Goal: Task Accomplishment & Management: Use online tool/utility

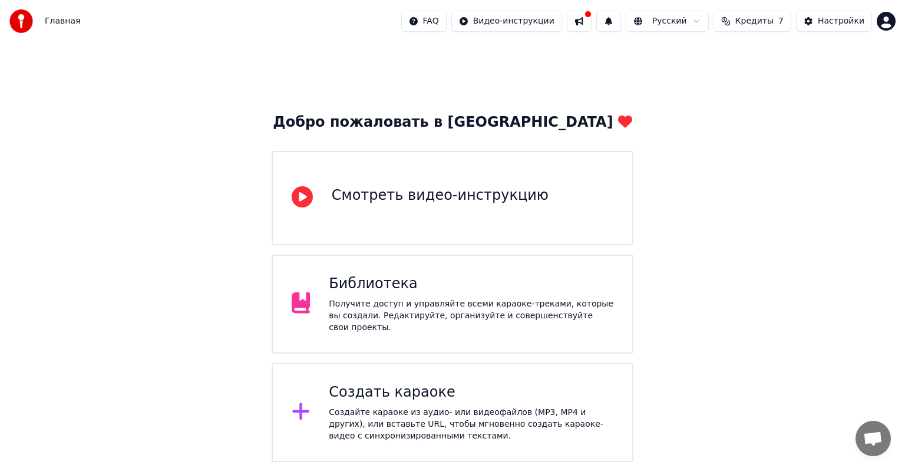
click at [462, 288] on div "Библиотека" at bounding box center [471, 284] width 285 height 19
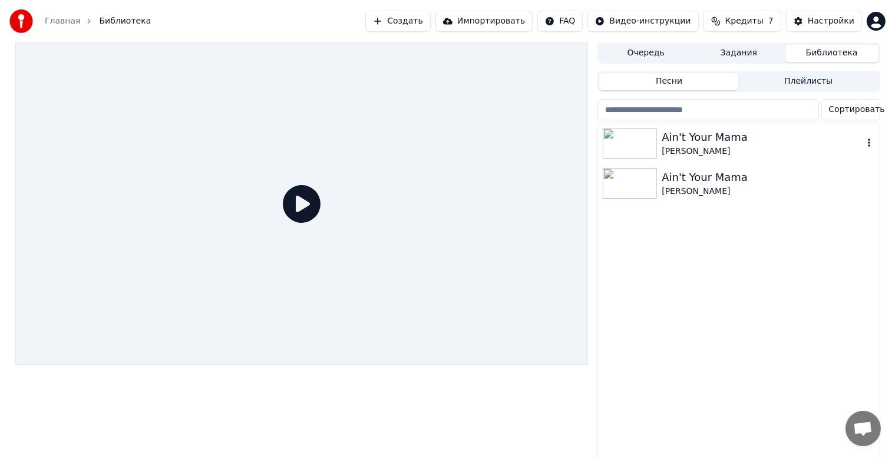
click at [693, 153] on div "[PERSON_NAME]" at bounding box center [762, 152] width 201 height 12
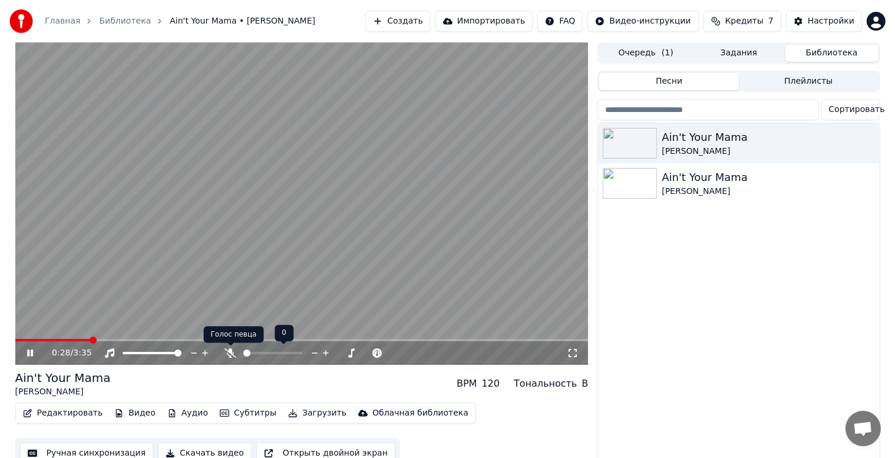
click at [232, 353] on icon at bounding box center [231, 352] width 12 height 9
click at [61, 408] on button "Редактировать" at bounding box center [63, 413] width 90 height 17
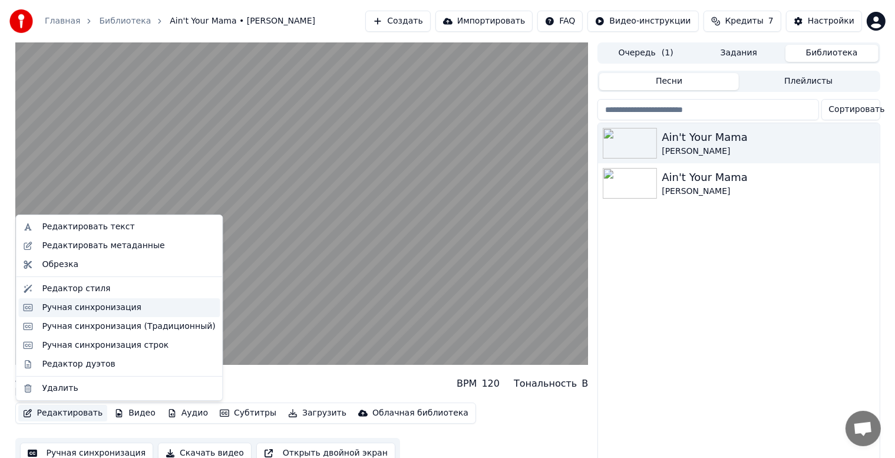
click at [90, 309] on div "Ручная синхронизация" at bounding box center [92, 308] width 100 height 12
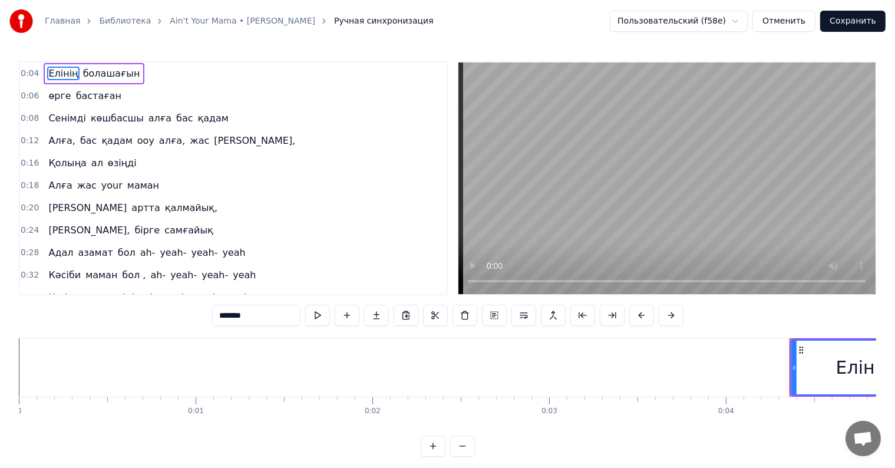
click at [611, 123] on video at bounding box center [667, 178] width 417 height 232
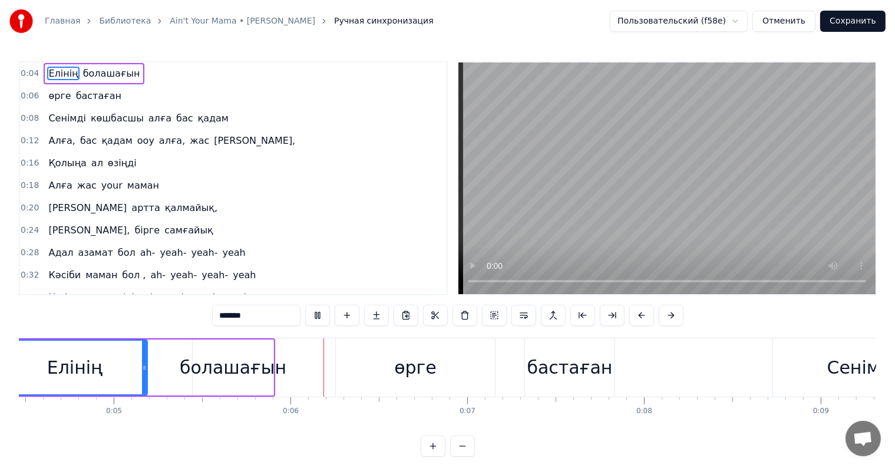
scroll to position [18, 0]
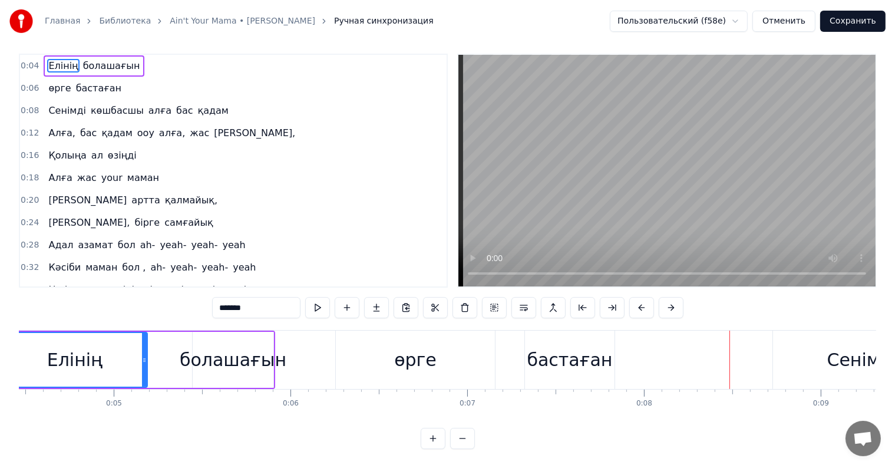
click at [266, 358] on div "болашағын" at bounding box center [233, 360] width 107 height 27
type input "*********"
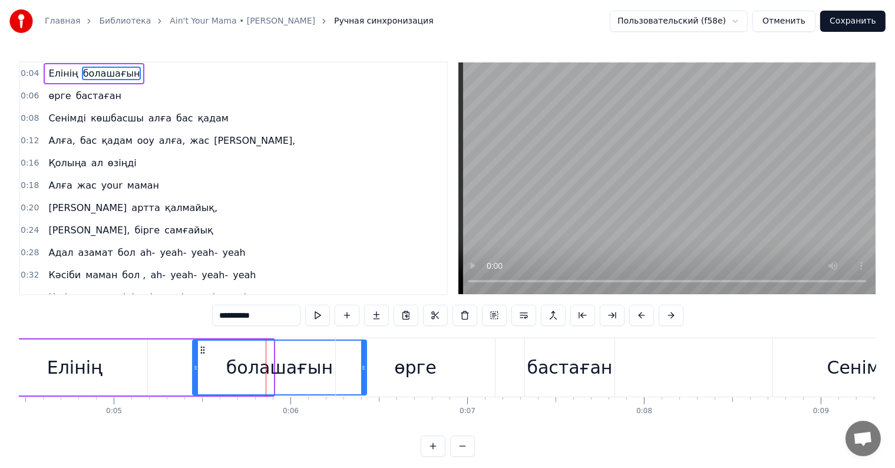
drag, startPoint x: 271, startPoint y: 365, endPoint x: 364, endPoint y: 364, distance: 93.1
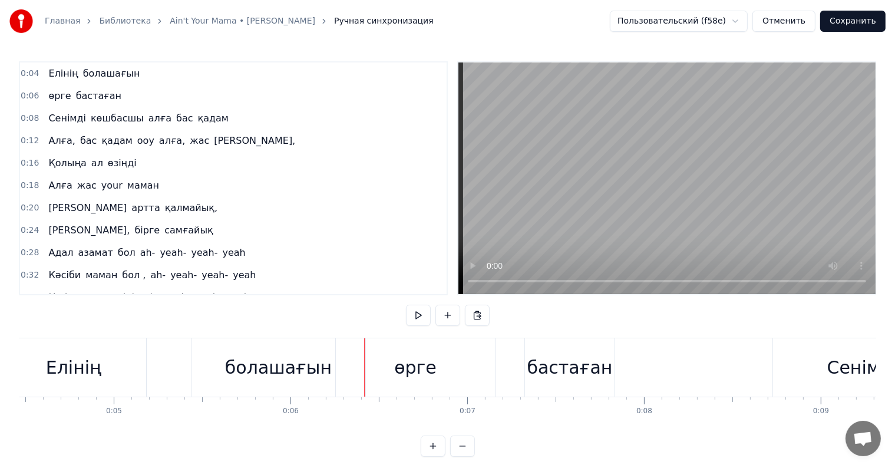
click at [327, 361] on div "болашағын" at bounding box center [279, 367] width 174 height 58
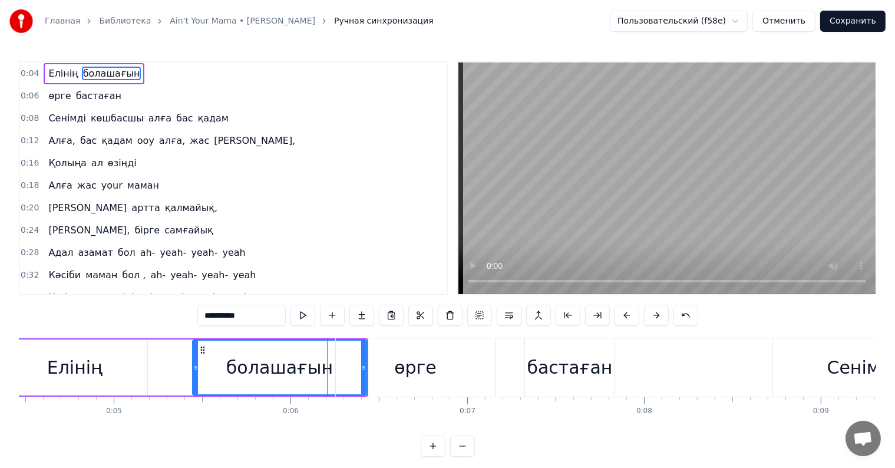
drag, startPoint x: 364, startPoint y: 363, endPoint x: 354, endPoint y: 364, distance: 10.7
click at [354, 364] on div "өрге" at bounding box center [415, 367] width 159 height 58
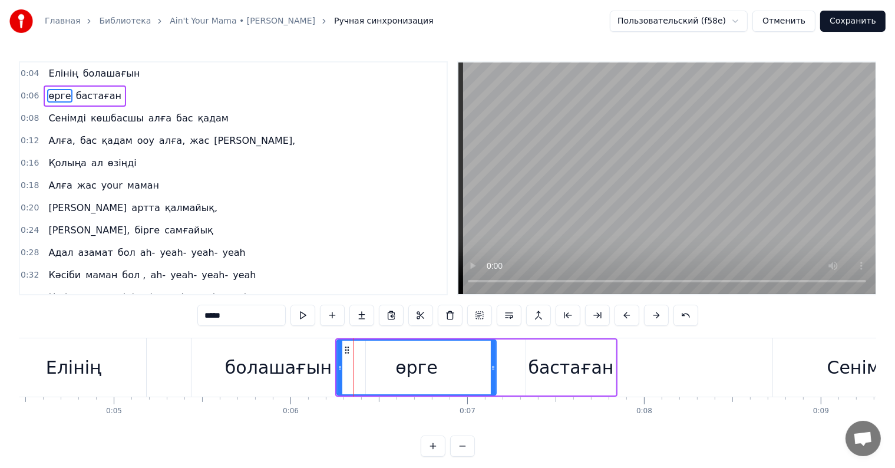
click at [288, 360] on div "болашағын" at bounding box center [278, 367] width 107 height 27
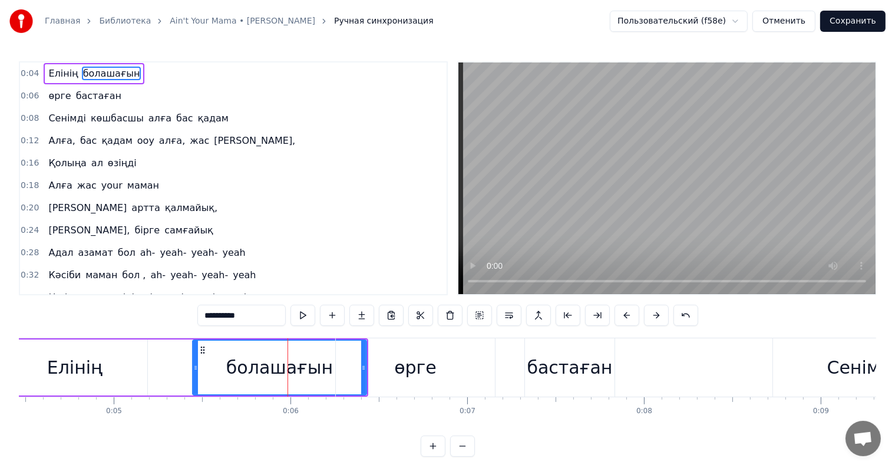
drag, startPoint x: 363, startPoint y: 367, endPoint x: 340, endPoint y: 368, distance: 23.6
click at [340, 368] on div "өрге" at bounding box center [415, 367] width 159 height 58
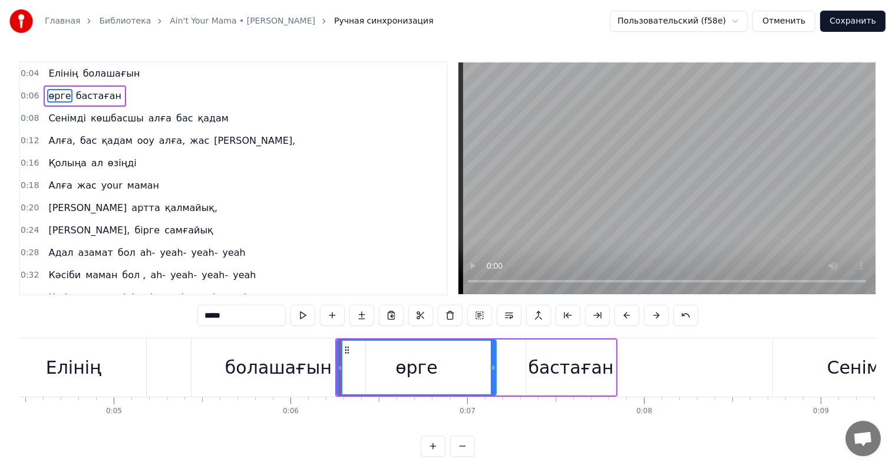
click at [317, 363] on div "болашағын" at bounding box center [278, 367] width 107 height 27
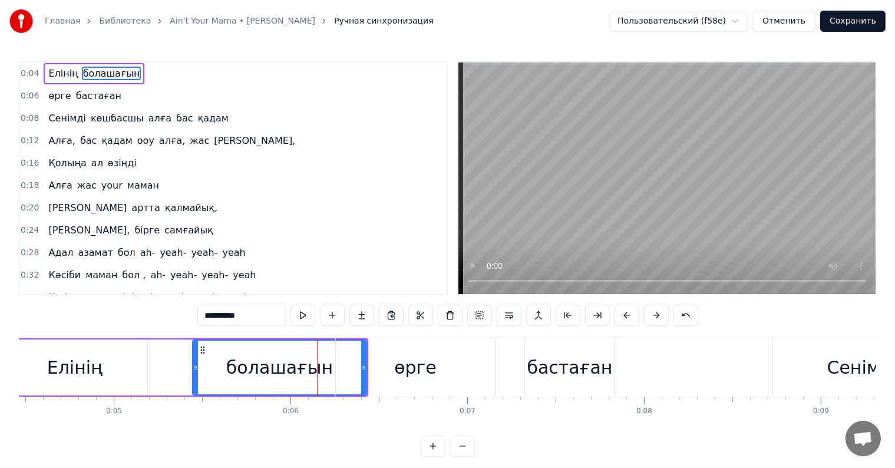
click at [381, 373] on div "өрге" at bounding box center [415, 367] width 159 height 58
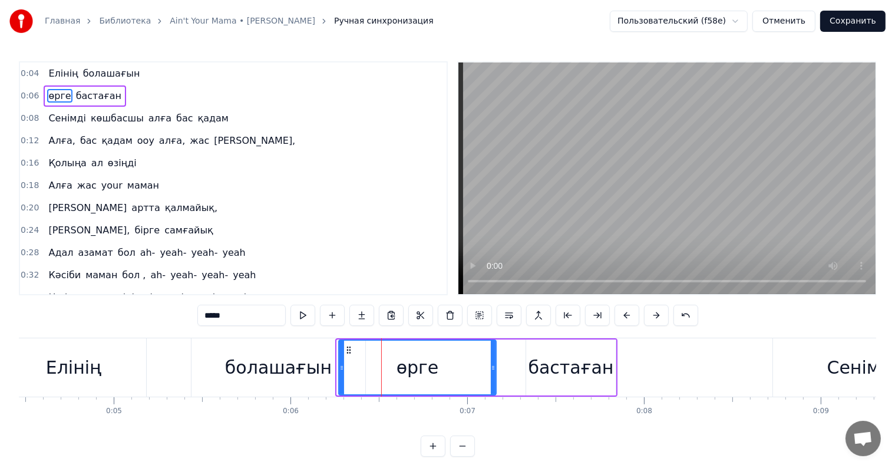
drag, startPoint x: 337, startPoint y: 365, endPoint x: 301, endPoint y: 361, distance: 36.3
click at [340, 364] on icon at bounding box center [342, 367] width 5 height 9
click at [288, 358] on div "болашағын" at bounding box center [278, 367] width 107 height 27
type input "*********"
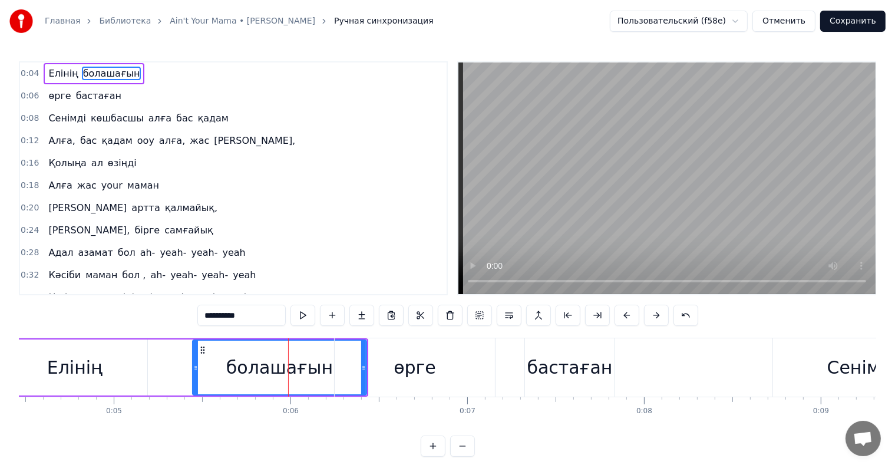
drag, startPoint x: 243, startPoint y: 358, endPoint x: 194, endPoint y: 358, distance: 48.9
click at [194, 358] on div "болашағын" at bounding box center [279, 368] width 173 height 54
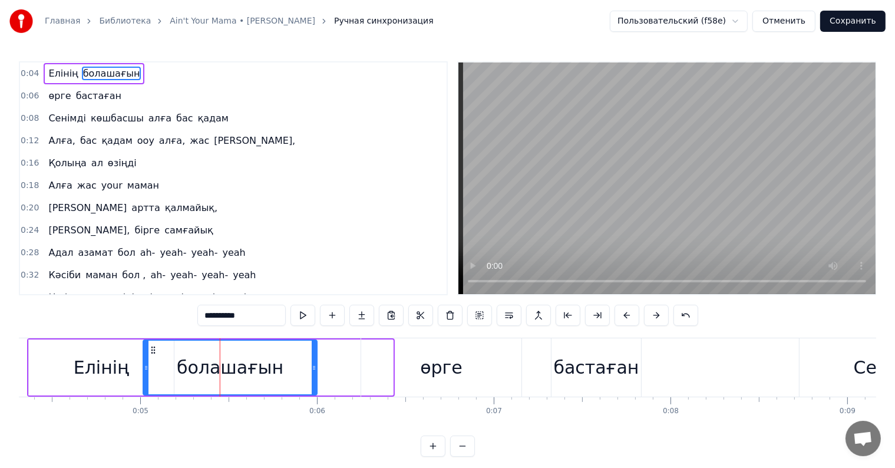
drag, startPoint x: 201, startPoint y: 351, endPoint x: 146, endPoint y: 355, distance: 54.9
click at [146, 355] on div "болашағын" at bounding box center [230, 368] width 173 height 54
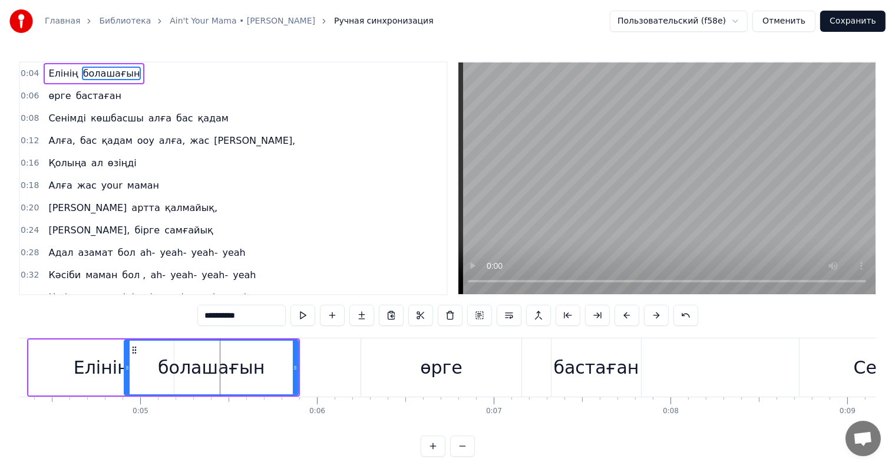
scroll to position [0, 750]
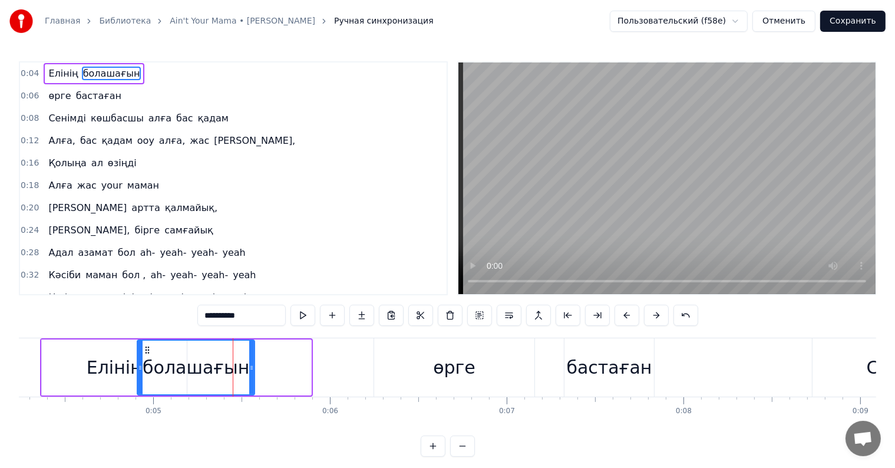
drag, startPoint x: 309, startPoint y: 366, endPoint x: 225, endPoint y: 361, distance: 84.4
click at [249, 369] on icon at bounding box center [251, 367] width 5 height 9
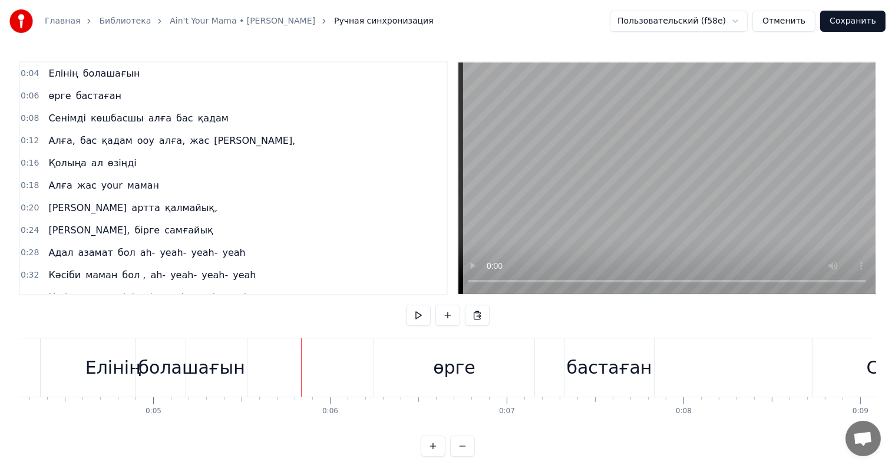
click at [153, 348] on div "болашағын" at bounding box center [191, 367] width 111 height 58
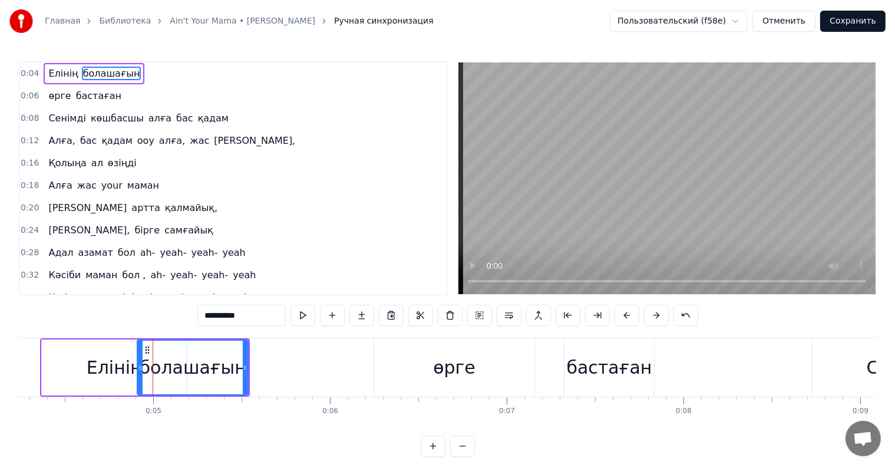
click at [143, 348] on icon at bounding box center [147, 349] width 9 height 9
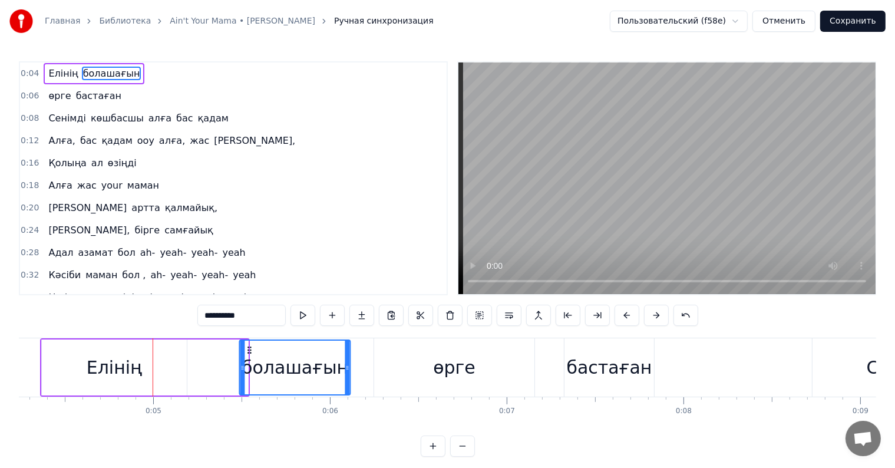
drag, startPoint x: 144, startPoint y: 347, endPoint x: 257, endPoint y: 351, distance: 113.2
click at [255, 351] on icon at bounding box center [249, 349] width 9 height 9
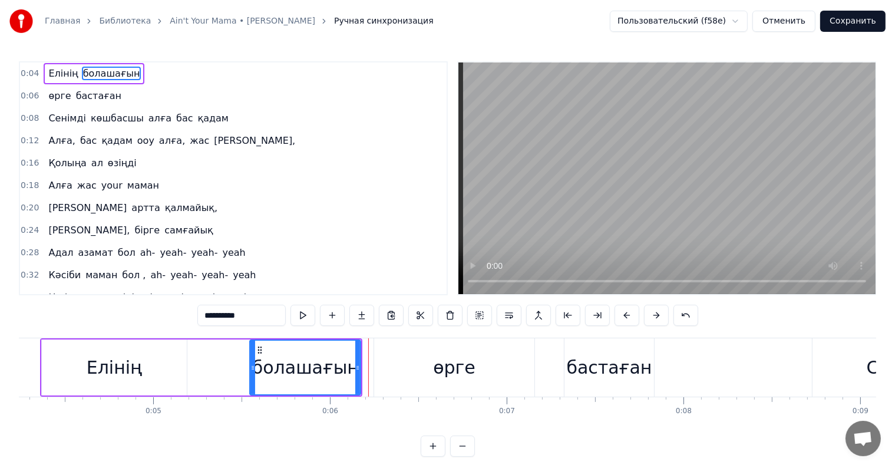
click at [183, 351] on div "Елінің" at bounding box center [114, 368] width 145 height 56
type input "******"
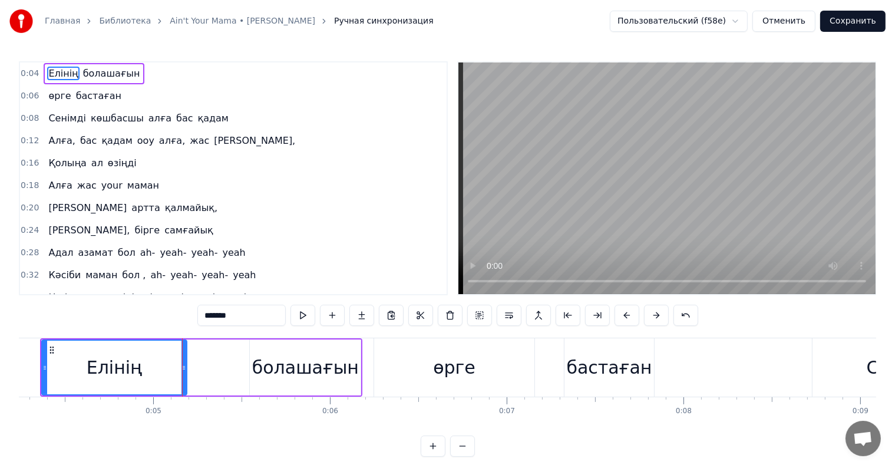
click at [209, 363] on div "Елінің болашағын" at bounding box center [201, 367] width 323 height 58
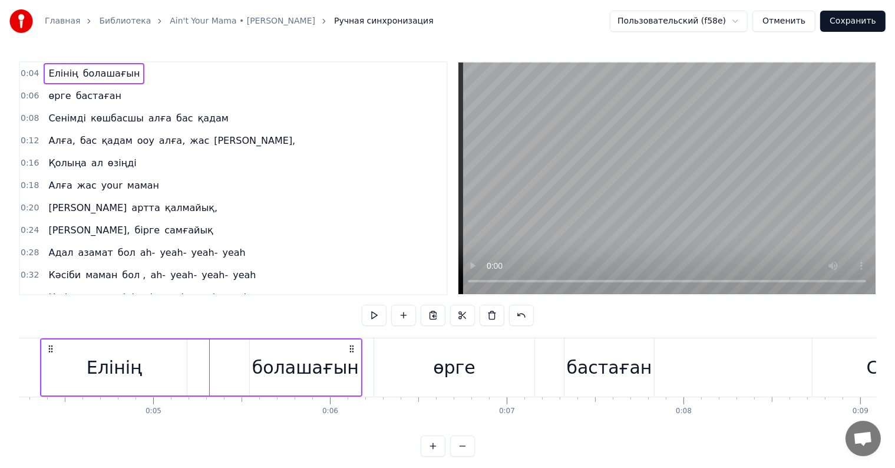
click at [299, 365] on div "болашағын" at bounding box center [305, 367] width 107 height 27
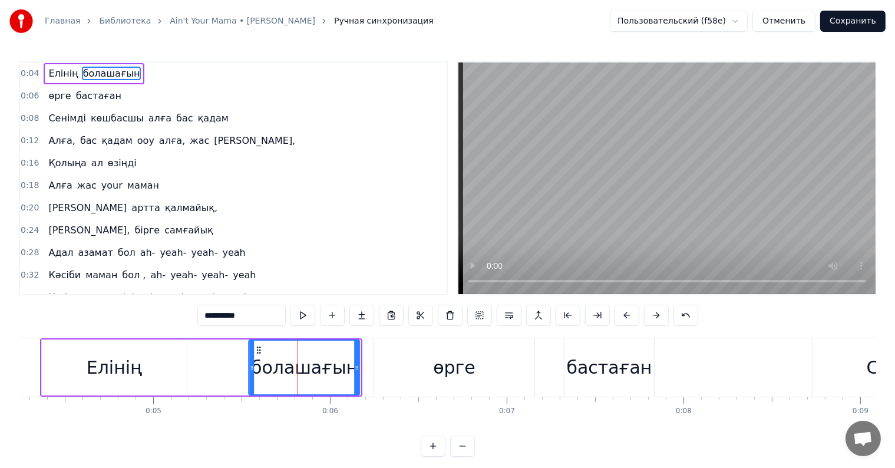
click at [258, 349] on icon at bounding box center [259, 349] width 9 height 9
drag, startPoint x: 250, startPoint y: 368, endPoint x: 192, endPoint y: 370, distance: 58.4
click at [193, 370] on icon at bounding box center [195, 367] width 5 height 9
click at [128, 363] on div "Елінің" at bounding box center [114, 367] width 55 height 27
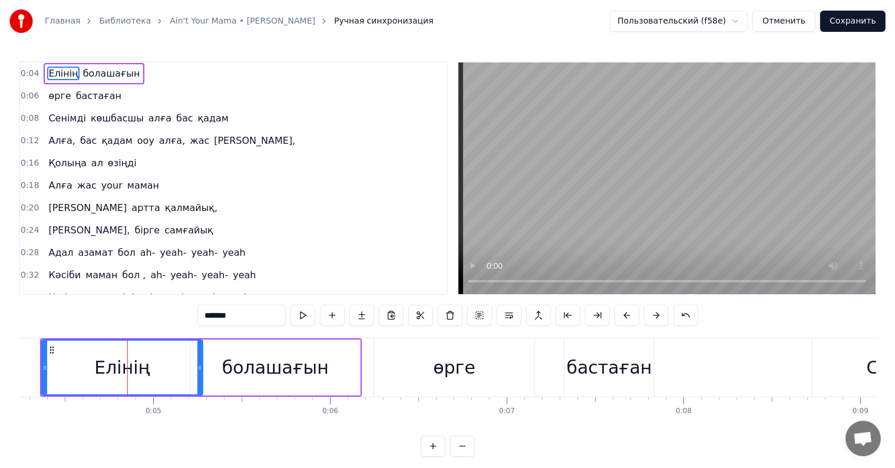
drag, startPoint x: 184, startPoint y: 364, endPoint x: 200, endPoint y: 364, distance: 15.9
click at [200, 364] on icon at bounding box center [199, 367] width 5 height 9
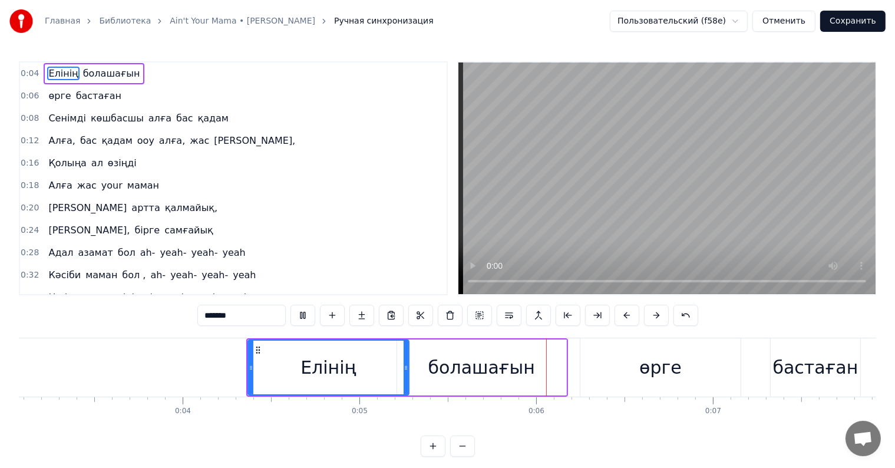
scroll to position [0, 910]
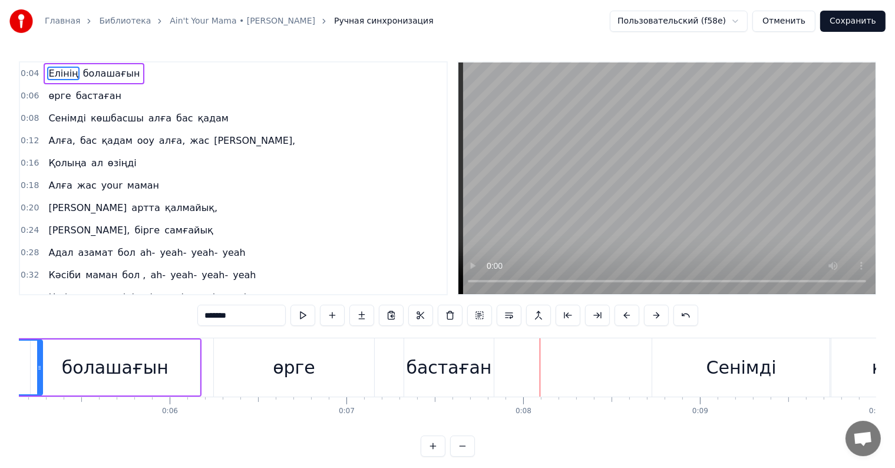
click at [434, 358] on div "бастаған" at bounding box center [449, 367] width 85 height 27
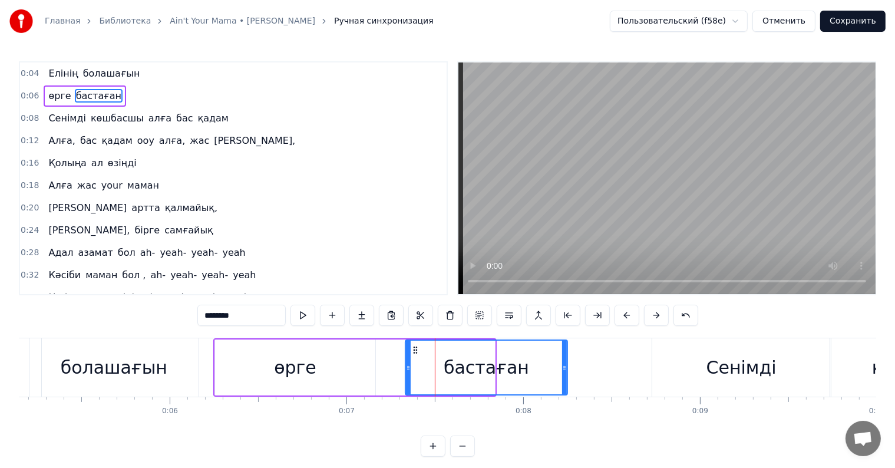
drag, startPoint x: 492, startPoint y: 369, endPoint x: 564, endPoint y: 365, distance: 72.6
click at [564, 365] on icon at bounding box center [564, 367] width 5 height 9
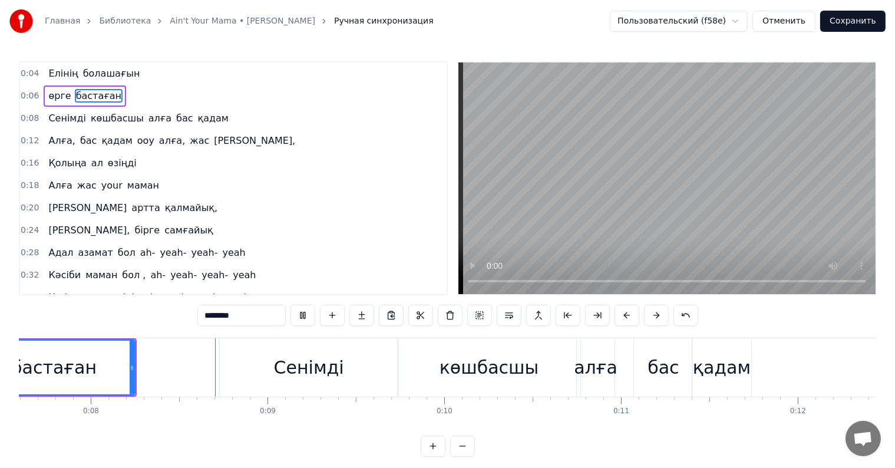
scroll to position [0, 1356]
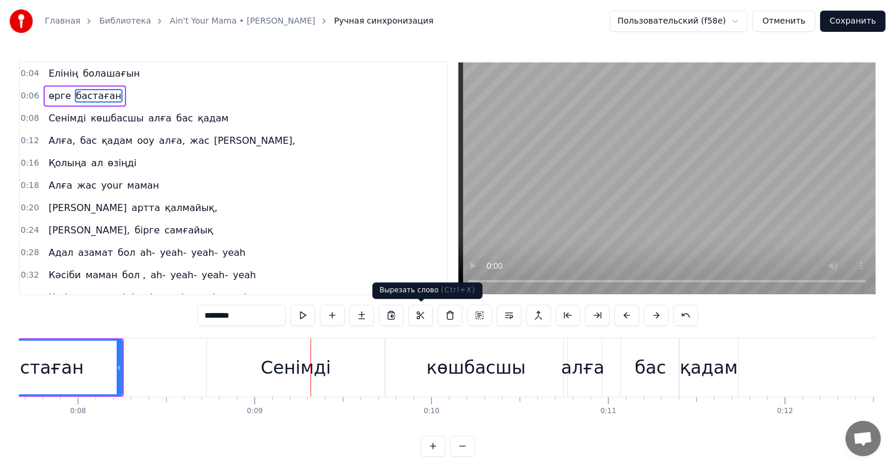
click at [299, 369] on div "Сенімді" at bounding box center [296, 367] width 70 height 27
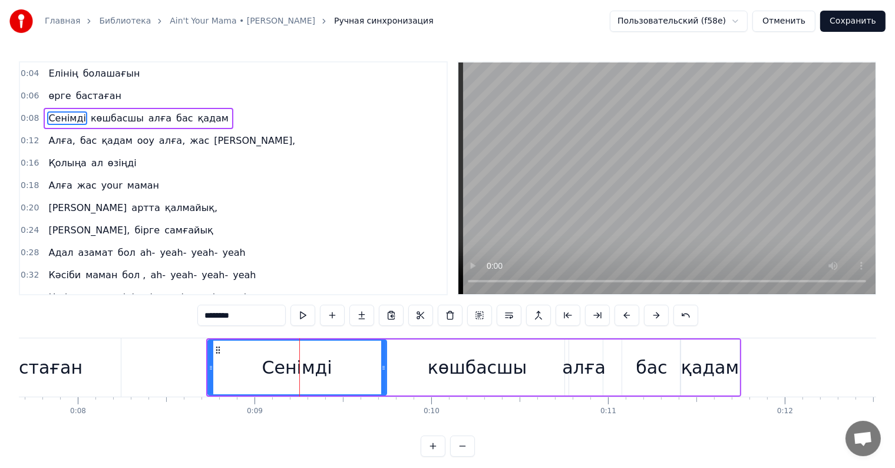
click at [434, 363] on div "көшбасшы" at bounding box center [477, 367] width 99 height 27
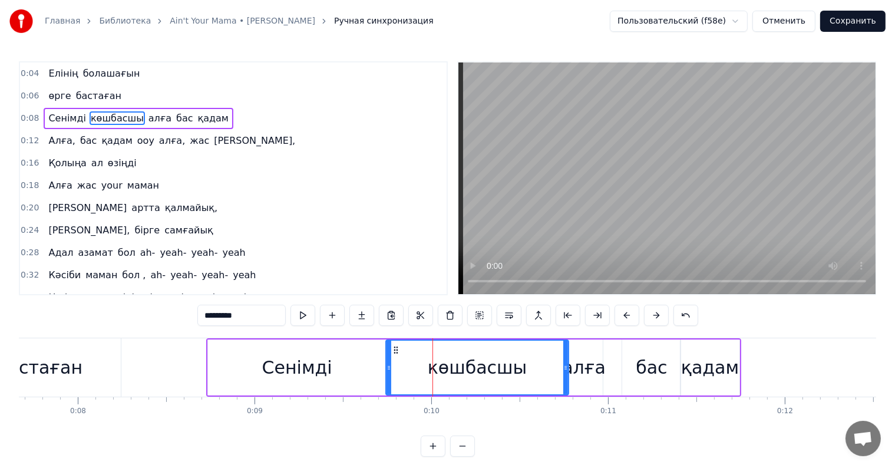
click at [351, 368] on div "Сенімді" at bounding box center [297, 368] width 179 height 56
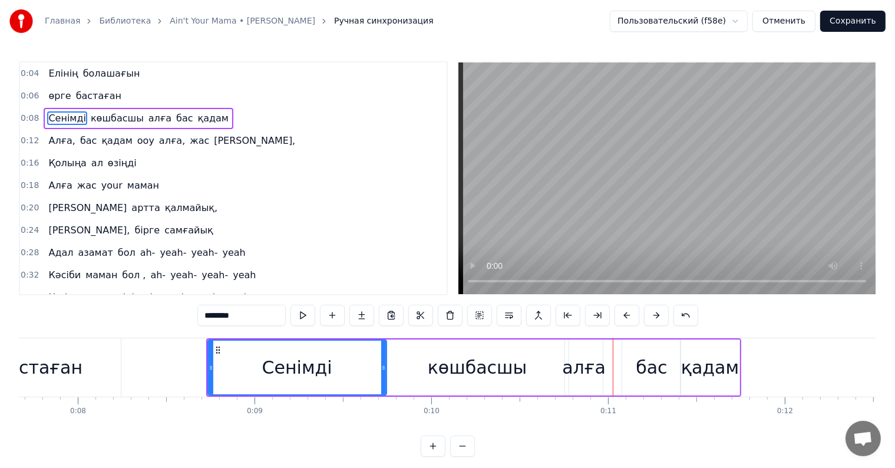
click at [476, 365] on div "көшбасшы" at bounding box center [477, 367] width 99 height 27
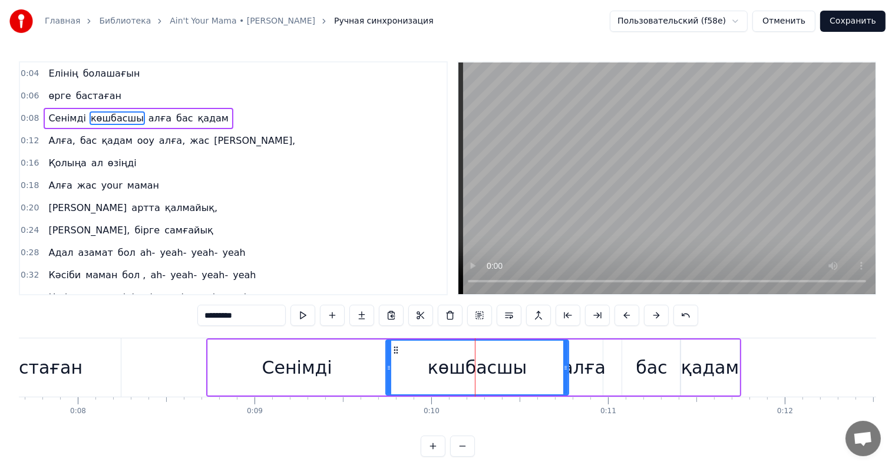
click at [575, 367] on div "алға" at bounding box center [584, 367] width 44 height 27
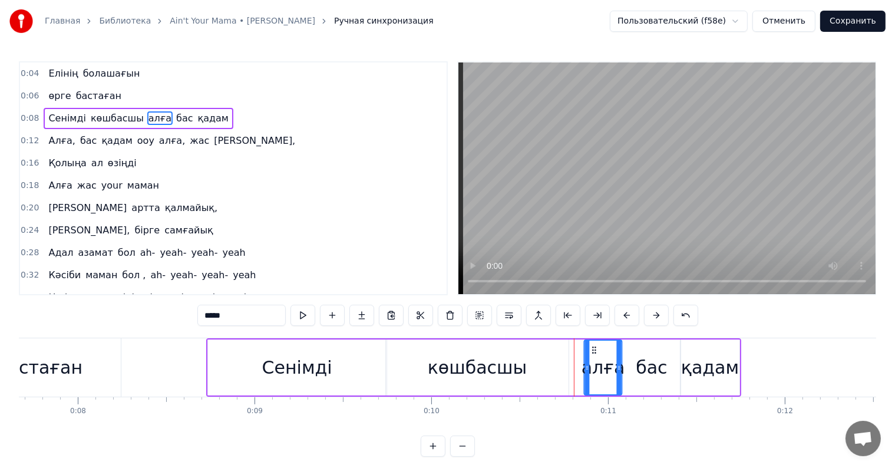
drag, startPoint x: 582, startPoint y: 348, endPoint x: 592, endPoint y: 349, distance: 9.4
click at [592, 349] on icon at bounding box center [594, 349] width 9 height 9
click at [547, 358] on div "көшбасшы" at bounding box center [477, 368] width 183 height 56
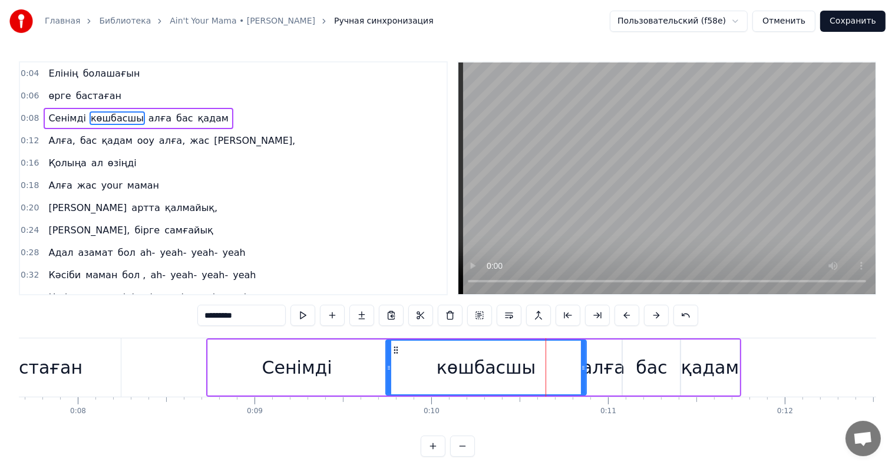
drag, startPoint x: 568, startPoint y: 365, endPoint x: 585, endPoint y: 365, distance: 17.7
click at [585, 365] on icon at bounding box center [583, 367] width 5 height 9
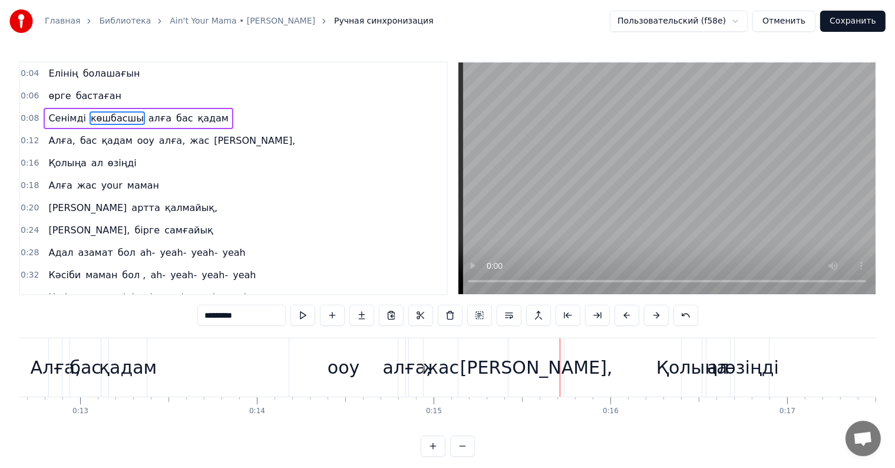
scroll to position [0, 2230]
click at [415, 367] on div "алға," at bounding box center [415, 367] width 49 height 27
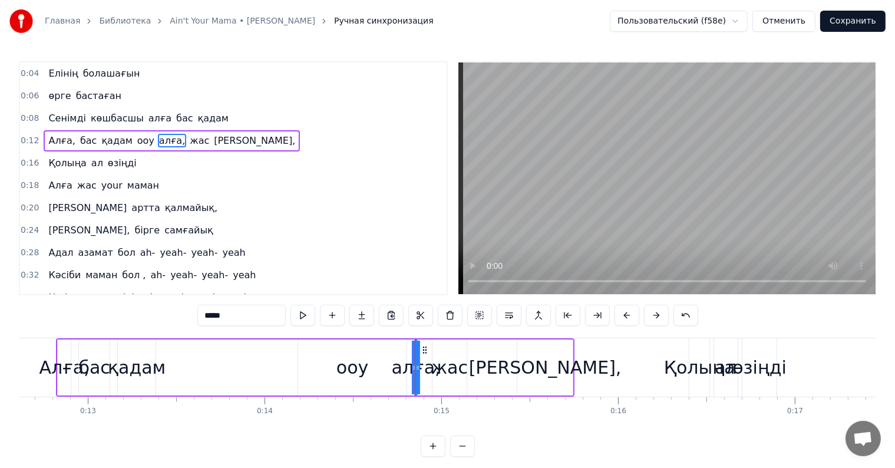
click at [442, 362] on div "жас" at bounding box center [449, 367] width 37 height 27
click at [447, 350] on icon at bounding box center [442, 349] width 9 height 9
click at [421, 358] on div "алға," at bounding box center [416, 367] width 49 height 27
click at [381, 363] on div "ооу" at bounding box center [352, 368] width 108 height 56
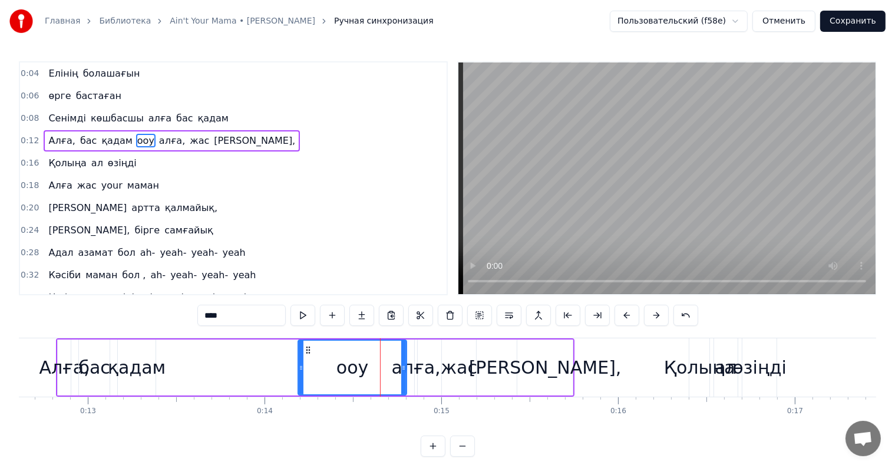
drag, startPoint x: 363, startPoint y: 361, endPoint x: 353, endPoint y: 360, distance: 10.0
click at [353, 360] on div "ооу" at bounding box center [353, 367] width 32 height 27
drag, startPoint x: 348, startPoint y: 359, endPoint x: 341, endPoint y: 360, distance: 7.2
click at [341, 360] on div "ооу" at bounding box center [353, 367] width 32 height 27
click at [295, 351] on icon at bounding box center [298, 349] width 9 height 9
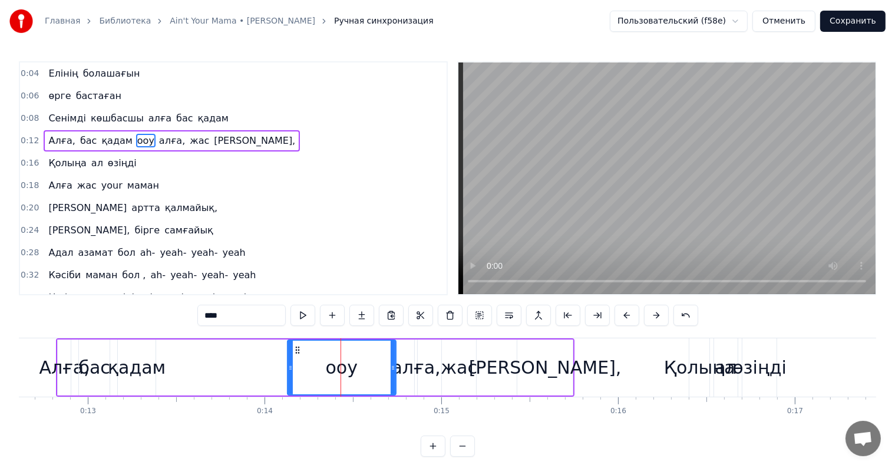
click at [415, 368] on div "алға," at bounding box center [416, 367] width 49 height 27
type input "*****"
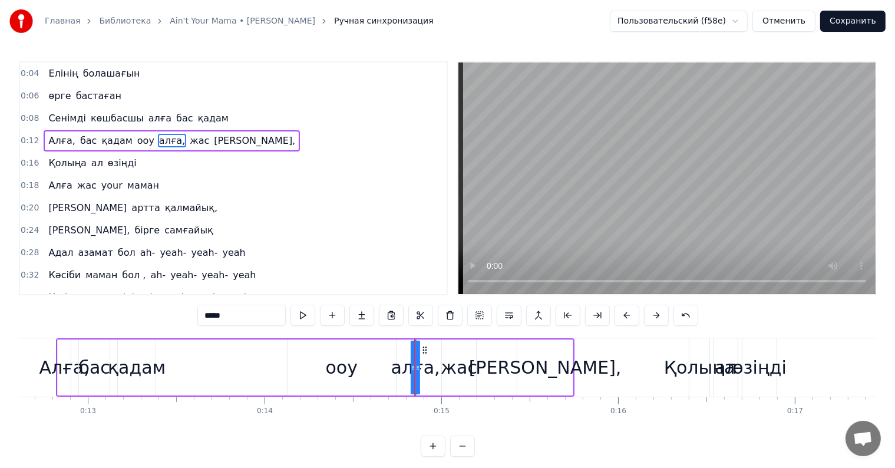
drag, startPoint x: 415, startPoint y: 363, endPoint x: 391, endPoint y: 368, distance: 24.2
click at [391, 368] on div "Алға, бас қадам ооу алға, жас [PERSON_NAME]," at bounding box center [315, 367] width 519 height 58
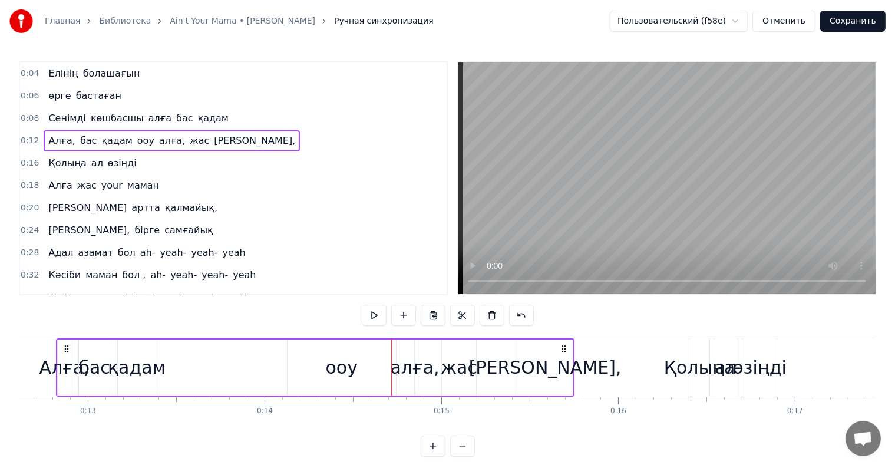
click at [415, 366] on div "алға," at bounding box center [415, 367] width 49 height 27
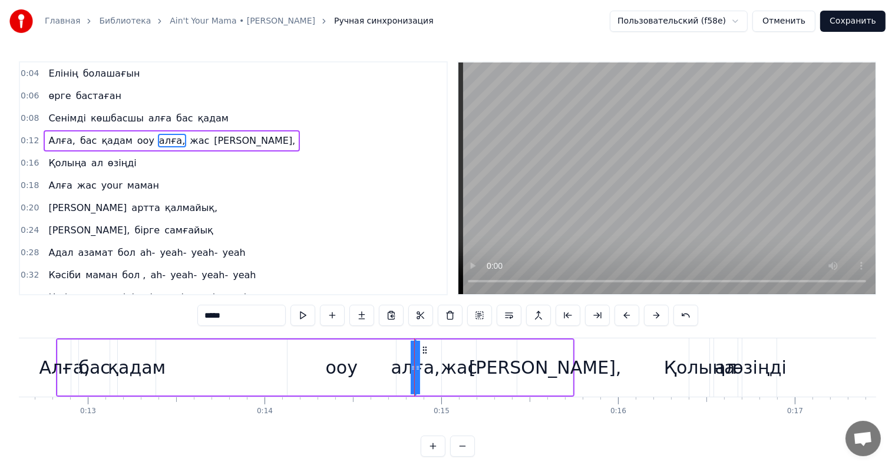
drag, startPoint x: 417, startPoint y: 366, endPoint x: 434, endPoint y: 366, distance: 16.5
click at [434, 366] on div "Алға, бас қадам ооу алға, жас [PERSON_NAME]," at bounding box center [315, 367] width 519 height 58
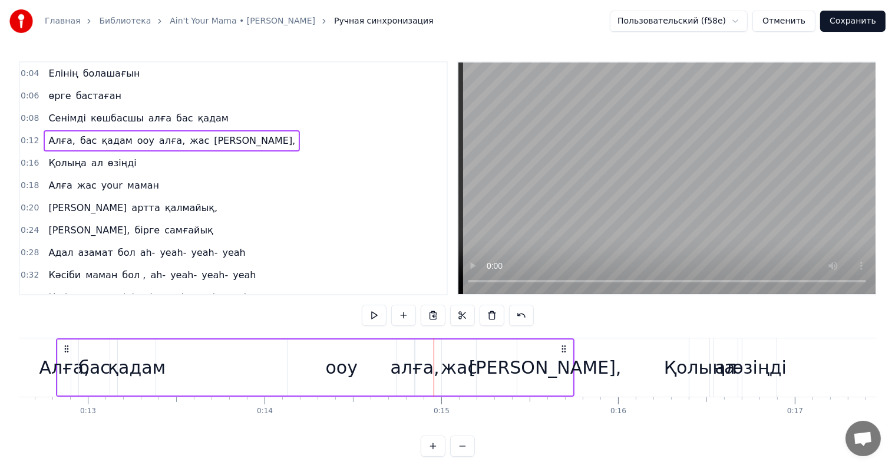
click at [414, 365] on div "алға," at bounding box center [415, 367] width 49 height 27
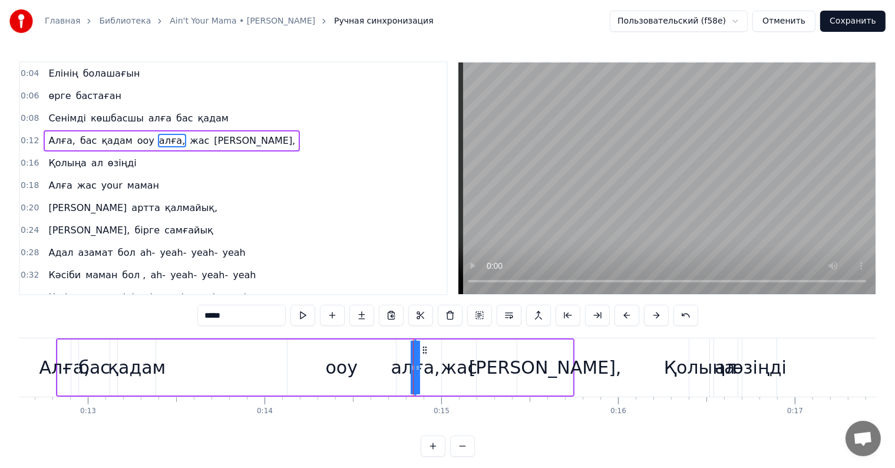
drag, startPoint x: 410, startPoint y: 366, endPoint x: 384, endPoint y: 370, distance: 26.8
click at [384, 370] on div "Алға, бас қадам ооу алға, жас [PERSON_NAME]," at bounding box center [315, 367] width 519 height 58
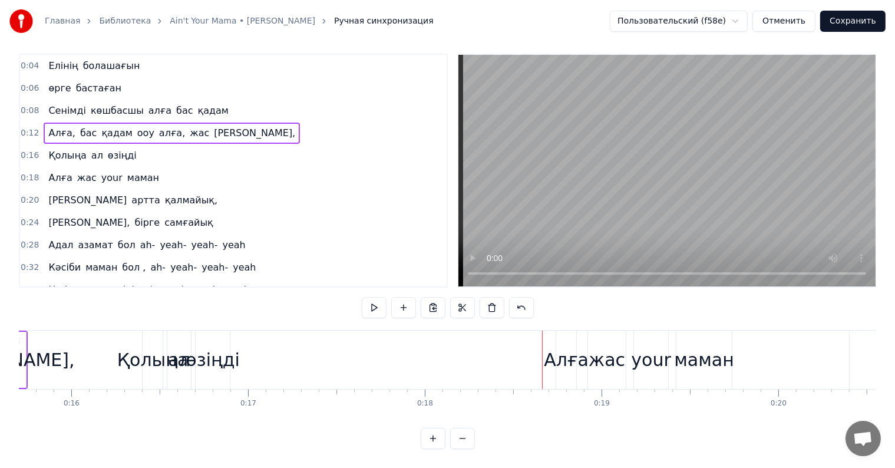
scroll to position [0, 2775]
click at [222, 347] on div "өзіңді" at bounding box center [214, 360] width 54 height 27
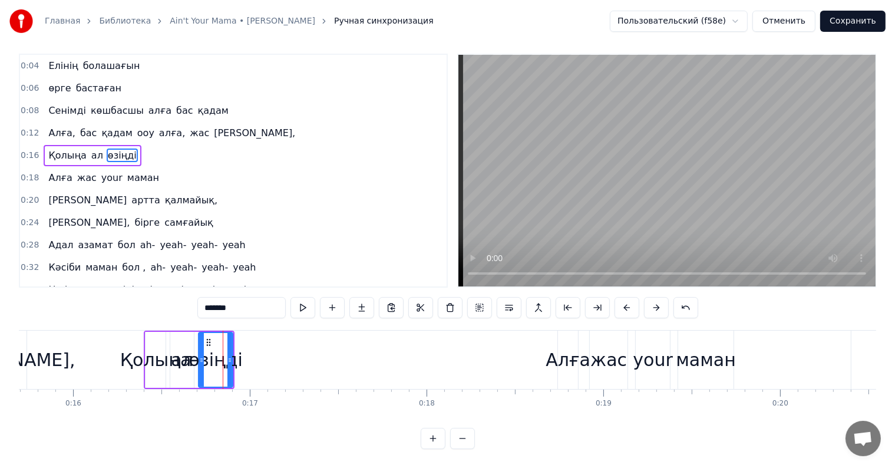
scroll to position [0, 0]
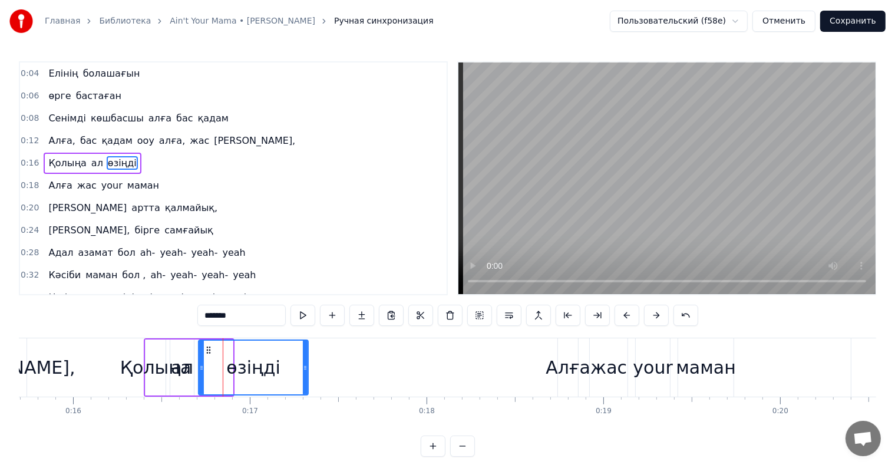
drag, startPoint x: 230, startPoint y: 361, endPoint x: 306, endPoint y: 363, distance: 75.5
click at [306, 363] on div at bounding box center [305, 368] width 5 height 54
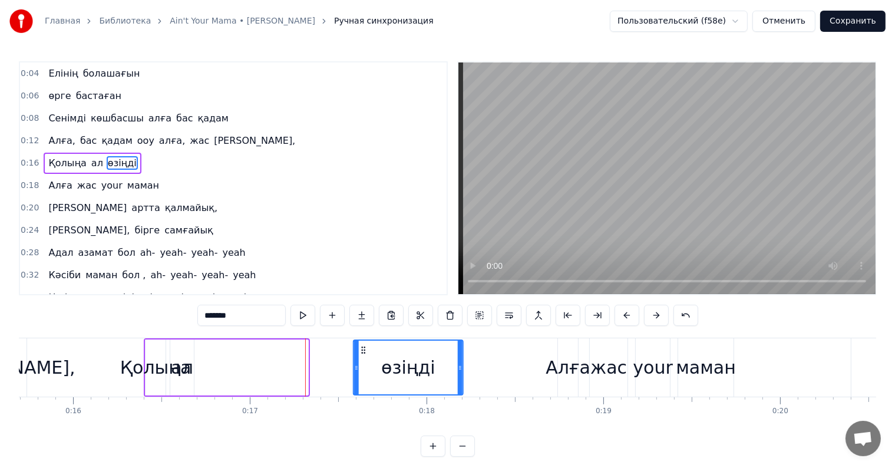
drag, startPoint x: 286, startPoint y: 350, endPoint x: 342, endPoint y: 353, distance: 56.7
click at [359, 353] on icon at bounding box center [363, 349] width 9 height 9
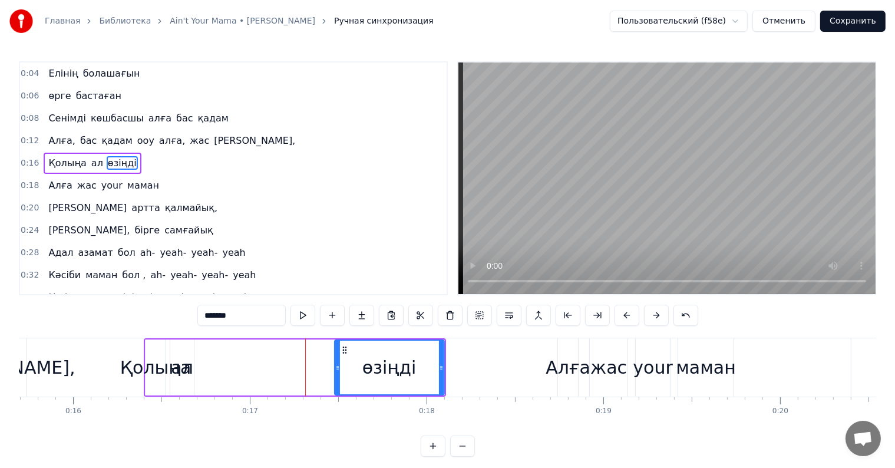
click at [444, 364] on div "Қолыңа ал өзіңді" at bounding box center [295, 367] width 302 height 58
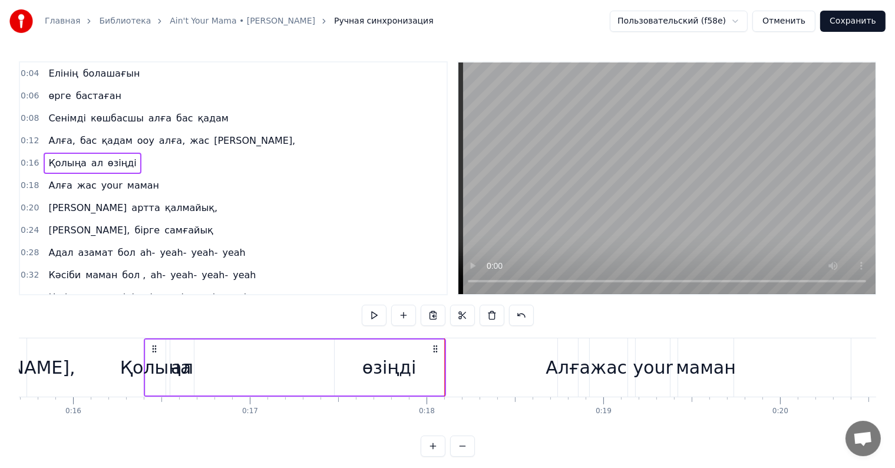
click at [442, 365] on div "өзіңді" at bounding box center [390, 368] width 110 height 56
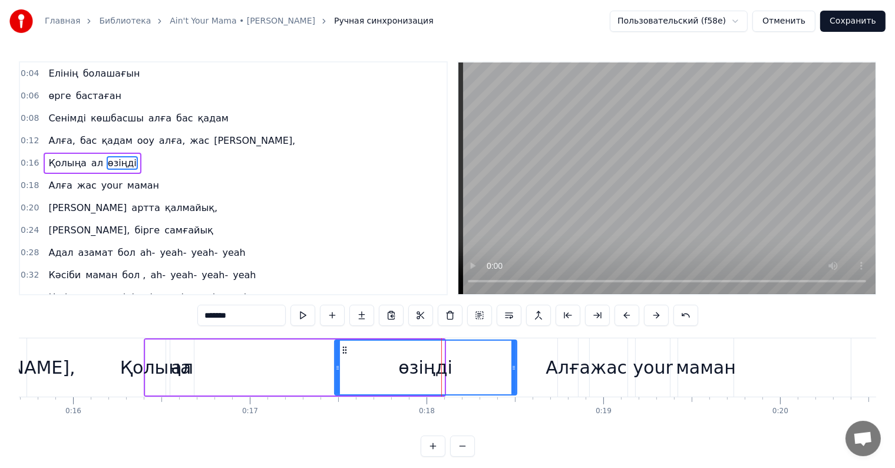
drag, startPoint x: 441, startPoint y: 365, endPoint x: 514, endPoint y: 365, distance: 72.5
click at [514, 365] on icon at bounding box center [514, 367] width 5 height 9
click at [185, 362] on div "ал" at bounding box center [182, 367] width 22 height 27
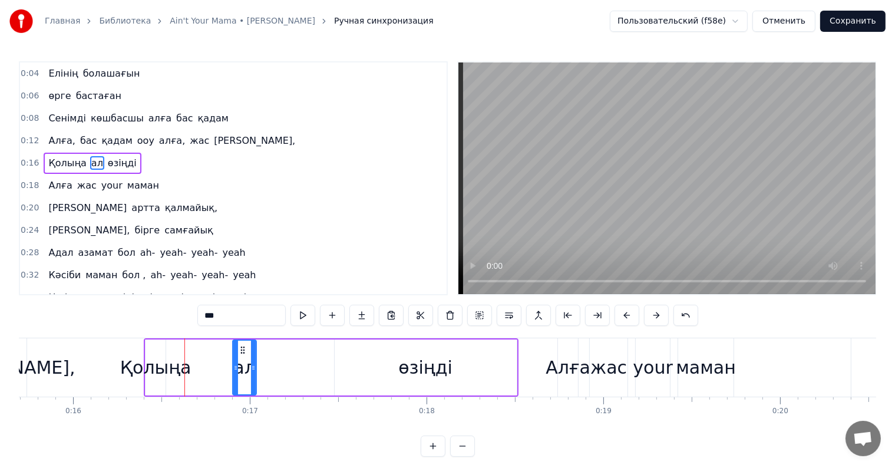
drag, startPoint x: 180, startPoint y: 348, endPoint x: 242, endPoint y: 351, distance: 62.5
click at [242, 351] on icon at bounding box center [242, 349] width 9 height 9
drag, startPoint x: 255, startPoint y: 361, endPoint x: 274, endPoint y: 363, distance: 19.5
click at [270, 363] on div at bounding box center [267, 368] width 5 height 54
click at [167, 362] on div "Қолыңа" at bounding box center [155, 367] width 71 height 27
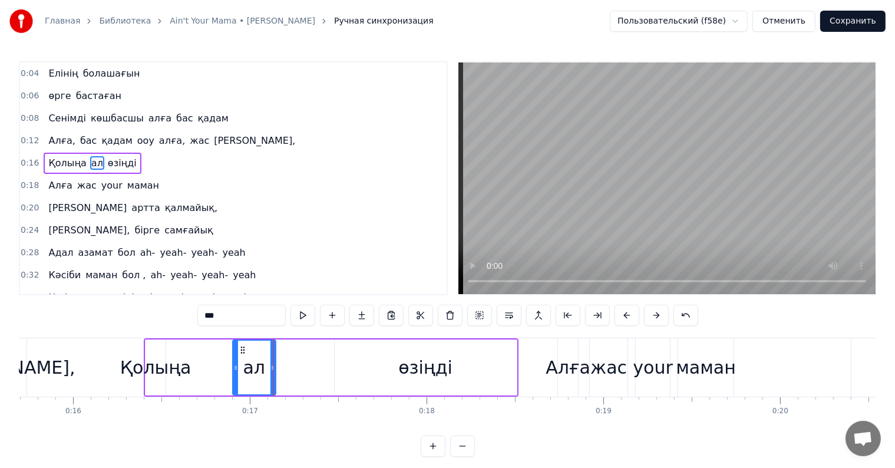
type input "******"
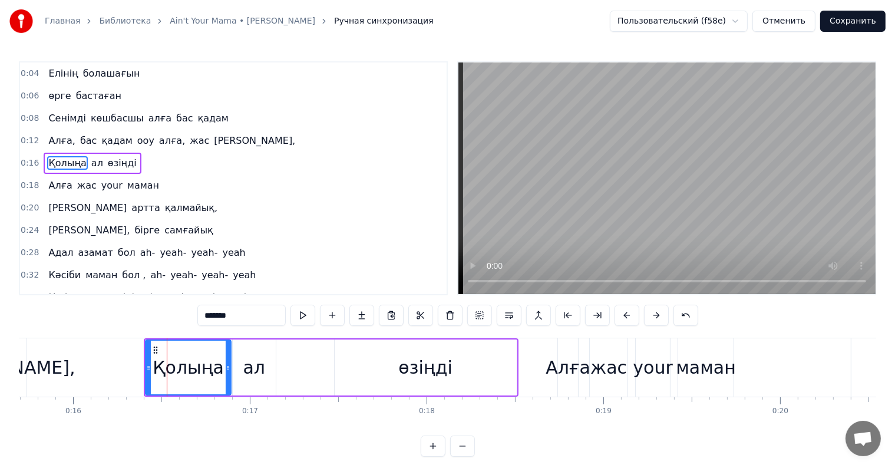
drag, startPoint x: 163, startPoint y: 368, endPoint x: 229, endPoint y: 369, distance: 66.6
click at [229, 370] on icon at bounding box center [228, 367] width 5 height 9
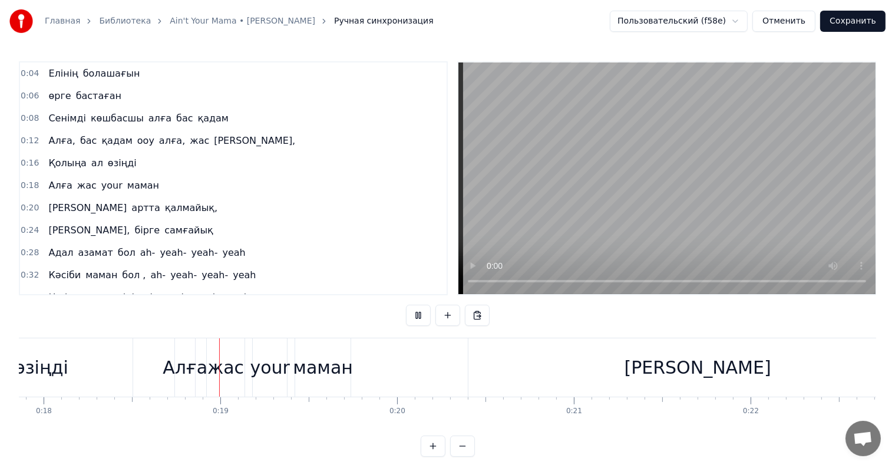
scroll to position [0, 3159]
click at [275, 367] on div "your" at bounding box center [268, 367] width 39 height 27
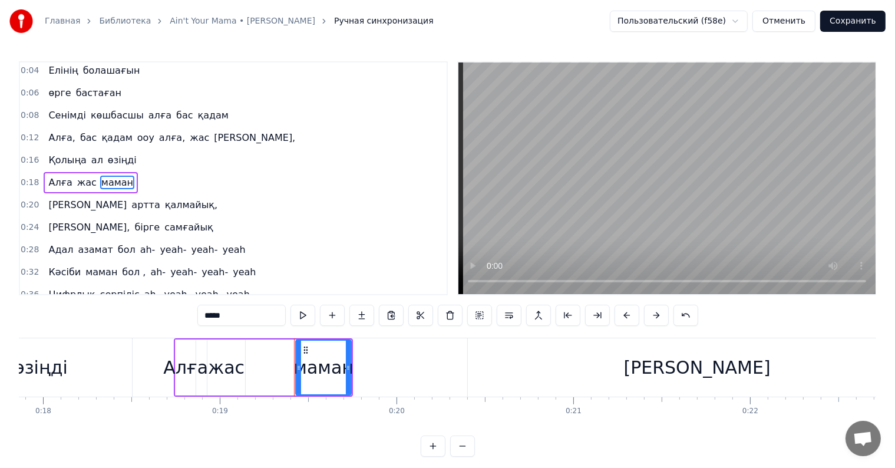
click at [236, 369] on div "жас" at bounding box center [226, 367] width 37 height 27
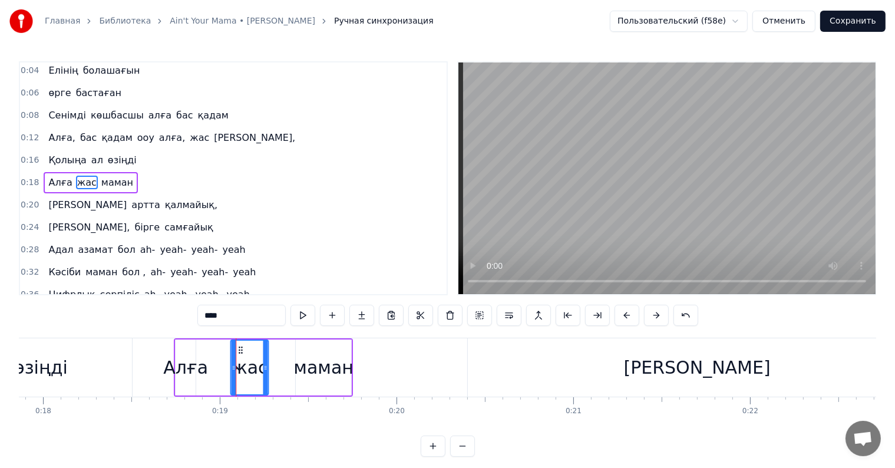
drag, startPoint x: 216, startPoint y: 349, endPoint x: 220, endPoint y: 356, distance: 8.2
click at [242, 351] on icon at bounding box center [240, 349] width 9 height 9
click at [198, 360] on div "Алға" at bounding box center [185, 367] width 45 height 27
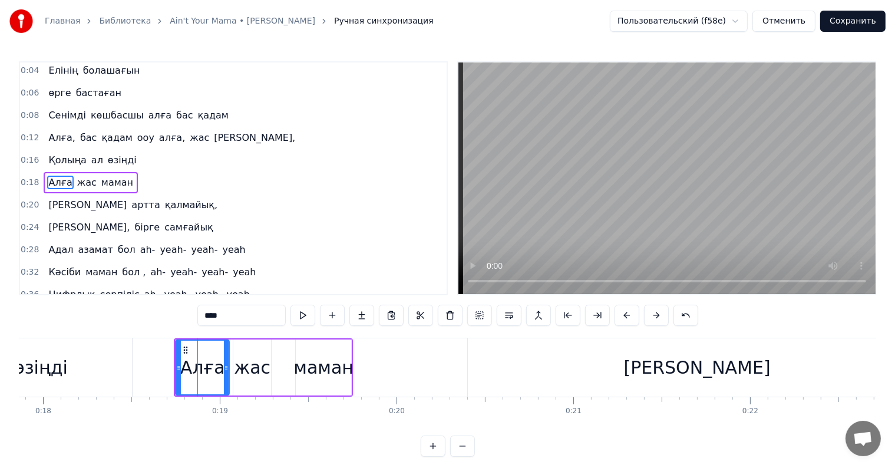
drag, startPoint x: 194, startPoint y: 367, endPoint x: 228, endPoint y: 368, distance: 33.6
click at [228, 368] on icon at bounding box center [226, 367] width 5 height 9
click at [328, 364] on div "маман" at bounding box center [324, 367] width 60 height 27
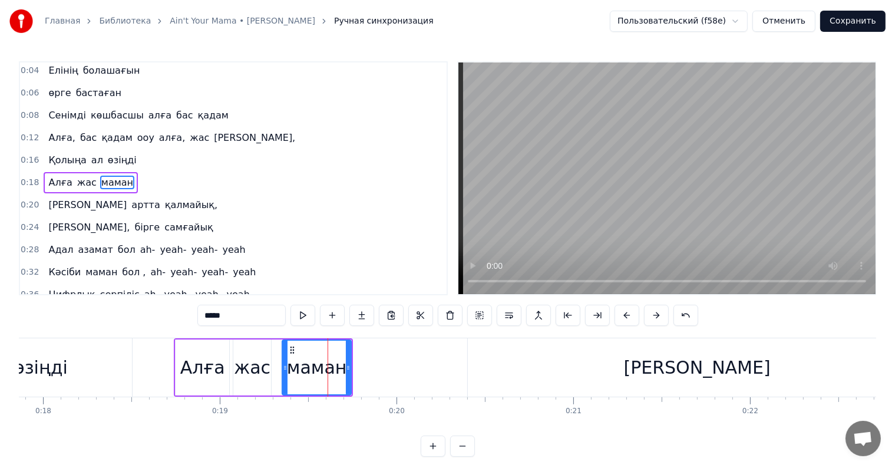
drag, startPoint x: 297, startPoint y: 369, endPoint x: 284, endPoint y: 368, distance: 13.6
click at [284, 368] on icon at bounding box center [285, 367] width 5 height 9
click at [180, 331] on div "0:04 Елінің болашағын 0:06 өрге бастаған 0:08 Сенімді көшбасшы алға бас қадам 0…" at bounding box center [448, 258] width 858 height 395
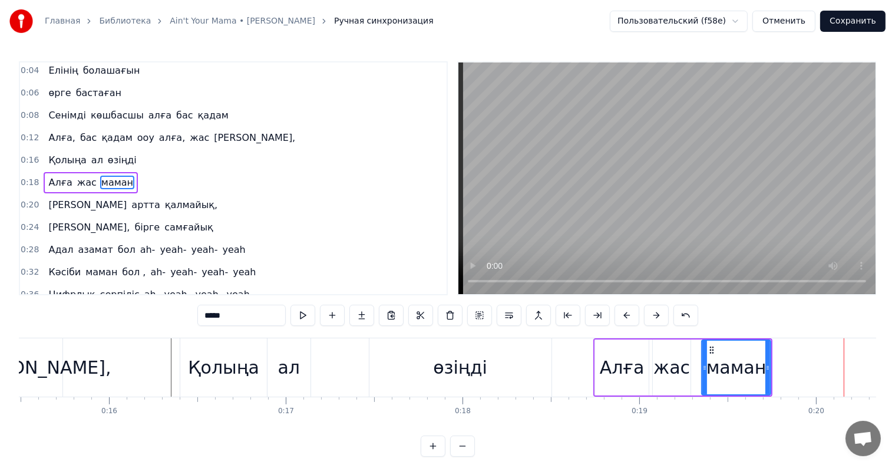
scroll to position [0, 2738]
click at [406, 361] on div "өзіңді" at bounding box center [461, 367] width 182 height 58
type input "******"
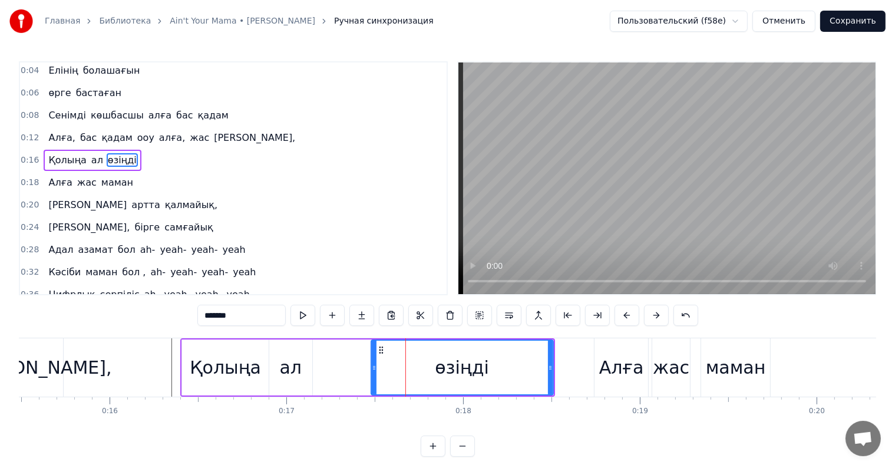
scroll to position [0, 0]
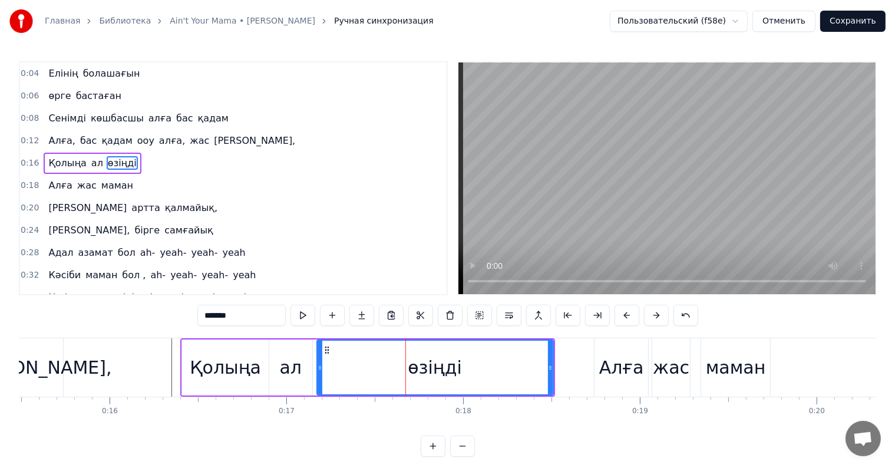
drag, startPoint x: 372, startPoint y: 369, endPoint x: 318, endPoint y: 370, distance: 54.2
click at [318, 370] on icon at bounding box center [320, 367] width 5 height 9
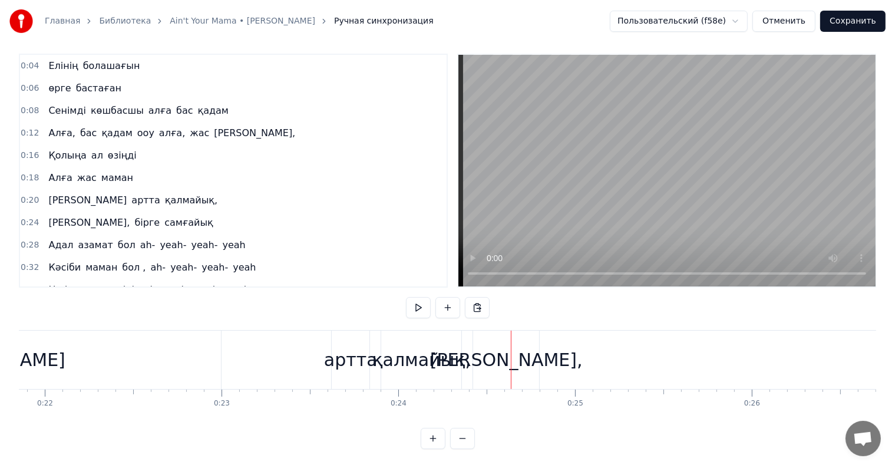
scroll to position [0, 3863]
click at [355, 351] on div "артта" at bounding box center [352, 360] width 54 height 27
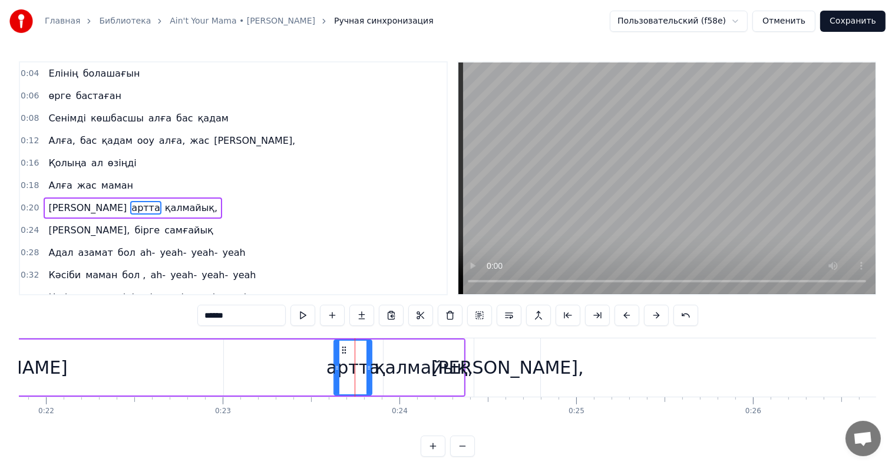
scroll to position [25, 0]
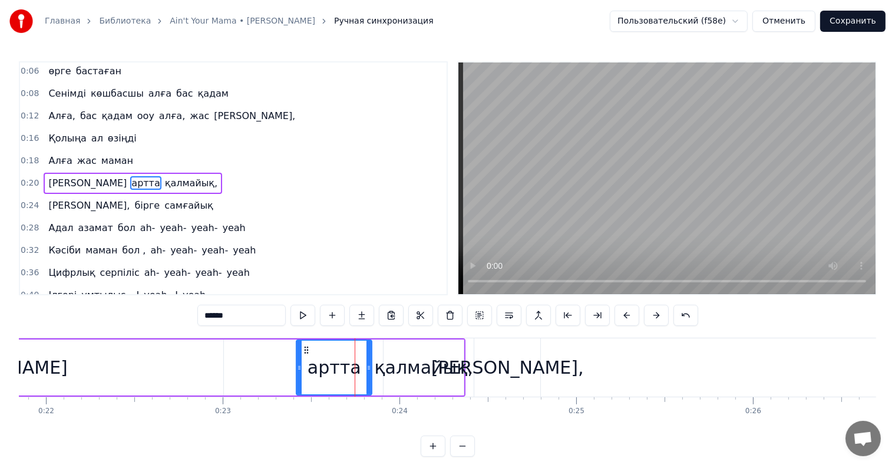
drag, startPoint x: 335, startPoint y: 364, endPoint x: 288, endPoint y: 368, distance: 47.9
click at [297, 368] on icon at bounding box center [299, 367] width 5 height 9
click at [488, 365] on div "[PERSON_NAME]," at bounding box center [507, 367] width 153 height 27
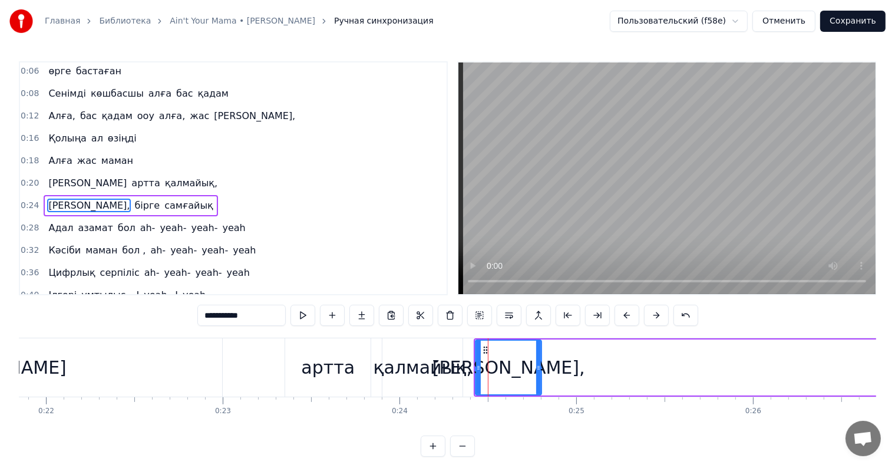
scroll to position [47, 0]
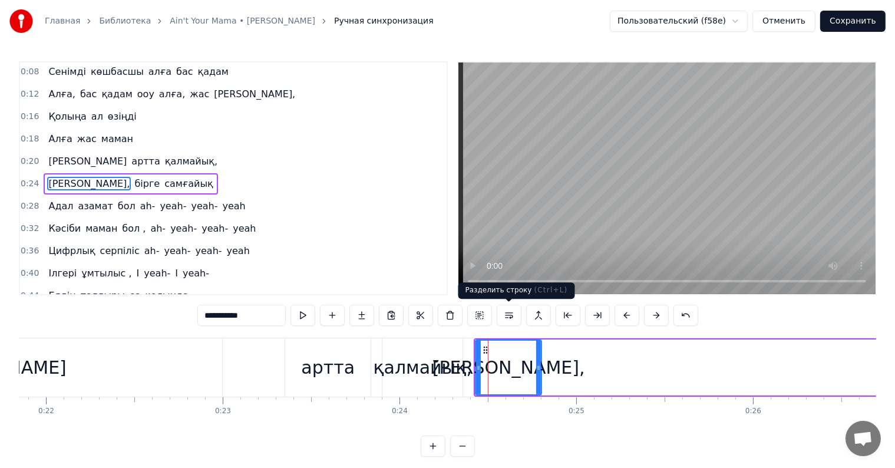
click at [512, 316] on button at bounding box center [509, 315] width 25 height 21
click at [447, 368] on div "қалмайық," at bounding box center [422, 367] width 99 height 27
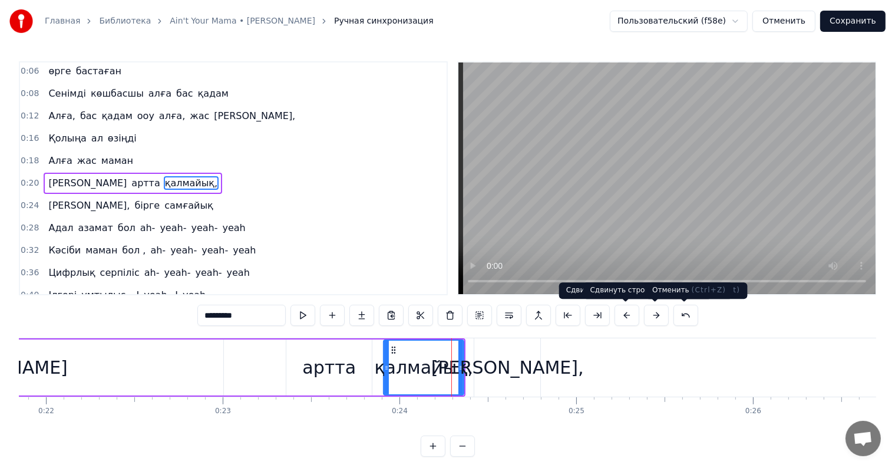
click at [679, 317] on button at bounding box center [686, 315] width 25 height 21
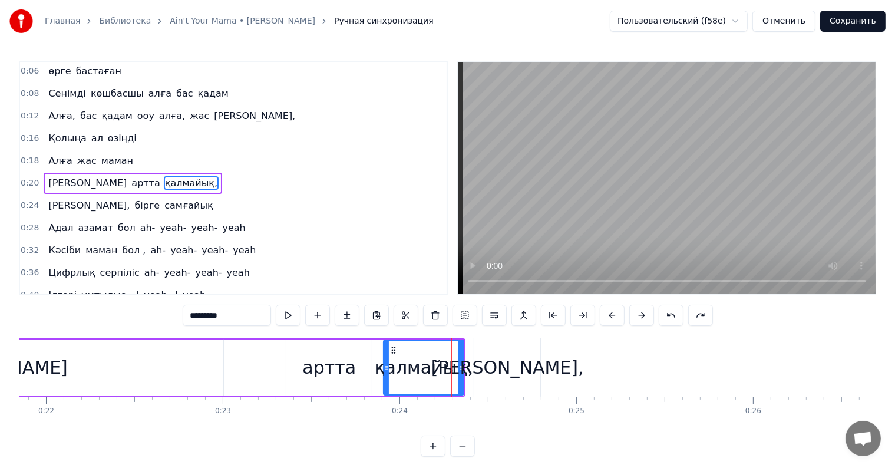
click at [259, 332] on div "0:04 Елінің болашағын 0:06 өрге бастаған 0:08 Сенімді көшбасшы алға бас қадам 0…" at bounding box center [448, 258] width 858 height 395
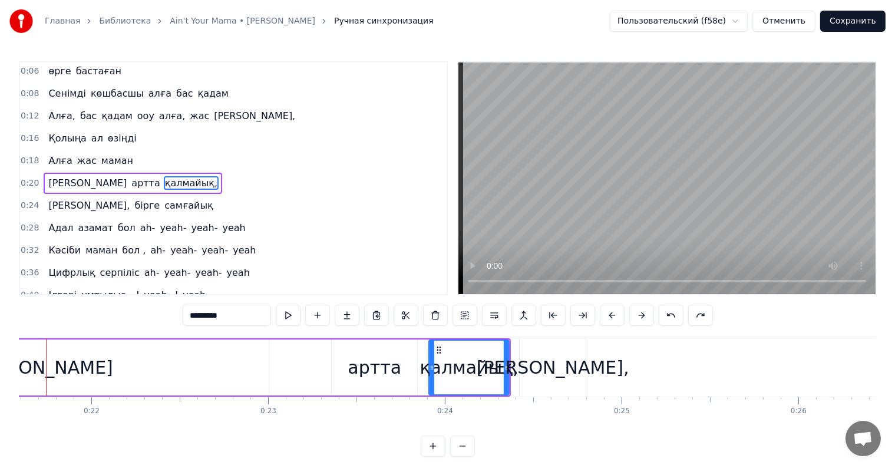
scroll to position [0, 3785]
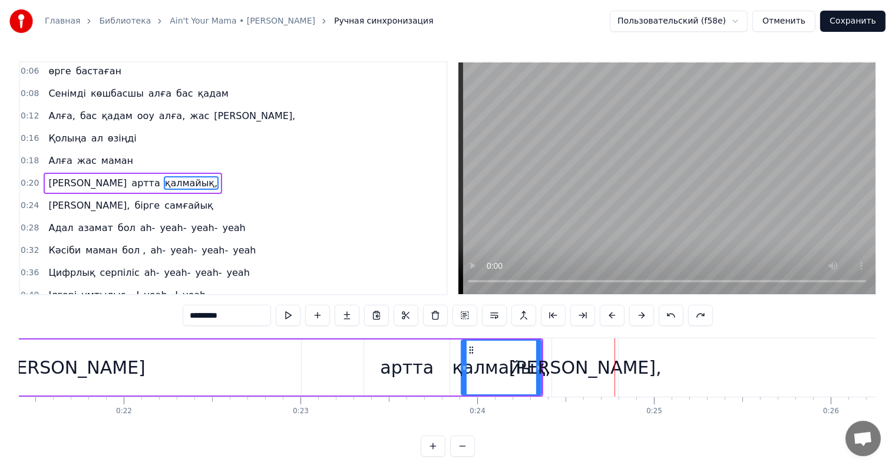
click at [568, 369] on div "[PERSON_NAME]," at bounding box center [585, 367] width 153 height 27
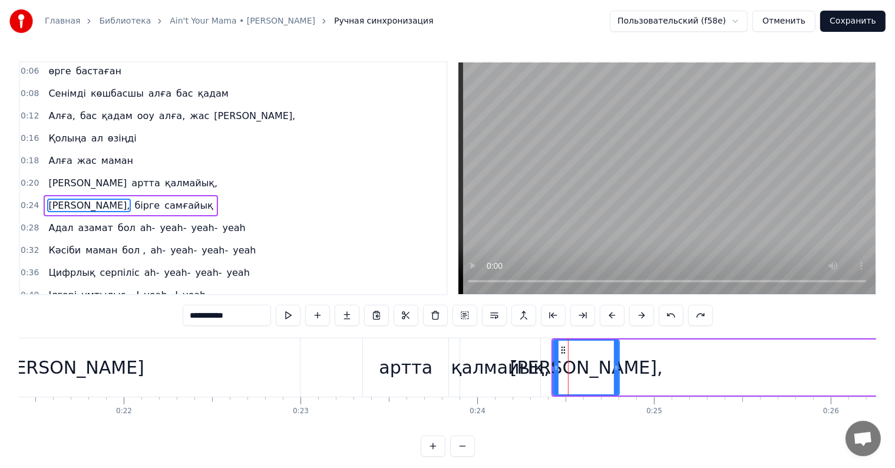
scroll to position [47, 0]
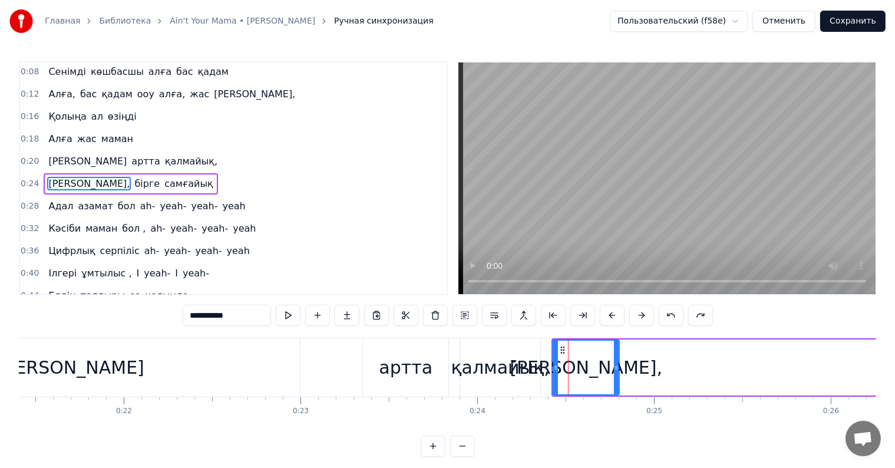
click at [555, 368] on icon at bounding box center [555, 367] width 5 height 9
click at [164, 160] on span "қалмайық," at bounding box center [191, 161] width 55 height 14
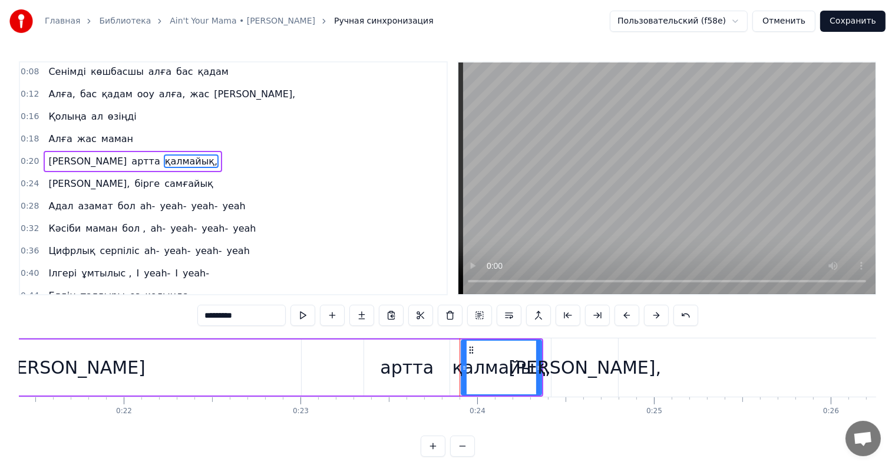
scroll to position [25, 0]
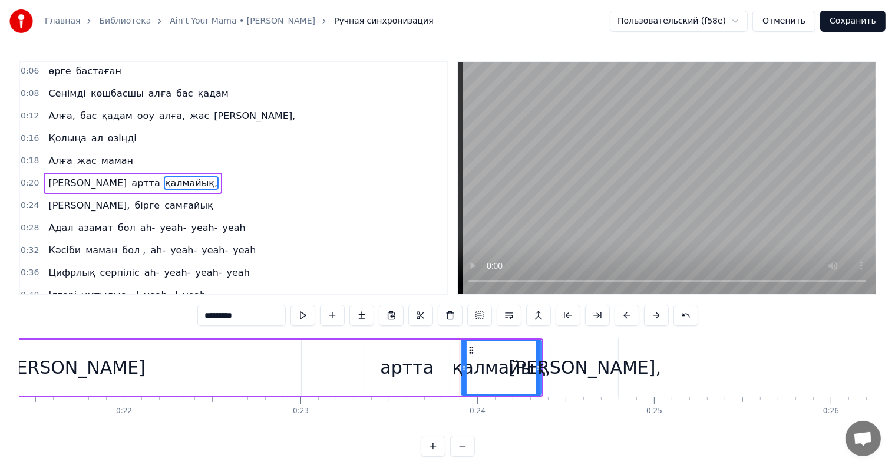
click at [163, 199] on span "самғайық" at bounding box center [188, 206] width 51 height 14
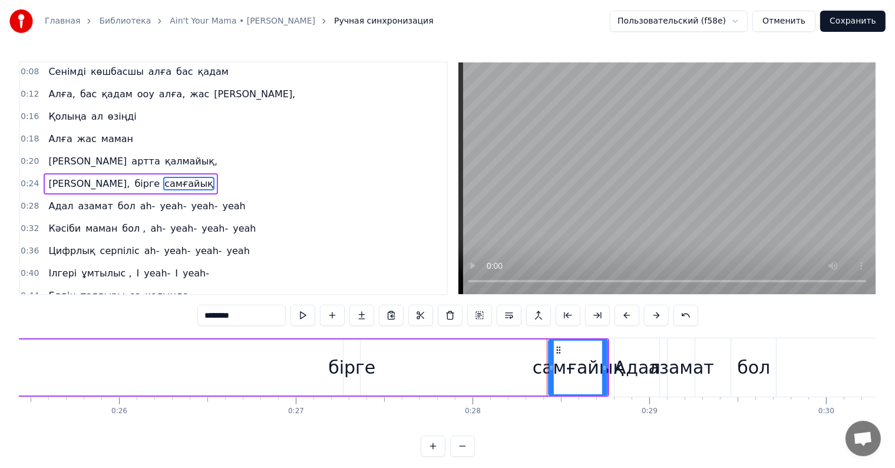
scroll to position [0, 4494]
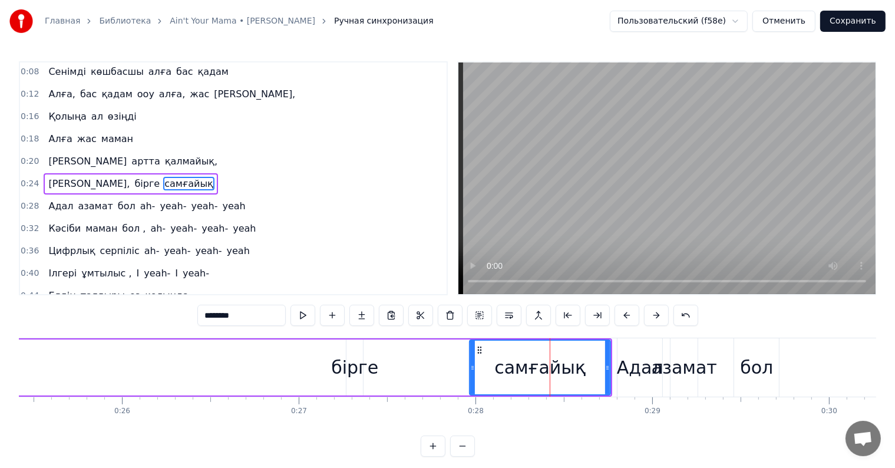
drag, startPoint x: 554, startPoint y: 368, endPoint x: 391, endPoint y: 364, distance: 163.3
click at [470, 365] on icon at bounding box center [472, 367] width 5 height 9
click at [351, 363] on div "бірге" at bounding box center [354, 367] width 47 height 27
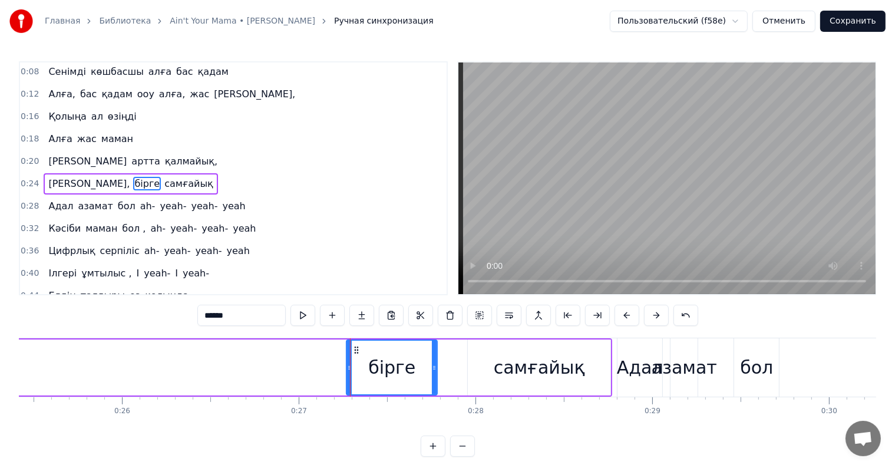
drag, startPoint x: 351, startPoint y: 363, endPoint x: 442, endPoint y: 372, distance: 91.8
click at [437, 372] on div at bounding box center [434, 368] width 5 height 54
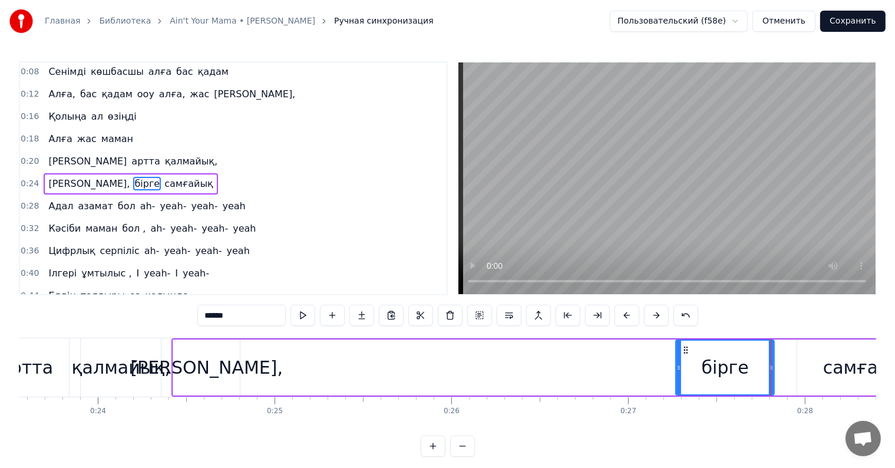
scroll to position [0, 4163]
click at [215, 362] on div "[PERSON_NAME]," at bounding box center [208, 367] width 153 height 27
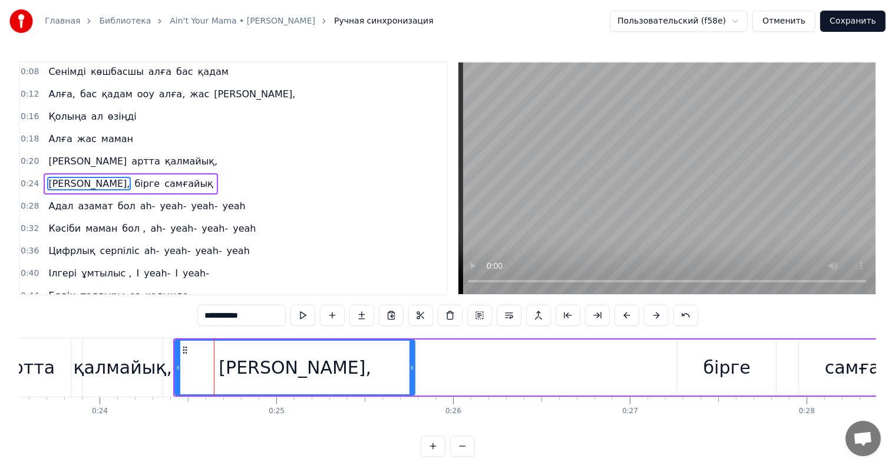
drag, startPoint x: 240, startPoint y: 367, endPoint x: 418, endPoint y: 373, distance: 178.1
click at [414, 373] on div at bounding box center [412, 368] width 5 height 54
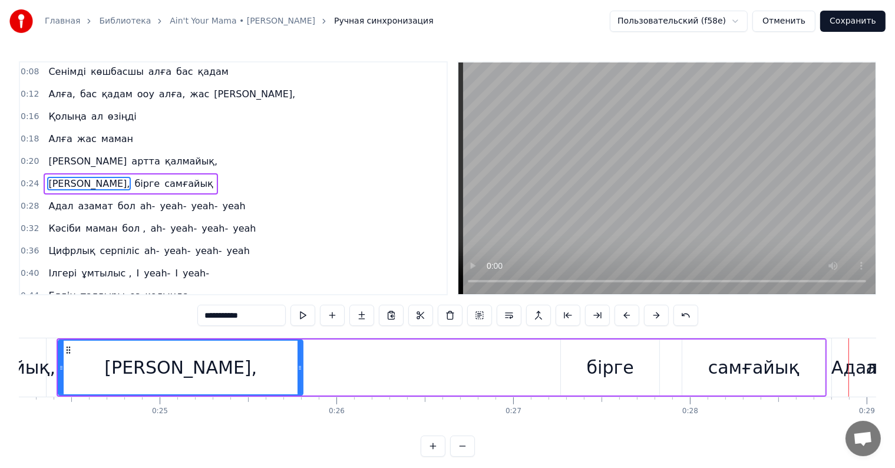
scroll to position [0, 4277]
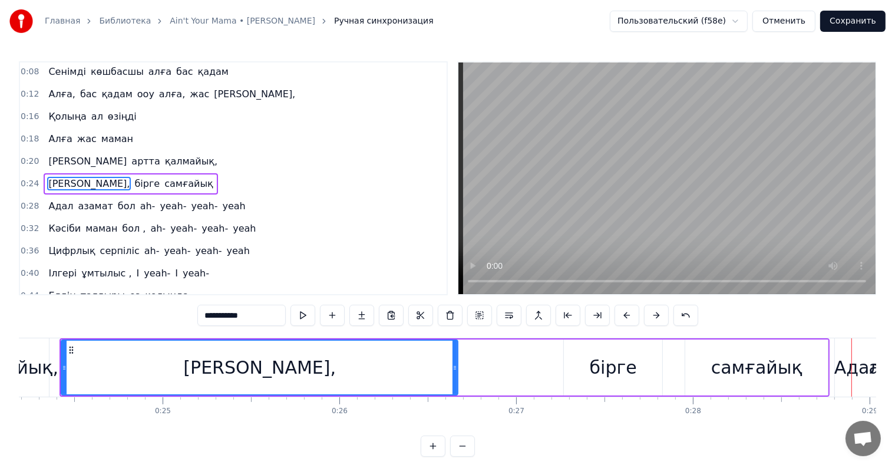
drag, startPoint x: 304, startPoint y: 365, endPoint x: 456, endPoint y: 368, distance: 152.7
click at [456, 368] on icon at bounding box center [455, 367] width 5 height 9
click at [607, 360] on div "бірге" at bounding box center [613, 367] width 47 height 27
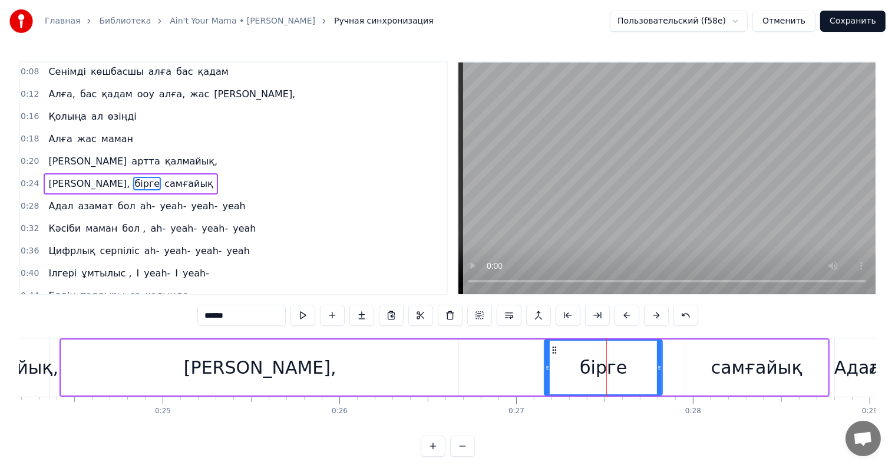
drag, startPoint x: 565, startPoint y: 365, endPoint x: 574, endPoint y: 367, distance: 9.6
click at [545, 367] on icon at bounding box center [547, 367] width 5 height 9
click at [706, 369] on div "самғайық" at bounding box center [756, 368] width 143 height 56
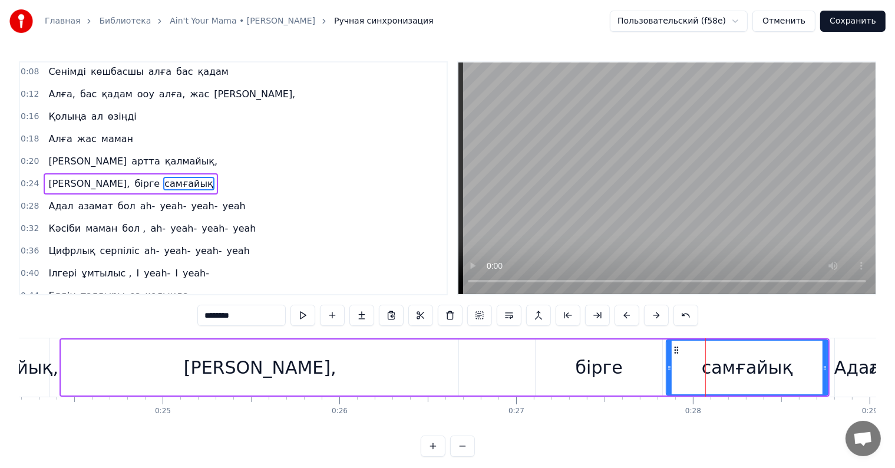
drag, startPoint x: 688, startPoint y: 365, endPoint x: 670, endPoint y: 368, distance: 19.0
click at [670, 368] on icon at bounding box center [669, 367] width 5 height 9
drag, startPoint x: 616, startPoint y: 367, endPoint x: 609, endPoint y: 367, distance: 6.5
click at [609, 367] on div "бірге" at bounding box center [599, 367] width 47 height 27
type input "*****"
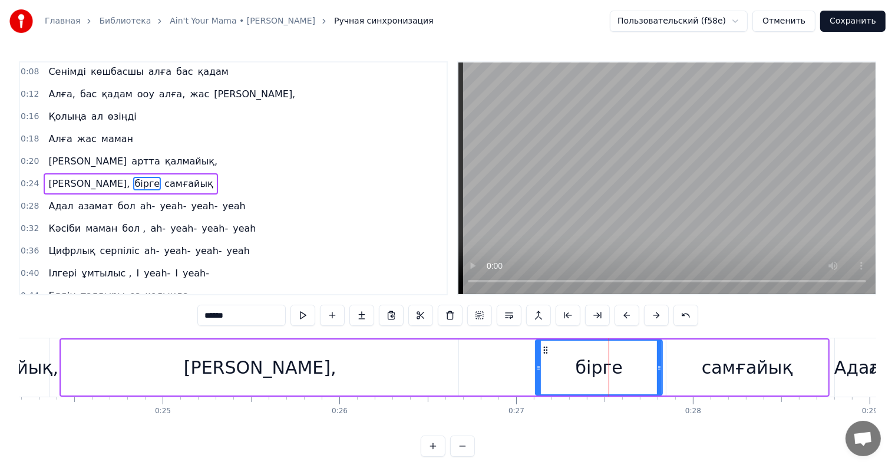
click at [601, 366] on div "бірге" at bounding box center [599, 367] width 47 height 27
drag, startPoint x: 541, startPoint y: 349, endPoint x: 532, endPoint y: 350, distance: 8.9
click at [534, 350] on icon at bounding box center [538, 349] width 9 height 9
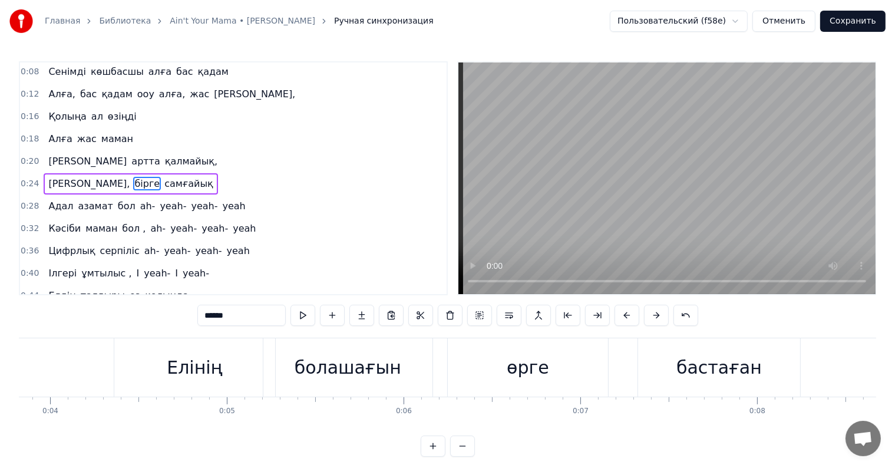
scroll to position [0, 0]
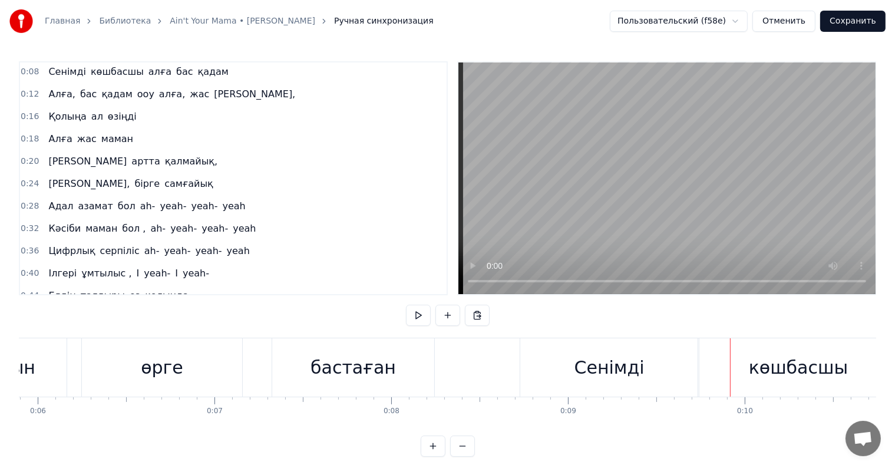
scroll to position [18, 0]
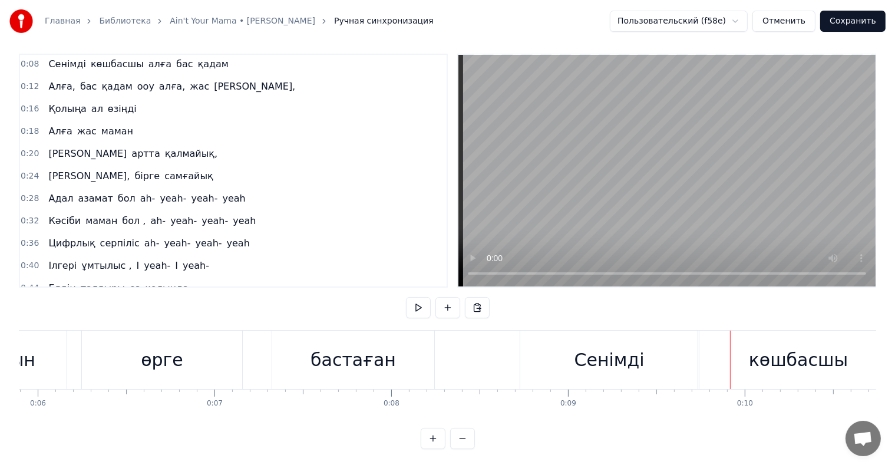
click at [588, 349] on div "Сенімді" at bounding box center [610, 360] width 70 height 27
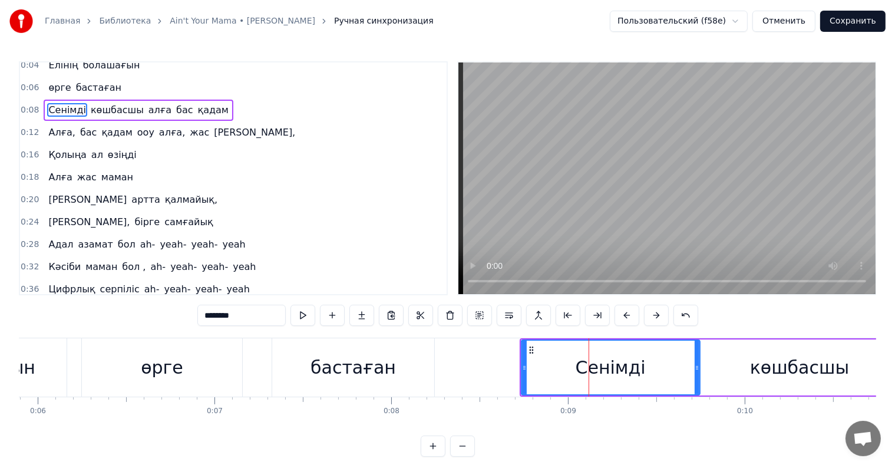
scroll to position [0, 0]
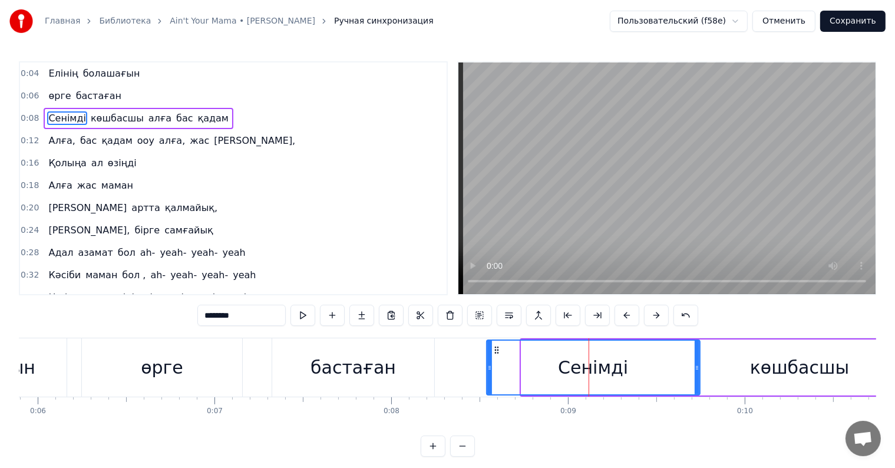
drag, startPoint x: 523, startPoint y: 349, endPoint x: 489, endPoint y: 349, distance: 34.8
click at [489, 349] on div at bounding box center [489, 368] width 5 height 54
click at [248, 338] on div "өрге бастаған" at bounding box center [259, 367] width 356 height 58
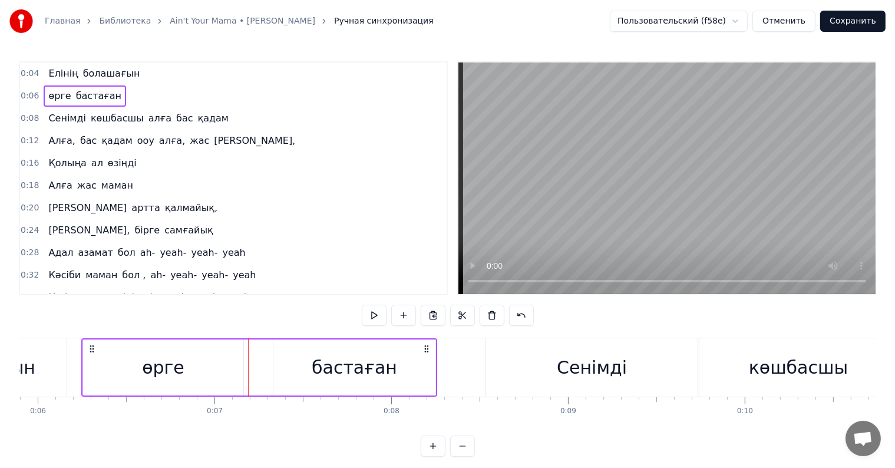
scroll to position [18, 0]
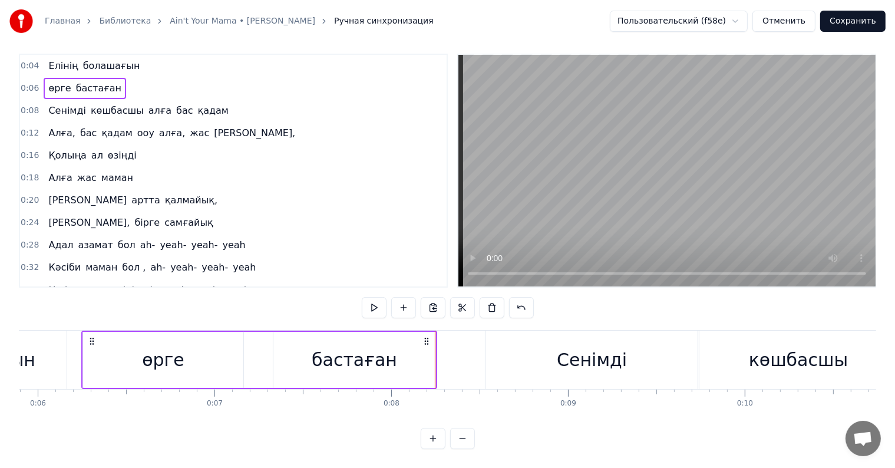
click at [159, 313] on div "0:04 Елінің болашағын 0:06 өрге бастаған 0:08 Сенімді көшбасшы алға бас қадам 0…" at bounding box center [448, 251] width 858 height 395
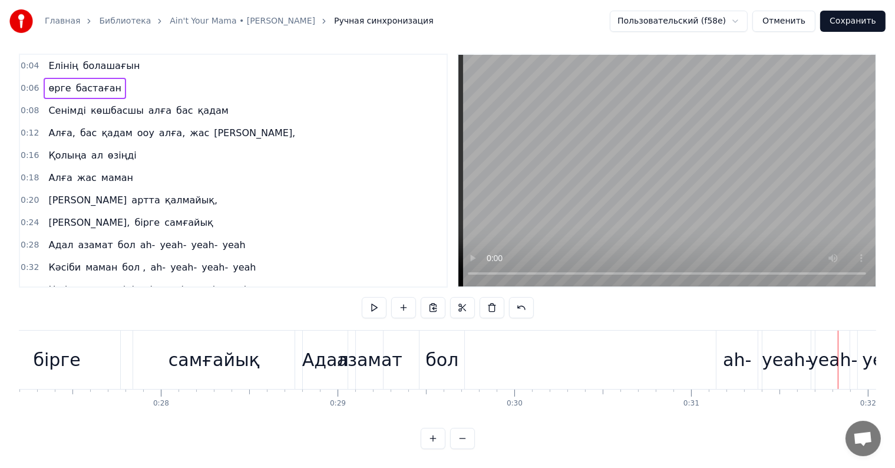
scroll to position [0, 4807]
click at [316, 347] on div "Адал" at bounding box center [327, 360] width 47 height 27
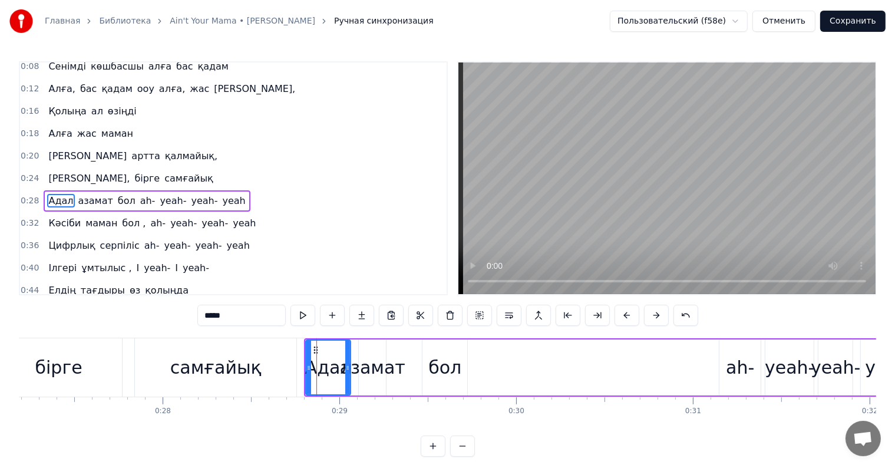
scroll to position [68, 0]
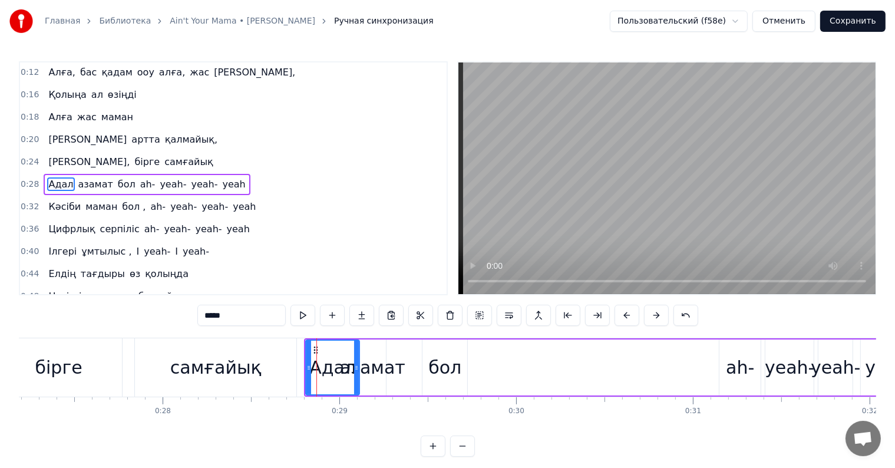
drag, startPoint x: 347, startPoint y: 367, endPoint x: 355, endPoint y: 367, distance: 8.8
click at [355, 367] on icon at bounding box center [356, 367] width 5 height 9
click at [370, 362] on div "азамат" at bounding box center [372, 367] width 65 height 27
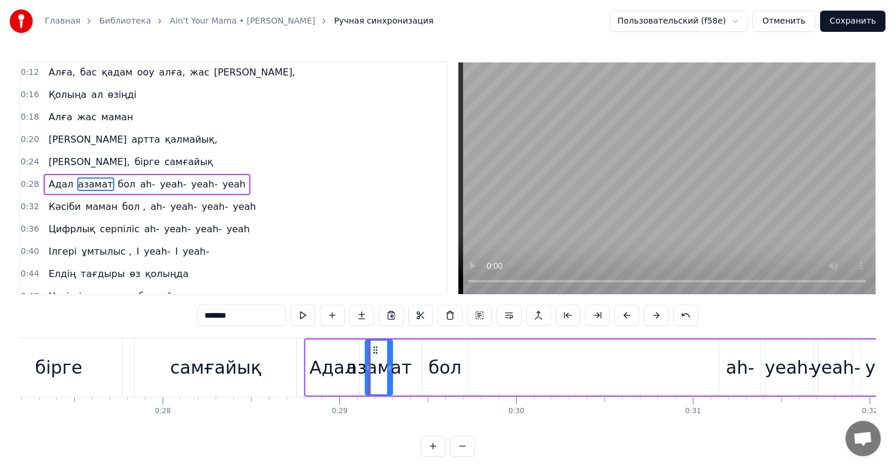
drag, startPoint x: 367, startPoint y: 347, endPoint x: 373, endPoint y: 347, distance: 6.5
click at [373, 347] on icon at bounding box center [375, 349] width 9 height 9
drag, startPoint x: 389, startPoint y: 365, endPoint x: 406, endPoint y: 365, distance: 16.5
click at [406, 365] on icon at bounding box center [406, 367] width 5 height 9
click at [434, 365] on div "бол" at bounding box center [445, 367] width 33 height 27
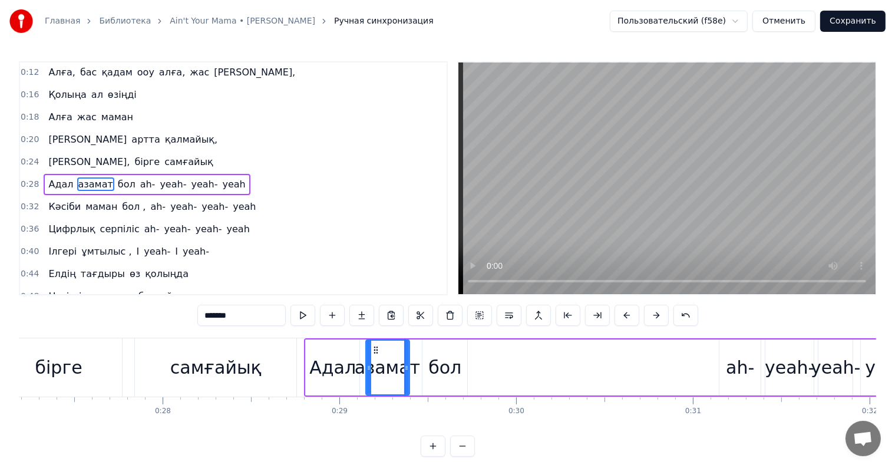
type input "***"
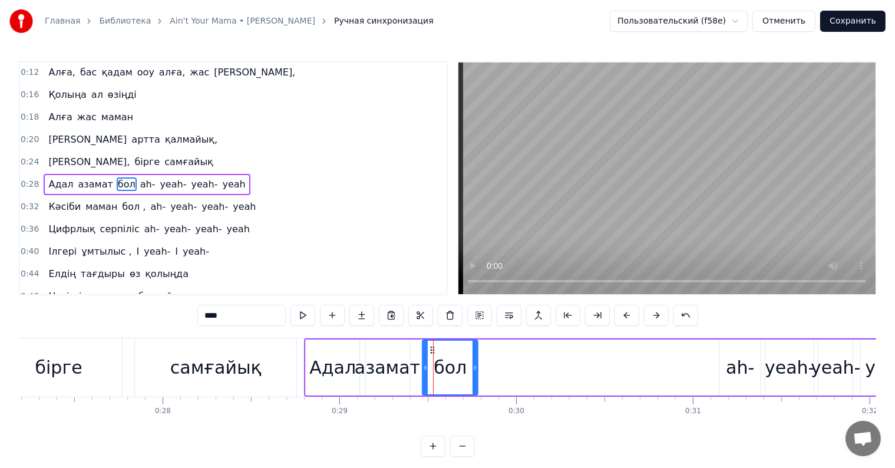
drag, startPoint x: 466, startPoint y: 367, endPoint x: 476, endPoint y: 367, distance: 10.6
click at [476, 367] on icon at bounding box center [475, 367] width 5 height 9
click at [297, 335] on div "0:04 Елінің болашағын 0:06 өрге бастаған 0:08 Сенімді көшбасшы алға бас қадам 0…" at bounding box center [448, 258] width 858 height 395
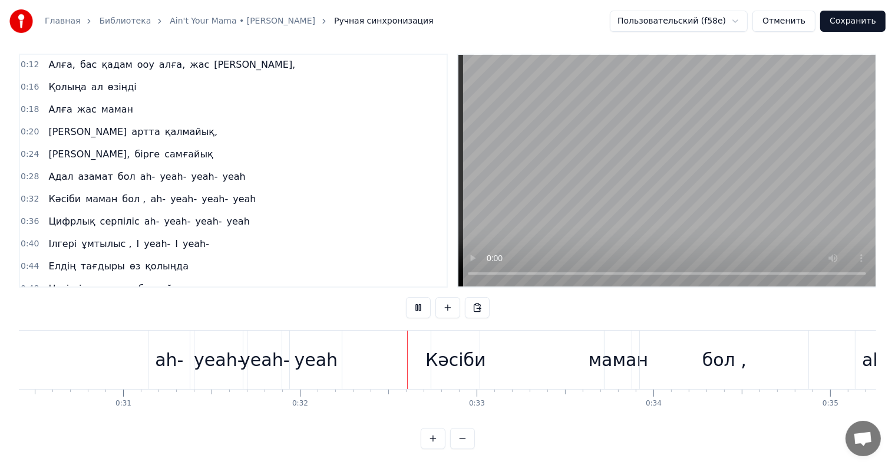
scroll to position [0, 5592]
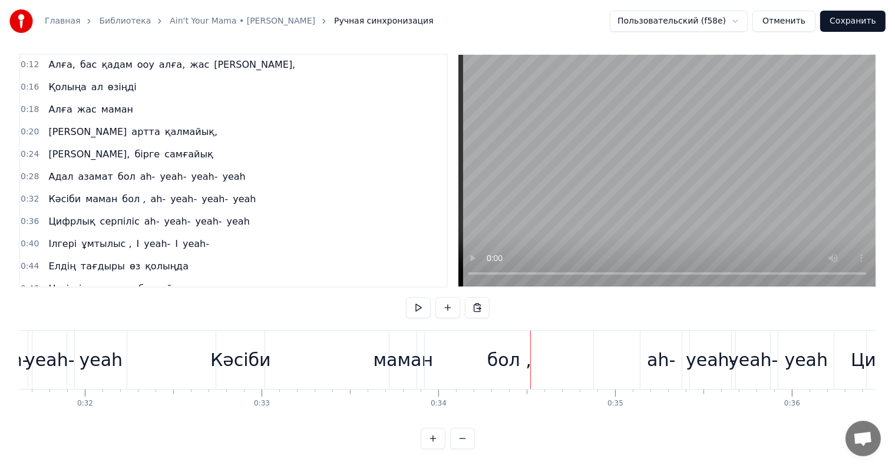
click at [255, 347] on div "Кәсіби" at bounding box center [240, 360] width 61 height 27
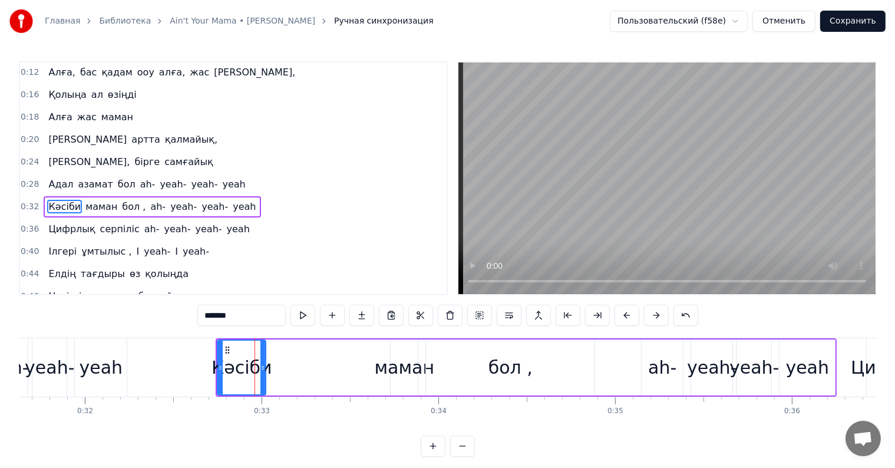
scroll to position [90, 0]
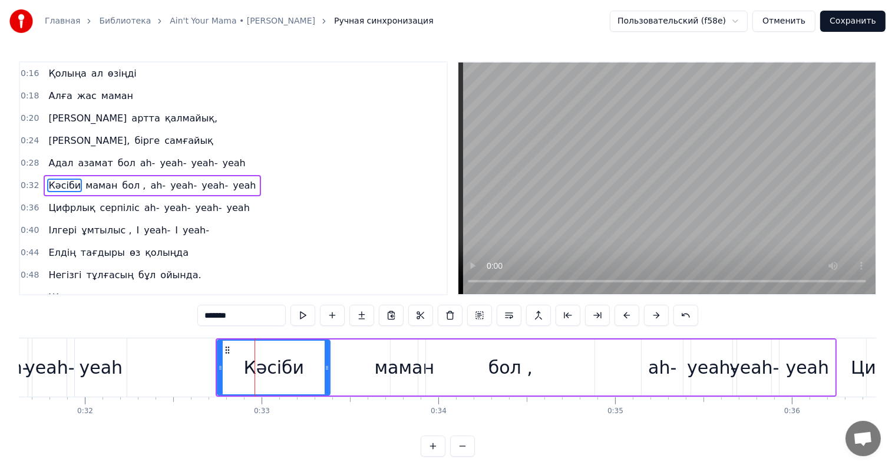
drag, startPoint x: 261, startPoint y: 361, endPoint x: 329, endPoint y: 366, distance: 68.6
click at [329, 366] on div at bounding box center [327, 368] width 5 height 54
click at [403, 365] on div "маман" at bounding box center [405, 367] width 60 height 27
type input "*****"
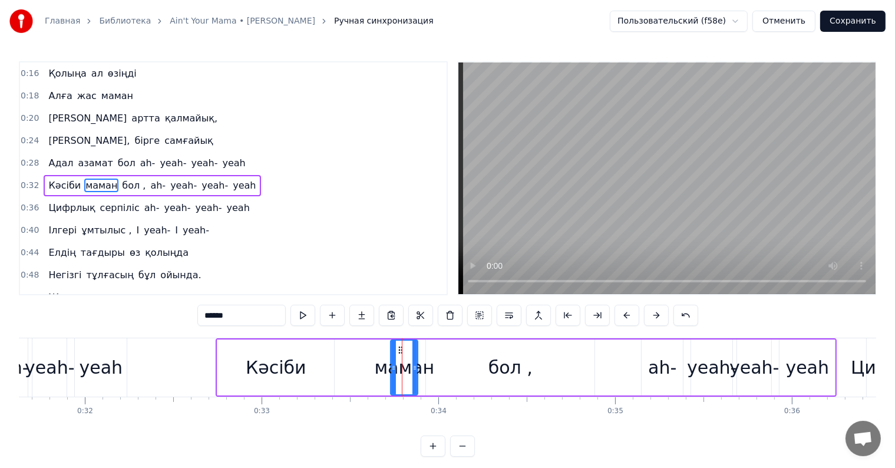
click at [390, 365] on div "маман" at bounding box center [405, 367] width 60 height 27
drag, startPoint x: 391, startPoint y: 366, endPoint x: 358, endPoint y: 365, distance: 33.6
click at [362, 365] on icon at bounding box center [364, 367] width 5 height 9
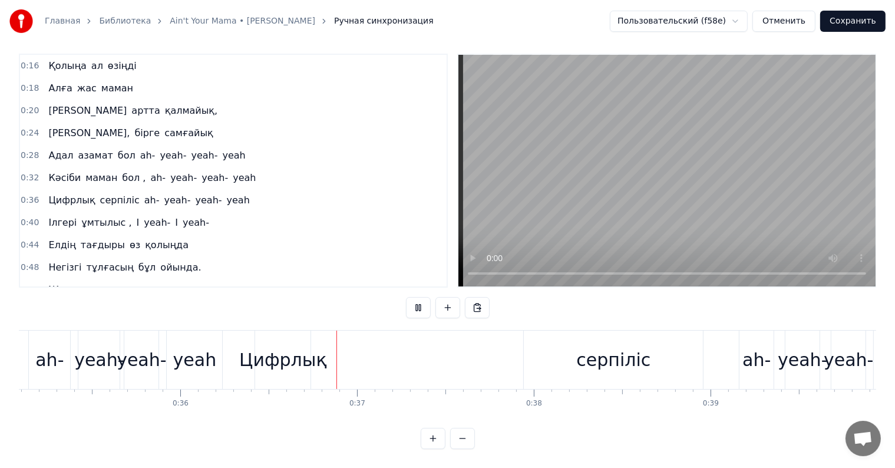
scroll to position [0, 6344]
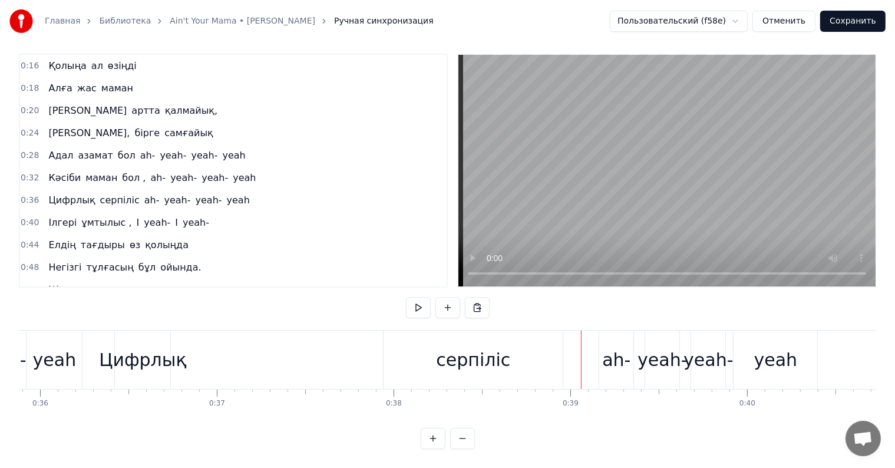
click at [159, 347] on div "Цифрлық" at bounding box center [142, 360] width 87 height 27
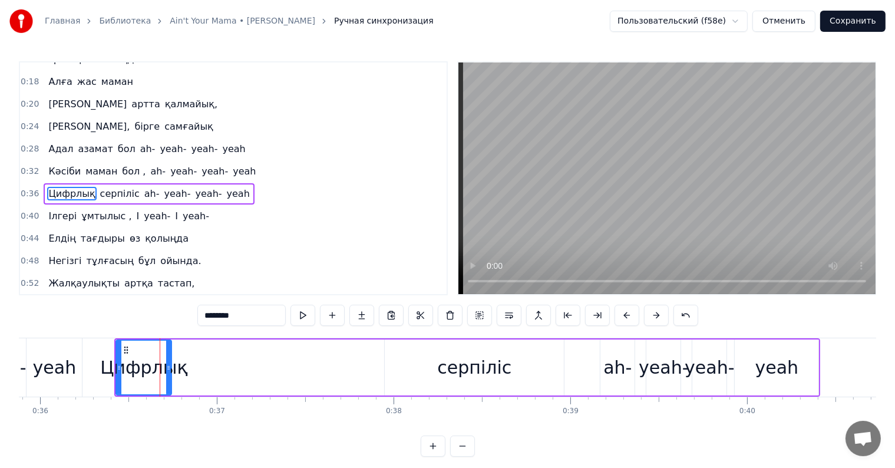
scroll to position [111, 0]
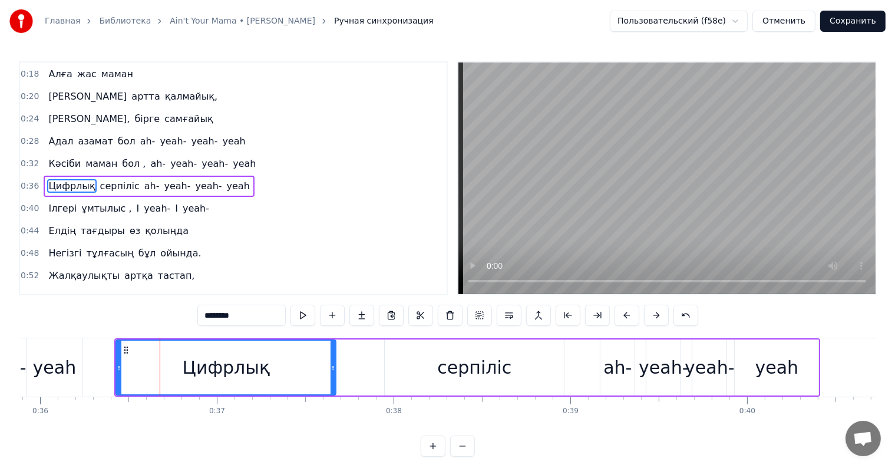
drag, startPoint x: 168, startPoint y: 362, endPoint x: 332, endPoint y: 370, distance: 164.6
click at [332, 370] on icon at bounding box center [333, 367] width 5 height 9
click at [436, 365] on div "серпіліс" at bounding box center [474, 368] width 179 height 56
type input "********"
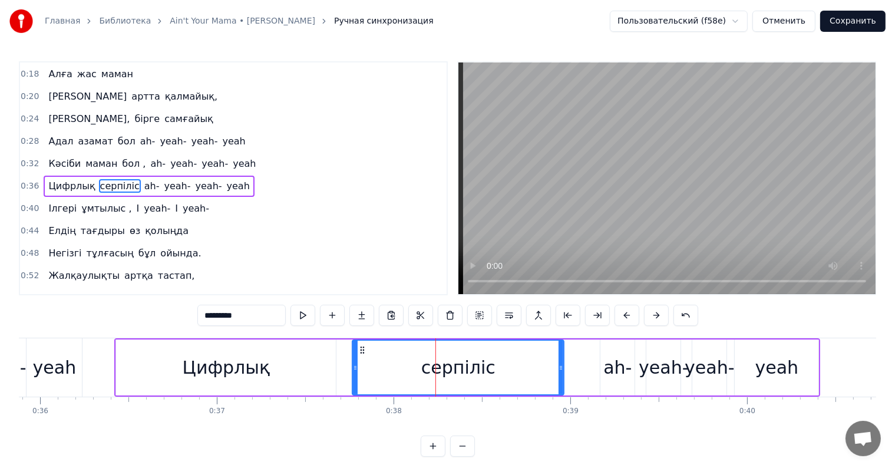
drag, startPoint x: 387, startPoint y: 365, endPoint x: 353, endPoint y: 365, distance: 34.2
click at [353, 365] on icon at bounding box center [355, 367] width 5 height 9
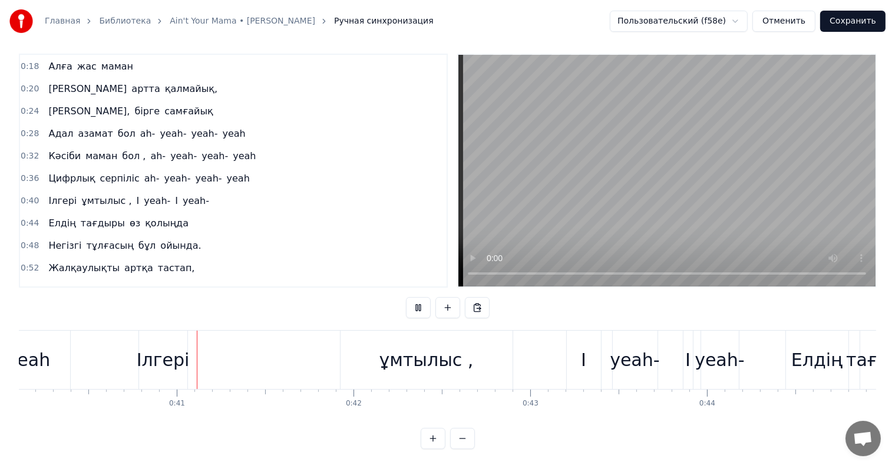
scroll to position [0, 7100]
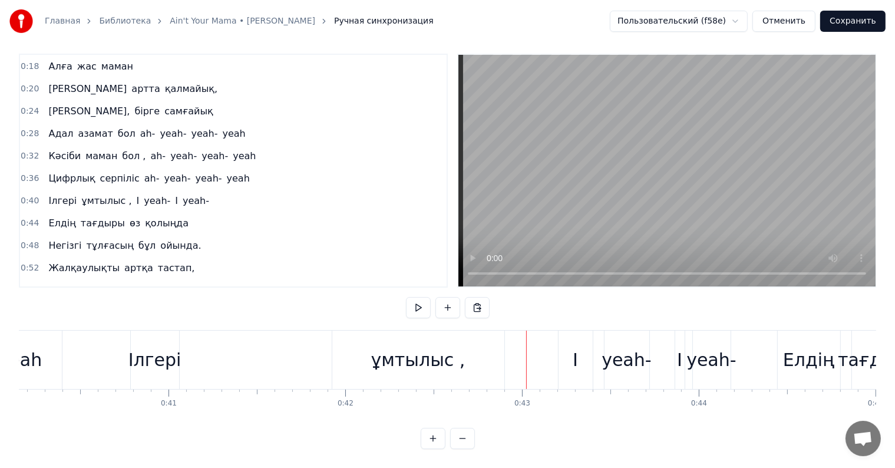
click at [165, 354] on div "Ілгері" at bounding box center [154, 360] width 53 height 27
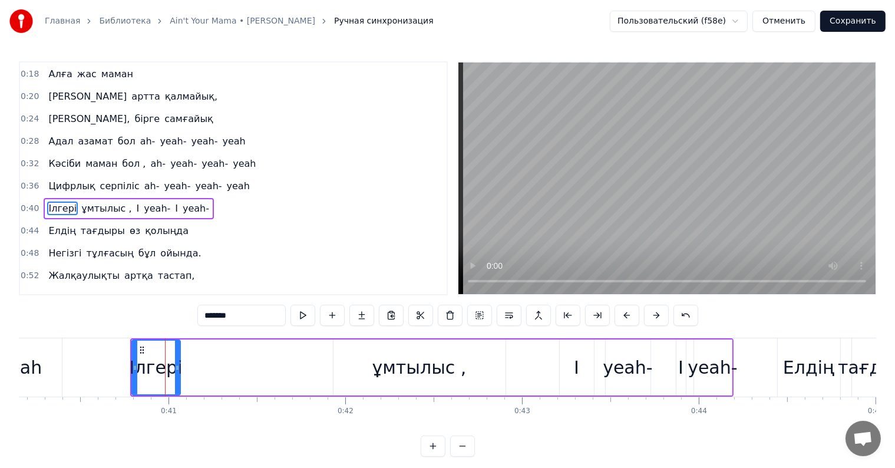
scroll to position [133, 0]
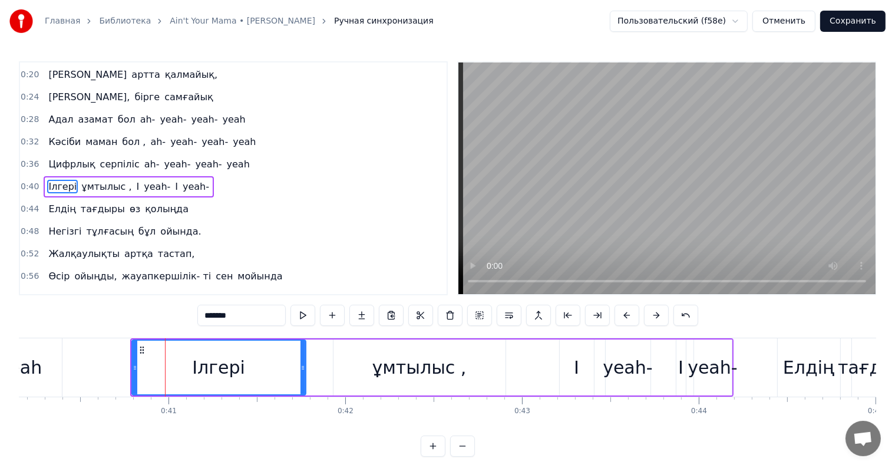
drag, startPoint x: 177, startPoint y: 356, endPoint x: 303, endPoint y: 364, distance: 125.8
click at [303, 364] on div at bounding box center [303, 368] width 5 height 54
click at [390, 365] on div "ұмтылыс ," at bounding box center [420, 367] width 94 height 27
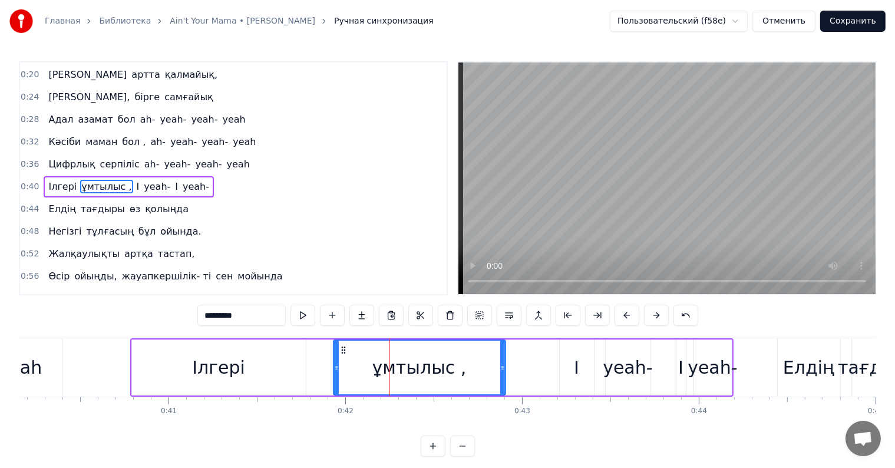
click at [299, 361] on div "Ілгері" at bounding box center [219, 368] width 174 height 56
type input "******"
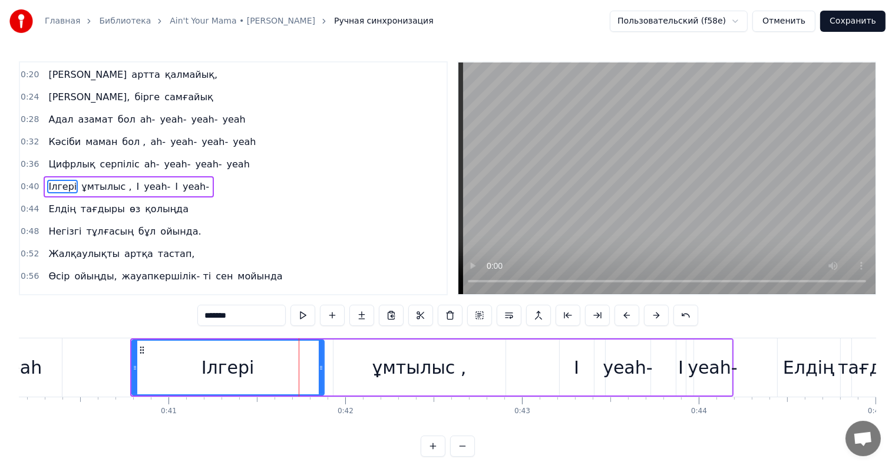
drag, startPoint x: 304, startPoint y: 363, endPoint x: 322, endPoint y: 365, distance: 17.8
click at [323, 367] on icon at bounding box center [321, 367] width 5 height 9
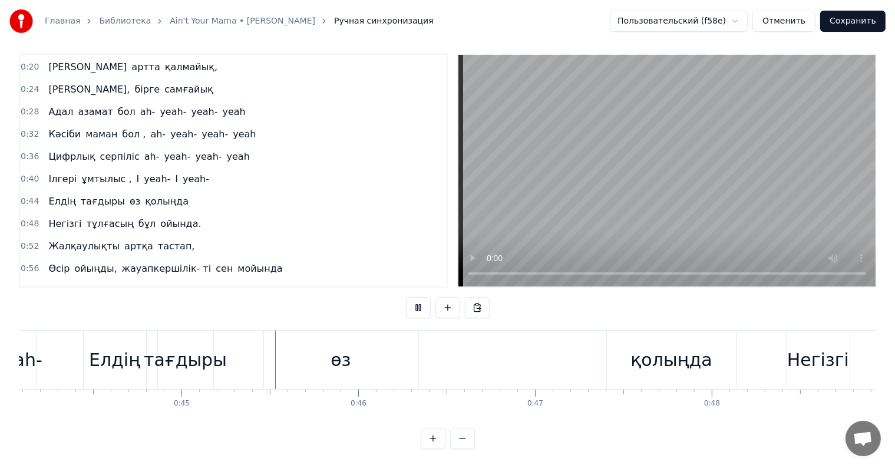
scroll to position [0, 7857]
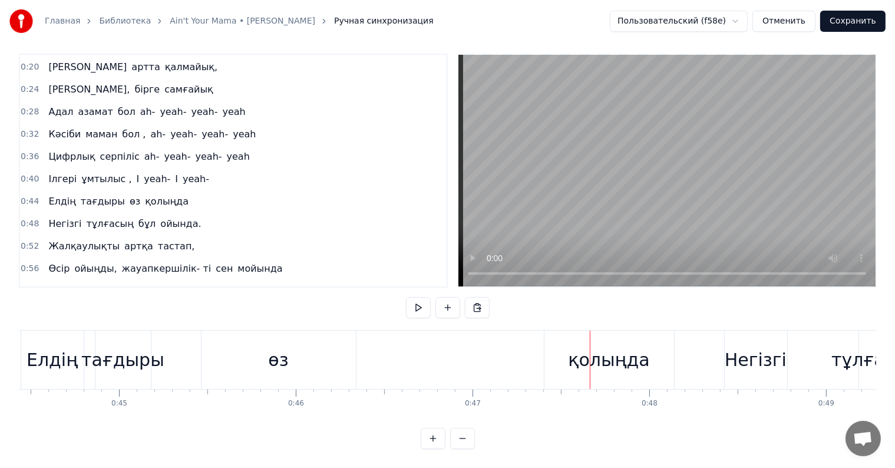
click at [608, 351] on div "қолыңда" at bounding box center [608, 360] width 81 height 27
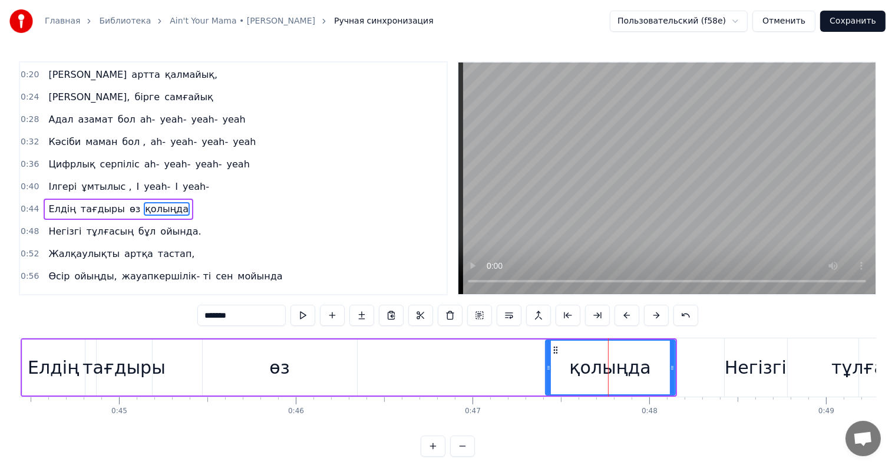
scroll to position [155, 0]
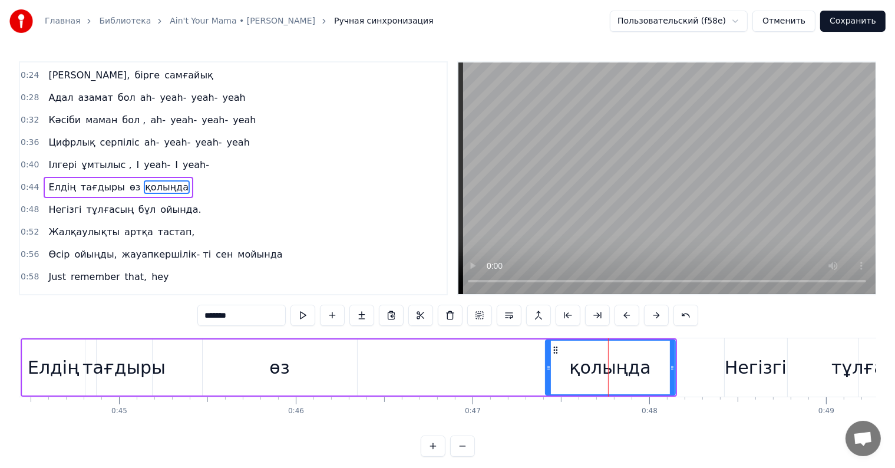
click at [297, 367] on div "өз" at bounding box center [280, 368] width 154 height 56
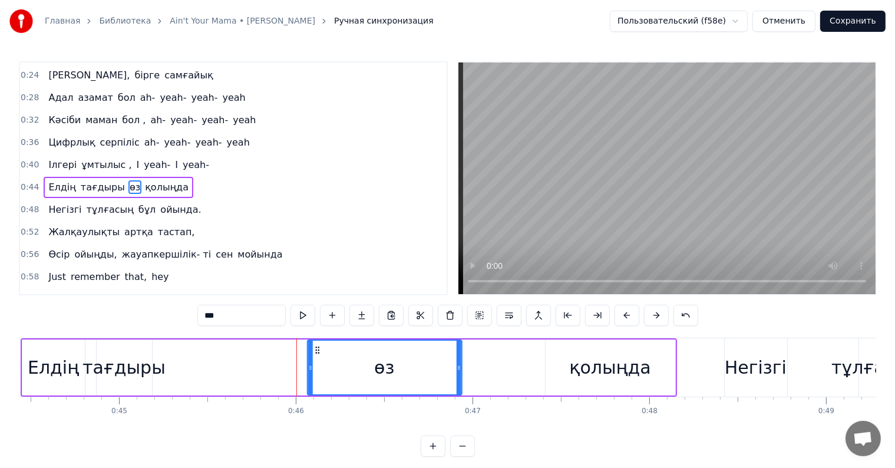
drag, startPoint x: 226, startPoint y: 349, endPoint x: 316, endPoint y: 354, distance: 89.7
click at [316, 354] on icon at bounding box center [316, 349] width 9 height 9
click at [153, 358] on div "тағдыры" at bounding box center [124, 367] width 83 height 27
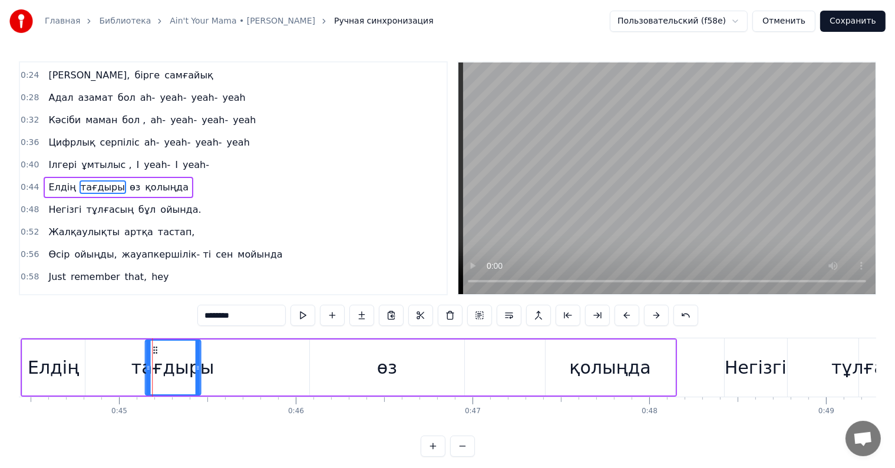
drag, startPoint x: 144, startPoint y: 351, endPoint x: 182, endPoint y: 354, distance: 38.4
click at [182, 354] on div "тағдыры" at bounding box center [173, 368] width 54 height 54
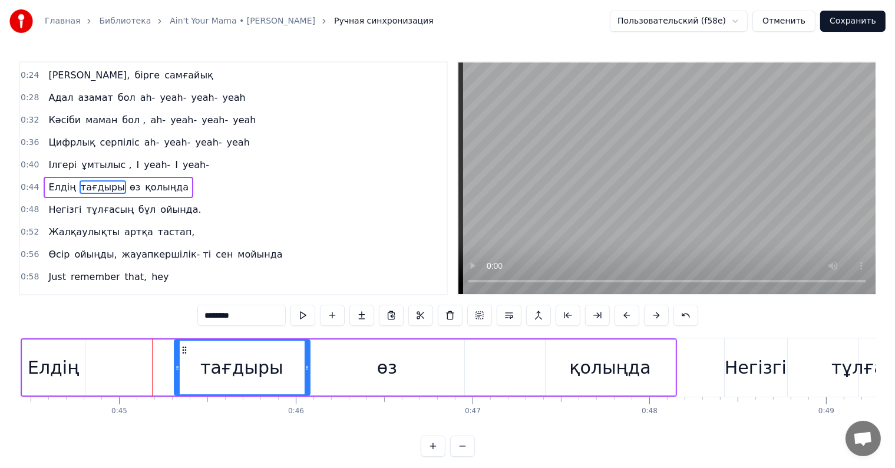
drag, startPoint x: 225, startPoint y: 363, endPoint x: 305, endPoint y: 365, distance: 80.2
click at [305, 365] on icon at bounding box center [307, 367] width 5 height 9
click at [370, 367] on div "өз" at bounding box center [387, 368] width 154 height 56
type input "**"
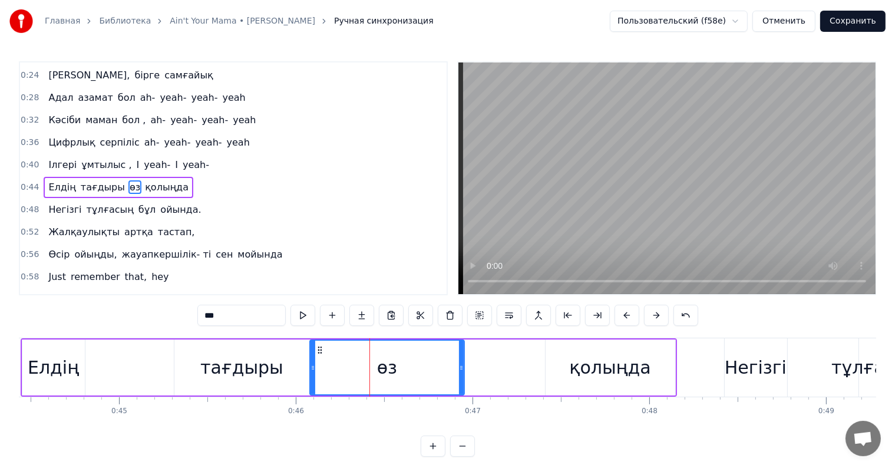
click at [108, 361] on div "Елдің тағдыры өз қолыңда" at bounding box center [349, 367] width 657 height 58
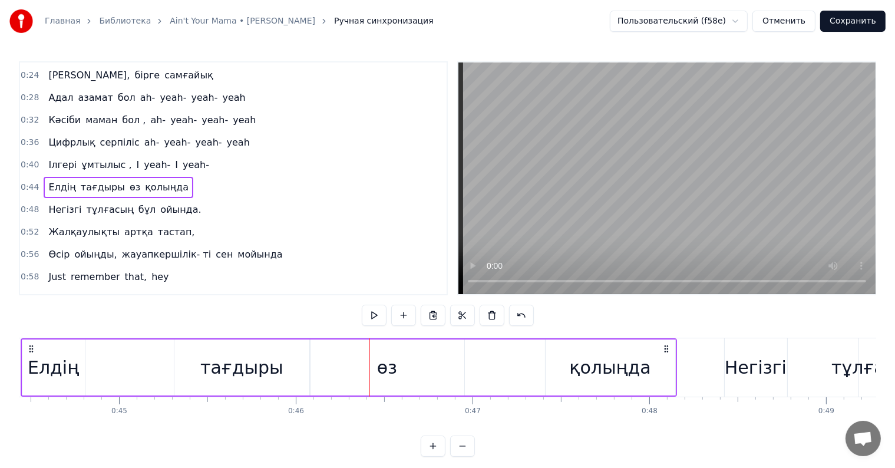
click at [83, 360] on div "Елдің" at bounding box center [53, 368] width 62 height 56
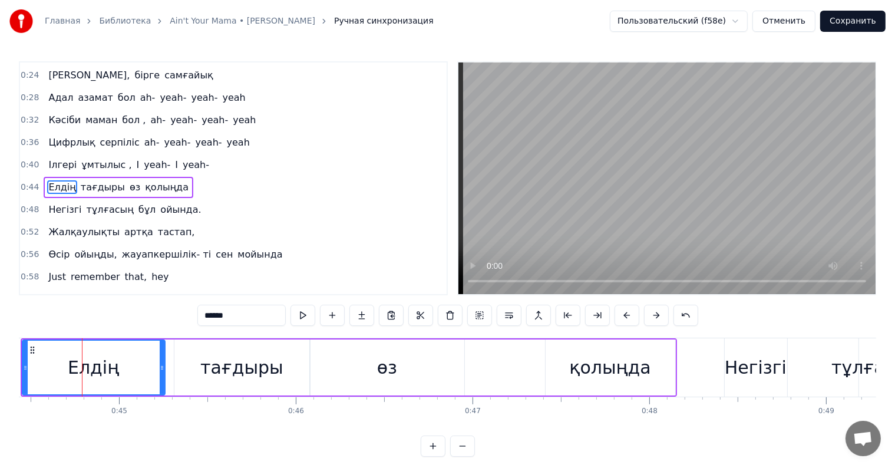
drag, startPoint x: 83, startPoint y: 364, endPoint x: 163, endPoint y: 365, distance: 80.2
click at [163, 365] on icon at bounding box center [162, 367] width 5 height 9
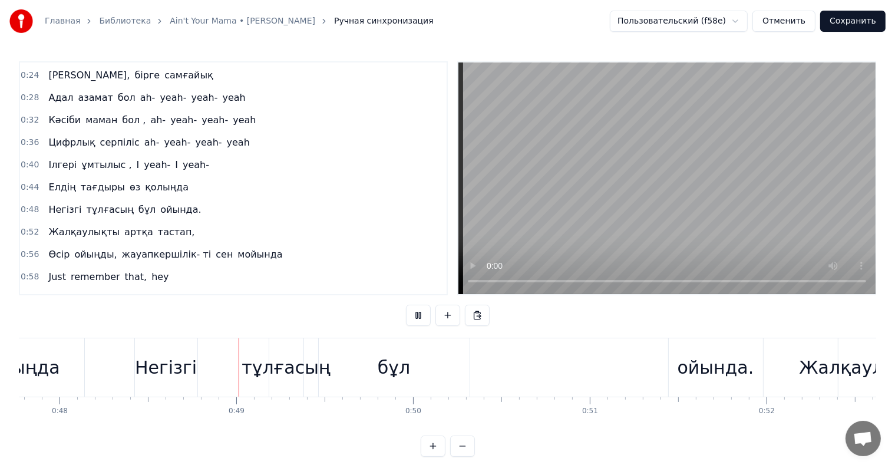
scroll to position [0, 8489]
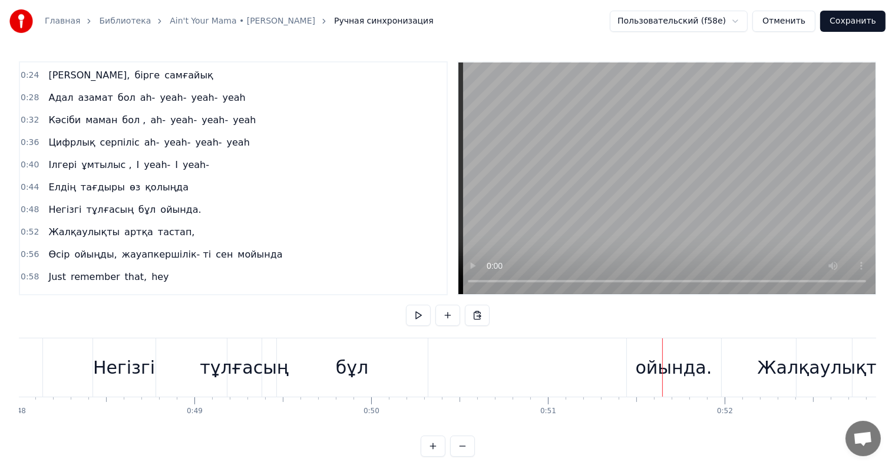
click at [347, 363] on div "бұл" at bounding box center [352, 367] width 32 height 27
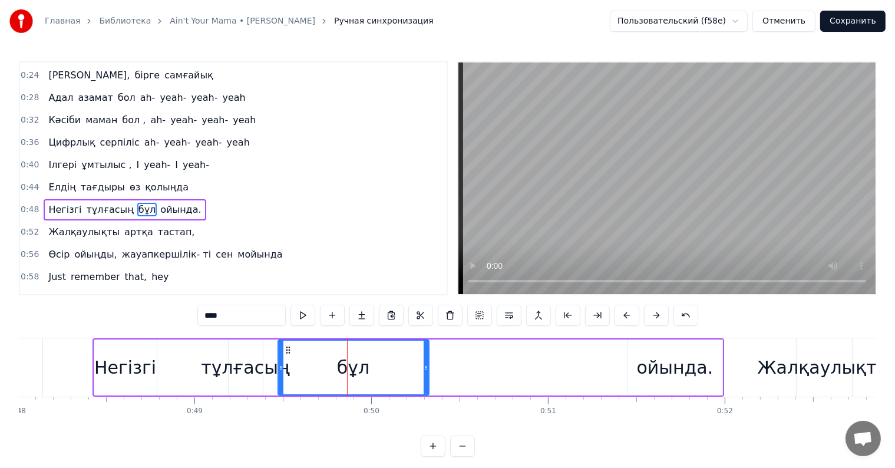
scroll to position [177, 0]
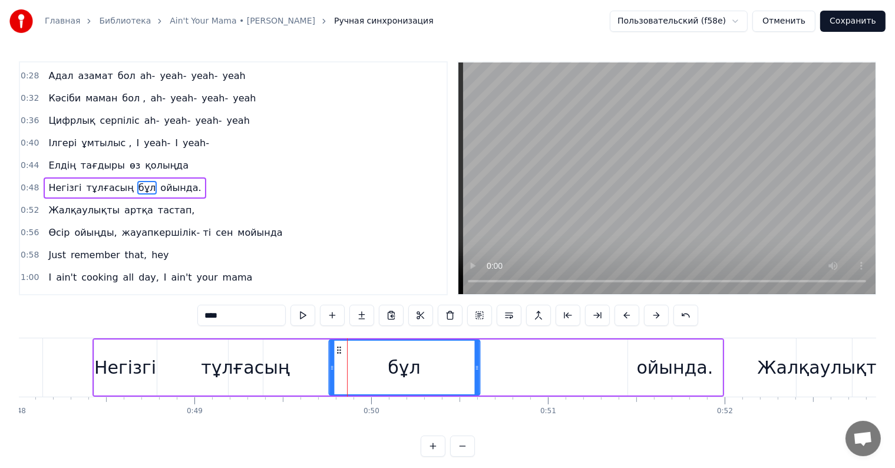
drag, startPoint x: 285, startPoint y: 347, endPoint x: 337, endPoint y: 354, distance: 51.8
click at [337, 354] on div "бұл" at bounding box center [404, 368] width 150 height 54
click at [640, 368] on div "ойында." at bounding box center [675, 368] width 94 height 56
type input "*******"
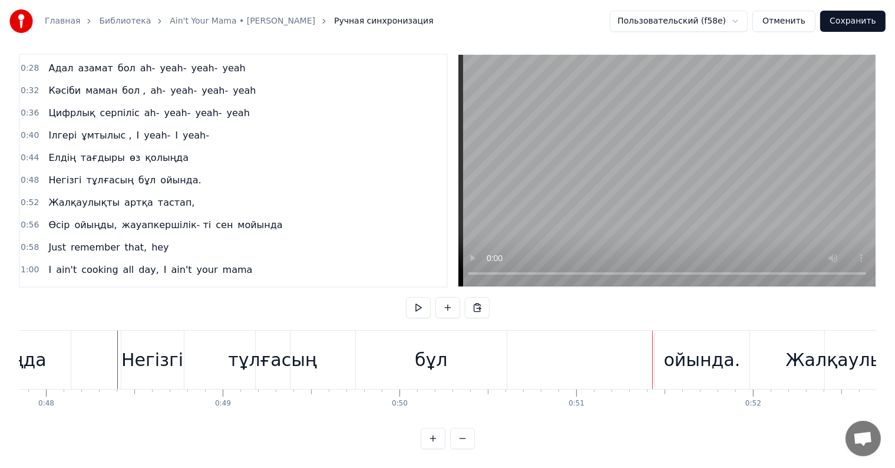
scroll to position [0, 8459]
click at [271, 357] on div "тұлғасың" at bounding box center [273, 360] width 89 height 27
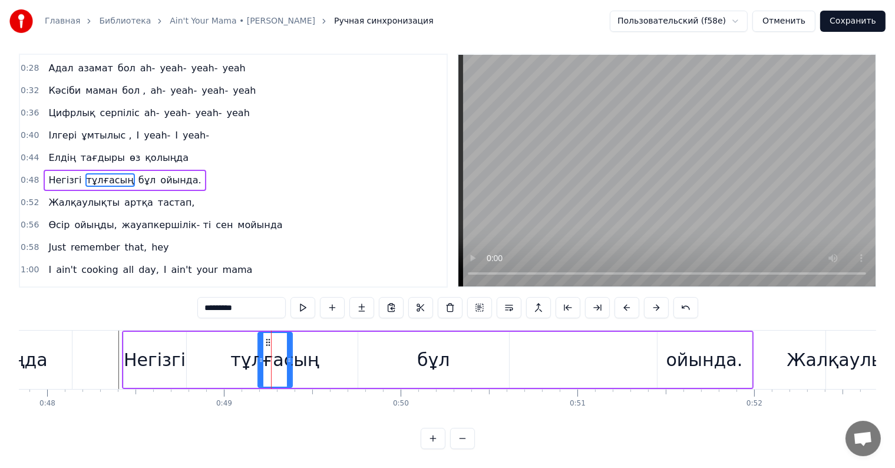
scroll to position [0, 0]
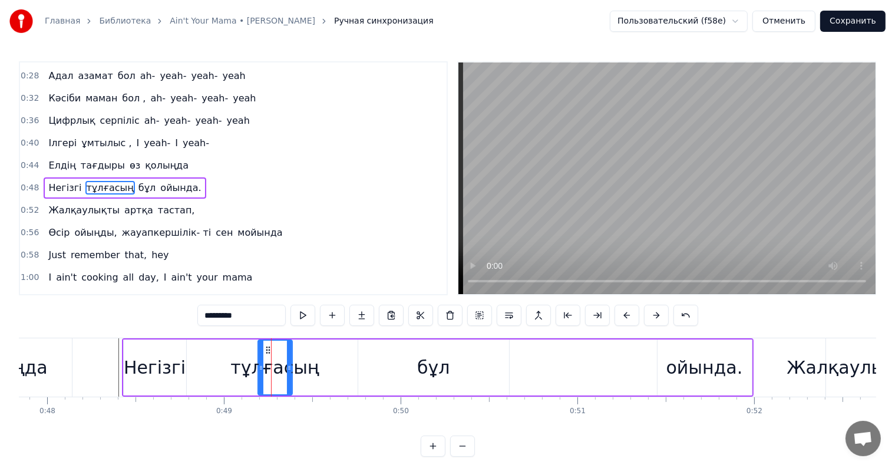
click at [170, 364] on div "Негізгі" at bounding box center [155, 367] width 62 height 27
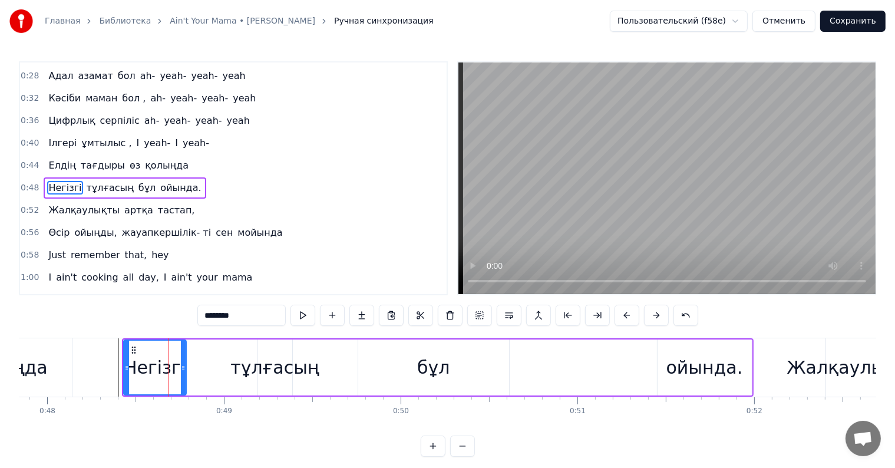
click at [263, 368] on div "тұлғасың" at bounding box center [274, 367] width 89 height 27
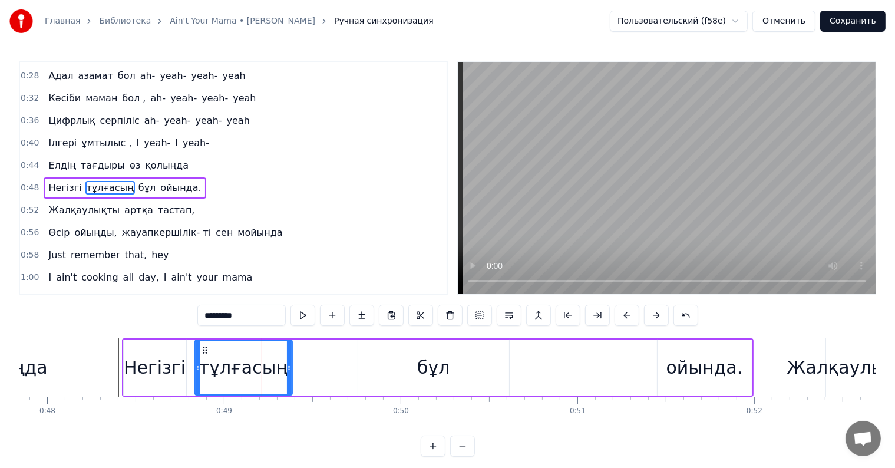
drag, startPoint x: 260, startPoint y: 368, endPoint x: 197, endPoint y: 368, distance: 63.1
click at [197, 368] on icon at bounding box center [198, 367] width 5 height 9
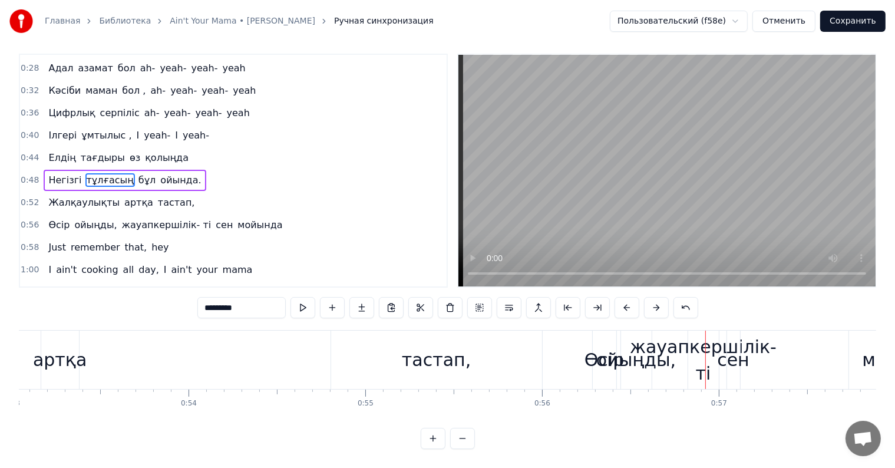
scroll to position [18, 0]
click at [292, 318] on div "0:04 Елінің болашағын 0:06 өрге бастаған 0:08 Сенімді көшбасшы алға бас қадам 0…" at bounding box center [448, 251] width 858 height 395
click at [739, 310] on div "0:04 Елінің болашағын 0:06 өрге бастаған 0:08 Сенімді көшбасшы алға бас қадам 0…" at bounding box center [448, 251] width 858 height 395
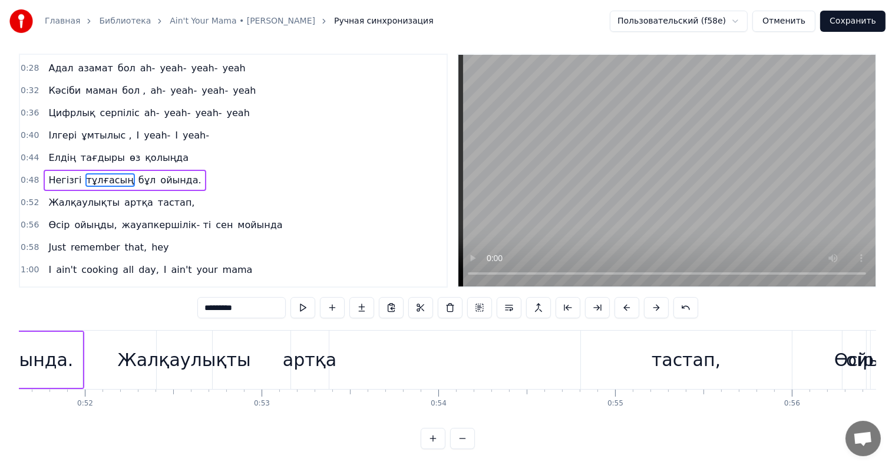
scroll to position [0, 9126]
click at [311, 360] on div "артқа" at bounding box center [313, 360] width 54 height 27
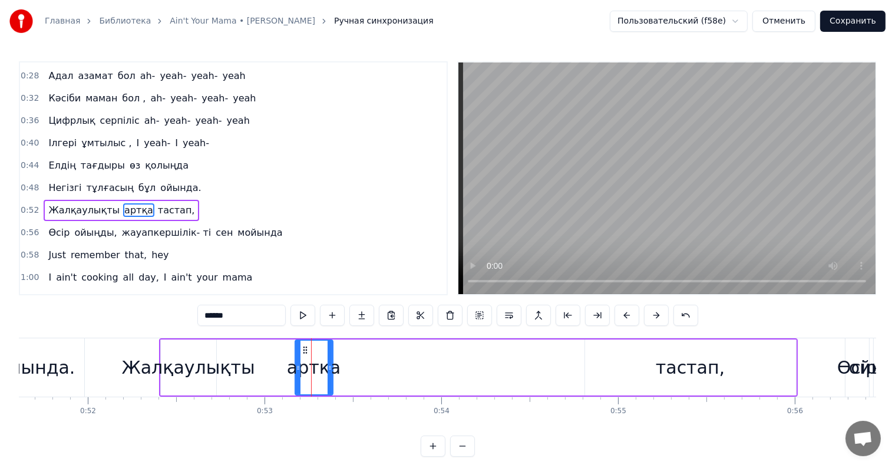
scroll to position [198, 0]
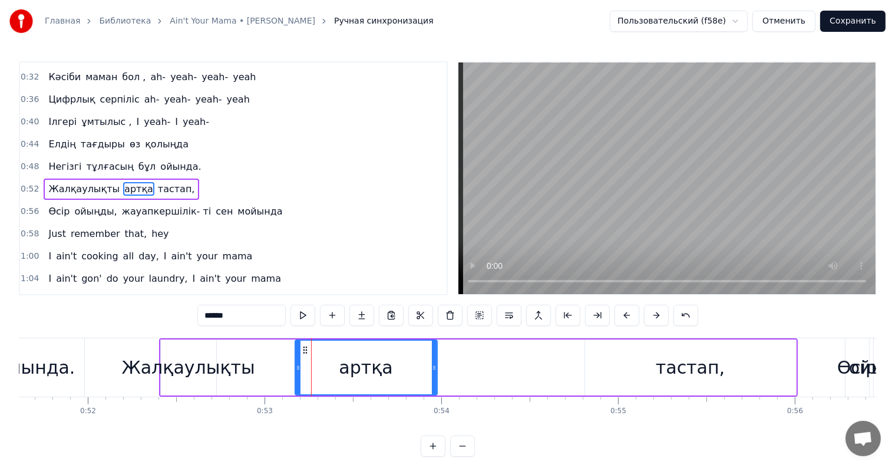
drag, startPoint x: 328, startPoint y: 364, endPoint x: 433, endPoint y: 363, distance: 104.3
click at [433, 363] on icon at bounding box center [434, 367] width 5 height 9
click at [683, 368] on div "тастап," at bounding box center [690, 367] width 69 height 27
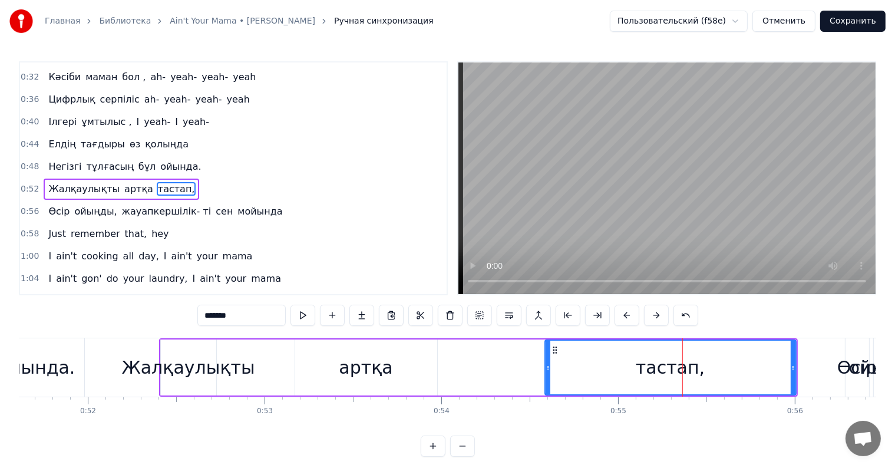
drag, startPoint x: 587, startPoint y: 368, endPoint x: 547, endPoint y: 368, distance: 40.1
click at [547, 368] on icon at bounding box center [548, 367] width 5 height 9
click at [384, 367] on div "артқа" at bounding box center [366, 367] width 54 height 27
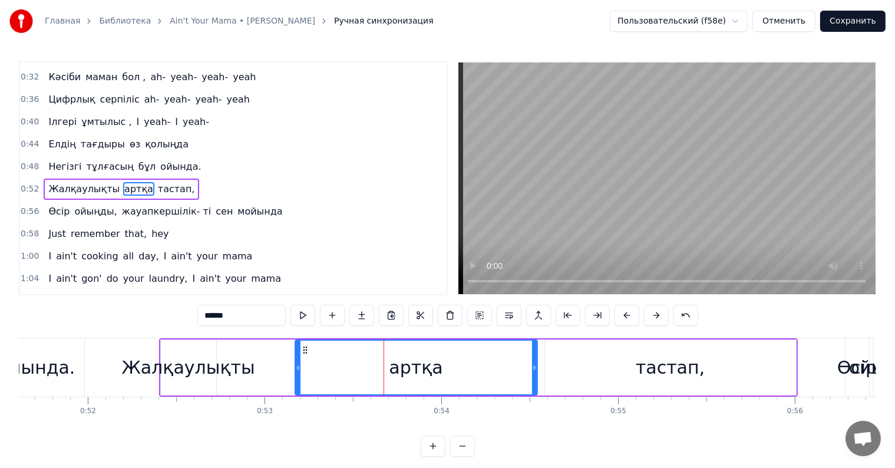
drag, startPoint x: 433, startPoint y: 368, endPoint x: 533, endPoint y: 367, distance: 100.2
click at [533, 367] on icon at bounding box center [534, 367] width 5 height 9
click at [557, 283] on div "Обрезать начало Обрезать начало" at bounding box center [571, 290] width 78 height 17
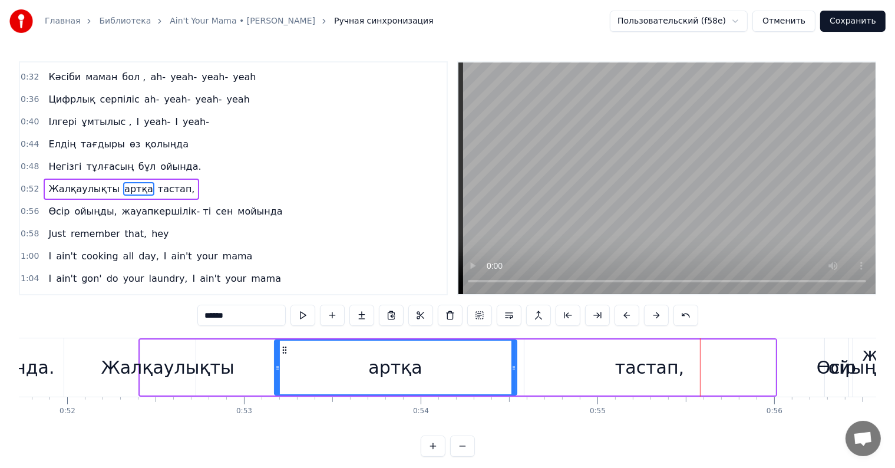
scroll to position [0, 9150]
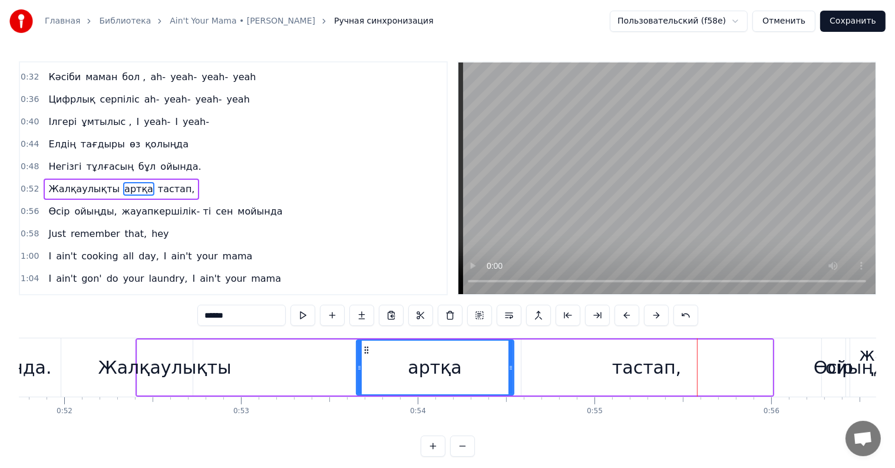
drag, startPoint x: 272, startPoint y: 366, endPoint x: 357, endPoint y: 366, distance: 84.9
click at [357, 366] on icon at bounding box center [359, 367] width 5 height 9
click at [191, 365] on div "Жалқаулықты" at bounding box center [164, 367] width 133 height 27
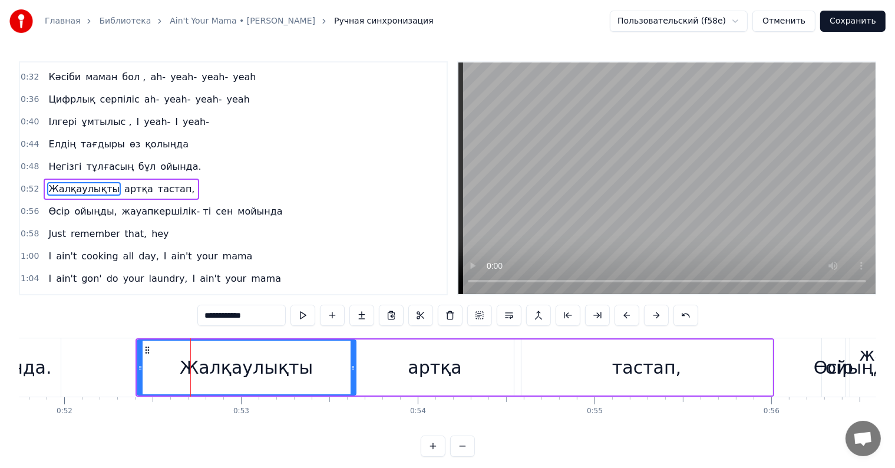
drag, startPoint x: 189, startPoint y: 365, endPoint x: 352, endPoint y: 364, distance: 163.3
click at [352, 364] on icon at bounding box center [353, 367] width 5 height 9
click at [401, 360] on div "артқа" at bounding box center [435, 368] width 157 height 56
type input "*****"
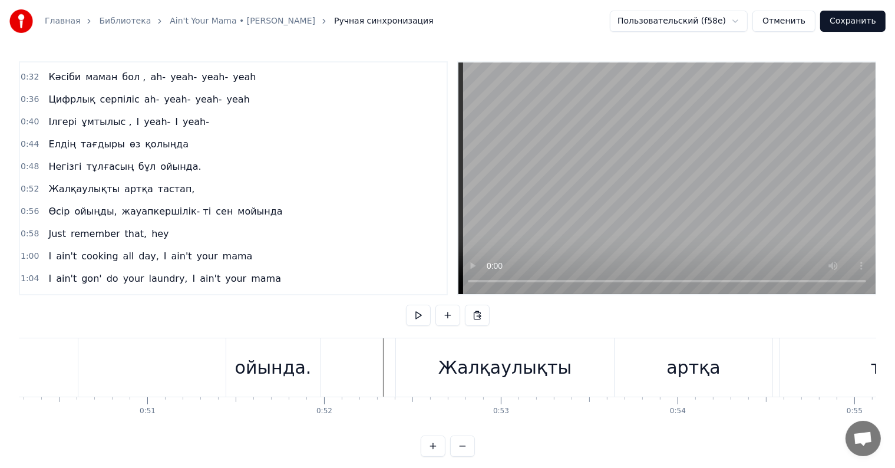
scroll to position [0, 8702]
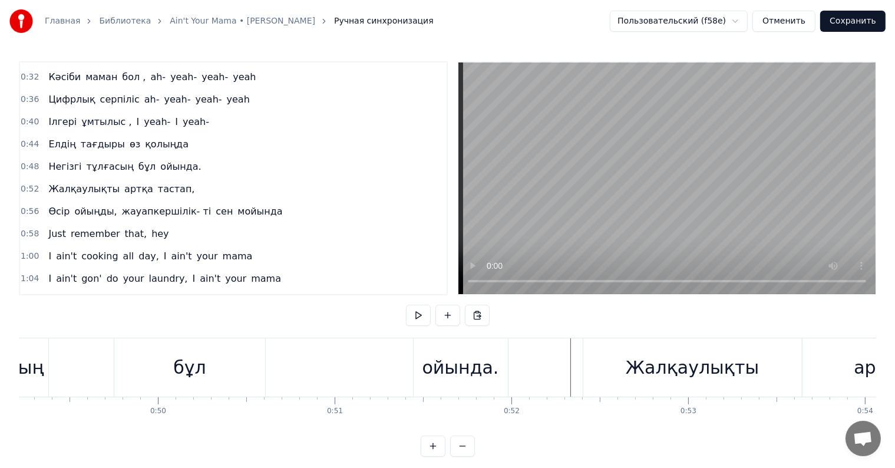
click at [273, 341] on div "Негізгі тұлғасың бұл ойында." at bounding box center [195, 367] width 632 height 58
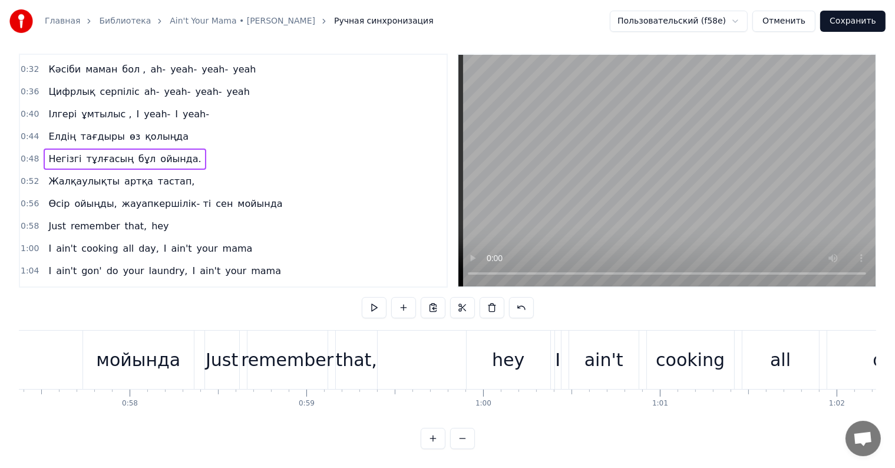
scroll to position [0, 10146]
click at [59, 197] on span "Өсір" at bounding box center [59, 204] width 24 height 14
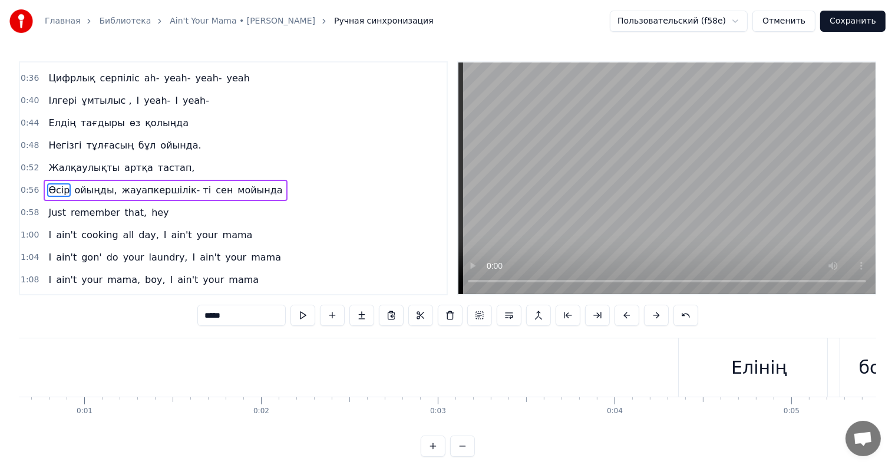
scroll to position [0, 0]
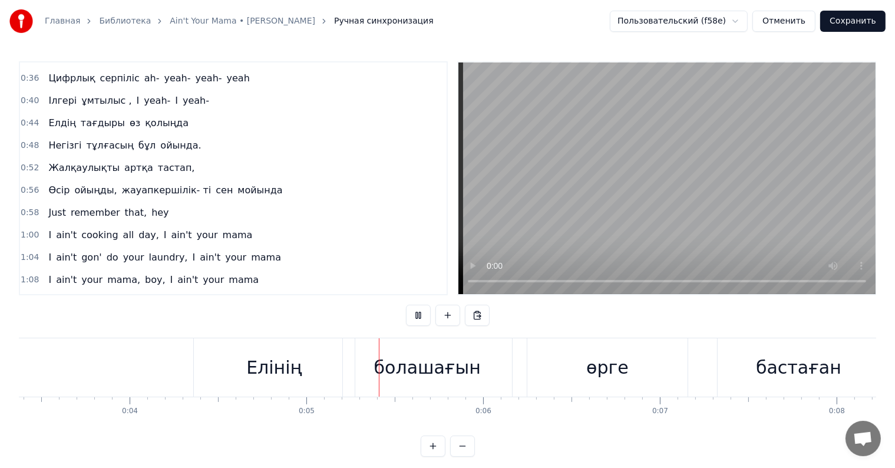
scroll to position [0, 780]
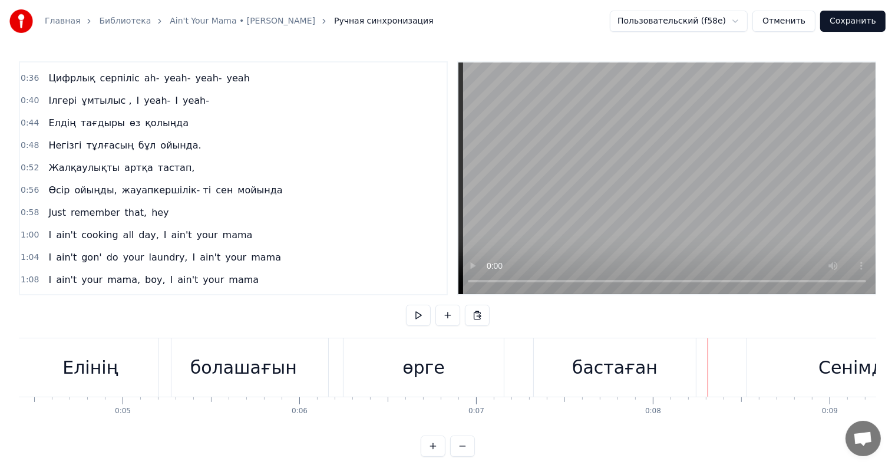
click at [613, 367] on div "бастаған" at bounding box center [614, 367] width 85 height 27
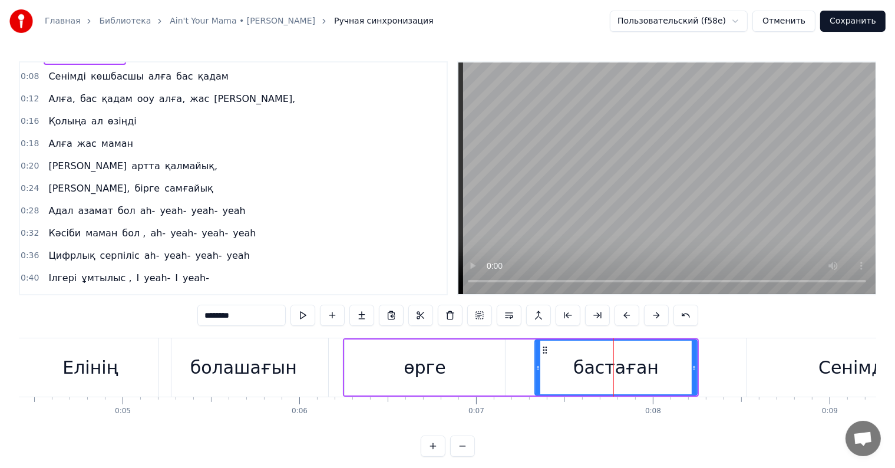
scroll to position [0, 0]
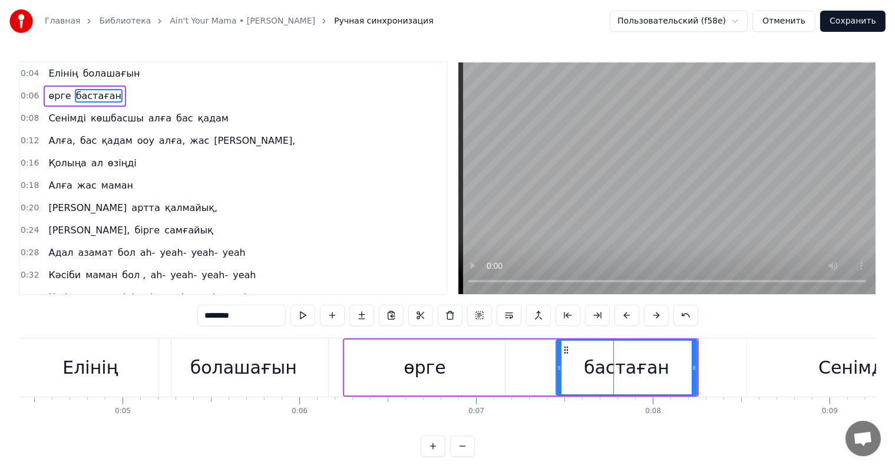
drag, startPoint x: 535, startPoint y: 365, endPoint x: 556, endPoint y: 365, distance: 21.2
click at [557, 365] on icon at bounding box center [559, 367] width 5 height 9
click at [429, 370] on div "өрге" at bounding box center [425, 367] width 42 height 27
type input "****"
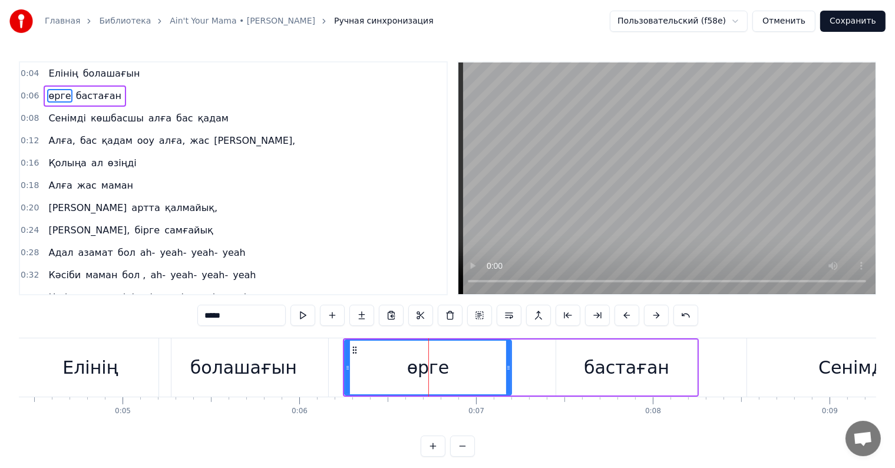
drag, startPoint x: 503, startPoint y: 368, endPoint x: 513, endPoint y: 368, distance: 10.6
click at [511, 368] on icon at bounding box center [508, 367] width 5 height 9
drag, startPoint x: 451, startPoint y: 365, endPoint x: 467, endPoint y: 365, distance: 15.3
click at [467, 365] on div "өрге" at bounding box center [430, 368] width 170 height 54
click at [360, 349] on icon at bounding box center [354, 349] width 9 height 9
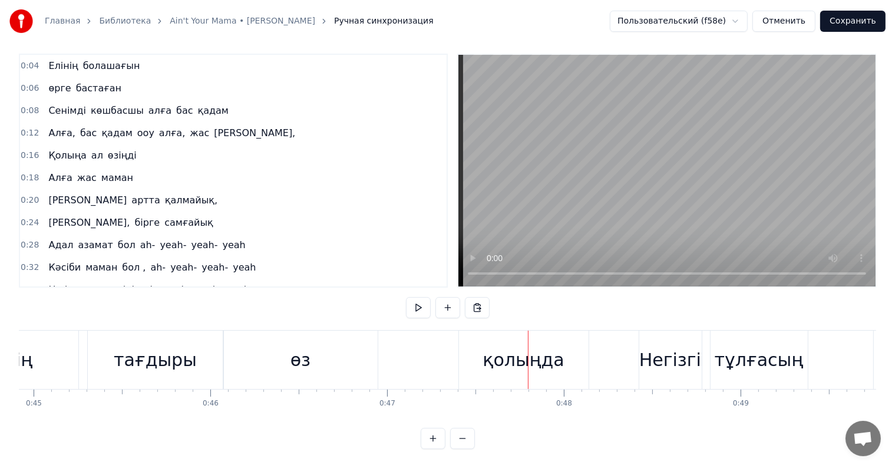
scroll to position [0, 7942]
click at [312, 349] on div "өз" at bounding box center [301, 360] width 154 height 58
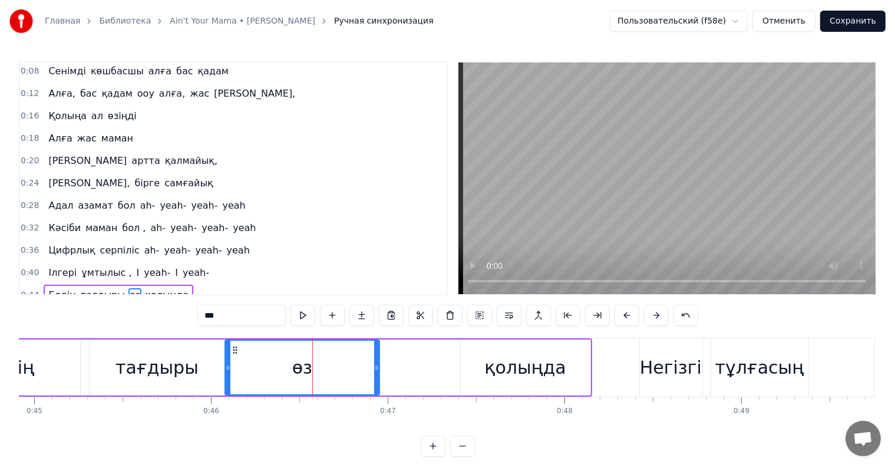
scroll to position [155, 0]
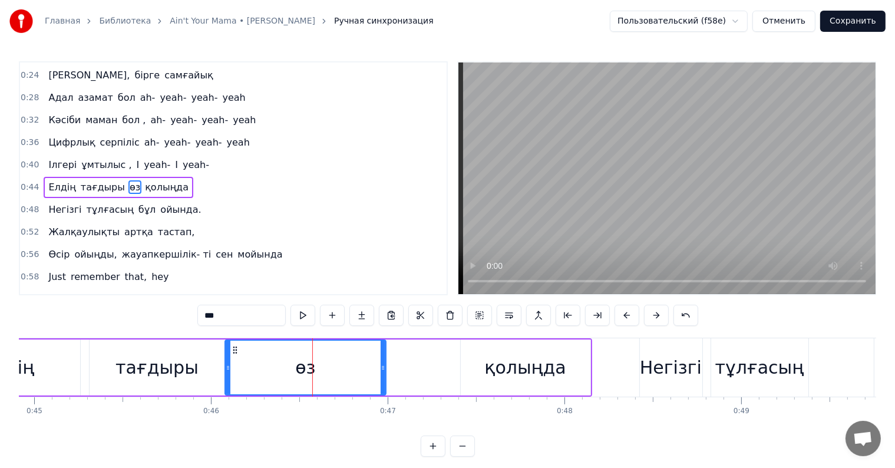
drag, startPoint x: 375, startPoint y: 359, endPoint x: 384, endPoint y: 360, distance: 8.9
click at [384, 360] on div at bounding box center [383, 368] width 5 height 54
click at [514, 365] on div "қолыңда" at bounding box center [524, 367] width 81 height 27
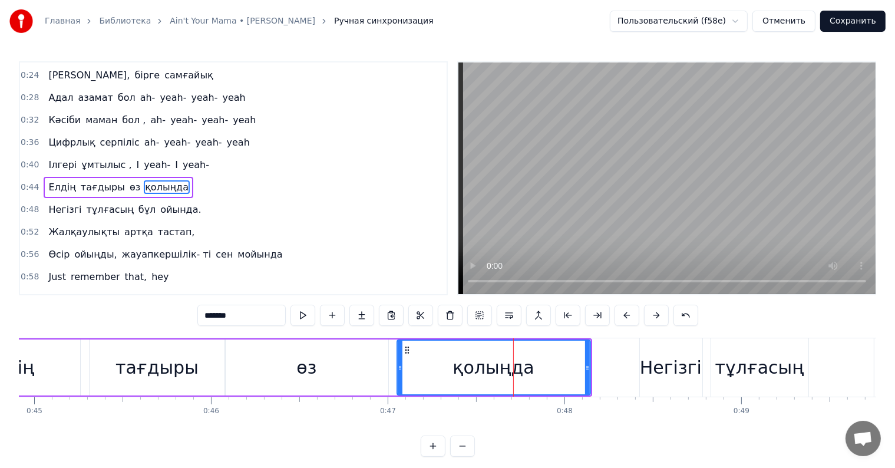
drag, startPoint x: 462, startPoint y: 367, endPoint x: 398, endPoint y: 371, distance: 63.8
click at [398, 371] on icon at bounding box center [400, 367] width 5 height 9
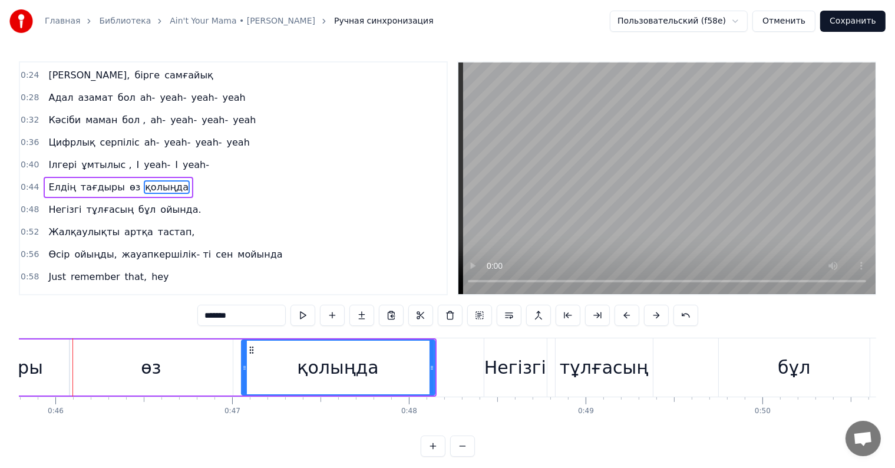
scroll to position [0, 8092]
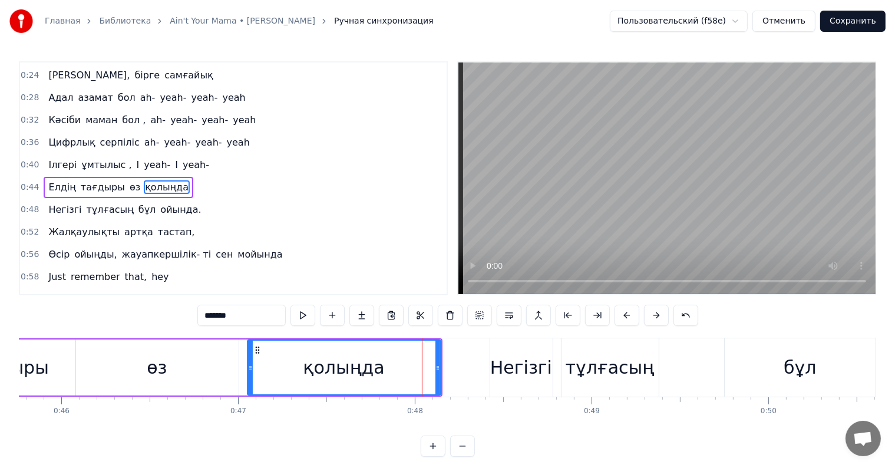
click at [155, 368] on div "өз" at bounding box center [157, 367] width 20 height 27
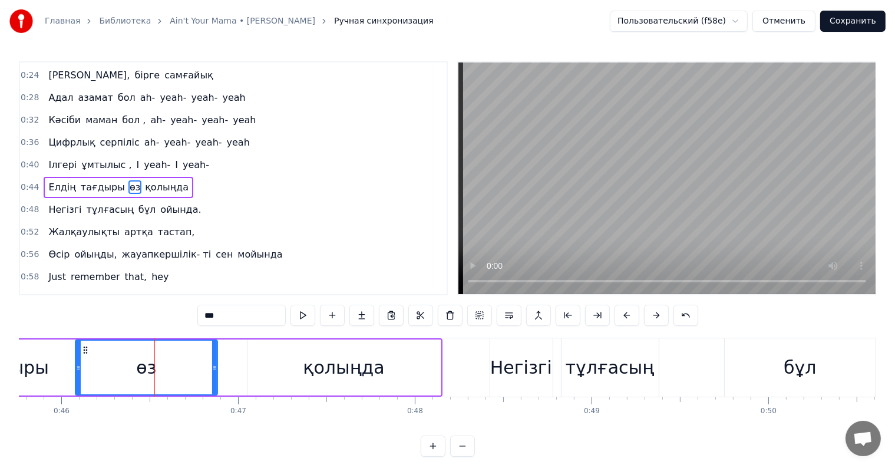
drag, startPoint x: 236, startPoint y: 365, endPoint x: 215, endPoint y: 365, distance: 21.2
click at [215, 365] on icon at bounding box center [214, 367] width 5 height 9
click at [267, 365] on div "қолыңда" at bounding box center [344, 368] width 193 height 56
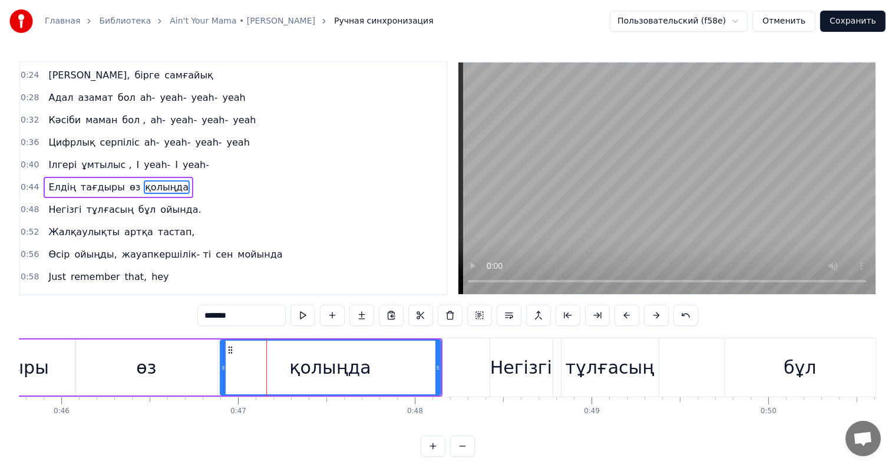
drag, startPoint x: 248, startPoint y: 366, endPoint x: 221, endPoint y: 368, distance: 27.2
click at [221, 368] on icon at bounding box center [223, 367] width 5 height 9
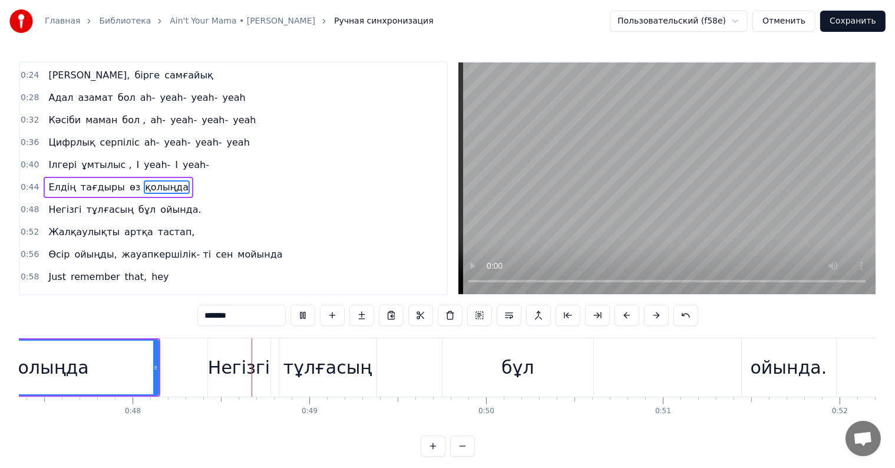
scroll to position [0, 8402]
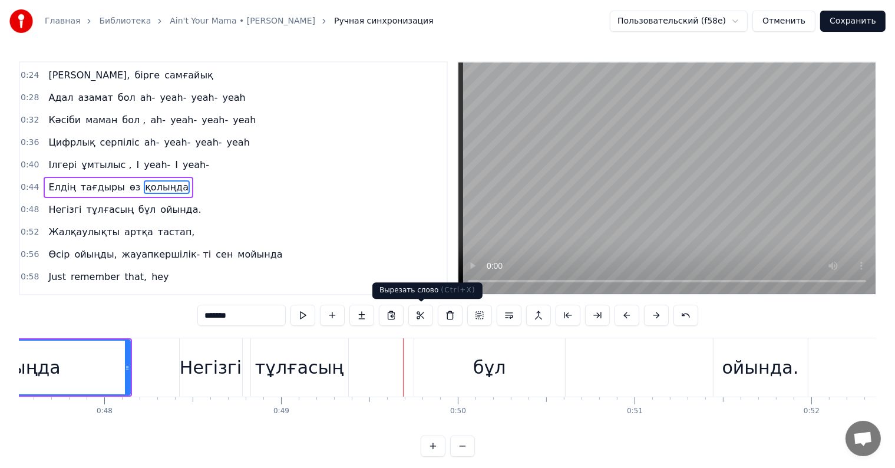
click at [207, 372] on div "Негізгі" at bounding box center [211, 367] width 62 height 27
type input "*******"
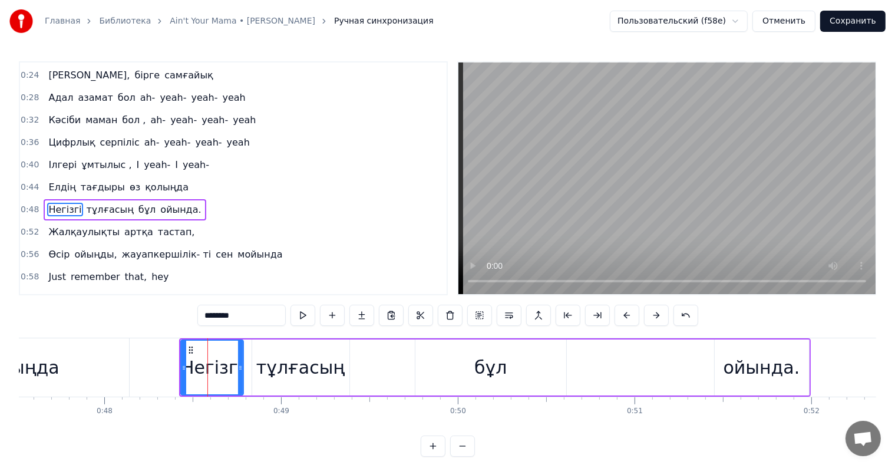
scroll to position [177, 0]
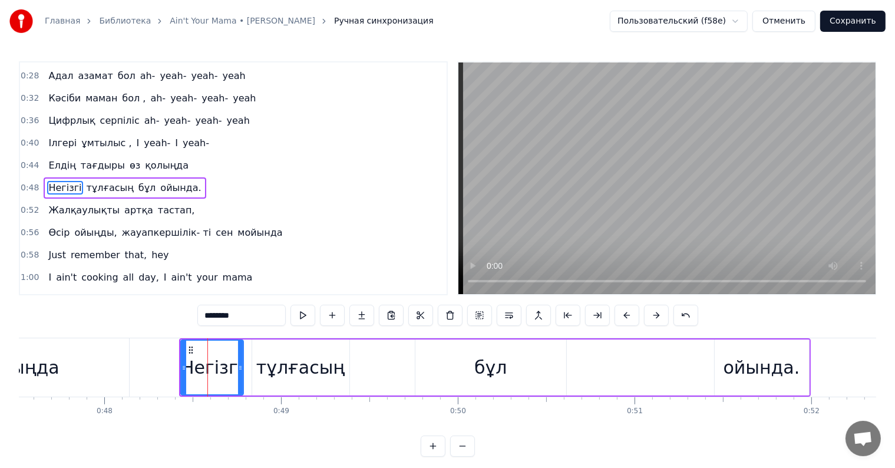
click at [180, 364] on div "Негізгі" at bounding box center [212, 368] width 64 height 56
drag, startPoint x: 182, startPoint y: 365, endPoint x: 157, endPoint y: 365, distance: 24.8
click at [159, 365] on icon at bounding box center [161, 367] width 5 height 9
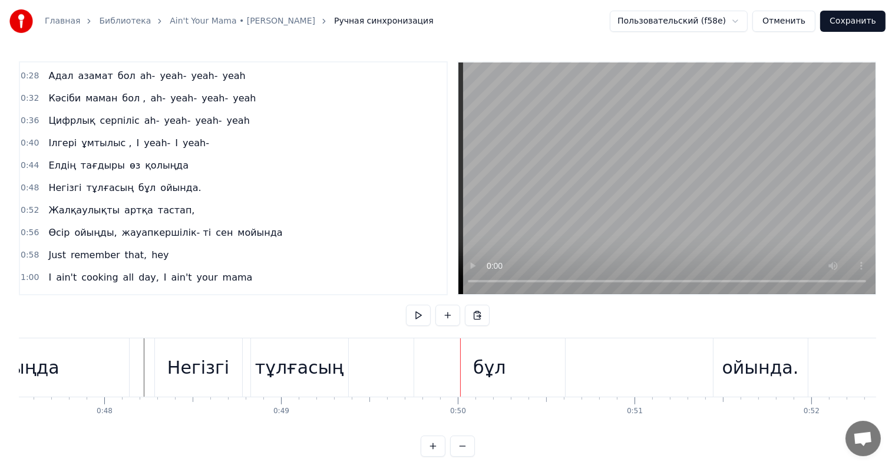
click at [319, 371] on div "тұлғасың" at bounding box center [299, 367] width 89 height 27
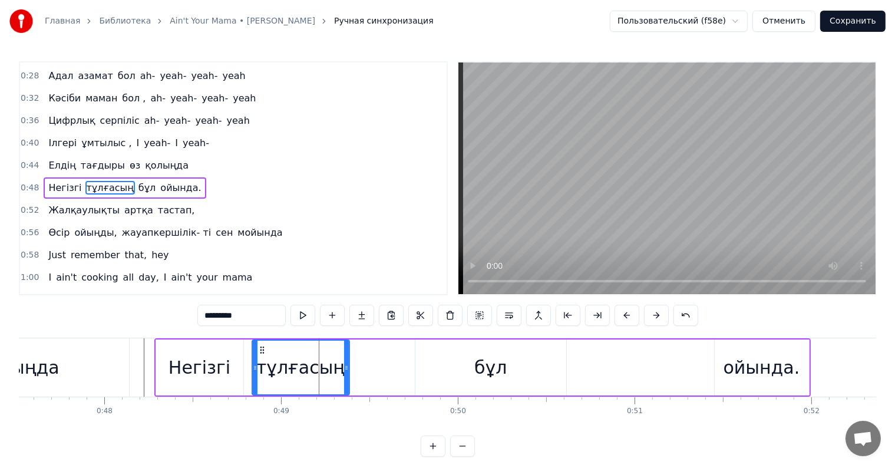
click at [448, 360] on div "бұл" at bounding box center [491, 368] width 151 height 56
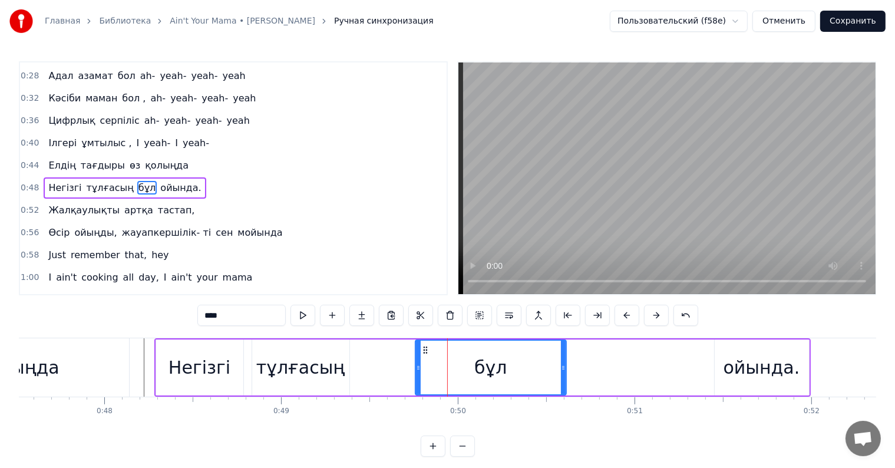
click at [320, 365] on div "тұлғасың" at bounding box center [300, 367] width 89 height 27
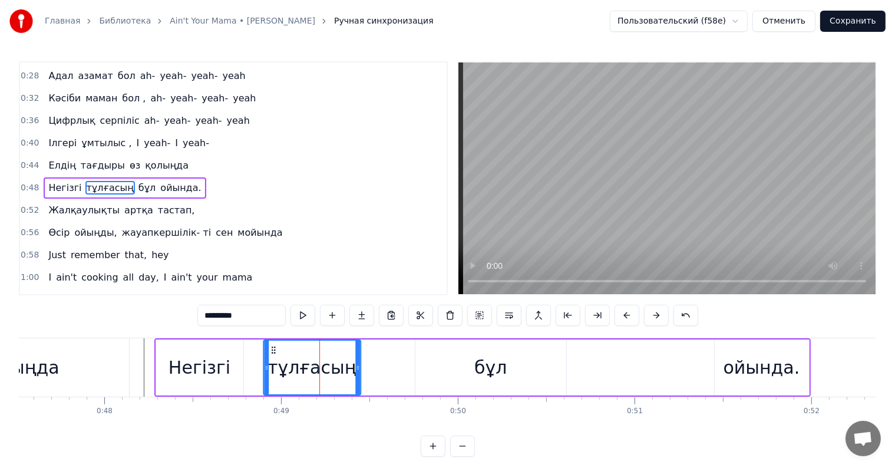
drag, startPoint x: 260, startPoint y: 347, endPoint x: 271, endPoint y: 349, distance: 11.4
click at [271, 349] on icon at bounding box center [273, 349] width 9 height 9
click at [226, 357] on div "Негізгі" at bounding box center [199, 368] width 87 height 56
type input "*******"
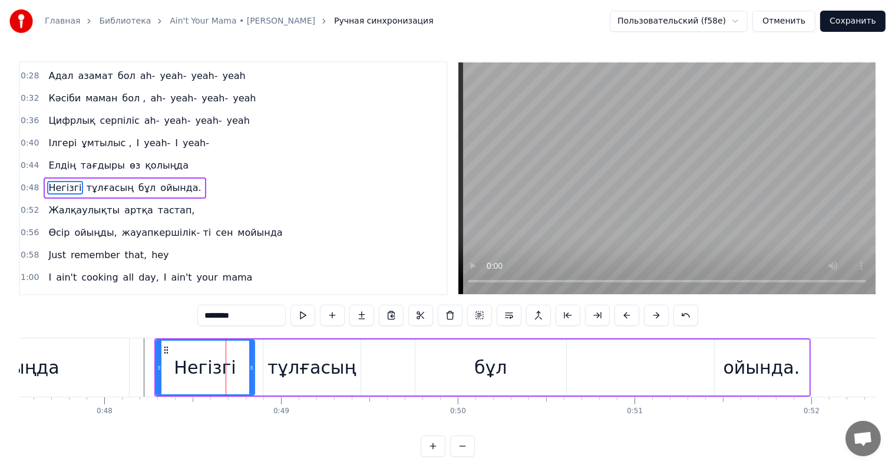
drag, startPoint x: 241, startPoint y: 368, endPoint x: 253, endPoint y: 368, distance: 12.4
click at [253, 368] on icon at bounding box center [251, 367] width 5 height 9
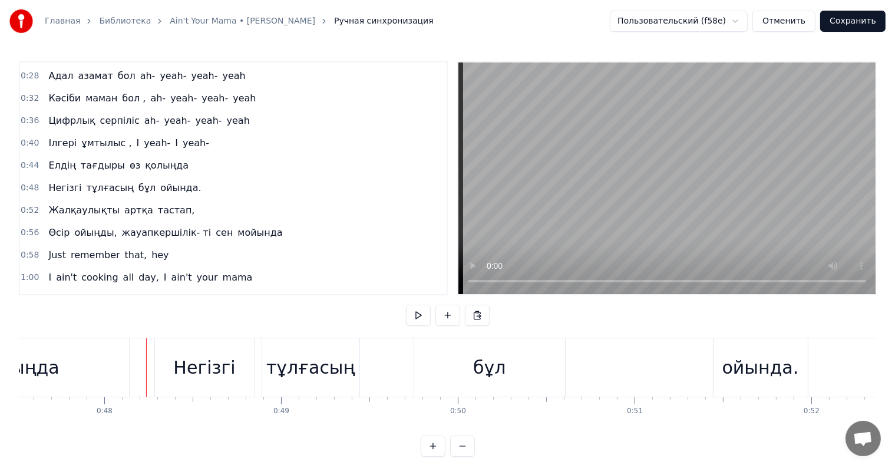
scroll to position [18, 0]
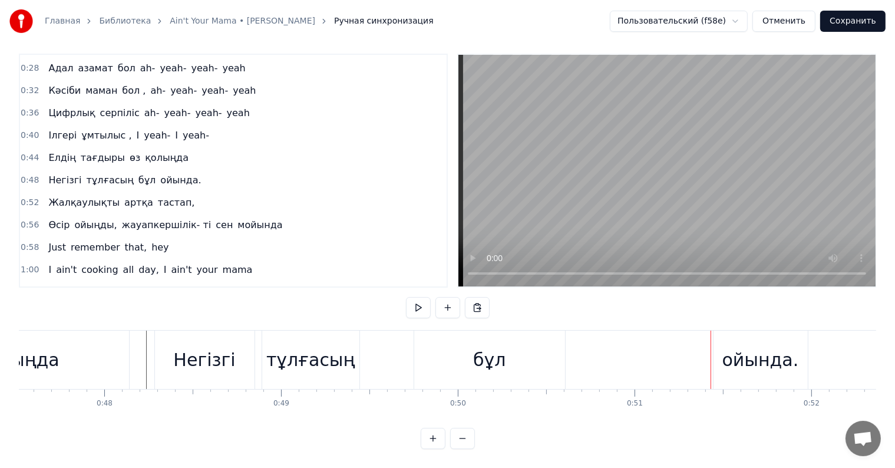
click at [751, 349] on div "ойында." at bounding box center [761, 360] width 77 height 27
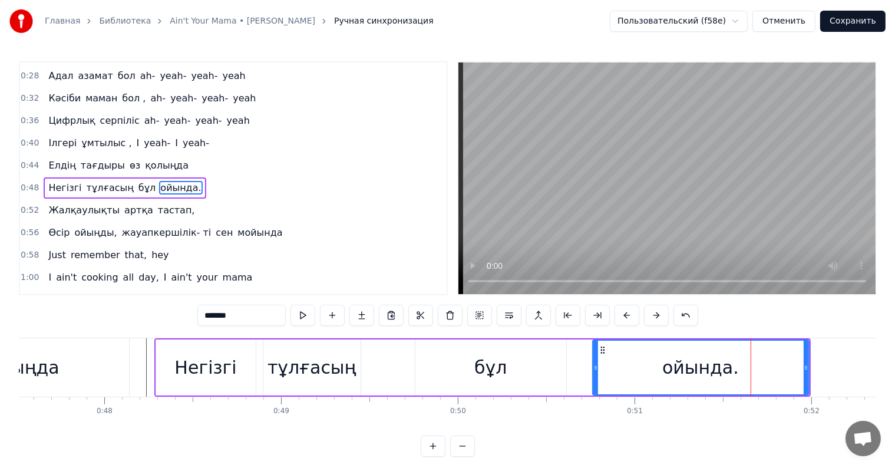
drag, startPoint x: 717, startPoint y: 365, endPoint x: 604, endPoint y: 377, distance: 113.8
click at [598, 377] on div at bounding box center [596, 368] width 5 height 54
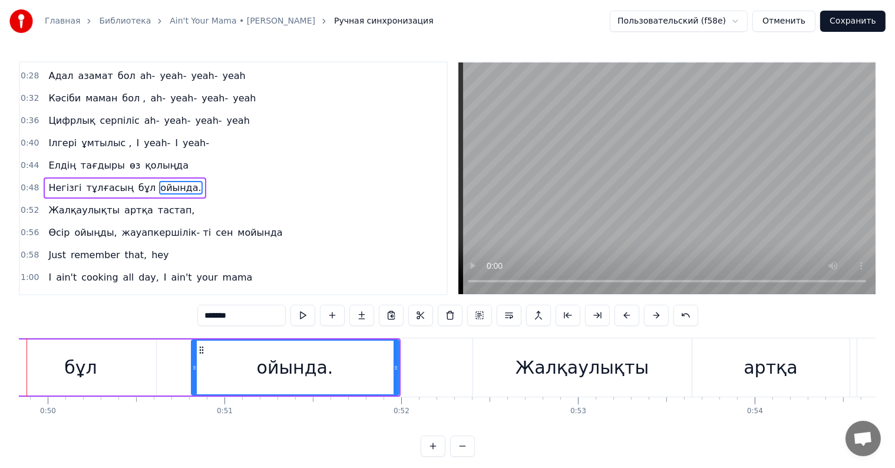
scroll to position [0, 8761]
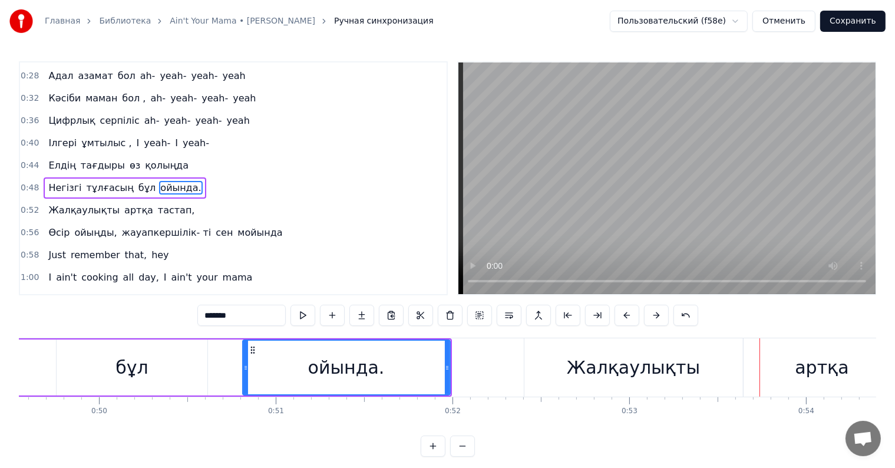
click at [558, 359] on div "Жалқаулықты" at bounding box center [634, 367] width 219 height 58
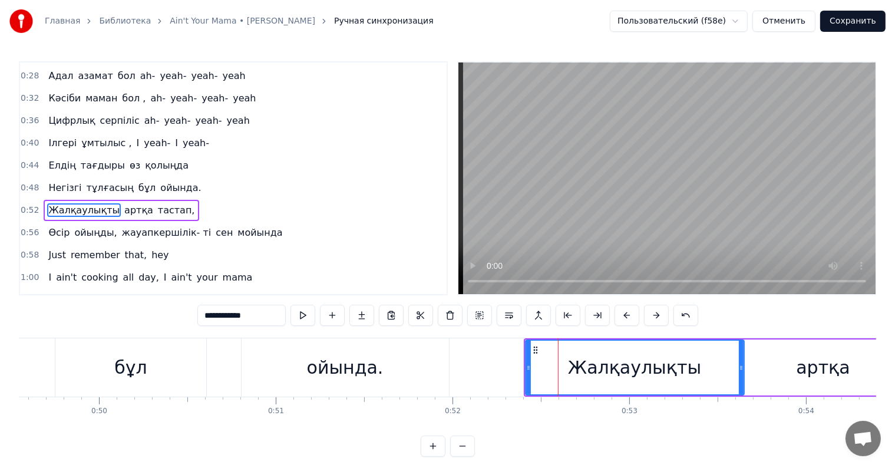
scroll to position [198, 0]
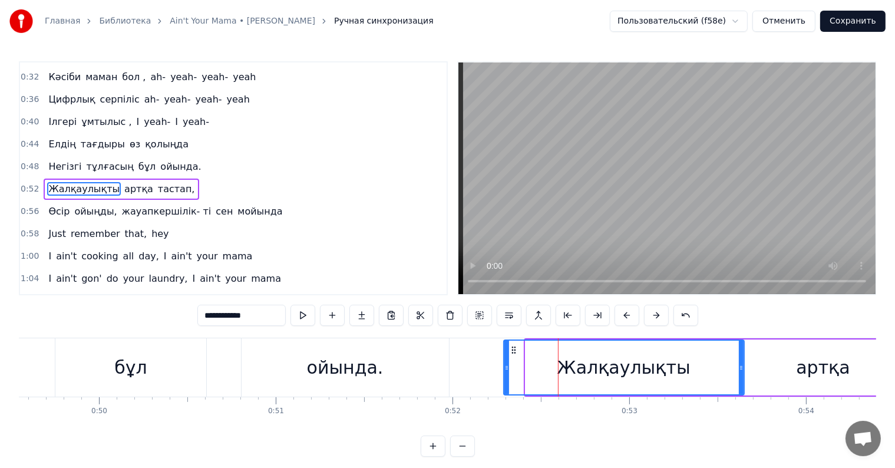
drag, startPoint x: 525, startPoint y: 368, endPoint x: 512, endPoint y: 370, distance: 13.7
click at [505, 370] on icon at bounding box center [507, 367] width 5 height 9
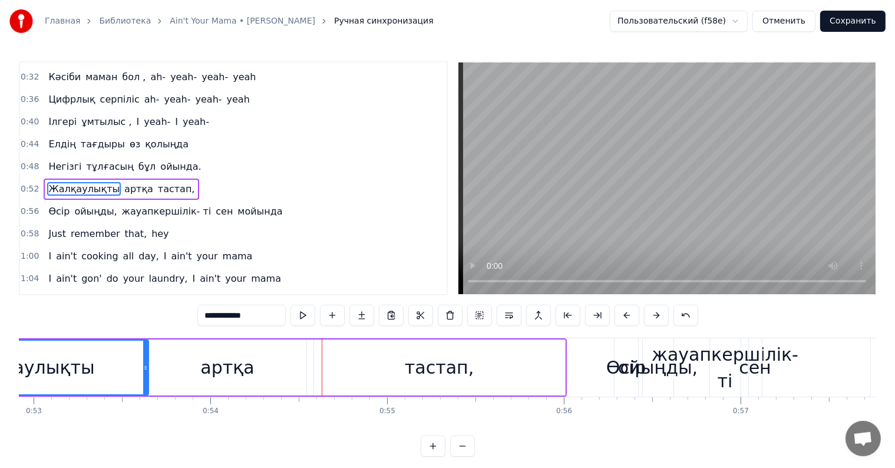
scroll to position [0, 9355]
click at [249, 363] on div "артқа" at bounding box center [229, 367] width 54 height 27
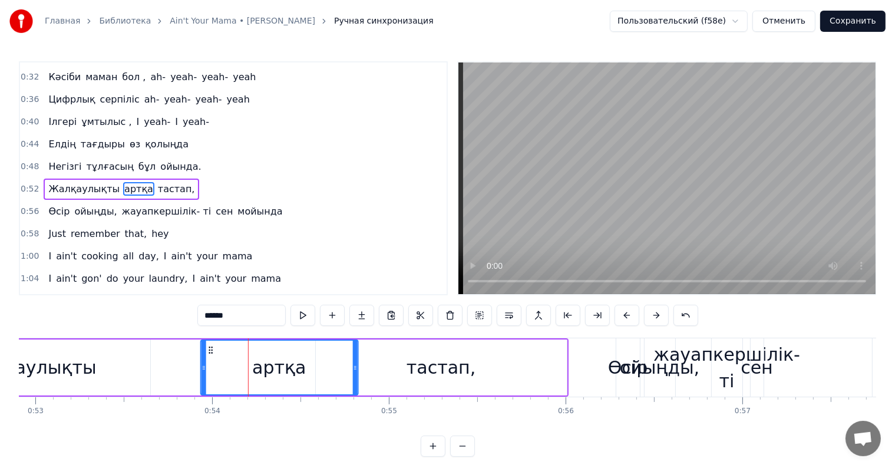
drag, startPoint x: 158, startPoint y: 350, endPoint x: 207, endPoint y: 348, distance: 49.5
click at [207, 348] on icon at bounding box center [210, 349] width 9 height 9
drag, startPoint x: 355, startPoint y: 367, endPoint x: 319, endPoint y: 368, distance: 36.0
click at [324, 368] on icon at bounding box center [326, 367] width 5 height 9
click at [380, 366] on div "тастап," at bounding box center [441, 368] width 251 height 56
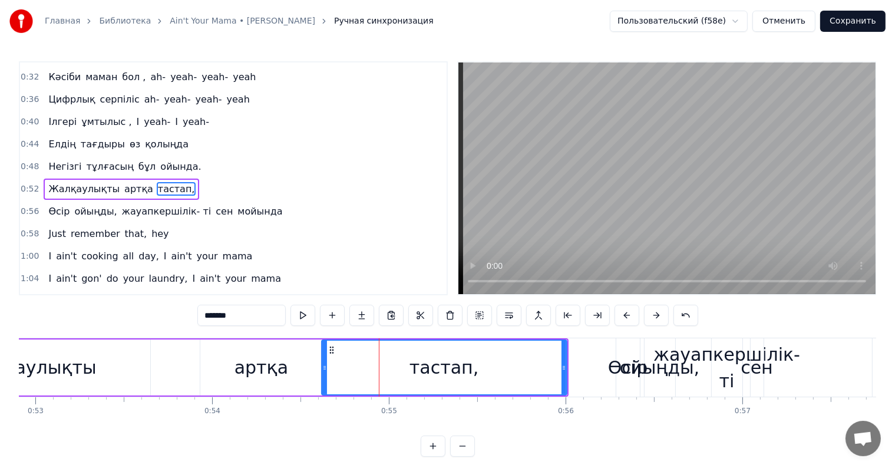
click at [322, 365] on icon at bounding box center [324, 367] width 5 height 9
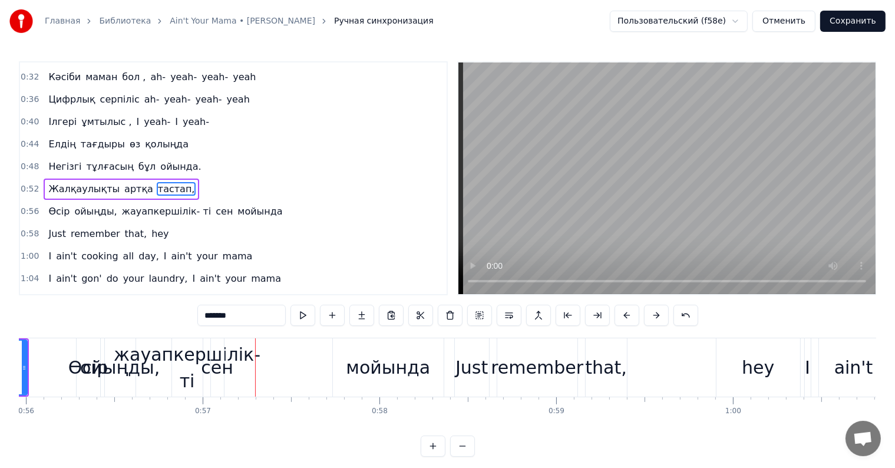
scroll to position [0, 9881]
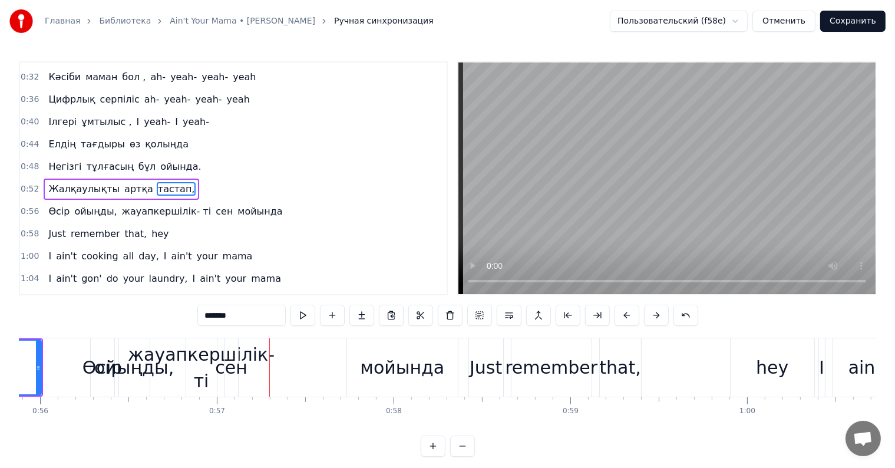
click at [59, 205] on span "Өсір" at bounding box center [59, 212] width 24 height 14
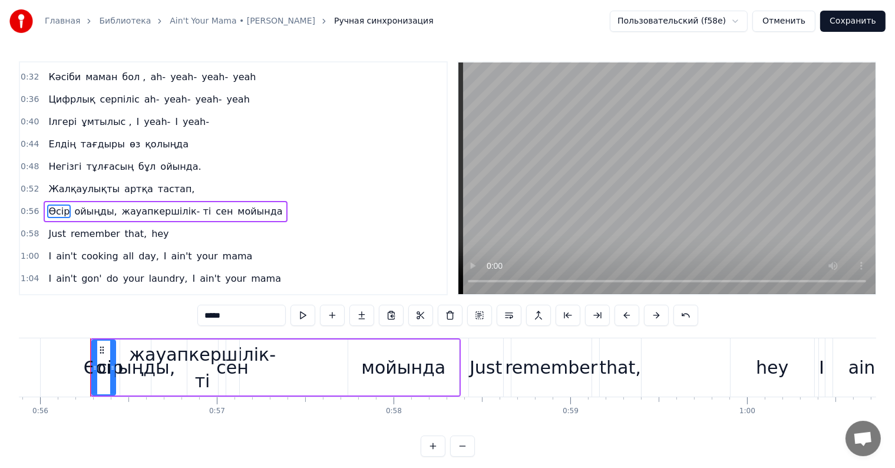
scroll to position [220, 0]
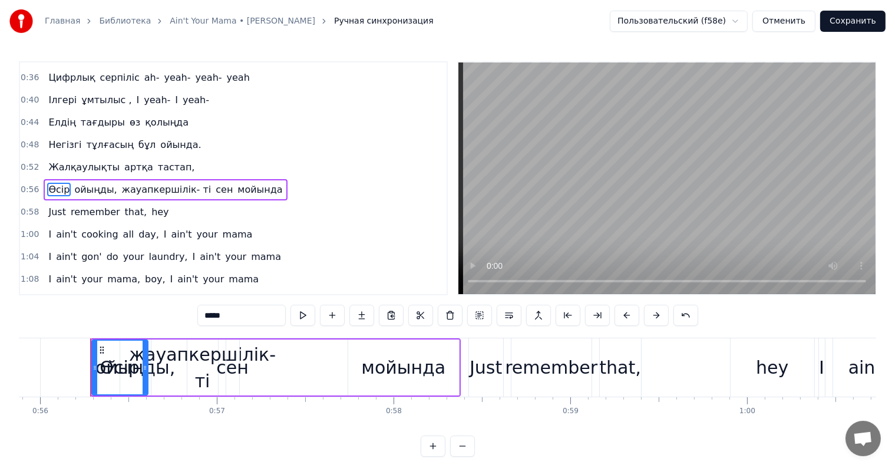
drag, startPoint x: 112, startPoint y: 358, endPoint x: 144, endPoint y: 357, distance: 32.4
click at [144, 357] on div at bounding box center [145, 368] width 5 height 54
click at [85, 183] on span "ойыңды," at bounding box center [95, 190] width 45 height 14
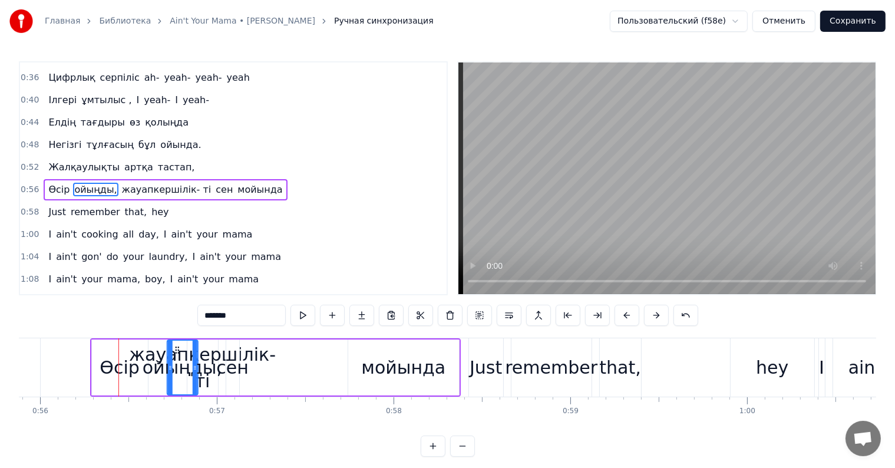
drag, startPoint x: 128, startPoint y: 350, endPoint x: 175, endPoint y: 349, distance: 47.2
click at [176, 350] on circle at bounding box center [176, 350] width 1 height 1
click at [143, 183] on span "жауапкершілік- ті" at bounding box center [167, 190] width 92 height 14
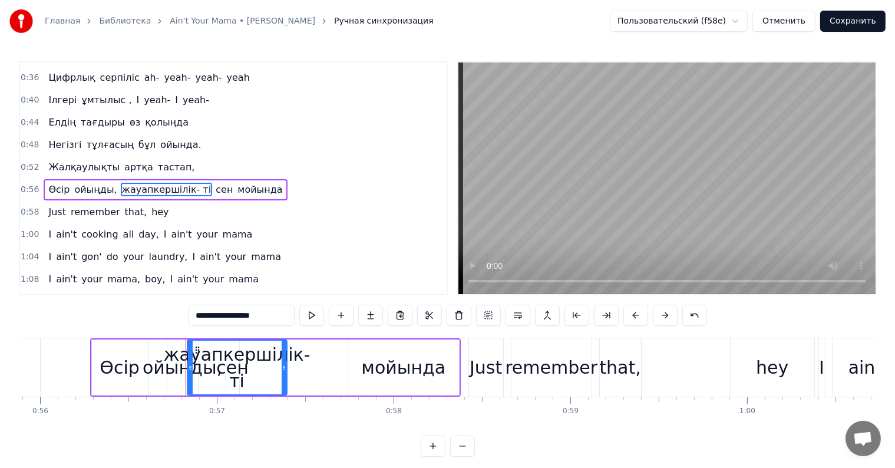
drag, startPoint x: 215, startPoint y: 368, endPoint x: 290, endPoint y: 370, distance: 74.9
click at [286, 370] on icon at bounding box center [284, 367] width 5 height 9
drag, startPoint x: 232, startPoint y: 361, endPoint x: 300, endPoint y: 361, distance: 67.8
click at [302, 361] on div "жауапкершілік- ті" at bounding box center [240, 367] width 147 height 53
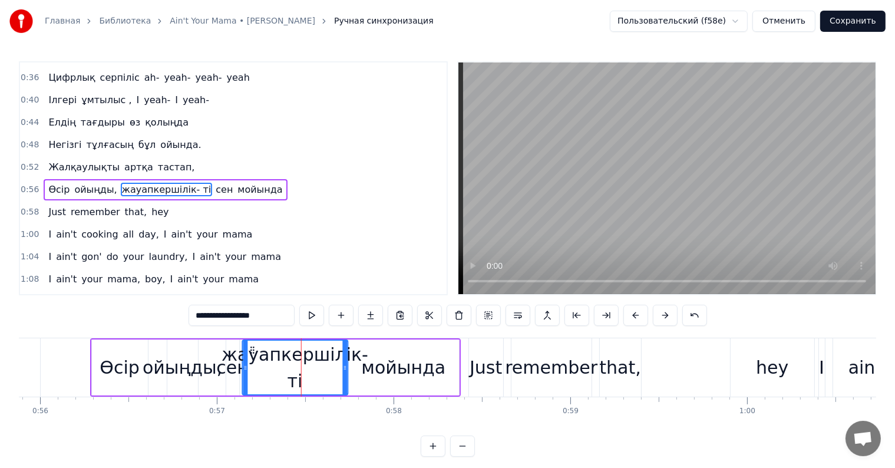
drag, startPoint x: 193, startPoint y: 348, endPoint x: 257, endPoint y: 355, distance: 64.0
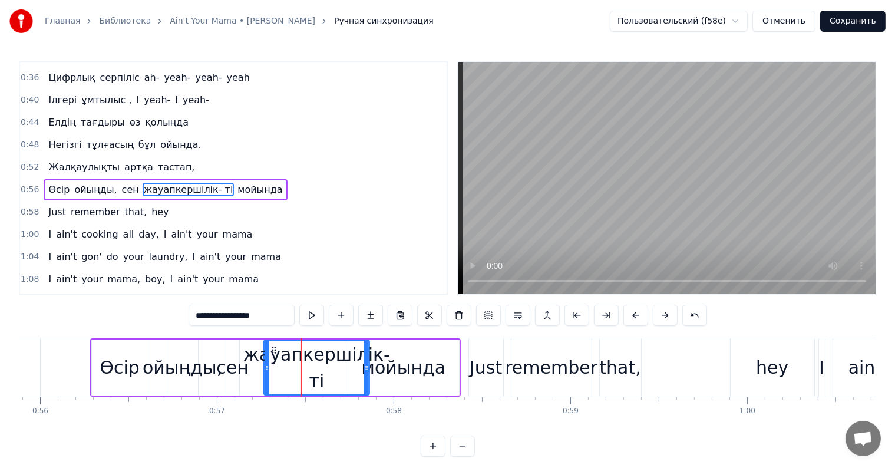
click at [121, 183] on span "сен" at bounding box center [130, 190] width 19 height 14
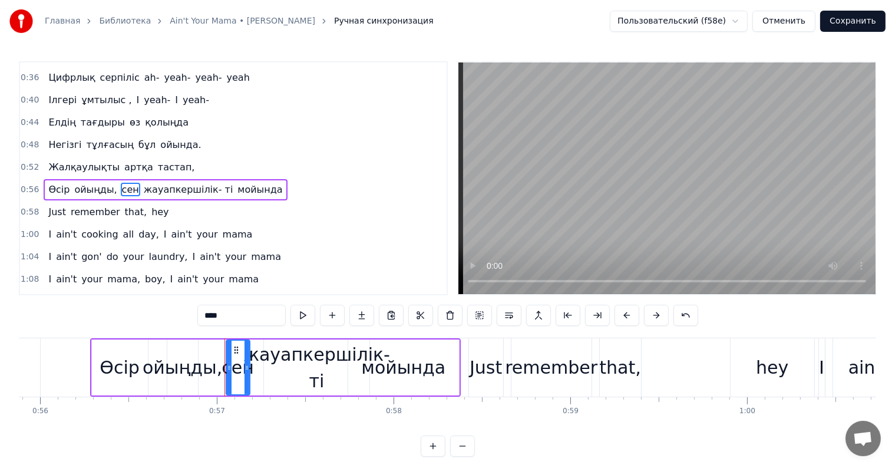
drag, startPoint x: 235, startPoint y: 361, endPoint x: 246, endPoint y: 361, distance: 10.6
click at [246, 361] on div at bounding box center [247, 368] width 5 height 54
click at [406, 367] on div "мойында" at bounding box center [403, 367] width 84 height 27
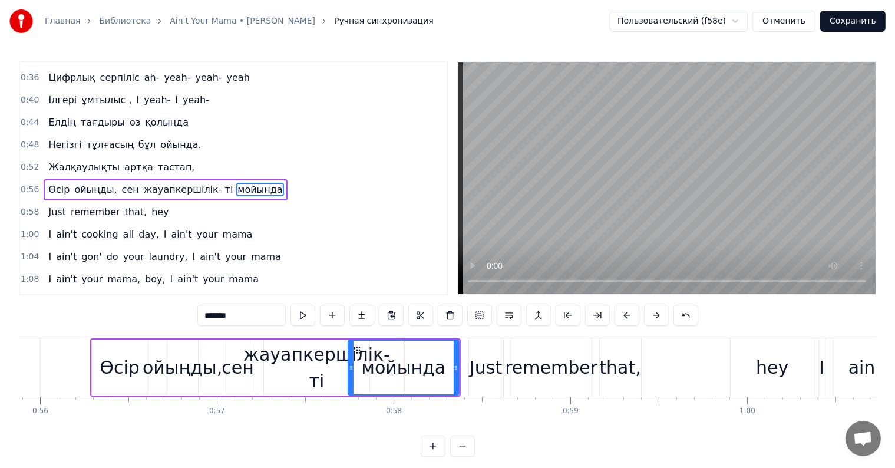
click at [470, 364] on div "Just" at bounding box center [486, 367] width 32 height 27
type input "****"
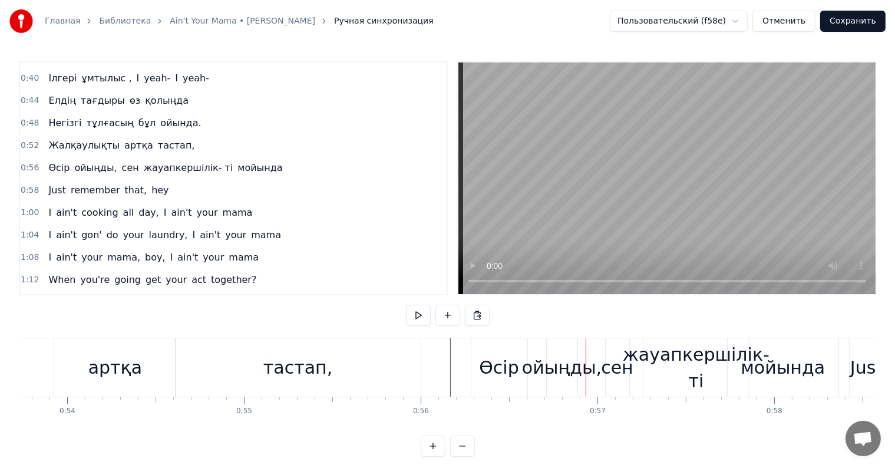
scroll to position [0, 9497]
click at [152, 340] on div "артқа" at bounding box center [117, 367] width 121 height 58
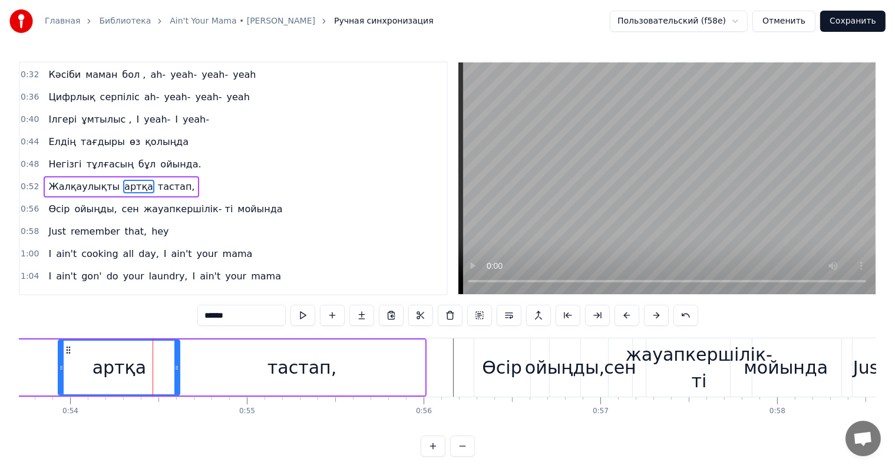
scroll to position [198, 0]
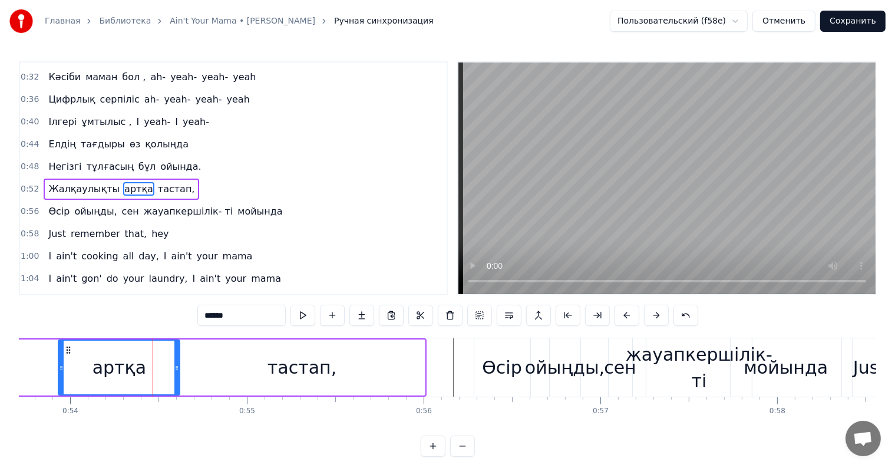
click at [157, 332] on div "0:04 Елінің болашағын 0:06 өрге бастаған 0:08 Сенімді көшбасшы алға бас қадам 0…" at bounding box center [448, 258] width 858 height 395
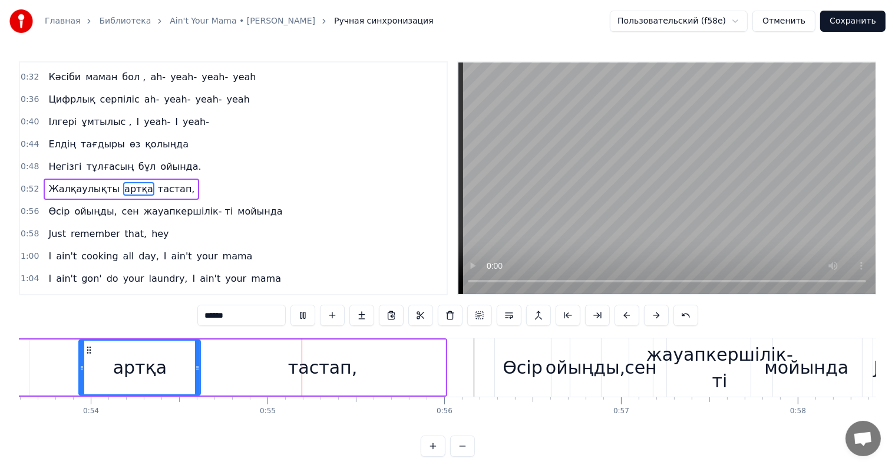
scroll to position [0, 9590]
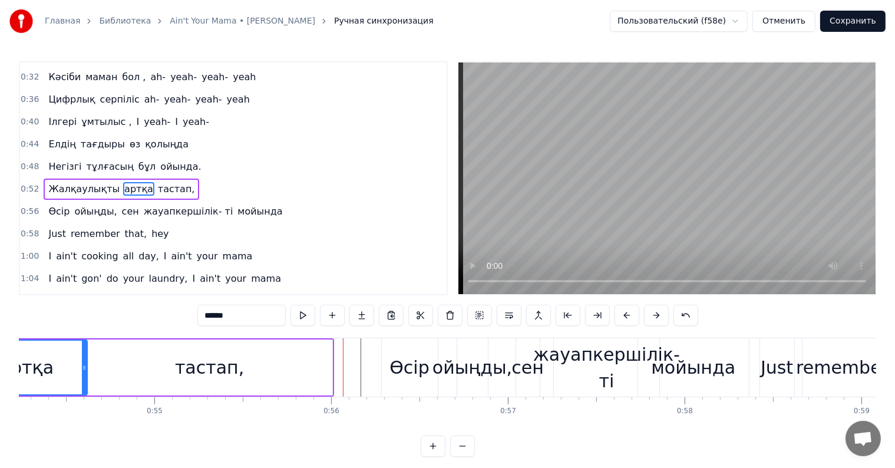
click at [624, 231] on video at bounding box center [667, 178] width 417 height 232
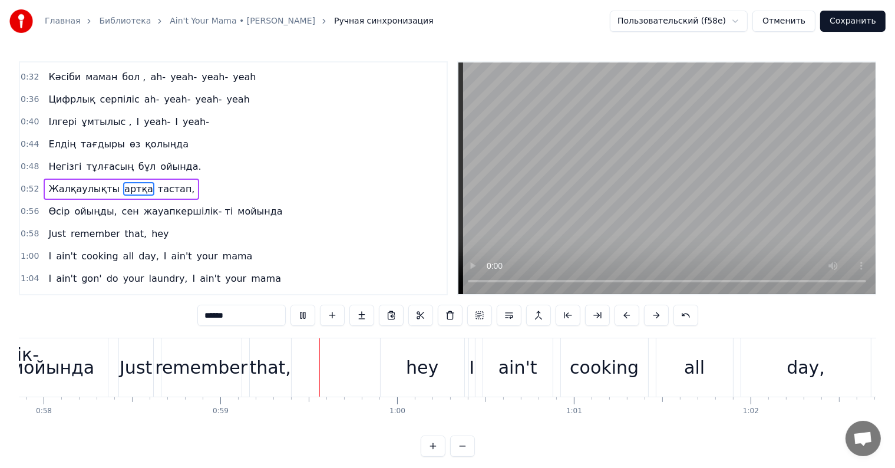
scroll to position [0, 10358]
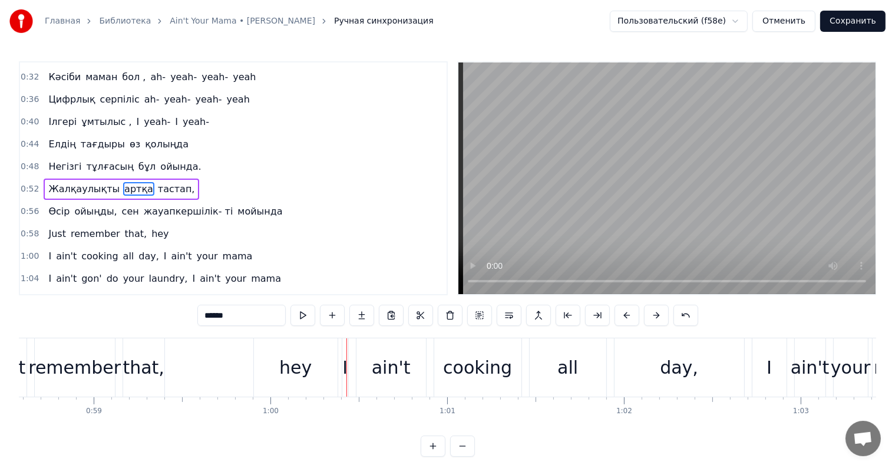
click at [94, 182] on span "Жалқаулықты" at bounding box center [84, 189] width 74 height 14
type input "**********"
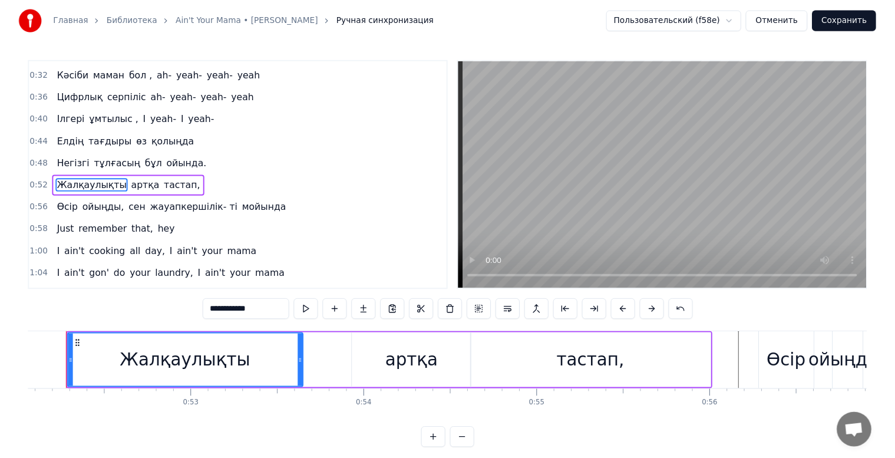
scroll to position [0, 9185]
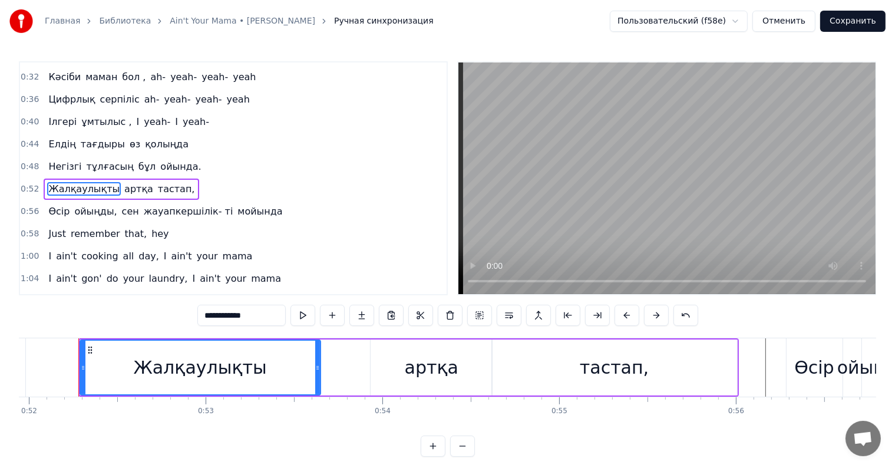
click at [832, 21] on button "Сохранить" at bounding box center [852, 21] width 65 height 21
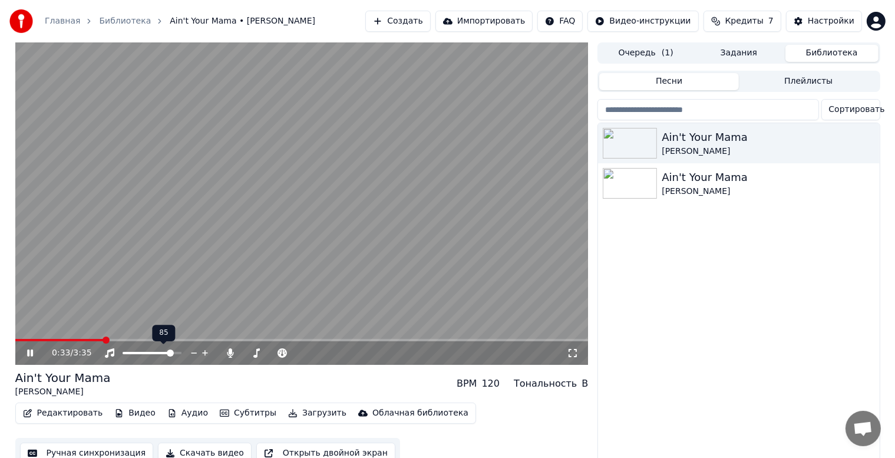
click at [172, 356] on span at bounding box center [170, 353] width 7 height 7
click at [29, 357] on icon at bounding box center [39, 352] width 28 height 9
click at [307, 212] on video at bounding box center [302, 203] width 574 height 322
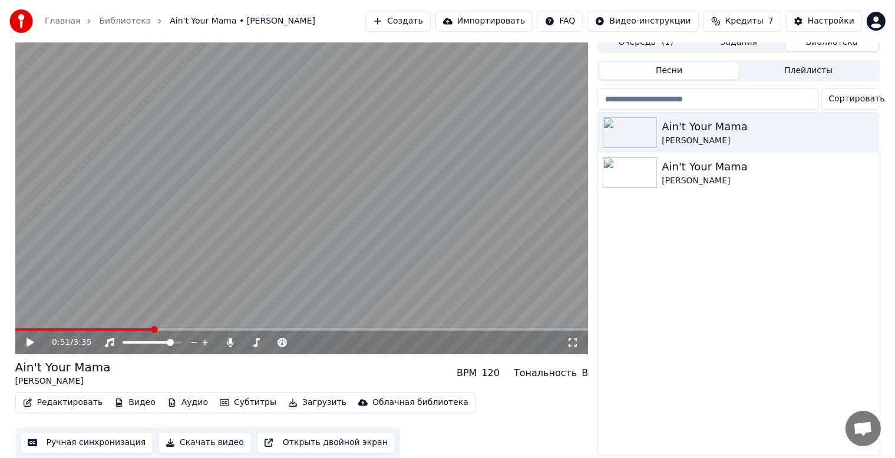
scroll to position [15, 0]
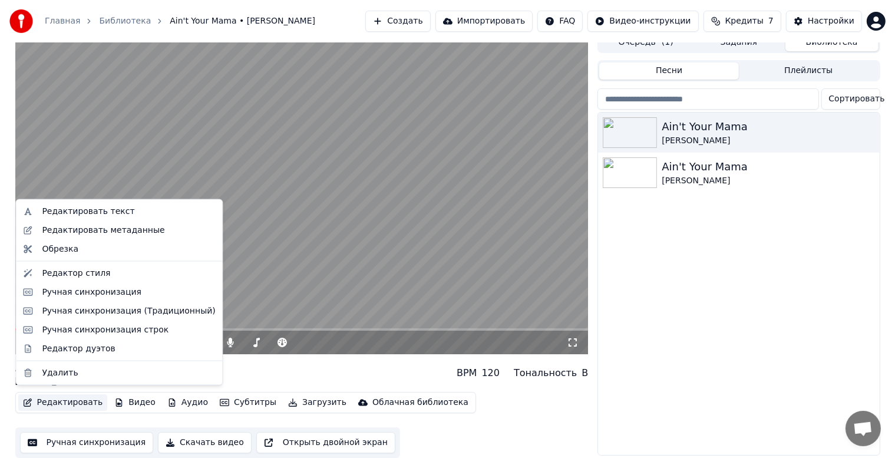
click at [81, 397] on button "Редактировать" at bounding box center [63, 402] width 90 height 17
click at [128, 311] on div "Ручная синхронизация (Традиционный)" at bounding box center [128, 311] width 173 height 12
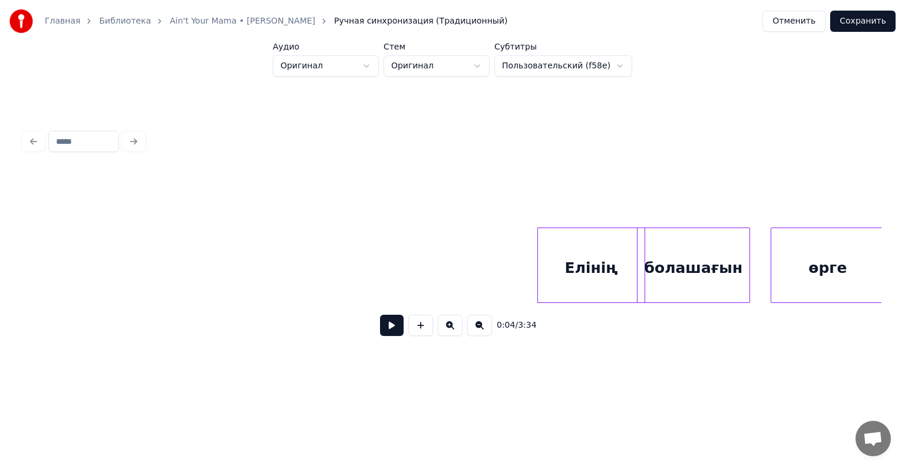
click at [797, 17] on button "Отменить" at bounding box center [794, 21] width 63 height 21
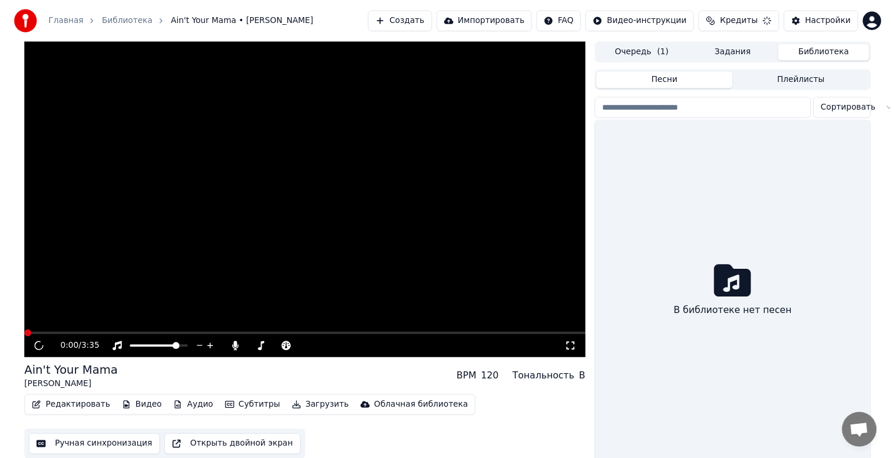
scroll to position [15, 0]
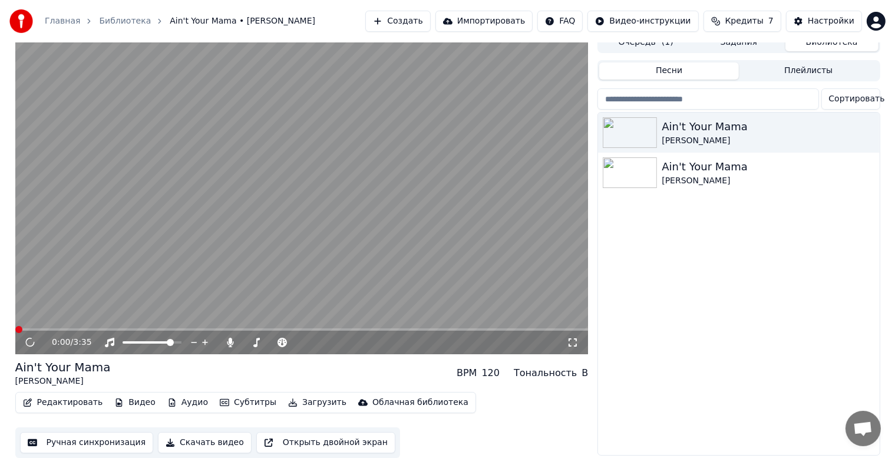
click at [80, 405] on button "Редактировать" at bounding box center [63, 402] width 90 height 17
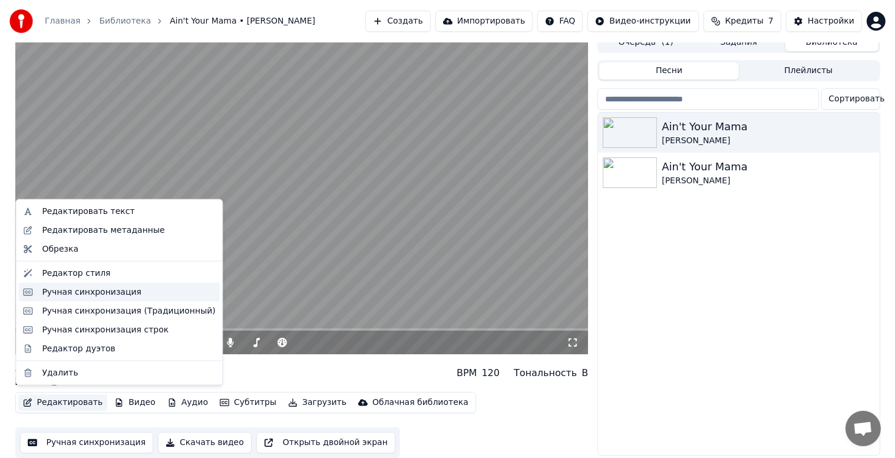
click at [101, 296] on div "Ручная синхронизация" at bounding box center [92, 292] width 100 height 12
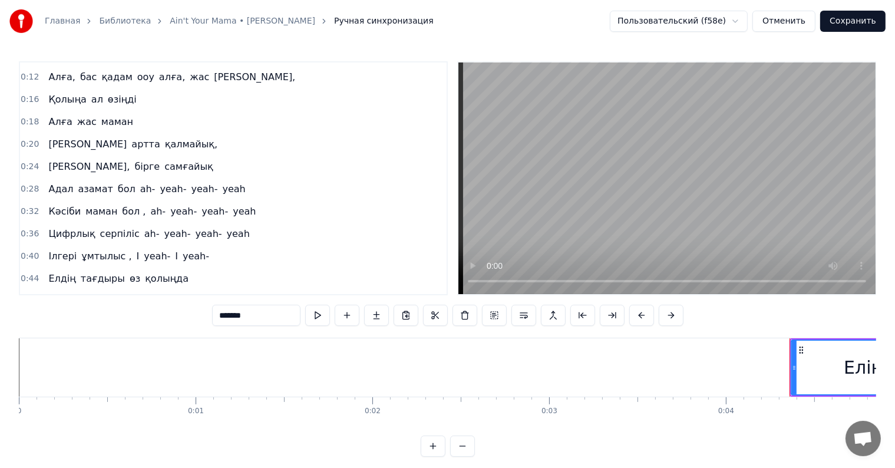
scroll to position [177, 0]
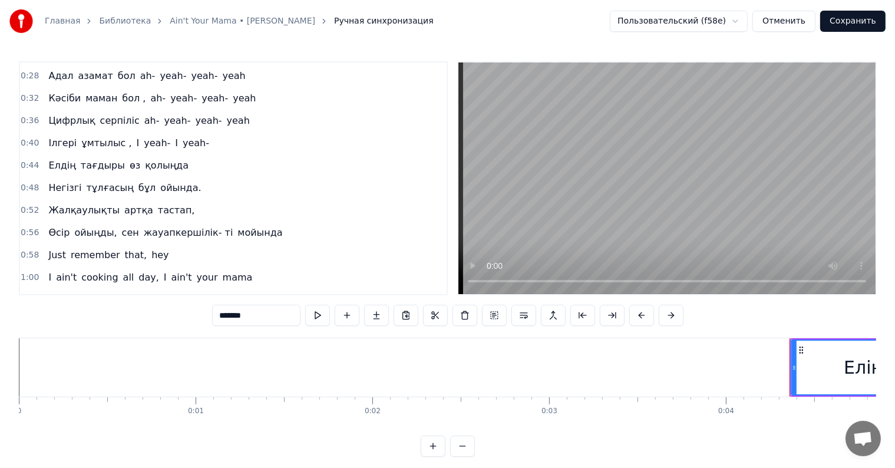
click at [121, 226] on span "сен" at bounding box center [130, 233] width 19 height 14
type input "***"
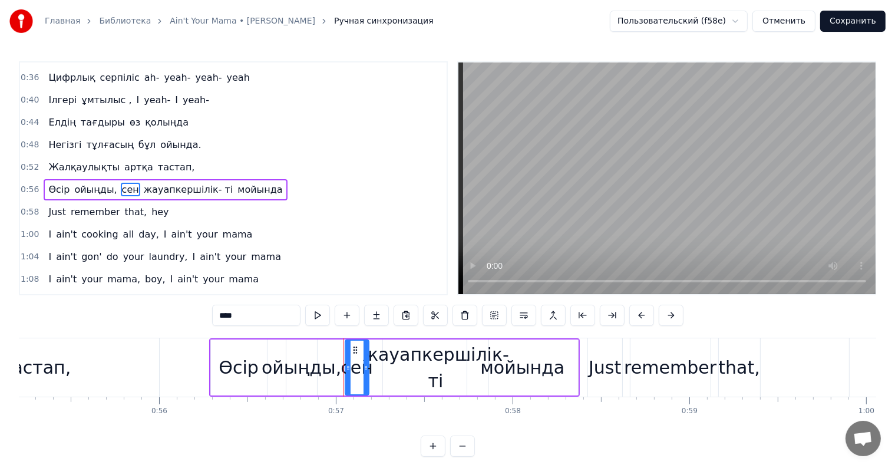
scroll to position [0, 9754]
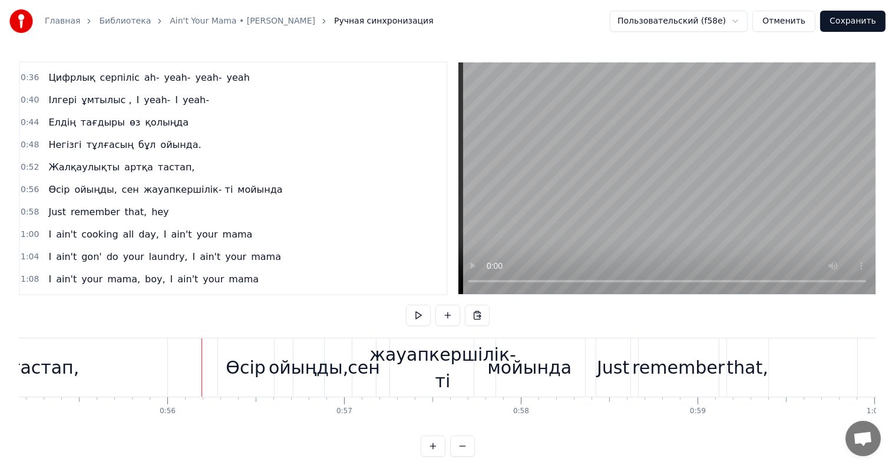
click at [232, 356] on div "Өсір" at bounding box center [246, 367] width 40 height 27
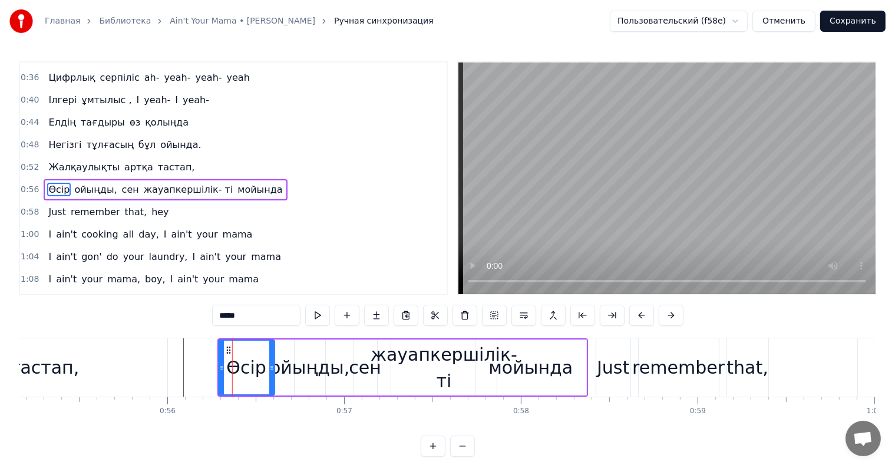
click at [226, 351] on icon at bounding box center [228, 349] width 9 height 9
click at [553, 364] on div "мойында" at bounding box center [531, 367] width 84 height 27
type input "*******"
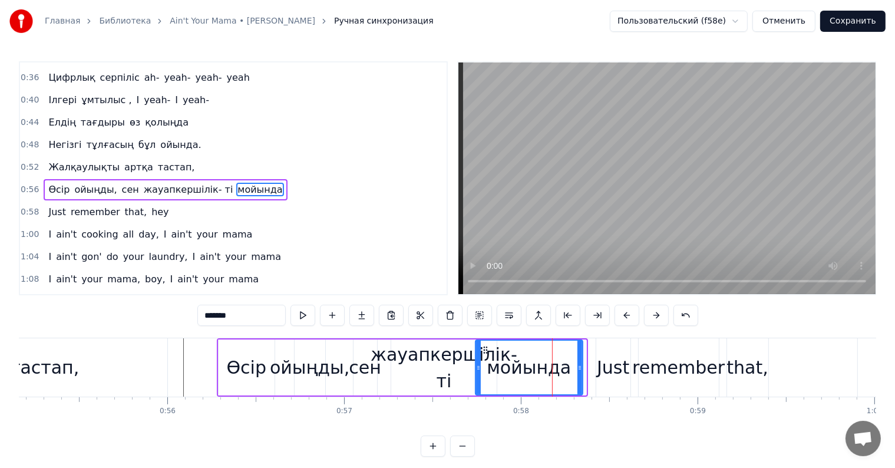
click at [578, 364] on icon at bounding box center [580, 367] width 5 height 9
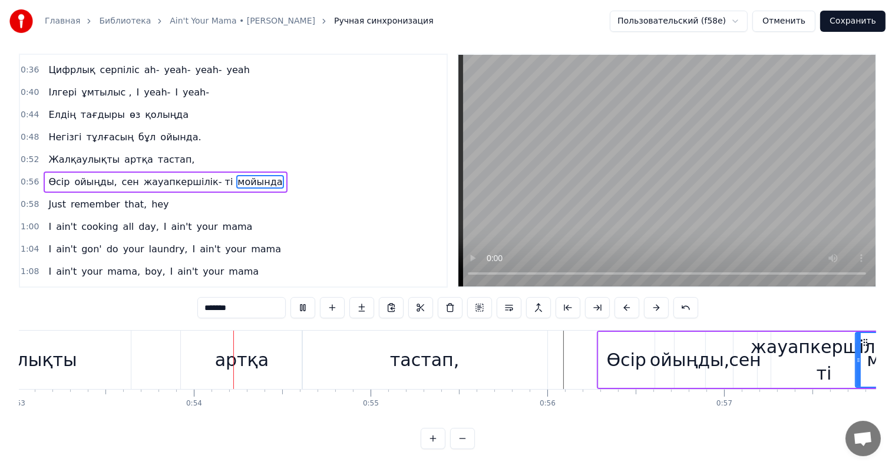
scroll to position [0, 9442]
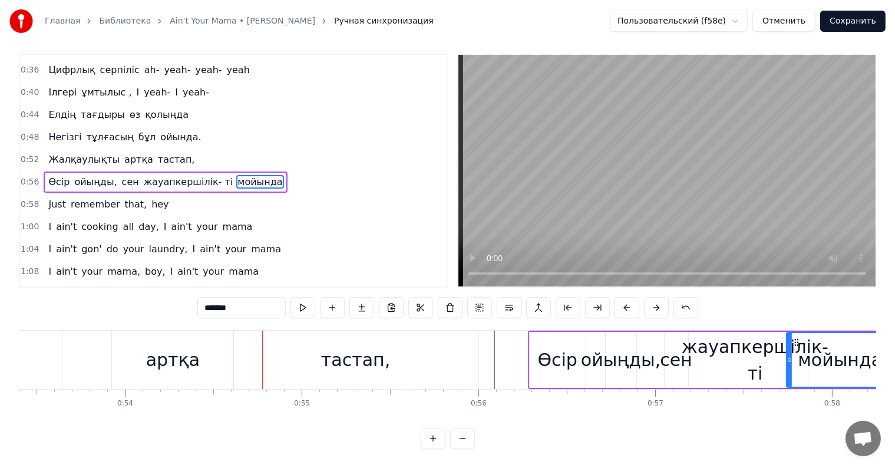
click at [62, 175] on span "Өсір" at bounding box center [59, 182] width 24 height 14
type input "****"
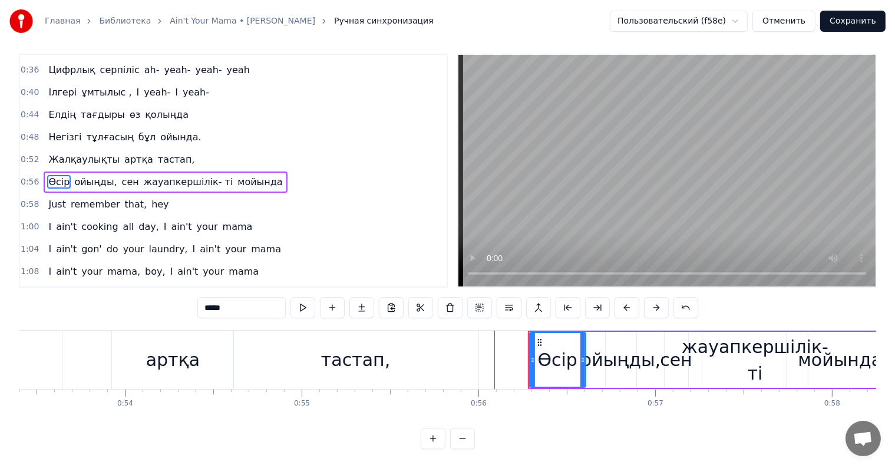
scroll to position [0, 0]
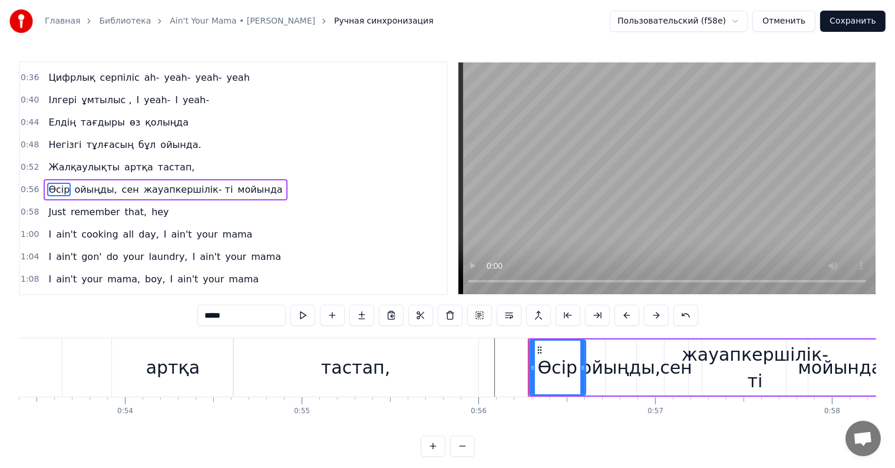
click at [858, 441] on span "Открытый чат" at bounding box center [862, 439] width 19 height 17
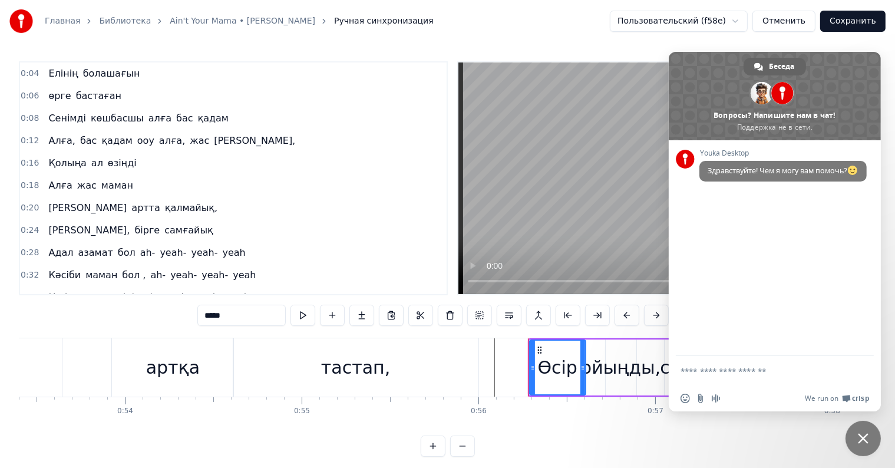
click at [403, 52] on div "Главная Библиотека Ain't Your Mama • [PERSON_NAME] Ручная синхронизация Пользов…" at bounding box center [447, 228] width 895 height 457
click at [865, 42] on div "Главная Библиотека Ain't Your Mama • [PERSON_NAME] Ручная синхронизация Пользов…" at bounding box center [447, 21] width 895 height 42
click at [849, 224] on div "Youka Desktop Здравствуйте! Чем я могу вам помочь?" at bounding box center [775, 248] width 212 height 216
click at [518, 38] on div "Главная Библиотека Ain't Your Mama • [PERSON_NAME] Ручная синхронизация Пользов…" at bounding box center [447, 21] width 895 height 42
click at [325, 94] on div "0:06 өрге бастаған" at bounding box center [233, 96] width 427 height 22
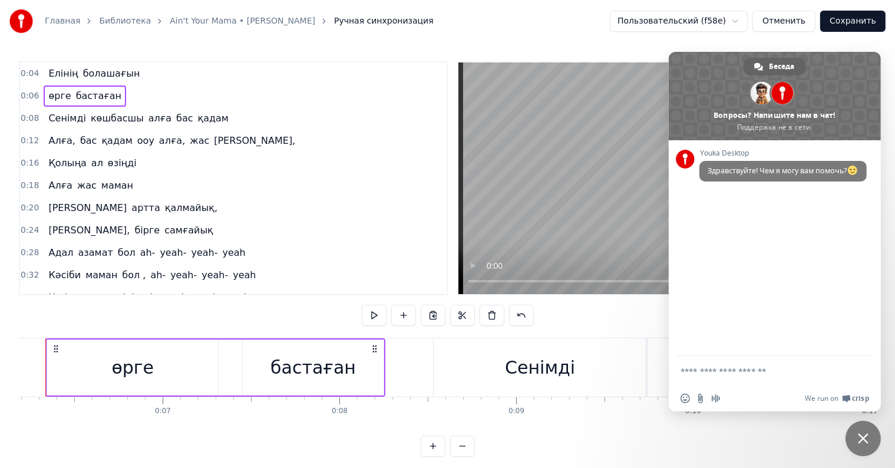
scroll to position [0, 1061]
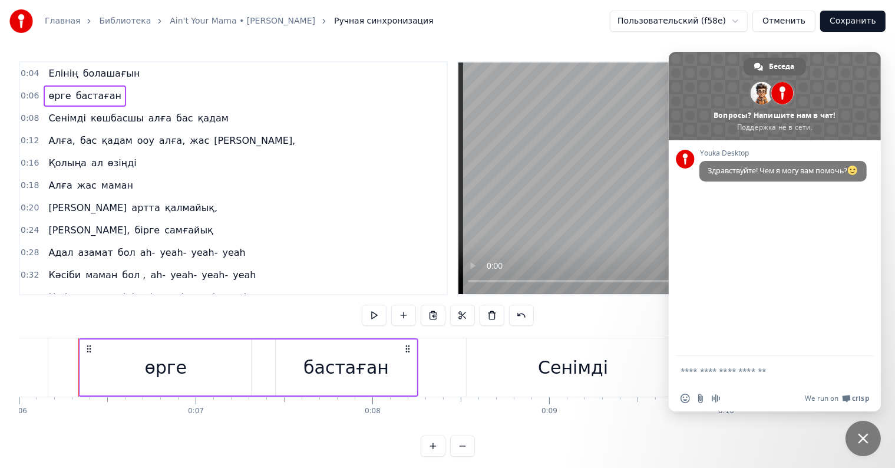
click at [569, 364] on div "Сенімді" at bounding box center [573, 367] width 70 height 27
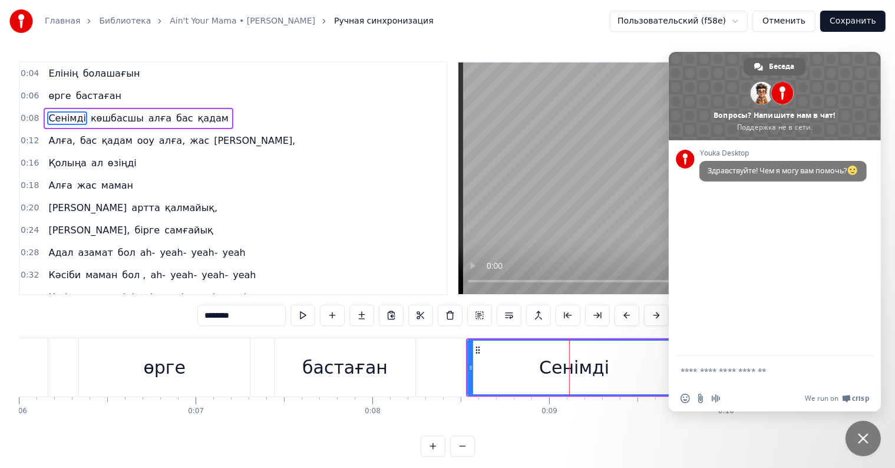
click at [868, 441] on span "Закрыть чат" at bounding box center [863, 438] width 11 height 11
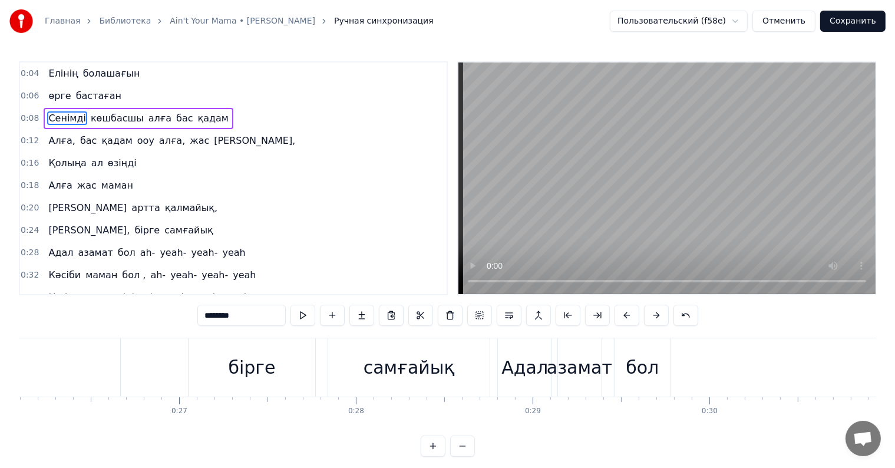
scroll to position [0, 4652]
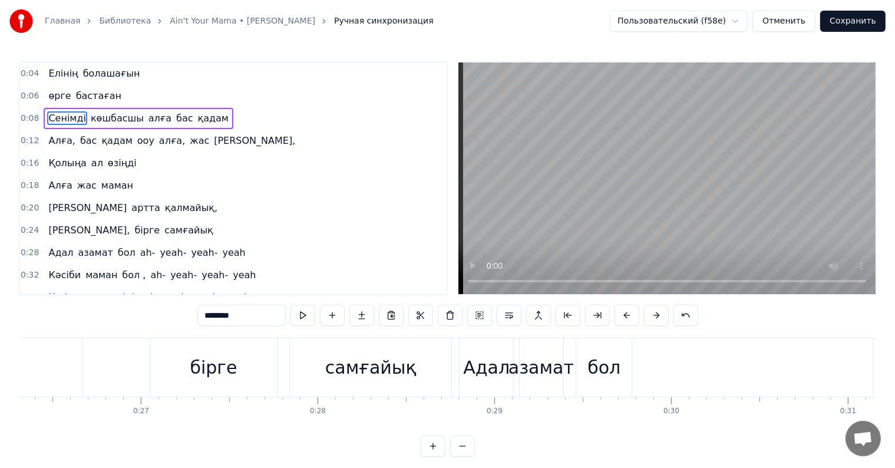
click at [67, 25] on link "Главная" at bounding box center [62, 21] width 35 height 12
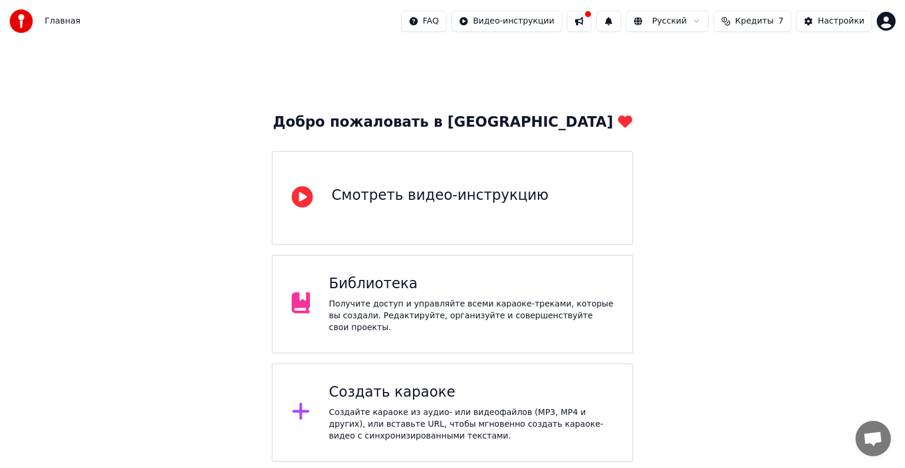
click at [457, 302] on div "Получите доступ и управляйте всеми караоке-треками, которые вы создали. Редакти…" at bounding box center [471, 315] width 285 height 35
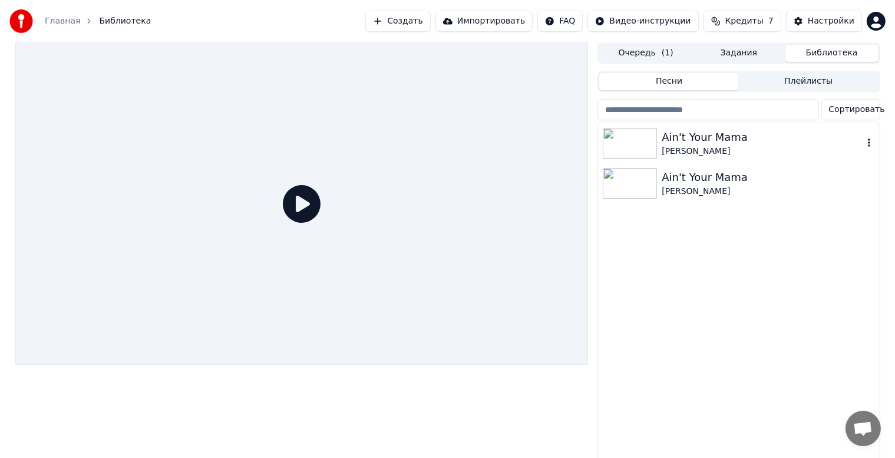
click at [869, 147] on body "Главная Библиотека Создать Импортировать FAQ Видео-инструкции Кредиты 7 Настрой…" at bounding box center [447, 229] width 895 height 458
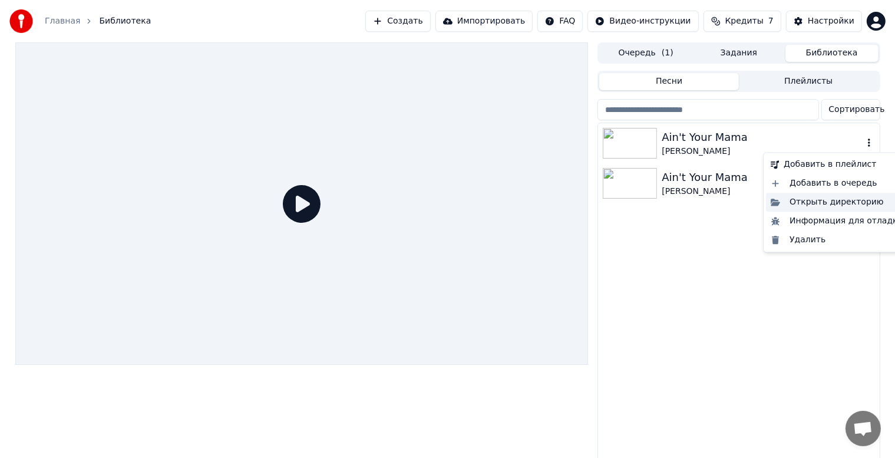
click at [818, 207] on div "Открыть директорию" at bounding box center [837, 202] width 142 height 19
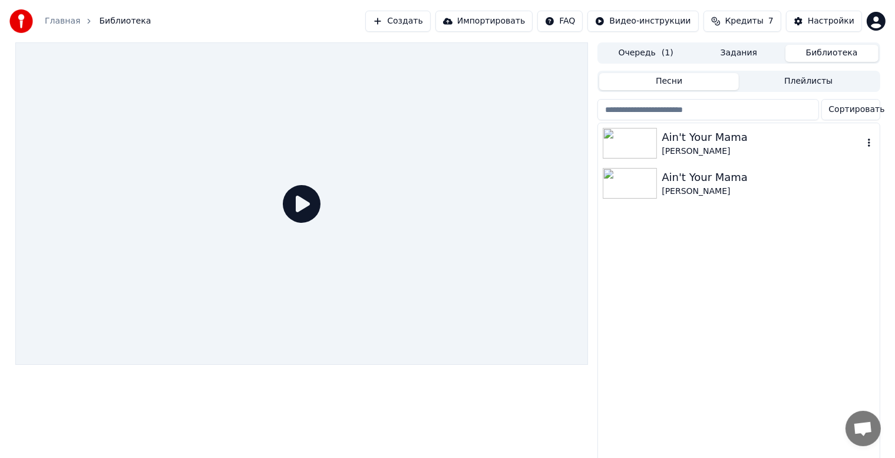
click at [664, 233] on div "Ain't Your Mama [PERSON_NAME] Ain't Your Mama [PERSON_NAME]" at bounding box center [738, 294] width 281 height 342
click at [632, 139] on img at bounding box center [630, 143] width 54 height 31
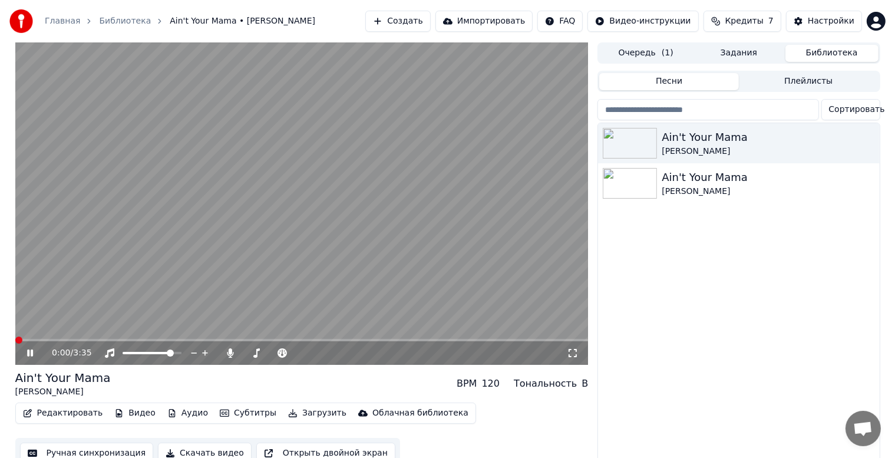
click at [75, 414] on button "Редактировать" at bounding box center [63, 413] width 90 height 17
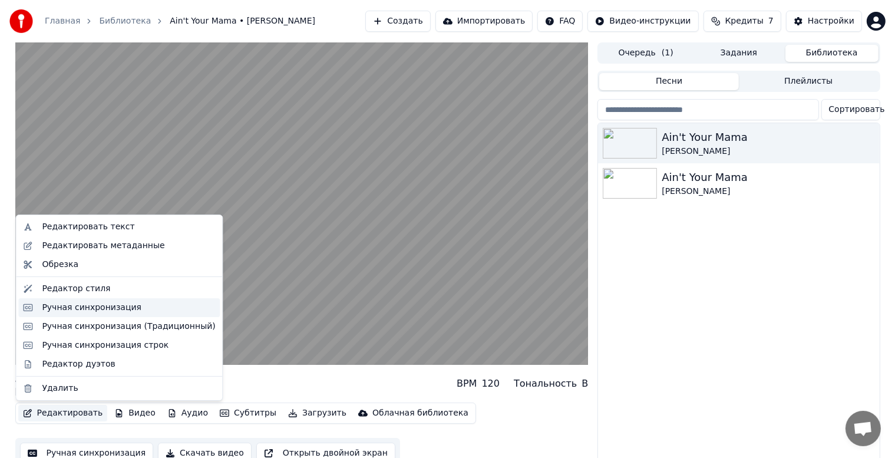
click at [101, 313] on div "Ручная синхронизация" at bounding box center [92, 308] width 100 height 12
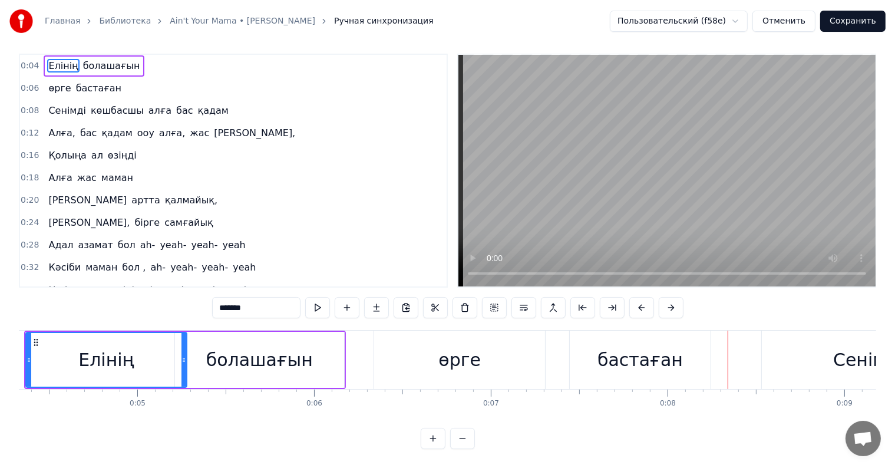
scroll to position [0, 766]
click at [616, 359] on div "бастаған" at bounding box center [639, 360] width 85 height 27
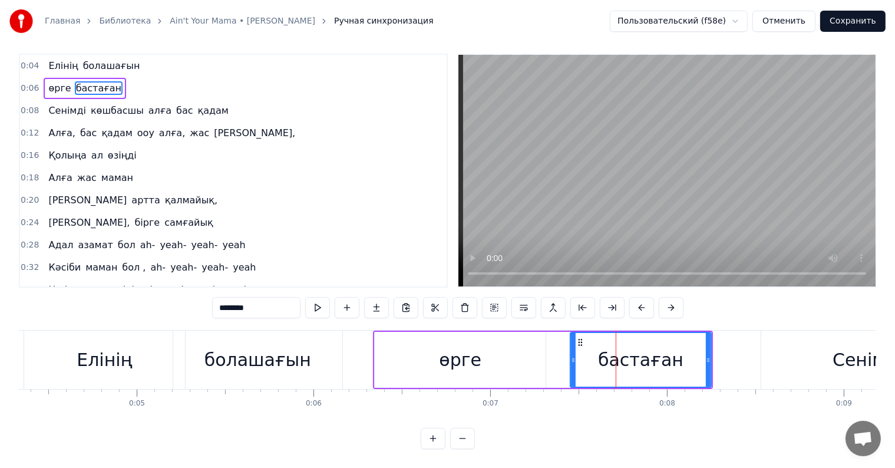
scroll to position [0, 0]
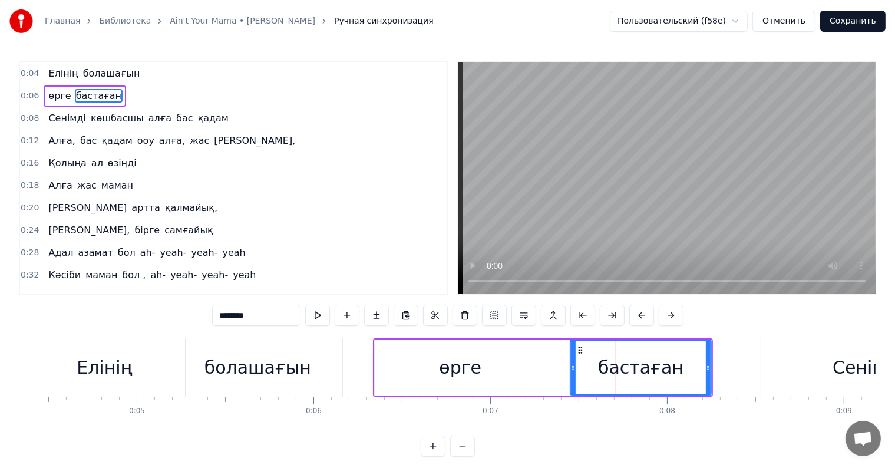
click at [457, 364] on div "өрге" at bounding box center [460, 367] width 42 height 27
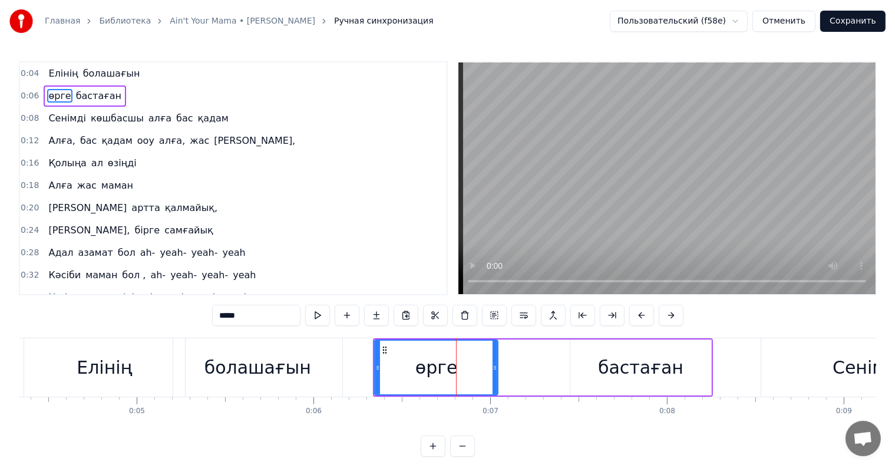
drag, startPoint x: 545, startPoint y: 369, endPoint x: 486, endPoint y: 368, distance: 59.0
click at [493, 368] on icon at bounding box center [495, 367] width 5 height 9
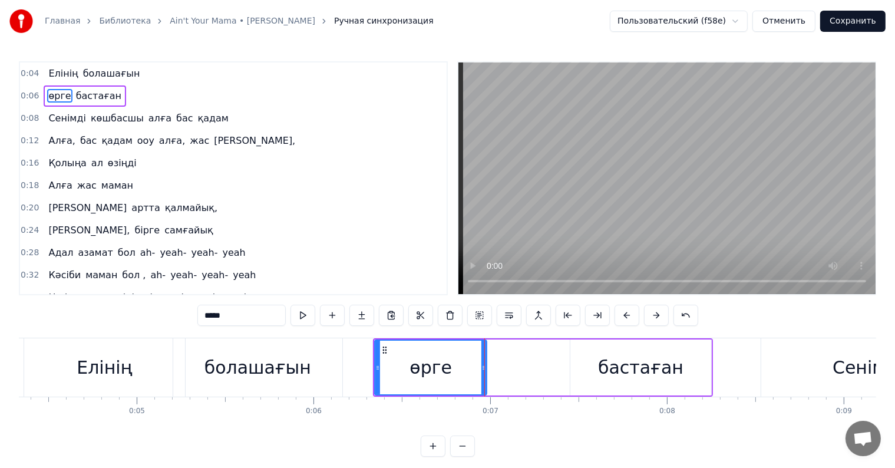
click at [652, 376] on div "бастаған" at bounding box center [640, 367] width 85 height 27
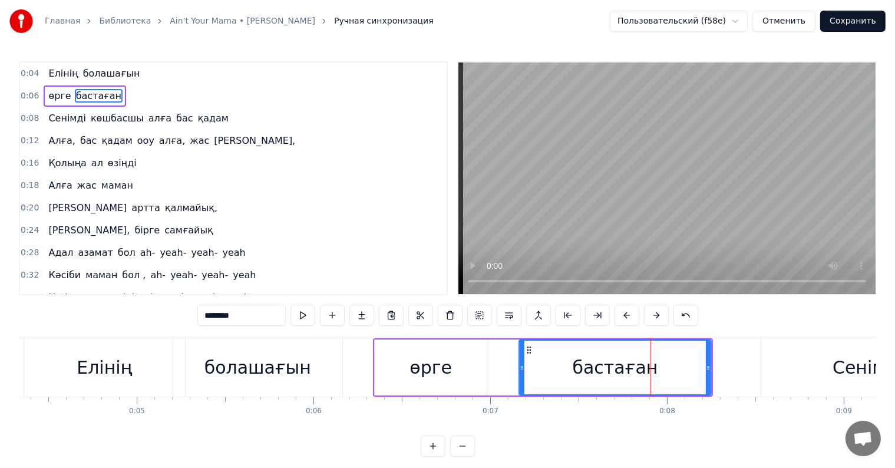
drag, startPoint x: 559, startPoint y: 368, endPoint x: 492, endPoint y: 370, distance: 66.6
click at [520, 373] on div at bounding box center [522, 368] width 5 height 54
click at [427, 362] on div "өрге" at bounding box center [431, 367] width 42 height 27
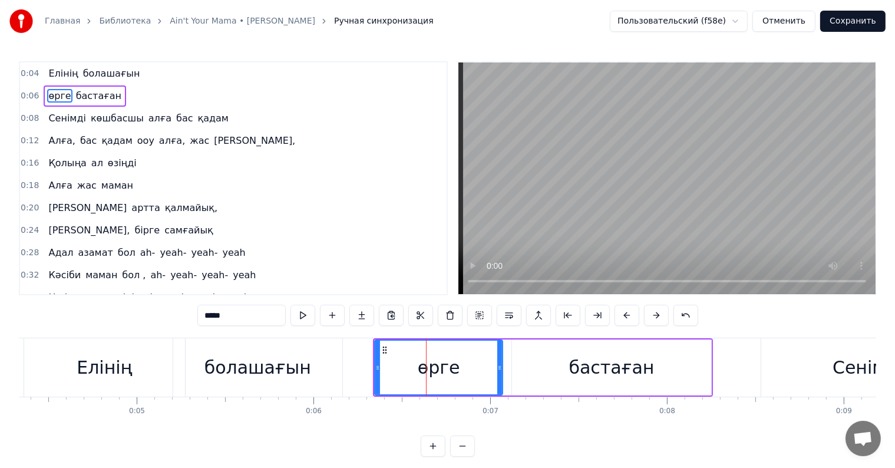
drag, startPoint x: 483, startPoint y: 365, endPoint x: 499, endPoint y: 365, distance: 15.9
click at [499, 366] on circle at bounding box center [499, 366] width 1 height 1
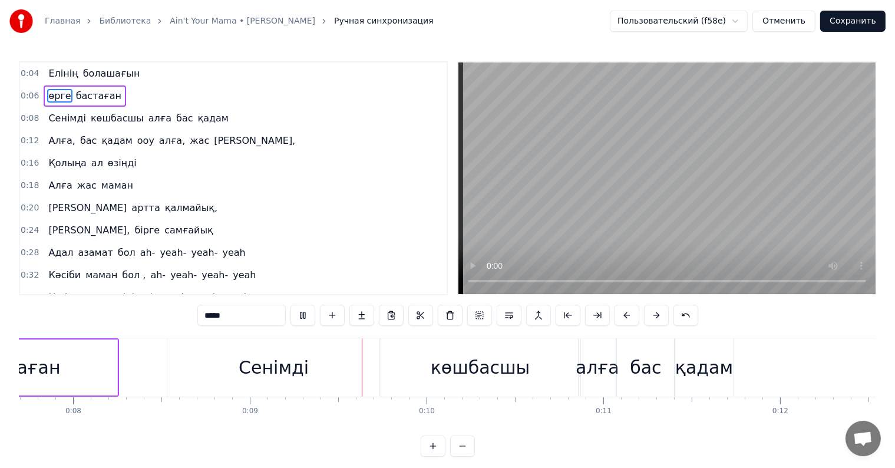
scroll to position [0, 1542]
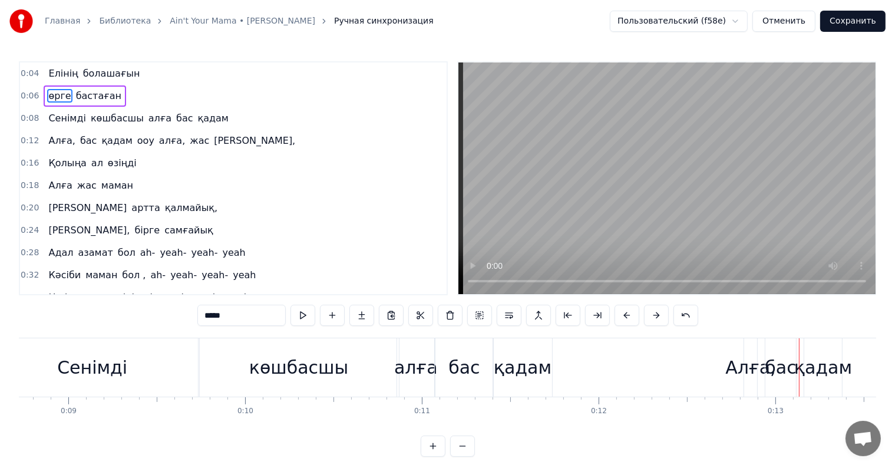
click at [364, 365] on div "көшбасшы" at bounding box center [299, 367] width 200 height 58
type input "********"
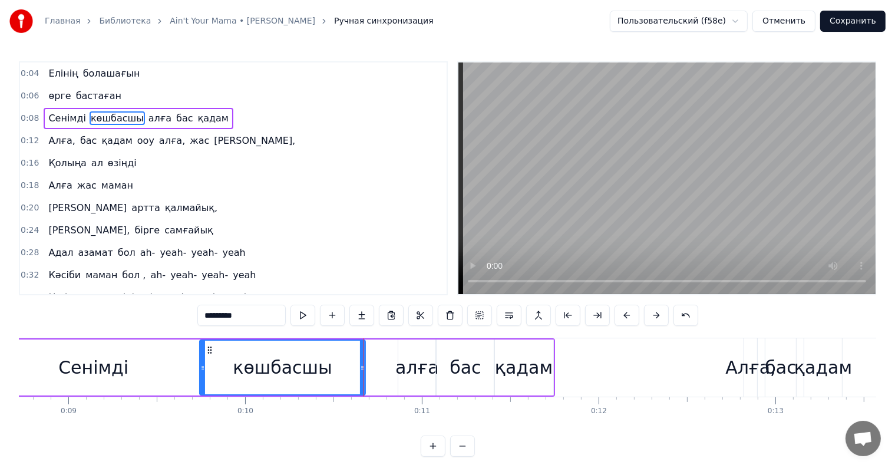
drag, startPoint x: 398, startPoint y: 367, endPoint x: 364, endPoint y: 370, distance: 34.9
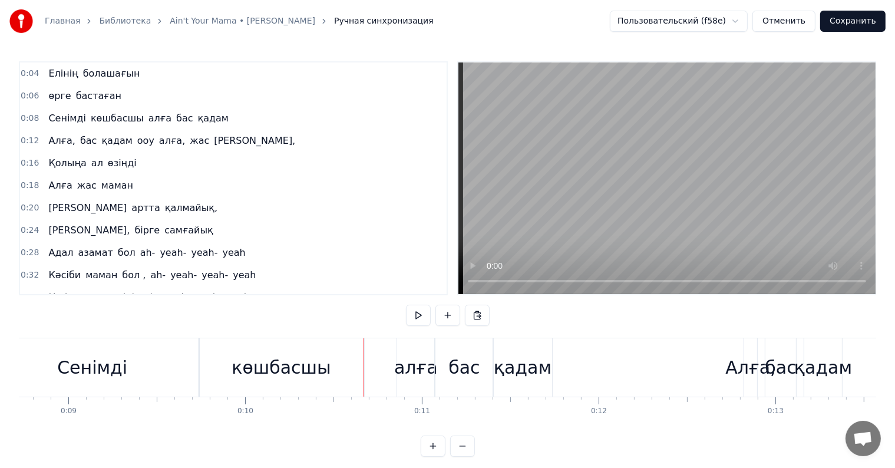
click at [399, 368] on div "алға" at bounding box center [416, 367] width 44 height 27
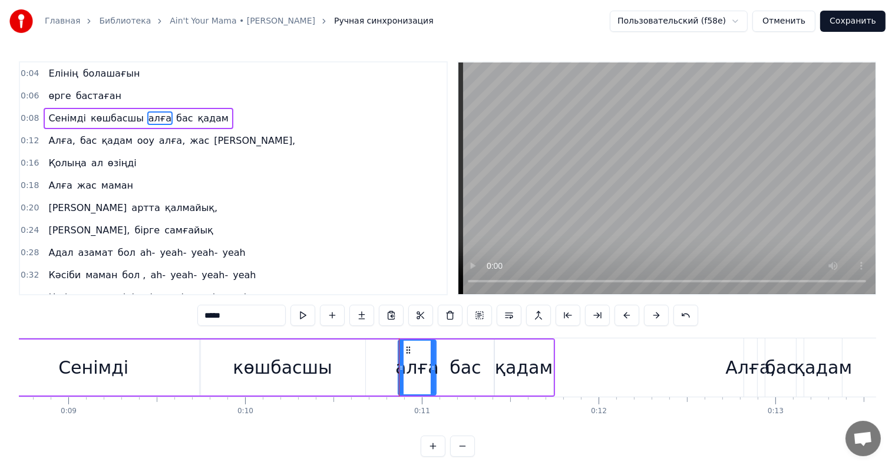
click at [399, 368] on div at bounding box center [399, 367] width 1 height 58
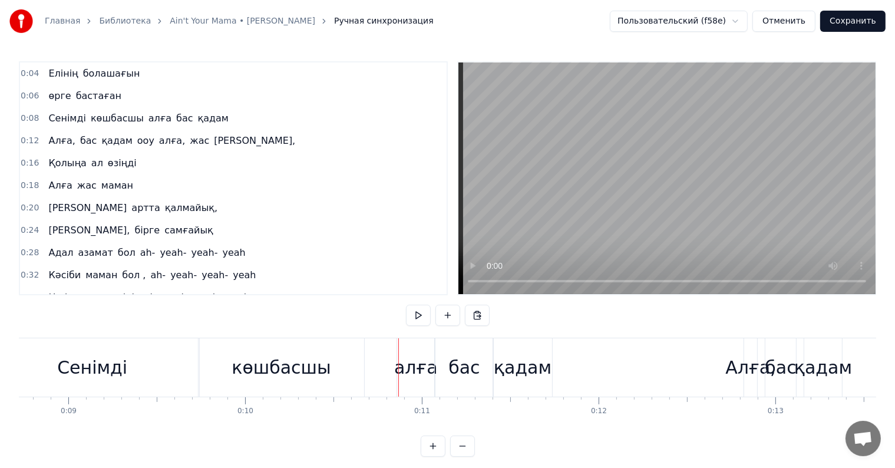
click at [404, 365] on div "алға" at bounding box center [416, 367] width 44 height 27
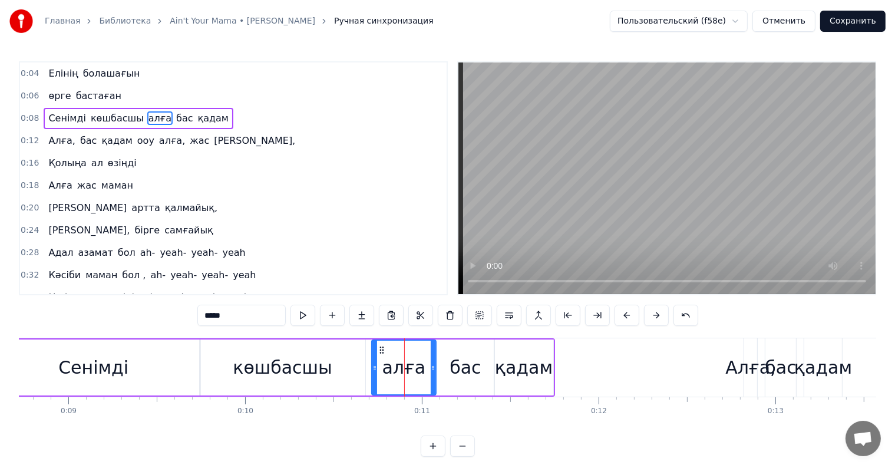
drag, startPoint x: 399, startPoint y: 367, endPoint x: 372, endPoint y: 368, distance: 27.1
click at [373, 368] on icon at bounding box center [375, 367] width 5 height 9
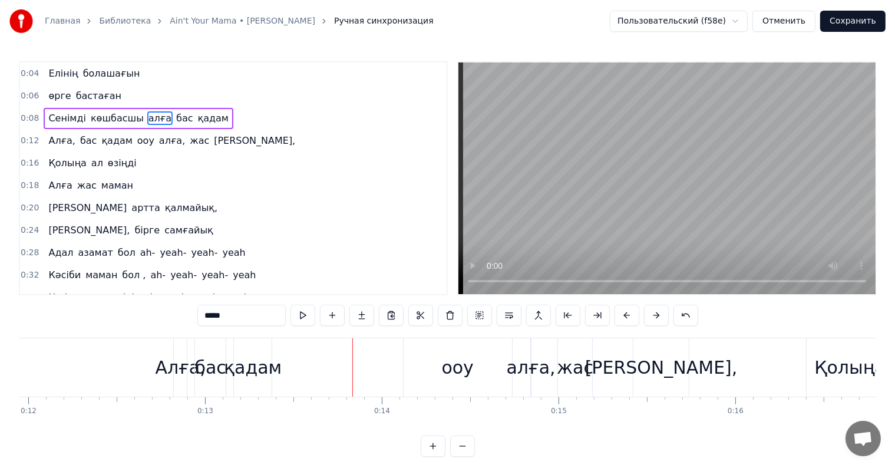
scroll to position [0, 2096]
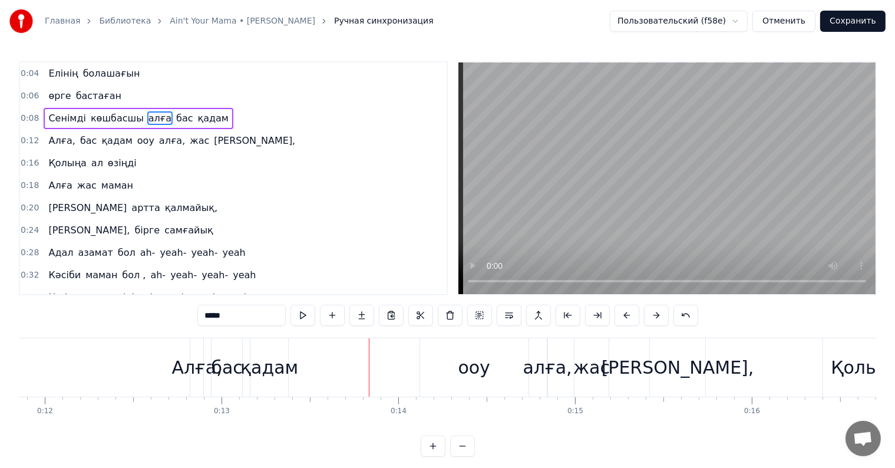
click at [271, 361] on div "қадам" at bounding box center [269, 367] width 58 height 27
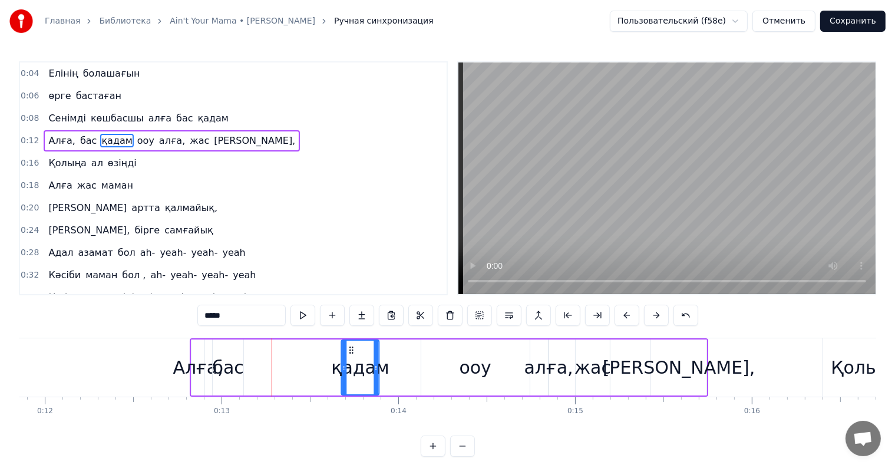
drag, startPoint x: 285, startPoint y: 351, endPoint x: 348, endPoint y: 355, distance: 63.2
click at [348, 355] on div "қадам" at bounding box center [360, 368] width 37 height 54
click at [381, 368] on icon at bounding box center [379, 367] width 5 height 9
click at [339, 367] on div "қадам" at bounding box center [364, 367] width 58 height 27
drag, startPoint x: 342, startPoint y: 365, endPoint x: 318, endPoint y: 365, distance: 23.6
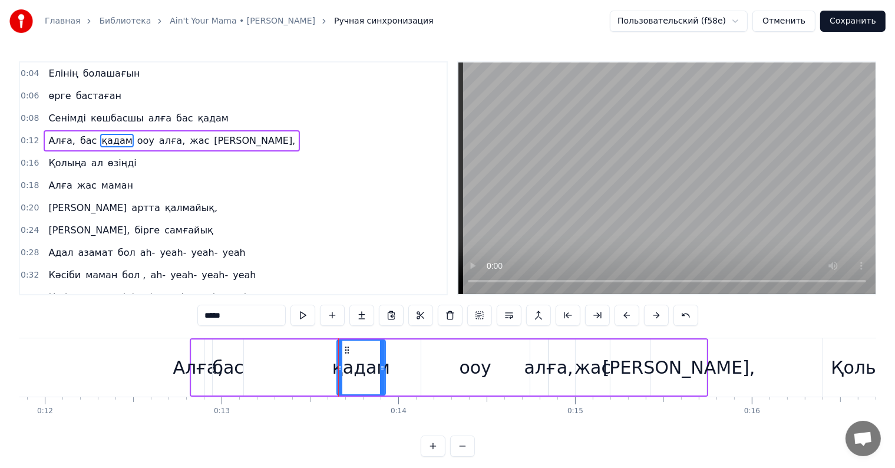
click at [338, 365] on icon at bounding box center [340, 367] width 5 height 9
click at [233, 365] on div "бас" at bounding box center [227, 367] width 31 height 27
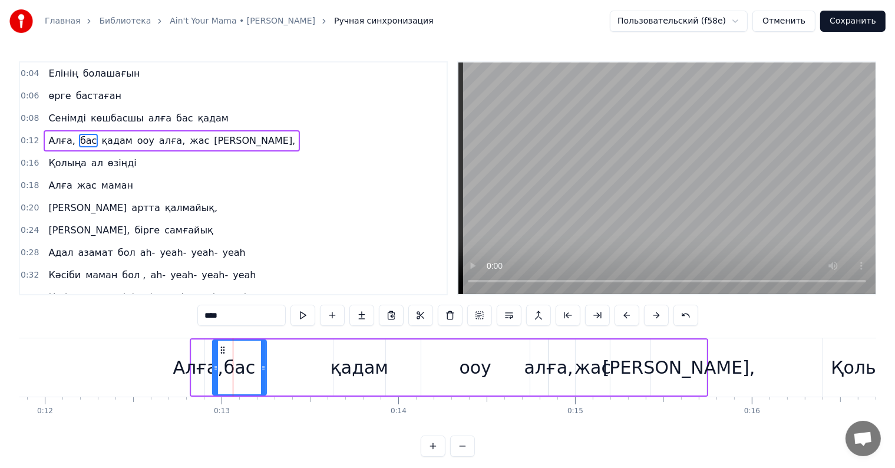
drag, startPoint x: 240, startPoint y: 367, endPoint x: 263, endPoint y: 368, distance: 23.0
click at [263, 368] on icon at bounding box center [263, 367] width 5 height 9
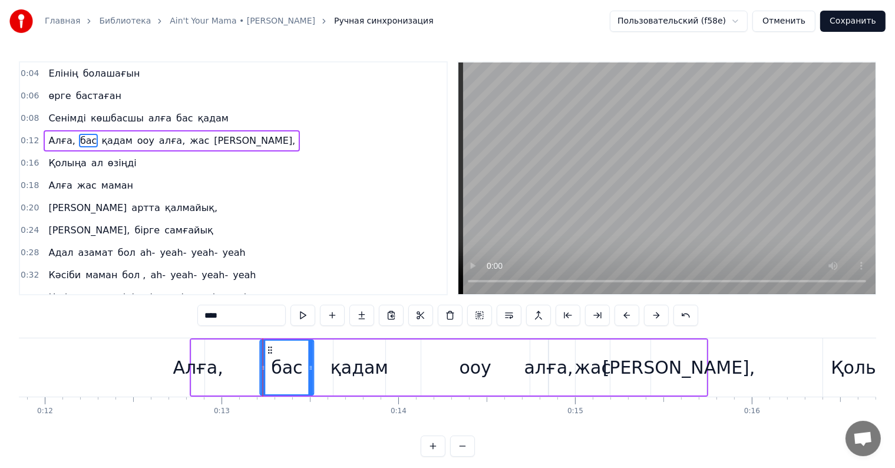
drag, startPoint x: 222, startPoint y: 350, endPoint x: 231, endPoint y: 357, distance: 11.8
click at [267, 354] on div "бас" at bounding box center [287, 368] width 52 height 54
click at [212, 364] on div "Алға," at bounding box center [198, 367] width 50 height 27
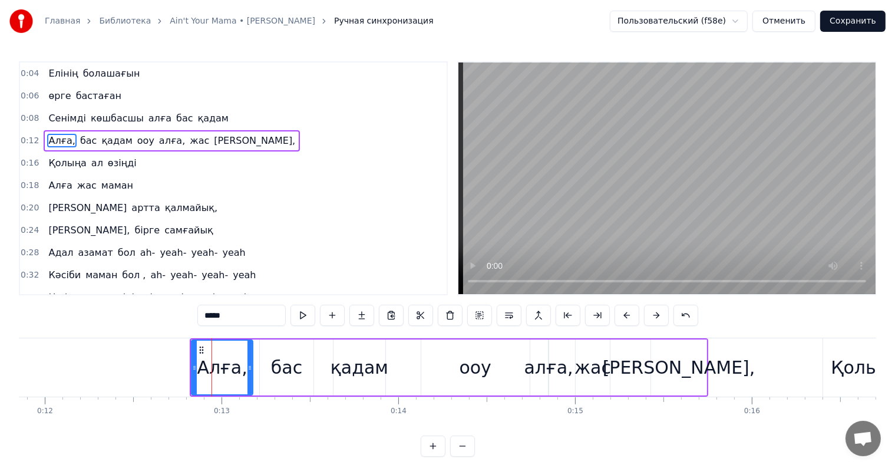
drag, startPoint x: 201, startPoint y: 367, endPoint x: 249, endPoint y: 366, distance: 48.3
click at [249, 366] on icon at bounding box center [250, 367] width 5 height 9
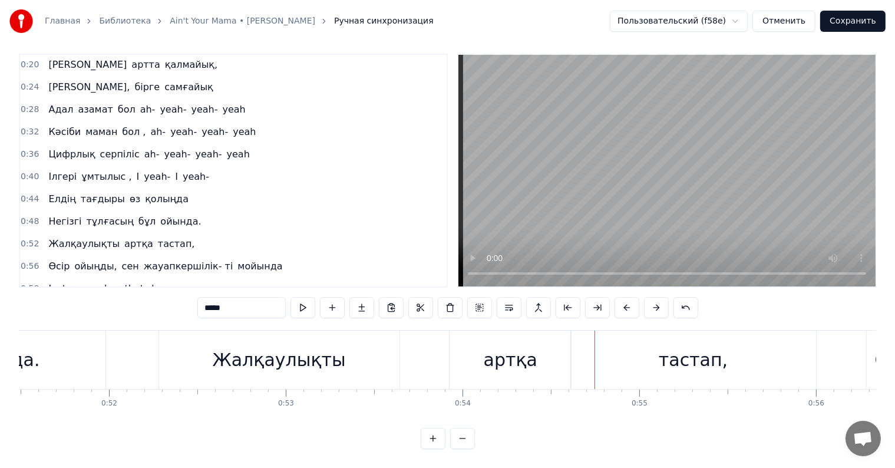
scroll to position [177, 0]
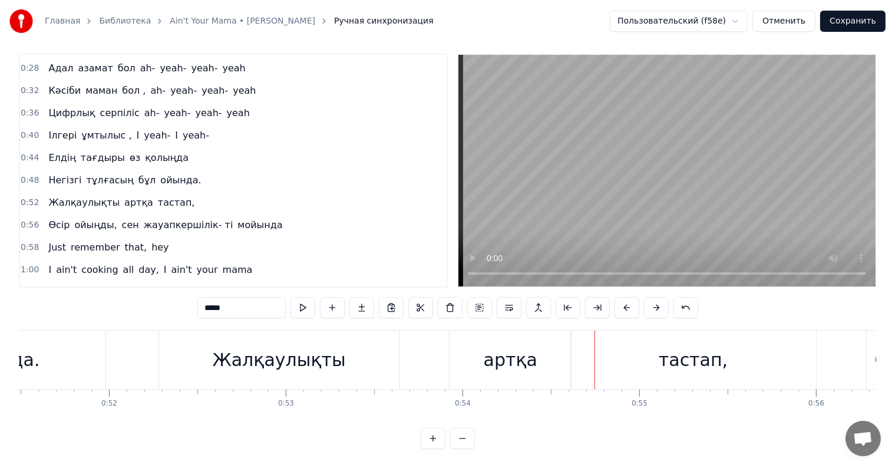
click at [56, 218] on span "Өсір" at bounding box center [59, 225] width 24 height 14
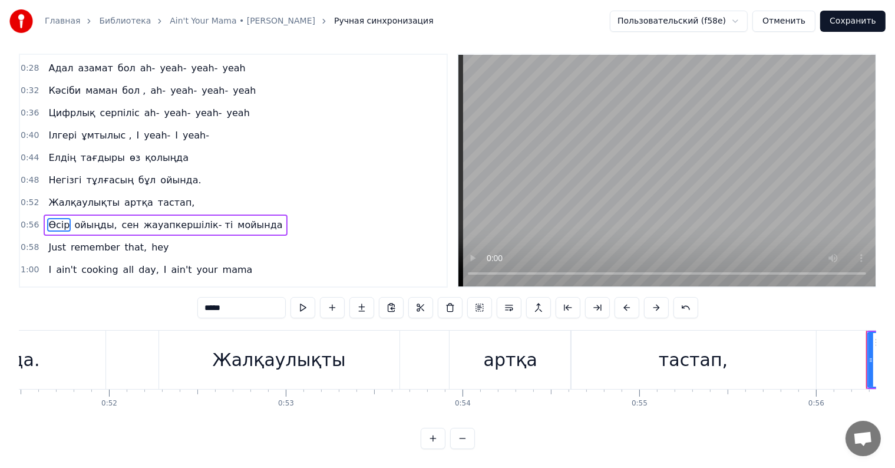
type input "****"
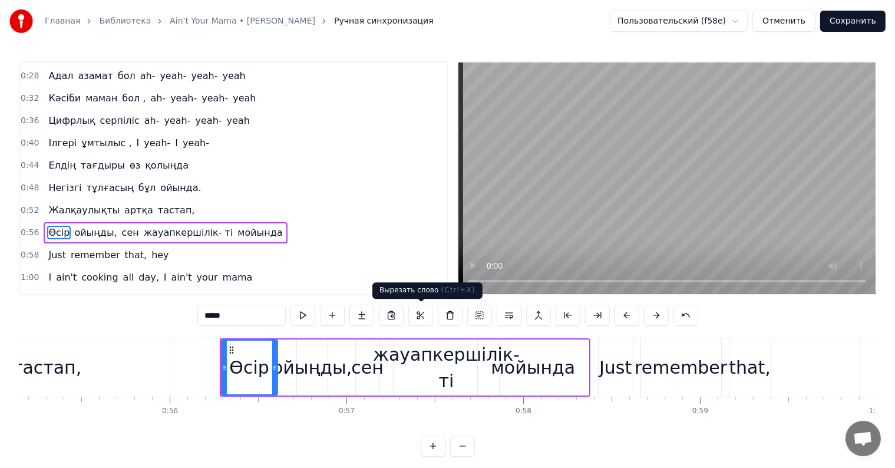
scroll to position [0, 9728]
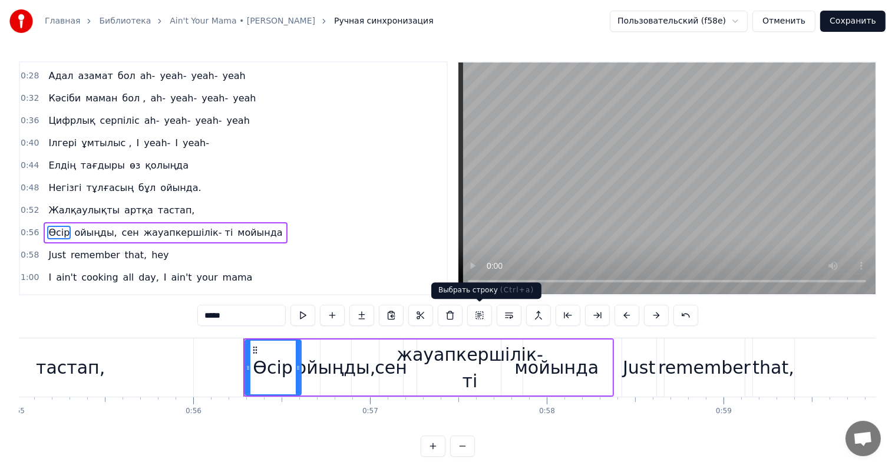
click at [478, 318] on button at bounding box center [479, 315] width 25 height 21
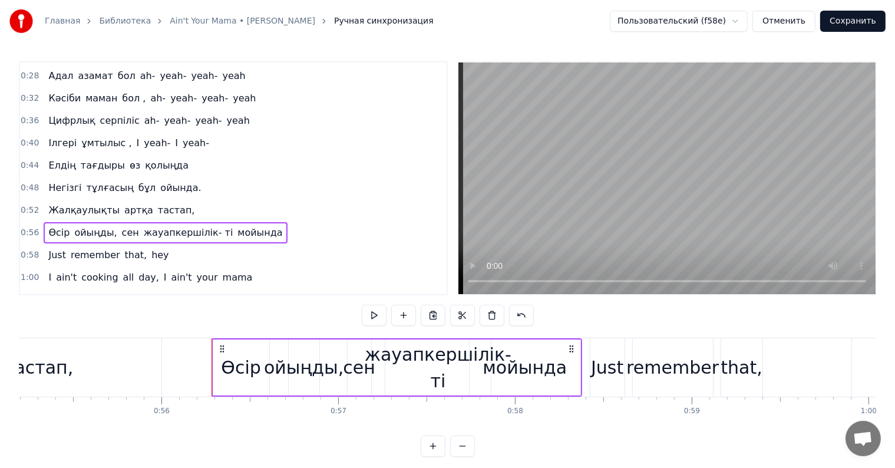
scroll to position [0, 9764]
click at [596, 369] on div "Just" at bounding box center [603, 367] width 32 height 27
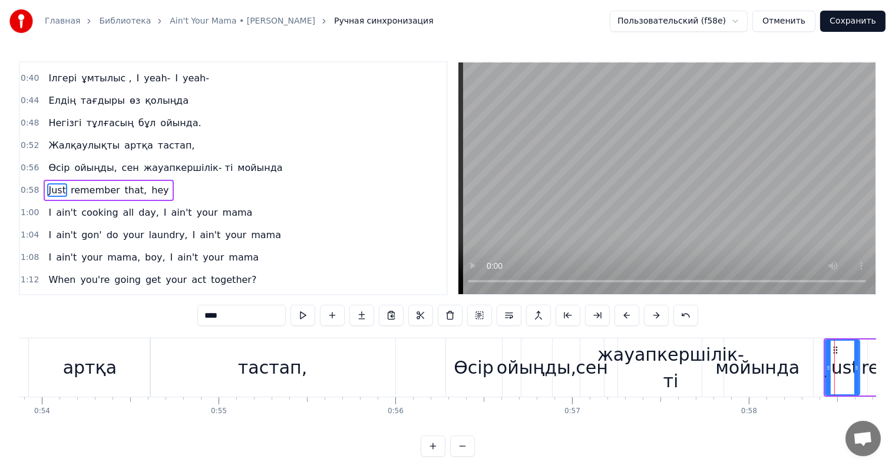
scroll to position [0, 9525]
click at [474, 357] on div "Өсір" at bounding box center [474, 367] width 40 height 27
type input "****"
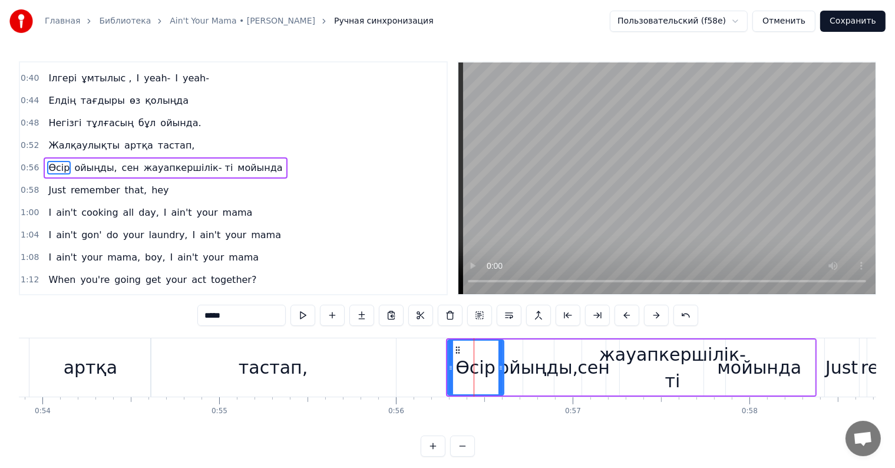
scroll to position [220, 0]
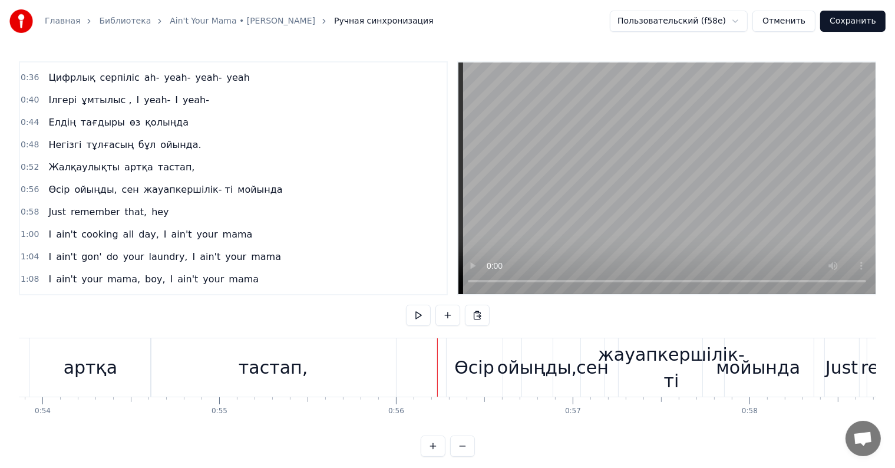
click at [455, 361] on div "Өсір" at bounding box center [475, 367] width 56 height 58
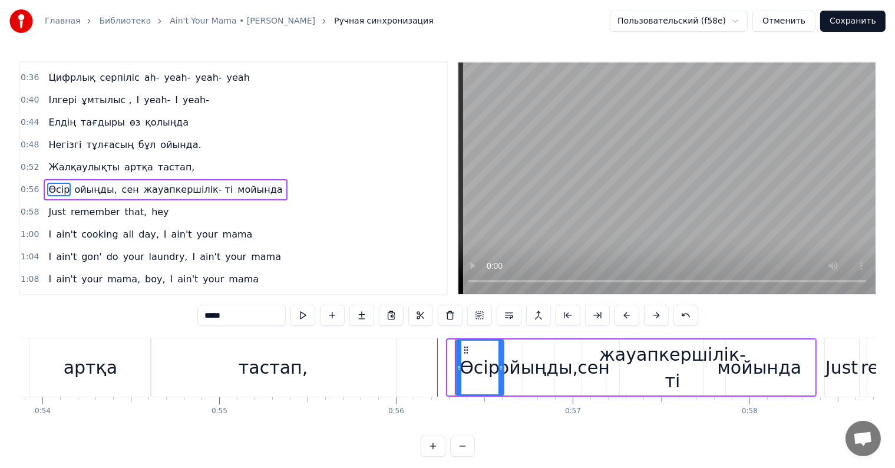
drag, startPoint x: 449, startPoint y: 353, endPoint x: 457, endPoint y: 360, distance: 11.0
click at [457, 360] on div at bounding box center [459, 368] width 5 height 54
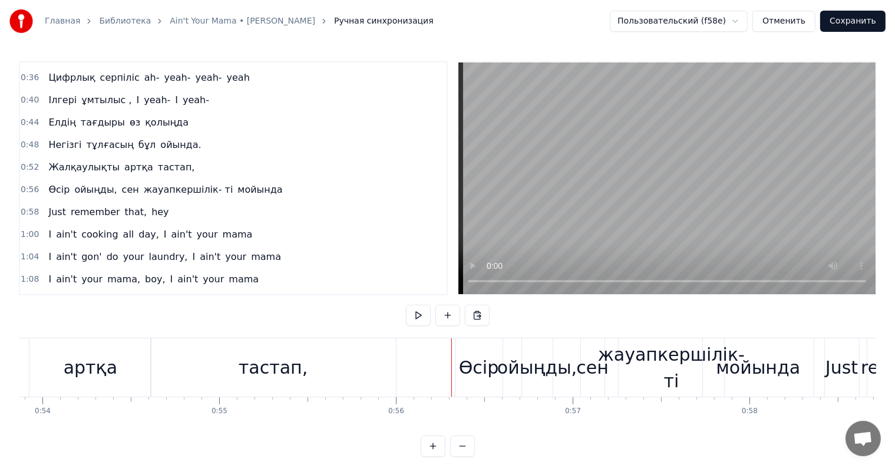
click at [457, 355] on div "Өсір" at bounding box center [479, 367] width 47 height 58
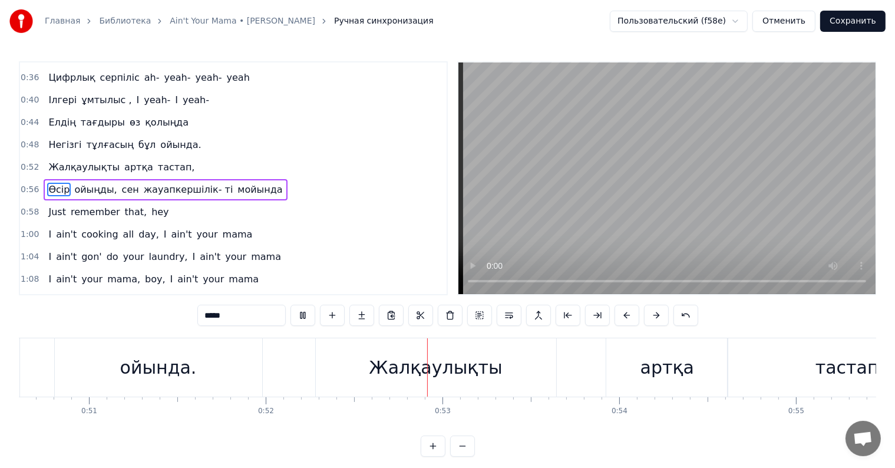
scroll to position [0, 9200]
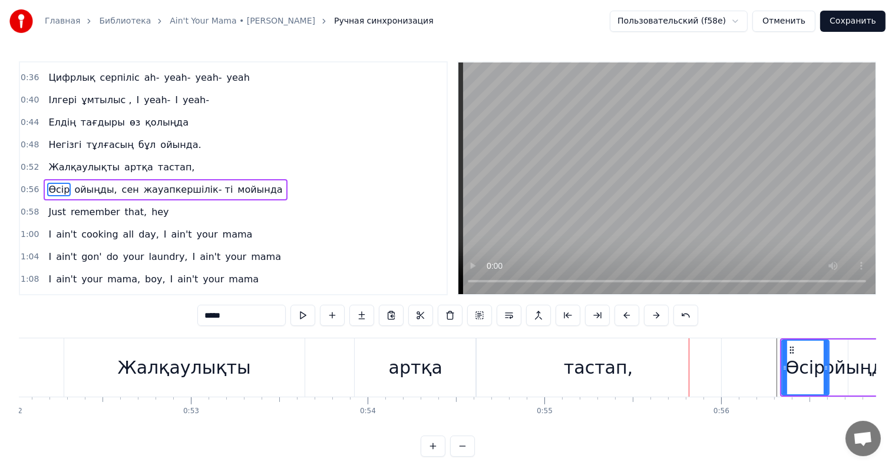
click at [50, 183] on span "Өсір" at bounding box center [59, 190] width 24 height 14
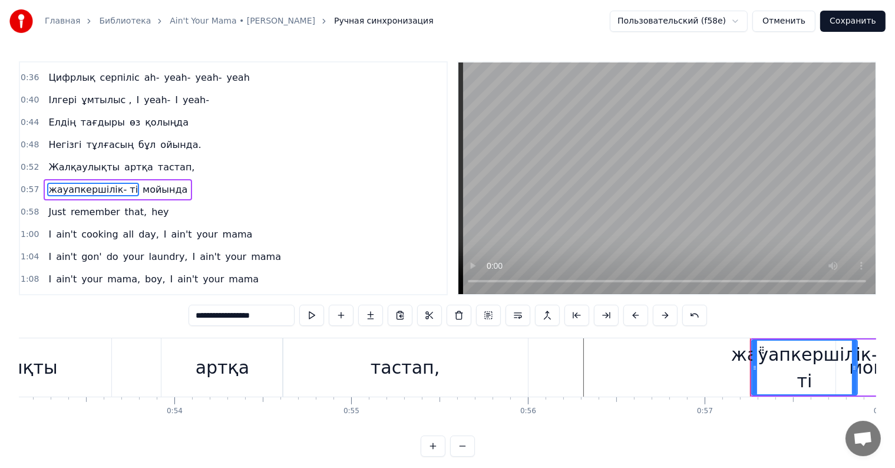
scroll to position [0, 9968]
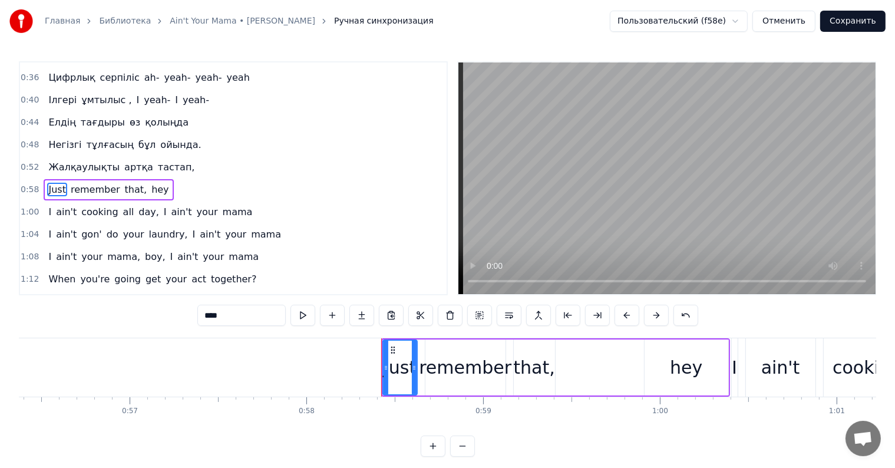
click at [160, 160] on span "тастап," at bounding box center [176, 167] width 39 height 14
type input "*******"
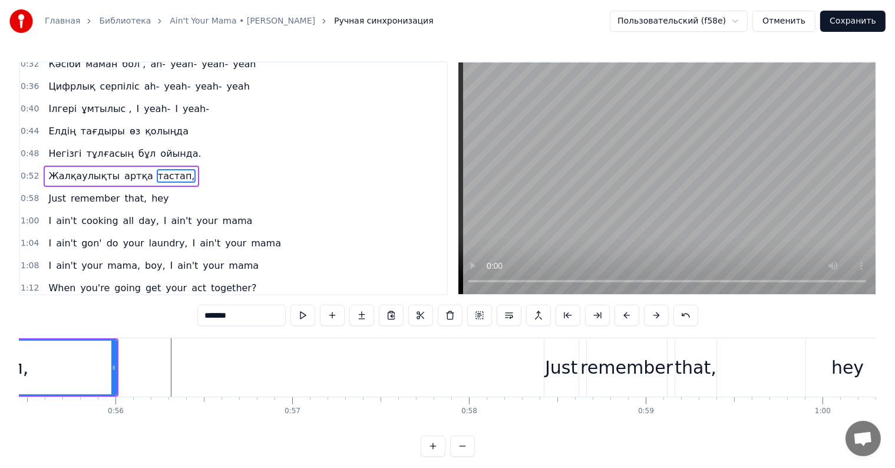
scroll to position [0, 9597]
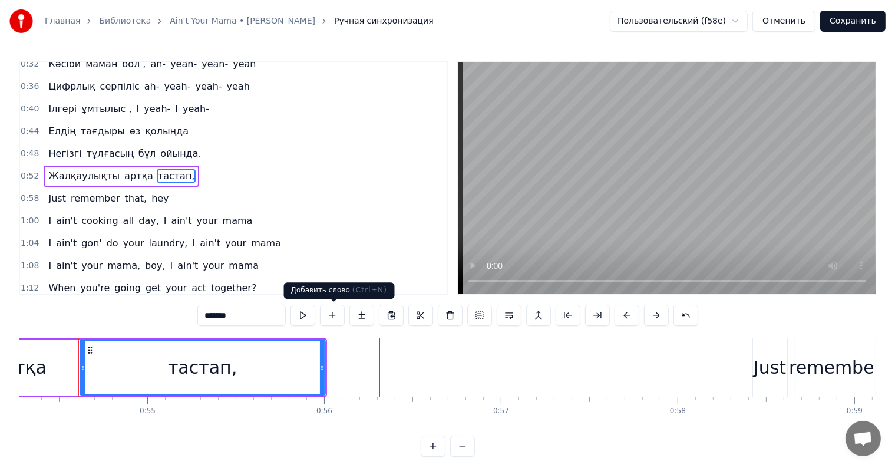
click at [333, 316] on button at bounding box center [332, 315] width 25 height 21
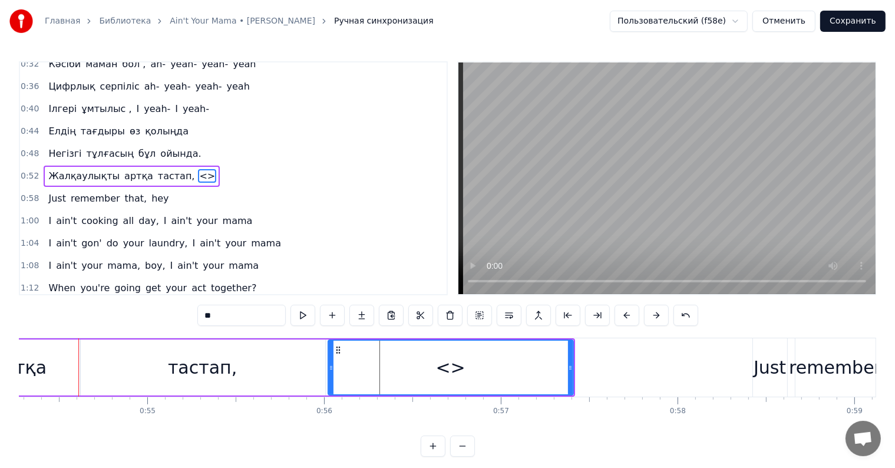
scroll to position [198, 0]
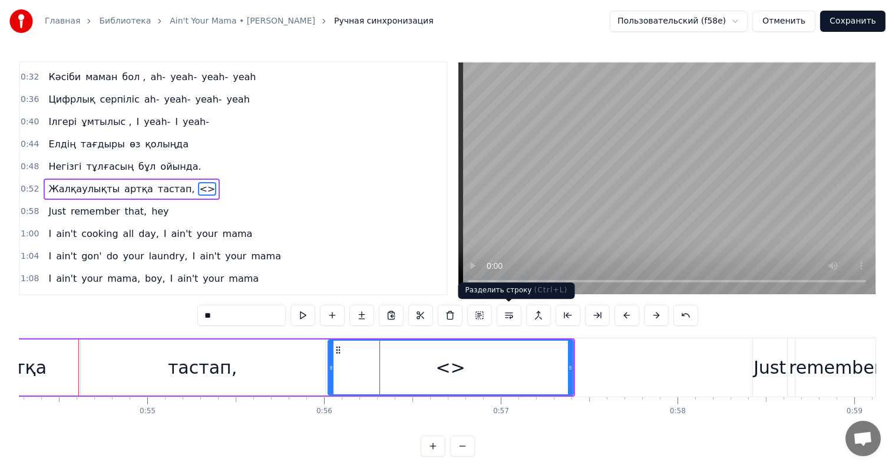
click at [507, 317] on button at bounding box center [509, 315] width 25 height 21
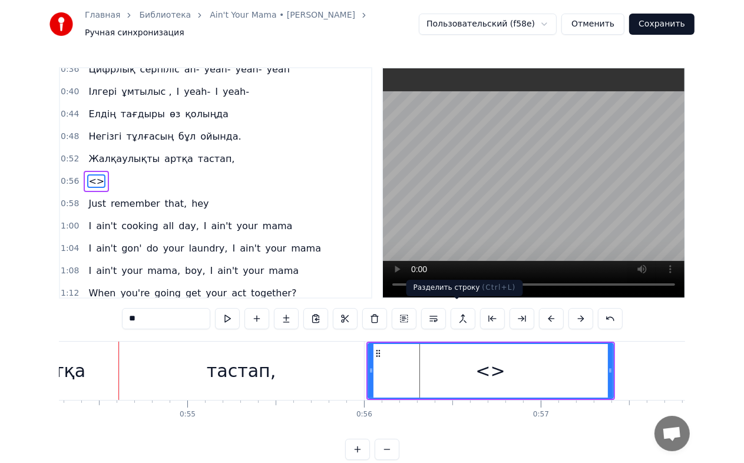
scroll to position [220, 0]
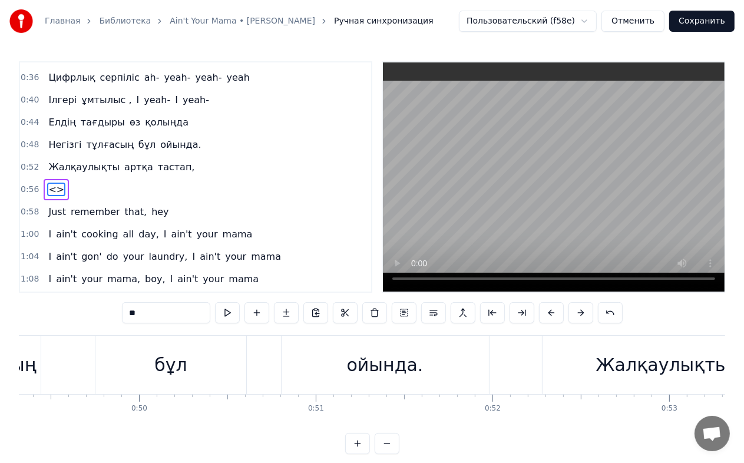
click at [354, 329] on div "0:04 Елінің болашағын 0:06 өрге бастаған 0:08 Сенімді көшбасшы алға бас қадам 0…" at bounding box center [372, 257] width 707 height 393
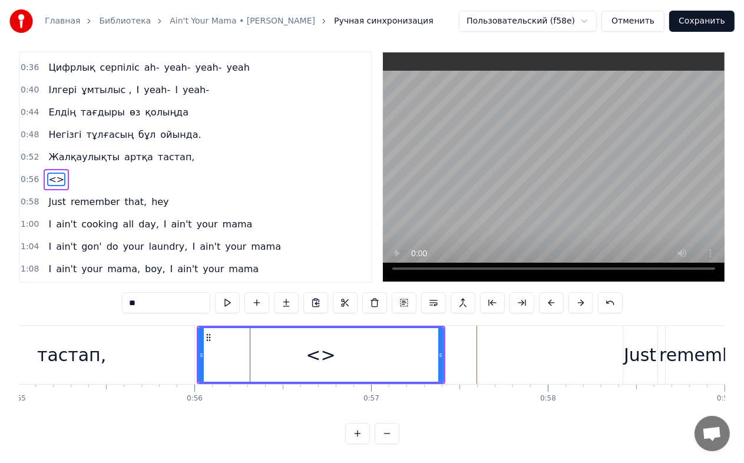
scroll to position [0, 9727]
click at [321, 344] on div "<>" at bounding box center [319, 355] width 29 height 27
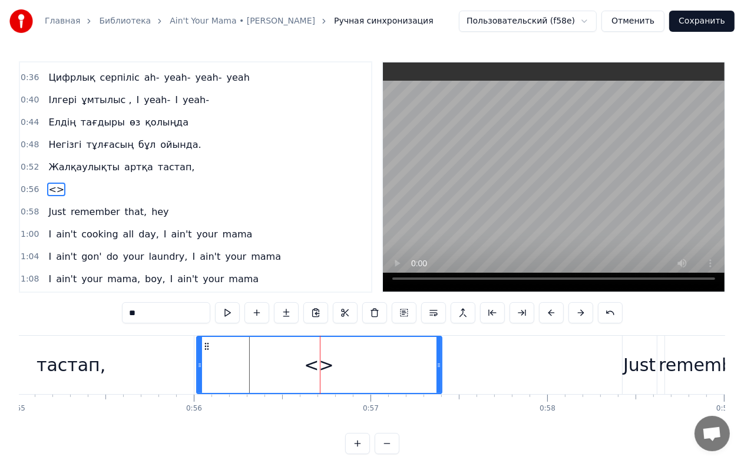
scroll to position [226, 0]
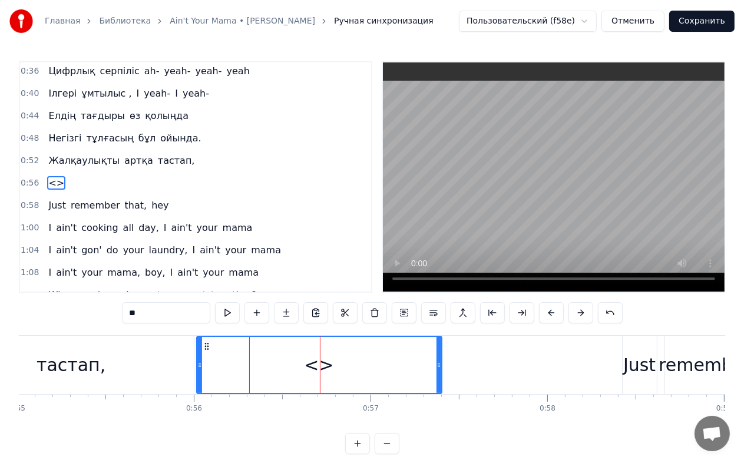
drag, startPoint x: 153, startPoint y: 309, endPoint x: 113, endPoint y: 307, distance: 40.7
click at [113, 307] on div "0:04 Елінің болашағын 0:06 өрге бастаған 0:08 Сенімді көшбасшы алға бас қадам 0…" at bounding box center [372, 257] width 707 height 393
paste input "**"
type input "****"
click at [320, 361] on div at bounding box center [320, 365] width 1 height 58
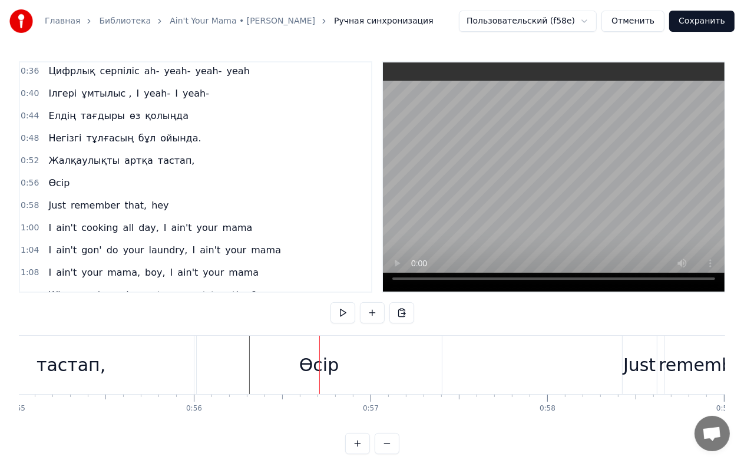
click at [319, 369] on div at bounding box center [319, 365] width 1 height 58
click at [318, 367] on div "Өсір" at bounding box center [319, 365] width 40 height 27
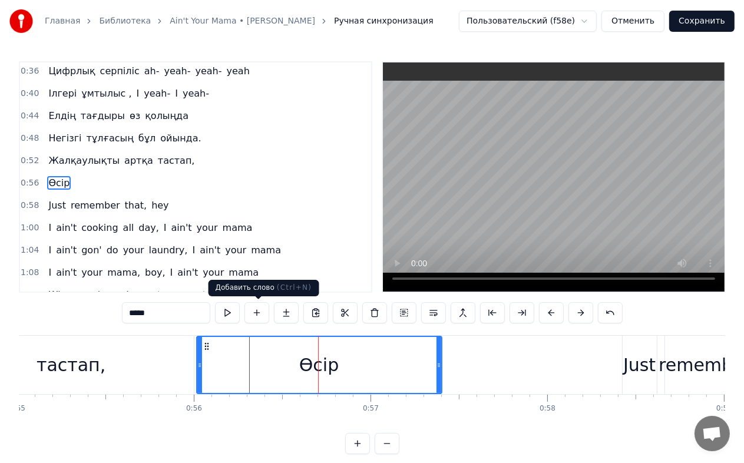
click at [259, 312] on button at bounding box center [257, 312] width 25 height 21
click at [258, 315] on button at bounding box center [257, 312] width 25 height 21
click at [74, 172] on div "0:56 Өсір" at bounding box center [195, 183] width 351 height 22
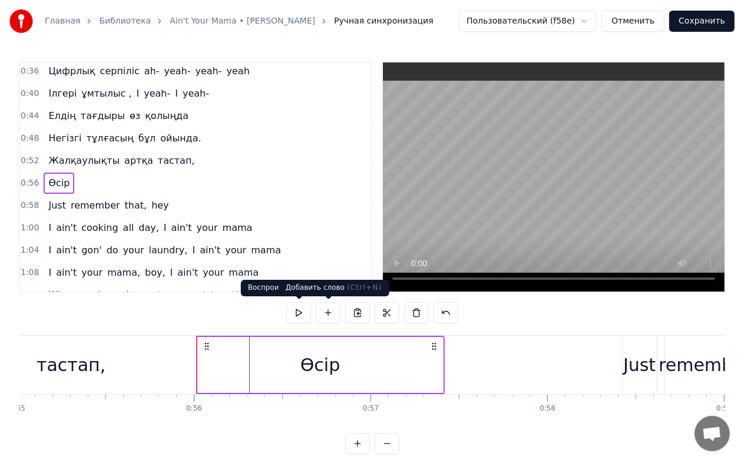
click at [325, 311] on button at bounding box center [328, 312] width 25 height 21
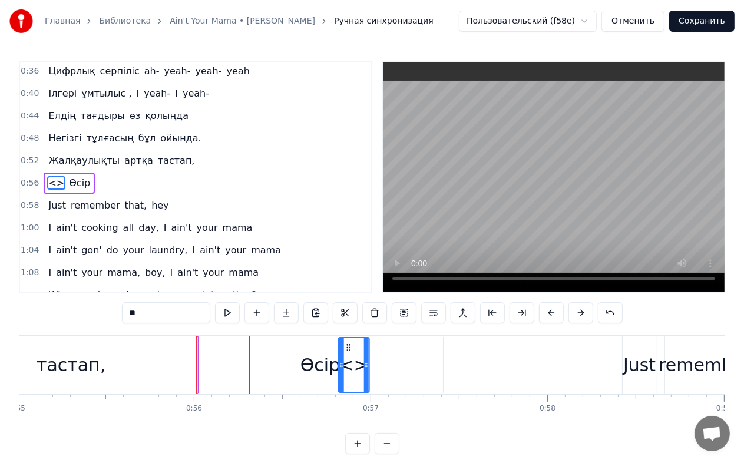
drag, startPoint x: 209, startPoint y: 345, endPoint x: 351, endPoint y: 349, distance: 142.7
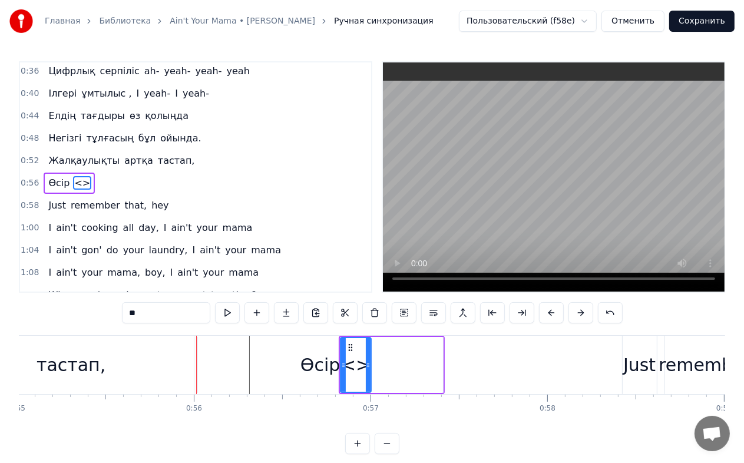
drag, startPoint x: 184, startPoint y: 309, endPoint x: 112, endPoint y: 309, distance: 71.9
click at [112, 309] on div "0:04 Елінің болашағын 0:06 өрге бастаған 0:08 Сенімді көшбасшы алға бас қадам 0…" at bounding box center [372, 257] width 707 height 393
paste input "*****"
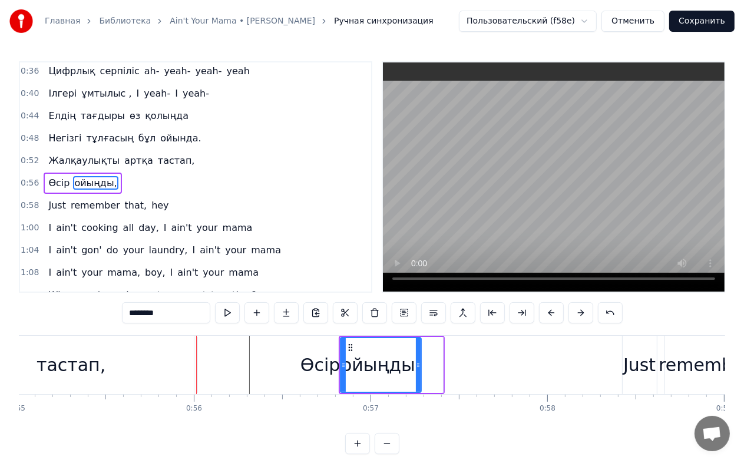
click at [326, 368] on div "Өсір" at bounding box center [321, 365] width 40 height 27
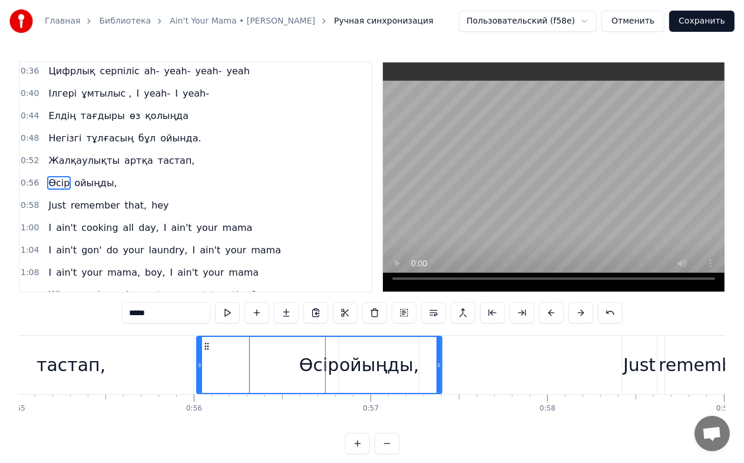
drag, startPoint x: 314, startPoint y: 364, endPoint x: 305, endPoint y: 365, distance: 9.4
click at [305, 365] on div "Өсір" at bounding box center [319, 365] width 40 height 27
click at [316, 362] on div "Өсір" at bounding box center [319, 365] width 40 height 27
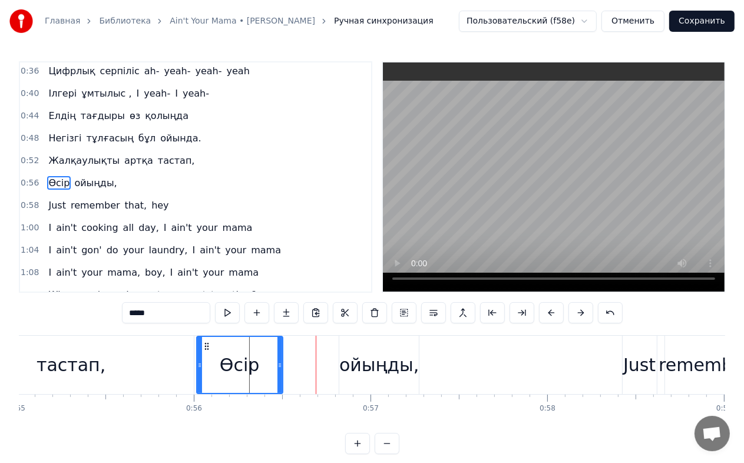
drag, startPoint x: 440, startPoint y: 363, endPoint x: 281, endPoint y: 362, distance: 159.1
click at [281, 362] on icon at bounding box center [280, 365] width 5 height 9
click at [361, 372] on div "ойыңды," at bounding box center [380, 365] width 80 height 27
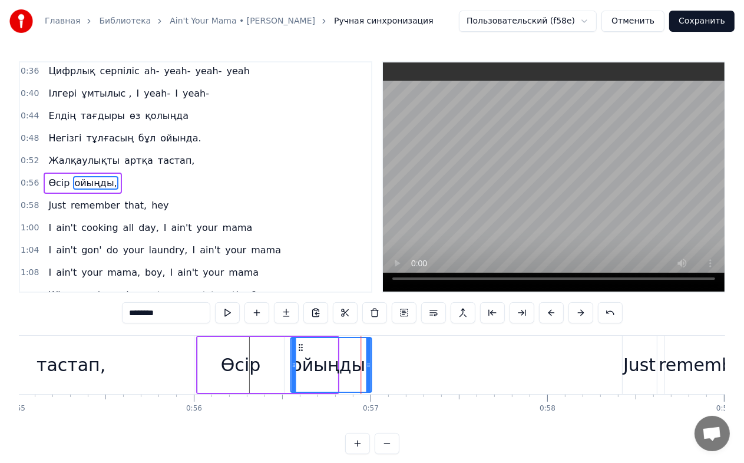
drag, startPoint x: 349, startPoint y: 348, endPoint x: 296, endPoint y: 351, distance: 52.5
click at [296, 351] on icon at bounding box center [300, 347] width 9 height 9
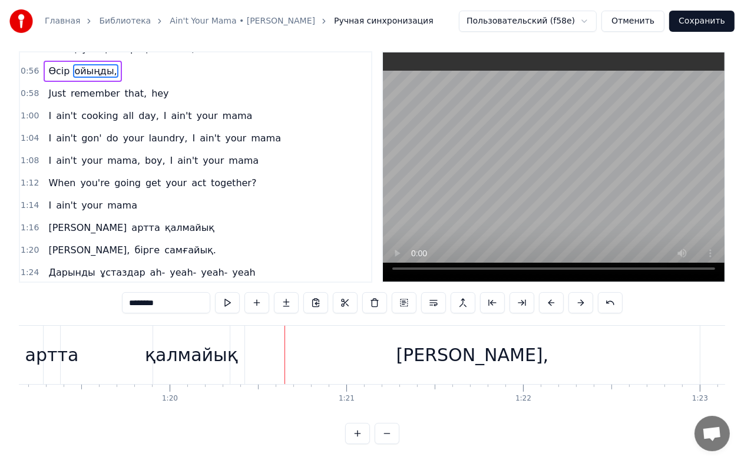
scroll to position [344, 0]
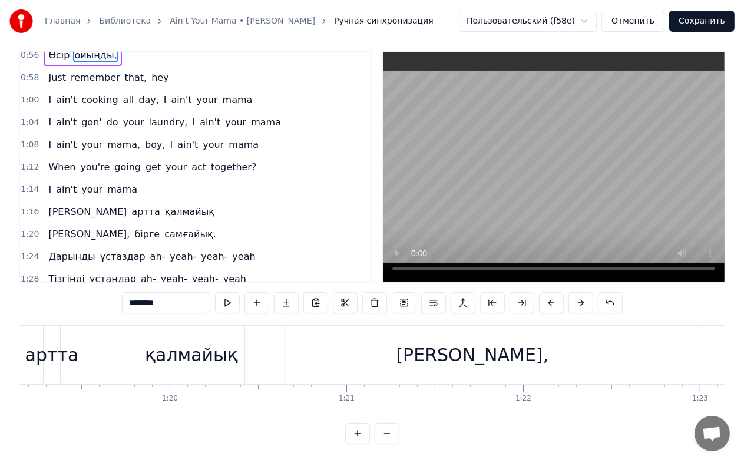
click at [164, 205] on span "қалмайық" at bounding box center [190, 212] width 52 height 14
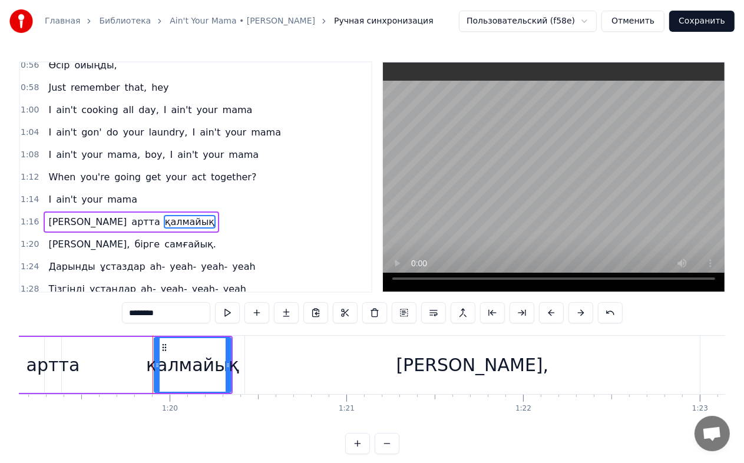
scroll to position [378, 0]
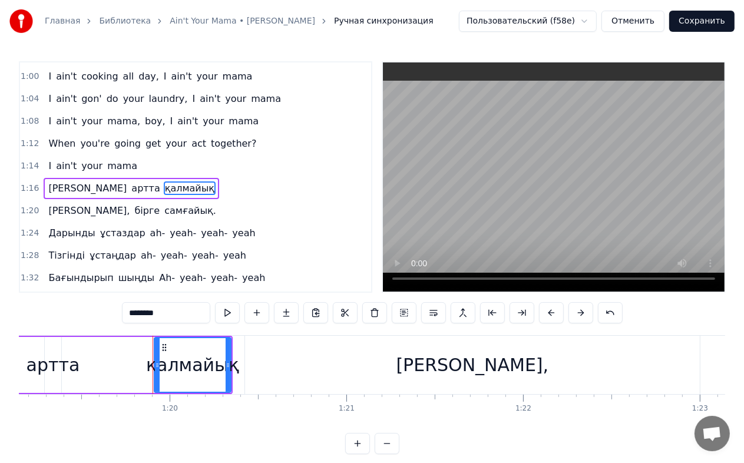
click at [280, 358] on div "[PERSON_NAME]," at bounding box center [472, 365] width 455 height 58
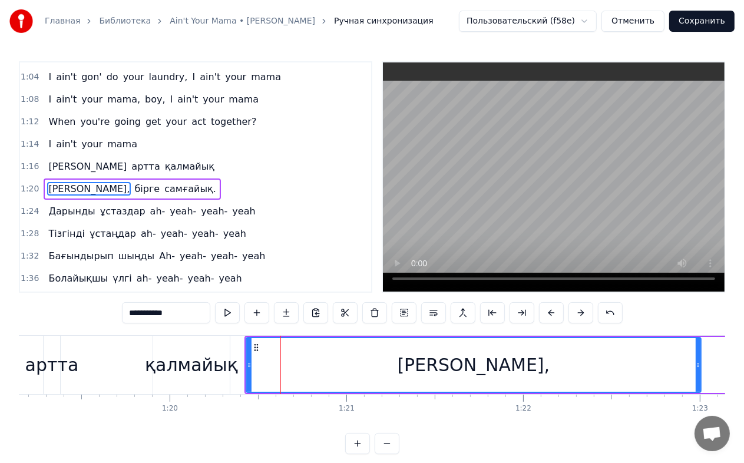
click at [216, 363] on div "қалмайық" at bounding box center [191, 365] width 93 height 27
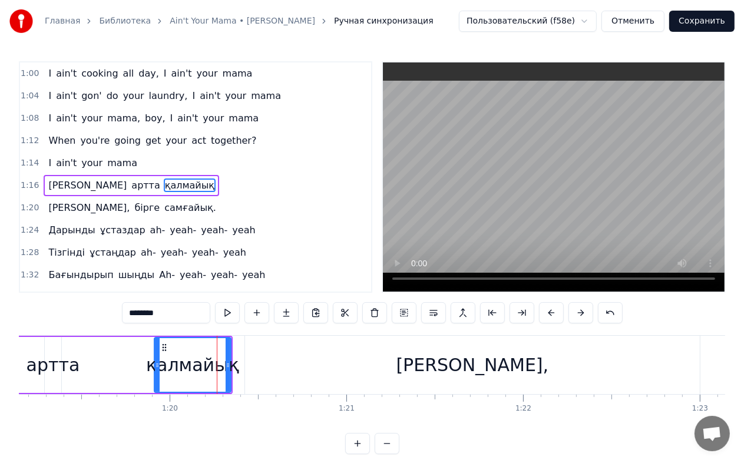
scroll to position [378, 0]
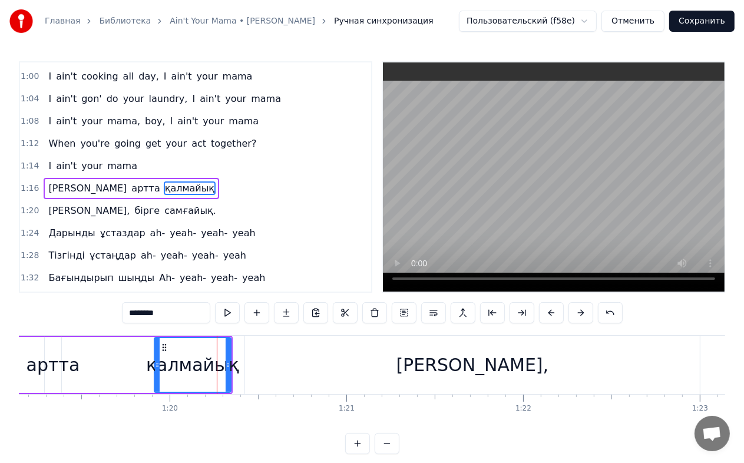
click at [261, 362] on div "[PERSON_NAME]," at bounding box center [472, 365] width 455 height 58
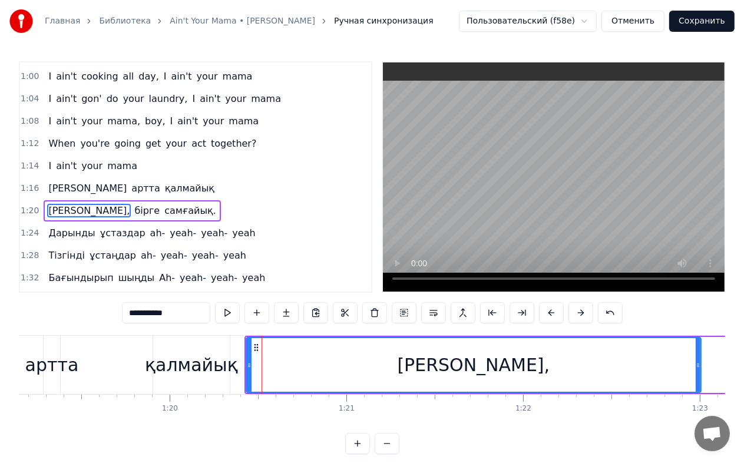
scroll to position [400, 0]
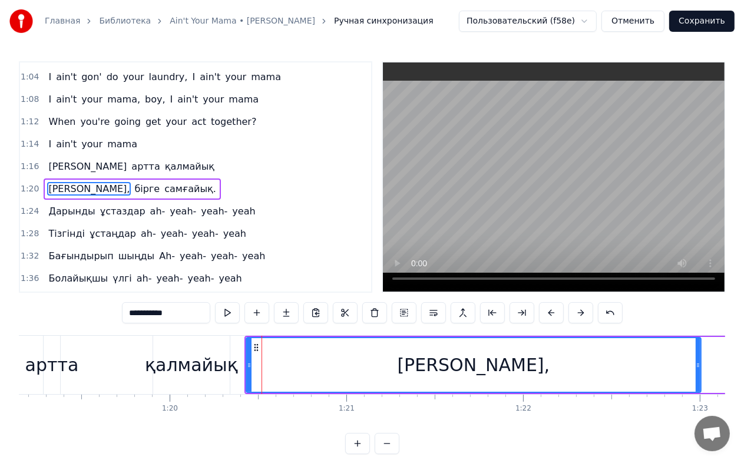
click at [620, 1] on div "Главная Библиотека Ain't Your Mama • [PERSON_NAME] Ручная синхронизация Пользов…" at bounding box center [372, 21] width 744 height 42
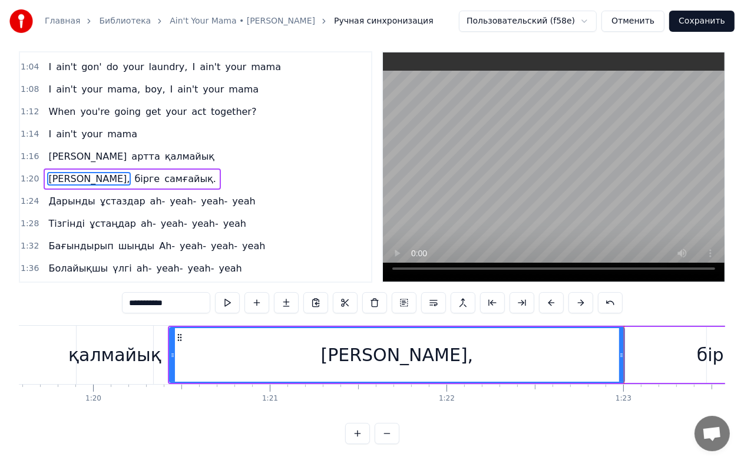
scroll to position [0, 14047]
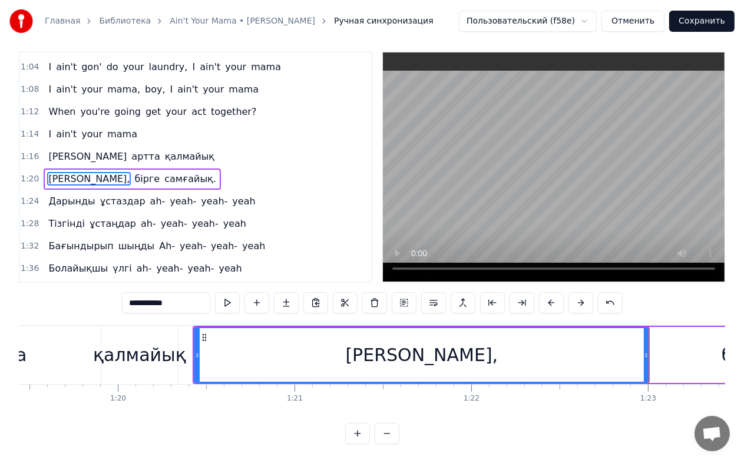
click at [321, 342] on div "[PERSON_NAME]," at bounding box center [422, 355] width 454 height 54
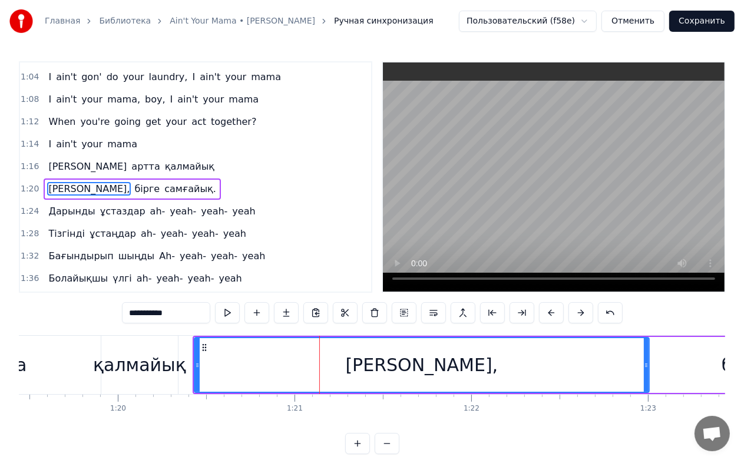
drag, startPoint x: 215, startPoint y: 359, endPoint x: 208, endPoint y: 356, distance: 7.7
click at [210, 357] on div "[PERSON_NAME]," at bounding box center [422, 365] width 454 height 54
click at [433, 312] on button at bounding box center [433, 312] width 25 height 21
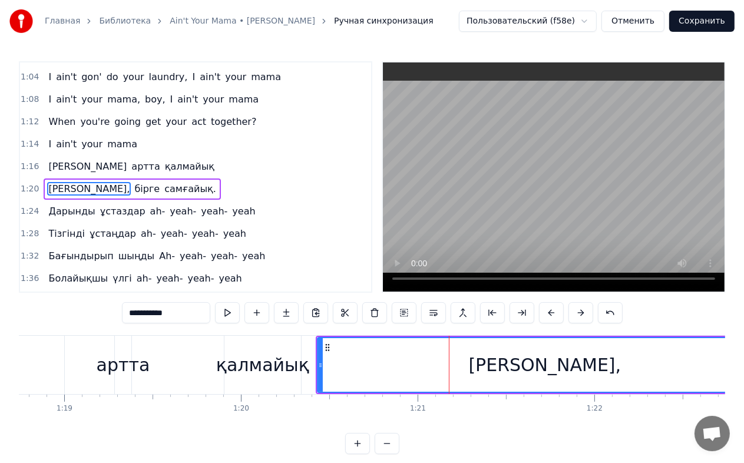
scroll to position [0, 13922]
click at [261, 362] on div "қалмайық" at bounding box center [264, 365] width 93 height 27
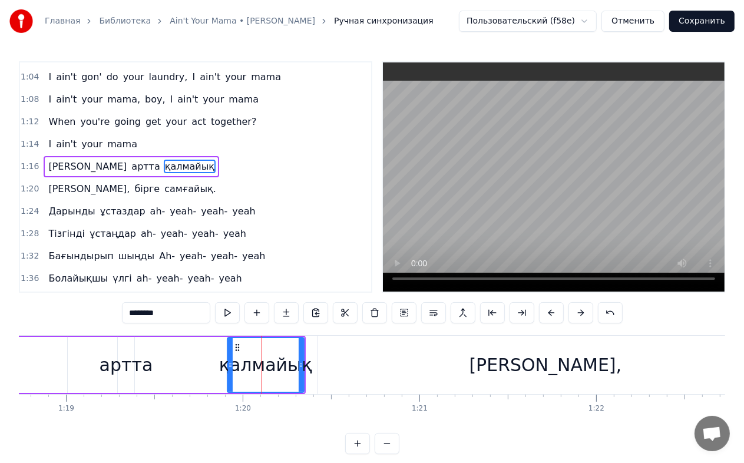
scroll to position [378, 0]
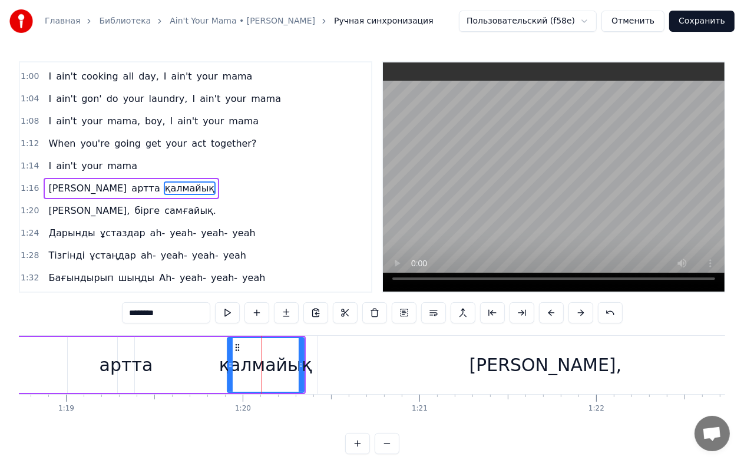
click at [196, 322] on input "********" at bounding box center [166, 312] width 88 height 21
type input "*********"
click at [325, 245] on div "1:28 Тізгінді ұстаңдар ah- yeah- yeah- yeah" at bounding box center [195, 256] width 351 height 22
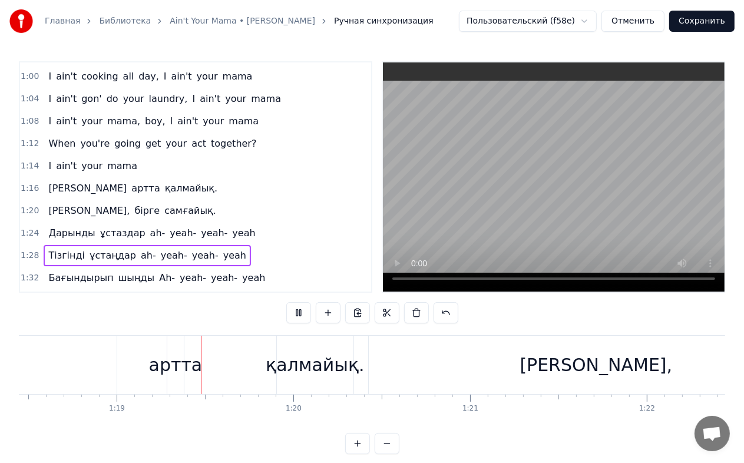
scroll to position [0, 13889]
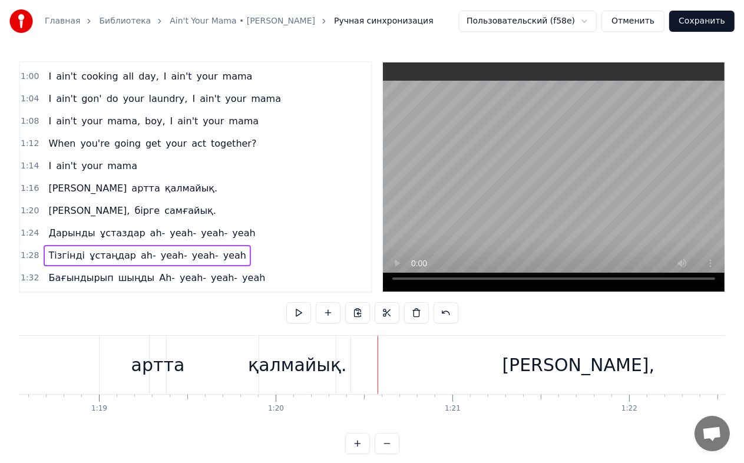
click at [371, 361] on div "[PERSON_NAME]," at bounding box center [578, 365] width 455 height 58
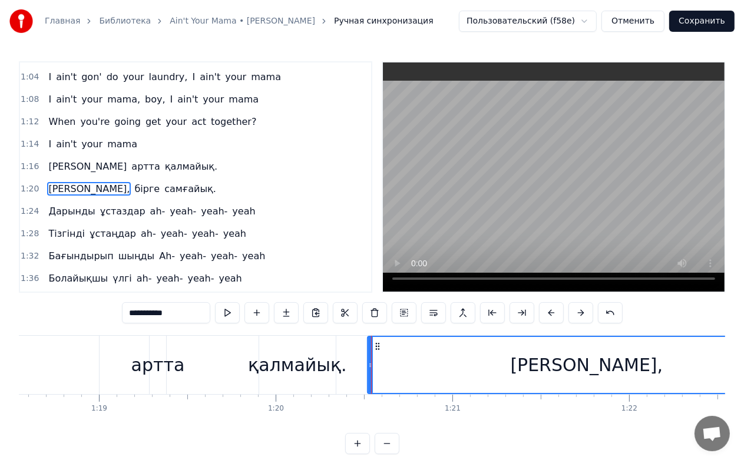
drag, startPoint x: 353, startPoint y: 362, endPoint x: 370, endPoint y: 363, distance: 17.1
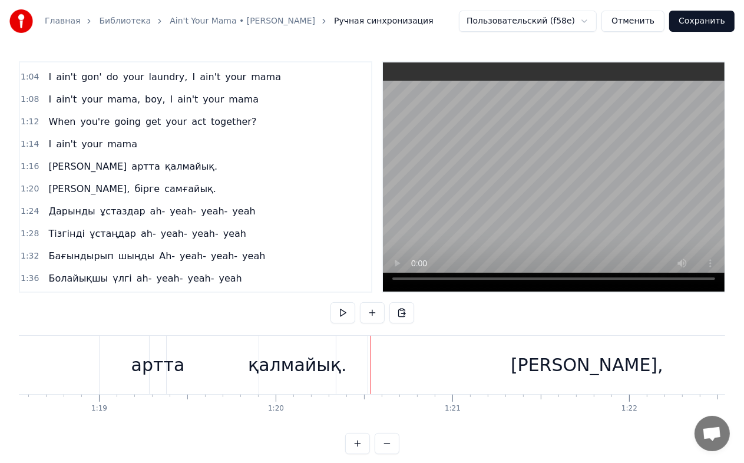
click at [77, 182] on span "[PERSON_NAME]," at bounding box center [89, 189] width 84 height 14
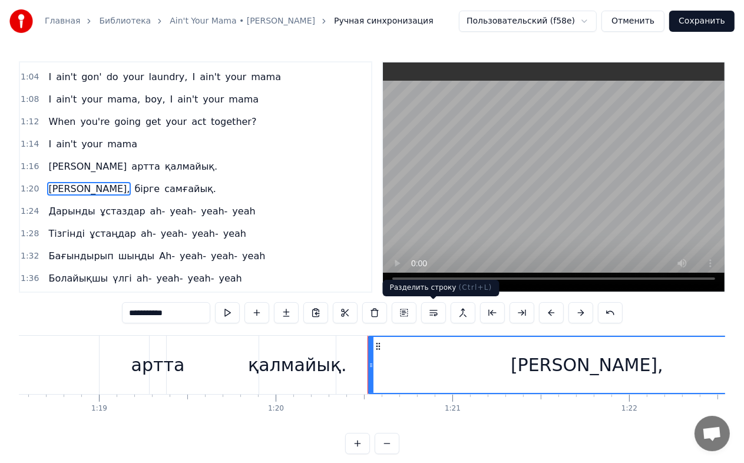
click at [434, 314] on button at bounding box center [433, 312] width 25 height 21
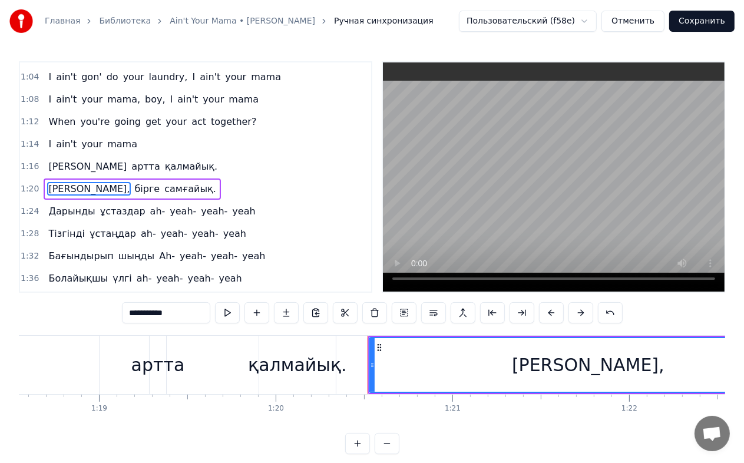
click at [314, 357] on div "қалмайық." at bounding box center [297, 365] width 99 height 27
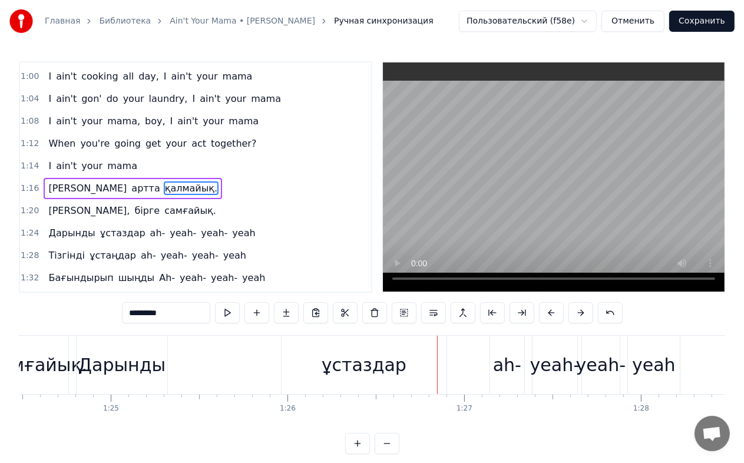
scroll to position [20, 0]
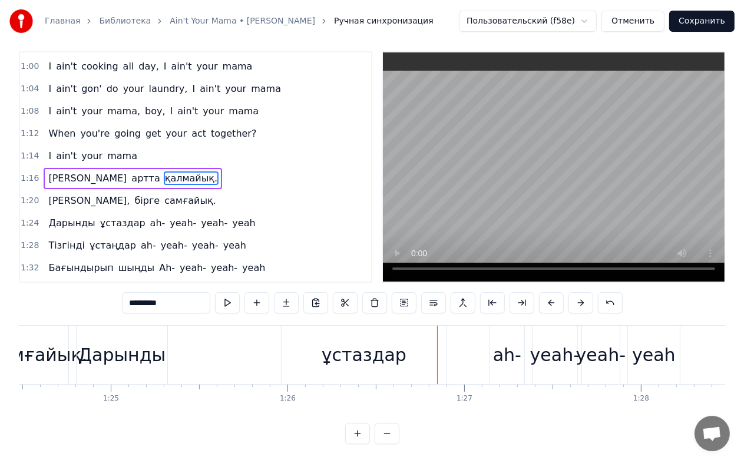
click at [141, 345] on div "Дарынды" at bounding box center [122, 355] width 88 height 27
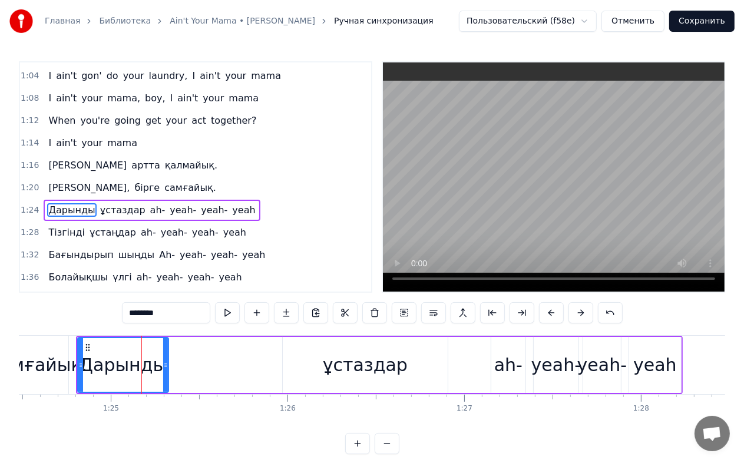
scroll to position [421, 0]
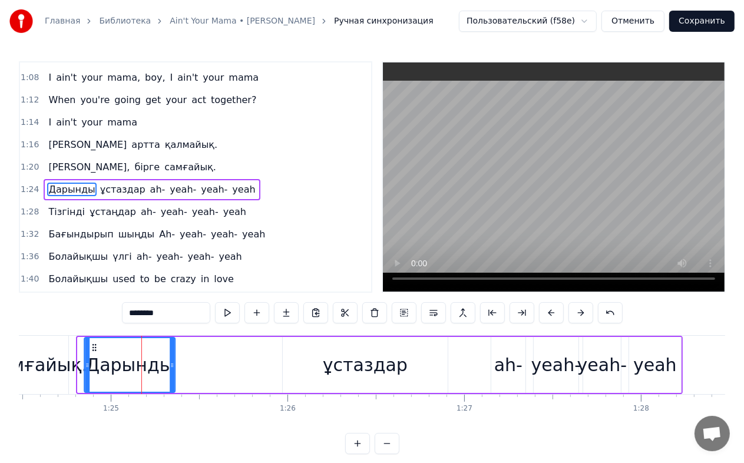
click at [91, 349] on icon at bounding box center [94, 347] width 9 height 9
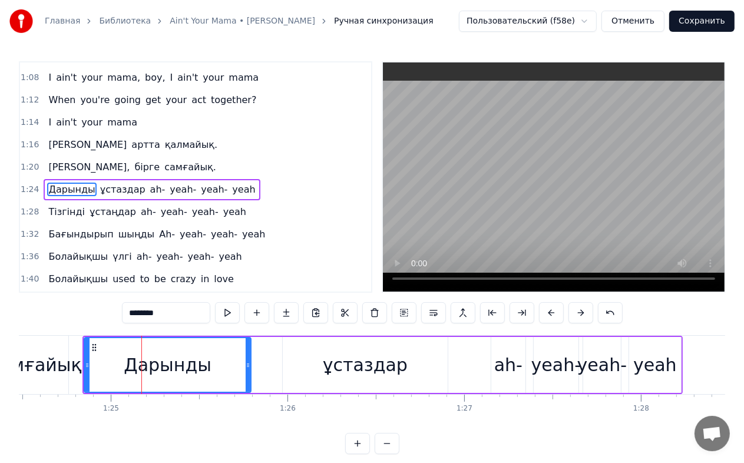
drag, startPoint x: 172, startPoint y: 363, endPoint x: 248, endPoint y: 362, distance: 76.0
click at [248, 362] on icon at bounding box center [248, 365] width 5 height 9
click at [319, 365] on div "ұстаздар" at bounding box center [365, 365] width 165 height 56
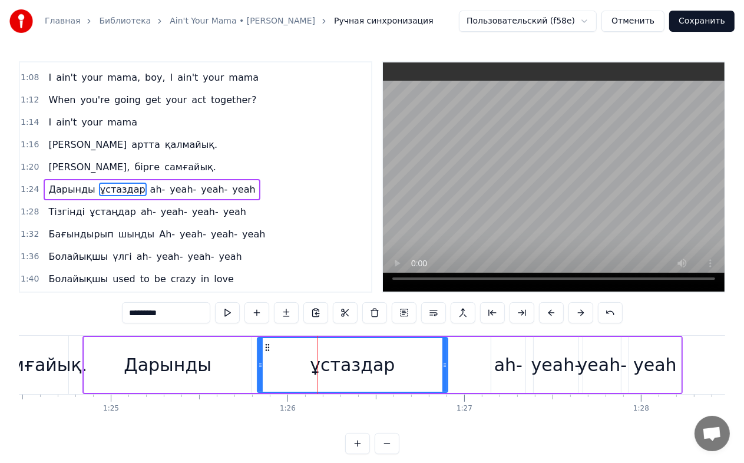
drag, startPoint x: 283, startPoint y: 364, endPoint x: 258, endPoint y: 362, distance: 25.4
click at [258, 362] on icon at bounding box center [260, 365] width 5 height 9
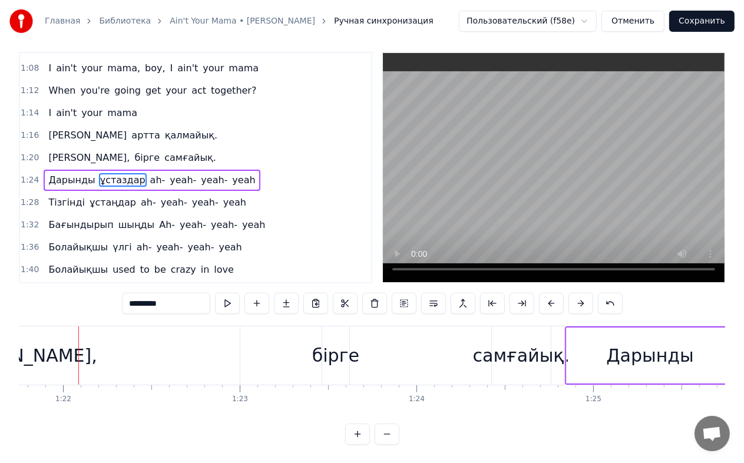
scroll to position [20, 0]
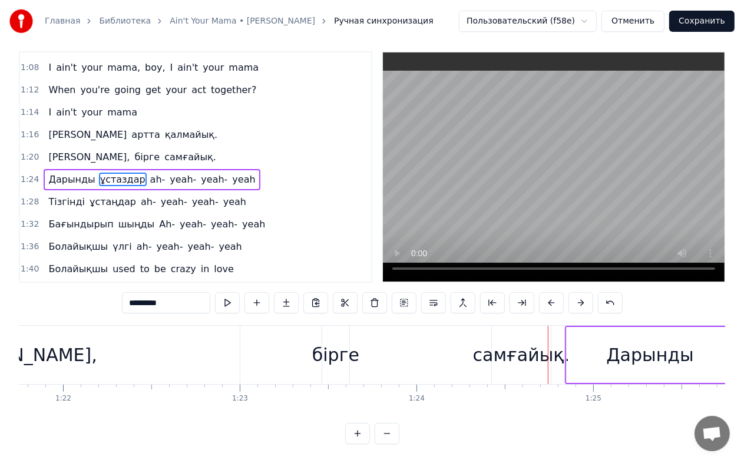
click at [342, 342] on div "бірге" at bounding box center [335, 355] width 47 height 27
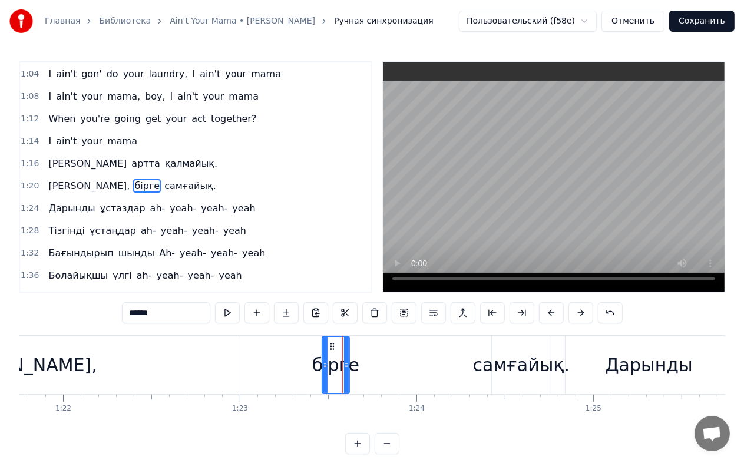
scroll to position [400, 0]
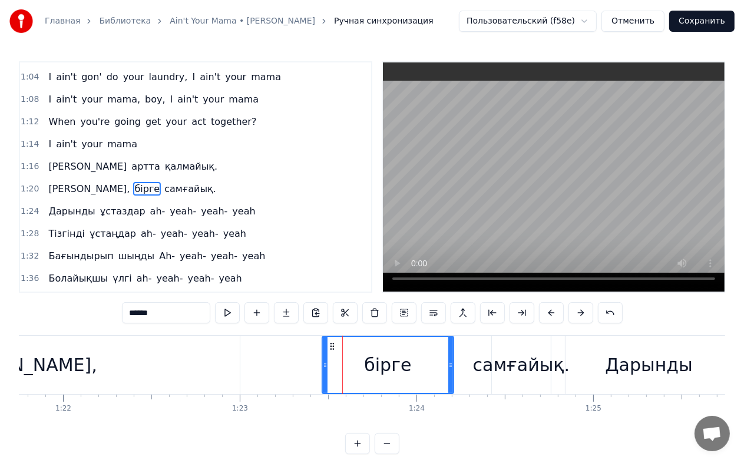
drag, startPoint x: 345, startPoint y: 362, endPoint x: 450, endPoint y: 364, distance: 104.3
click at [450, 364] on icon at bounding box center [451, 365] width 5 height 9
click at [520, 368] on div "самғайық." at bounding box center [521, 365] width 97 height 27
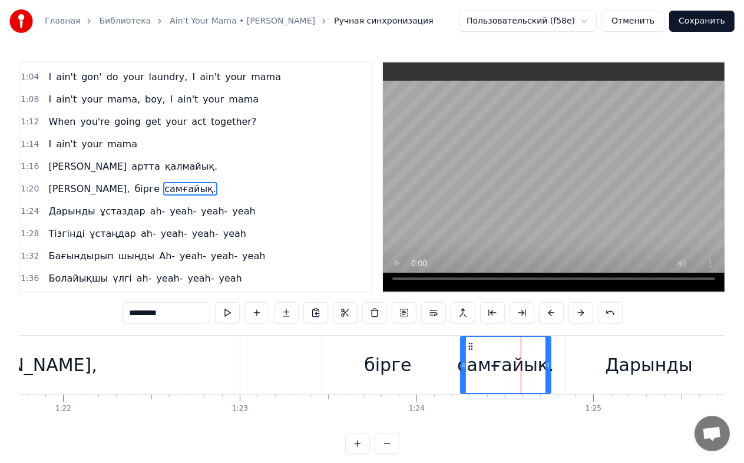
drag, startPoint x: 493, startPoint y: 365, endPoint x: 461, endPoint y: 364, distance: 32.4
click at [462, 364] on icon at bounding box center [464, 365] width 5 height 9
drag, startPoint x: 549, startPoint y: 364, endPoint x: 556, endPoint y: 364, distance: 6.5
click at [559, 364] on icon at bounding box center [558, 365] width 5 height 9
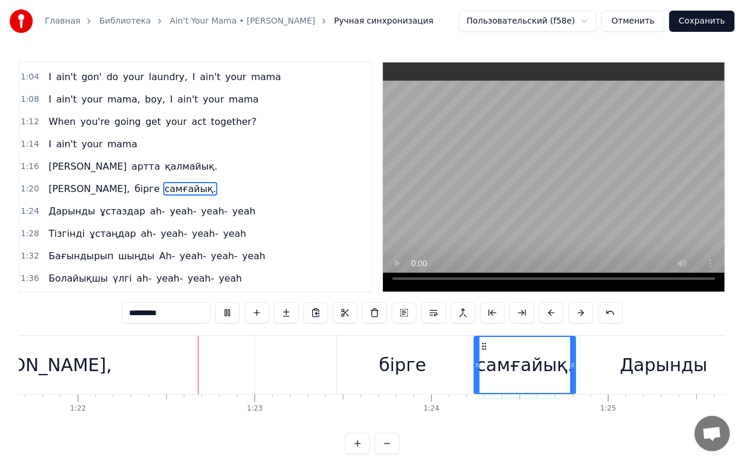
scroll to position [0, 14450]
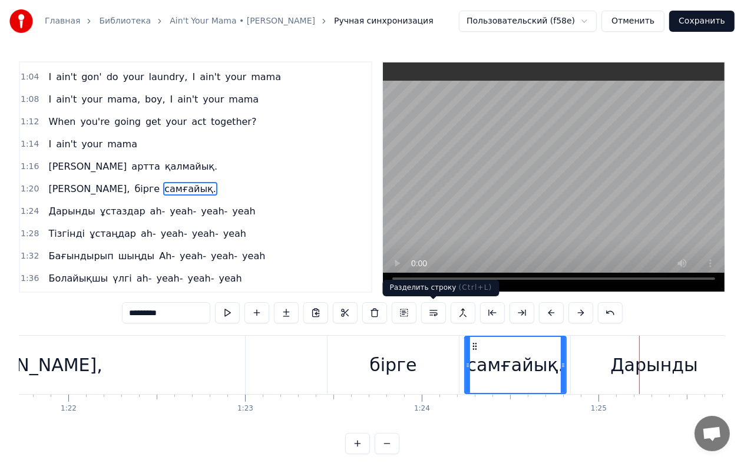
click at [380, 365] on div "бірге" at bounding box center [393, 365] width 47 height 27
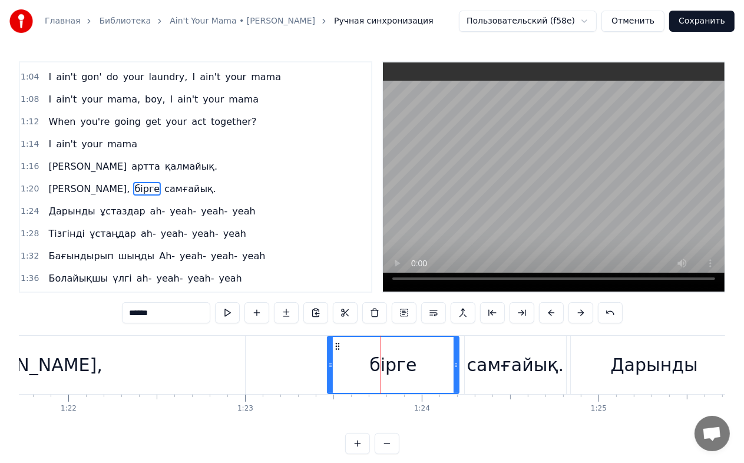
drag, startPoint x: 331, startPoint y: 362, endPoint x: 324, endPoint y: 363, distance: 6.5
click at [330, 362] on icon at bounding box center [330, 365] width 5 height 9
drag, startPoint x: 324, startPoint y: 363, endPoint x: 317, endPoint y: 364, distance: 7.7
click at [319, 364] on icon at bounding box center [321, 365] width 5 height 9
drag, startPoint x: 455, startPoint y: 370, endPoint x: 439, endPoint y: 370, distance: 16.5
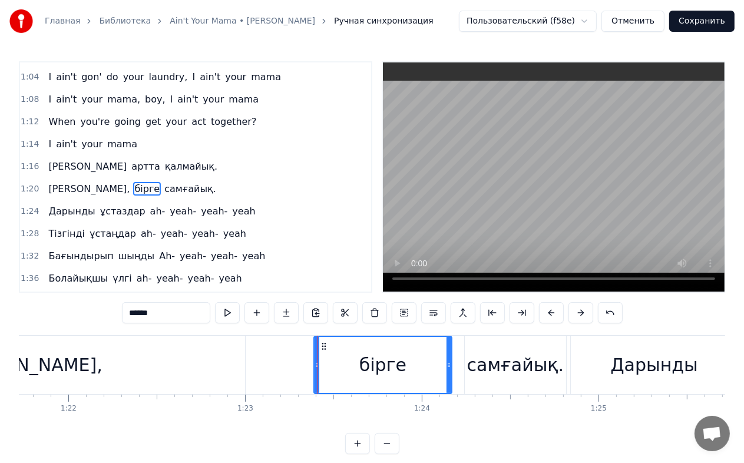
click at [447, 370] on div at bounding box center [449, 365] width 5 height 56
click at [512, 367] on div "самғайық." at bounding box center [515, 365] width 97 height 27
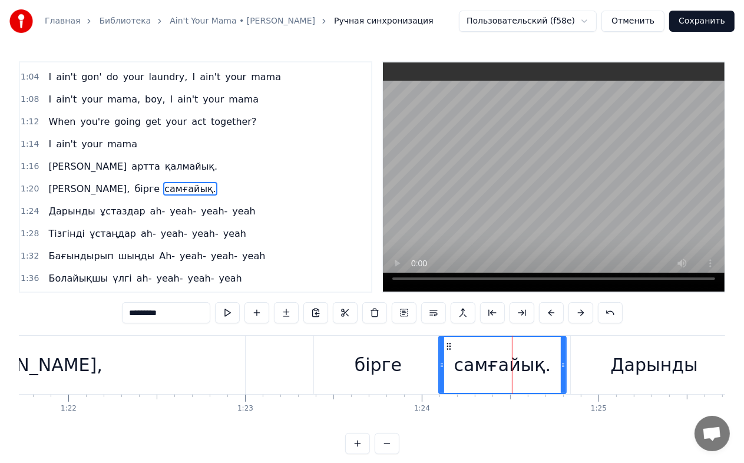
drag, startPoint x: 462, startPoint y: 364, endPoint x: 440, endPoint y: 365, distance: 22.4
click at [440, 365] on icon at bounding box center [442, 365] width 5 height 9
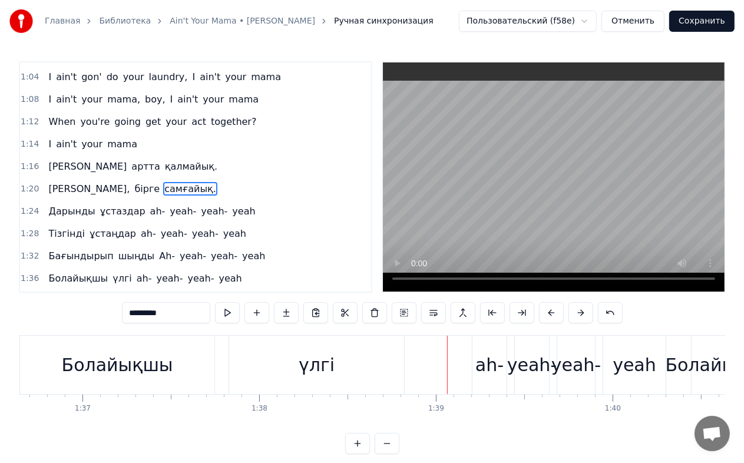
scroll to position [20, 0]
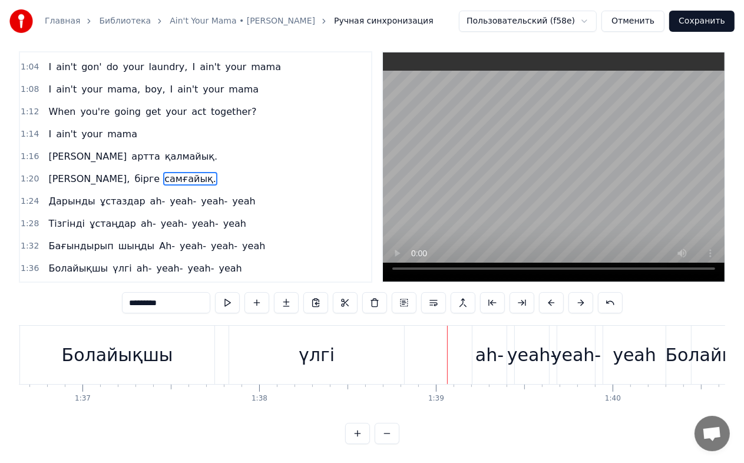
click at [345, 339] on div "үлгі" at bounding box center [316, 355] width 175 height 58
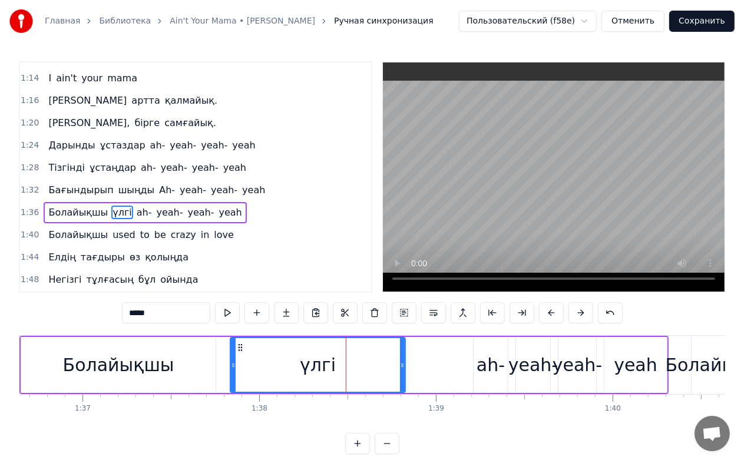
scroll to position [486, 0]
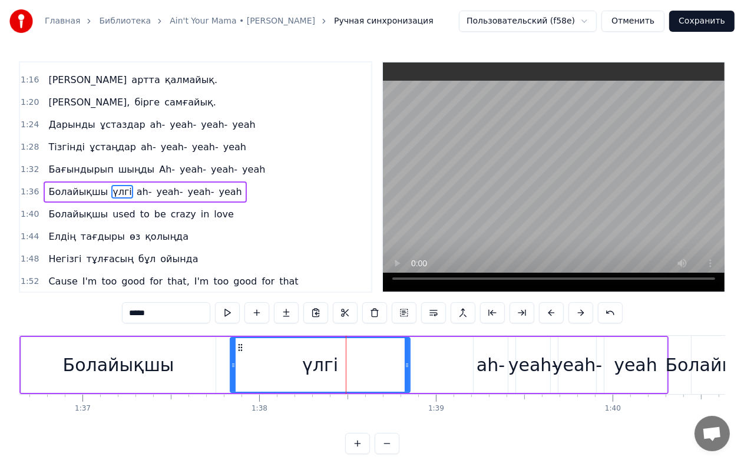
drag, startPoint x: 401, startPoint y: 358, endPoint x: 413, endPoint y: 358, distance: 12.4
click at [410, 358] on div at bounding box center [407, 365] width 5 height 54
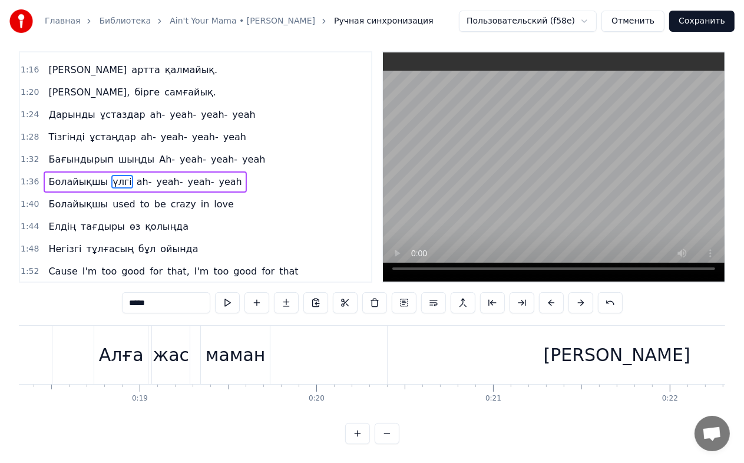
scroll to position [0, 3068]
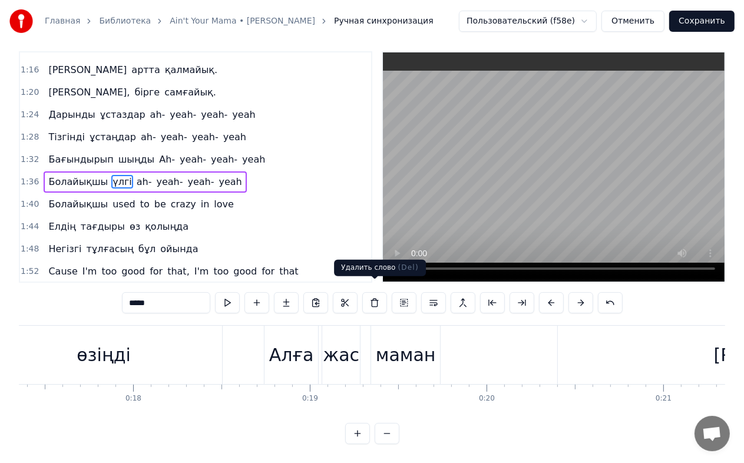
click at [398, 261] on div "Удалить слово ( Del ) Удалить слово ( Del )" at bounding box center [380, 268] width 92 height 17
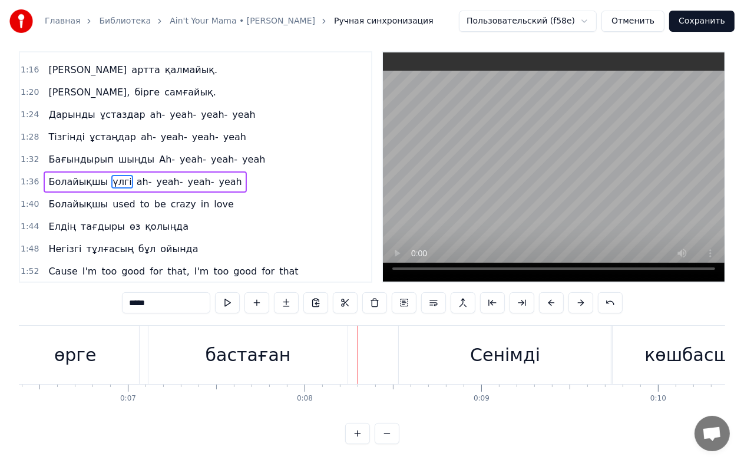
scroll to position [0, 1129]
click at [261, 342] on div "бастаған" at bounding box center [248, 355] width 85 height 27
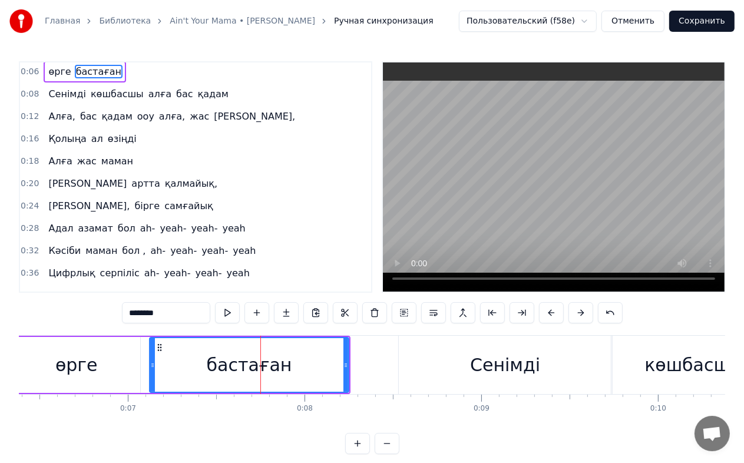
scroll to position [0, 0]
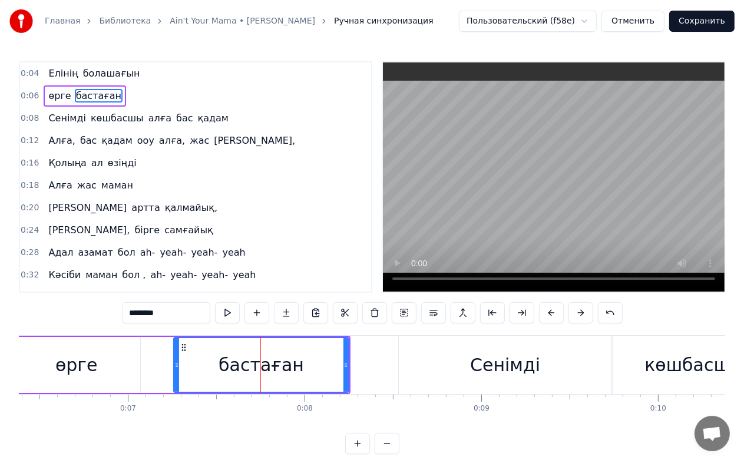
drag, startPoint x: 153, startPoint y: 360, endPoint x: 177, endPoint y: 360, distance: 24.2
click at [177, 360] on div at bounding box center [176, 365] width 5 height 54
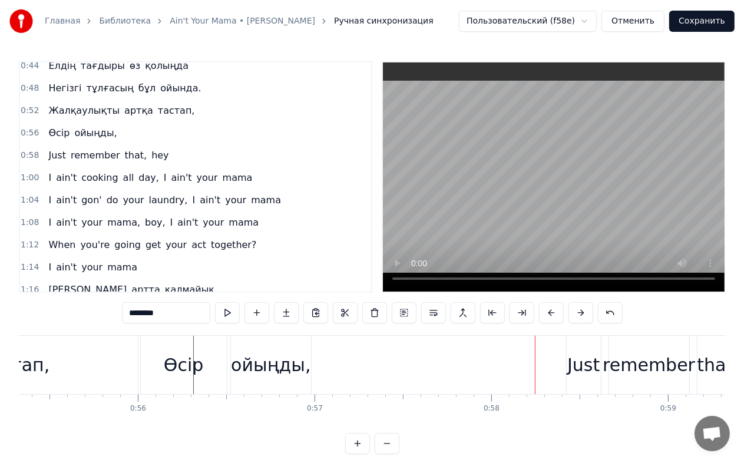
scroll to position [295, 0]
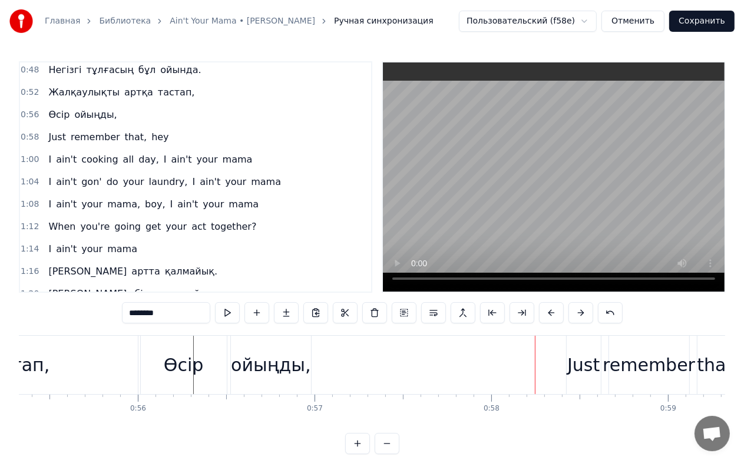
click at [51, 130] on span "Just" at bounding box center [56, 137] width 19 height 14
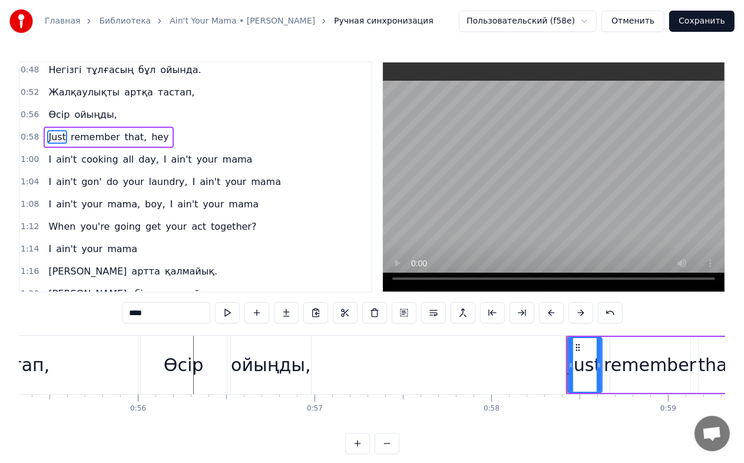
scroll to position [248, 0]
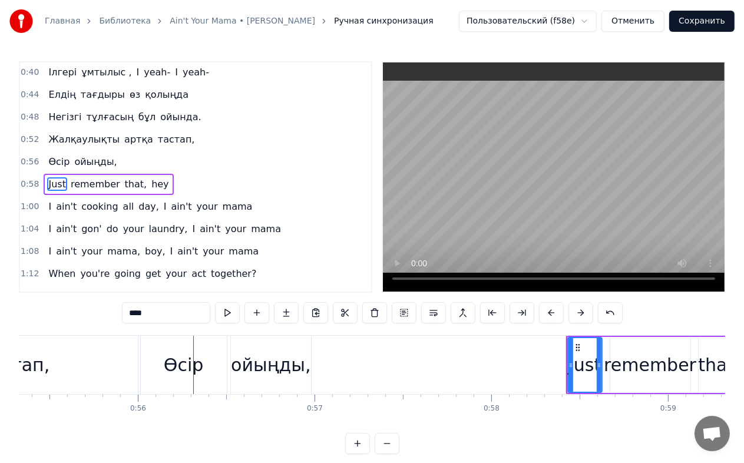
click at [170, 306] on input "****" at bounding box center [166, 312] width 88 height 21
paste input "*********"
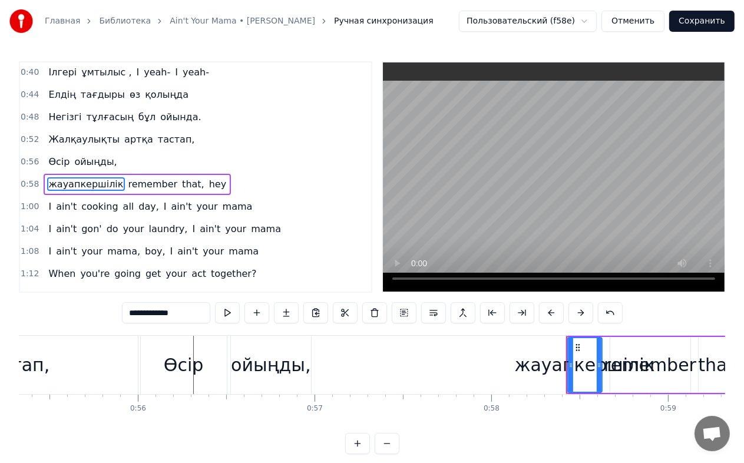
drag, startPoint x: 197, startPoint y: 305, endPoint x: 87, endPoint y: 309, distance: 110.9
click at [87, 309] on div "0:04 Елінің болашағын 0:06 өрге бастаған 0:08 Сенімді көшбасшы алға бас қадам 0…" at bounding box center [372, 257] width 707 height 393
paste input "****"
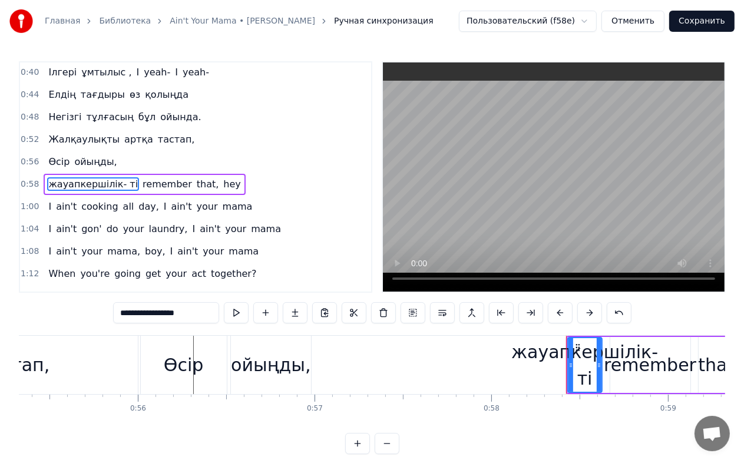
click at [141, 177] on span "remember" at bounding box center [167, 184] width 52 height 14
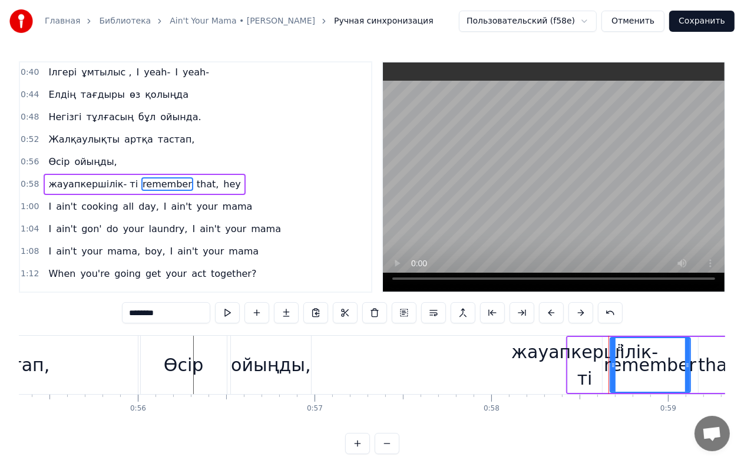
drag, startPoint x: 182, startPoint y: 312, endPoint x: 106, endPoint y: 311, distance: 76.1
click at [106, 311] on div "0:04 Елінің болашағын 0:06 өрге бастаған 0:08 Сенімді көшбасшы алға бас қадам 0…" at bounding box center [372, 257] width 707 height 393
paste input "text"
click at [163, 177] on span "that," at bounding box center [175, 184] width 25 height 14
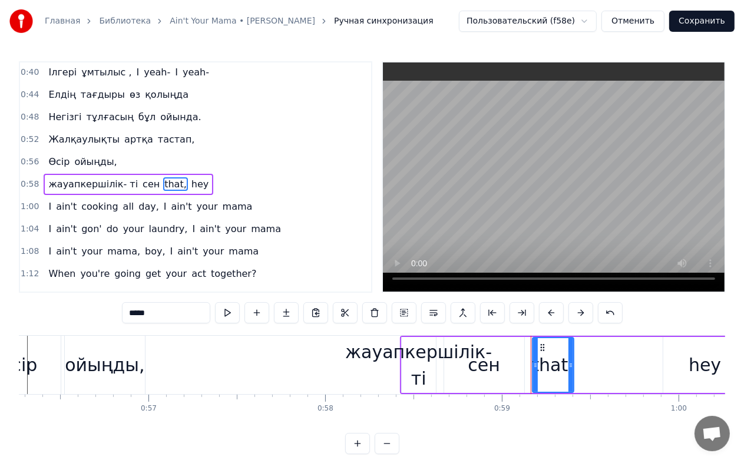
click at [190, 177] on span "hey" at bounding box center [199, 184] width 19 height 14
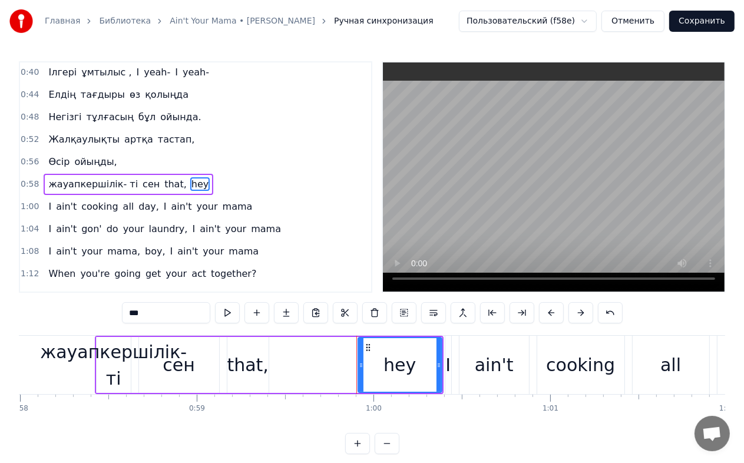
scroll to position [0, 10402]
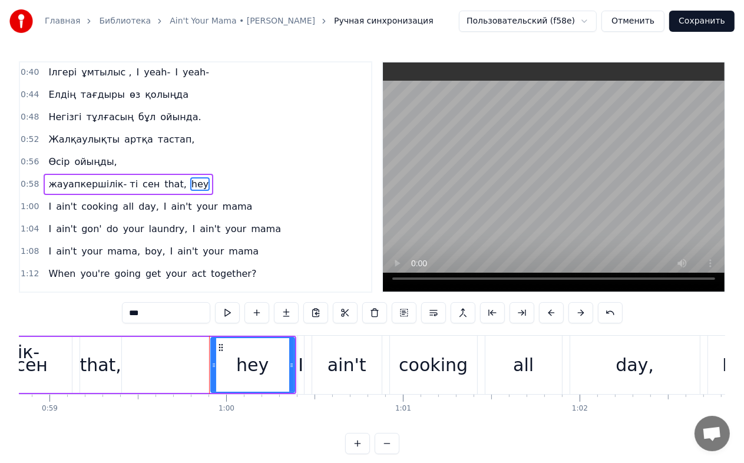
click at [173, 311] on input "***" at bounding box center [166, 312] width 88 height 21
paste input "****"
click at [163, 177] on span "that," at bounding box center [175, 184] width 25 height 14
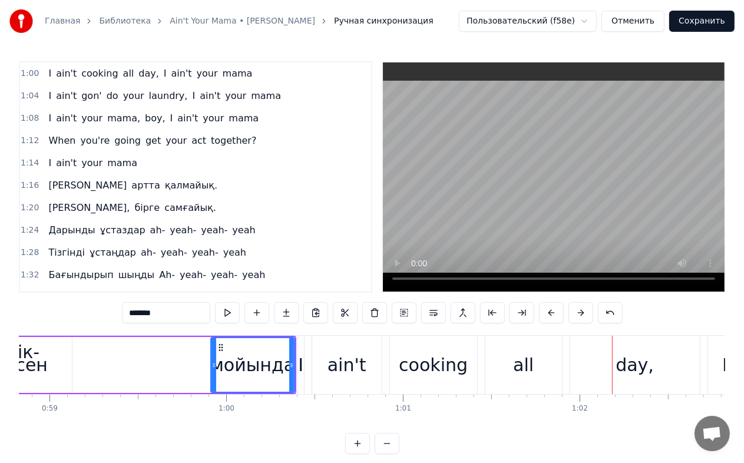
scroll to position [322, 0]
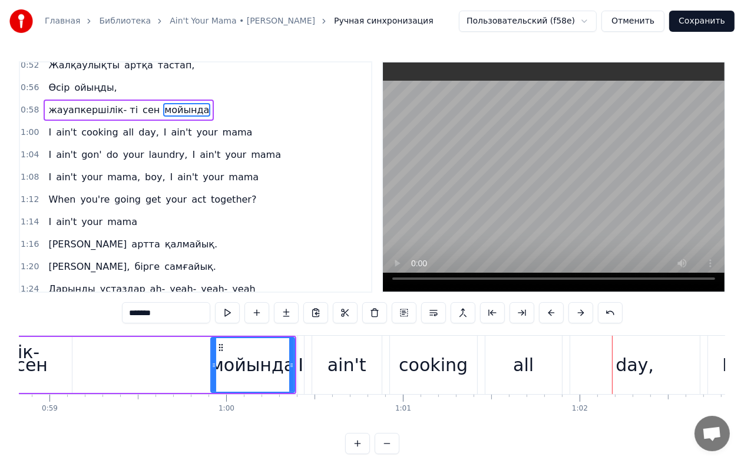
click at [55, 126] on span "ain't" at bounding box center [66, 133] width 23 height 14
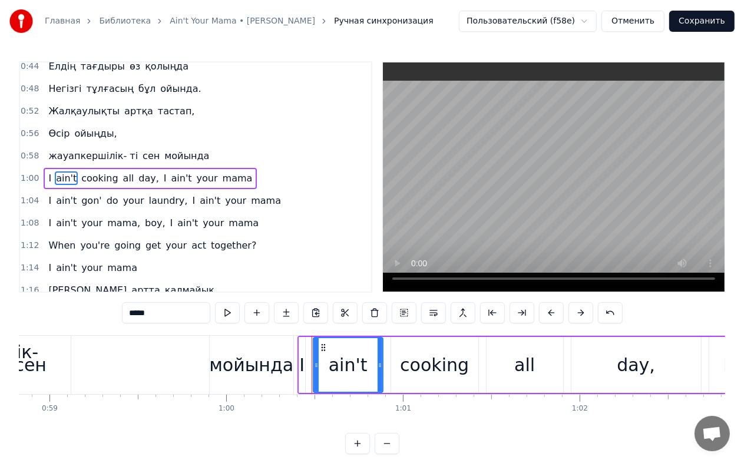
scroll to position [269, 0]
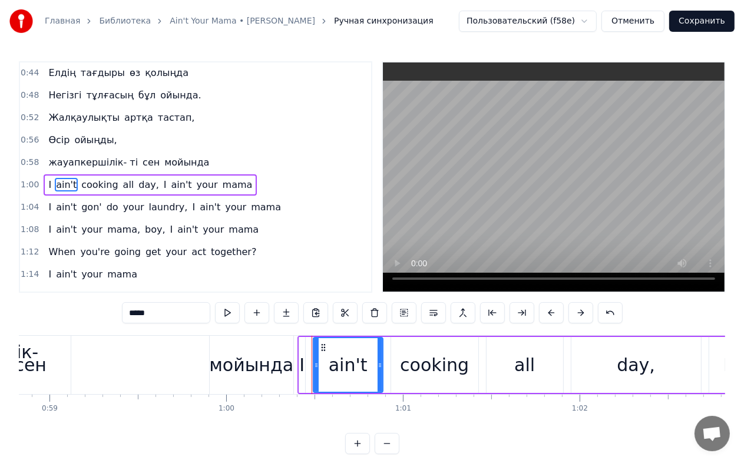
click at [299, 363] on div "I" at bounding box center [302, 365] width 7 height 56
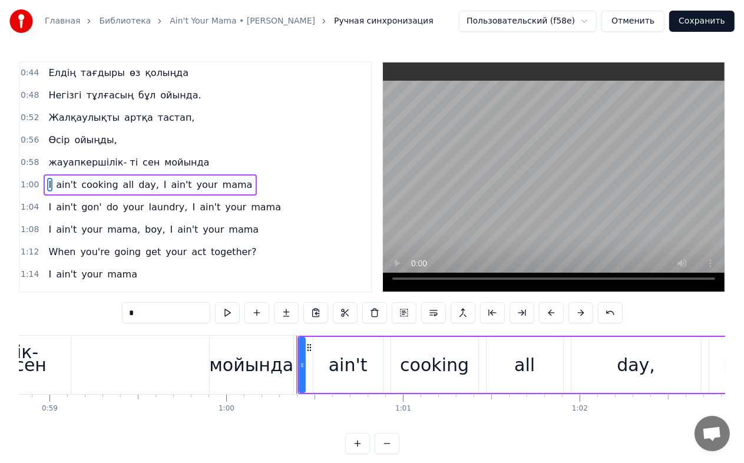
drag, startPoint x: 165, startPoint y: 311, endPoint x: 101, endPoint y: 308, distance: 64.3
click at [101, 308] on div "0:04 Елінің болашағын 0:06 өрге бастаған 0:08 Сенімді көшбасшы алға бас қадам 0…" at bounding box center [372, 257] width 707 height 393
paste input "*****"
click at [164, 178] on span "day," at bounding box center [175, 185] width 23 height 14
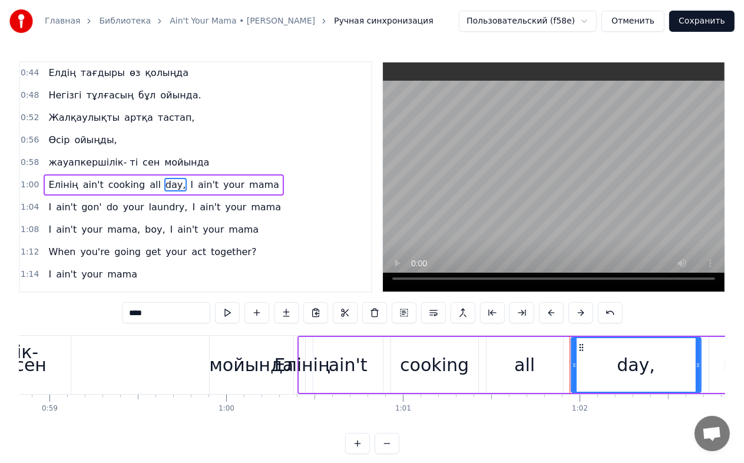
drag, startPoint x: 109, startPoint y: 312, endPoint x: 91, endPoint y: 312, distance: 17.7
click at [92, 312] on div "0:04 Елінің болашағын 0:06 өрге бастаған 0:08 Сенімді көшбасшы алға бас қадам 0…" at bounding box center [372, 257] width 707 height 393
paste input "*****"
drag, startPoint x: 210, startPoint y: 172, endPoint x: 210, endPoint y: 179, distance: 7.1
click at [233, 178] on span "ain't" at bounding box center [244, 185] width 23 height 14
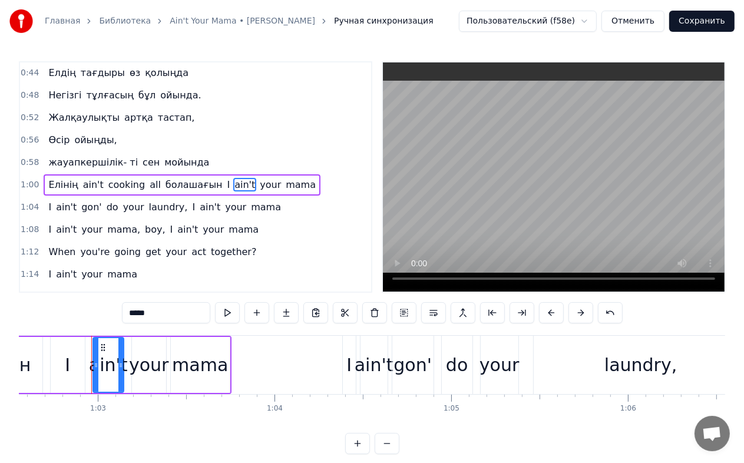
scroll to position [0, 11074]
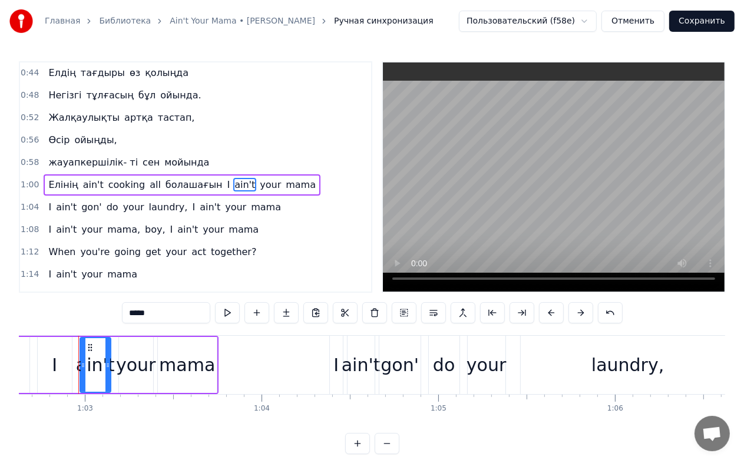
drag, startPoint x: 157, startPoint y: 314, endPoint x: 94, endPoint y: 314, distance: 63.1
click at [94, 314] on div "0:04 Елінің болашағын 0:06 өрге бастаған 0:08 Сенімді көшбасшы алға бас қадам 0…" at bounding box center [372, 257] width 707 height 393
paste input "text"
click at [286, 178] on span "mama" at bounding box center [302, 185] width 32 height 14
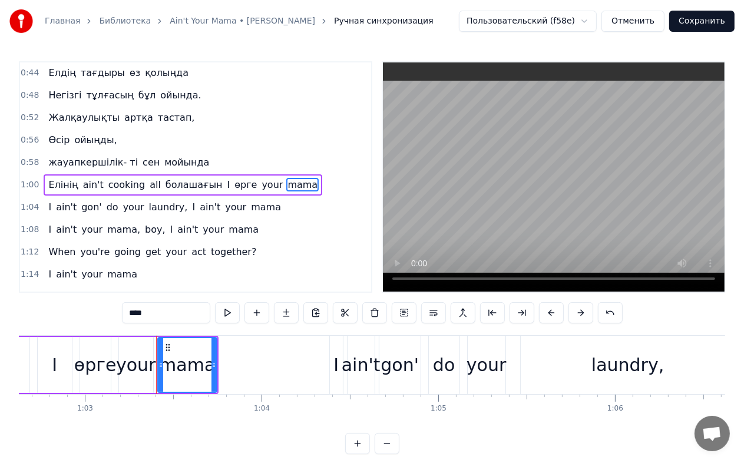
click at [99, 317] on div "0:04 Елінің болашағын 0:06 өрге бастаған 0:08 Сенімді көшбасшы алға бас қадам 0…" at bounding box center [372, 257] width 707 height 393
paste input "*****"
click at [261, 178] on span "your" at bounding box center [273, 185] width 24 height 14
click at [226, 178] on span "I" at bounding box center [228, 185] width 5 height 14
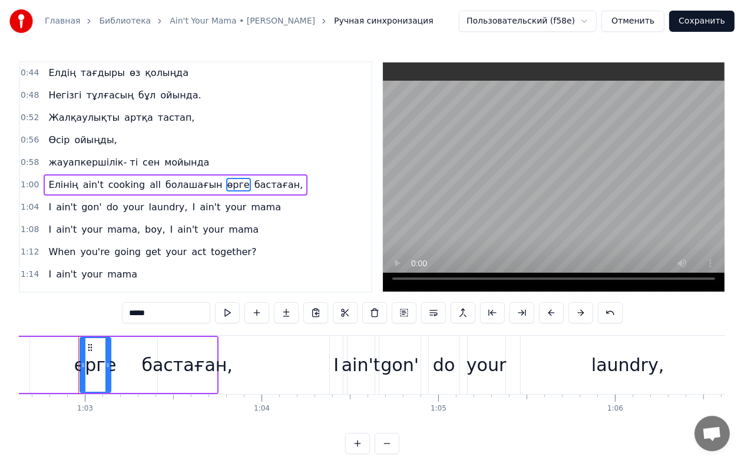
scroll to position [0, 11032]
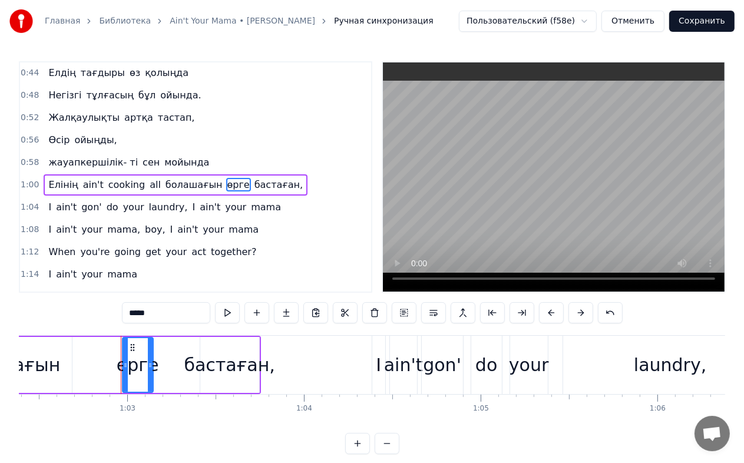
click at [149, 178] on span "all" at bounding box center [156, 185] width 14 height 14
click at [107, 178] on span "cooking" at bounding box center [126, 185] width 39 height 14
click at [83, 178] on span "ain't" at bounding box center [93, 185] width 23 height 14
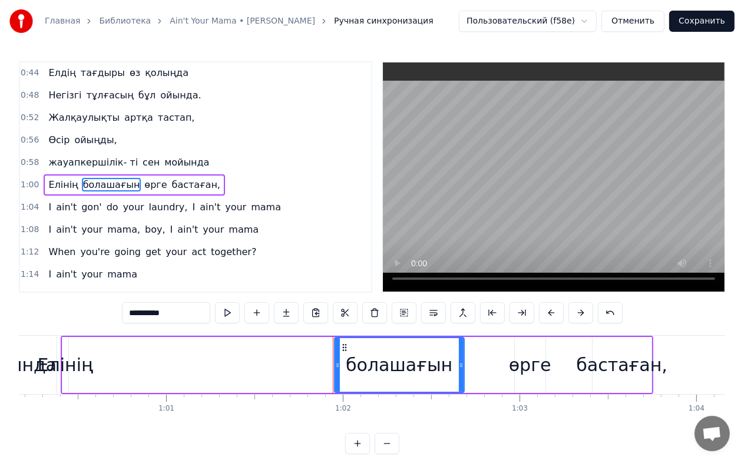
scroll to position [0, 10635]
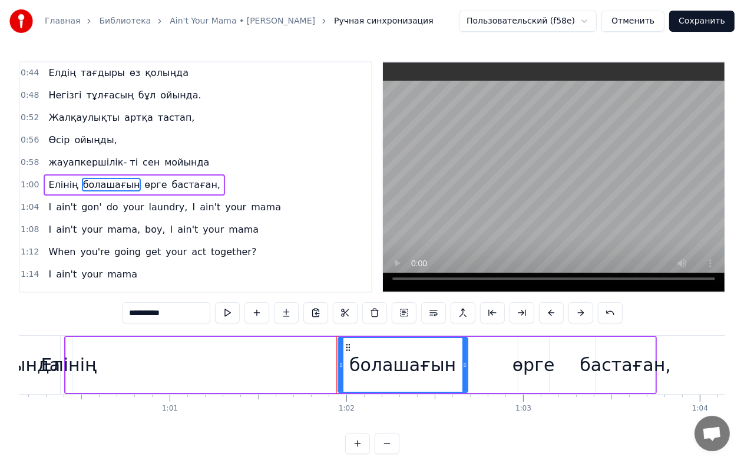
click at [66, 364] on div "Елінің" at bounding box center [68, 365] width 55 height 27
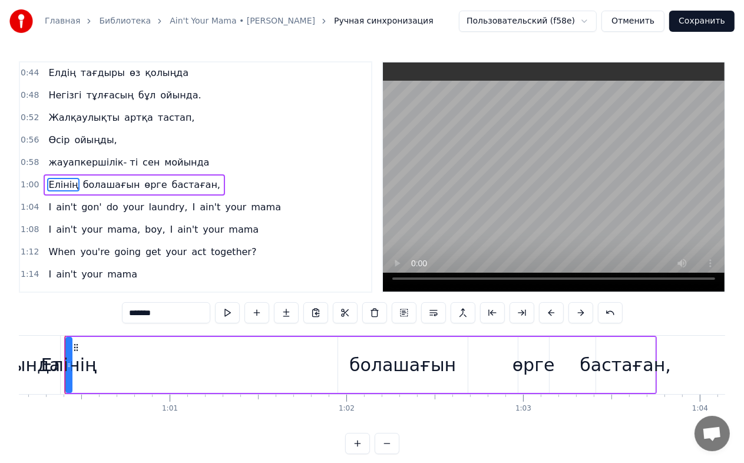
scroll to position [0, 10622]
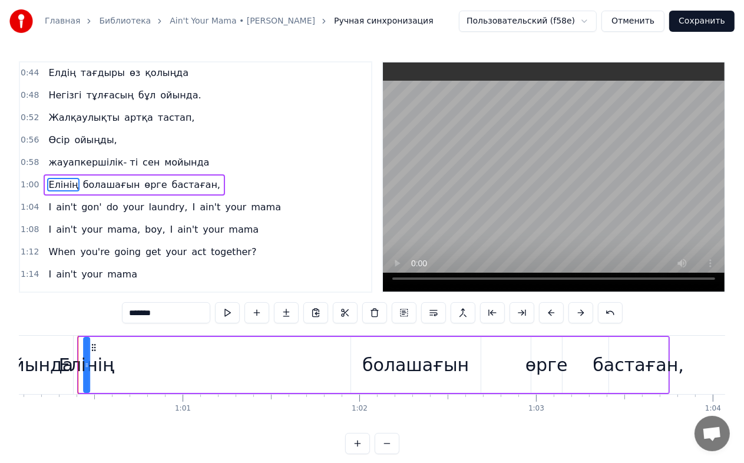
click at [93, 347] on icon at bounding box center [93, 347] width 9 height 9
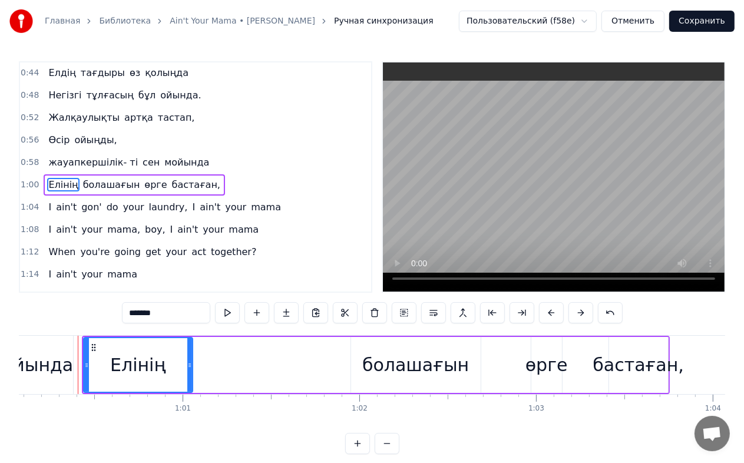
drag, startPoint x: 87, startPoint y: 364, endPoint x: 190, endPoint y: 367, distance: 103.2
click at [190, 367] on icon at bounding box center [189, 365] width 5 height 9
click at [419, 362] on div "болашағын" at bounding box center [415, 365] width 107 height 27
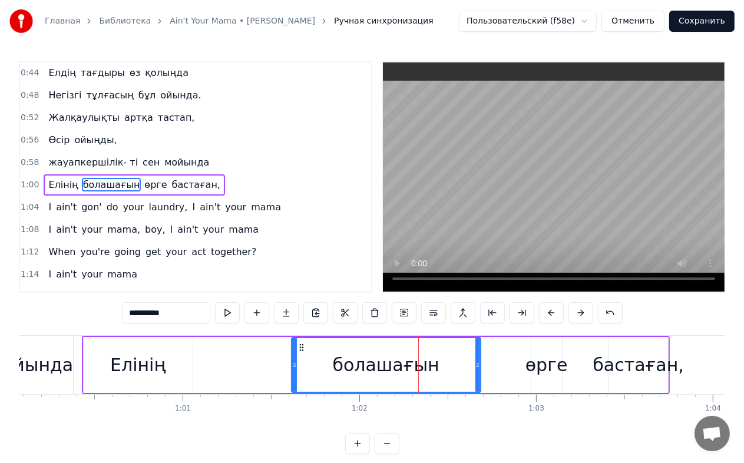
drag, startPoint x: 352, startPoint y: 366, endPoint x: 292, endPoint y: 368, distance: 59.6
click at [292, 368] on icon at bounding box center [294, 365] width 5 height 9
click at [84, 325] on div "0:04 Елінің болашағын 0:06 өрге бастаған 0:08 Сенімді көшбасшы алға бас қадам 0…" at bounding box center [372, 257] width 707 height 393
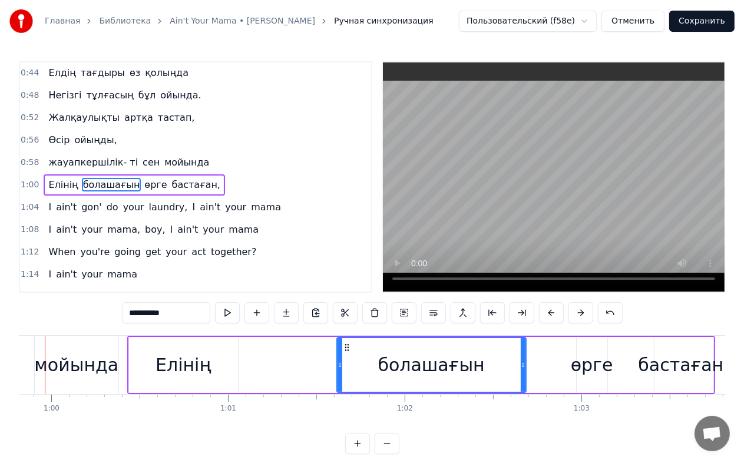
scroll to position [0, 10543]
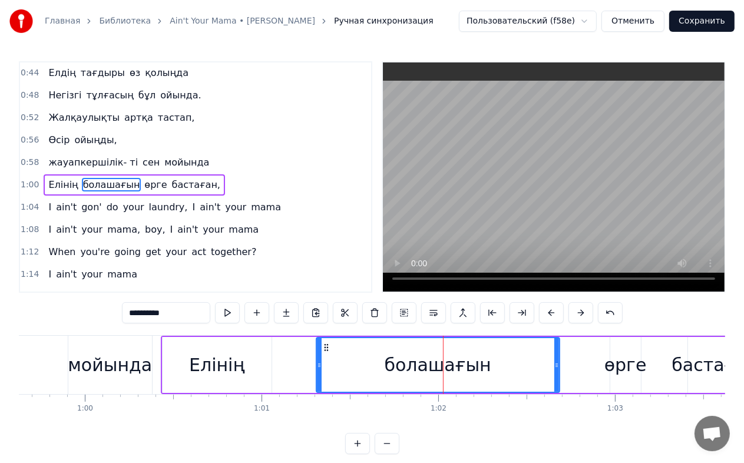
drag, startPoint x: 373, startPoint y: 368, endPoint x: 260, endPoint y: 367, distance: 112.6
click at [317, 367] on icon at bounding box center [319, 365] width 5 height 9
click at [233, 367] on div "Елінің" at bounding box center [216, 365] width 55 height 27
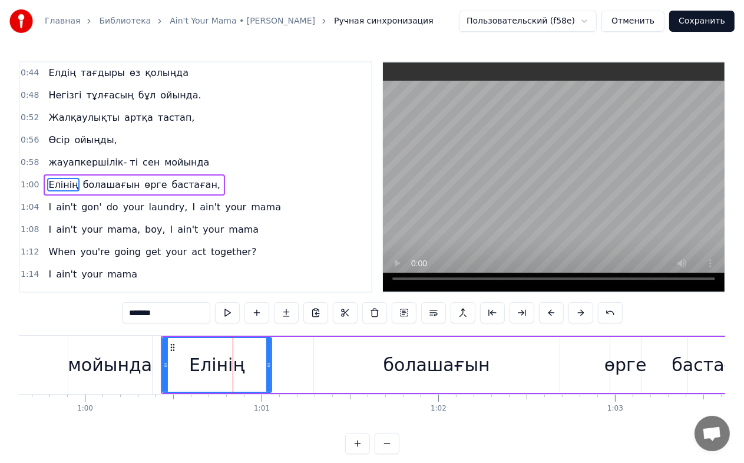
drag, startPoint x: 268, startPoint y: 368, endPoint x: 285, endPoint y: 368, distance: 17.1
click at [271, 368] on icon at bounding box center [268, 365] width 5 height 9
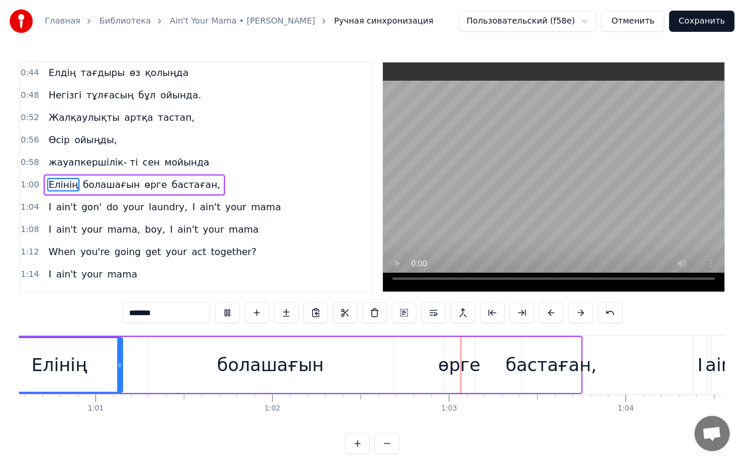
scroll to position [0, 11001]
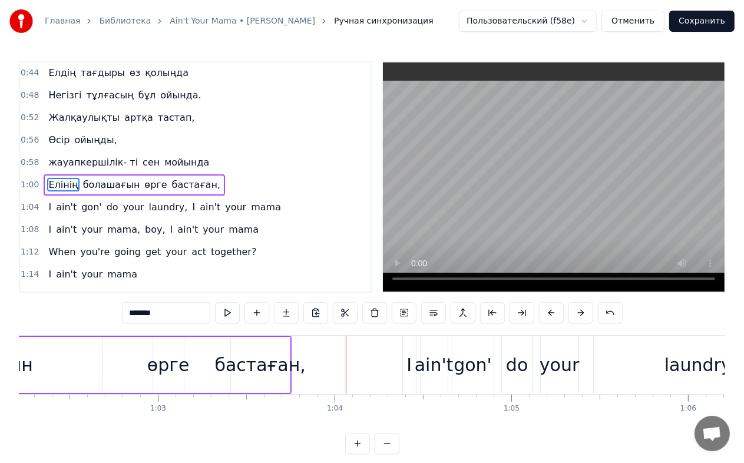
click at [160, 356] on div "өрге" at bounding box center [168, 365] width 42 height 27
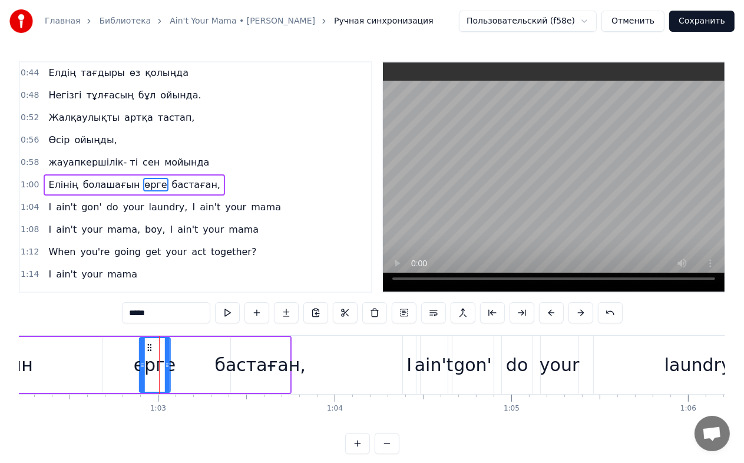
drag, startPoint x: 161, startPoint y: 347, endPoint x: 145, endPoint y: 350, distance: 16.3
click at [145, 350] on icon at bounding box center [149, 347] width 9 height 9
drag, startPoint x: 167, startPoint y: 355, endPoint x: 175, endPoint y: 356, distance: 8.3
click at [168, 356] on div at bounding box center [165, 365] width 5 height 54
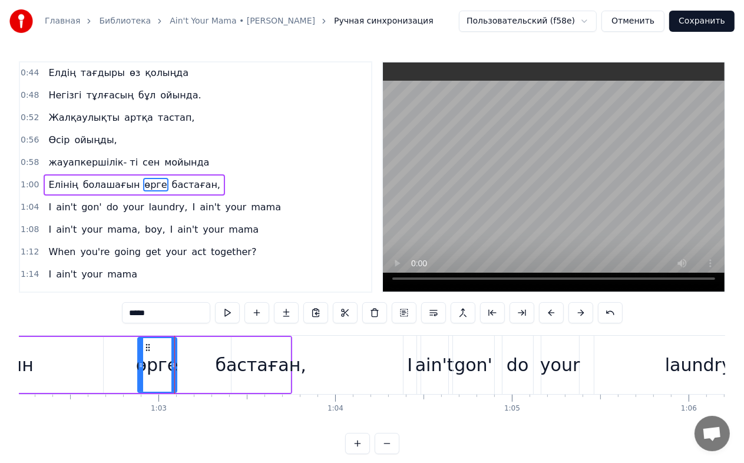
click at [239, 358] on div "бастаған," at bounding box center [260, 365] width 91 height 27
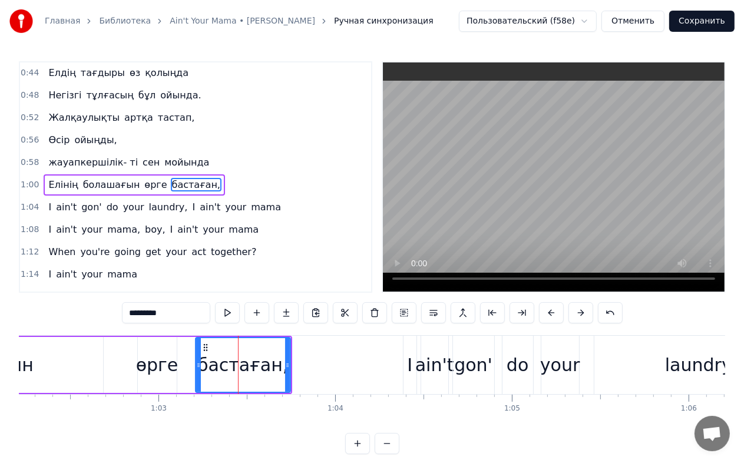
drag, startPoint x: 231, startPoint y: 364, endPoint x: 185, endPoint y: 345, distance: 49.9
click at [196, 364] on icon at bounding box center [198, 365] width 5 height 9
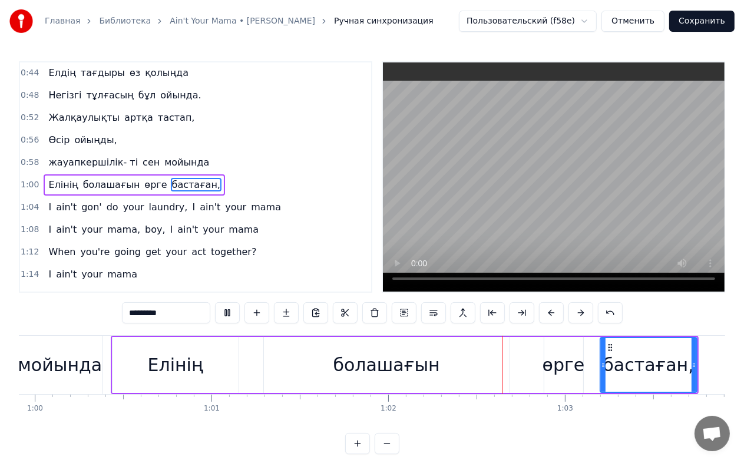
scroll to position [0, 10944]
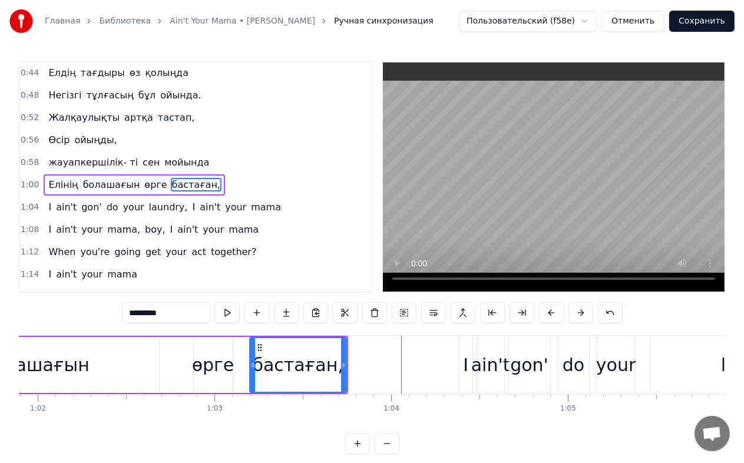
click at [212, 357] on div "өрге" at bounding box center [213, 365] width 42 height 27
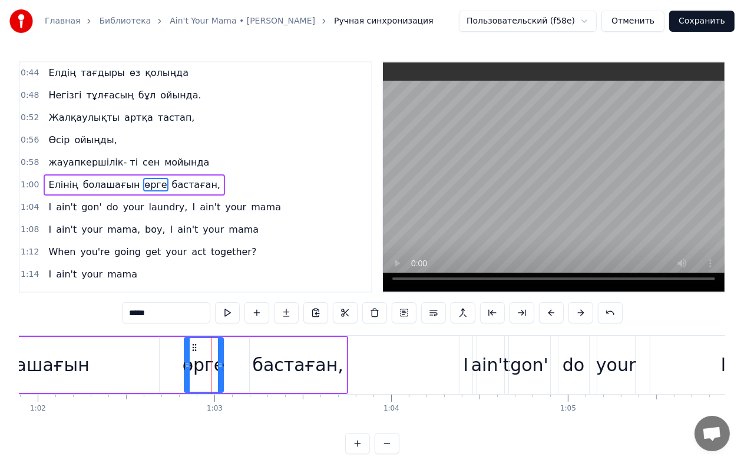
drag, startPoint x: 203, startPoint y: 347, endPoint x: 193, endPoint y: 347, distance: 9.4
click at [193, 347] on icon at bounding box center [194, 347] width 9 height 9
click at [267, 355] on div "бастаған," at bounding box center [297, 365] width 91 height 27
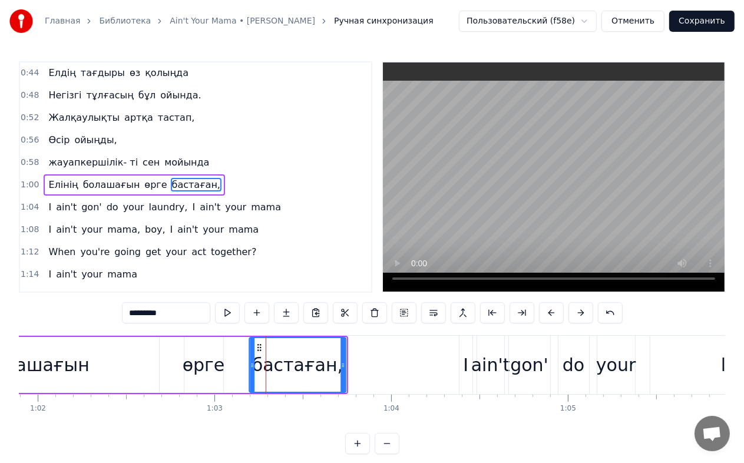
click at [258, 349] on icon at bounding box center [259, 347] width 9 height 9
drag, startPoint x: 250, startPoint y: 358, endPoint x: 235, endPoint y: 358, distance: 14.7
click at [235, 358] on div at bounding box center [237, 365] width 5 height 54
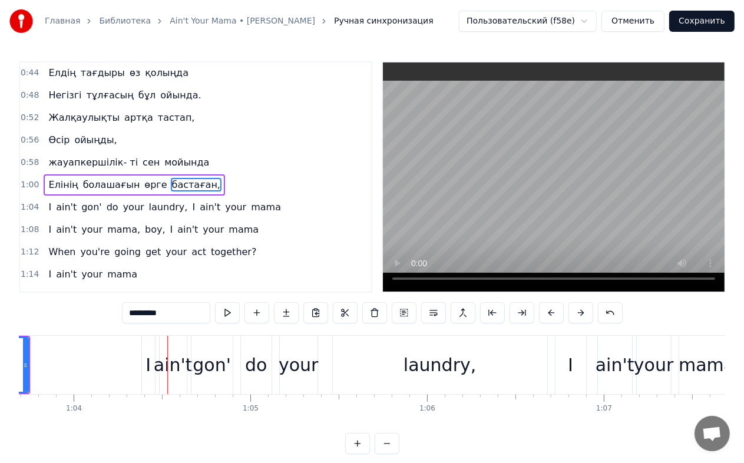
scroll to position [0, 11293]
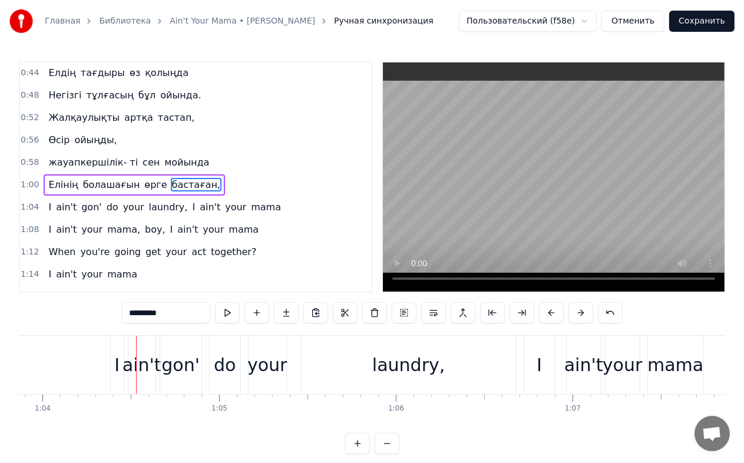
click at [55, 200] on span "ain't" at bounding box center [66, 207] width 23 height 14
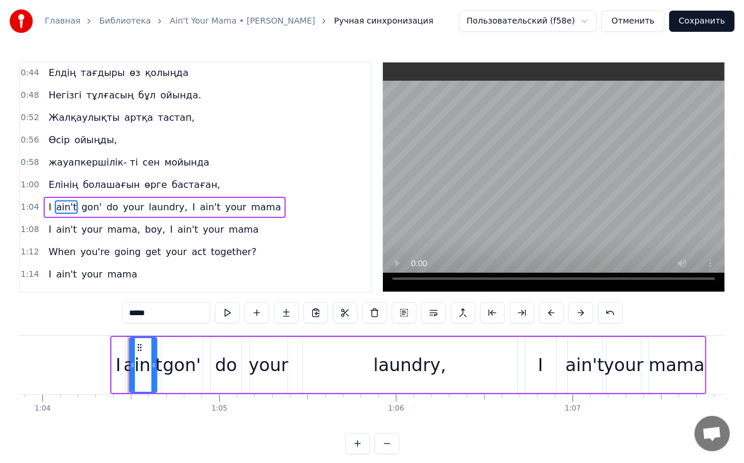
scroll to position [291, 0]
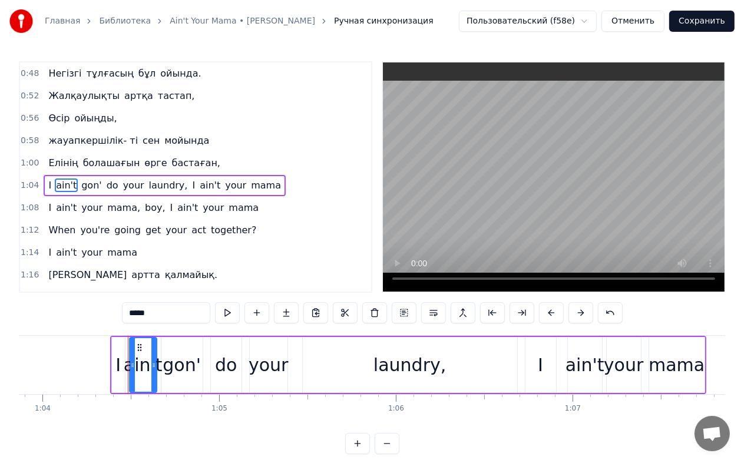
drag, startPoint x: 127, startPoint y: 313, endPoint x: 92, endPoint y: 311, distance: 34.8
click at [92, 311] on div "0:04 Елінің болашағын 0:06 өрге бастаған 0:08 Сенімді көшбасшы алға бас қадам 0…" at bounding box center [372, 257] width 707 height 393
paste input "**"
click at [164, 179] on span "laundry," at bounding box center [184, 186] width 41 height 14
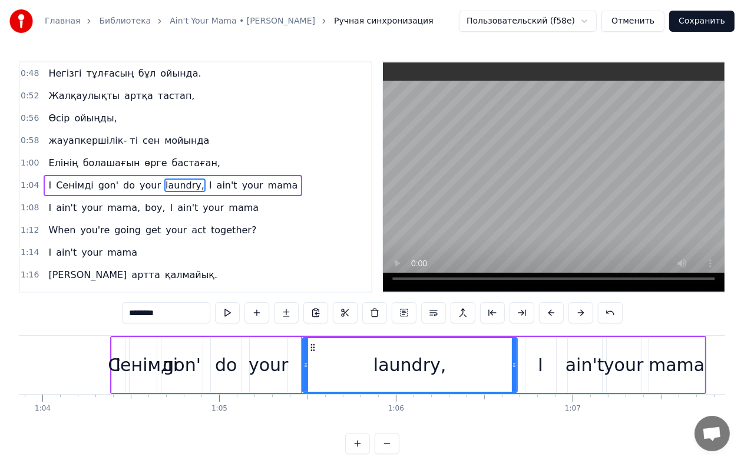
click at [117, 313] on div "0:04 Елінің болашағын 0:06 өрге бастаған 0:08 Сенімді көшбасшы алға бас қадам 0…" at bounding box center [372, 257] width 707 height 393
paste input "text"
click at [230, 179] on span "ain't" at bounding box center [241, 186] width 23 height 14
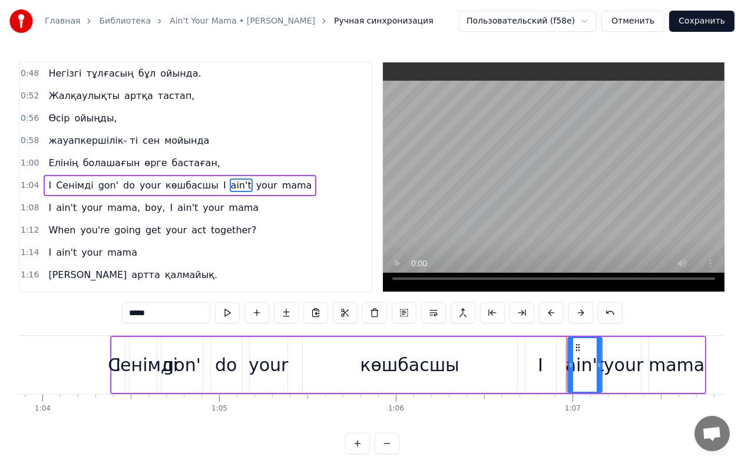
drag, startPoint x: 120, startPoint y: 308, endPoint x: 102, endPoint y: 309, distance: 17.7
click at [102, 309] on div "0:04 Елінің болашағын 0:06 өрге бастаған 0:08 Сенімді көшбасшы алға бас қадам 0…" at bounding box center [372, 257] width 707 height 393
paste input "text"
click at [258, 179] on span "your" at bounding box center [270, 186] width 24 height 14
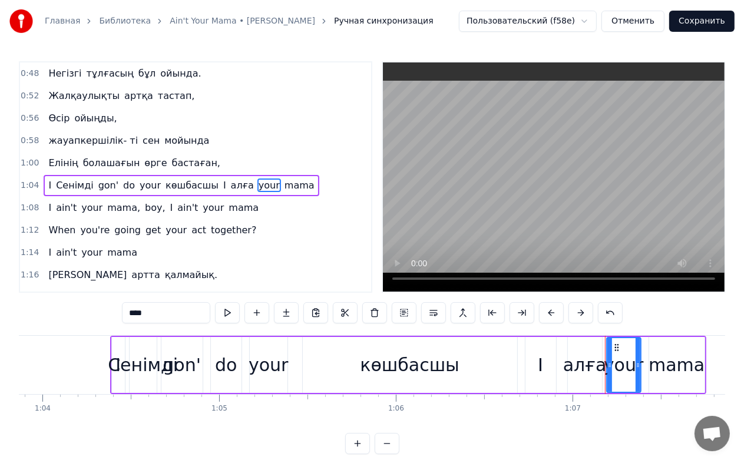
drag, startPoint x: 126, startPoint y: 311, endPoint x: 118, endPoint y: 312, distance: 8.3
click at [118, 312] on div "0:04 Елінің болашағын 0:06 өрге бастаған 0:08 Сенімді көшбасшы алға бас қадам 0…" at bounding box center [372, 257] width 707 height 393
paste input "text"
click at [279, 179] on span "mama" at bounding box center [295, 186] width 32 height 14
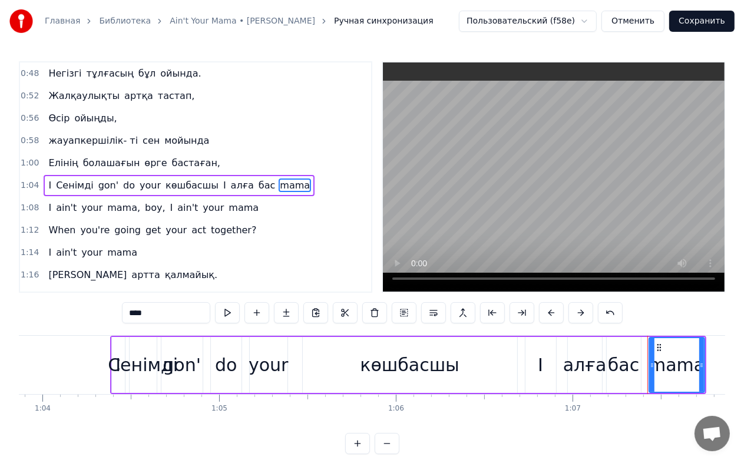
click at [180, 311] on input "****" at bounding box center [166, 312] width 88 height 21
paste input "*"
click at [222, 179] on span "I" at bounding box center [224, 186] width 5 height 14
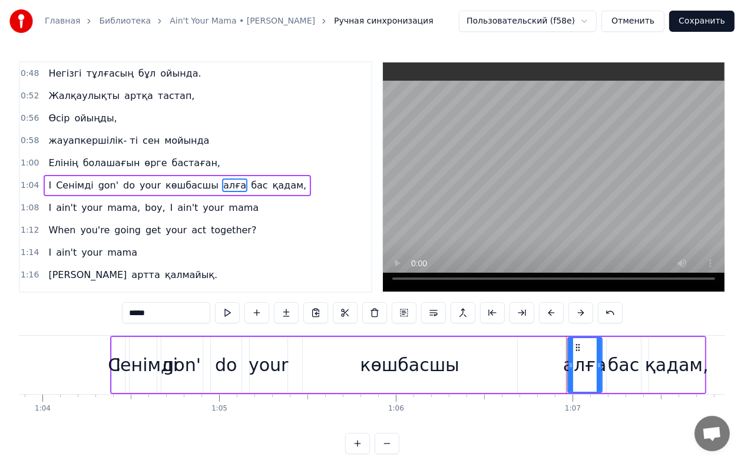
click at [141, 179] on span "your" at bounding box center [151, 186] width 24 height 14
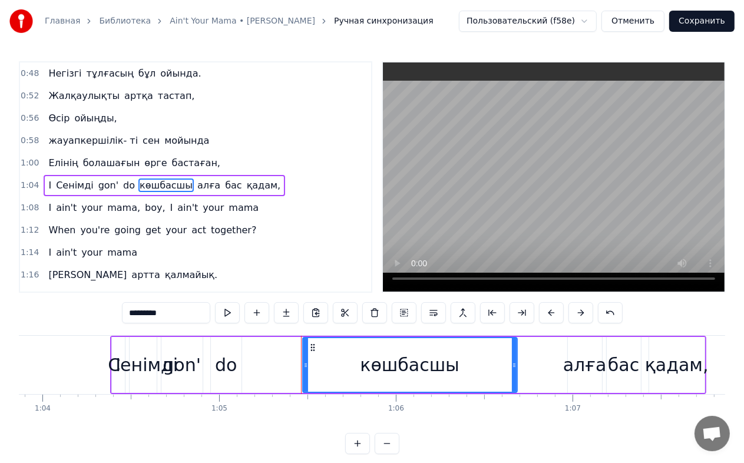
click at [122, 179] on span "do" at bounding box center [129, 186] width 14 height 14
click at [97, 179] on span "gon'" at bounding box center [108, 186] width 22 height 14
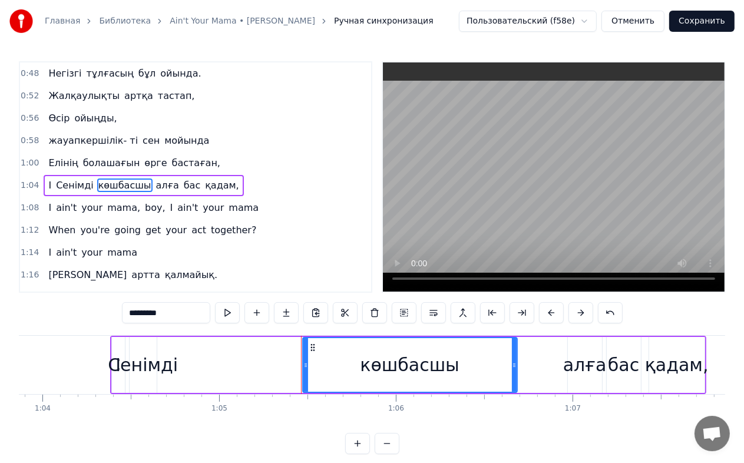
click at [47, 179] on span "I" at bounding box center [49, 186] width 5 height 14
click at [118, 332] on div "0:04 Елінің болашағын 0:06 өрге бастаған 0:08 Сенімді көшбасшы алға бас қадам 0…" at bounding box center [372, 257] width 707 height 393
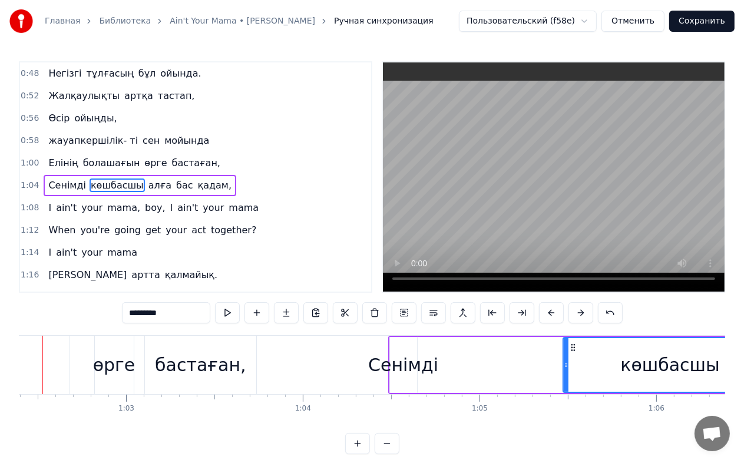
scroll to position [0, 10997]
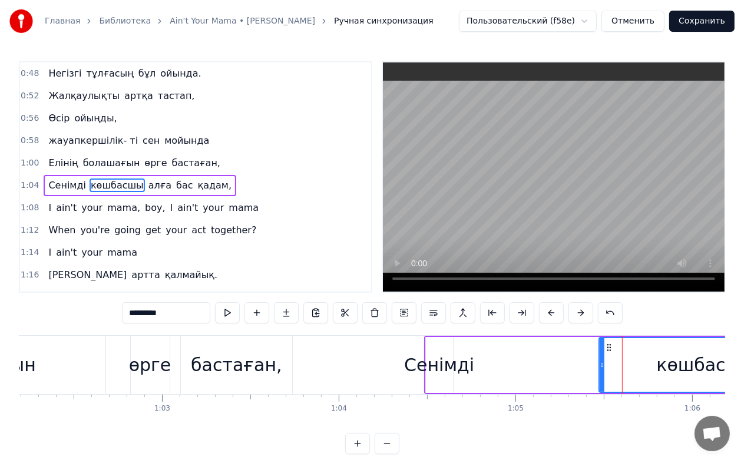
click at [443, 365] on div "Сенімді" at bounding box center [439, 365] width 70 height 27
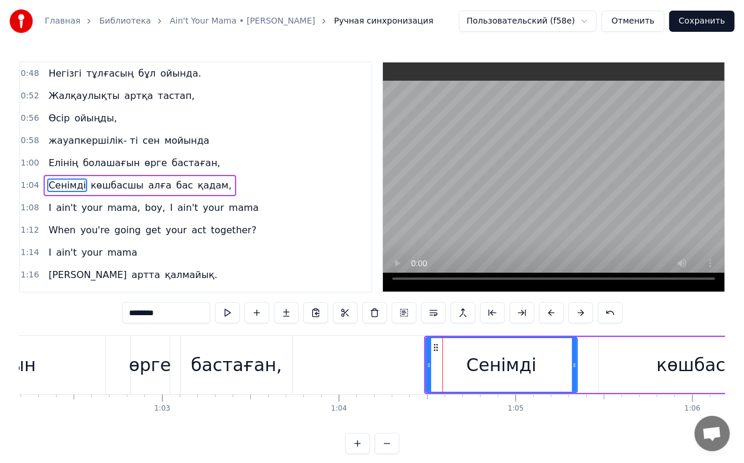
drag, startPoint x: 450, startPoint y: 368, endPoint x: 575, endPoint y: 368, distance: 124.4
click at [575, 368] on icon at bounding box center [574, 365] width 5 height 9
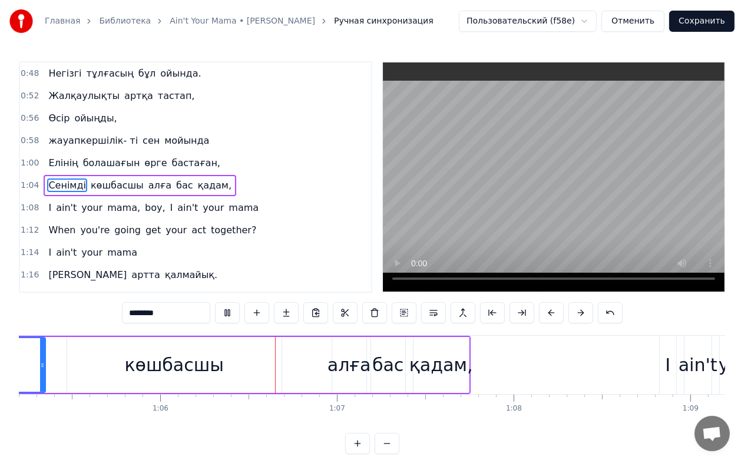
scroll to position [0, 11609]
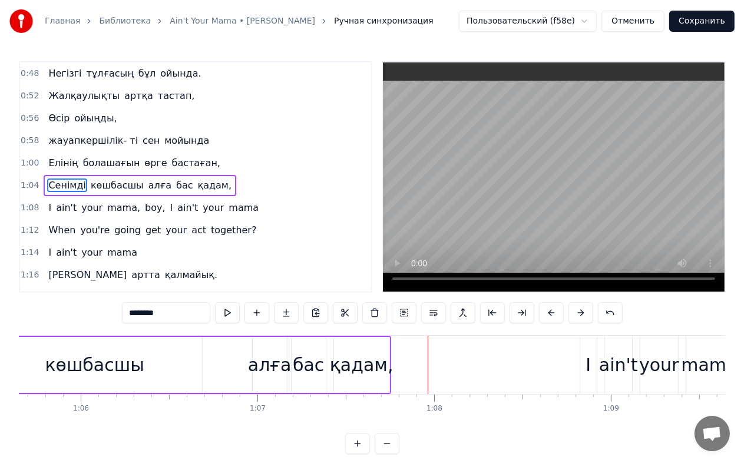
click at [265, 364] on div "алға" at bounding box center [270, 365] width 44 height 27
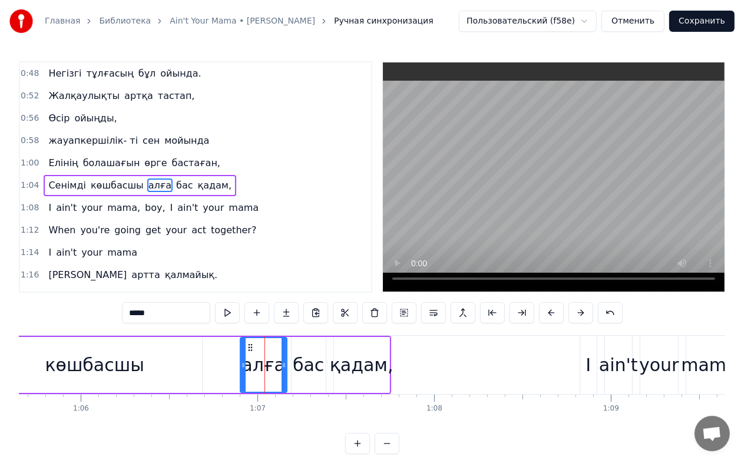
drag, startPoint x: 255, startPoint y: 360, endPoint x: 242, endPoint y: 360, distance: 12.4
click at [242, 361] on icon at bounding box center [243, 365] width 5 height 9
drag, startPoint x: 249, startPoint y: 349, endPoint x: 239, endPoint y: 349, distance: 10.0
click at [239, 349] on icon at bounding box center [243, 347] width 9 height 9
click at [310, 357] on div "бас" at bounding box center [308, 365] width 31 height 27
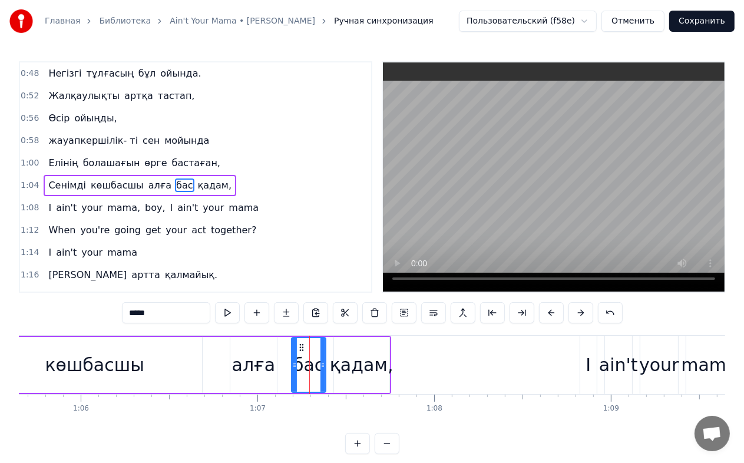
type input "***"
click at [291, 345] on div at bounding box center [289, 365] width 5 height 54
click at [283, 361] on div "Сенімді көшбасшы алға бас қадам," at bounding box center [102, 365] width 579 height 58
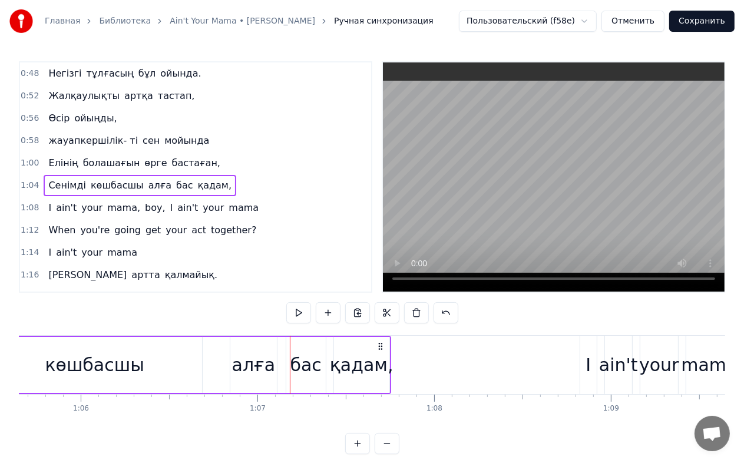
click at [288, 361] on div "бас" at bounding box center [305, 365] width 39 height 56
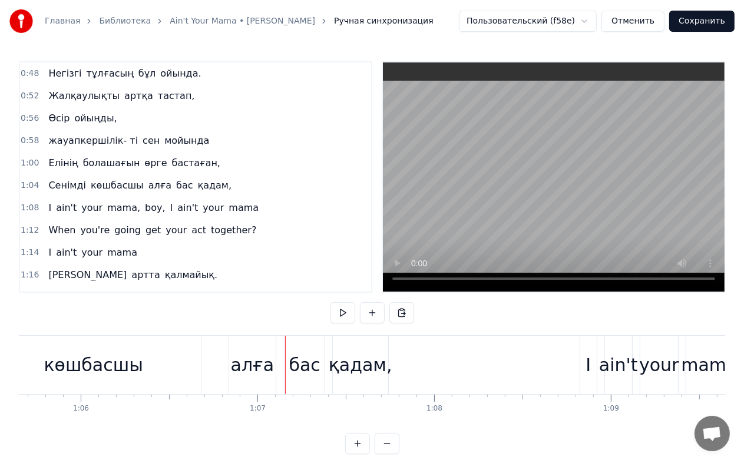
click at [335, 362] on div "қадам," at bounding box center [361, 365] width 64 height 27
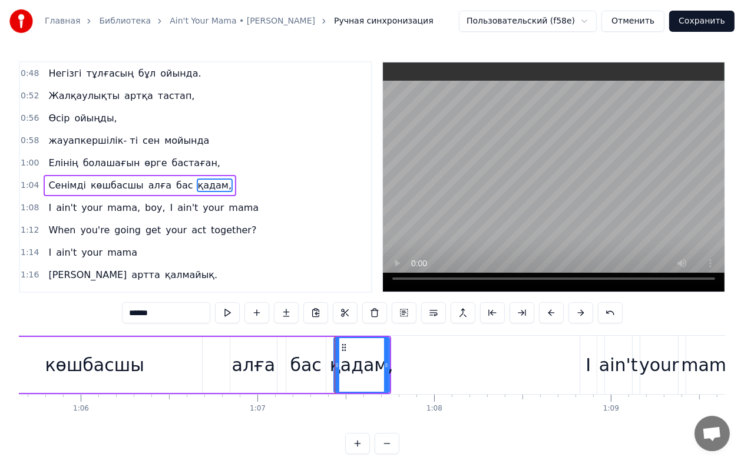
click at [297, 365] on div "бас" at bounding box center [306, 365] width 31 height 27
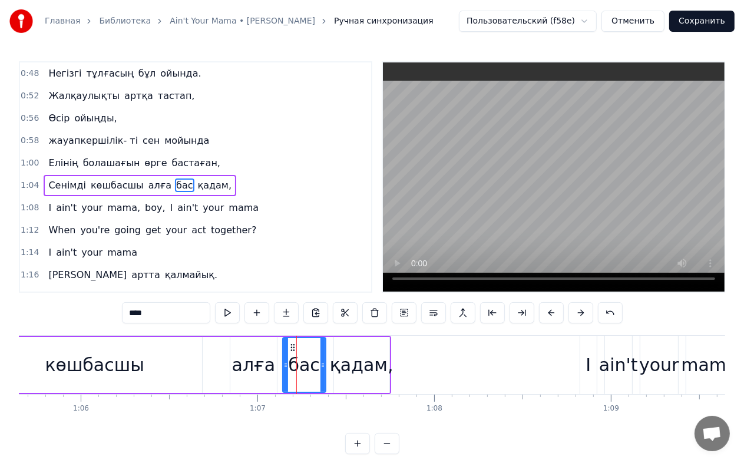
click at [284, 365] on icon at bounding box center [286, 365] width 5 height 9
click at [343, 365] on div "қадам," at bounding box center [362, 365] width 64 height 27
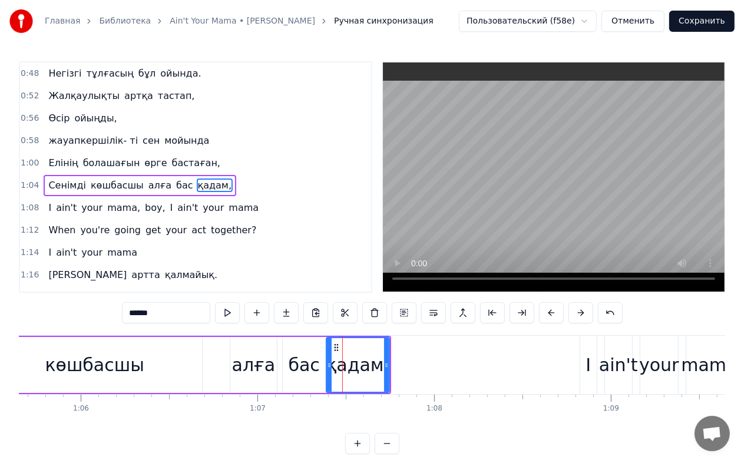
drag, startPoint x: 335, startPoint y: 365, endPoint x: 328, endPoint y: 365, distance: 7.7
click at [328, 365] on icon at bounding box center [329, 365] width 5 height 9
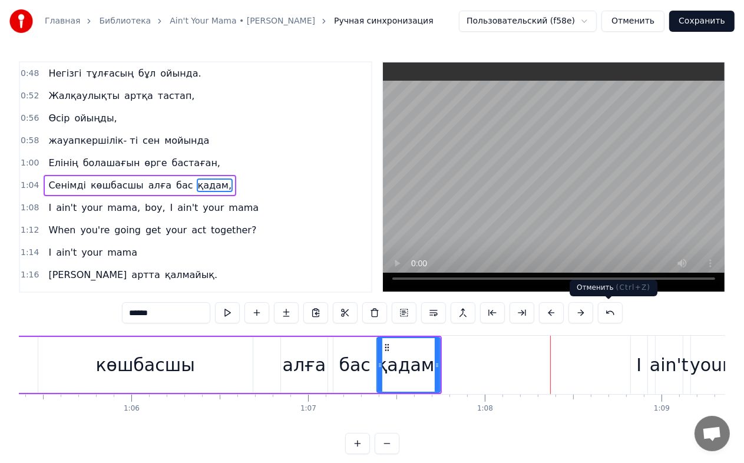
scroll to position [20, 0]
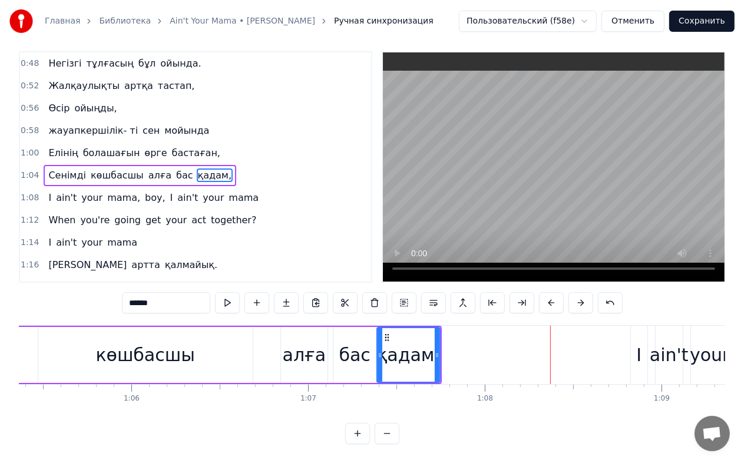
click at [55, 191] on span "ain't" at bounding box center [66, 198] width 23 height 14
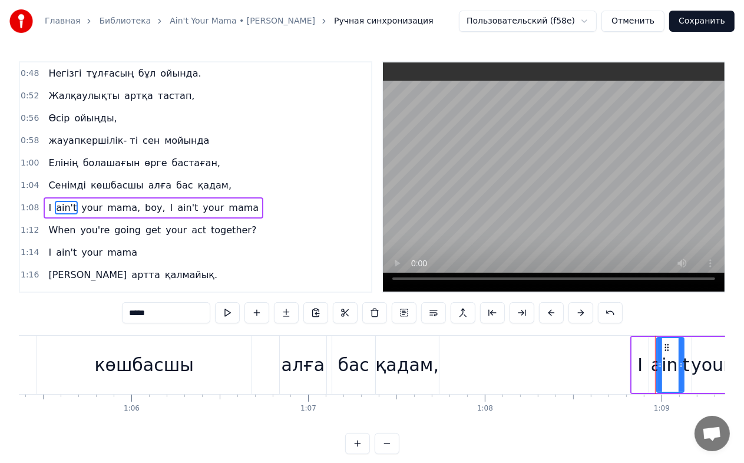
scroll to position [313, 0]
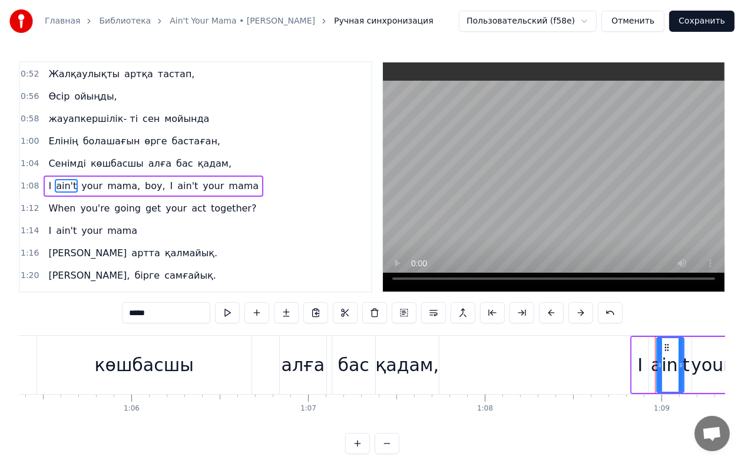
drag, startPoint x: 159, startPoint y: 309, endPoint x: 106, endPoint y: 305, distance: 53.8
click at [106, 305] on div "0:04 Елінің болашағын 0:06 өрге бастаған 0:08 Сенімді көшбасшы алға бас қадам 0…" at bounding box center [372, 257] width 707 height 393
paste input "text"
click at [87, 179] on span "your" at bounding box center [99, 186] width 24 height 14
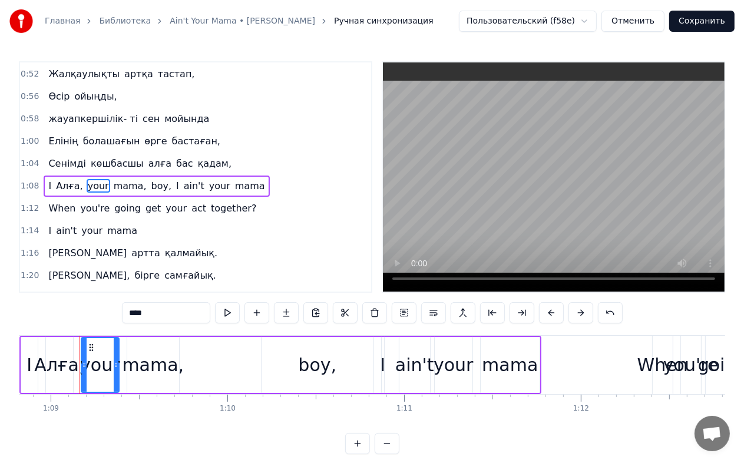
scroll to position [0, 12170]
drag, startPoint x: 163, startPoint y: 305, endPoint x: 123, endPoint y: 307, distance: 40.7
click at [123, 307] on div "0:04 Елінің болашағын 0:06 өрге бастаған 0:08 Сенімді көшбасшы алға бас қадам 0…" at bounding box center [372, 257] width 707 height 393
paste input "text"
click at [111, 179] on span "mama," at bounding box center [125, 186] width 35 height 14
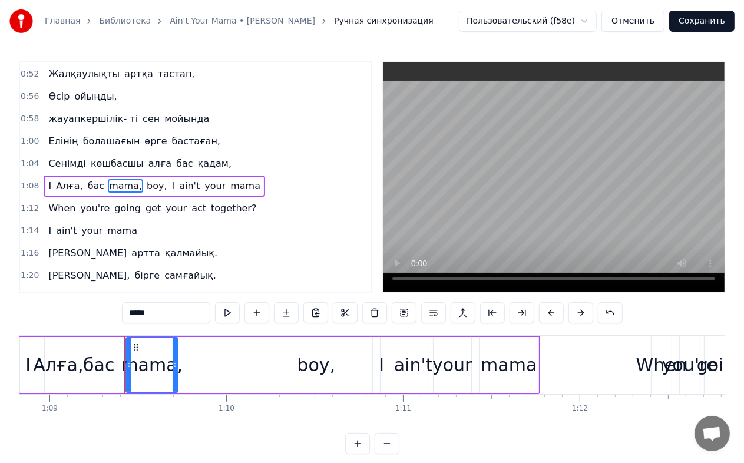
drag, startPoint x: 173, startPoint y: 311, endPoint x: 118, endPoint y: 309, distance: 54.8
click at [118, 309] on div "0:04 Елінің болашағын 0:06 өрге бастаған 0:08 Сенімді көшбасшы алға бас қадам 0…" at bounding box center [372, 257] width 707 height 393
paste input "*"
drag, startPoint x: 134, startPoint y: 172, endPoint x: 146, endPoint y: 184, distance: 17.5
click at [147, 179] on span "boy," at bounding box center [158, 186] width 23 height 14
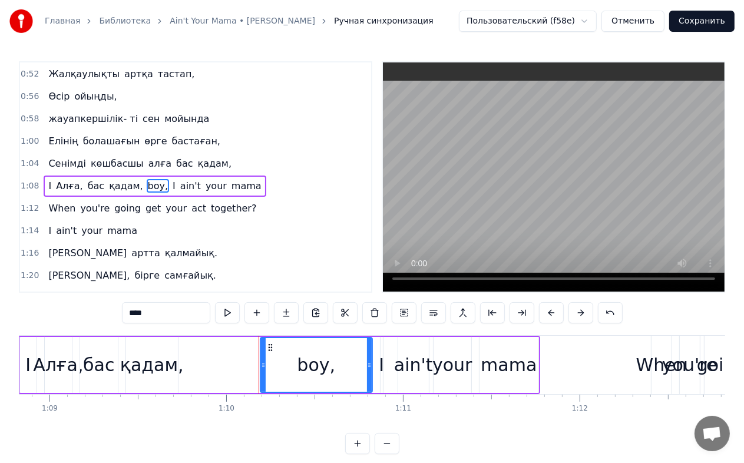
click at [100, 318] on div "0:04 Елінің болашағын 0:06 өрге бастаған 0:08 Сенімді көшбасшы алға бас қадам 0…" at bounding box center [372, 257] width 707 height 393
paste input "text"
click at [176, 179] on span "ain't" at bounding box center [187, 186] width 23 height 14
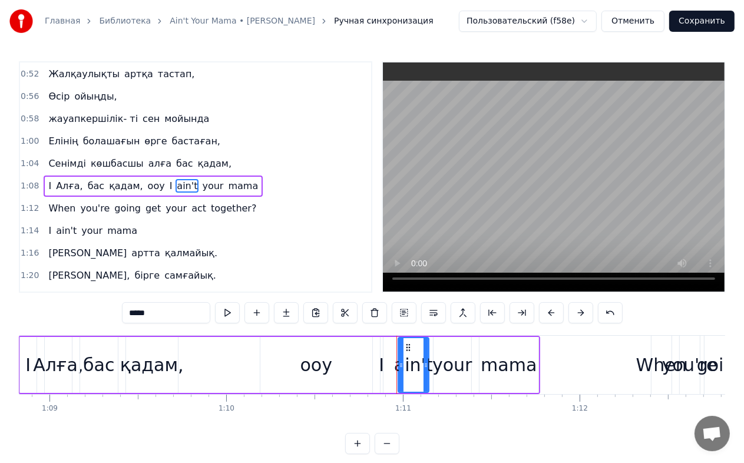
click at [90, 314] on div "0:04 Елінің болашағын 0:06 өрге бастаған 0:08 Сенімді көшбасшы алға бас қадам 0…" at bounding box center [372, 257] width 707 height 393
paste input "text"
click at [204, 179] on span "your" at bounding box center [216, 186] width 24 height 14
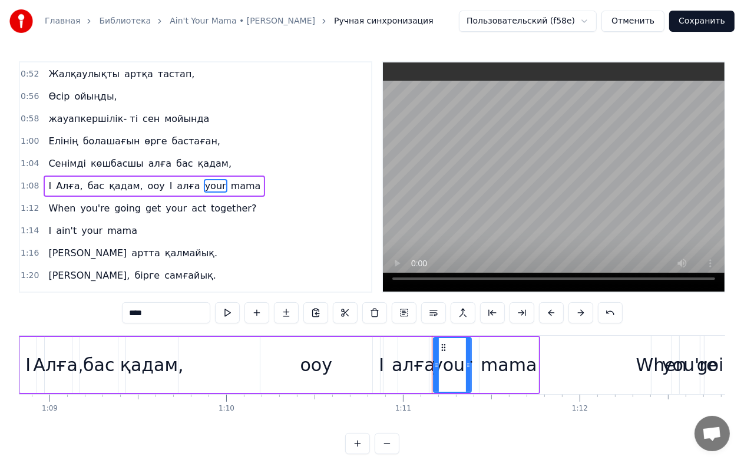
click at [106, 316] on div "0:04 Елінің болашағын 0:06 өрге бастаған 0:08 Сенімді көшбасшы алға бас қадам 0…" at bounding box center [372, 257] width 707 height 393
paste input "text"
drag, startPoint x: 222, startPoint y: 176, endPoint x: 219, endPoint y: 202, distance: 26.7
click at [228, 179] on span "mama" at bounding box center [244, 186] width 32 height 14
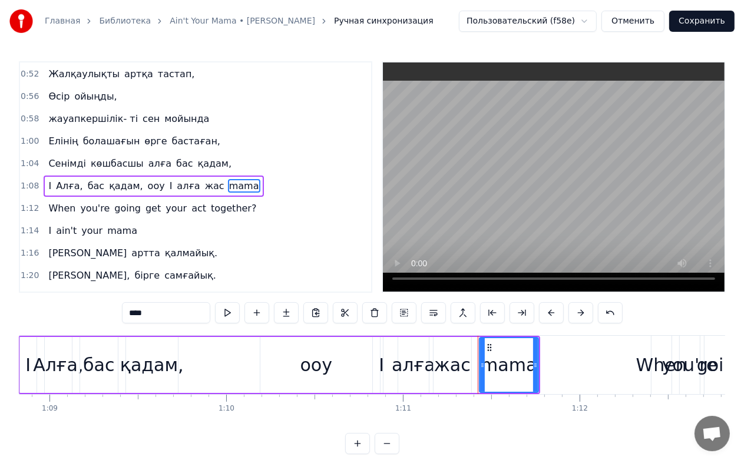
drag, startPoint x: 106, startPoint y: 309, endPoint x: 95, endPoint y: 311, distance: 10.8
click at [97, 311] on div "0:04 Елінің болашағын 0:06 өрге бастаған 0:08 Сенімді көшбасшы алға бас қадам 0…" at bounding box center [372, 257] width 707 height 393
paste input "*"
type input "******"
click at [153, 176] on div "I Алға, бас қадам, ооу I алға жас маман," at bounding box center [179, 186] width 271 height 21
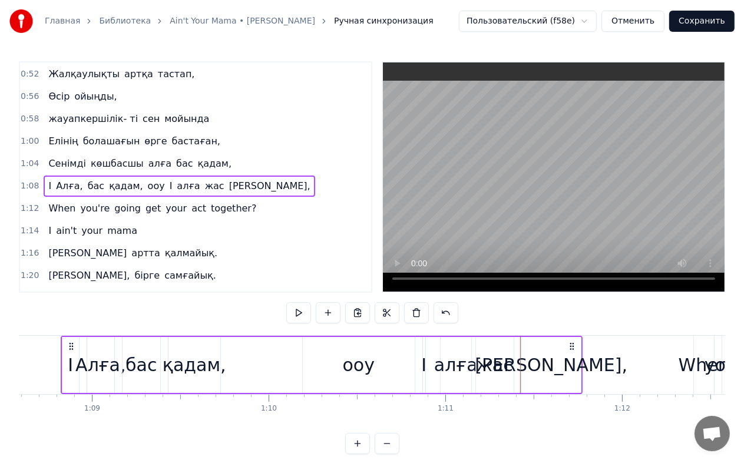
scroll to position [0, 12110]
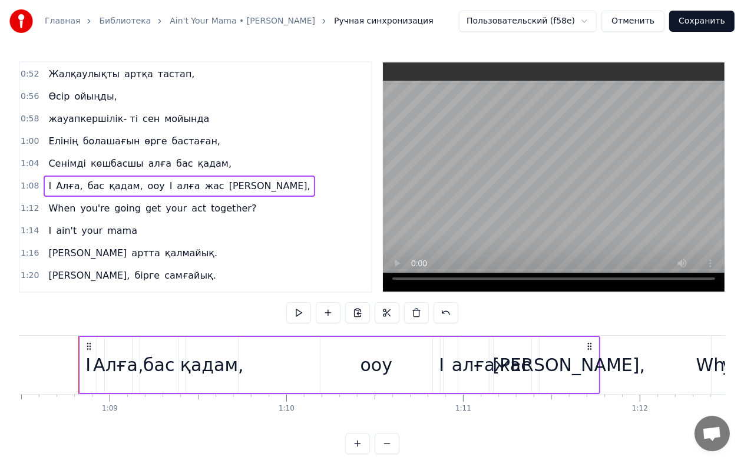
click at [169, 179] on span "I" at bounding box center [171, 186] width 5 height 14
type input "****"
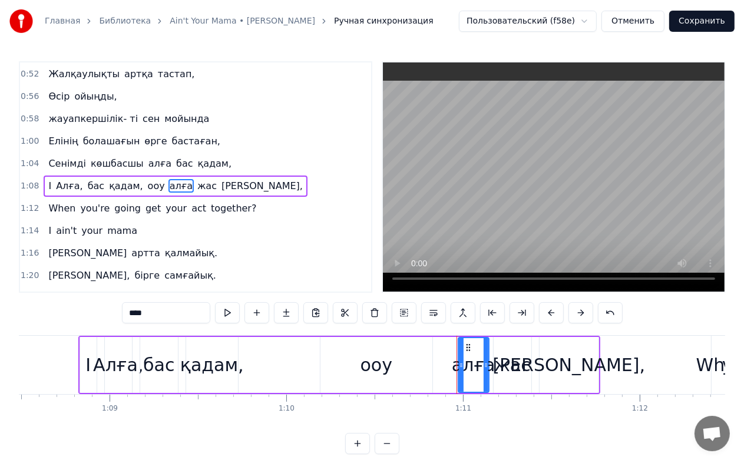
click at [48, 176] on div "I Алға, бас қадам, ооу алға жас маман," at bounding box center [176, 186] width 264 height 21
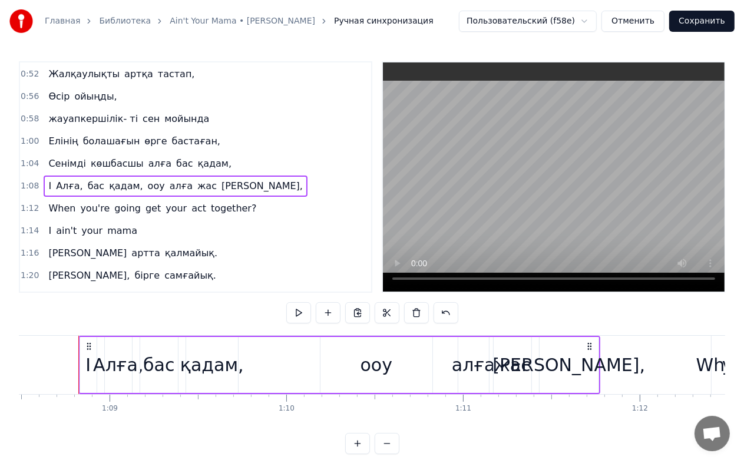
click at [47, 179] on span "I" at bounding box center [49, 186] width 5 height 14
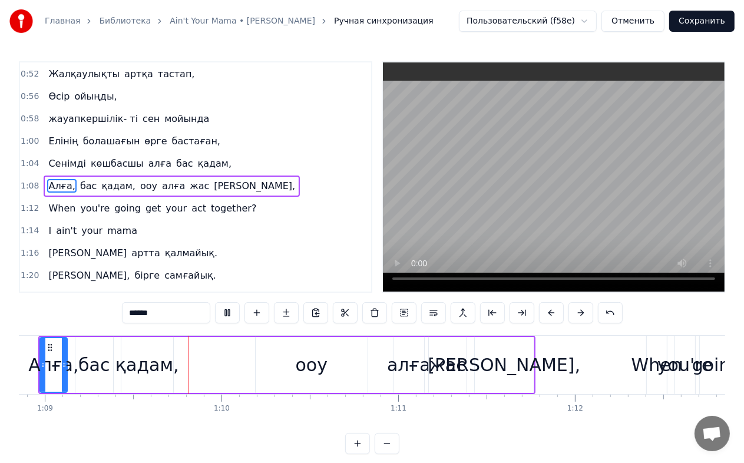
scroll to position [0, 12183]
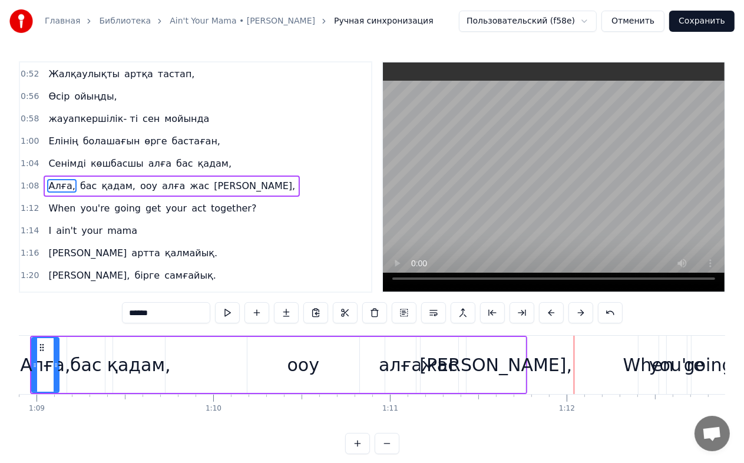
click at [391, 364] on div "алға" at bounding box center [401, 365] width 44 height 27
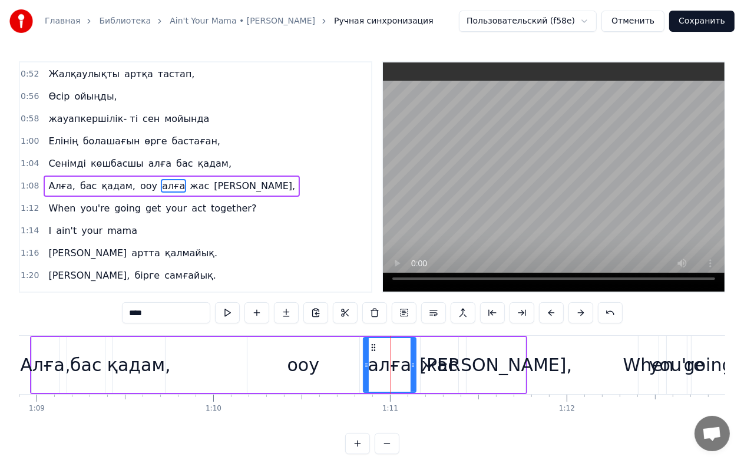
drag, startPoint x: 385, startPoint y: 364, endPoint x: 363, endPoint y: 364, distance: 21.8
click at [364, 364] on icon at bounding box center [366, 365] width 5 height 9
click at [370, 349] on icon at bounding box center [373, 347] width 9 height 9
drag, startPoint x: 361, startPoint y: 348, endPoint x: 439, endPoint y: 363, distance: 79.2
click at [362, 348] on icon at bounding box center [366, 347] width 9 height 9
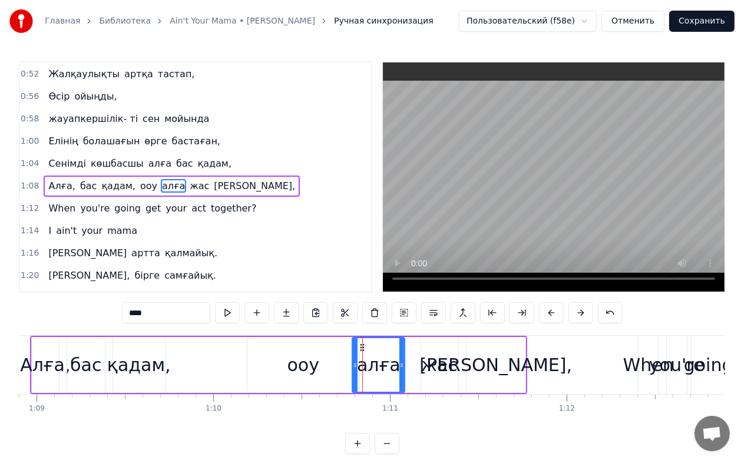
click at [439, 363] on div "жас" at bounding box center [439, 365] width 37 height 27
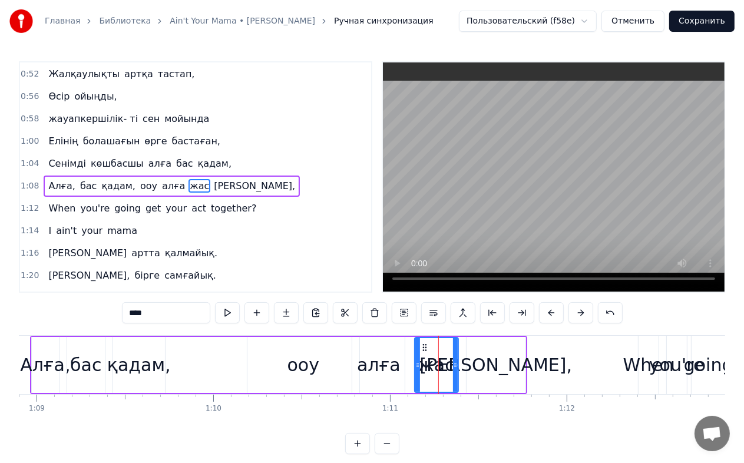
drag, startPoint x: 423, startPoint y: 355, endPoint x: 417, endPoint y: 356, distance: 5.9
click at [417, 356] on div at bounding box center [418, 365] width 5 height 54
click at [474, 364] on div "[PERSON_NAME]," at bounding box center [496, 365] width 153 height 27
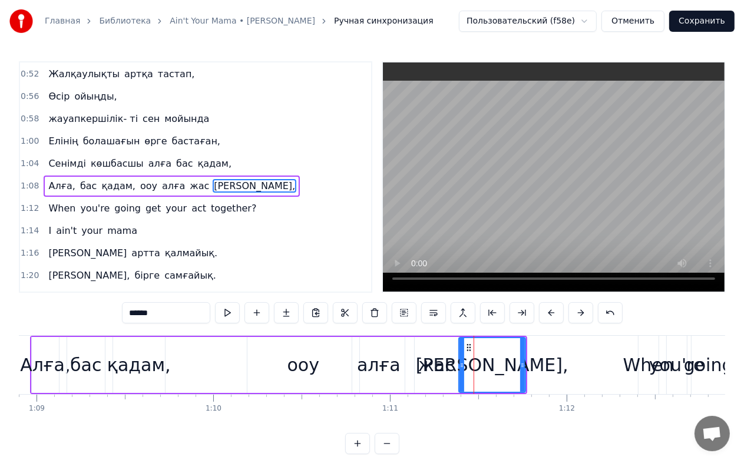
drag, startPoint x: 470, startPoint y: 365, endPoint x: 462, endPoint y: 365, distance: 7.7
click at [462, 365] on icon at bounding box center [462, 365] width 5 height 9
click at [295, 370] on div "ооу" at bounding box center [304, 365] width 32 height 27
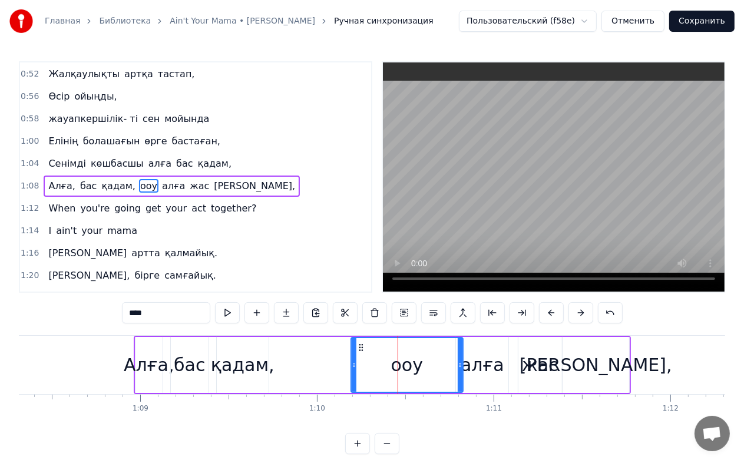
scroll to position [0, 12076]
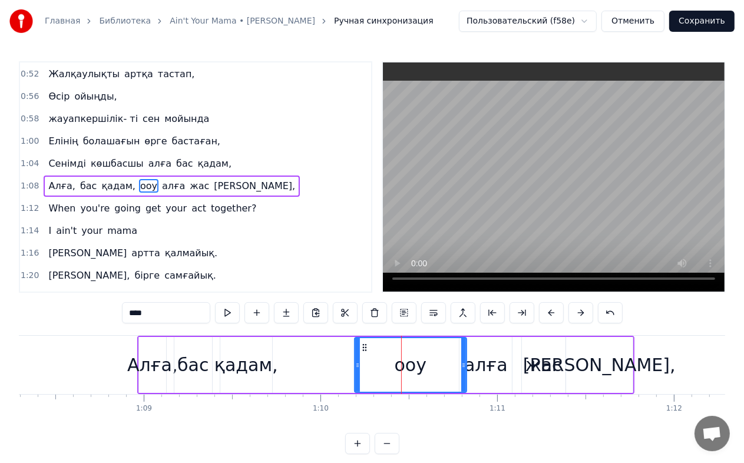
drag, startPoint x: 255, startPoint y: 363, endPoint x: 262, endPoint y: 363, distance: 6.5
click at [262, 363] on div "қадам," at bounding box center [247, 365] width 64 height 27
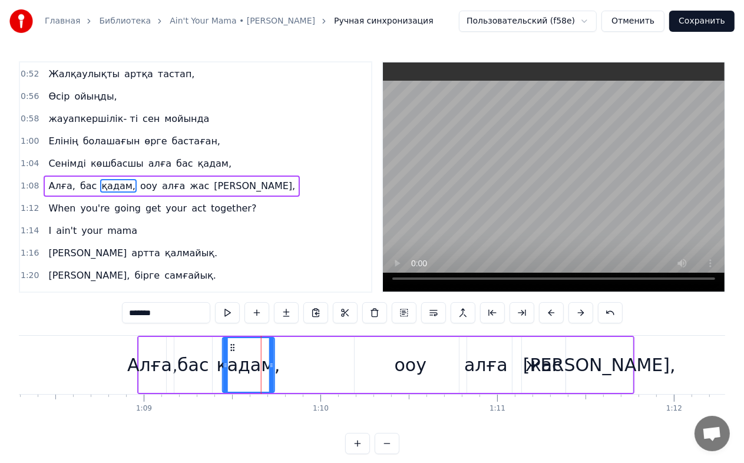
click at [231, 348] on icon at bounding box center [232, 347] width 9 height 9
click at [206, 351] on div "бас" at bounding box center [193, 365] width 38 height 56
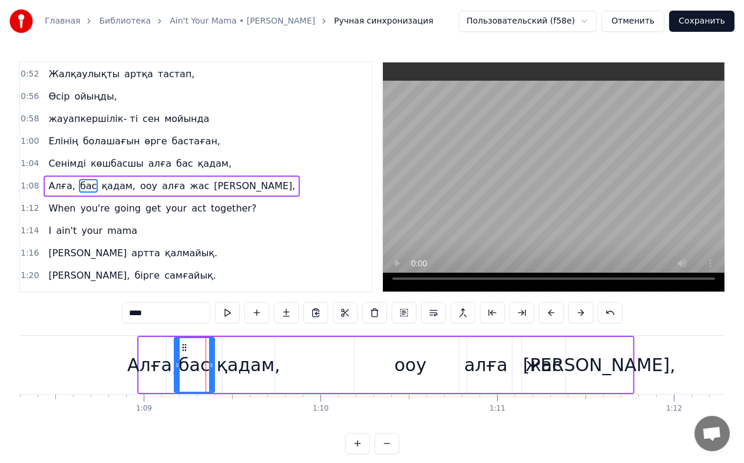
click at [212, 364] on icon at bounding box center [211, 365] width 5 height 9
click at [166, 362] on div "Алға," at bounding box center [152, 365] width 50 height 27
type input "*****"
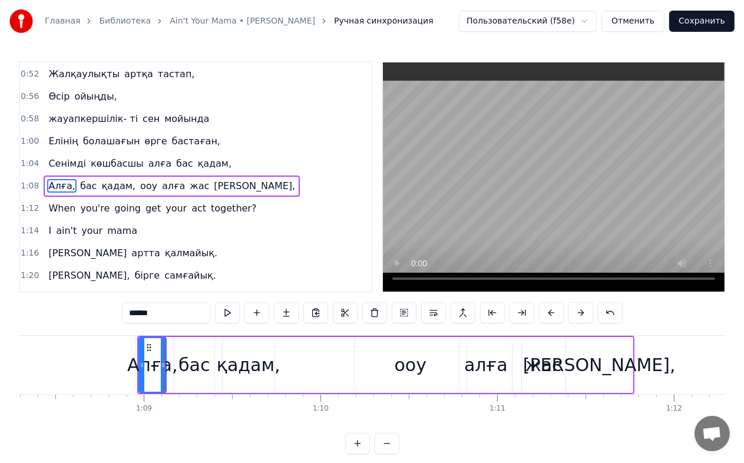
click at [165, 365] on div at bounding box center [165, 365] width 1 height 58
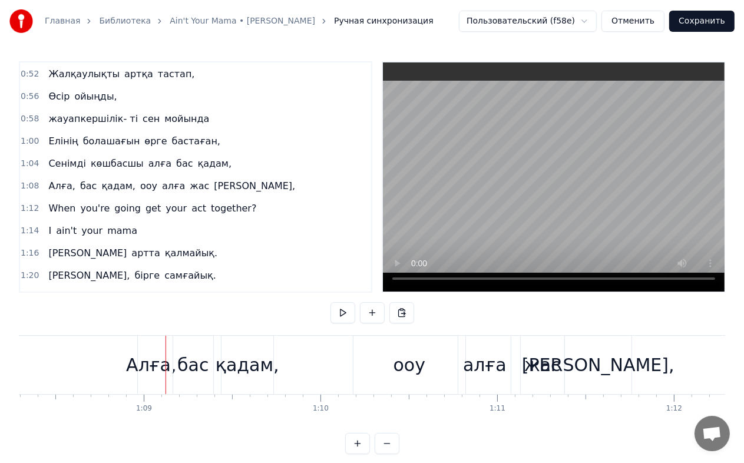
click at [163, 364] on div "Алға," at bounding box center [151, 365] width 50 height 27
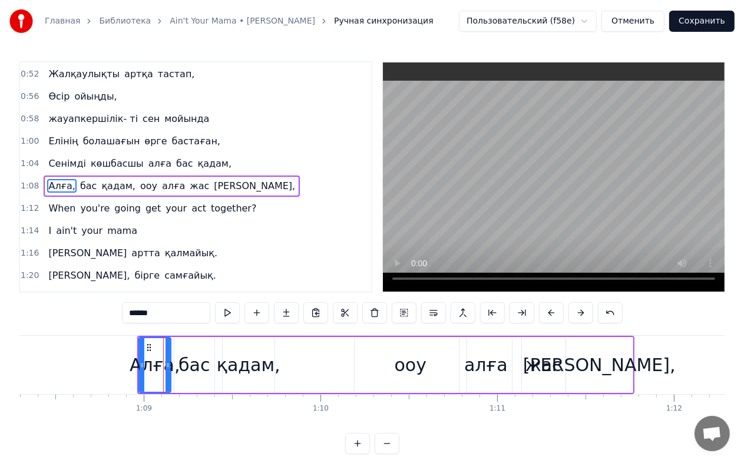
drag, startPoint x: 162, startPoint y: 364, endPoint x: 184, endPoint y: 359, distance: 22.9
click at [167, 364] on icon at bounding box center [168, 365] width 5 height 9
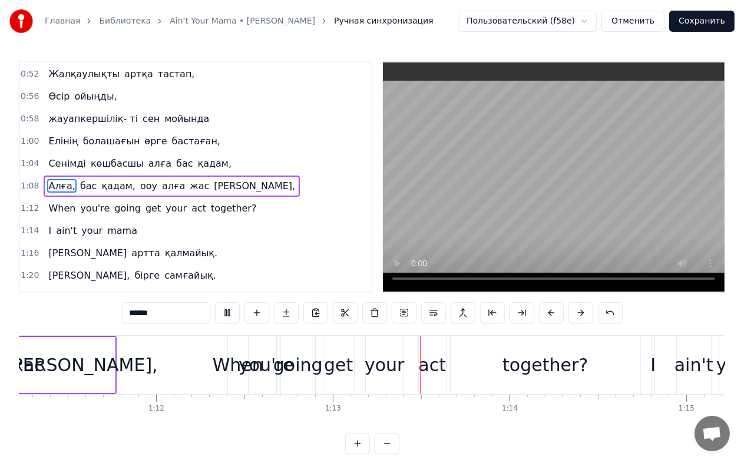
scroll to position [0, 12816]
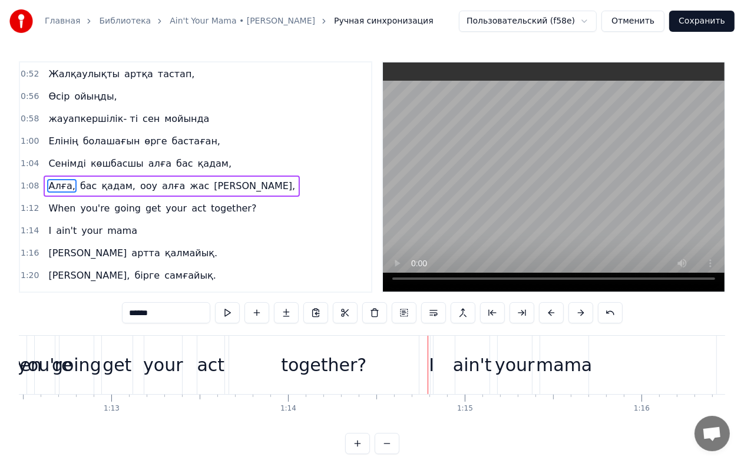
click at [53, 202] on span "When" at bounding box center [61, 209] width 29 height 14
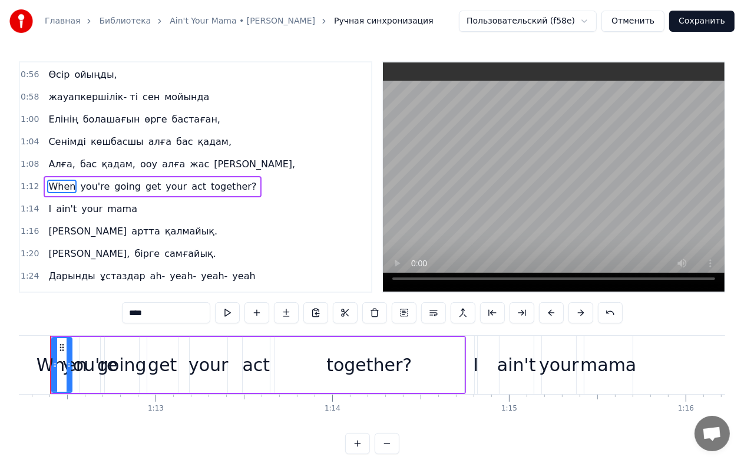
scroll to position [0, 12743]
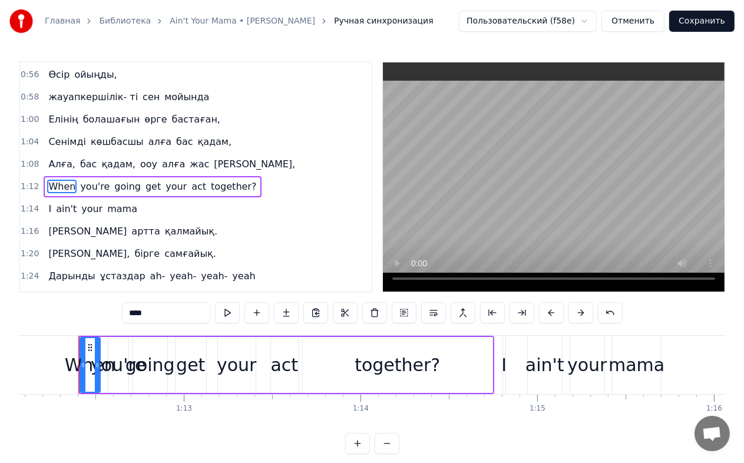
drag, startPoint x: 160, startPoint y: 312, endPoint x: 97, endPoint y: 314, distance: 63.7
click at [97, 314] on div "0:04 Елінің болашағын 0:06 өрге бастаған 0:08 Сенімді көшбасшы алға бас қадам 0…" at bounding box center [372, 257] width 707 height 393
paste input "**"
drag, startPoint x: 93, startPoint y: 173, endPoint x: 116, endPoint y: 199, distance: 34.3
click at [93, 180] on span "you're" at bounding box center [106, 187] width 32 height 14
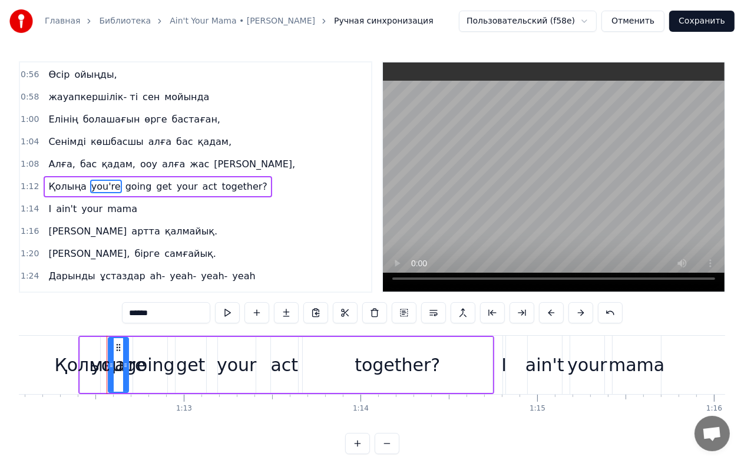
click at [105, 314] on div "0:04 Елінің болашағын 0:06 өрге бастаған 0:08 Сенімді көшбасшы алға бас қадам 0…" at bounding box center [372, 257] width 707 height 393
paste input "text"
click at [203, 180] on span "together?" at bounding box center [227, 187] width 48 height 14
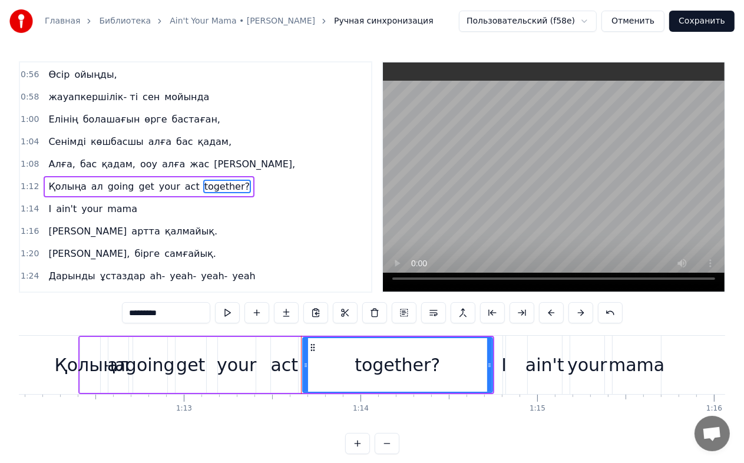
click at [81, 311] on div "0:04 Елінің болашағын 0:06 өрге бастаған 0:08 Сенімді көшбасшы алға бас қадам 0…" at bounding box center [372, 257] width 707 height 393
paste input "text"
click at [184, 180] on span "act" at bounding box center [192, 187] width 17 height 14
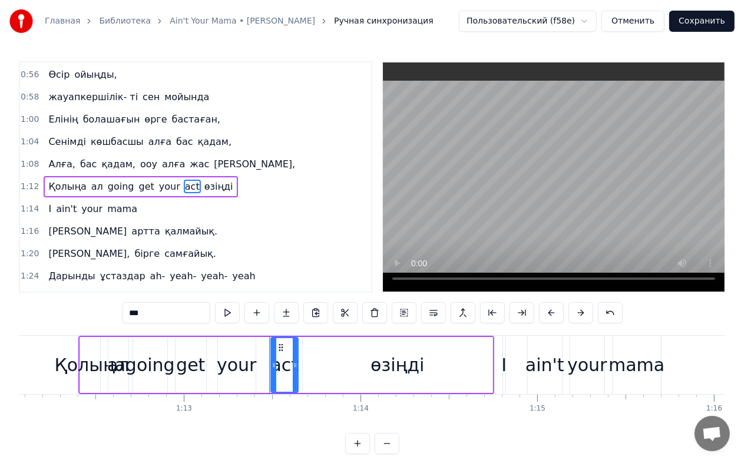
click at [158, 180] on span "your" at bounding box center [170, 187] width 24 height 14
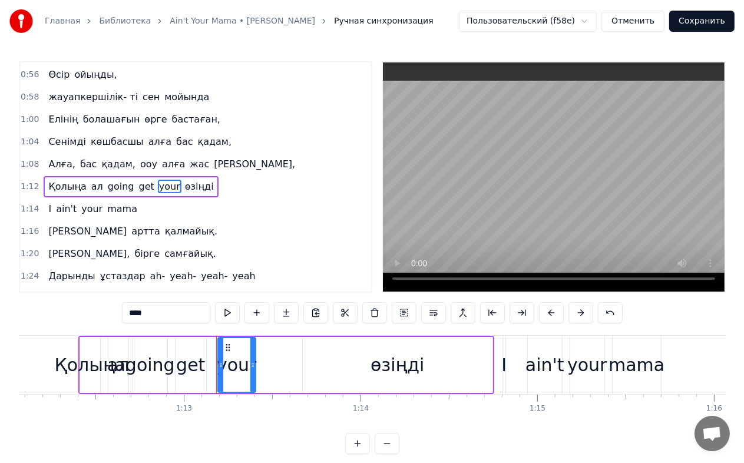
click at [138, 180] on span "get" at bounding box center [147, 187] width 18 height 14
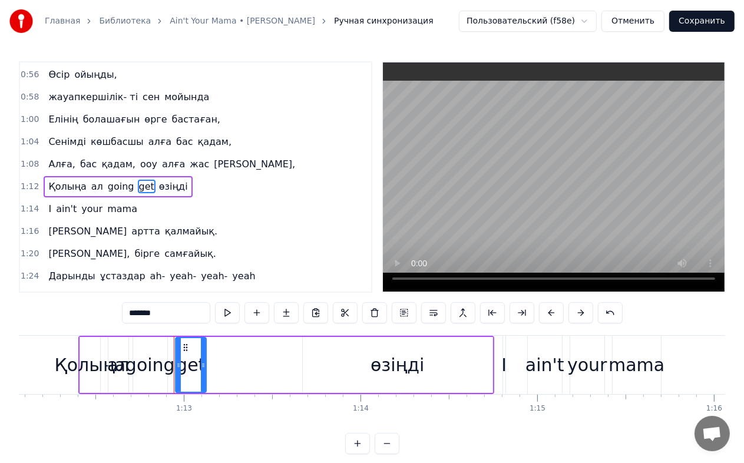
click at [113, 180] on span "going" at bounding box center [121, 187] width 29 height 14
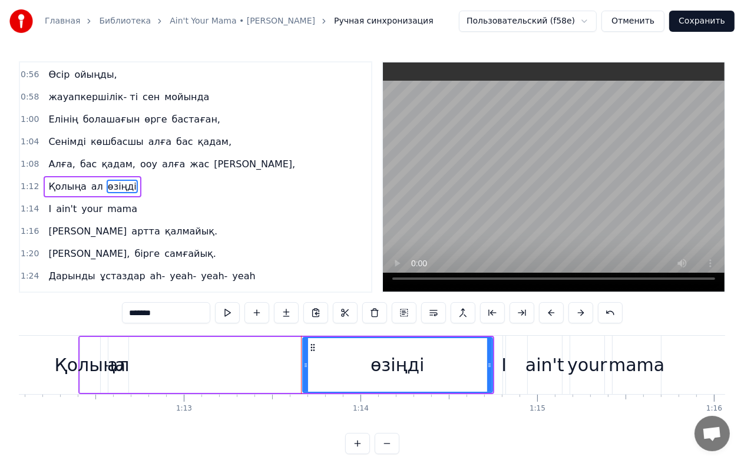
click at [55, 202] on span "ain't" at bounding box center [66, 209] width 23 height 14
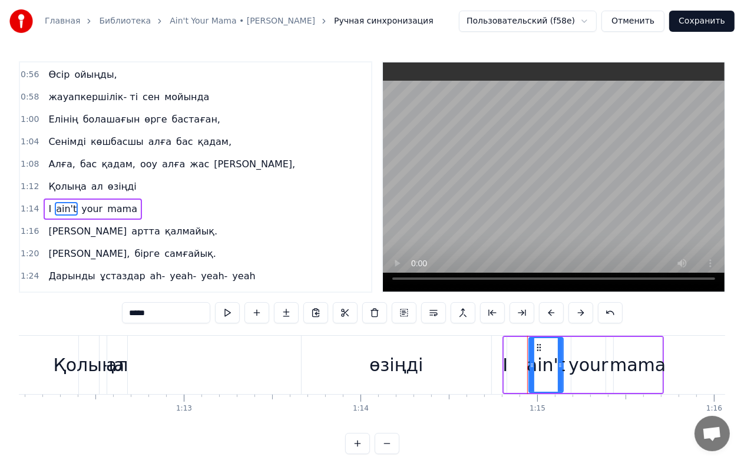
scroll to position [356, 0]
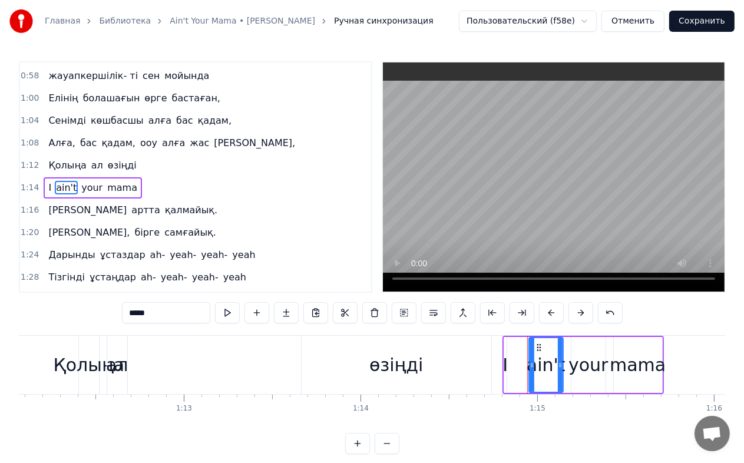
click at [94, 309] on div "0:04 Елінің болашағын 0:06 өрге бастаған 0:08 Сенімді көшбасшы алға бас қадам 0…" at bounding box center [372, 257] width 707 height 393
paste input "text"
click at [88, 181] on span "your" at bounding box center [98, 188] width 24 height 14
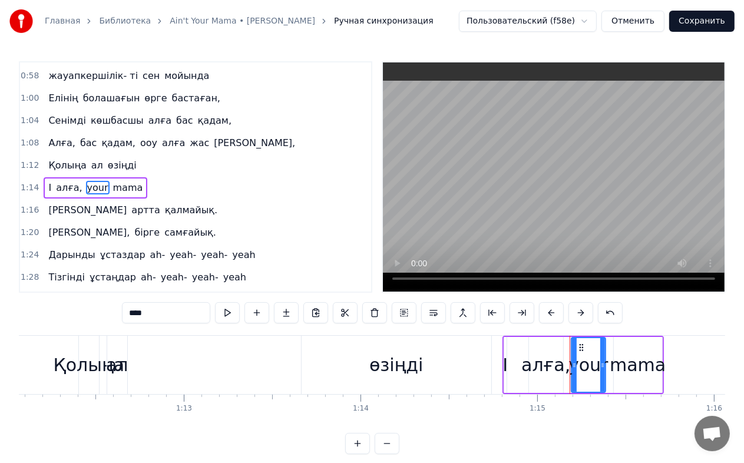
drag, startPoint x: 159, startPoint y: 309, endPoint x: 116, endPoint y: 309, distance: 43.0
click at [116, 309] on div "0:04 Елінің болашағын 0:06 өрге бастаған 0:08 Сенімді көшбасшы алға бас қадам 0…" at bounding box center [372, 257] width 707 height 393
paste input "text"
click at [111, 181] on span "mama" at bounding box center [126, 188] width 32 height 14
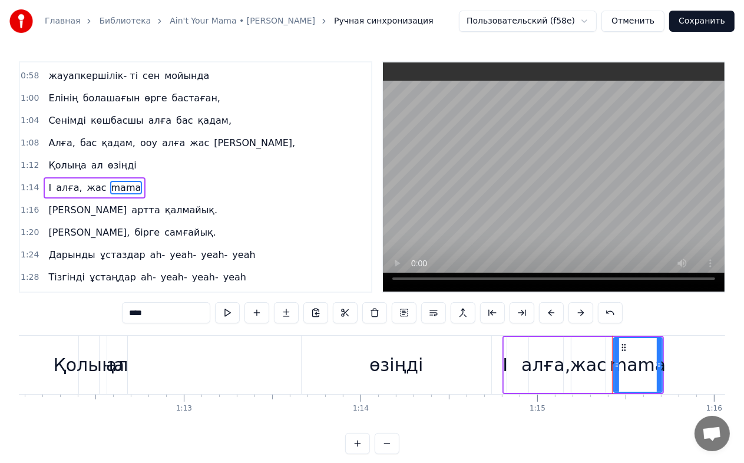
click at [119, 317] on div "0:04 Елінің болашағын 0:06 өрге бастаған 0:08 Сенімді көшбасшы алға бас қадам 0…" at bounding box center [372, 257] width 707 height 393
paste input "**"
click at [503, 367] on div "I" at bounding box center [505, 365] width 5 height 27
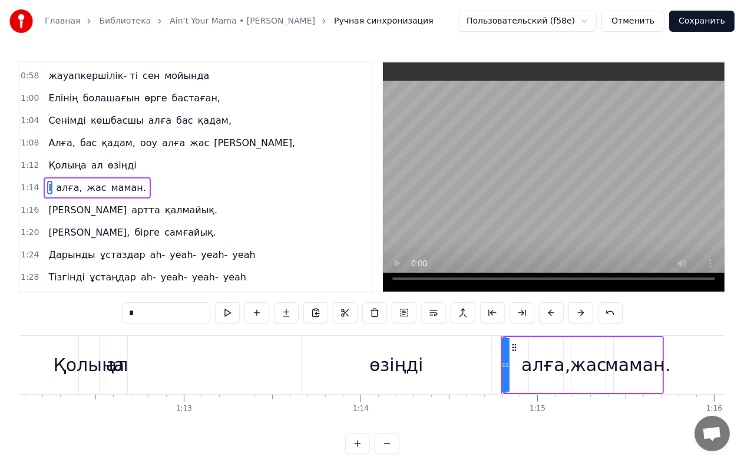
type input "*****"
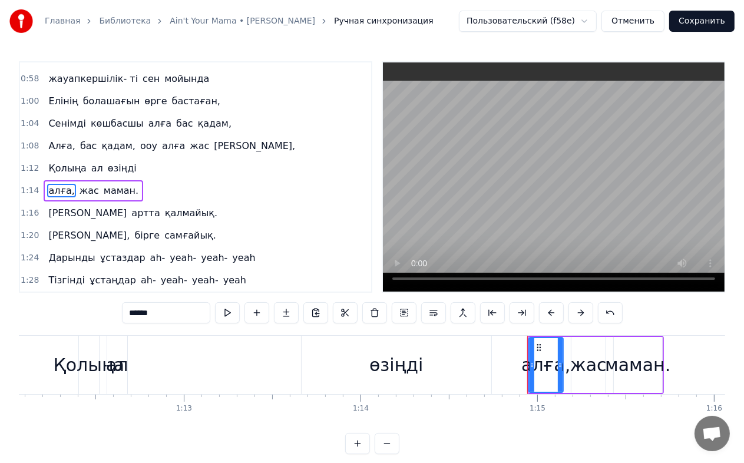
scroll to position [354, 0]
click at [80, 203] on div "Кееееееел артта қалмайық." at bounding box center [133, 212] width 179 height 21
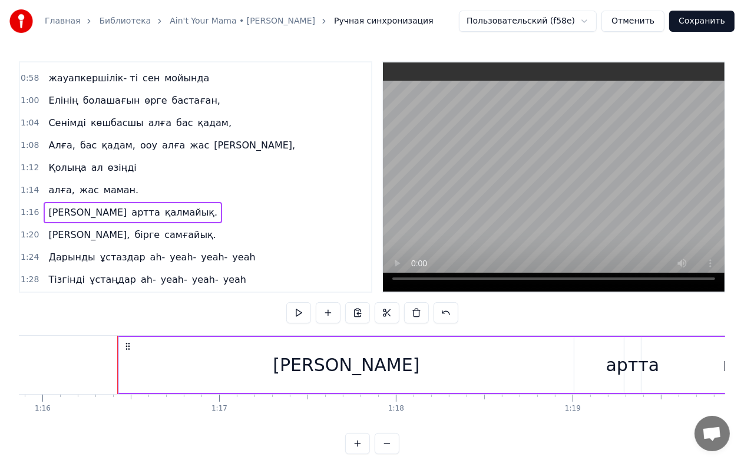
scroll to position [0, 13454]
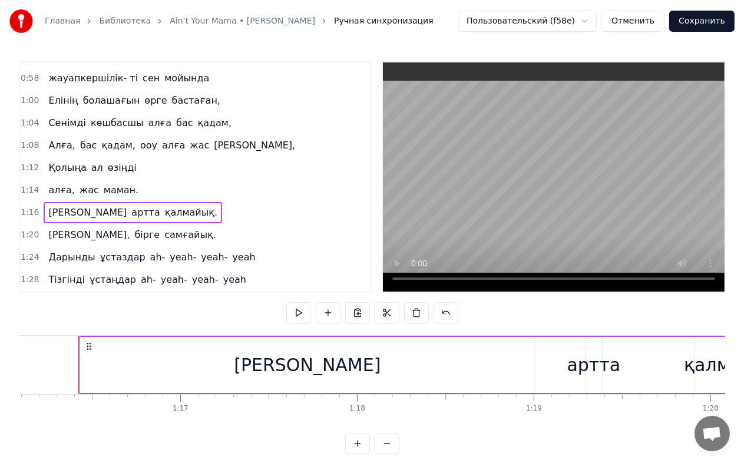
click at [63, 228] on span "[PERSON_NAME]," at bounding box center [89, 235] width 84 height 14
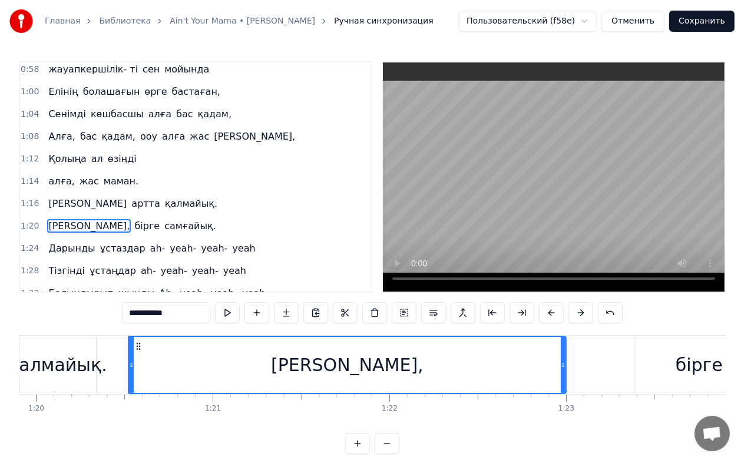
scroll to position [0, 14178]
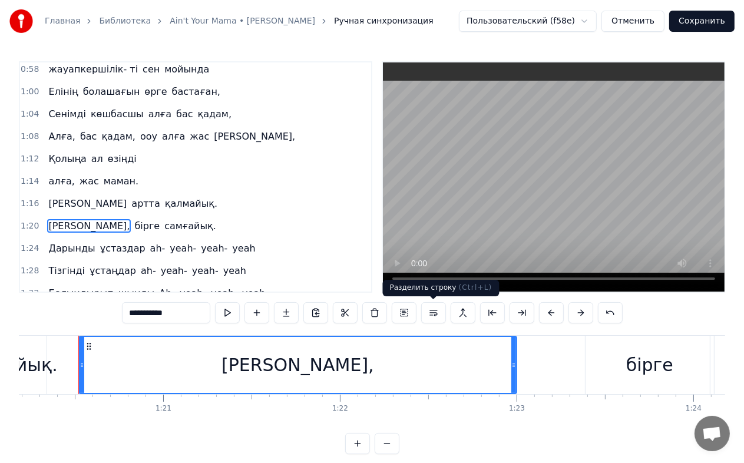
click at [429, 314] on button at bounding box center [433, 312] width 25 height 21
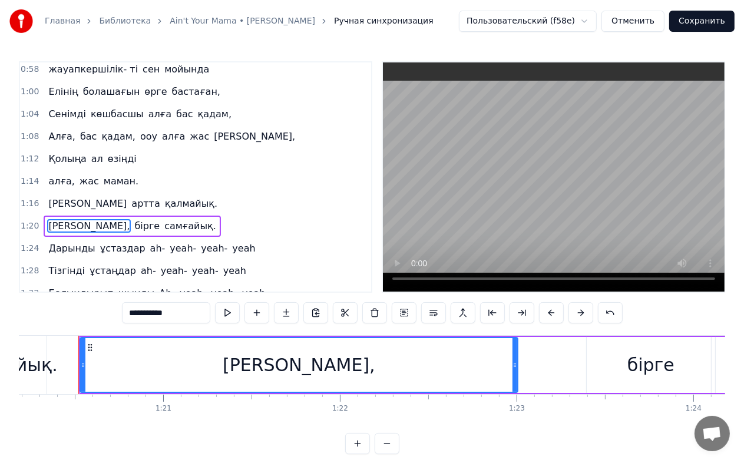
scroll to position [400, 0]
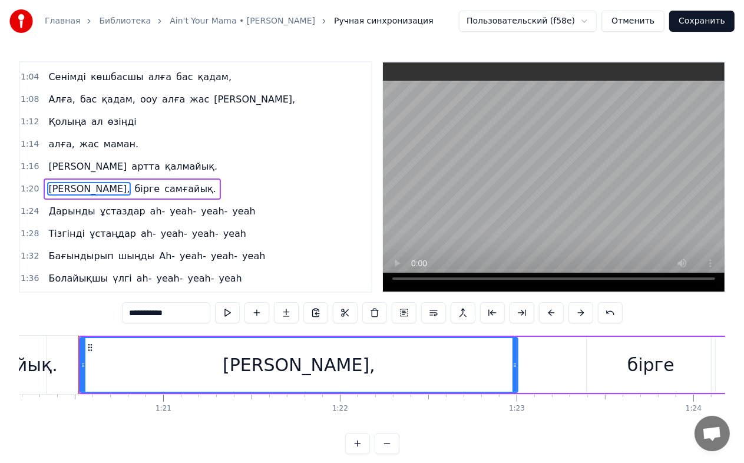
click at [164, 160] on span "қалмайық." at bounding box center [191, 167] width 55 height 14
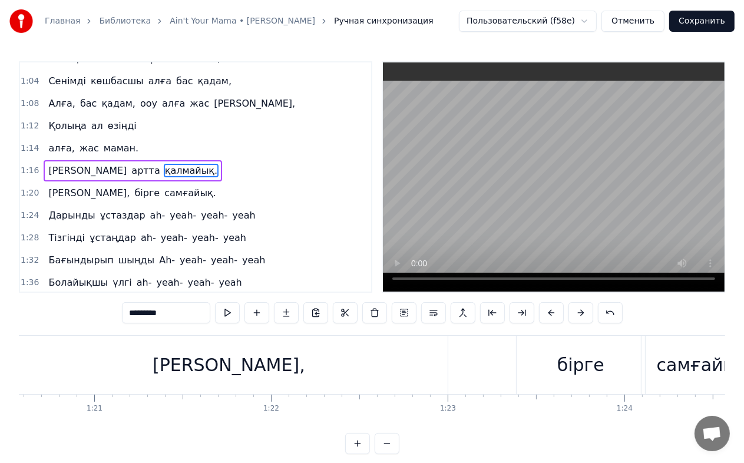
scroll to position [0, 14249]
click at [276, 367] on div "[PERSON_NAME]," at bounding box center [228, 365] width 438 height 58
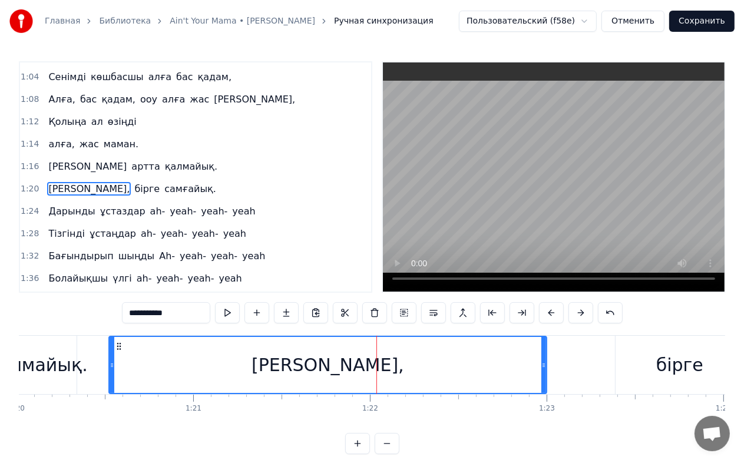
scroll to position [0, 14132]
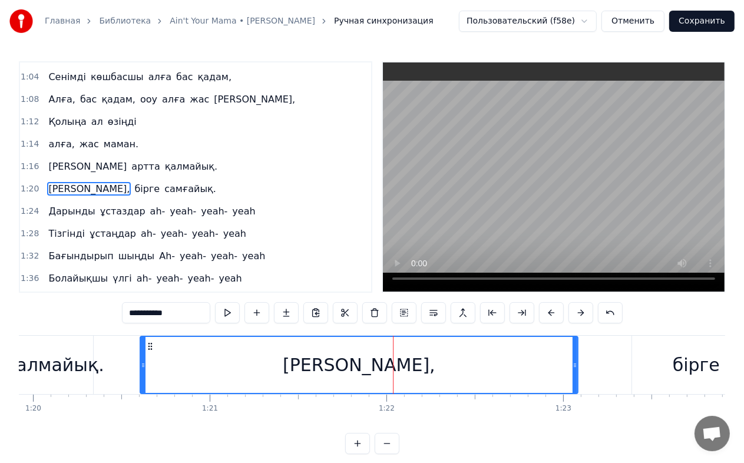
drag, startPoint x: 134, startPoint y: 344, endPoint x: 149, endPoint y: 347, distance: 14.9
click at [149, 347] on icon at bounding box center [150, 346] width 9 height 9
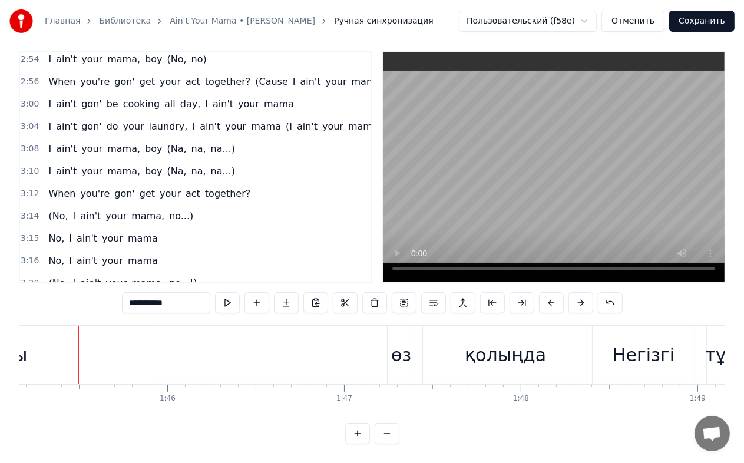
scroll to position [20, 0]
click at [406, 350] on div "өз" at bounding box center [401, 355] width 20 height 27
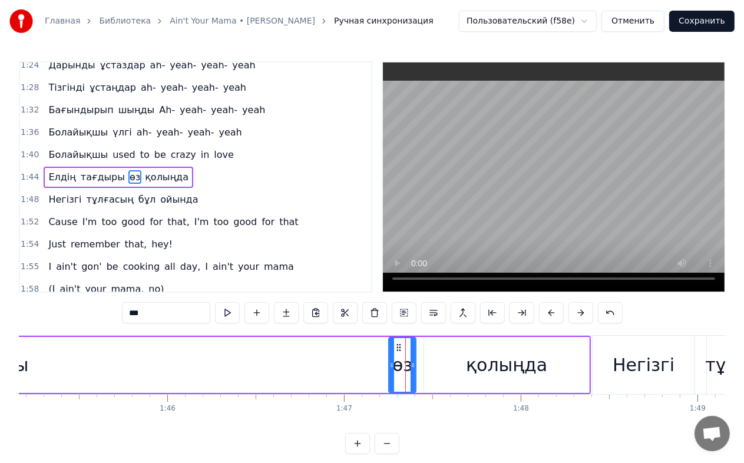
scroll to position [530, 0]
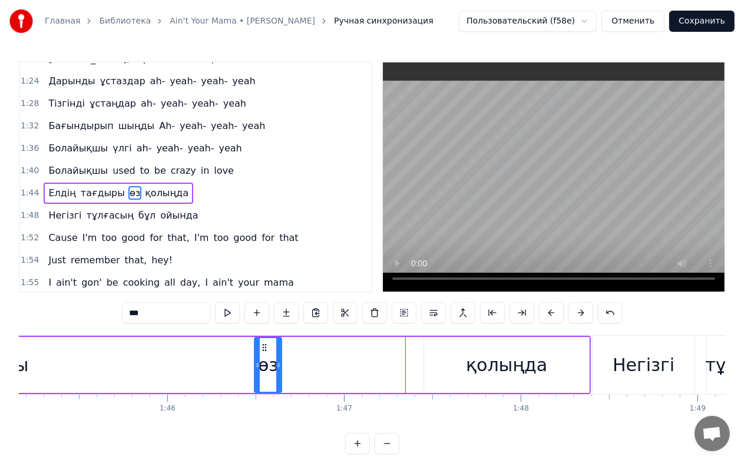
drag, startPoint x: 395, startPoint y: 346, endPoint x: 261, endPoint y: 360, distance: 135.1
click at [261, 360] on div "өз" at bounding box center [268, 365] width 26 height 54
drag, startPoint x: 281, startPoint y: 362, endPoint x: 335, endPoint y: 361, distance: 54.2
click at [319, 361] on icon at bounding box center [316, 365] width 5 height 9
click at [503, 358] on div "қолыңда" at bounding box center [506, 365] width 81 height 27
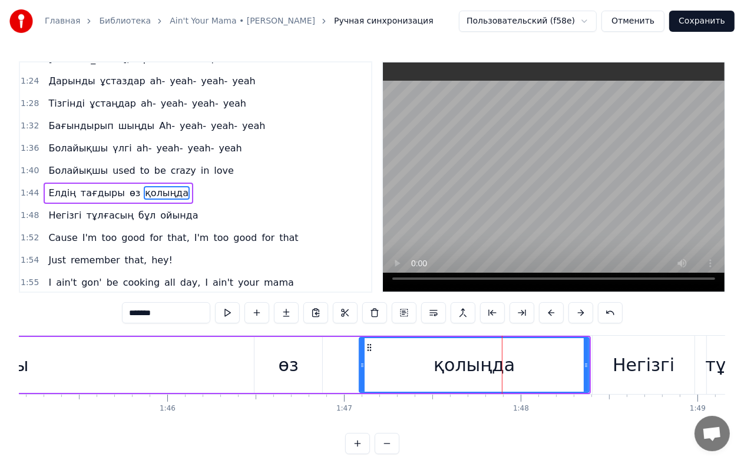
drag, startPoint x: 427, startPoint y: 363, endPoint x: 345, endPoint y: 363, distance: 82.5
click at [361, 363] on icon at bounding box center [362, 365] width 5 height 9
click at [309, 362] on div "өз" at bounding box center [289, 365] width 68 height 56
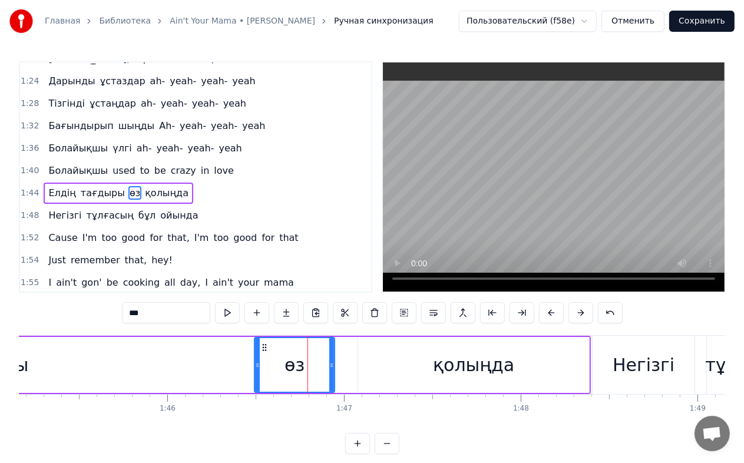
drag, startPoint x: 321, startPoint y: 363, endPoint x: 333, endPoint y: 363, distance: 12.4
click at [333, 363] on icon at bounding box center [331, 365] width 5 height 9
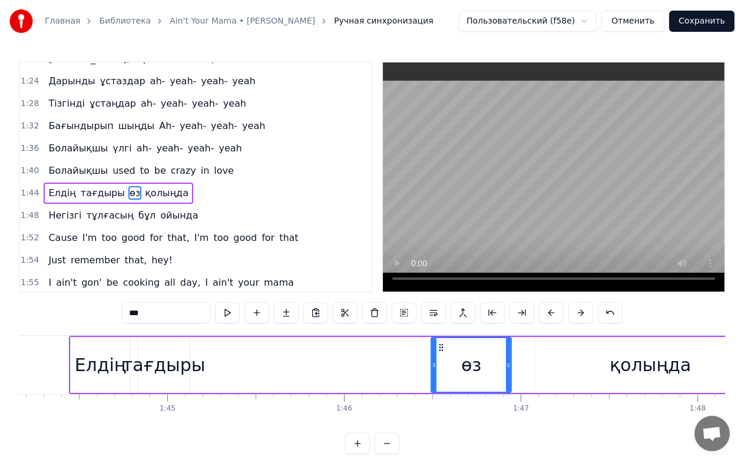
scroll to position [0, 18311]
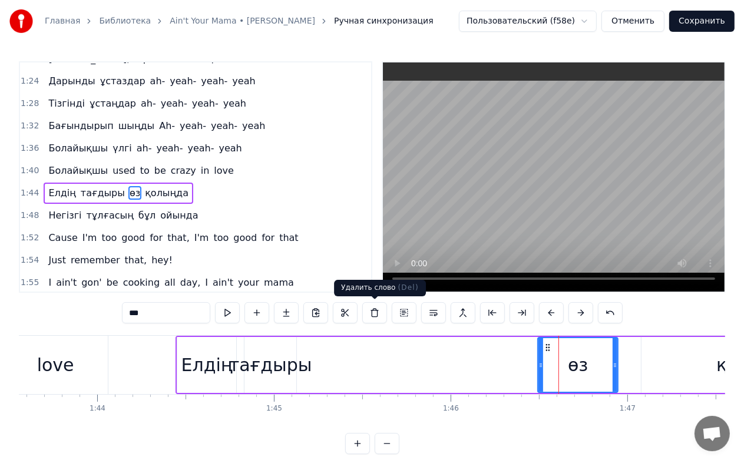
click at [289, 371] on div "тағдыры" at bounding box center [270, 365] width 83 height 27
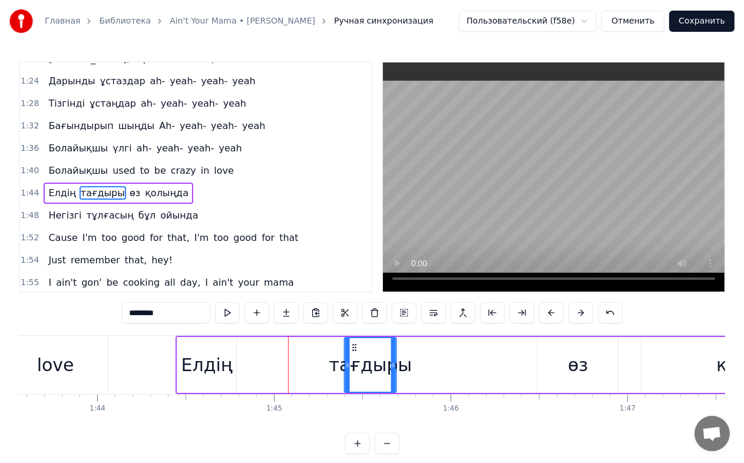
drag, startPoint x: 256, startPoint y: 344, endPoint x: 353, endPoint y: 354, distance: 97.2
click at [353, 354] on div "тағдыры" at bounding box center [370, 365] width 51 height 54
drag, startPoint x: 352, startPoint y: 344, endPoint x: 340, endPoint y: 347, distance: 12.0
click at [340, 347] on icon at bounding box center [342, 347] width 9 height 9
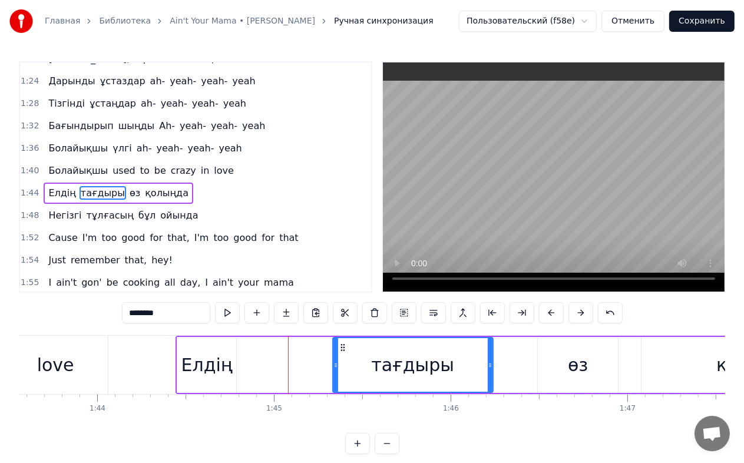
drag, startPoint x: 382, startPoint y: 364, endPoint x: 494, endPoint y: 365, distance: 112.0
click at [493, 365] on icon at bounding box center [490, 365] width 5 height 9
click at [217, 364] on div "Елдің" at bounding box center [207, 365] width 51 height 27
type input "*****"
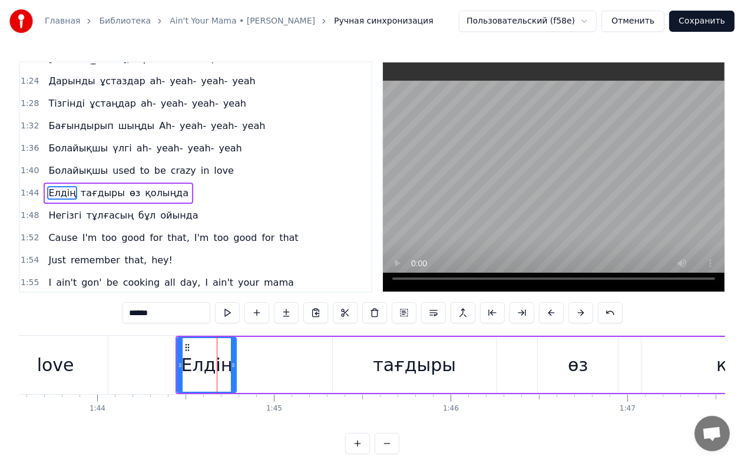
drag, startPoint x: 236, startPoint y: 364, endPoint x: 276, endPoint y: 365, distance: 40.1
click at [276, 365] on div "Елдің тағдыры өз қолыңда" at bounding box center [525, 365] width 699 height 58
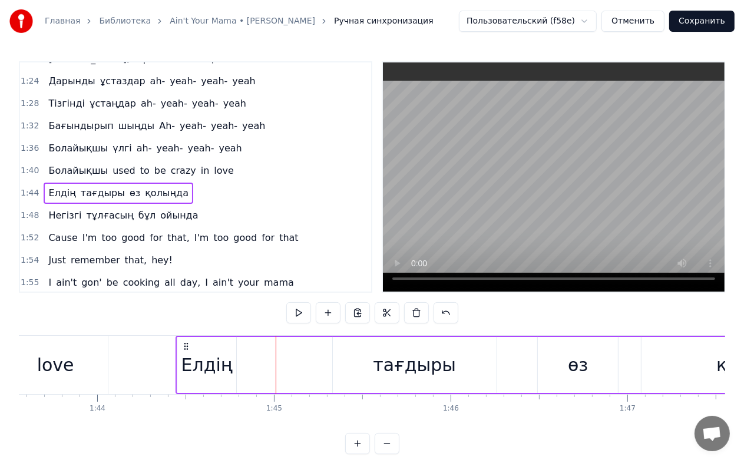
click at [221, 362] on div "Елдің" at bounding box center [207, 365] width 51 height 27
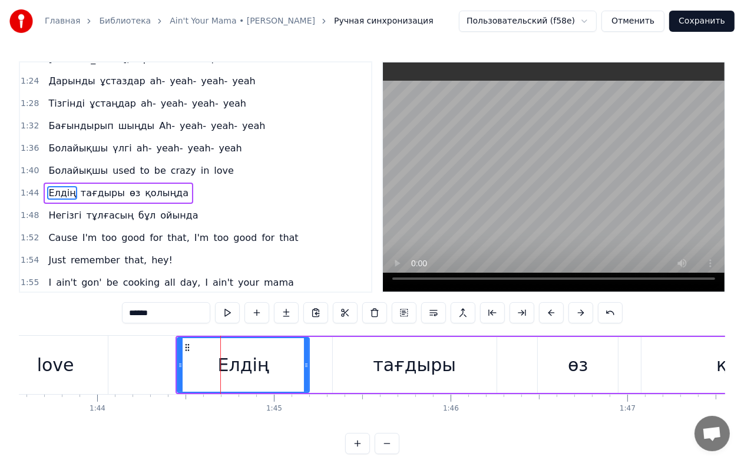
drag, startPoint x: 235, startPoint y: 365, endPoint x: 308, endPoint y: 365, distance: 73.7
click at [308, 365] on icon at bounding box center [306, 365] width 5 height 9
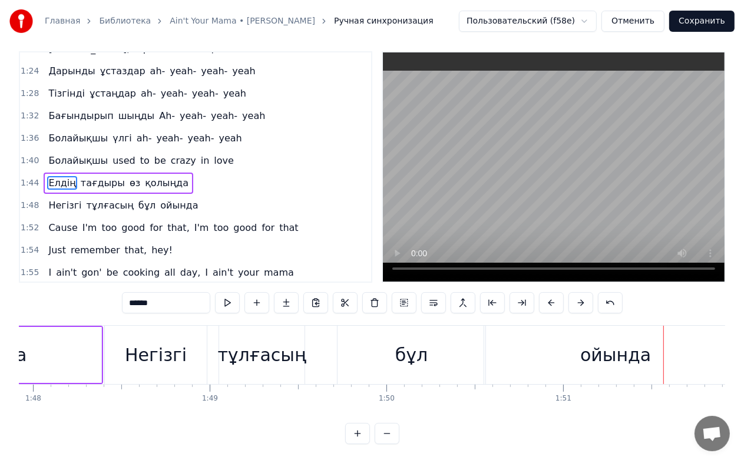
scroll to position [20, 0]
click at [275, 342] on div "тұлғасың" at bounding box center [261, 355] width 89 height 27
type input "********"
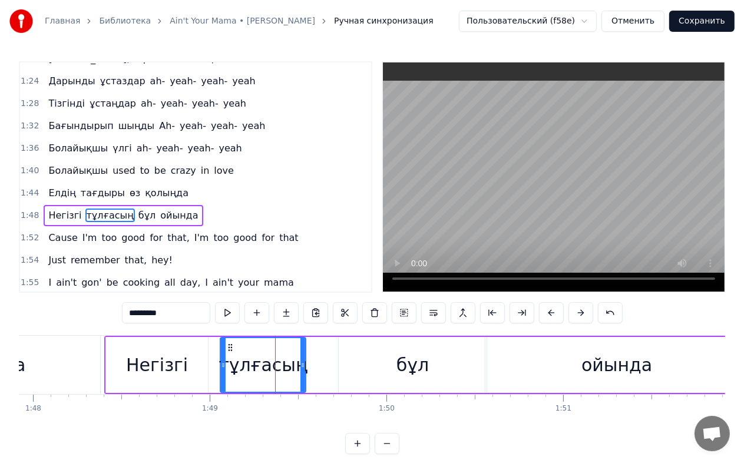
scroll to position [552, 0]
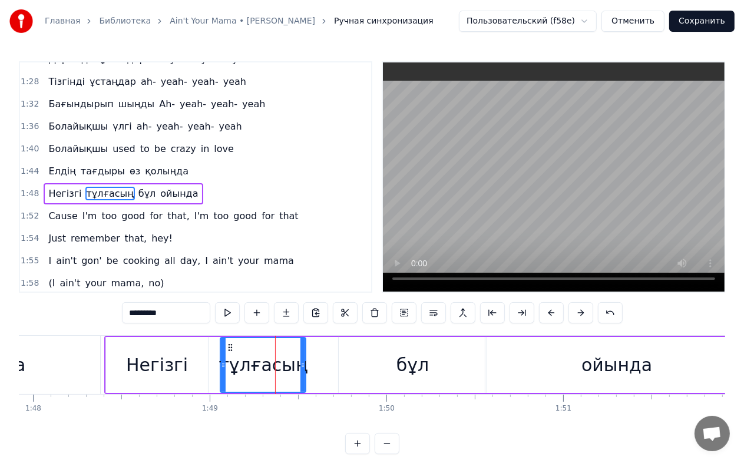
click at [322, 361] on div "Негізгі тұлғасың бұл ойында" at bounding box center [427, 365] width 646 height 58
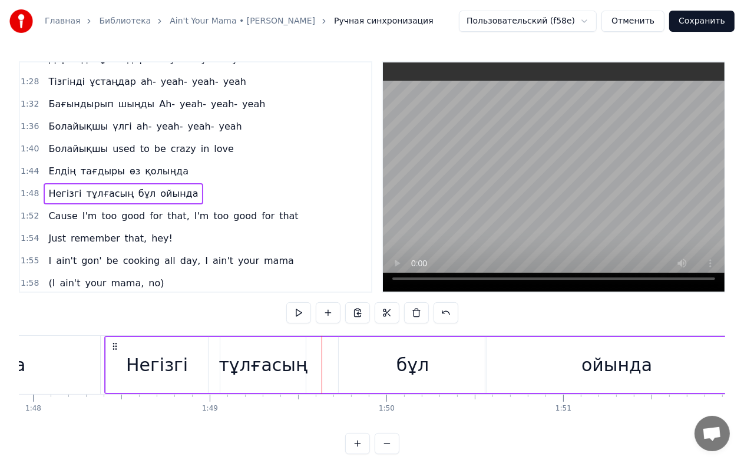
click at [397, 365] on div "бұл" at bounding box center [413, 365] width 148 height 56
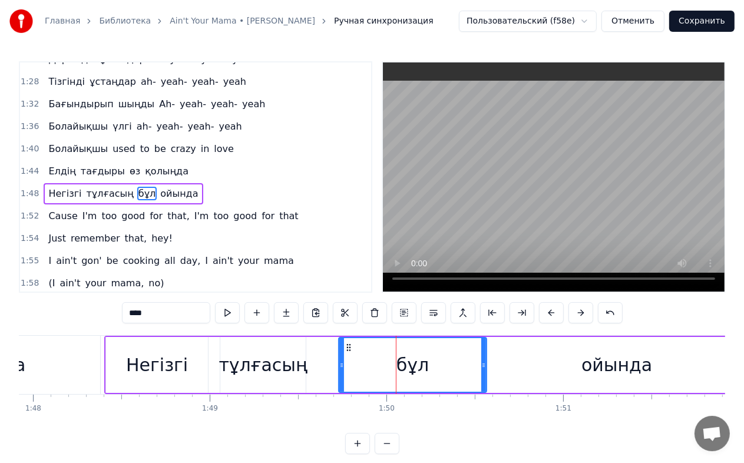
click at [276, 362] on div "тұлғасың" at bounding box center [263, 365] width 89 height 27
type input "********"
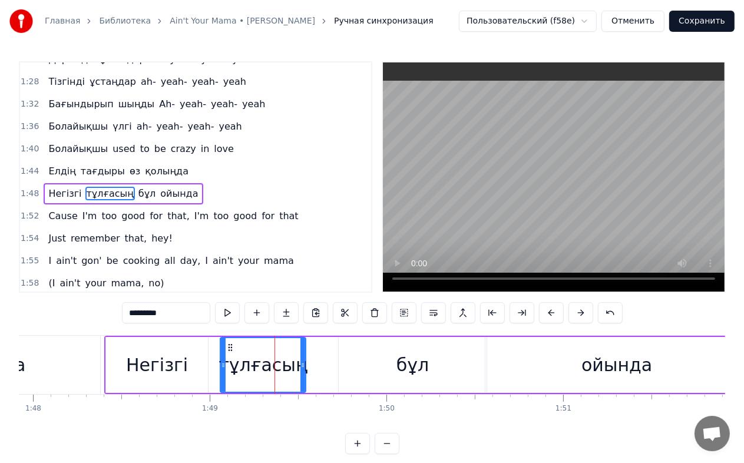
drag, startPoint x: 305, startPoint y: 365, endPoint x: 315, endPoint y: 365, distance: 10.0
click at [315, 365] on div "Негізгі тұлғасың бұл ойында" at bounding box center [427, 365] width 646 height 58
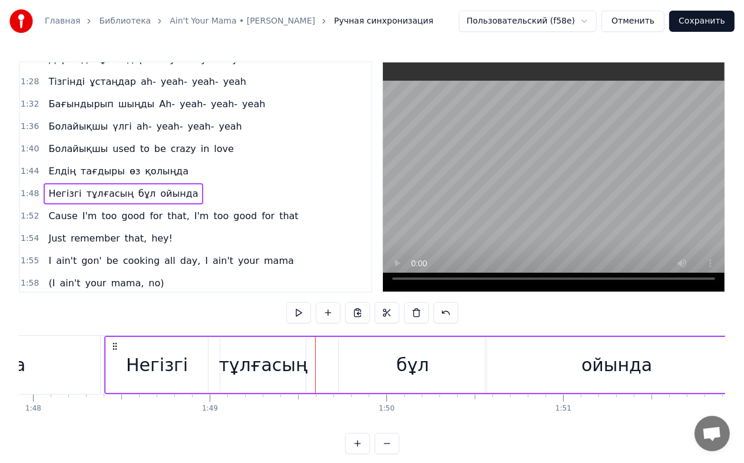
click at [297, 363] on div "тұлғасың" at bounding box center [263, 365] width 89 height 27
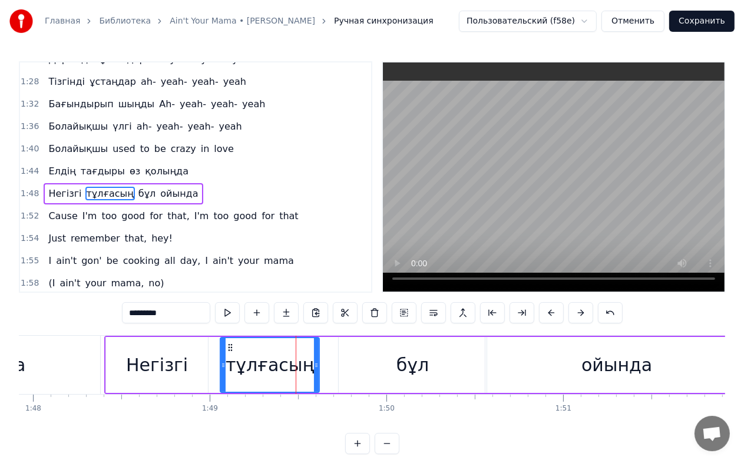
drag, startPoint x: 304, startPoint y: 364, endPoint x: 318, endPoint y: 364, distance: 13.6
click at [318, 364] on icon at bounding box center [316, 365] width 5 height 9
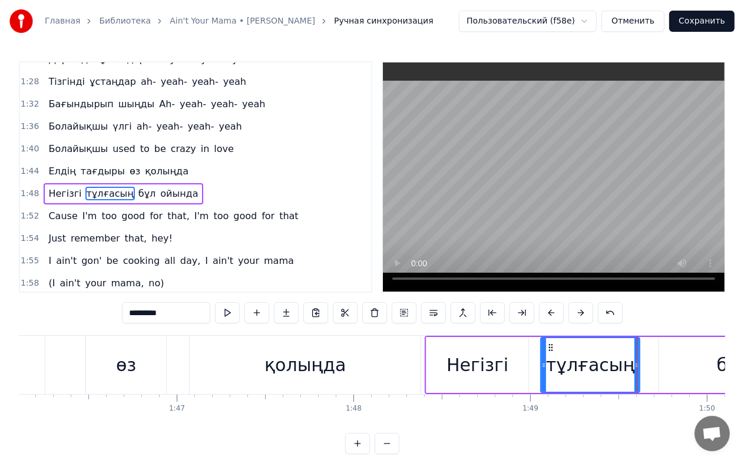
scroll to position [0, 18762]
click at [436, 351] on div "Негізгі" at bounding box center [478, 365] width 102 height 56
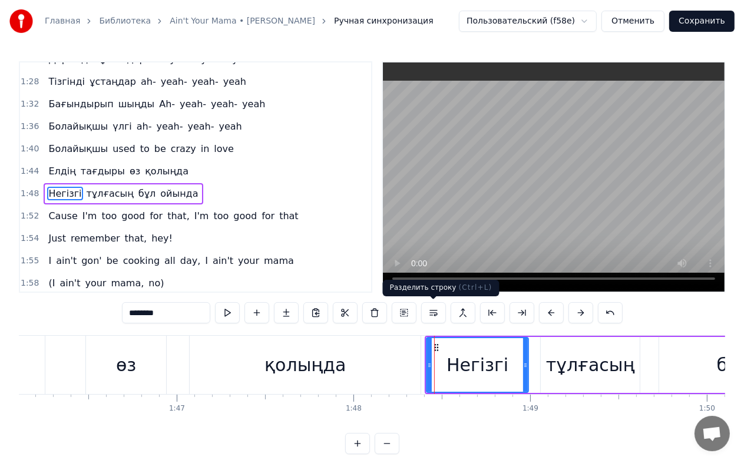
click at [431, 314] on button at bounding box center [433, 312] width 25 height 21
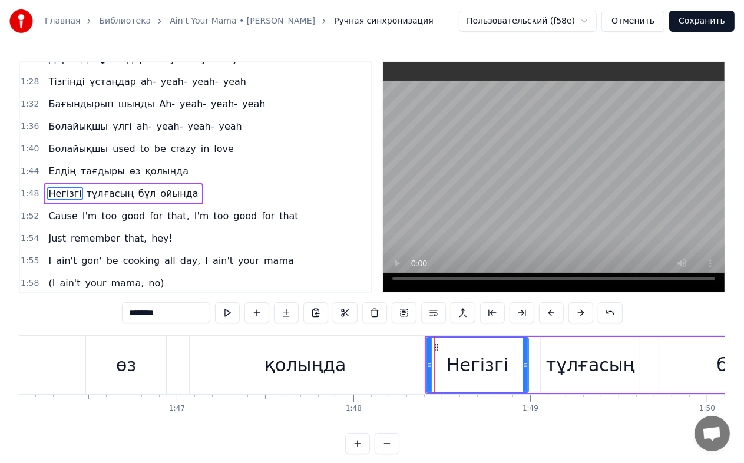
click at [431, 314] on button at bounding box center [433, 312] width 25 height 21
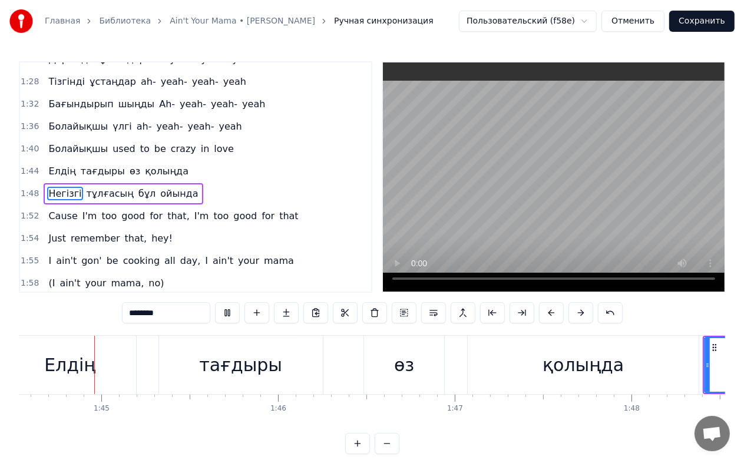
scroll to position [0, 18456]
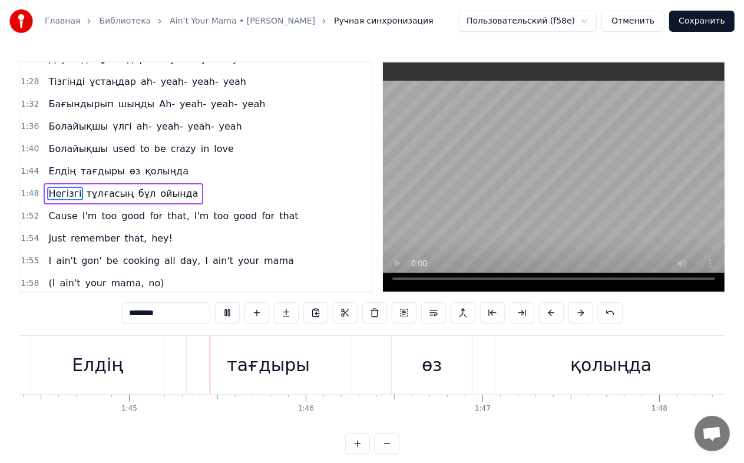
click at [578, 210] on video at bounding box center [554, 176] width 342 height 229
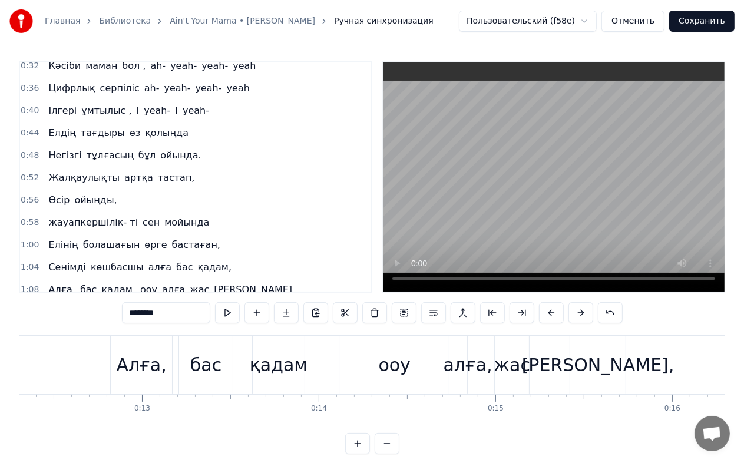
scroll to position [186, 0]
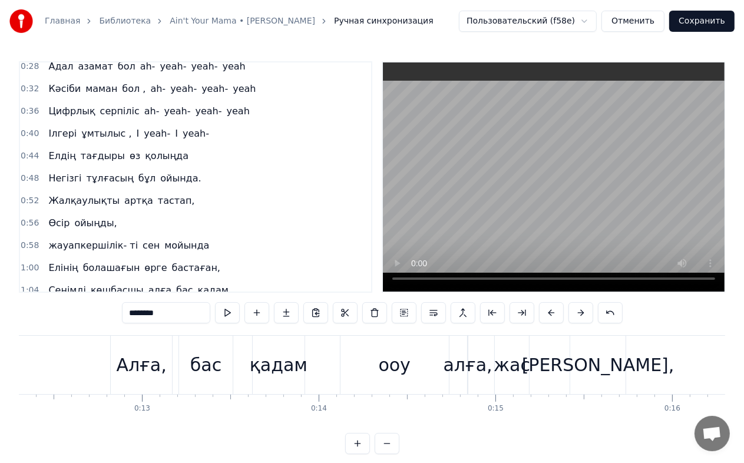
click at [47, 149] on span "Елдің" at bounding box center [61, 156] width 29 height 14
type input "*****"
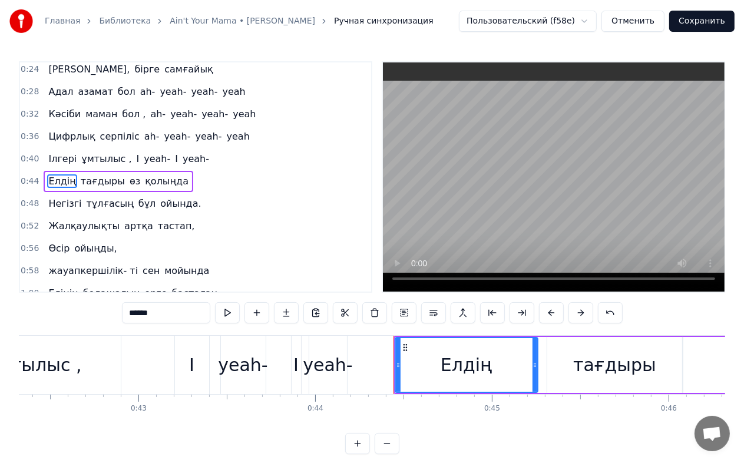
scroll to position [0, 7799]
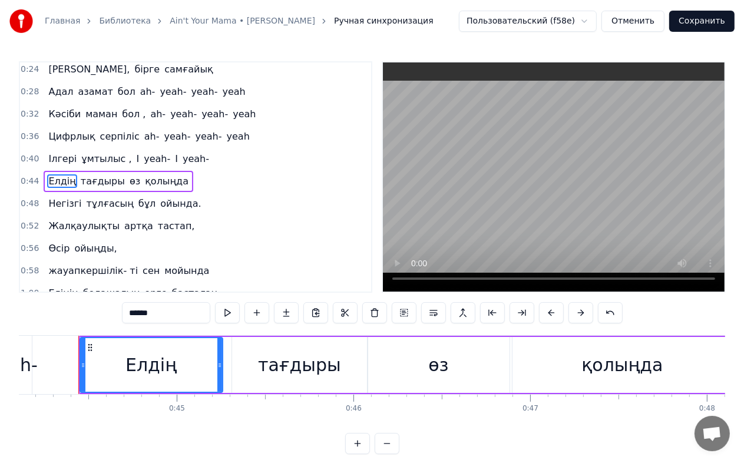
click at [71, 171] on div "Елдің тағдыры өз қолыңда" at bounding box center [119, 181] width 150 height 21
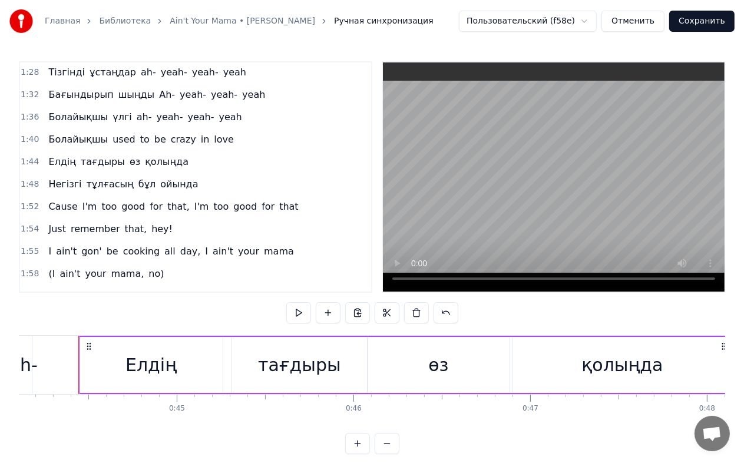
scroll to position [574, 0]
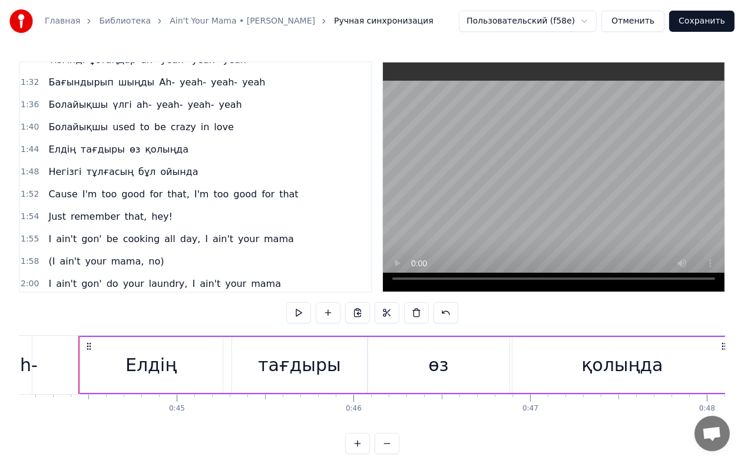
click at [44, 139] on div "Елдің тағдыры өз қолыңда" at bounding box center [119, 149] width 150 height 21
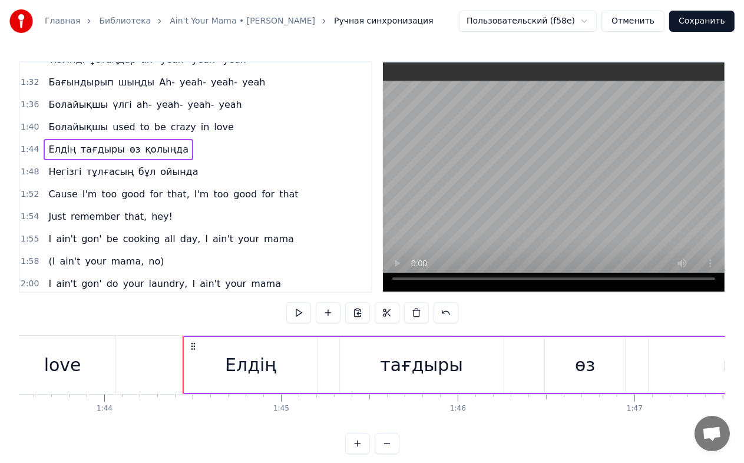
scroll to position [0, 18409]
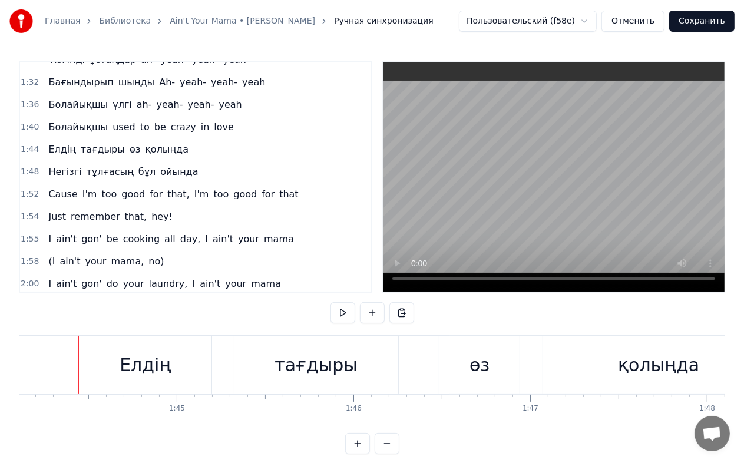
click at [44, 139] on div "Елдің тағдыры өз қолыңда" at bounding box center [119, 149] width 150 height 21
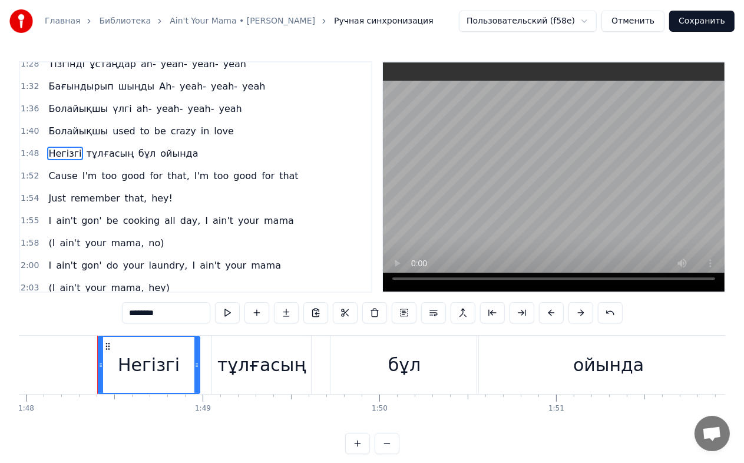
scroll to position [0, 19109]
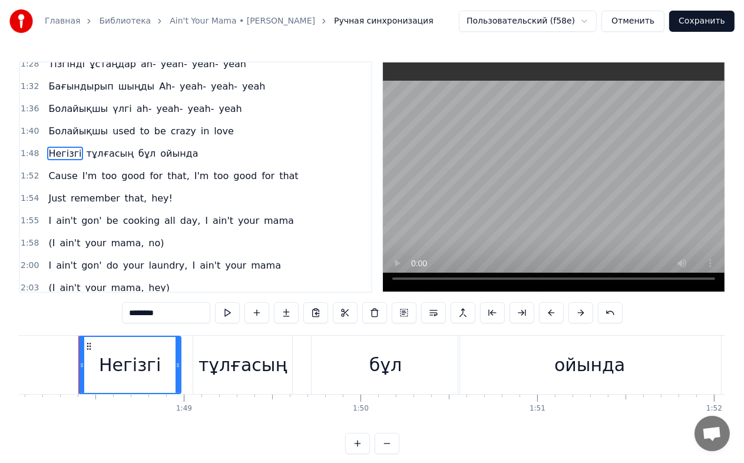
click at [44, 121] on div "1:40 Болайықшы used to be crazy in love" at bounding box center [195, 131] width 351 height 22
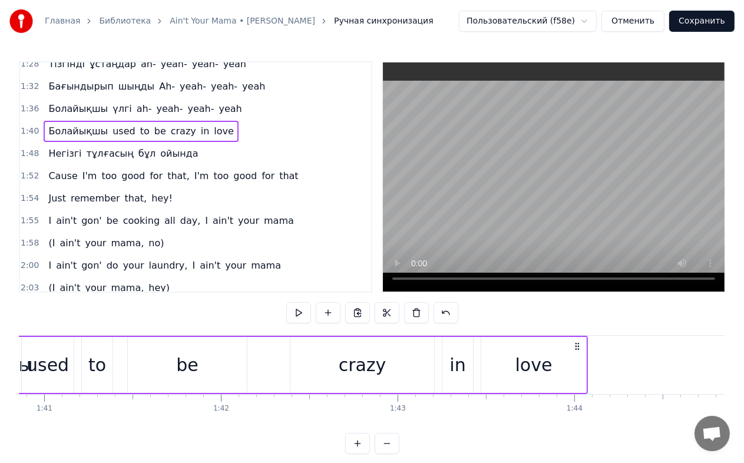
scroll to position [0, 17701]
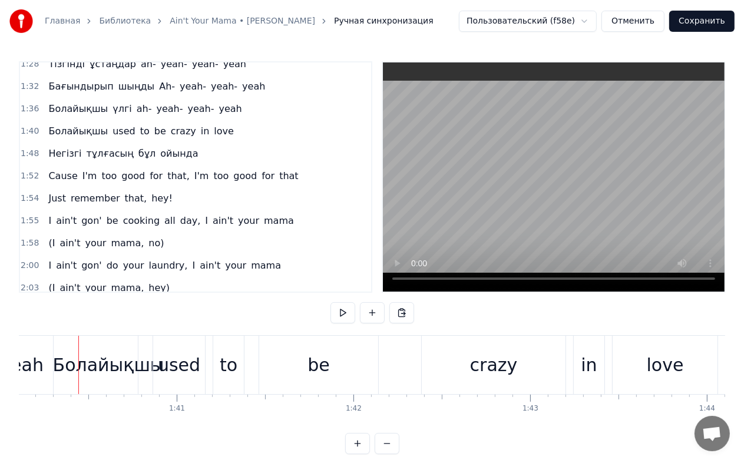
click at [50, 143] on div "Негізгі тұлғасың бұл ойында" at bounding box center [123, 153] width 159 height 21
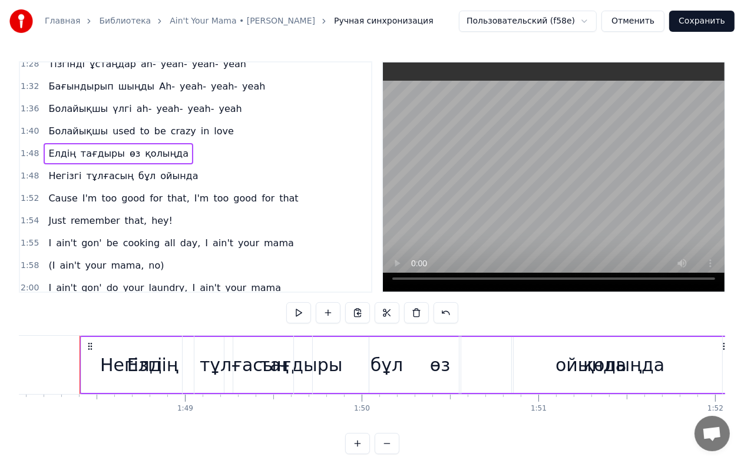
scroll to position [0, 19109]
click at [448, 315] on button at bounding box center [446, 312] width 25 height 21
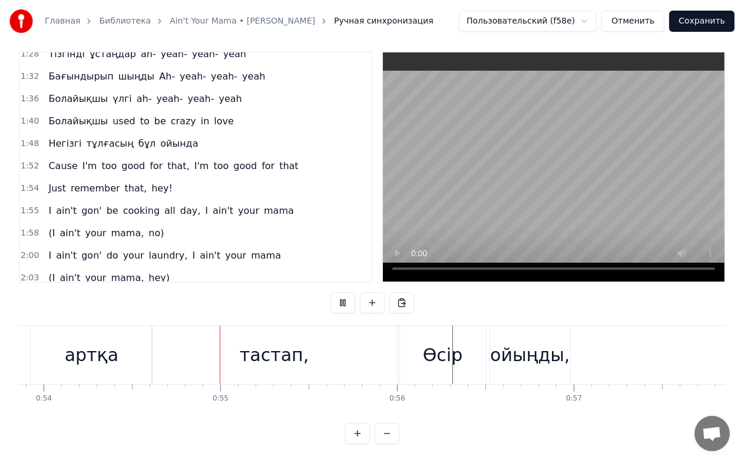
scroll to position [0, 9573]
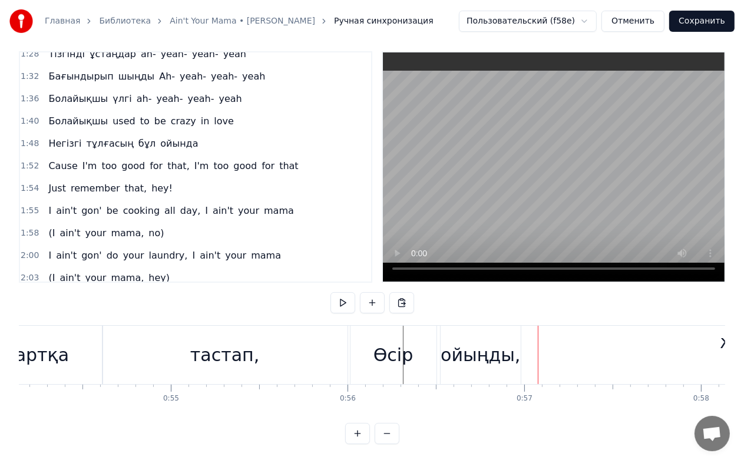
click at [467, 342] on div "ойыңды," at bounding box center [481, 355] width 80 height 27
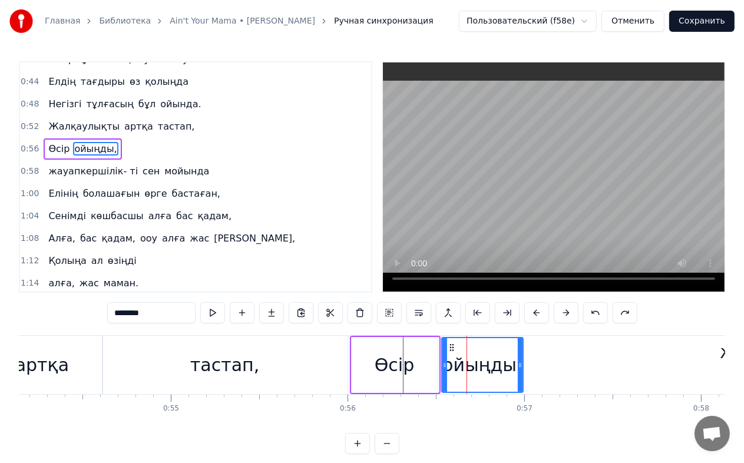
scroll to position [226, 0]
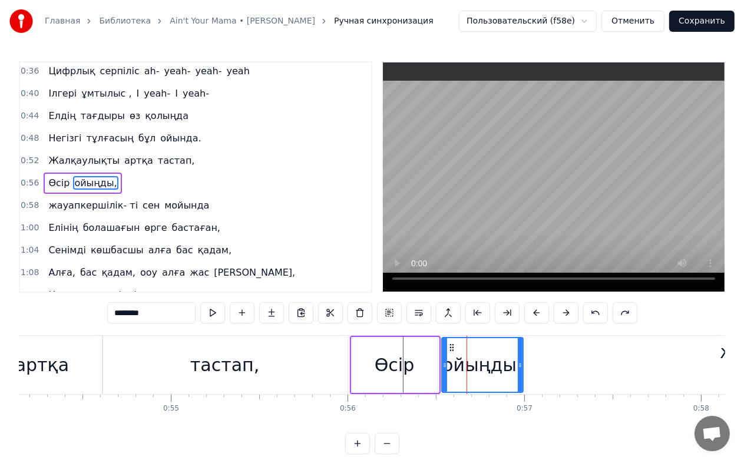
click at [417, 368] on div "Өсір" at bounding box center [395, 365] width 86 height 56
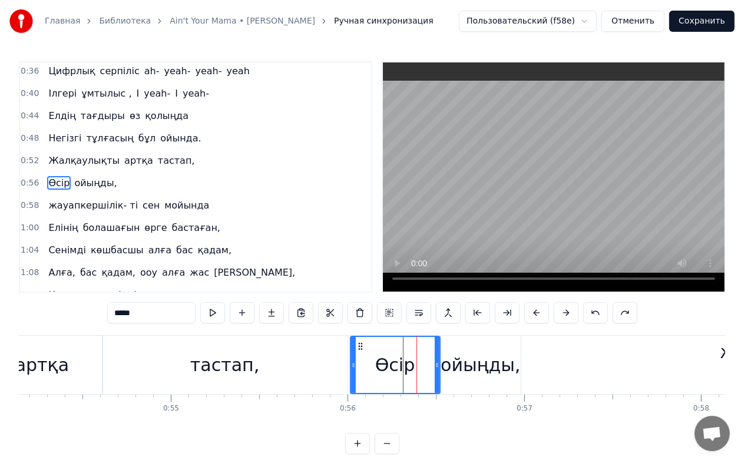
drag, startPoint x: 433, startPoint y: 364, endPoint x: 444, endPoint y: 364, distance: 11.8
click at [440, 364] on icon at bounding box center [437, 365] width 5 height 9
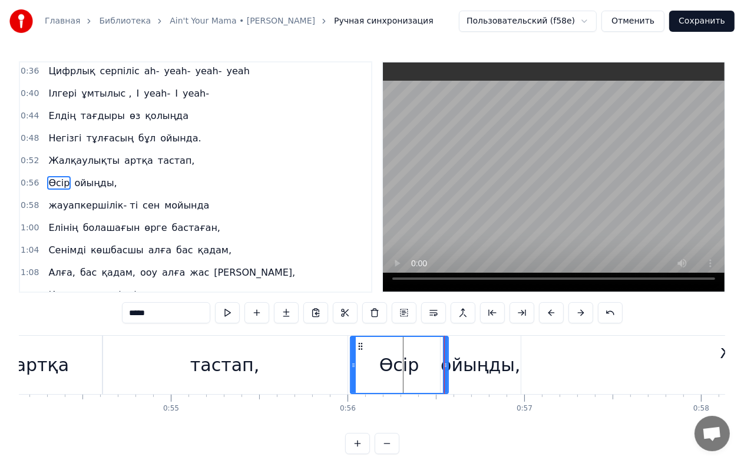
click at [481, 368] on div "ойыңды," at bounding box center [481, 365] width 80 height 27
type input "*******"
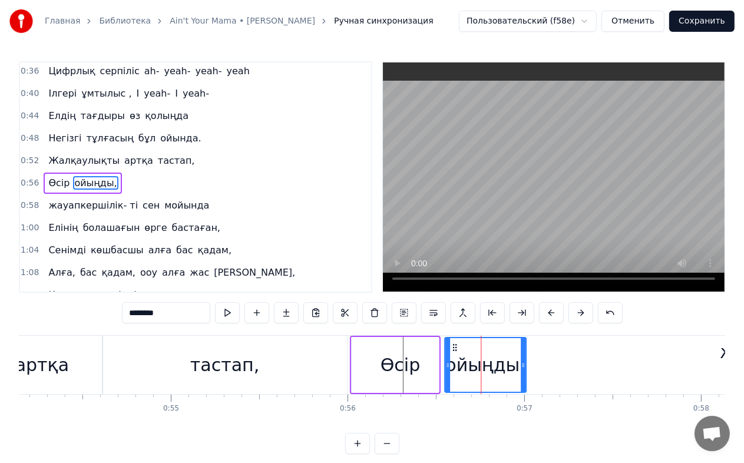
click at [457, 347] on icon at bounding box center [454, 347] width 9 height 9
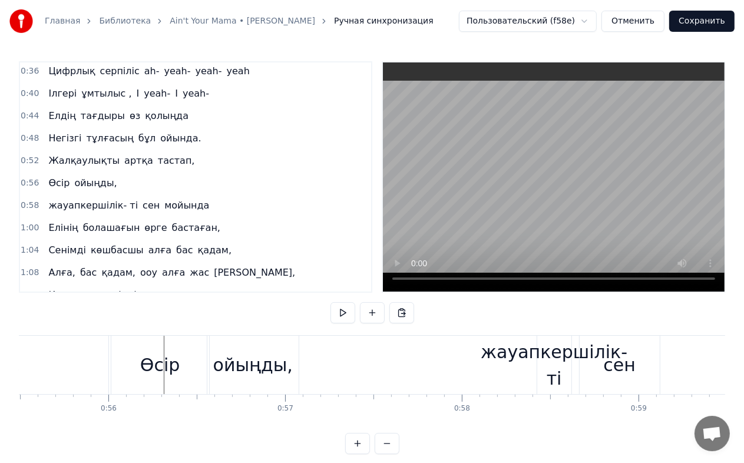
scroll to position [0, 9810]
click at [554, 352] on div "жауапкершілік- ті" at bounding box center [556, 365] width 147 height 53
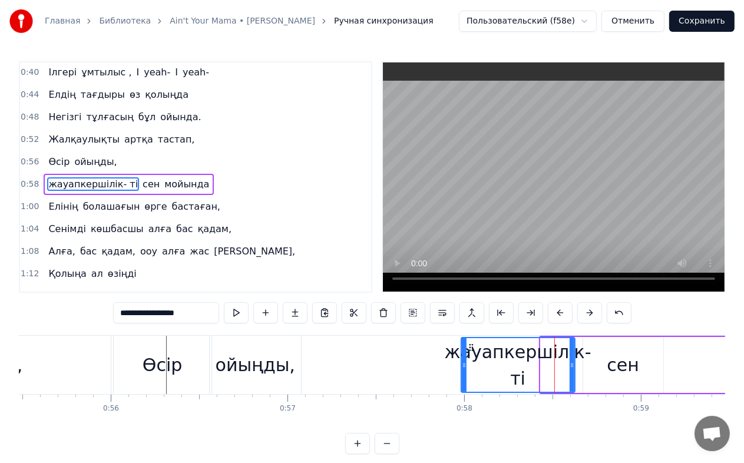
drag, startPoint x: 543, startPoint y: 362, endPoint x: 463, endPoint y: 360, distance: 79.6
click at [463, 361] on icon at bounding box center [464, 365] width 5 height 9
drag, startPoint x: 506, startPoint y: 351, endPoint x: 493, endPoint y: 354, distance: 13.2
click at [493, 354] on div "жауапкершілік- ті" at bounding box center [518, 365] width 147 height 53
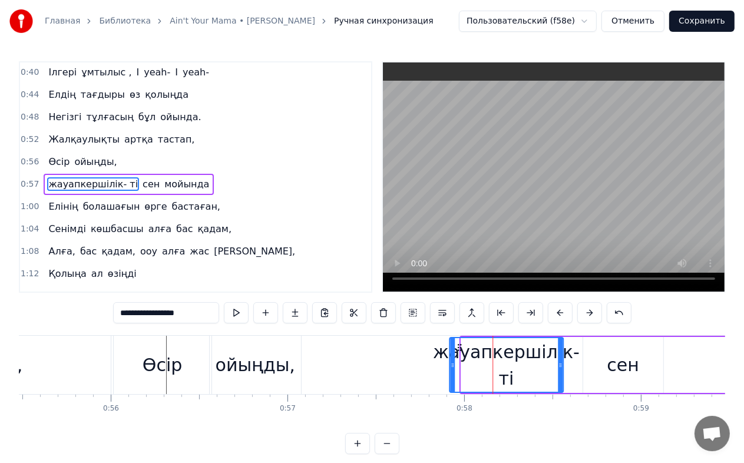
drag, startPoint x: 469, startPoint y: 345, endPoint x: 453, endPoint y: 340, distance: 16.8
click at [455, 347] on icon at bounding box center [459, 347] width 9 height 9
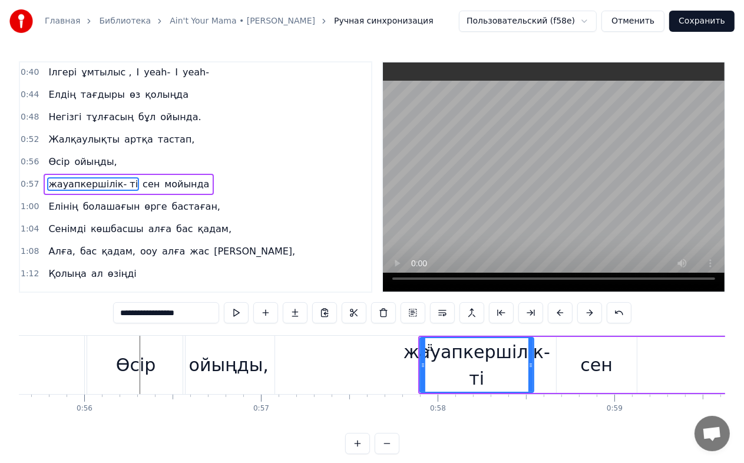
scroll to position [0, 9836]
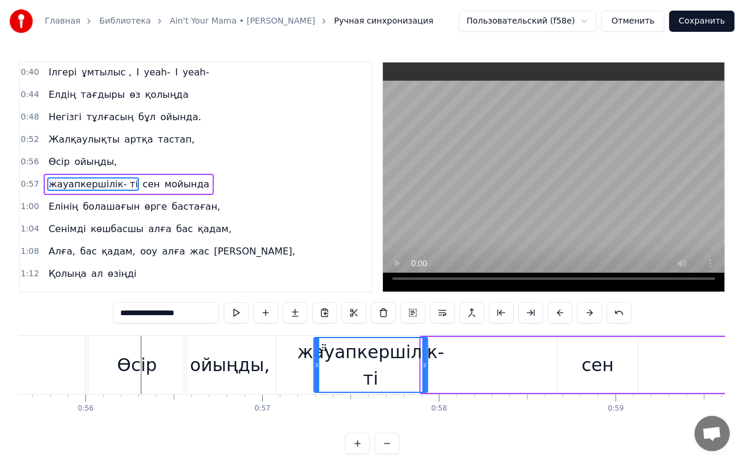
drag, startPoint x: 426, startPoint y: 346, endPoint x: 323, endPoint y: 352, distance: 102.8
click at [323, 352] on div "жауапкершілік- ті" at bounding box center [370, 365] width 113 height 54
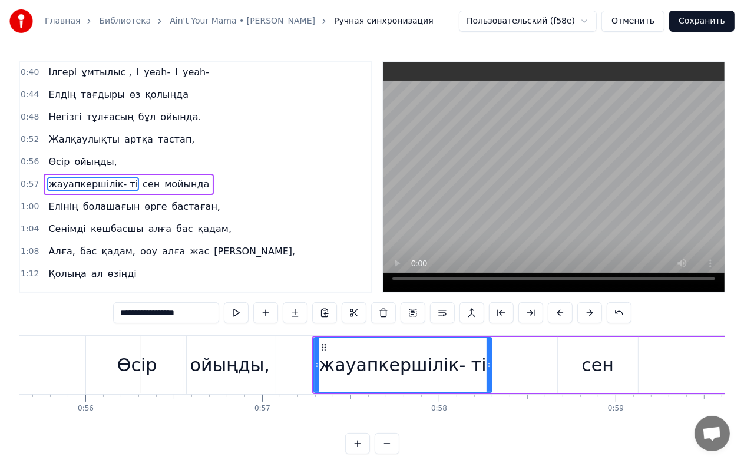
drag, startPoint x: 423, startPoint y: 359, endPoint x: 487, endPoint y: 360, distance: 64.3
click at [487, 360] on div at bounding box center [489, 365] width 5 height 54
click at [596, 366] on div "сен" at bounding box center [598, 365] width 32 height 27
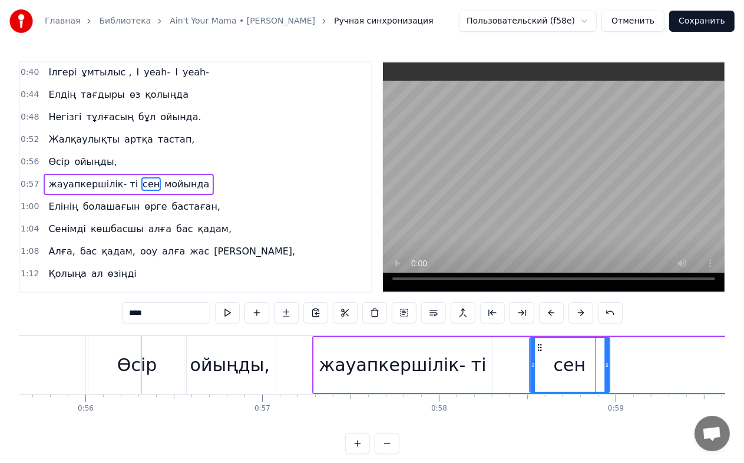
drag, startPoint x: 566, startPoint y: 347, endPoint x: 538, endPoint y: 348, distance: 28.3
click at [538, 348] on icon at bounding box center [539, 347] width 9 height 9
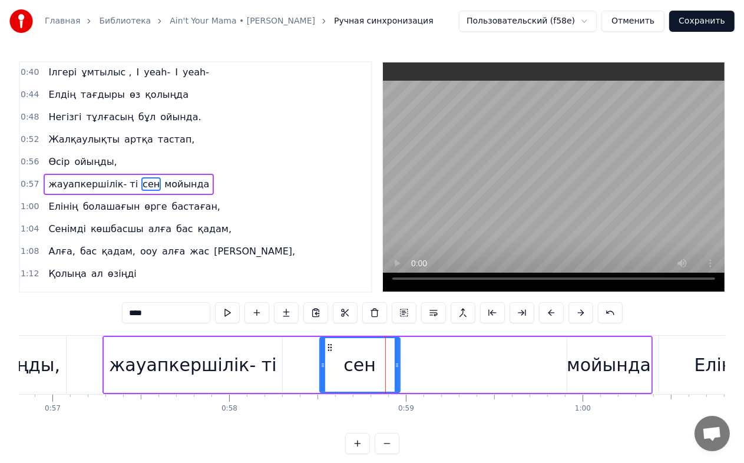
scroll to position [0, 10059]
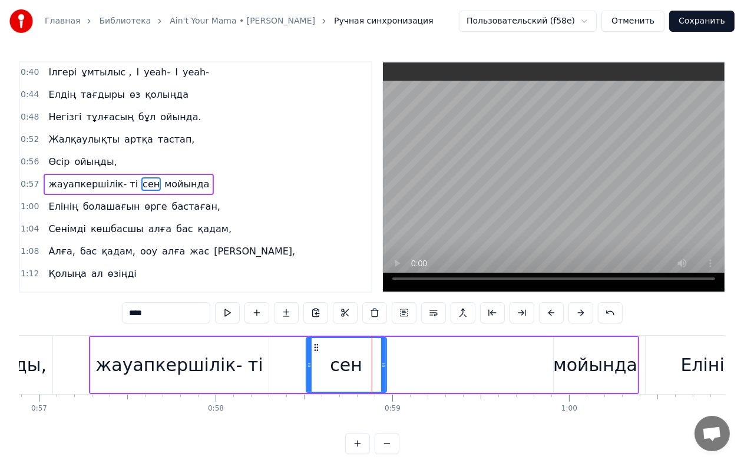
click at [576, 361] on div "мойында" at bounding box center [595, 365] width 84 height 27
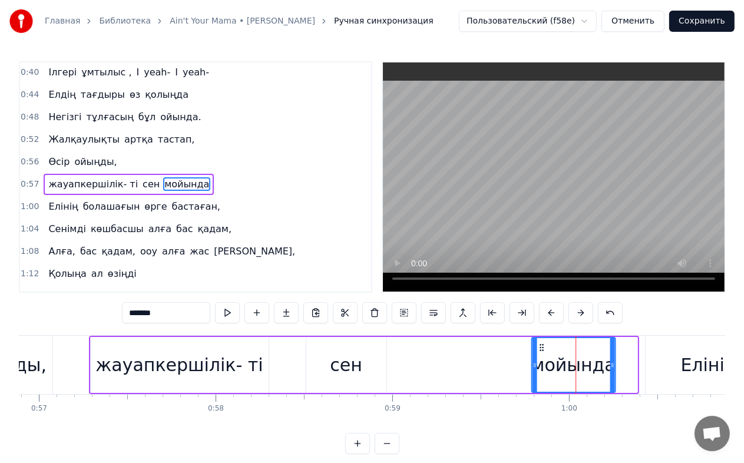
drag, startPoint x: 559, startPoint y: 347, endPoint x: 538, endPoint y: 353, distance: 22.6
click at [538, 353] on div "мойында" at bounding box center [573, 365] width 83 height 54
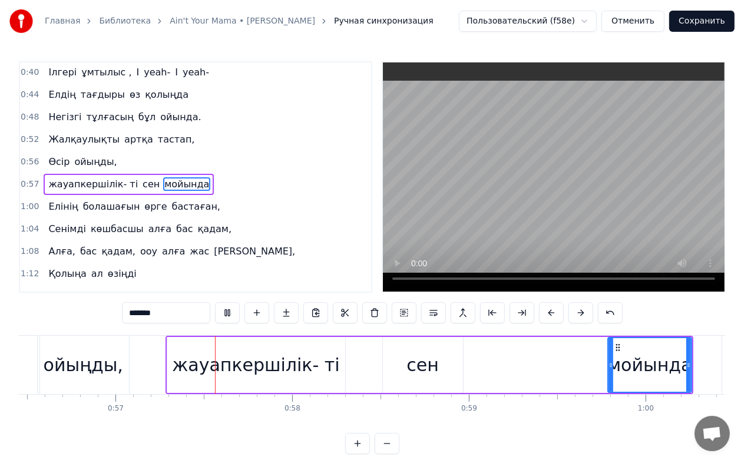
scroll to position [0, 10014]
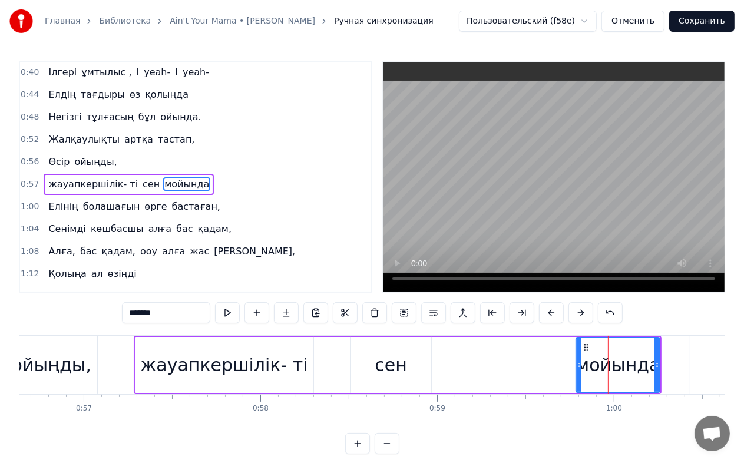
click at [283, 356] on div "жауапкершілік- ті" at bounding box center [223, 365] width 167 height 27
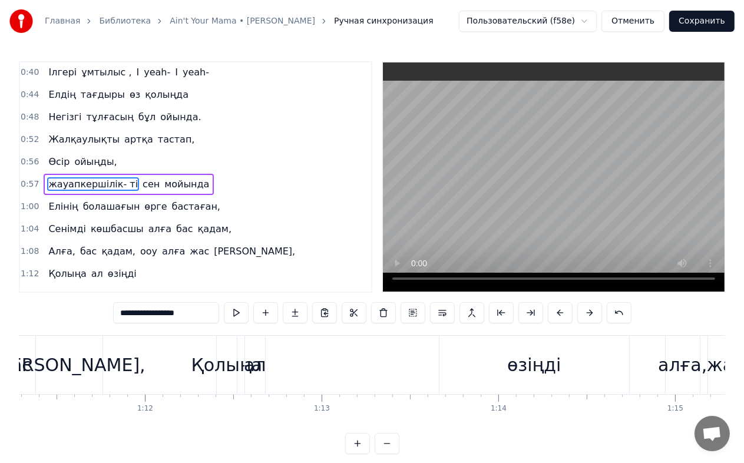
scroll to position [0, 12606]
click at [226, 361] on div "Қолыңа" at bounding box center [225, 365] width 71 height 27
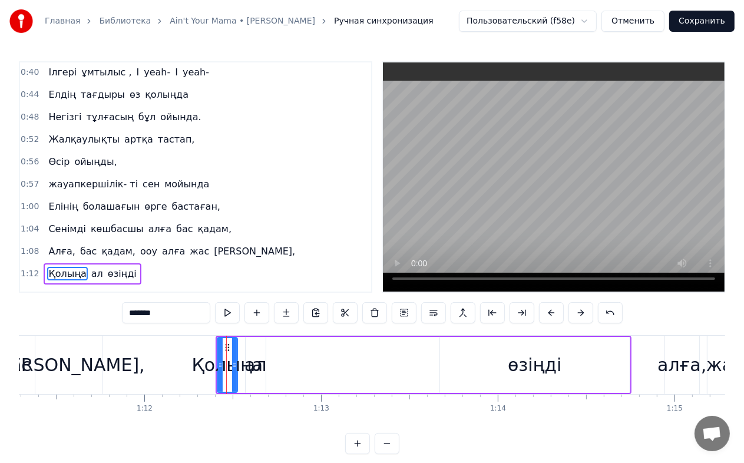
scroll to position [335, 0]
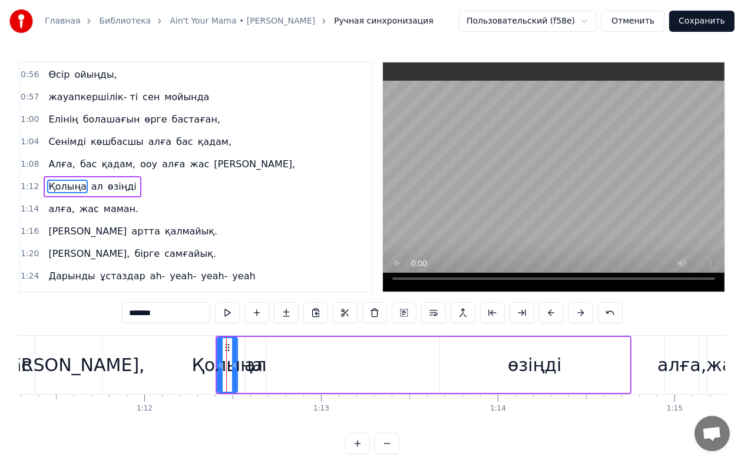
click at [255, 365] on div "Қолыңа" at bounding box center [227, 365] width 71 height 27
click at [250, 371] on div "Қолыңа" at bounding box center [227, 365] width 71 height 27
click at [245, 368] on div "Қолыңа" at bounding box center [227, 365] width 71 height 27
click at [90, 180] on span "ал" at bounding box center [97, 187] width 14 height 14
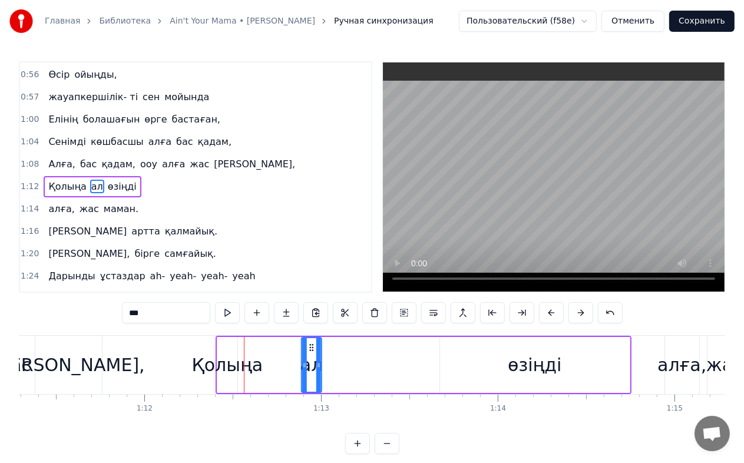
drag, startPoint x: 253, startPoint y: 344, endPoint x: 309, endPoint y: 344, distance: 56.0
click at [309, 344] on icon at bounding box center [311, 347] width 9 height 9
drag, startPoint x: 318, startPoint y: 358, endPoint x: 364, endPoint y: 359, distance: 45.4
click at [363, 359] on div at bounding box center [360, 365] width 5 height 54
click at [532, 365] on div "өзіңді" at bounding box center [535, 365] width 54 height 27
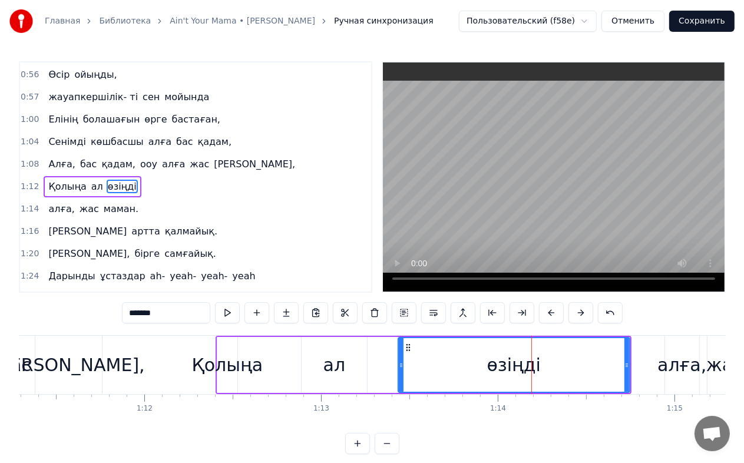
drag, startPoint x: 441, startPoint y: 365, endPoint x: 332, endPoint y: 361, distance: 109.1
click at [400, 365] on circle at bounding box center [400, 365] width 1 height 1
click at [219, 363] on div "Қолыңа" at bounding box center [227, 365] width 71 height 27
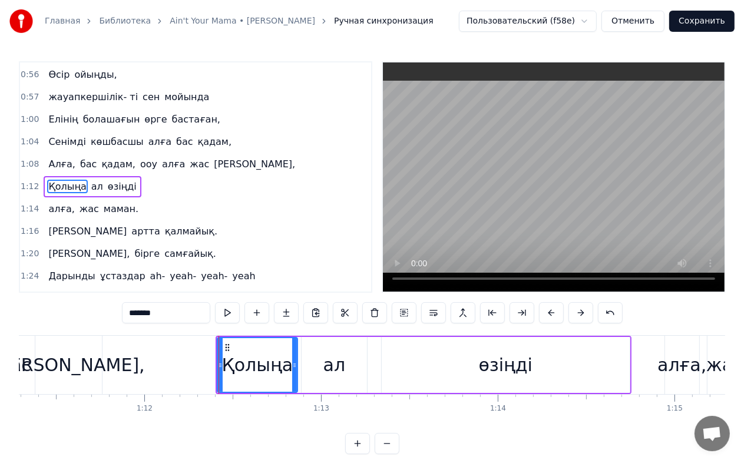
drag, startPoint x: 236, startPoint y: 365, endPoint x: 296, endPoint y: 361, distance: 60.2
click at [296, 361] on icon at bounding box center [294, 365] width 5 height 9
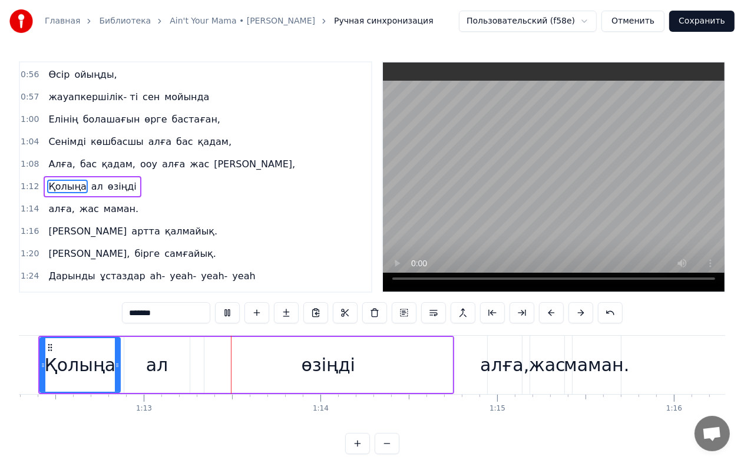
scroll to position [0, 12837]
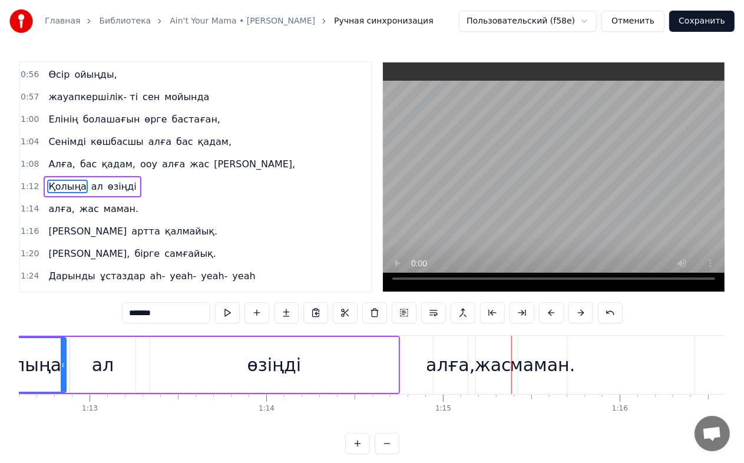
click at [462, 369] on div "алға," at bounding box center [450, 365] width 49 height 27
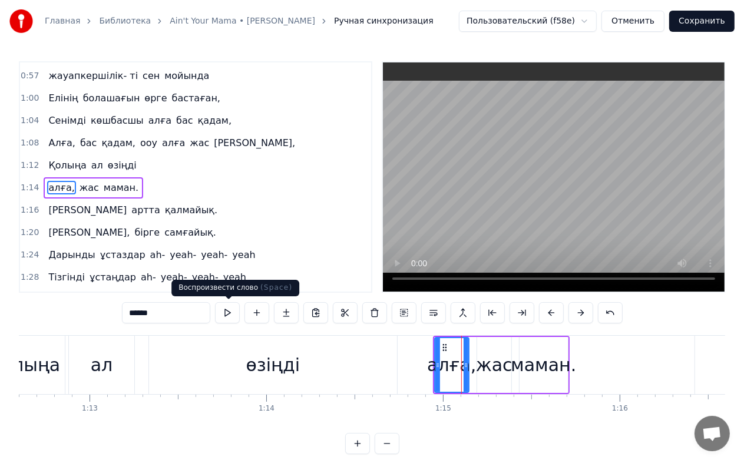
click at [183, 311] on input "*****" at bounding box center [166, 312] width 88 height 21
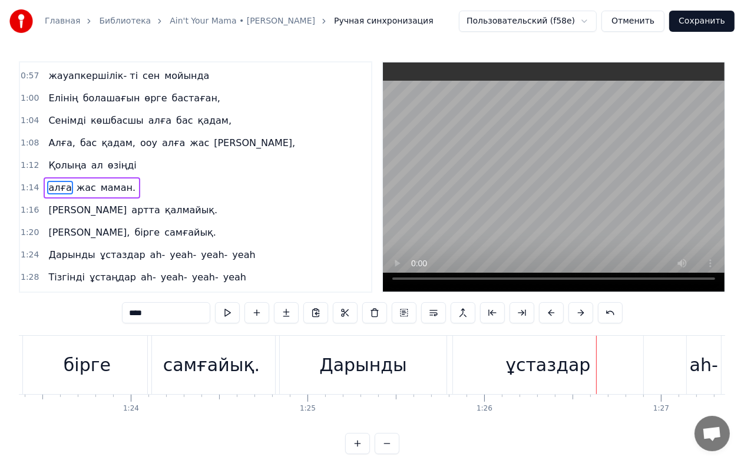
scroll to position [0, 14740]
click at [184, 367] on div "самғайық." at bounding box center [213, 365] width 97 height 27
type input "*********"
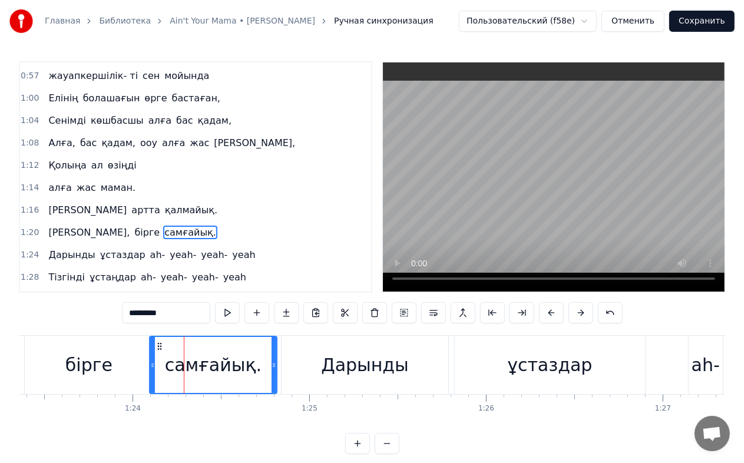
scroll to position [400, 0]
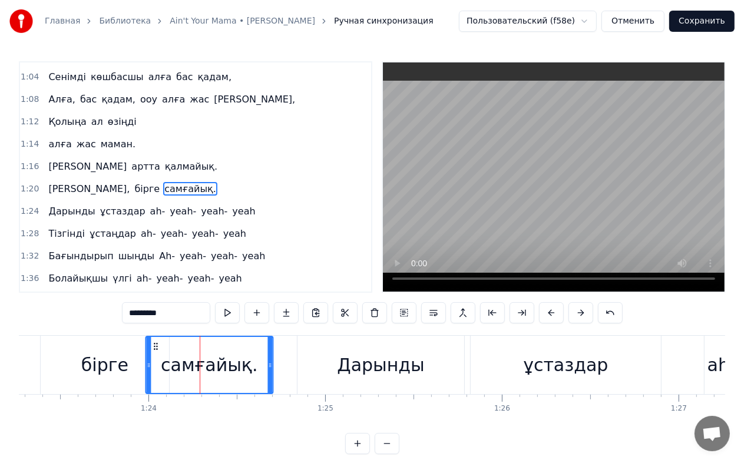
drag, startPoint x: 159, startPoint y: 345, endPoint x: 153, endPoint y: 348, distance: 6.6
click at [153, 347] on icon at bounding box center [155, 346] width 9 height 9
drag, startPoint x: 153, startPoint y: 348, endPoint x: 160, endPoint y: 349, distance: 7.2
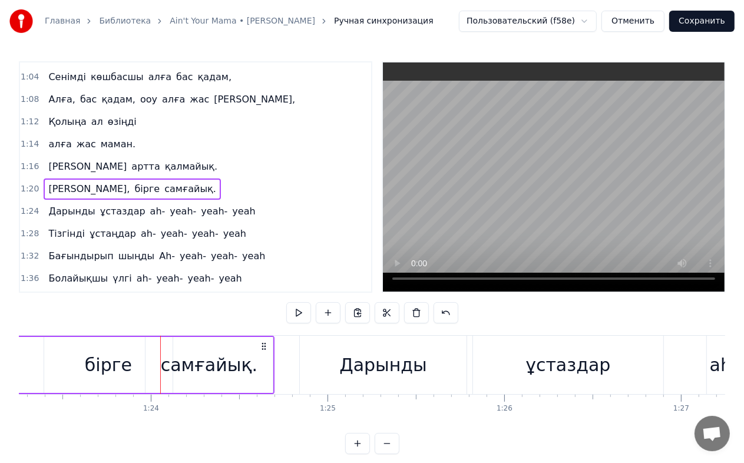
click at [220, 356] on div "самғайық." at bounding box center [209, 365] width 97 height 27
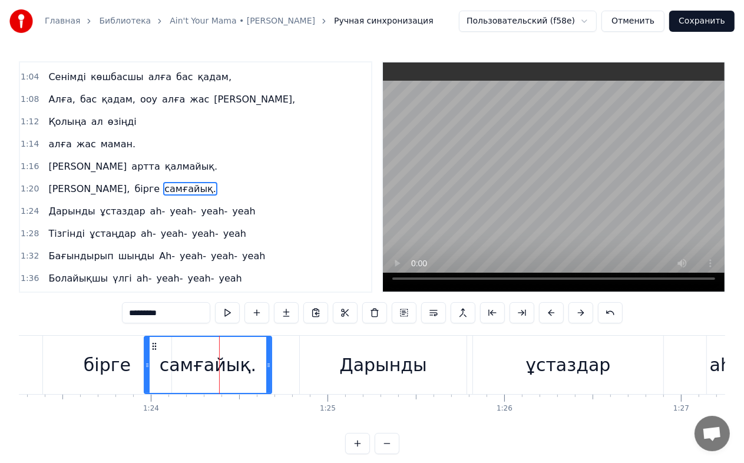
click at [129, 356] on div "бірге" at bounding box center [107, 365] width 128 height 58
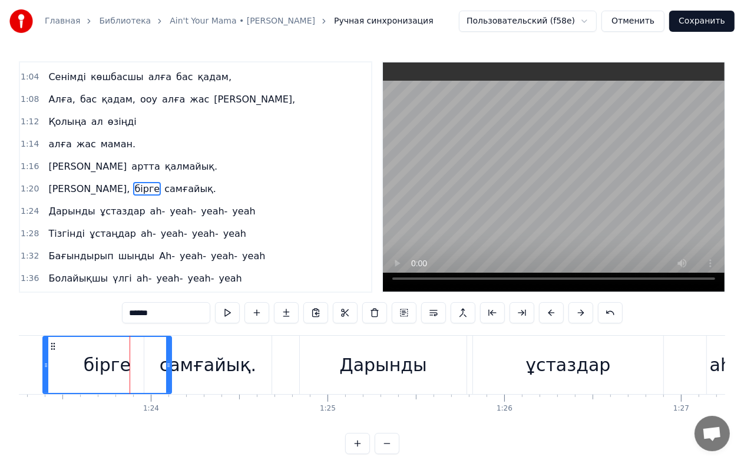
click at [189, 358] on div "самғайық." at bounding box center [208, 365] width 97 height 27
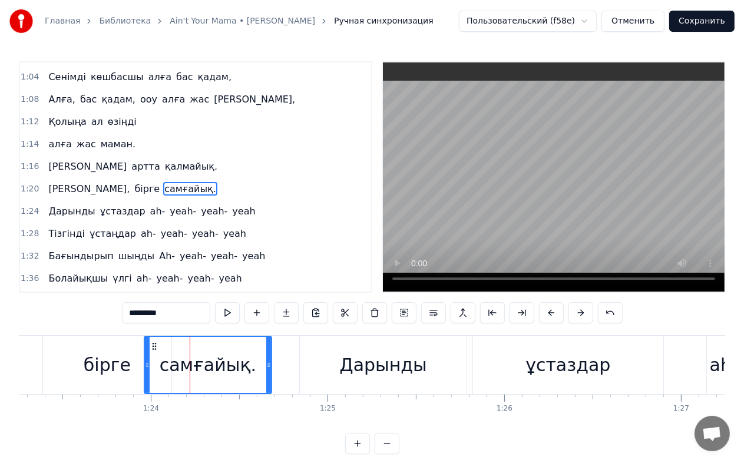
click at [139, 355] on div "бірге" at bounding box center [107, 365] width 128 height 58
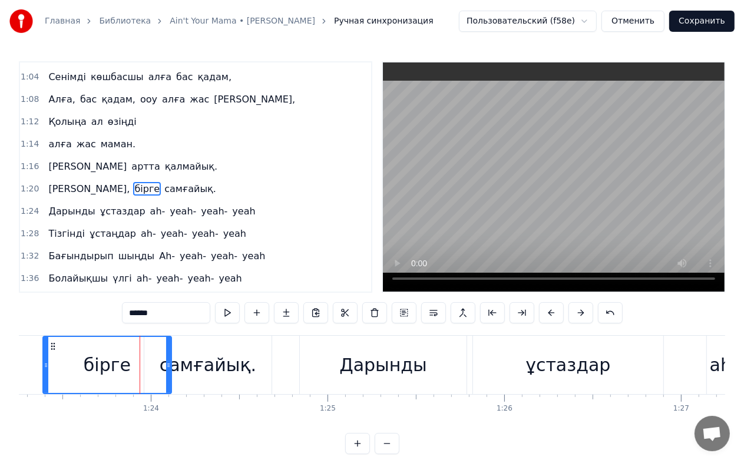
click at [195, 362] on div "самғайық." at bounding box center [208, 365] width 97 height 27
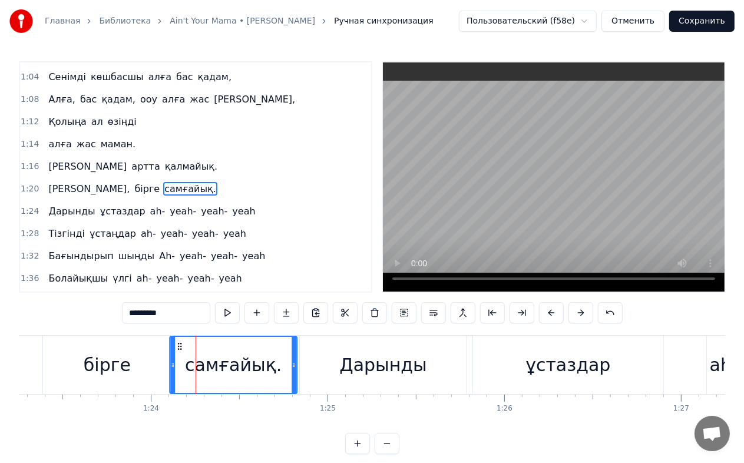
drag, startPoint x: 151, startPoint y: 346, endPoint x: 177, endPoint y: 345, distance: 25.4
click at [177, 345] on icon at bounding box center [179, 346] width 9 height 9
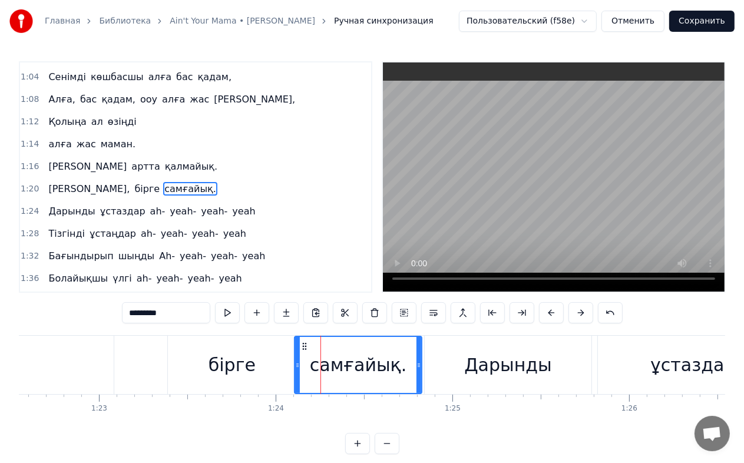
scroll to position [0, 14594]
click at [201, 366] on div "бірге" at bounding box center [234, 365] width 128 height 58
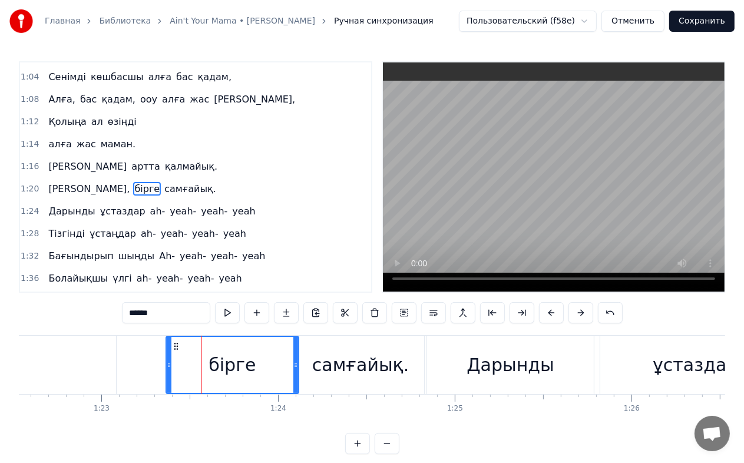
drag, startPoint x: 172, startPoint y: 366, endPoint x: 165, endPoint y: 366, distance: 7.1
click at [167, 366] on icon at bounding box center [169, 365] width 5 height 9
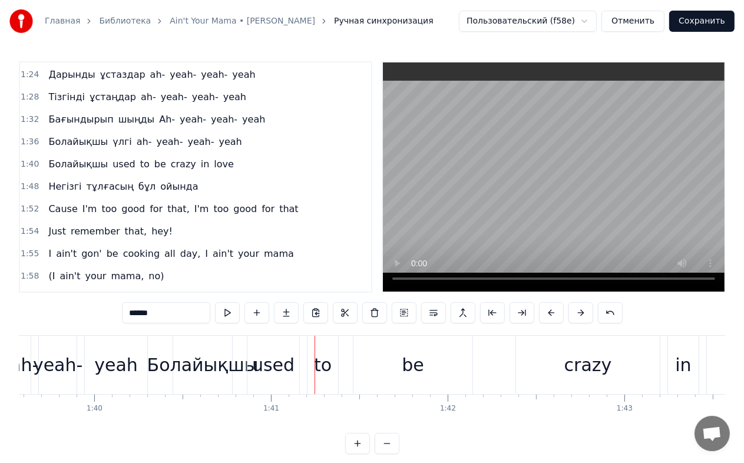
scroll to position [518, 0]
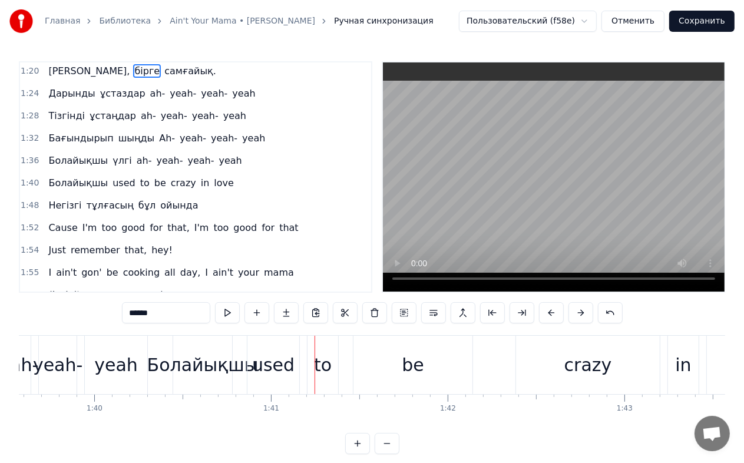
click at [74, 176] on span "Болайықшы" at bounding box center [78, 183] width 62 height 14
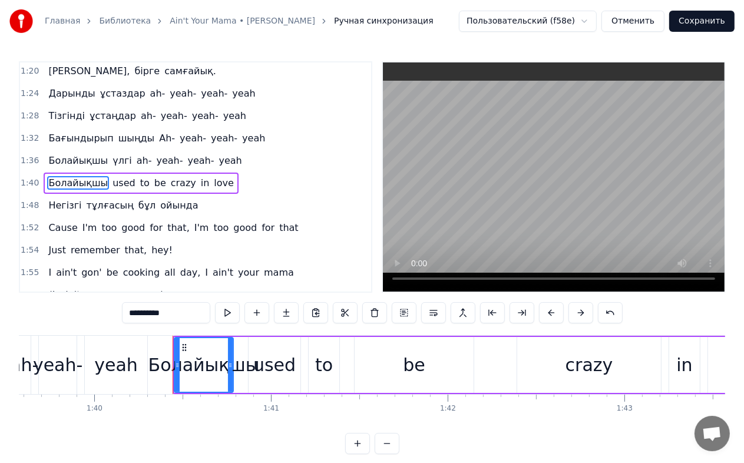
scroll to position [508, 0]
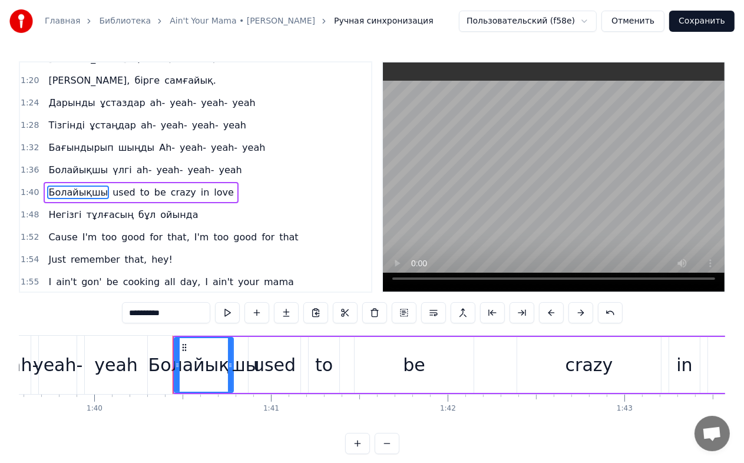
drag, startPoint x: 199, startPoint y: 321, endPoint x: 105, endPoint y: 312, distance: 94.7
click at [105, 312] on div "0:04 Елінің болашағын 0:06 өрге бастаған 0:08 Сенімді көшбасшы алға бас қадам 0…" at bounding box center [372, 257] width 707 height 393
paste input "text"
drag, startPoint x: 83, startPoint y: 175, endPoint x: 87, endPoint y: 185, distance: 11.1
click at [83, 186] on span "used" at bounding box center [92, 193] width 25 height 14
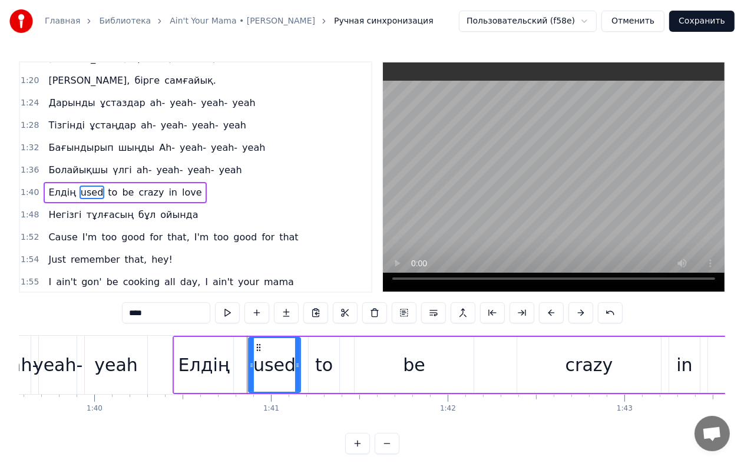
drag, startPoint x: 176, startPoint y: 311, endPoint x: 58, endPoint y: 311, distance: 117.3
click at [58, 311] on div "0:04 Елінің болашағын 0:06 өрге бастаған 0:08 Сенімді көшбасшы алға бас қадам 0…" at bounding box center [372, 257] width 707 height 393
paste input "***"
click at [159, 186] on span "crazy" at bounding box center [173, 193] width 28 height 14
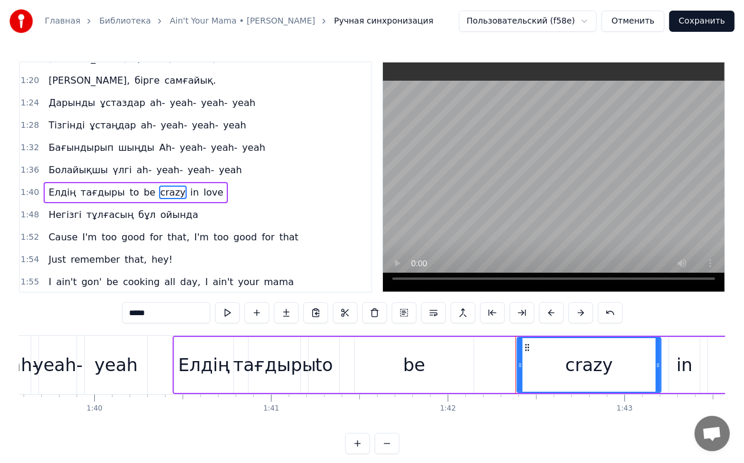
drag, startPoint x: 174, startPoint y: 305, endPoint x: 72, endPoint y: 304, distance: 102.0
click at [72, 304] on div "0:04 Елінің болашағын 0:06 өрге бастаған 0:08 Сенімді көшбасшы алға бас қадам 0…" at bounding box center [372, 257] width 707 height 393
paste input "text"
click at [188, 186] on span "love" at bounding box center [199, 193] width 22 height 14
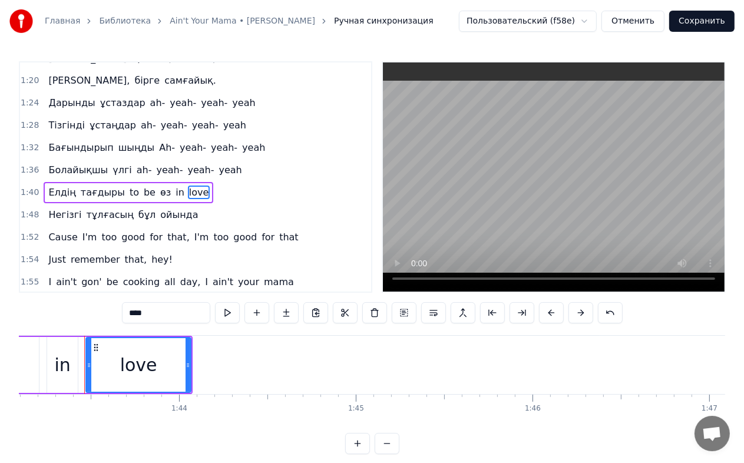
drag, startPoint x: 153, startPoint y: 308, endPoint x: 106, endPoint y: 305, distance: 46.7
click at [106, 305] on div "0:04 Елінің болашағын 0:06 өрге бастаған 0:08 Сенімді көшбасшы алға бас қадам 0…" at bounding box center [372, 257] width 707 height 393
paste input "****"
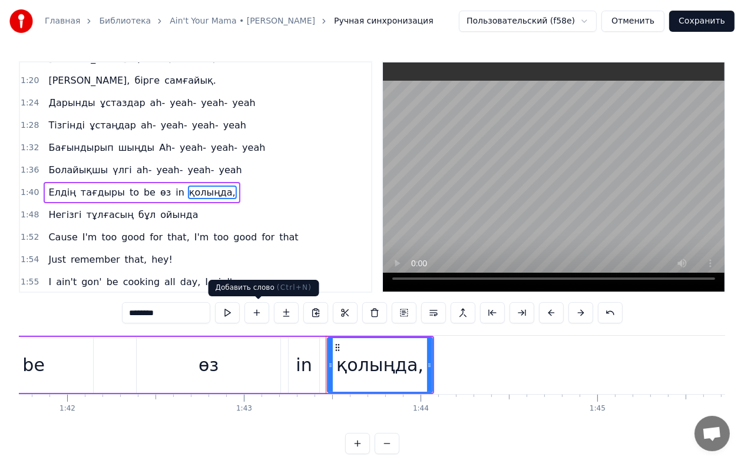
scroll to position [0, 17987]
click at [128, 186] on span "to" at bounding box center [134, 193] width 12 height 14
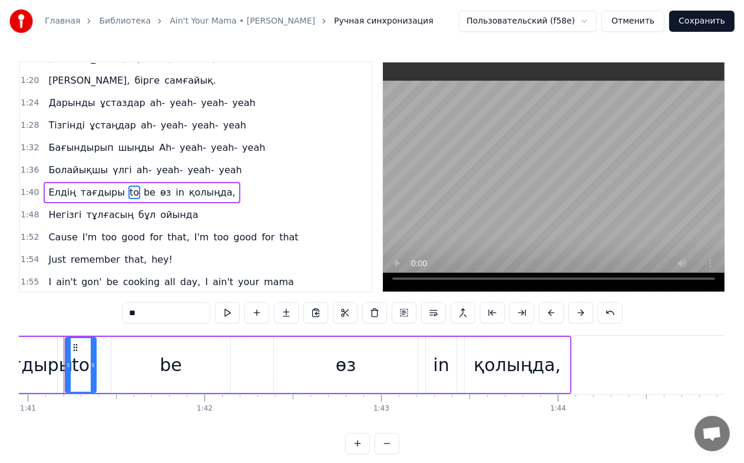
scroll to position [0, 17836]
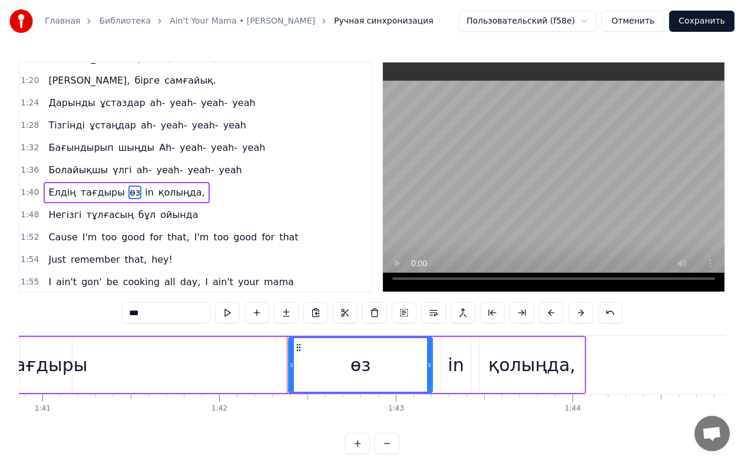
click at [144, 186] on span "in" at bounding box center [149, 193] width 11 height 14
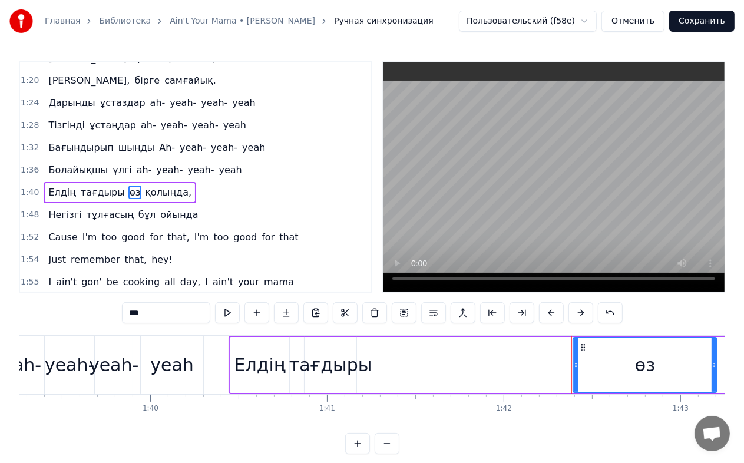
scroll to position [0, 17550]
click at [344, 367] on div "тағдыры" at bounding box center [331, 365] width 83 height 27
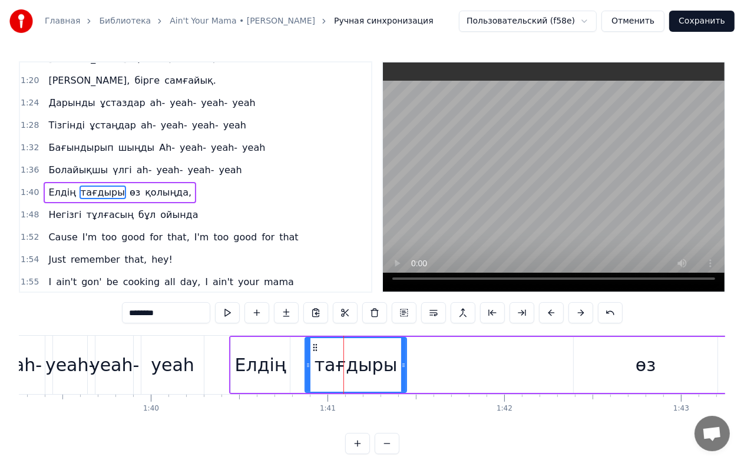
drag, startPoint x: 353, startPoint y: 365, endPoint x: 403, endPoint y: 365, distance: 49.5
click at [403, 365] on circle at bounding box center [403, 365] width 1 height 1
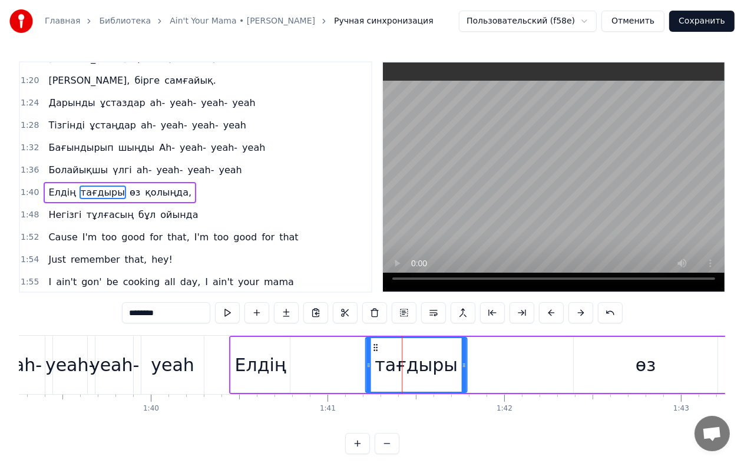
drag, startPoint x: 321, startPoint y: 346, endPoint x: 375, endPoint y: 350, distance: 54.4
click at [375, 350] on icon at bounding box center [375, 347] width 9 height 9
click at [264, 360] on div "Елдің" at bounding box center [260, 365] width 51 height 27
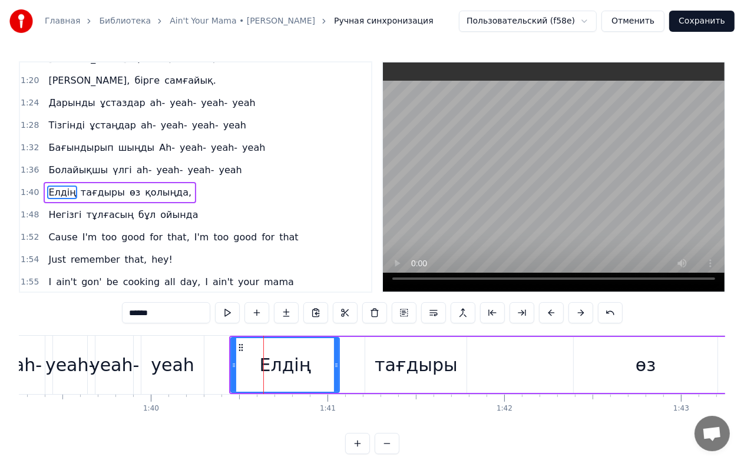
drag, startPoint x: 288, startPoint y: 363, endPoint x: 339, endPoint y: 366, distance: 51.4
click at [339, 366] on icon at bounding box center [336, 365] width 5 height 9
click at [397, 367] on div "тағдыры" at bounding box center [416, 365] width 83 height 27
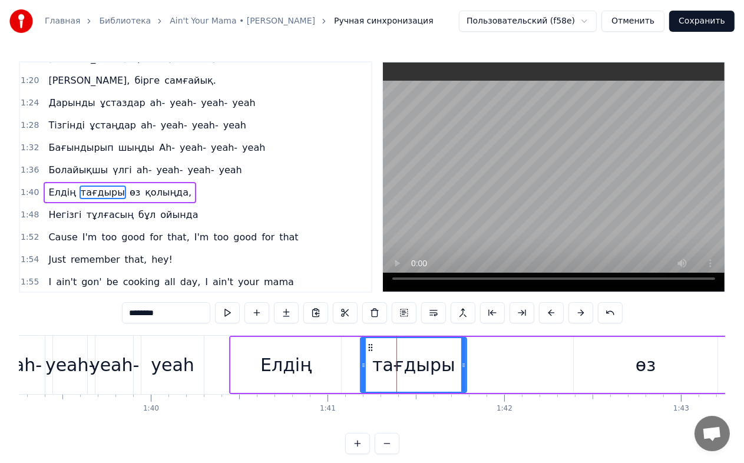
drag, startPoint x: 365, startPoint y: 363, endPoint x: 358, endPoint y: 363, distance: 7.1
click at [361, 363] on icon at bounding box center [363, 365] width 5 height 9
drag, startPoint x: 463, startPoint y: 365, endPoint x: 490, endPoint y: 367, distance: 27.7
click at [484, 367] on icon at bounding box center [482, 365] width 5 height 9
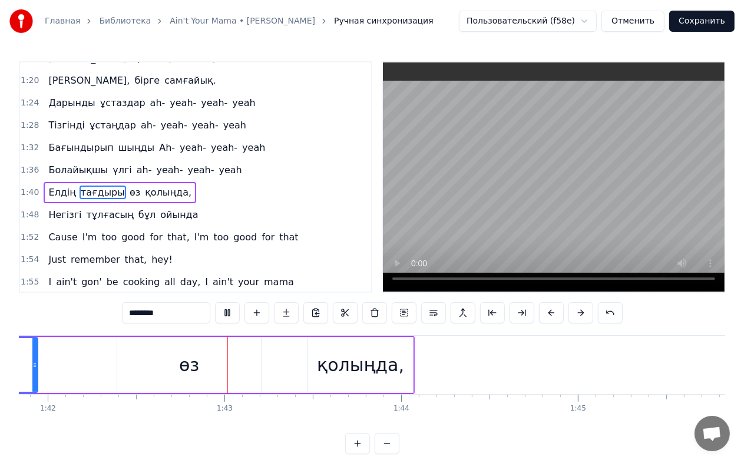
scroll to position [0, 18067]
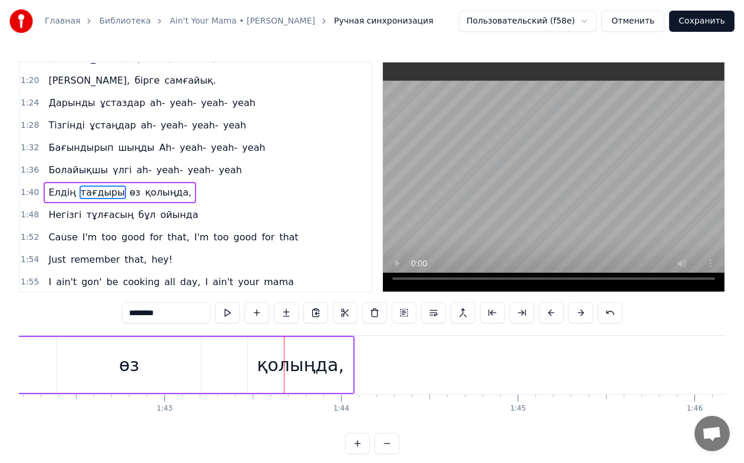
click at [279, 365] on div "қолыңда," at bounding box center [300, 365] width 87 height 27
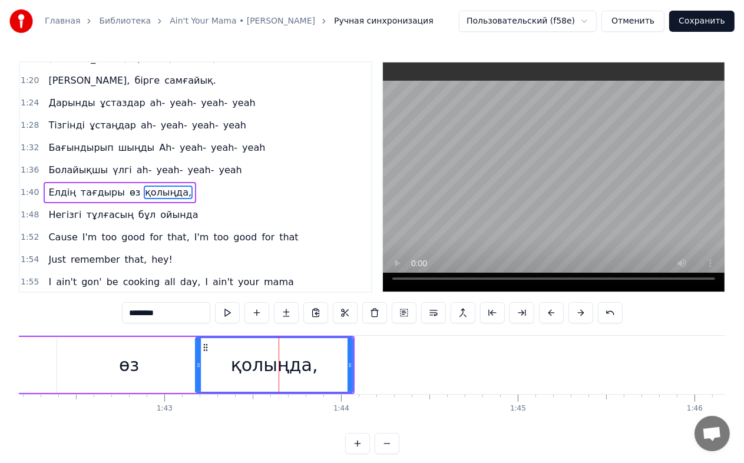
drag, startPoint x: 251, startPoint y: 363, endPoint x: 183, endPoint y: 369, distance: 68.0
click at [196, 369] on icon at bounding box center [198, 365] width 5 height 9
click at [148, 363] on div "өз" at bounding box center [129, 365] width 144 height 56
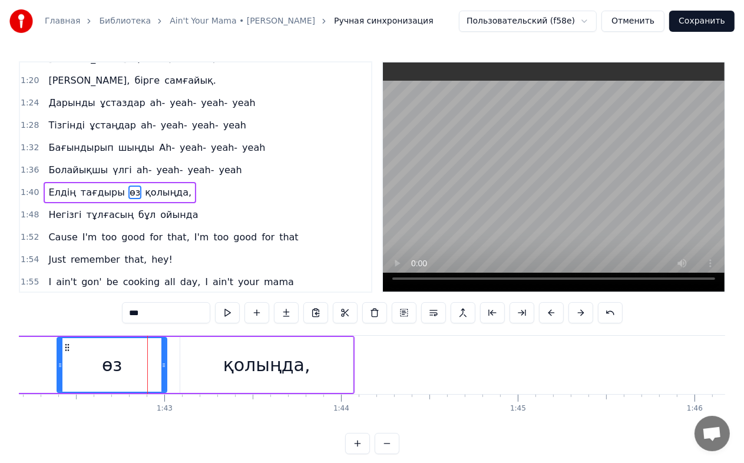
drag, startPoint x: 198, startPoint y: 368, endPoint x: 164, endPoint y: 367, distance: 34.2
click at [164, 367] on icon at bounding box center [163, 365] width 5 height 9
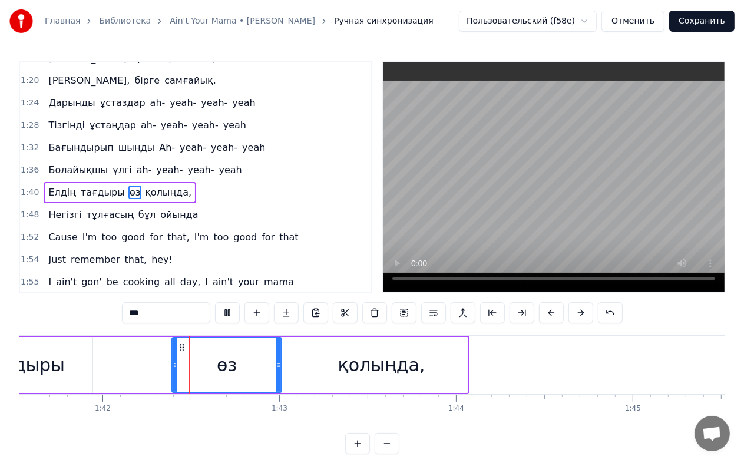
scroll to position [0, 17954]
drag, startPoint x: 276, startPoint y: 364, endPoint x: 261, endPoint y: 363, distance: 15.3
click at [268, 363] on icon at bounding box center [270, 365] width 5 height 9
click at [186, 348] on icon at bounding box center [186, 347] width 9 height 9
click at [319, 360] on div "қолыңда," at bounding box center [380, 365] width 173 height 56
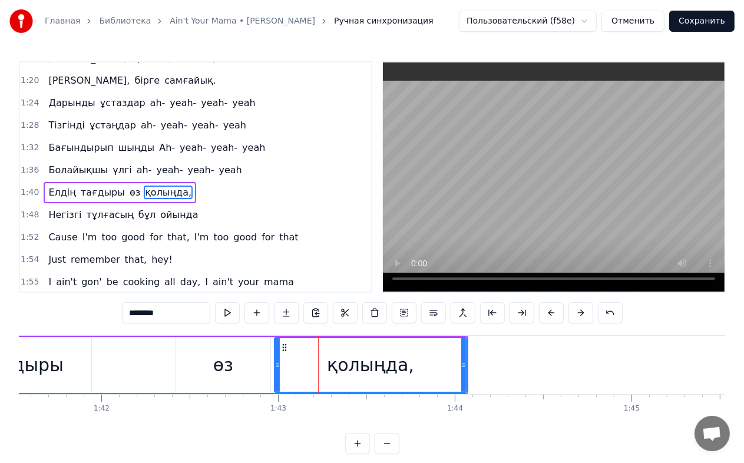
drag, startPoint x: 296, startPoint y: 360, endPoint x: 276, endPoint y: 360, distance: 20.0
click at [276, 360] on div at bounding box center [277, 365] width 5 height 54
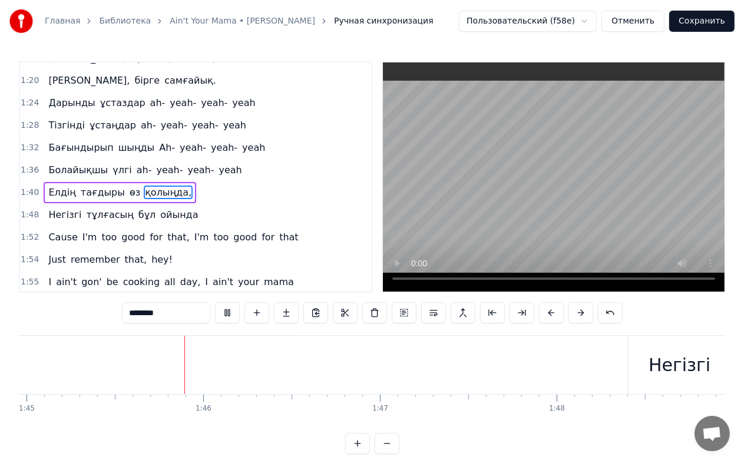
scroll to position [0, 18562]
click at [55, 208] on span "Негізгі" at bounding box center [64, 215] width 35 height 14
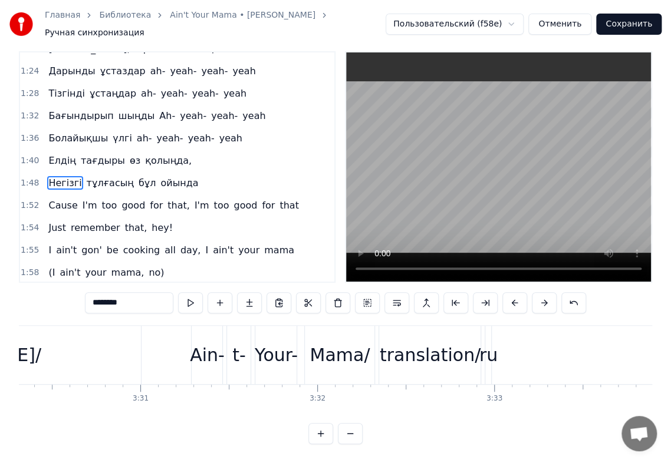
scroll to position [0, 37187]
click at [441, 347] on div "translation/" at bounding box center [431, 355] width 101 height 27
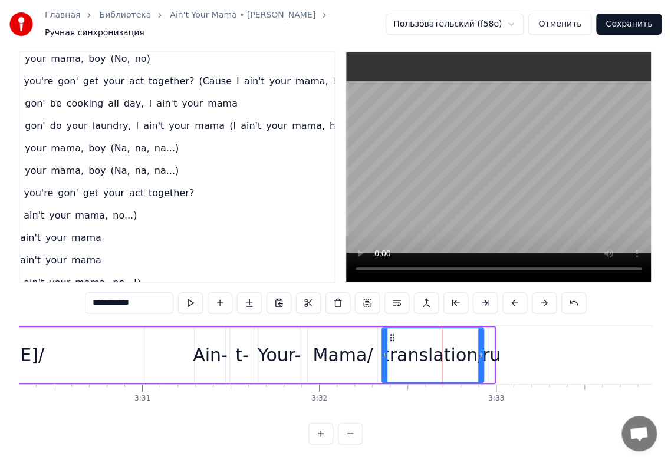
scroll to position [1125, 0]
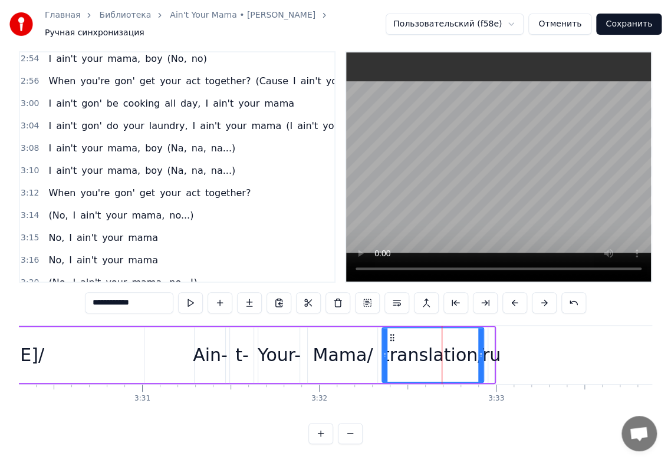
click at [61, 298] on span "https://" at bounding box center [65, 305] width 36 height 14
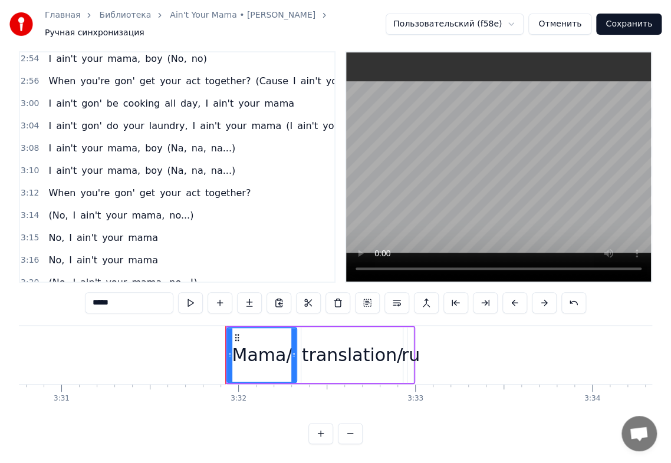
scroll to position [0, 37301]
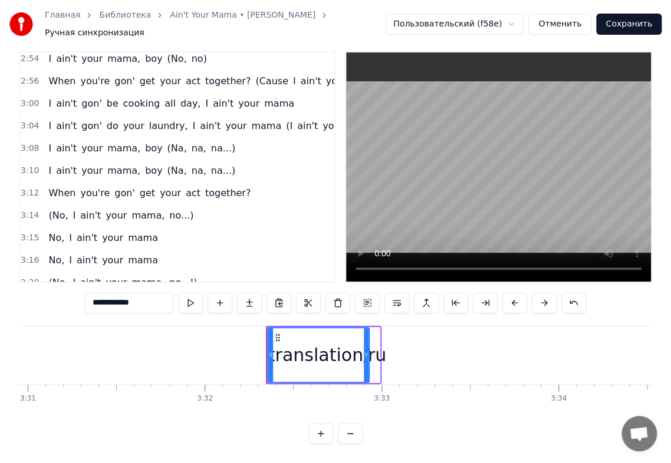
type input "**"
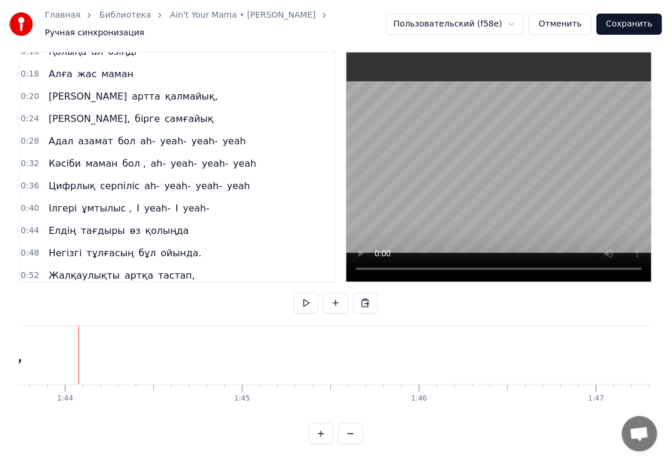
scroll to position [160, 0]
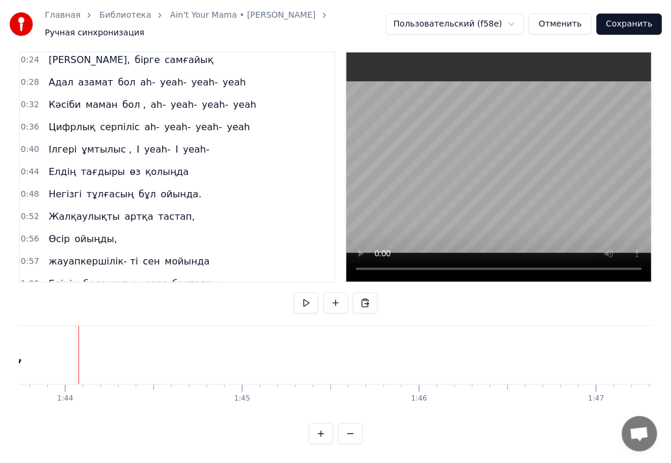
click at [47, 184] on div "Негізгі тұлғасың бұл ойында." at bounding box center [125, 194] width 162 height 21
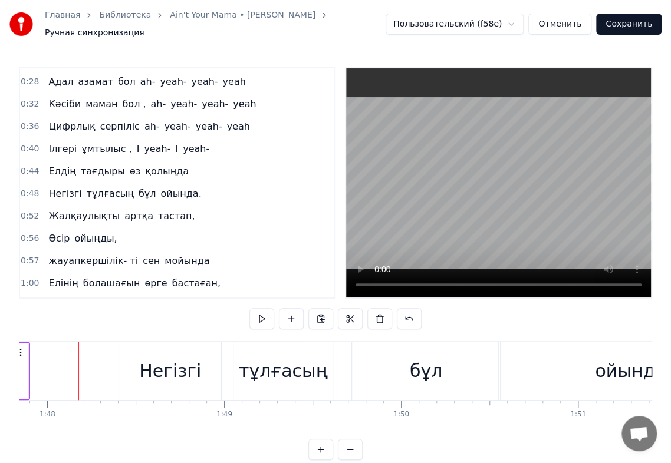
scroll to position [236, 0]
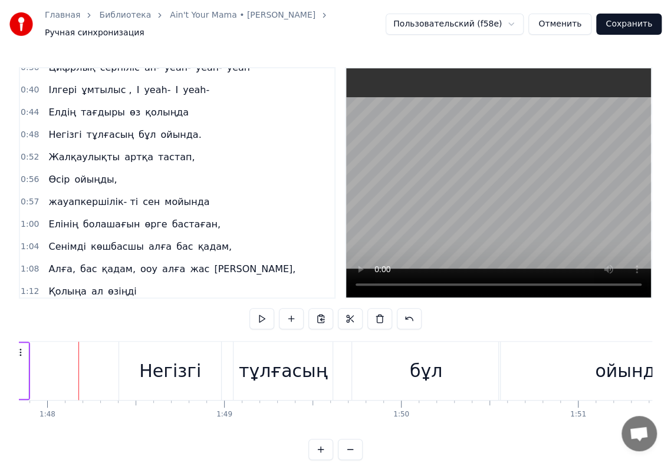
click at [45, 147] on div "Жалқаулықты артқа тастап," at bounding box center [122, 157] width 156 height 21
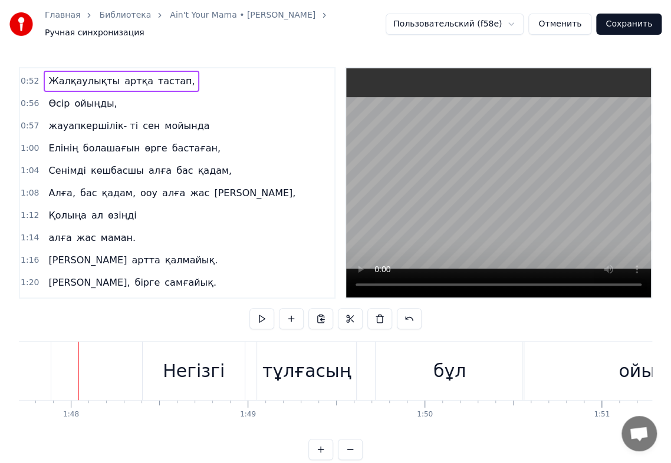
scroll to position [530, 0]
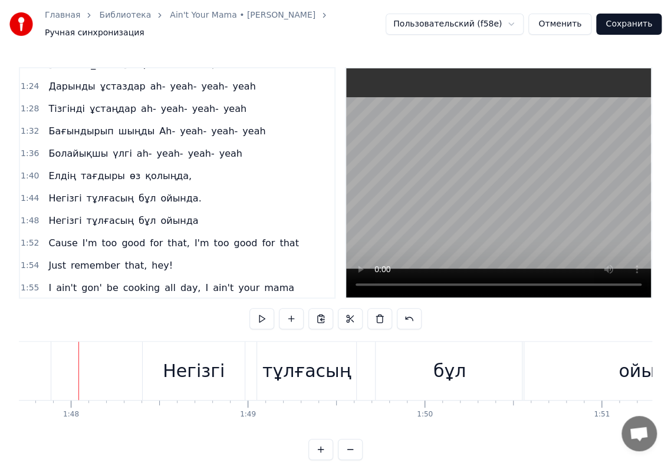
click at [44, 210] on div "Негізгі тұлғасың бұл ойында" at bounding box center [123, 220] width 159 height 21
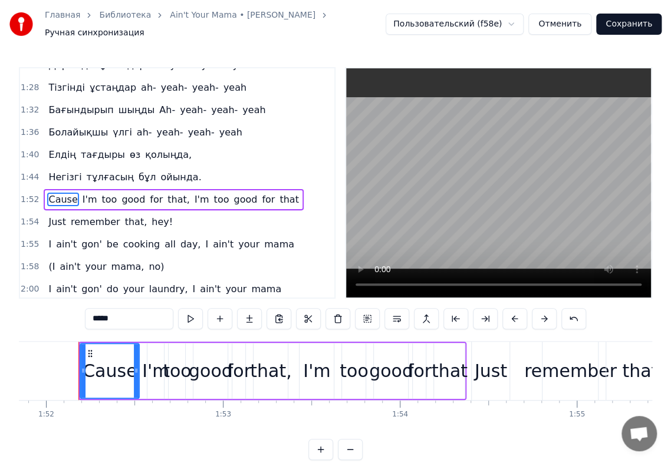
scroll to position [0, 19778]
click at [45, 166] on div "1:44 Негізгі тұлғасың бұл ойында." at bounding box center [177, 177] width 314 height 22
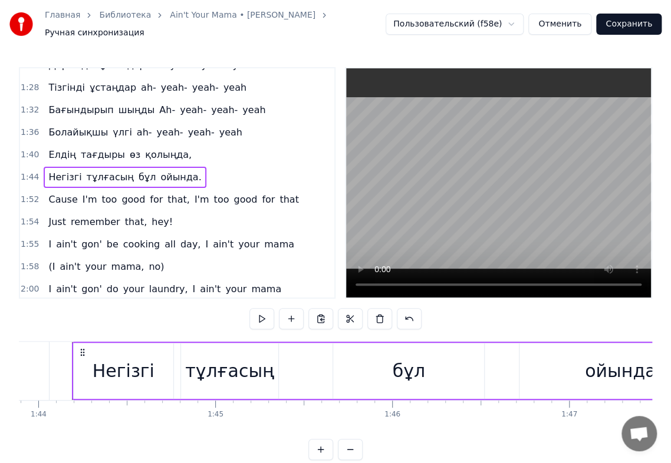
scroll to position [0, 18364]
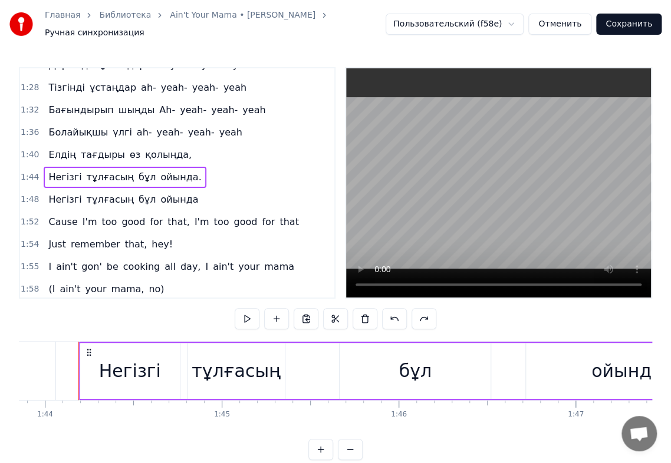
click at [44, 189] on div "Негізгі тұлғасың бұл ойында" at bounding box center [123, 199] width 159 height 21
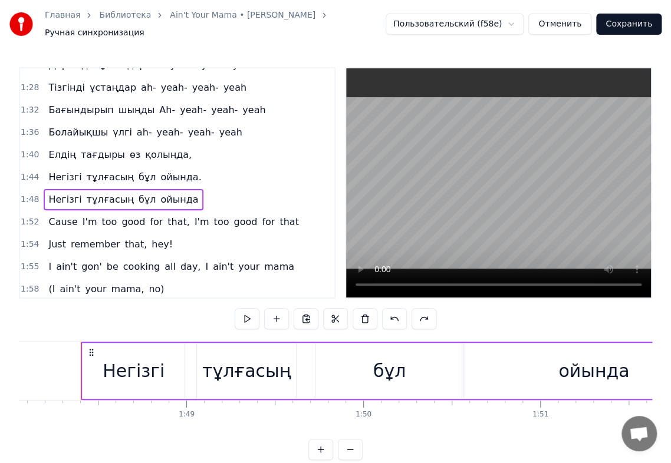
scroll to position [0, 19109]
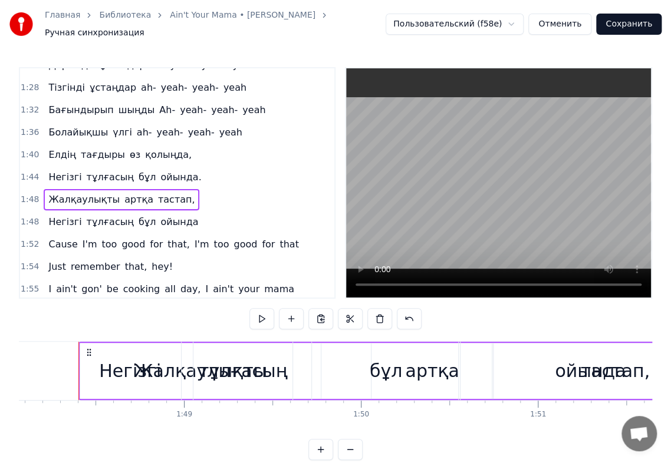
click at [45, 212] on div "Негізгі тұлғасың бұл ойында" at bounding box center [123, 222] width 159 height 21
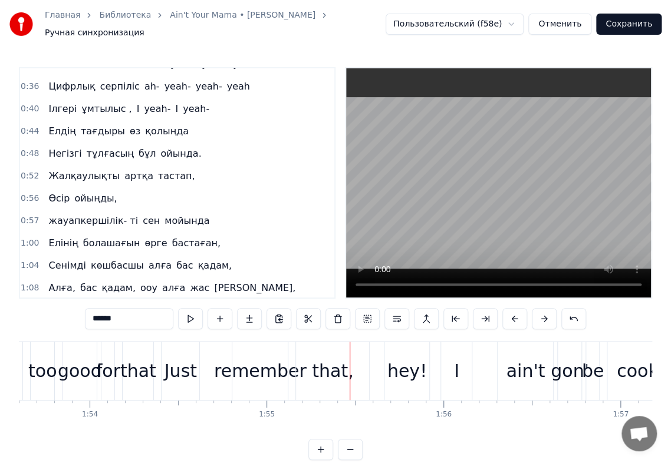
scroll to position [198, 0]
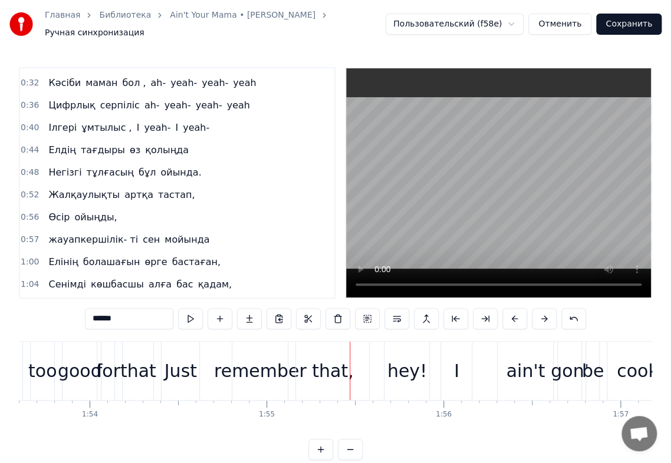
drag, startPoint x: 42, startPoint y: 192, endPoint x: 171, endPoint y: 226, distance: 133.1
click at [164, 226] on div "0:04 Елінің болашағын 0:06 өрге бастаған 0:08 Сенімді көшбасшы алға бас қадам 0…" at bounding box center [177, 183] width 317 height 232
drag, startPoint x: 198, startPoint y: 220, endPoint x: 146, endPoint y: 200, distance: 55.4
click at [147, 200] on div "0:04 Елінің болашағын 0:06 өрге бастаған 0:08 Сенімді көшбасшы алға бас қадам 0…" at bounding box center [177, 183] width 317 height 232
click at [47, 207] on div "Өсір ойыңды," at bounding box center [83, 217] width 78 height 21
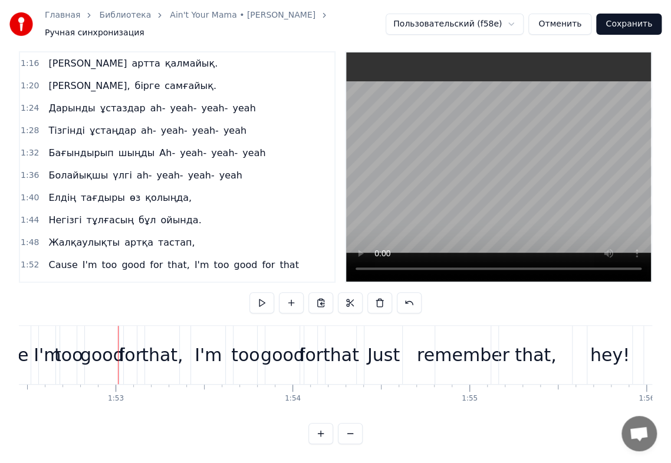
scroll to position [552, 0]
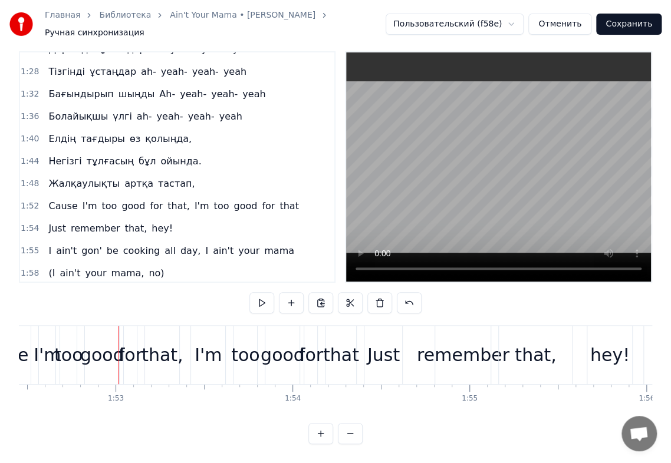
click at [44, 196] on div "Cause I'm too good for that, I'm too good for that" at bounding box center [173, 206] width 259 height 21
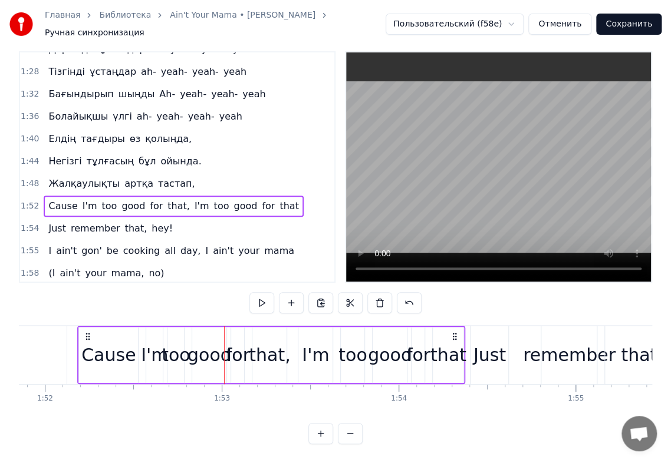
scroll to position [0, 19778]
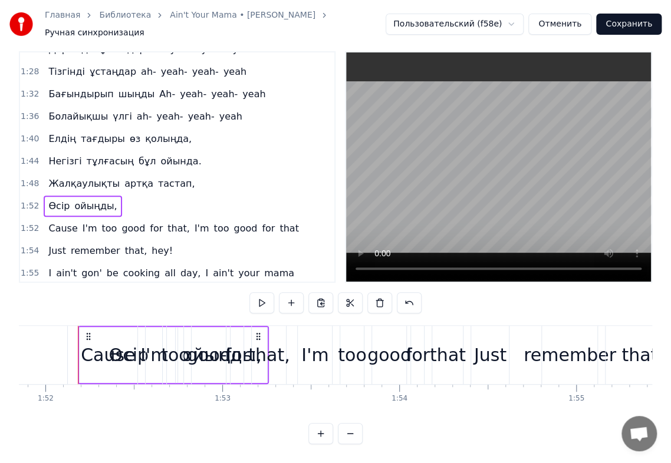
click at [44, 218] on div "Cause I'm too good for that, I'm too good for that" at bounding box center [173, 228] width 259 height 21
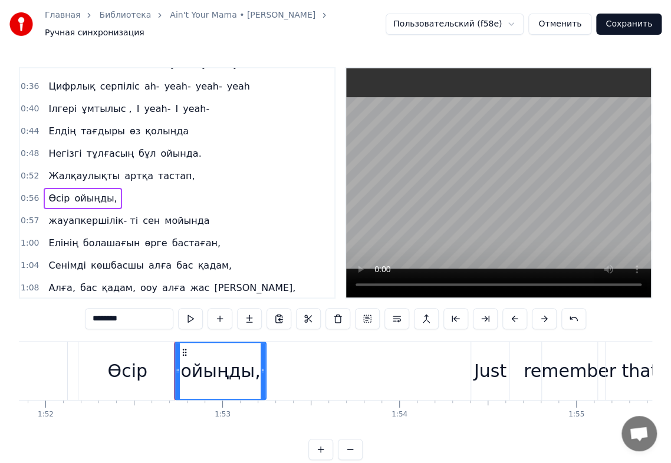
scroll to position [236, 0]
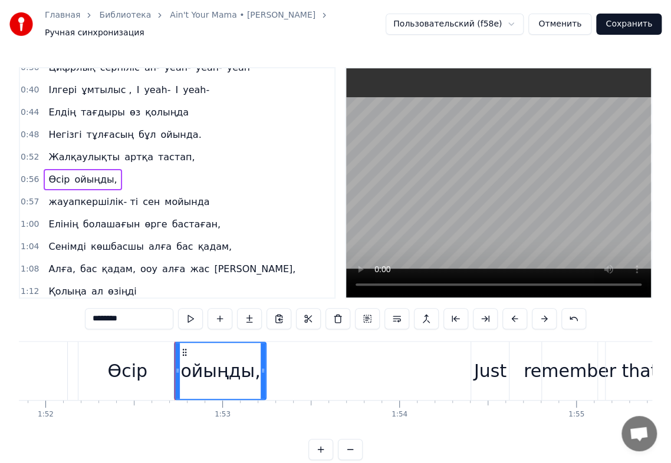
click at [44, 192] on div "жауапкершілік- ті сен мойында" at bounding box center [129, 202] width 170 height 21
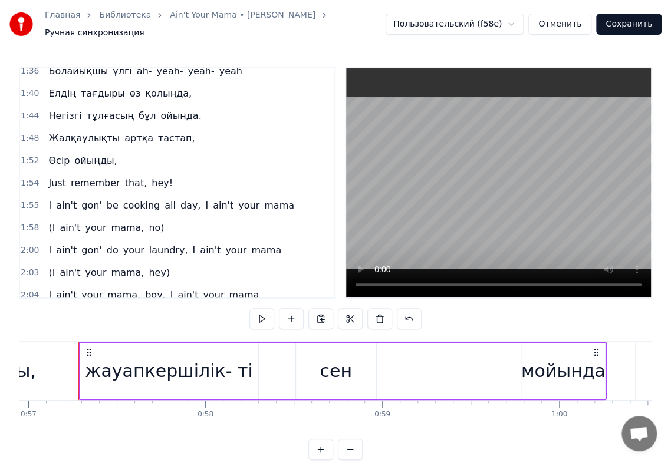
scroll to position [648, 0]
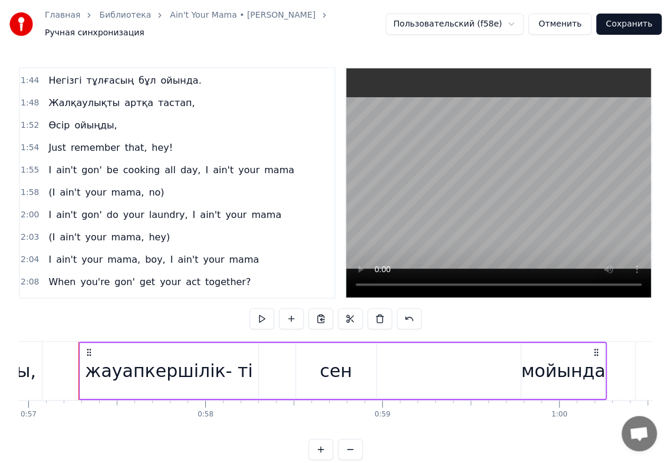
click at [44, 137] on div "Just remember that, hey!" at bounding box center [111, 147] width 134 height 21
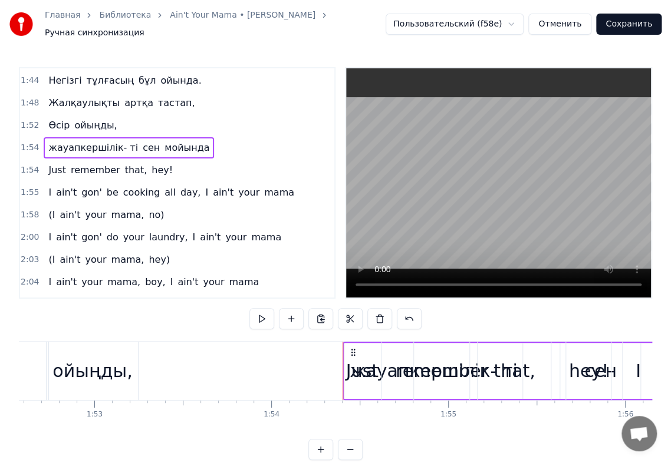
scroll to position [0, 20170]
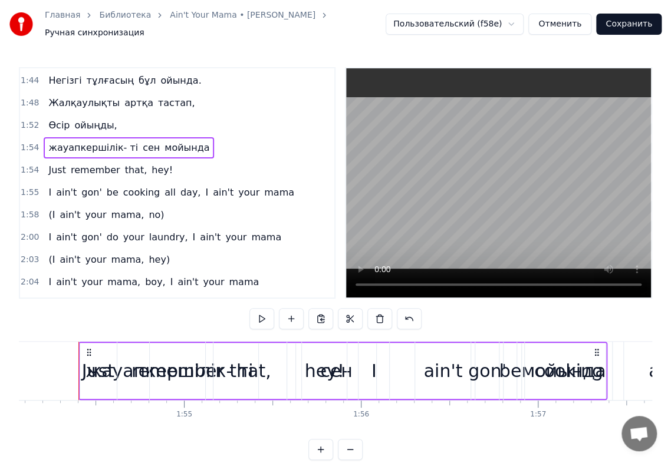
click at [44, 160] on div "Just remember that, hey!" at bounding box center [111, 170] width 134 height 21
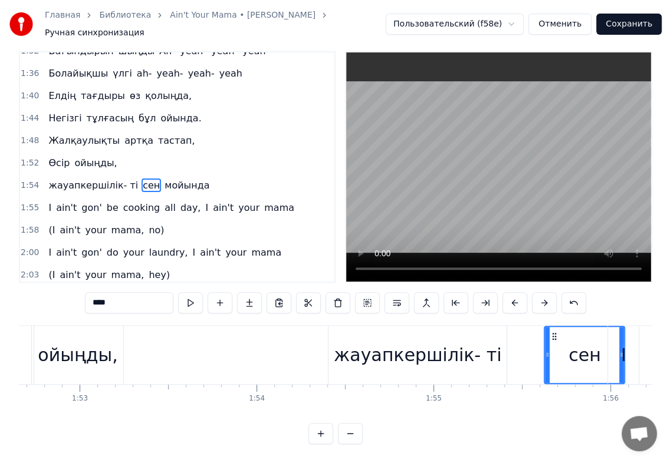
scroll to position [0, 19923]
click at [372, 349] on div "жауапкершілік- ті" at bounding box center [414, 355] width 167 height 27
type input "**********"
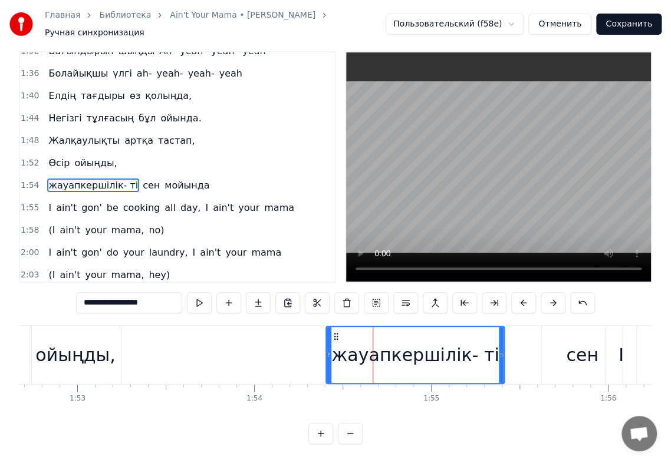
scroll to position [0, 0]
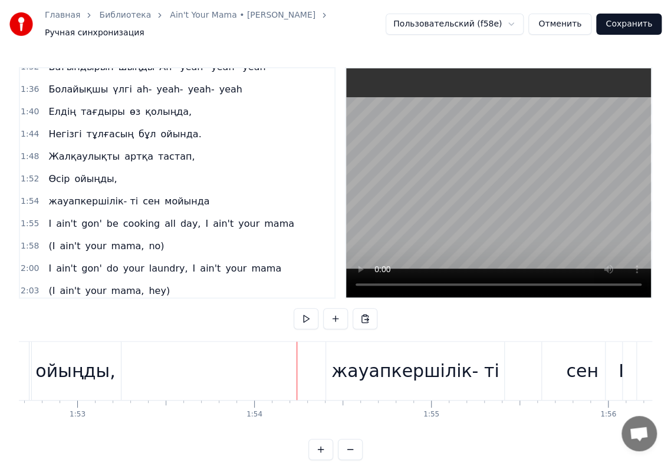
click at [335, 350] on div "жауапкершілік- ті" at bounding box center [415, 371] width 178 height 58
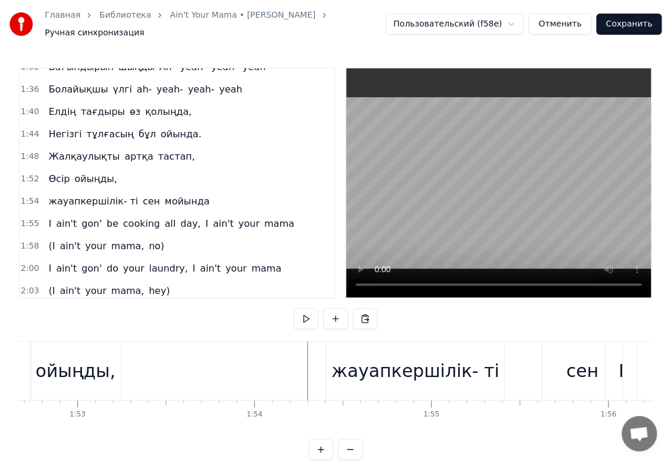
click at [340, 348] on div "жауапкершілік- ті" at bounding box center [415, 371] width 178 height 58
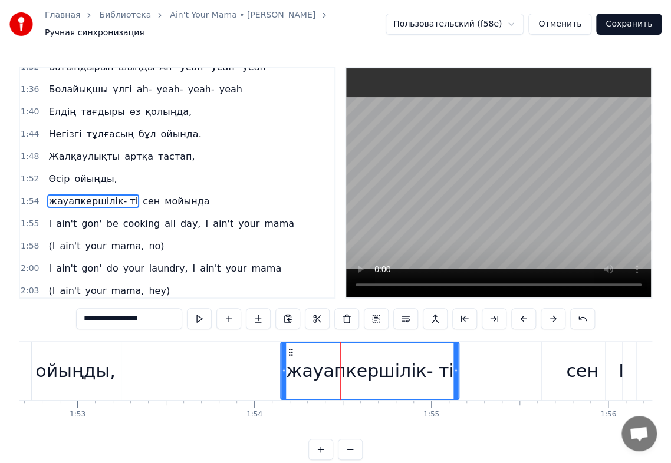
drag, startPoint x: 335, startPoint y: 344, endPoint x: 289, endPoint y: 345, distance: 45.4
click at [289, 348] on icon at bounding box center [290, 352] width 9 height 9
click at [578, 365] on div "сен" at bounding box center [582, 371] width 32 height 27
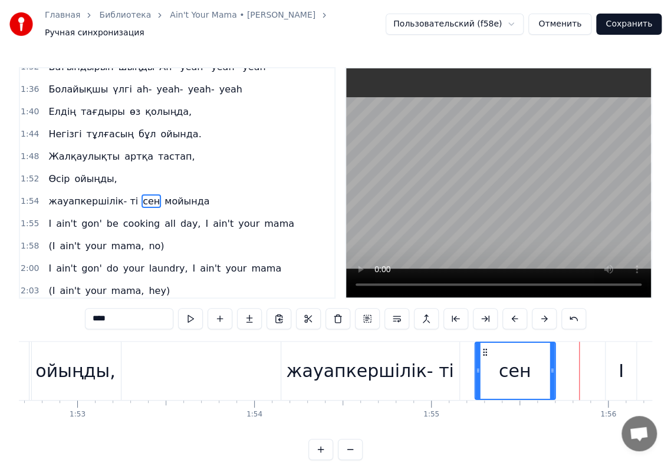
drag, startPoint x: 551, startPoint y: 347, endPoint x: 483, endPoint y: 347, distance: 67.2
click at [483, 348] on icon at bounding box center [484, 352] width 9 height 9
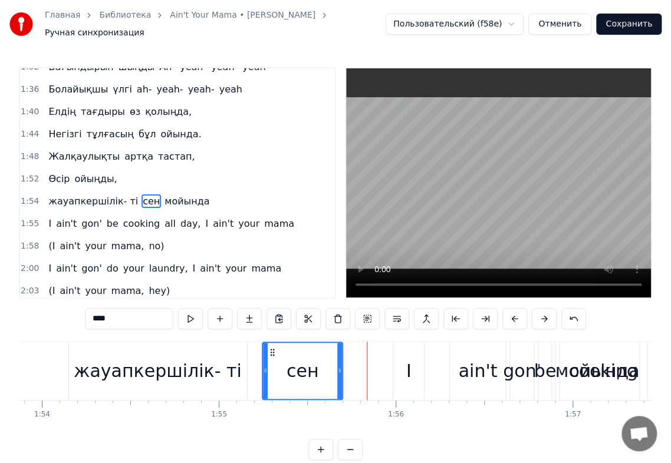
scroll to position [0, 20136]
click at [167, 195] on span "мойында" at bounding box center [186, 202] width 47 height 14
type input "*******"
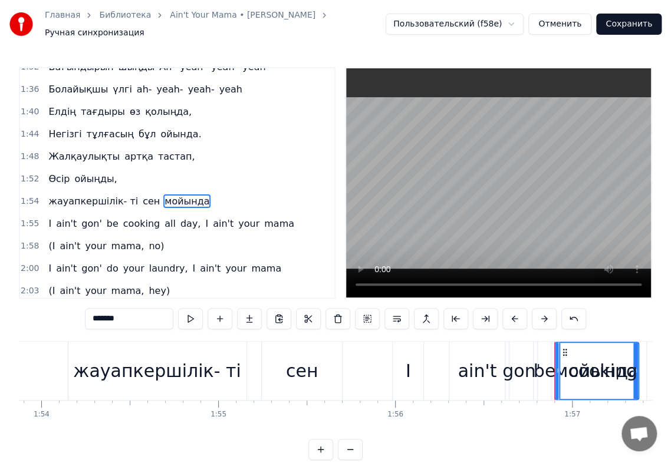
drag, startPoint x: 563, startPoint y: 344, endPoint x: 453, endPoint y: 345, distance: 110.8
click at [453, 346] on div "I ain't gon' be cooking all day, I ain't your mama" at bounding box center [632, 371] width 480 height 58
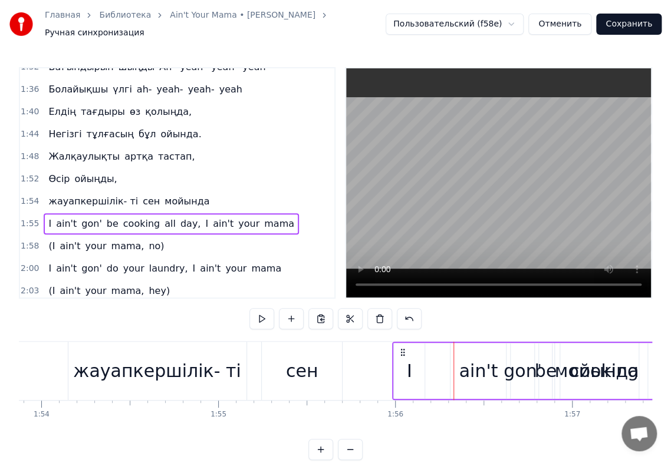
click at [167, 195] on span "мойында" at bounding box center [186, 202] width 47 height 14
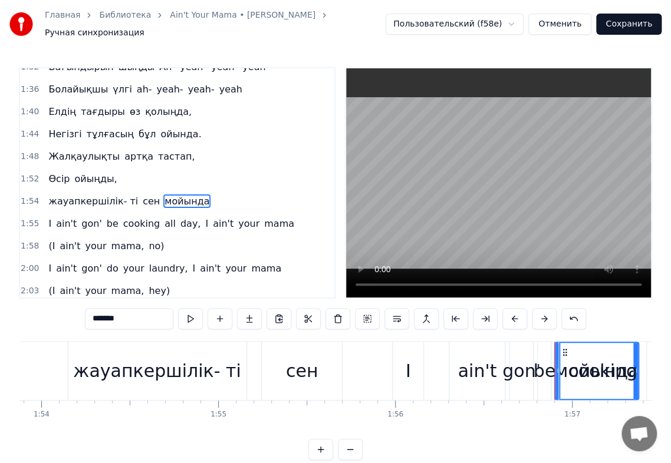
drag, startPoint x: 563, startPoint y: 347, endPoint x: 430, endPoint y: 354, distance: 133.4
click at [430, 354] on div "I ain't gon' be cooking all day, I ain't your mama" at bounding box center [632, 371] width 480 height 58
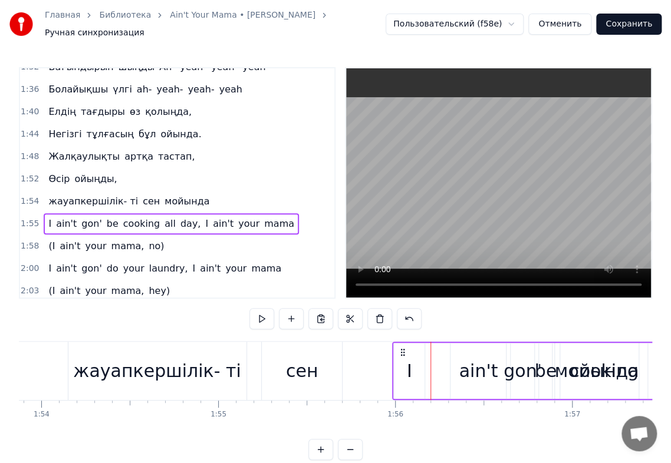
click at [575, 348] on div "cooking" at bounding box center [603, 371] width 87 height 56
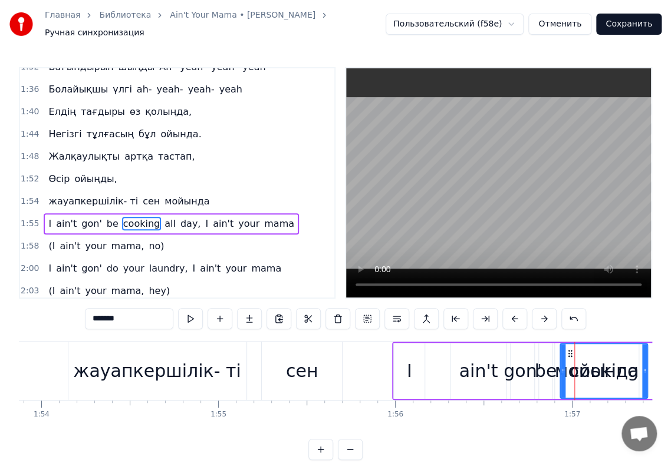
scroll to position [617, 0]
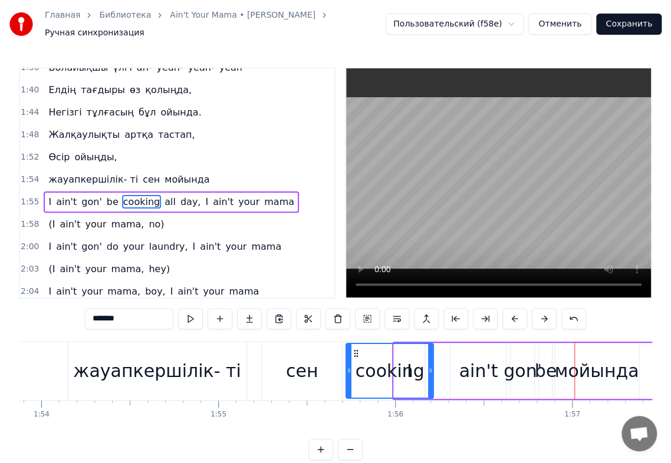
drag, startPoint x: 568, startPoint y: 345, endPoint x: 354, endPoint y: 351, distance: 214.0
click at [354, 351] on icon at bounding box center [355, 353] width 9 height 9
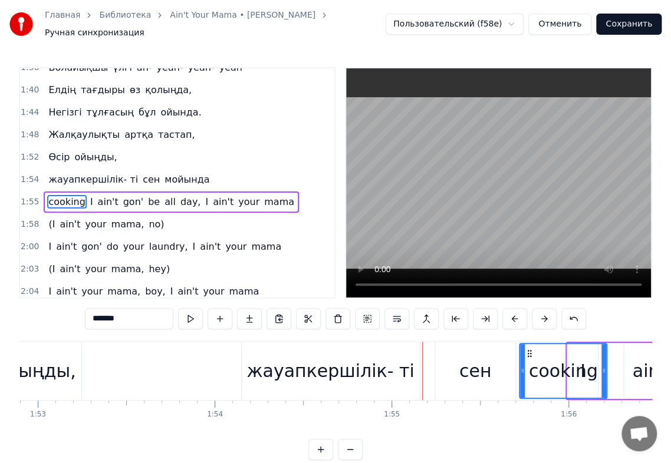
scroll to position [0, 19958]
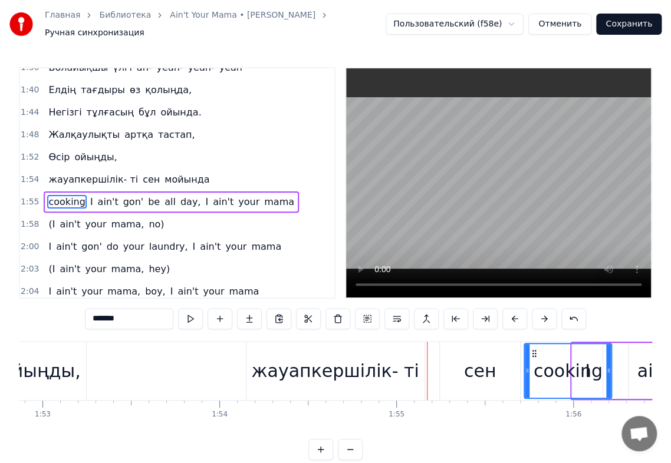
click at [302, 365] on div "жауапкершілік- ті" at bounding box center [334, 371] width 167 height 27
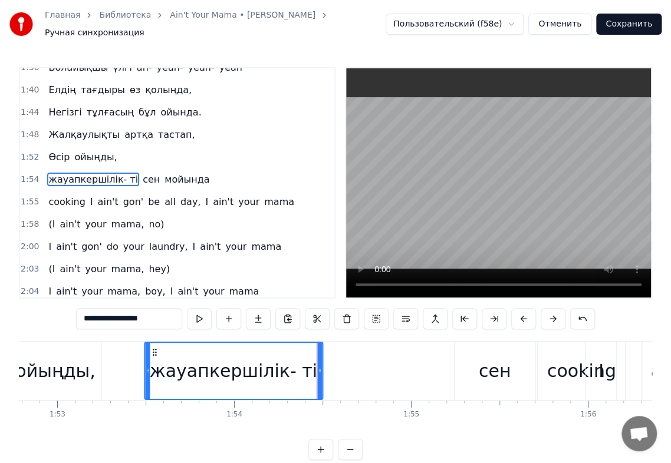
drag, startPoint x: 250, startPoint y: 344, endPoint x: 135, endPoint y: 344, distance: 114.9
click at [150, 348] on icon at bounding box center [154, 352] width 9 height 9
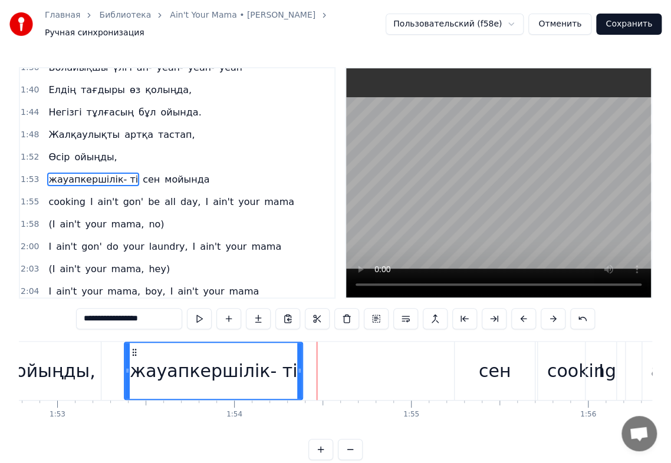
scroll to position [0, 19941]
click at [487, 358] on div "сен" at bounding box center [496, 371] width 32 height 27
type input "***"
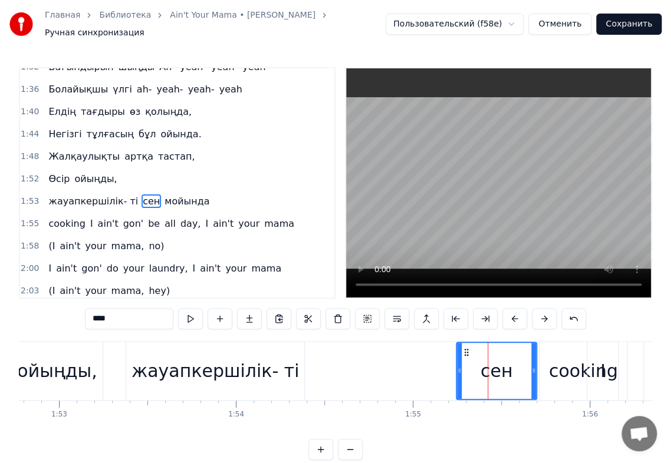
drag, startPoint x: 484, startPoint y: 354, endPoint x: 430, endPoint y: 360, distance: 54.0
click at [429, 360] on div "жауапкершілік- ті сен мойында" at bounding box center [481, 371] width 710 height 58
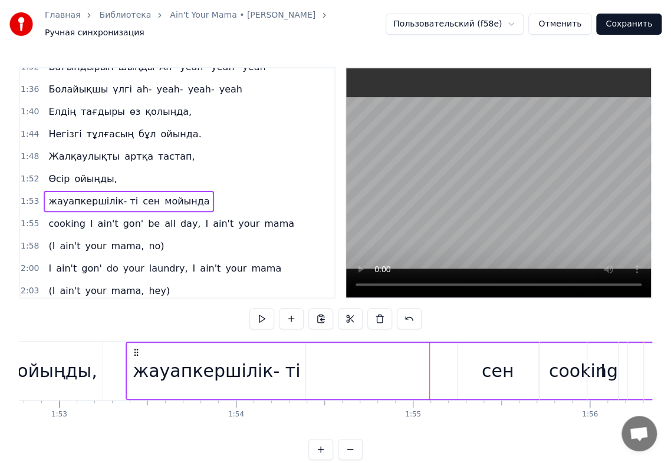
click at [474, 348] on div "сен" at bounding box center [497, 371] width 80 height 56
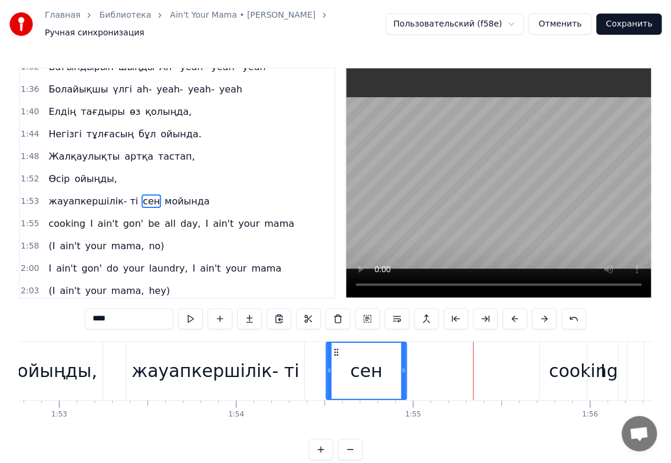
drag, startPoint x: 467, startPoint y: 344, endPoint x: 336, endPoint y: 358, distance: 132.1
click at [336, 358] on div "сен" at bounding box center [366, 371] width 79 height 56
click at [599, 363] on div "I" at bounding box center [602, 371] width 31 height 58
type input "*"
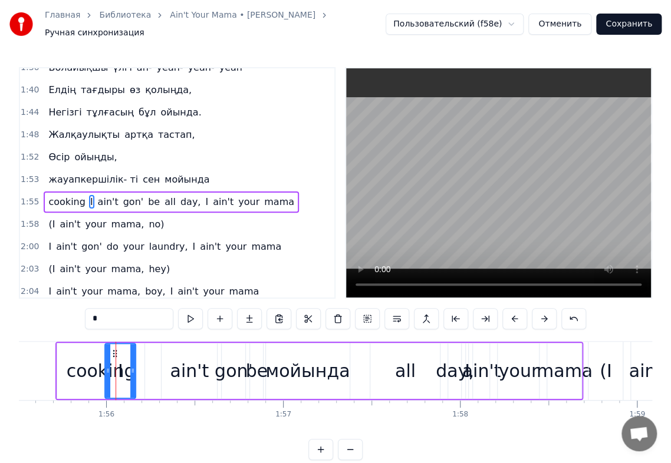
scroll to position [0, 20462]
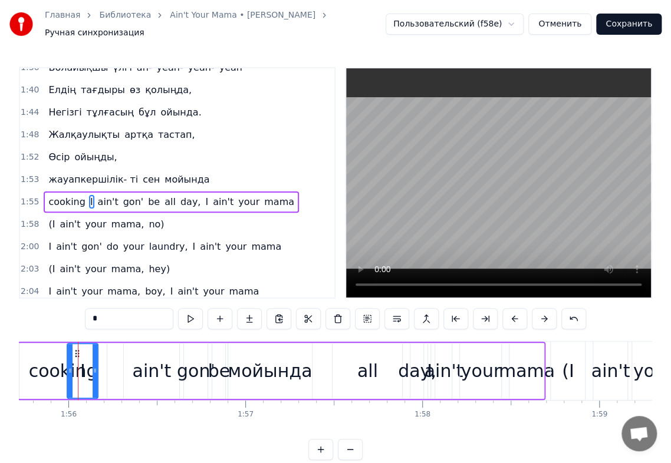
click at [252, 364] on div "cooking I ain't gon' be all day, I ain't your mama" at bounding box center [282, 371] width 528 height 58
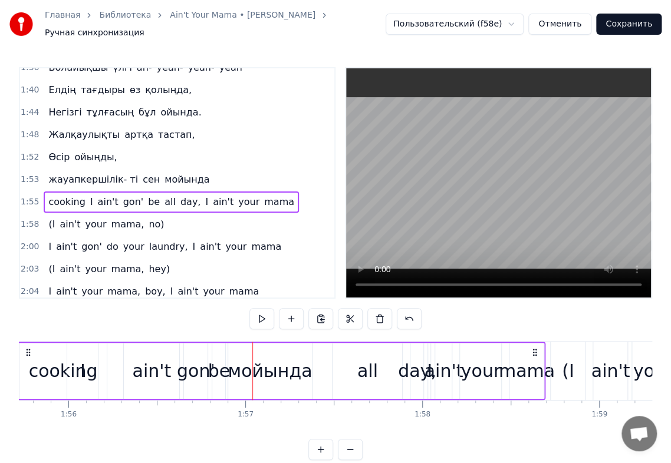
click at [277, 365] on div "cooking I ain't gon' be all day, I ain't your mama" at bounding box center [282, 371] width 528 height 58
click at [249, 365] on div "cooking I ain't gon' be all day, I ain't your mama" at bounding box center [282, 371] width 528 height 58
click at [229, 361] on div "cooking I ain't gon' be all day, I ain't your mama" at bounding box center [282, 371] width 528 height 58
click at [219, 358] on div "be" at bounding box center [219, 371] width 22 height 27
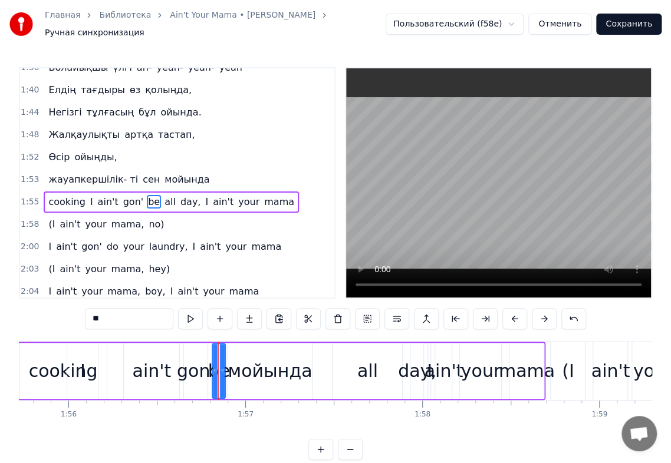
click at [163, 173] on span "мойында" at bounding box center [186, 180] width 47 height 14
type input "*******"
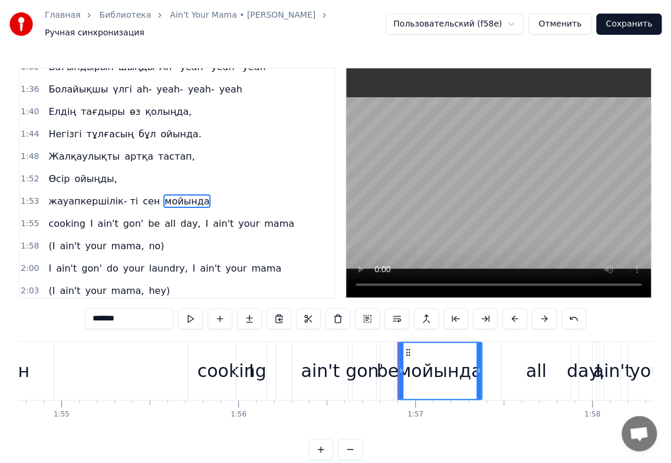
scroll to position [0, 20289]
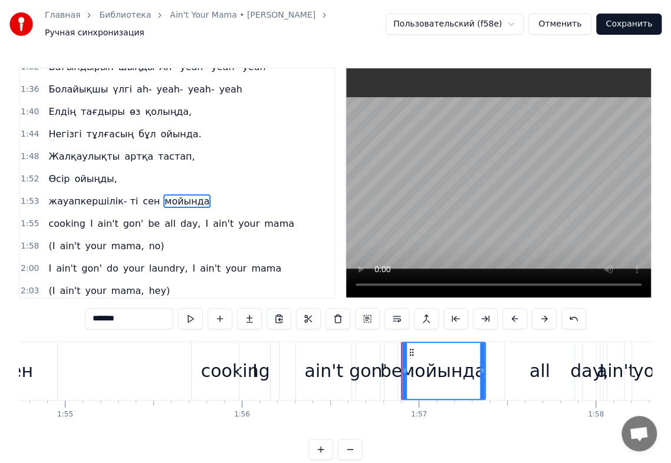
drag, startPoint x: 410, startPoint y: 343, endPoint x: 370, endPoint y: 354, distance: 41.5
click at [240, 355] on div "cooking I ain't gon' be all day, I ain't your mama" at bounding box center [455, 371] width 528 height 58
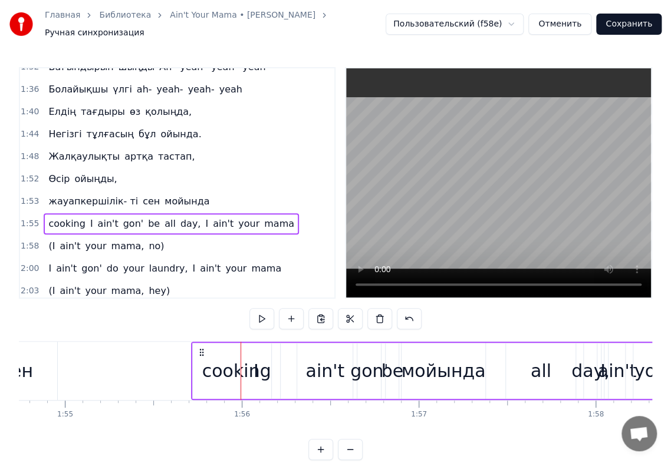
click at [417, 351] on div "cooking I ain't gon' be all day, I ain't your mama" at bounding box center [455, 371] width 528 height 58
click at [170, 195] on span "мойында" at bounding box center [186, 202] width 47 height 14
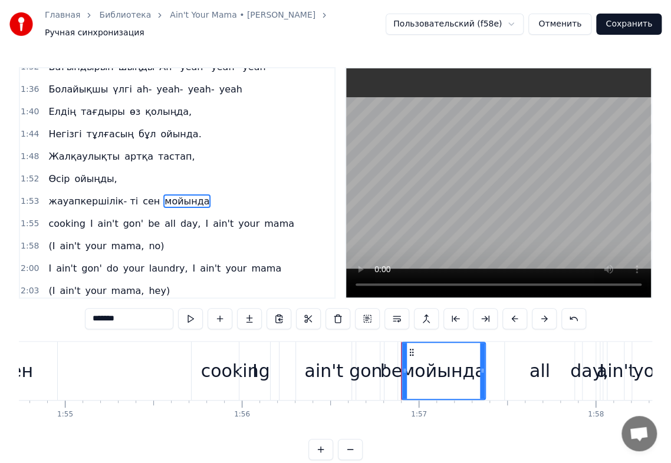
drag, startPoint x: 410, startPoint y: 344, endPoint x: 266, endPoint y: 356, distance: 144.3
click at [266, 356] on div "cooking I ain't gon' be all day, I ain't your mama" at bounding box center [455, 371] width 528 height 58
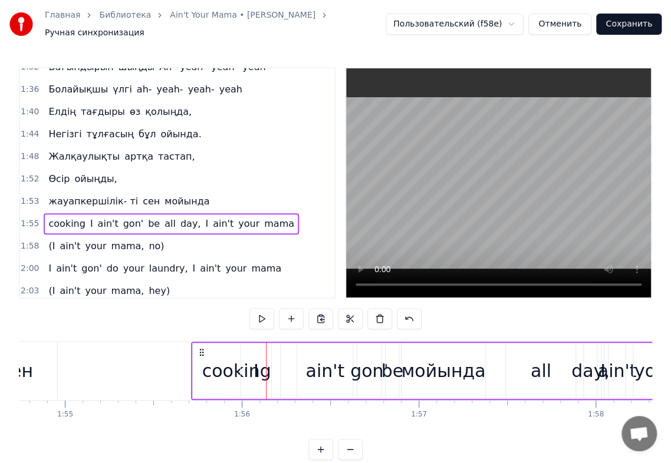
click at [156, 191] on div "жауапкершілік- ті сен мойында" at bounding box center [129, 201] width 170 height 21
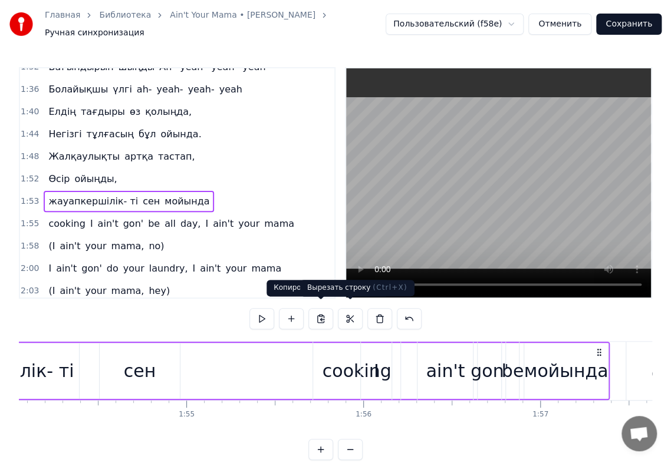
scroll to position [0, 19988]
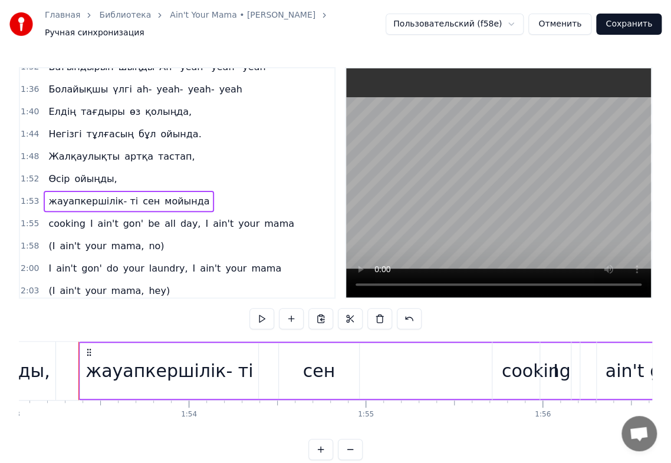
click at [167, 195] on span "мойында" at bounding box center [186, 202] width 47 height 14
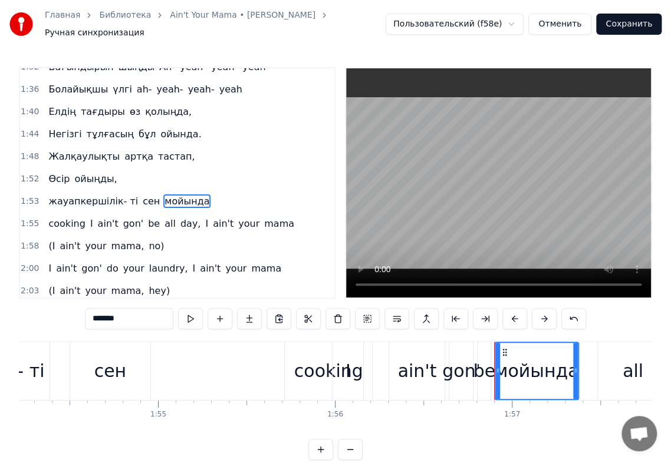
scroll to position [0, 20260]
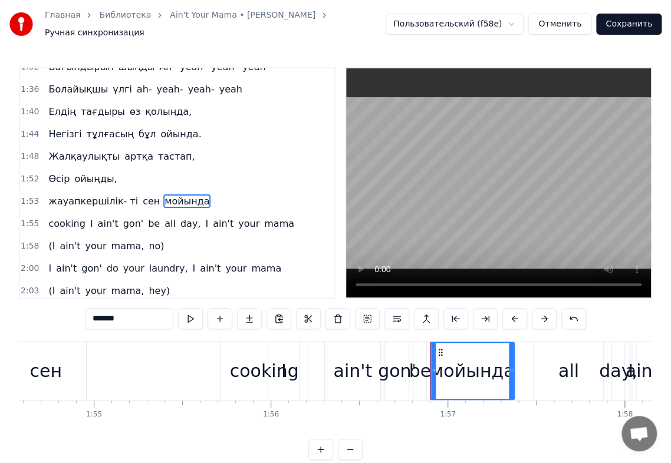
drag, startPoint x: 439, startPoint y: 345, endPoint x: 266, endPoint y: 360, distance: 172.7
click at [265, 361] on div "cooking I ain't gon' be all day, I ain't your mama" at bounding box center [484, 371] width 528 height 58
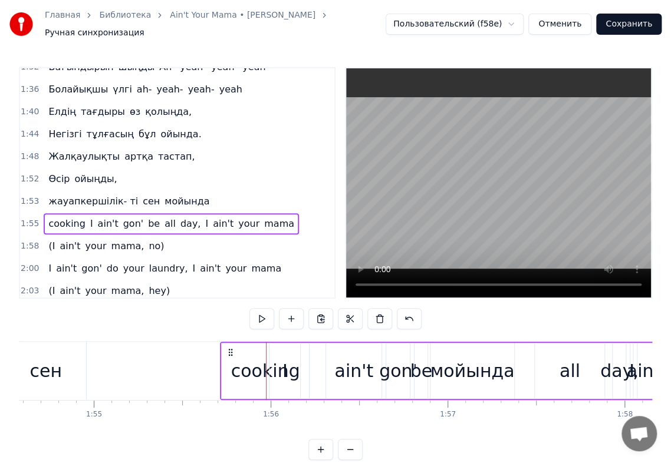
click at [455, 351] on div "cooking I ain't gon' be all day, I ain't your mama" at bounding box center [484, 371] width 528 height 58
click at [457, 363] on div "cooking I ain't gon' be all day, I ain't your mama" at bounding box center [484, 371] width 528 height 58
click at [163, 195] on span "мойында" at bounding box center [186, 202] width 47 height 14
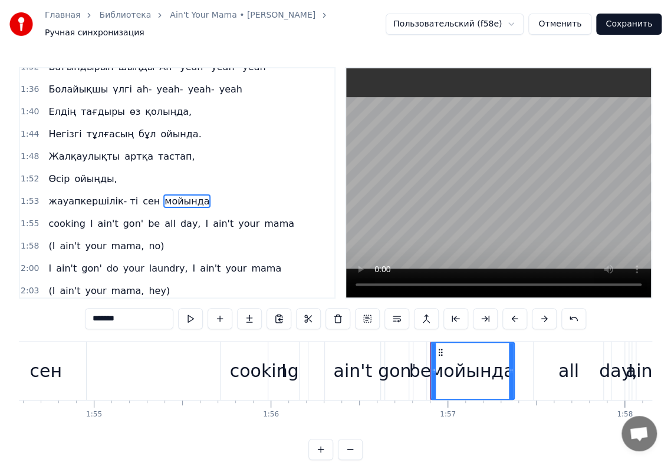
drag, startPoint x: 439, startPoint y: 345, endPoint x: 226, endPoint y: 361, distance: 214.0
click at [226, 361] on div "cooking I ain't gon' be all day, I ain't your mama" at bounding box center [484, 371] width 528 height 58
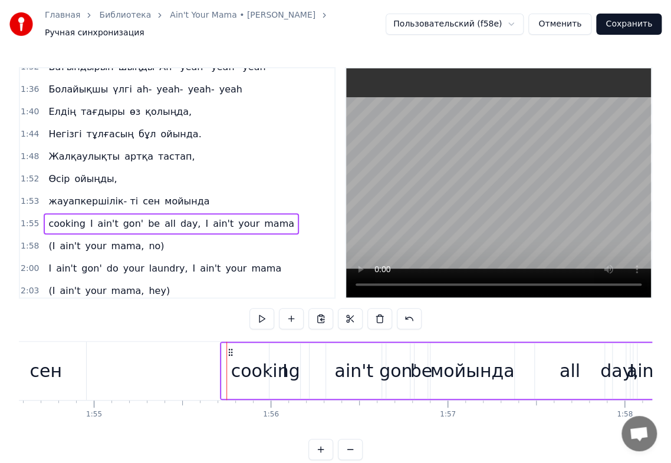
click at [163, 195] on span "мойында" at bounding box center [186, 202] width 47 height 14
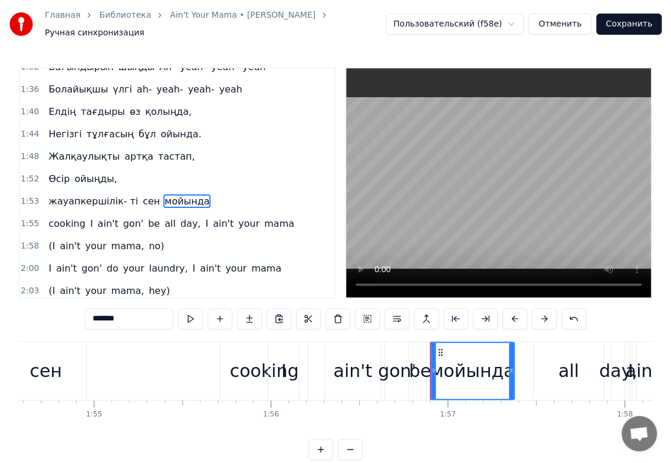
drag, startPoint x: 441, startPoint y: 344, endPoint x: 222, endPoint y: 342, distance: 219.3
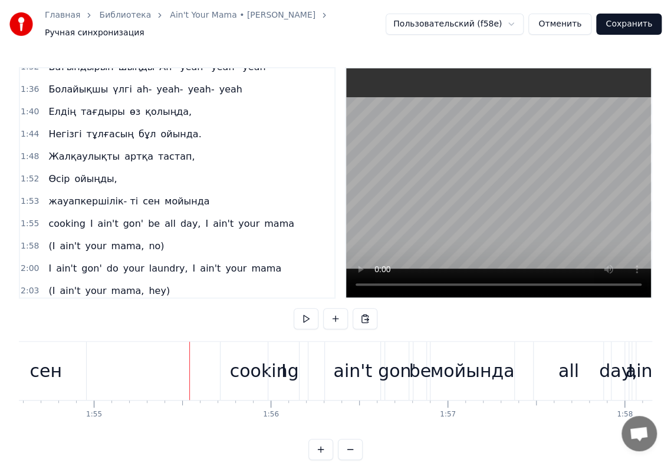
click at [163, 195] on span "мойында" at bounding box center [186, 202] width 47 height 14
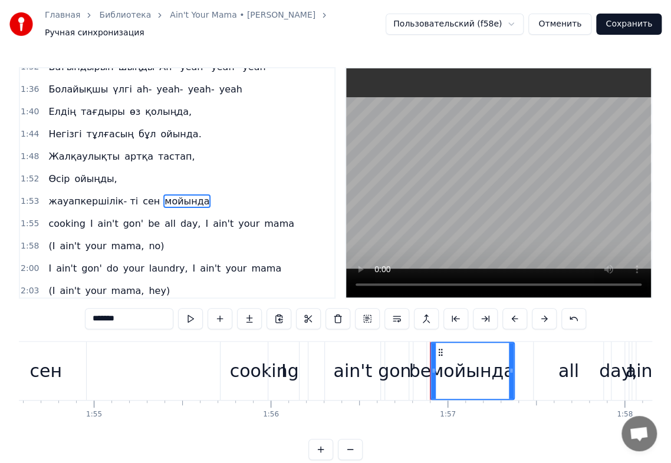
drag, startPoint x: 441, startPoint y: 349, endPoint x: 323, endPoint y: 383, distance: 122.7
click at [322, 387] on div "cooking I ain't gon' be all day, I ain't your mama" at bounding box center [484, 371] width 528 height 58
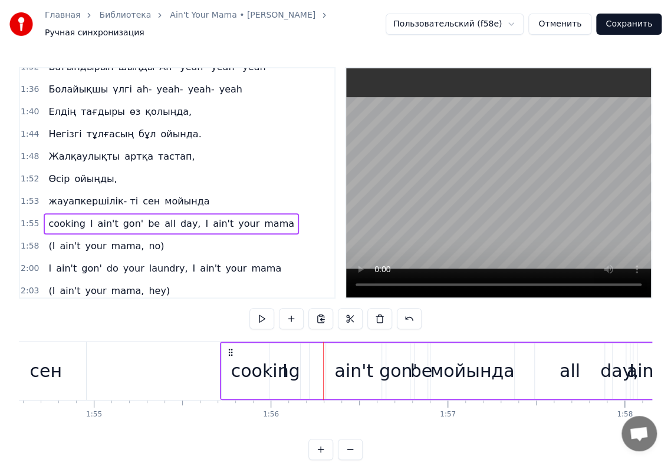
click at [168, 195] on span "мойында" at bounding box center [186, 202] width 47 height 14
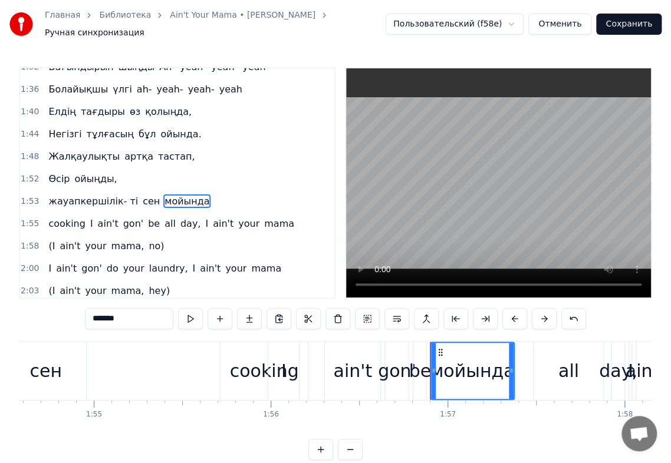
drag, startPoint x: 463, startPoint y: 350, endPoint x: 299, endPoint y: 342, distance: 164.6
click at [324, 375] on div "cooking I ain't gon' be all day, I ain't your mama" at bounding box center [484, 371] width 528 height 58
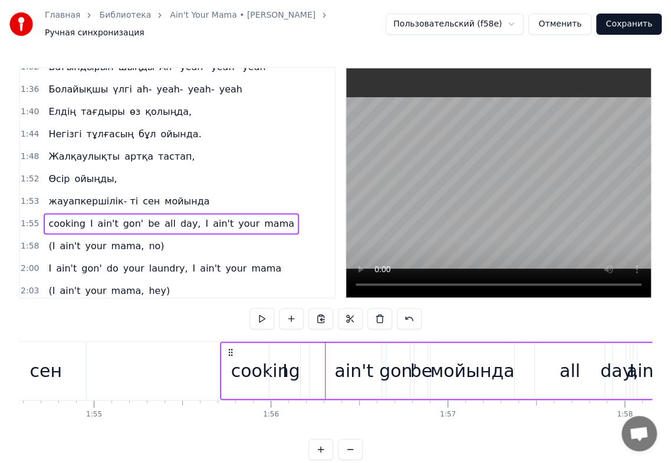
click at [172, 195] on span "мойында" at bounding box center [186, 202] width 47 height 14
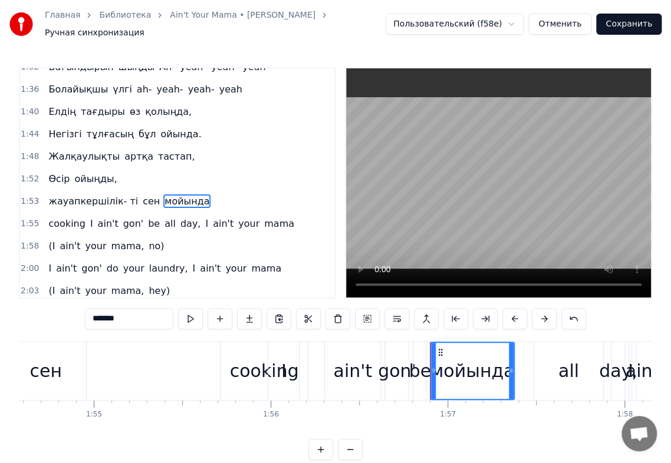
drag, startPoint x: 437, startPoint y: 344, endPoint x: 421, endPoint y: 351, distance: 17.4
click at [421, 351] on div "cooking I ain't gon' be all day, I ain't your mama" at bounding box center [484, 371] width 528 height 58
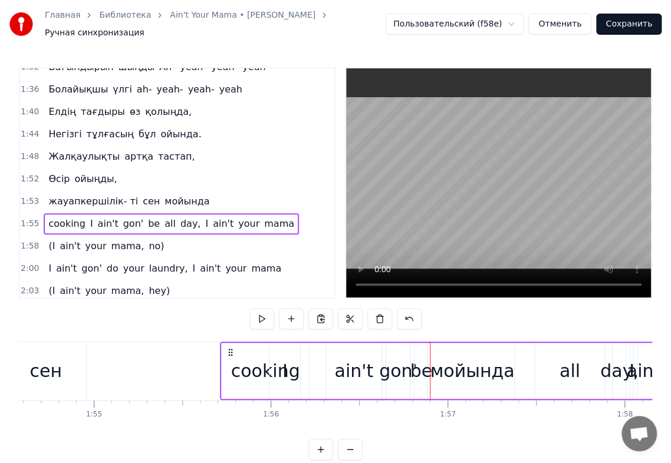
click at [168, 195] on span "мойында" at bounding box center [186, 202] width 47 height 14
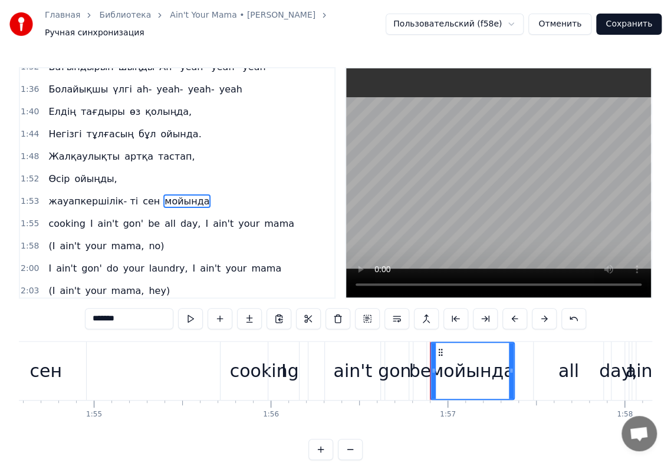
drag, startPoint x: 437, startPoint y: 345, endPoint x: 426, endPoint y: 358, distance: 17.5
click at [426, 358] on div "cooking I ain't gon' be all day, I ain't your mama" at bounding box center [484, 371] width 528 height 58
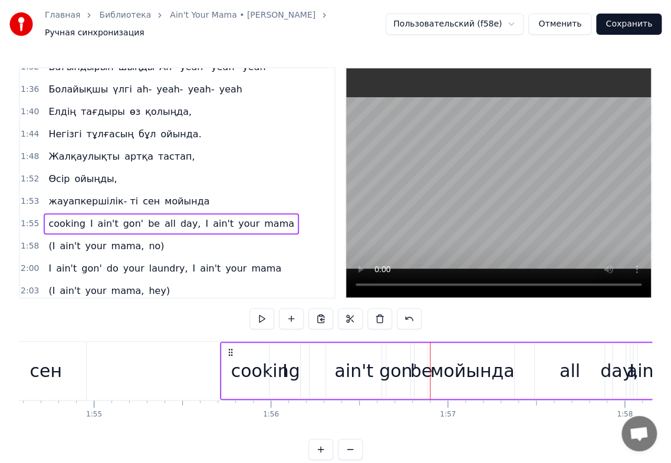
click at [171, 195] on span "мойында" at bounding box center [186, 202] width 47 height 14
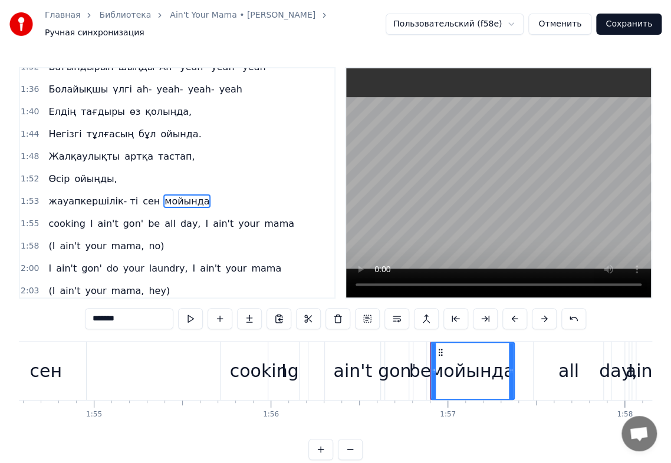
drag, startPoint x: 431, startPoint y: 355, endPoint x: 412, endPoint y: 358, distance: 19.2
click at [412, 358] on div "cooking I ain't gon' be all day, I ain't your mama" at bounding box center [484, 371] width 528 height 58
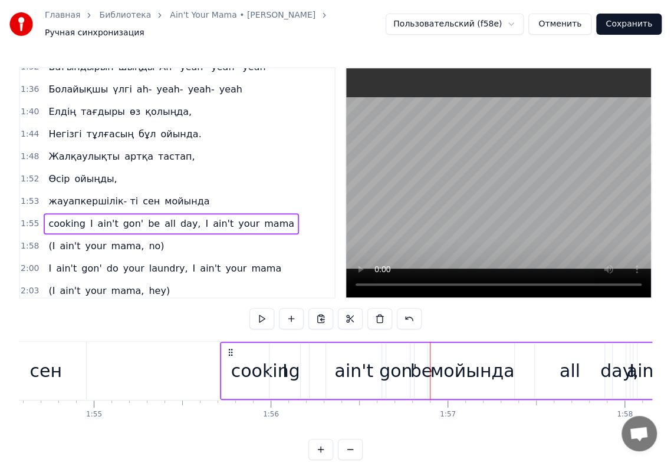
click at [170, 195] on span "мойында" at bounding box center [186, 202] width 47 height 14
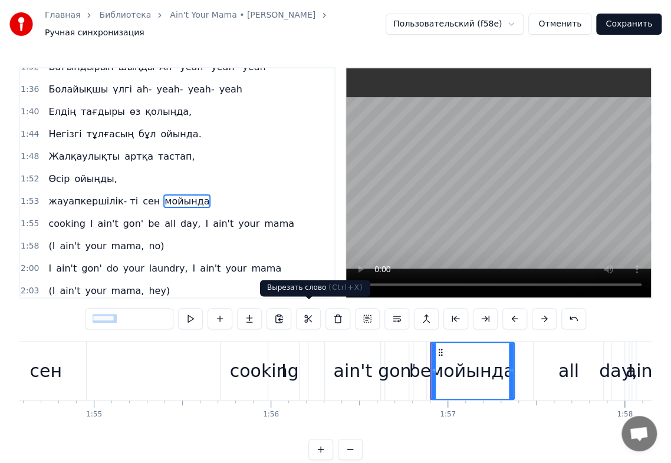
drag, startPoint x: 433, startPoint y: 345, endPoint x: 333, endPoint y: 242, distance: 143.8
click at [328, 240] on div "0:04 Елінің болашағын 0:06 өрге бастаған 0:08 Сенімді көшбасшы алға бас қадам 0…" at bounding box center [335, 263] width 633 height 393
click at [163, 195] on span "мойында" at bounding box center [186, 202] width 47 height 14
click at [116, 195] on span "жауапкершілік- ті" at bounding box center [93, 202] width 92 height 14
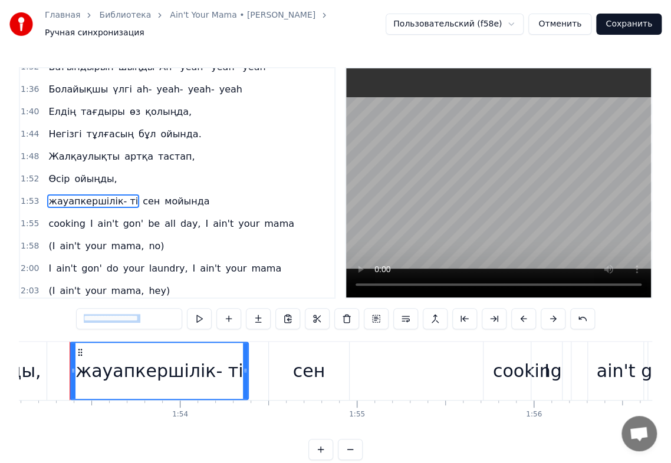
click at [167, 195] on span "мойында" at bounding box center [186, 202] width 47 height 14
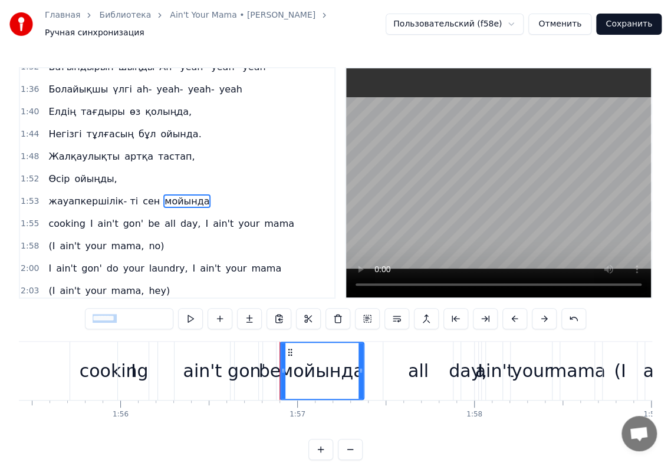
click at [141, 195] on span "сен" at bounding box center [150, 202] width 19 height 14
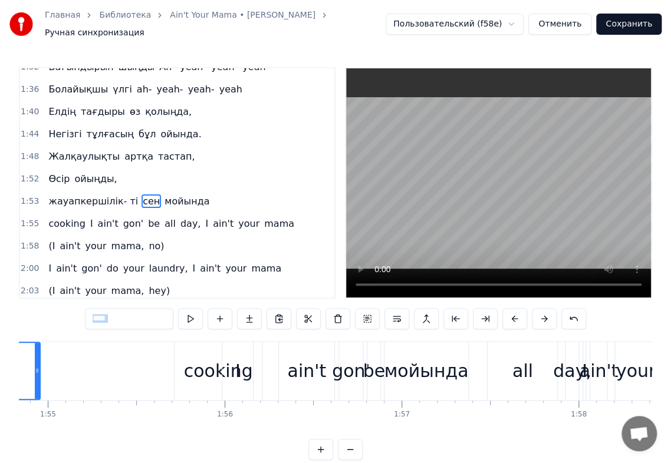
click at [163, 195] on span "мойында" at bounding box center [186, 202] width 47 height 14
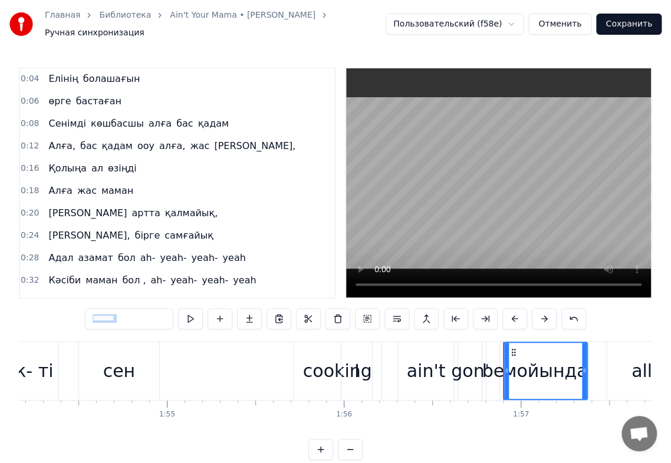
scroll to position [0, 0]
click at [578, 314] on button at bounding box center [573, 318] width 25 height 21
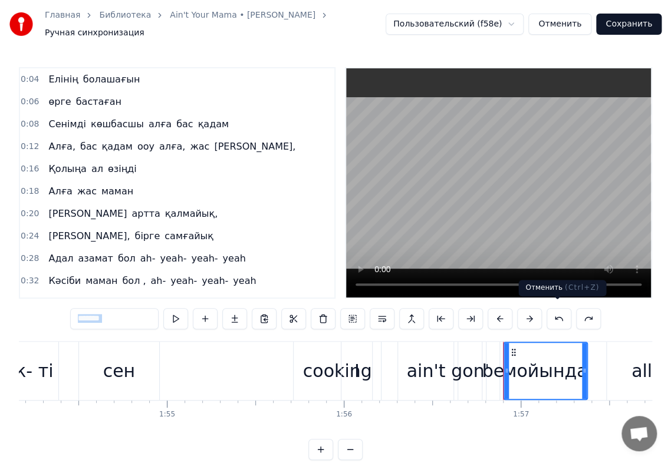
click at [578, 314] on button at bounding box center [588, 318] width 25 height 21
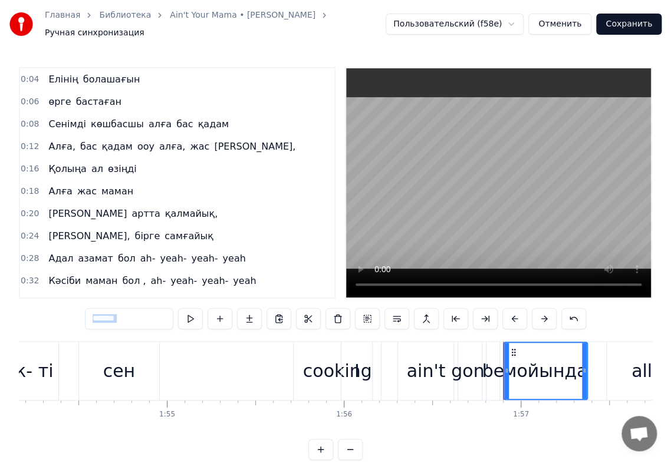
click at [578, 314] on button at bounding box center [573, 318] width 25 height 21
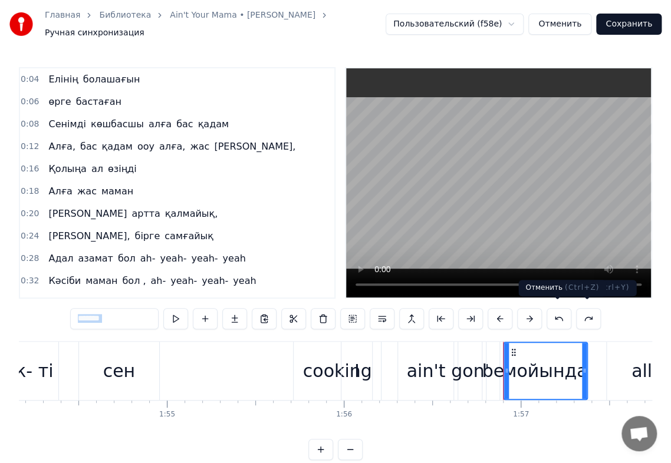
click at [554, 315] on button at bounding box center [558, 318] width 25 height 21
click at [556, 315] on button at bounding box center [558, 318] width 25 height 21
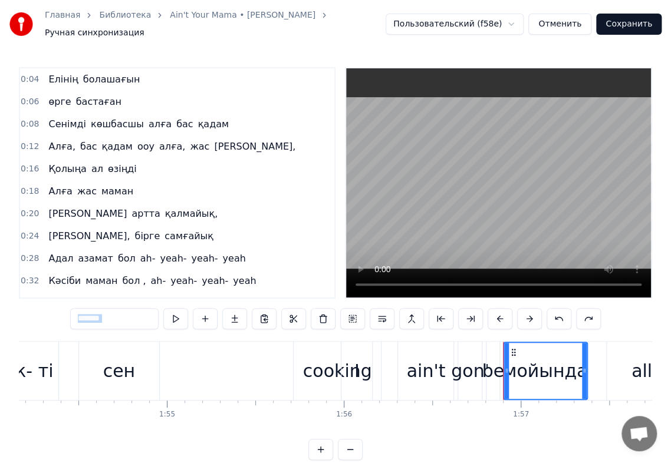
click at [556, 315] on button at bounding box center [558, 318] width 25 height 21
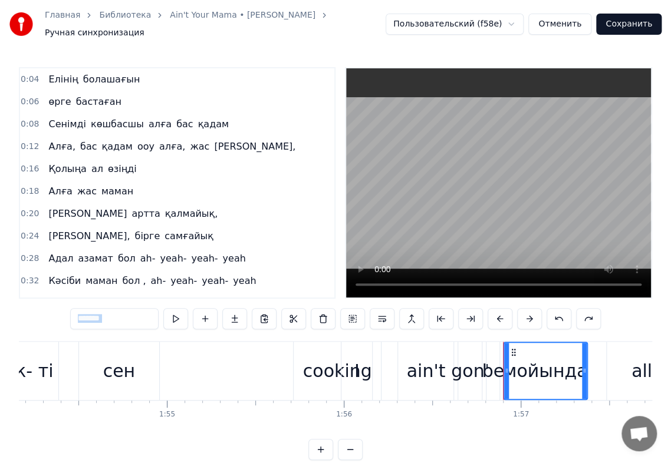
click at [556, 315] on button at bounding box center [558, 318] width 25 height 21
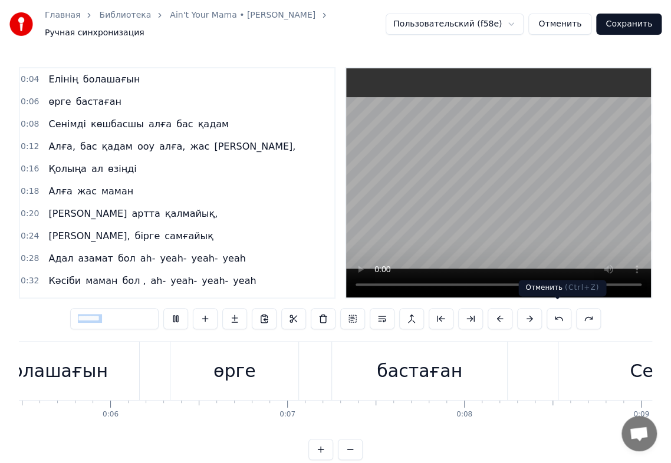
click at [554, 314] on button at bounding box center [558, 318] width 25 height 21
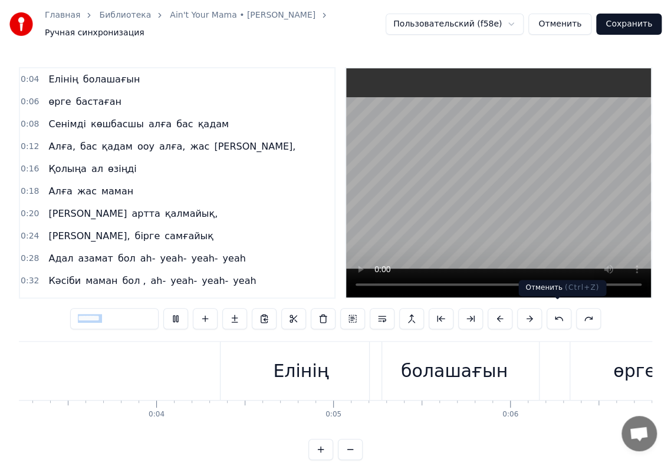
click at [554, 314] on button at bounding box center [558, 318] width 25 height 21
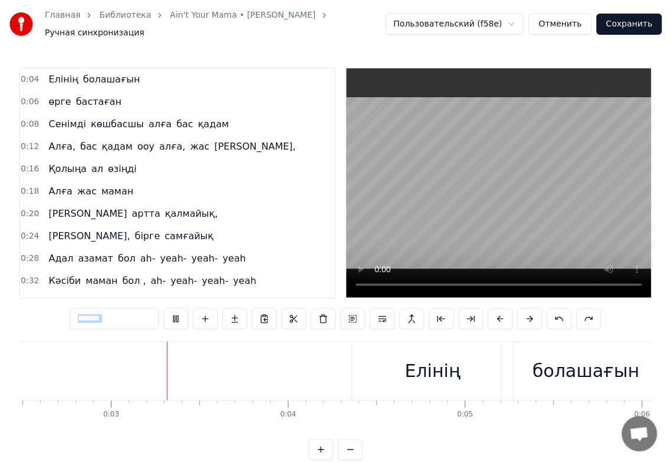
click at [554, 314] on button at bounding box center [558, 318] width 25 height 21
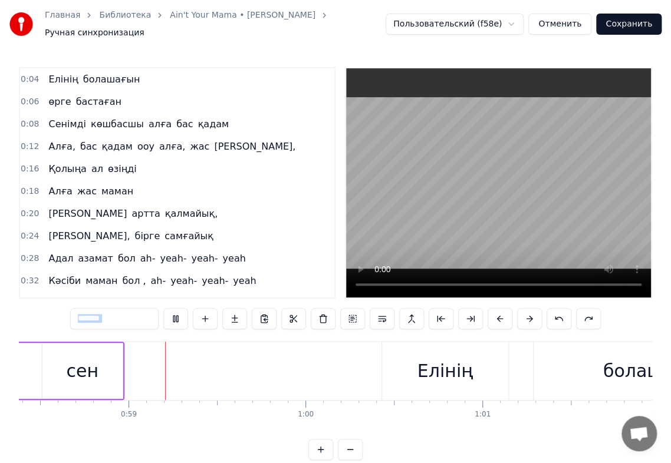
scroll to position [0, 10341]
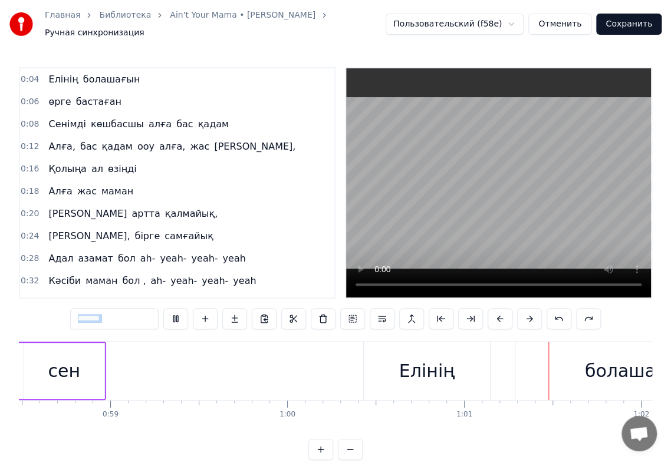
click at [172, 312] on button at bounding box center [175, 318] width 25 height 21
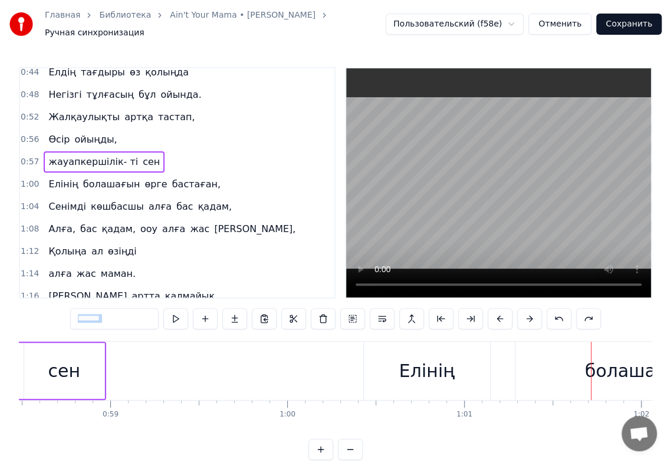
scroll to position [295, 0]
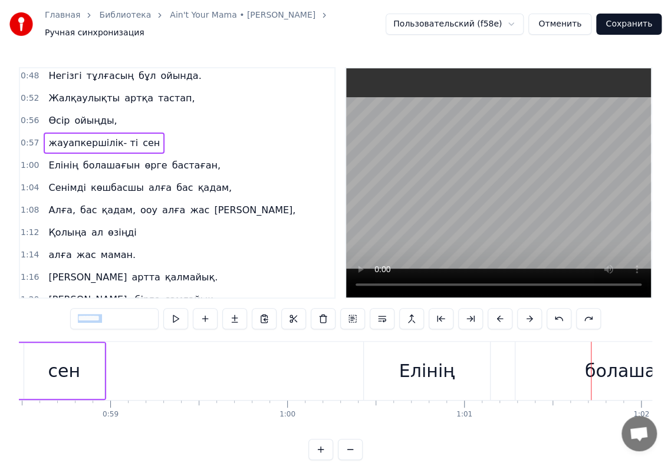
click at [141, 136] on span "сен" at bounding box center [150, 143] width 19 height 14
type input "***"
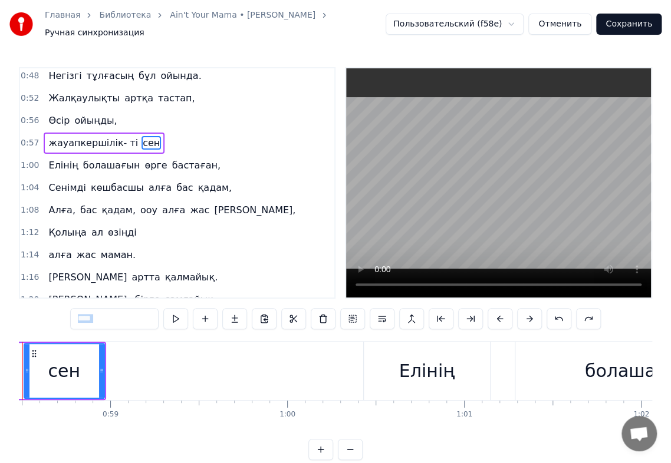
scroll to position [0, 10285]
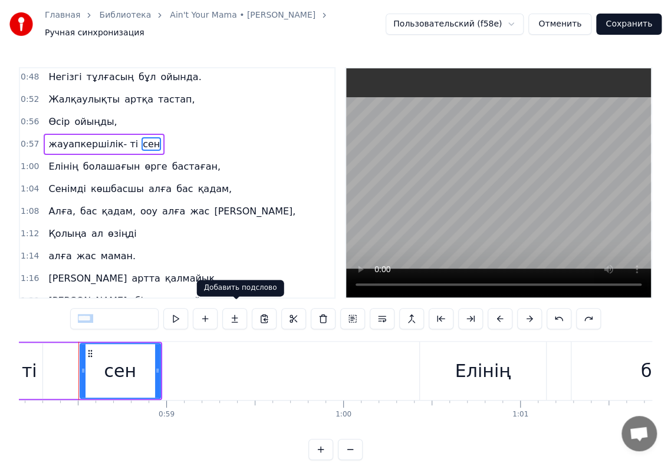
click at [232, 314] on button at bounding box center [234, 318] width 25 height 21
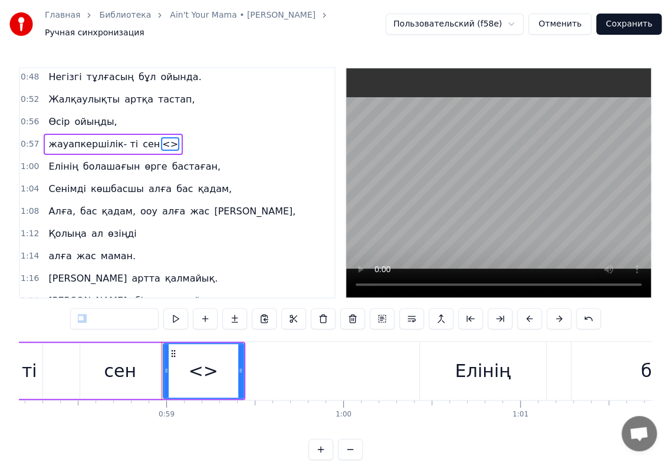
scroll to position [248, 0]
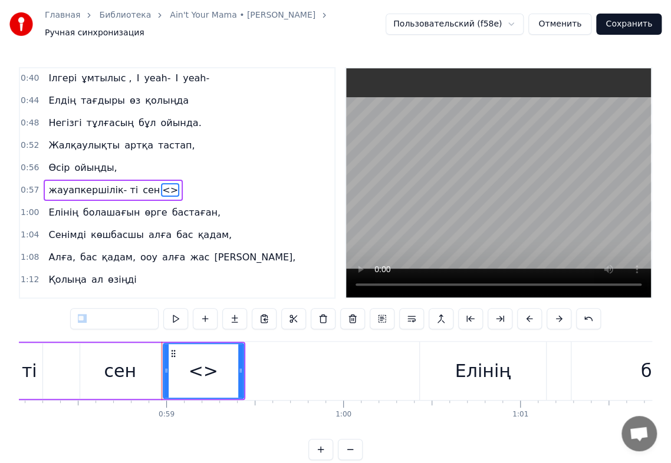
click at [123, 316] on input "**" at bounding box center [114, 318] width 88 height 21
type input "*******"
click at [59, 311] on div "0:04 Елінің болашағын 0:06 өрге бастаған 0:08 Сенімді көшбасшы алға бас қадам 0…" at bounding box center [335, 263] width 633 height 393
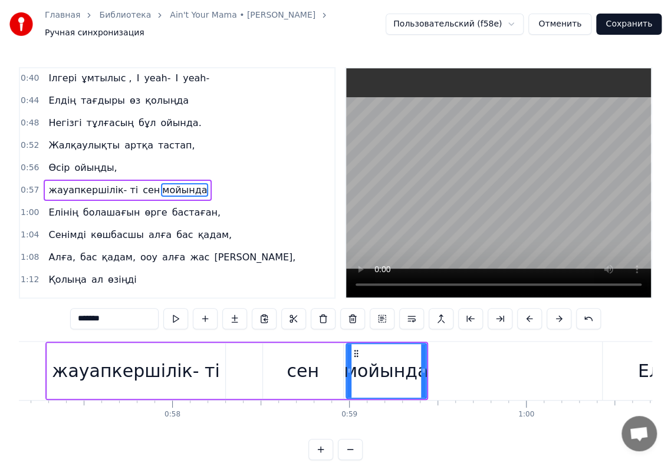
scroll to position [0, 10114]
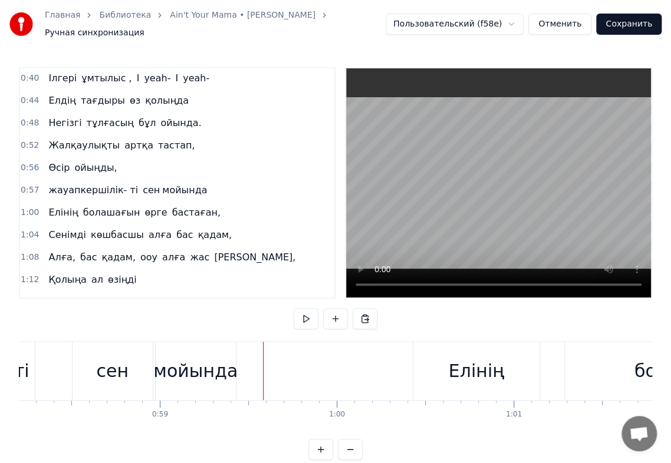
scroll to position [0, 10307]
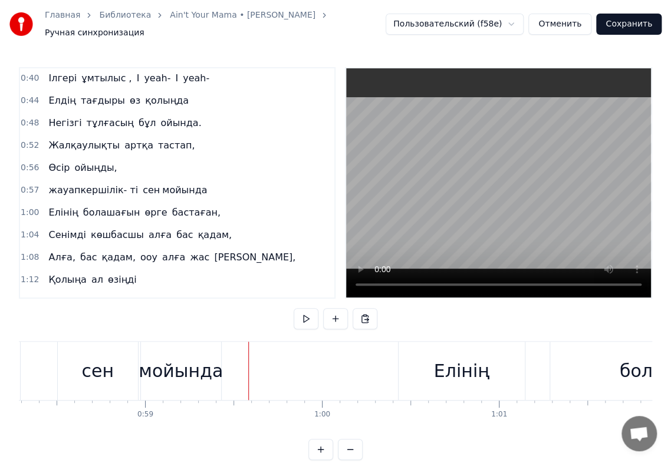
click at [457, 365] on div "Елінің" at bounding box center [461, 371] width 55 height 27
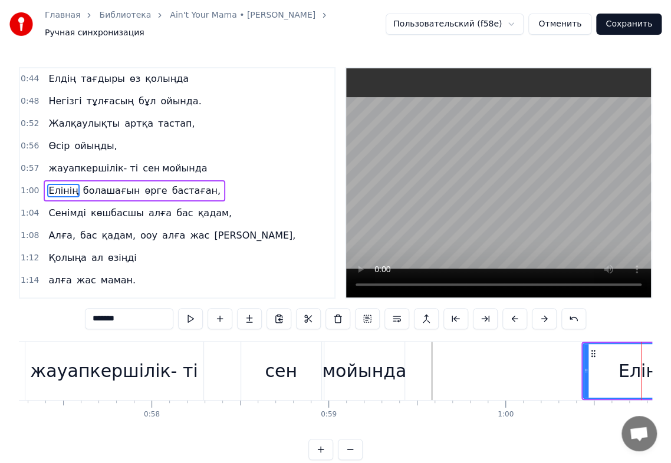
scroll to position [0, 10121]
click at [394, 358] on div "мойында" at bounding box center [366, 371] width 84 height 27
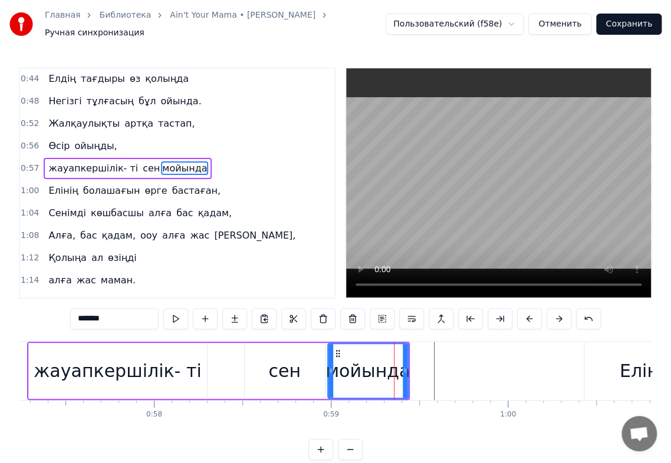
scroll to position [248, 0]
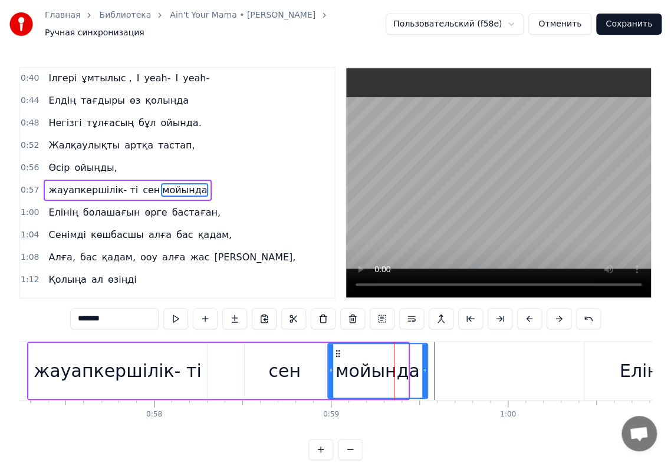
drag, startPoint x: 406, startPoint y: 363, endPoint x: 426, endPoint y: 362, distance: 19.5
click at [426, 366] on icon at bounding box center [424, 370] width 5 height 9
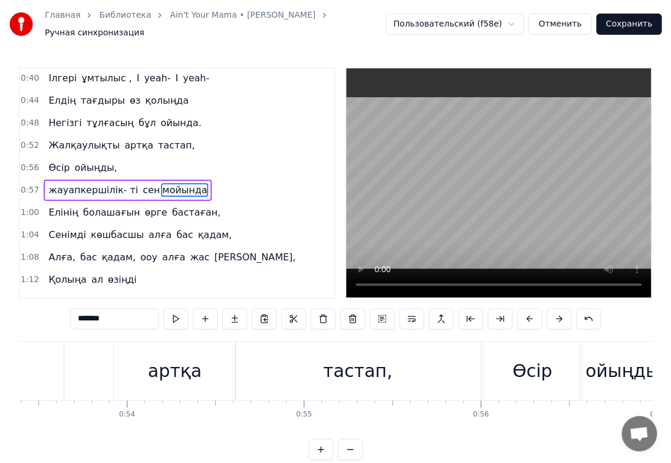
scroll to position [0, 9439]
click at [424, 357] on div "тастап," at bounding box center [358, 371] width 245 height 58
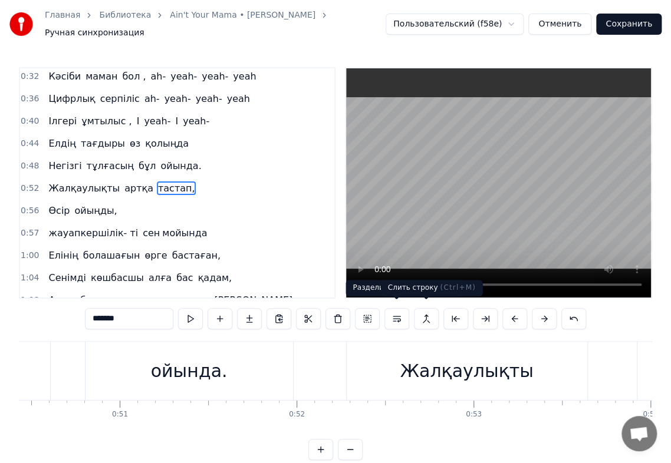
scroll to position [0, 8917]
click at [429, 371] on div "Жалқаулықты" at bounding box center [466, 371] width 133 height 27
type input "**********"
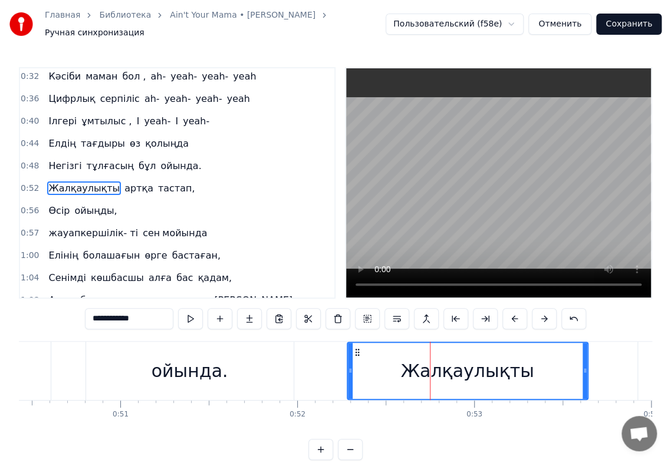
click at [44, 178] on div "Жалқаулықты артқа тастап," at bounding box center [122, 188] width 156 height 21
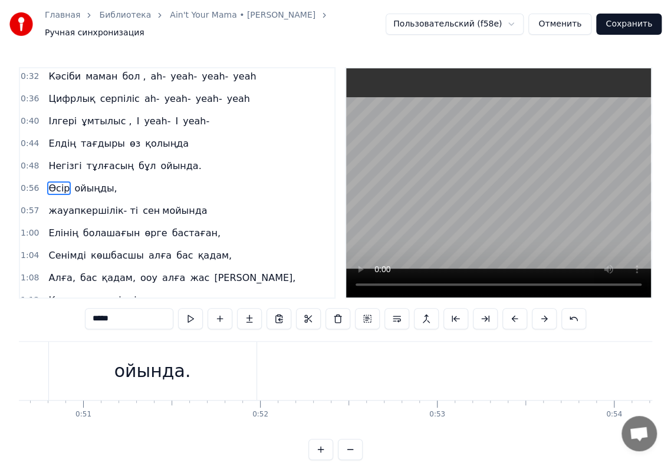
scroll to position [0, 8957]
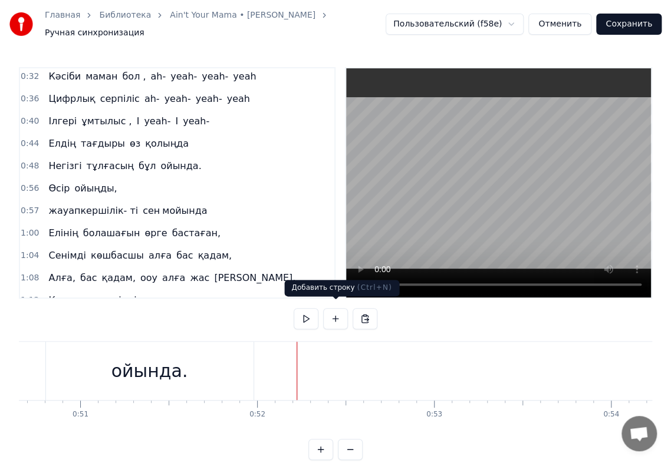
click at [332, 314] on button at bounding box center [335, 318] width 25 height 21
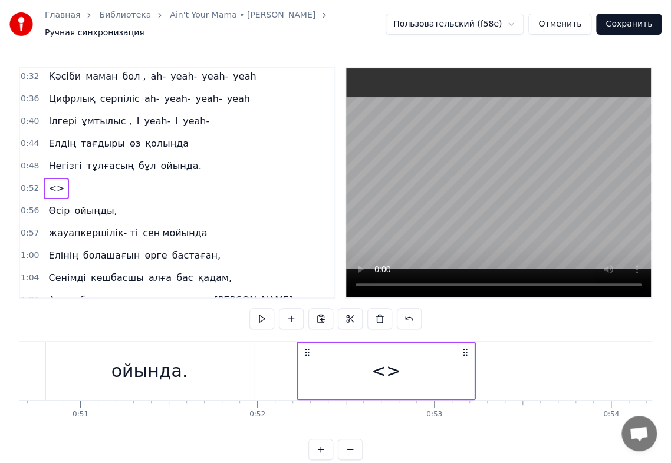
click at [50, 182] on span "<>" at bounding box center [56, 189] width 18 height 14
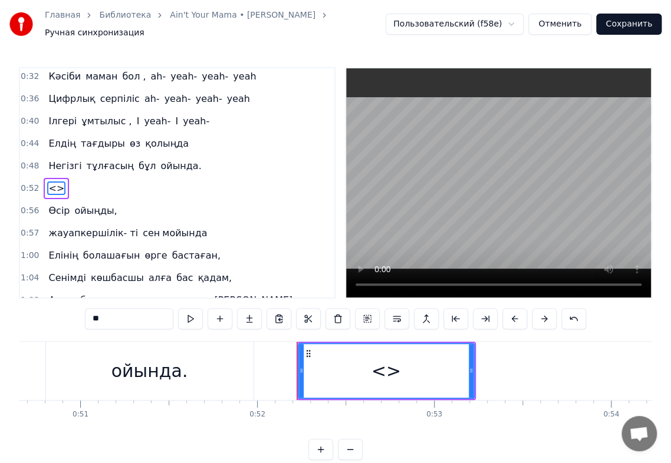
drag, startPoint x: 87, startPoint y: 315, endPoint x: 35, endPoint y: 315, distance: 52.5
click at [35, 315] on div "0:04 Елінің болашағын 0:06 өрге бастаған 0:08 Сенімді көшбасшы алға бас қадам 0…" at bounding box center [335, 263] width 633 height 393
paste input "**********"
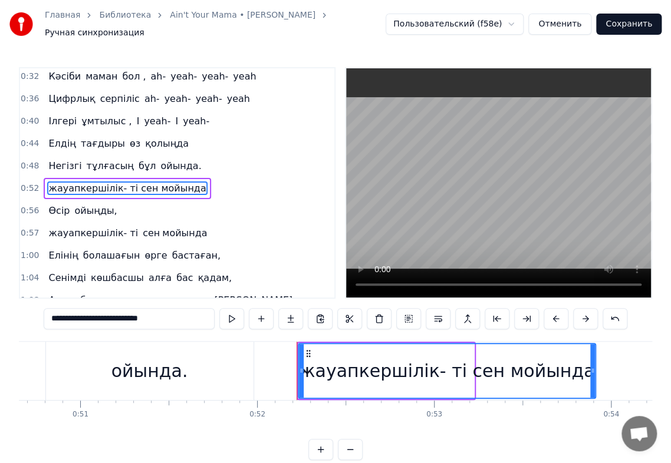
drag, startPoint x: 471, startPoint y: 362, endPoint x: 592, endPoint y: 358, distance: 121.5
click at [592, 358] on div at bounding box center [592, 371] width 5 height 54
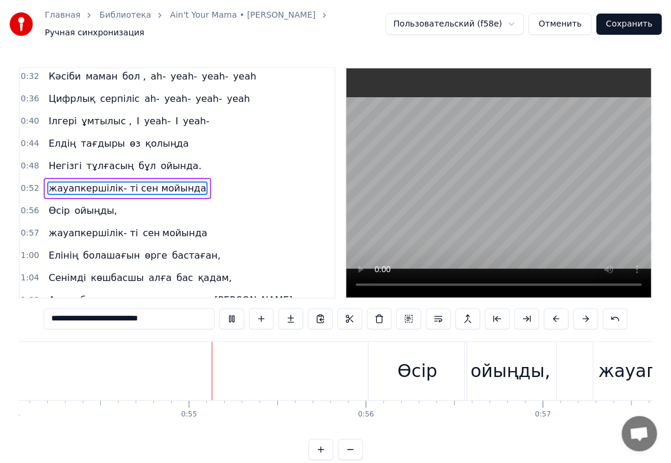
scroll to position [0, 9583]
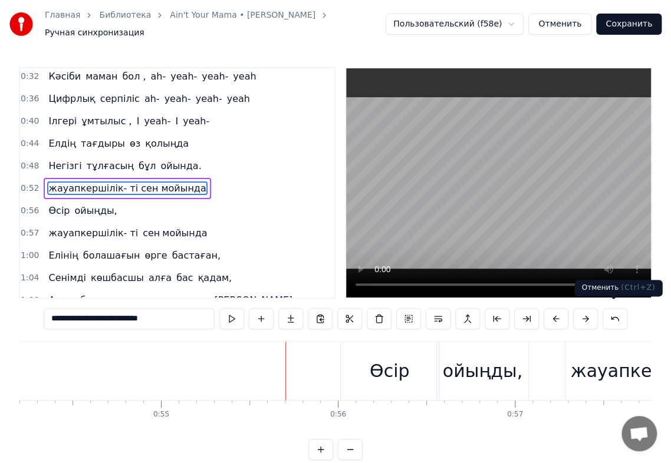
click at [608, 314] on button at bounding box center [614, 318] width 25 height 21
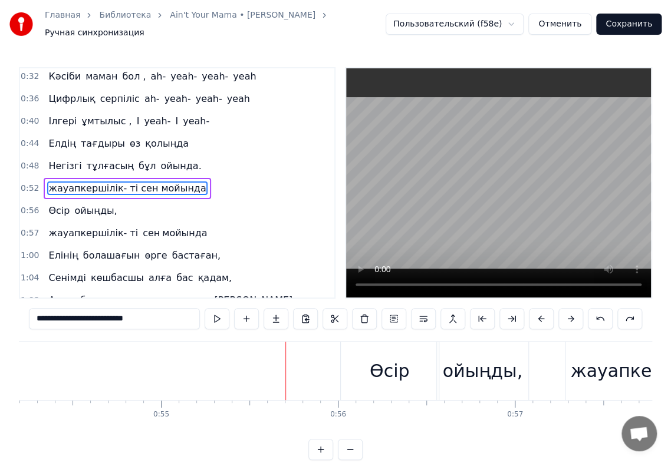
click at [604, 313] on button at bounding box center [600, 318] width 25 height 21
type input "**"
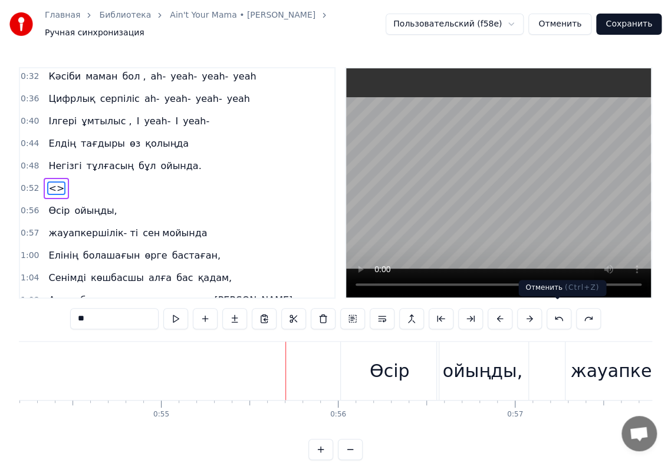
click at [559, 314] on button at bounding box center [558, 318] width 25 height 21
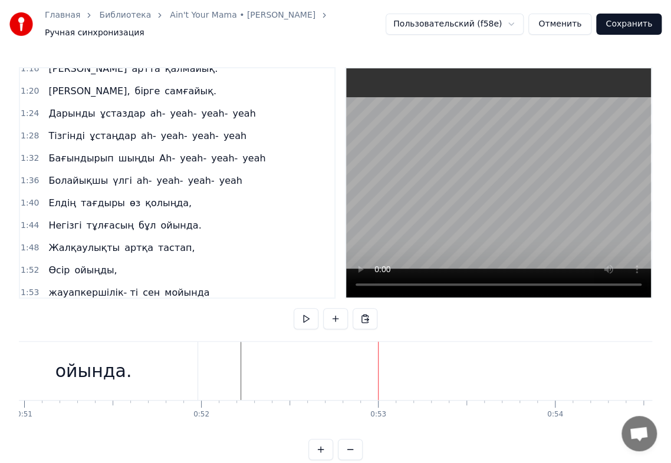
scroll to position [499, 0]
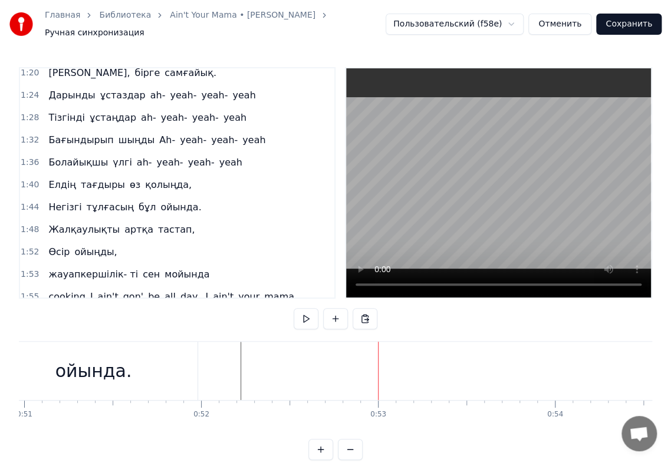
click at [44, 219] on div "Жалқаулықты артқа тастап," at bounding box center [122, 229] width 156 height 21
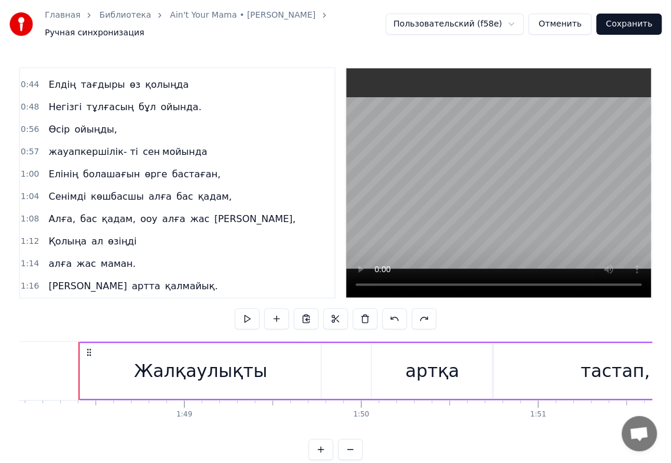
scroll to position [205, 0]
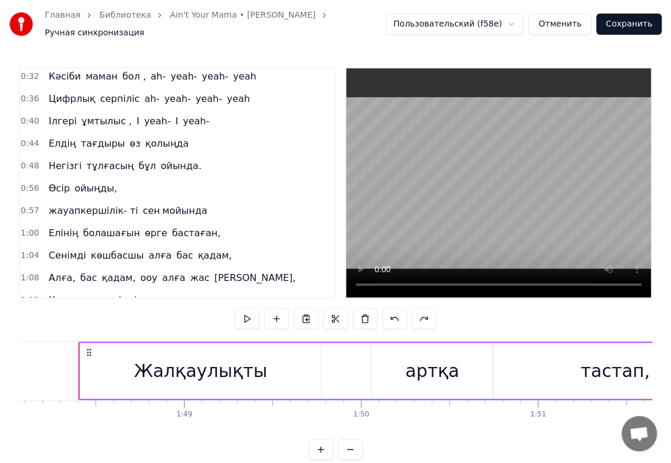
click at [44, 200] on div "жауапкершілік- ті сен мойында" at bounding box center [128, 210] width 168 height 21
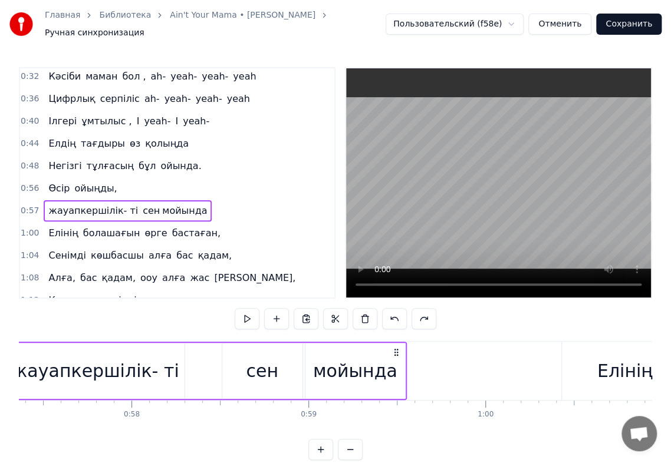
scroll to position [0, 10070]
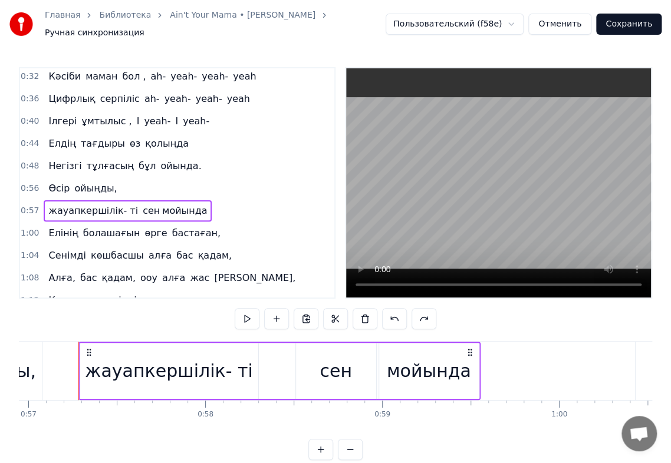
click at [44, 178] on div "Өсір ойыңды," at bounding box center [83, 188] width 78 height 21
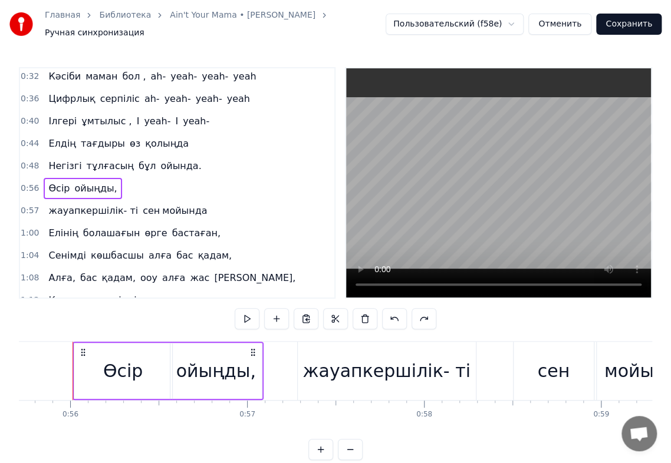
scroll to position [0, 9845]
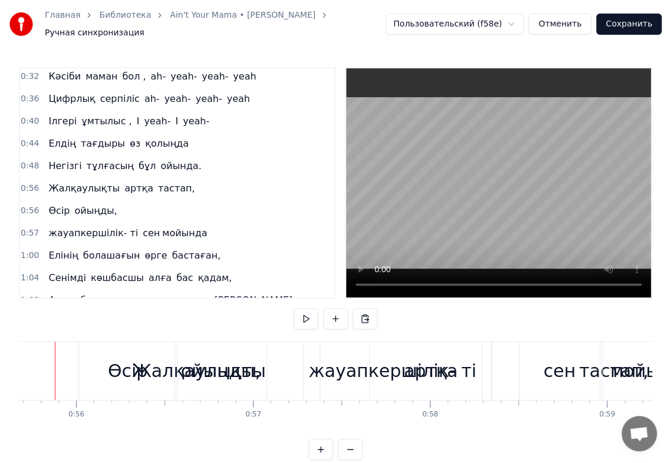
scroll to position [0, 9822]
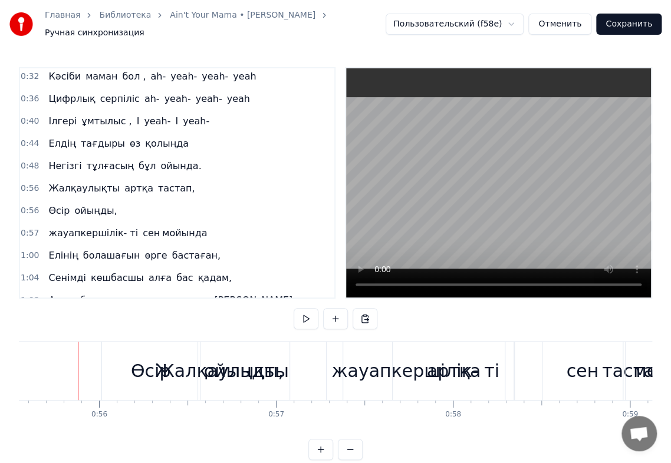
click at [103, 342] on div "Өсір" at bounding box center [151, 371] width 98 height 58
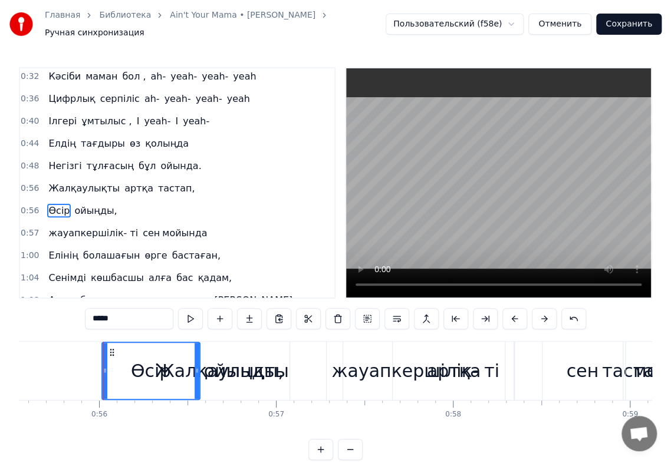
scroll to position [226, 0]
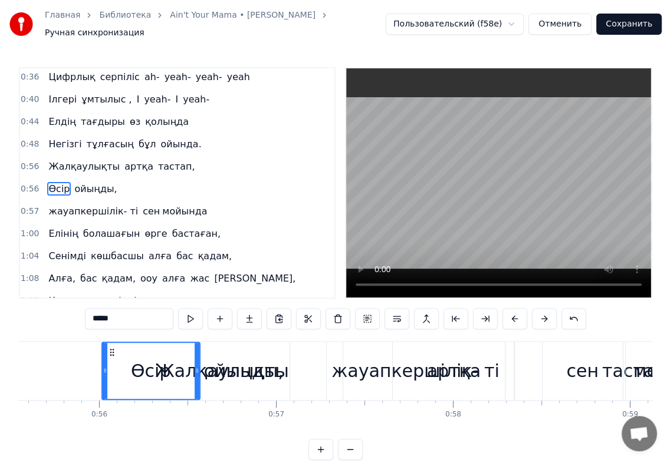
click at [217, 358] on div "ойыңды," at bounding box center [244, 371] width 80 height 27
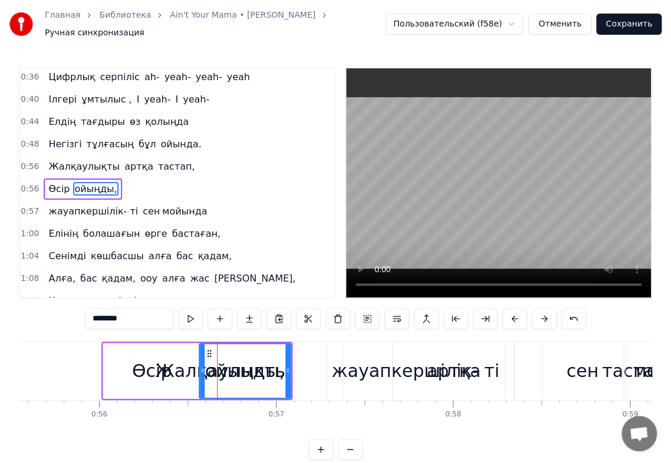
click at [60, 160] on span "Жалқаулықты" at bounding box center [84, 167] width 74 height 14
type input "**********"
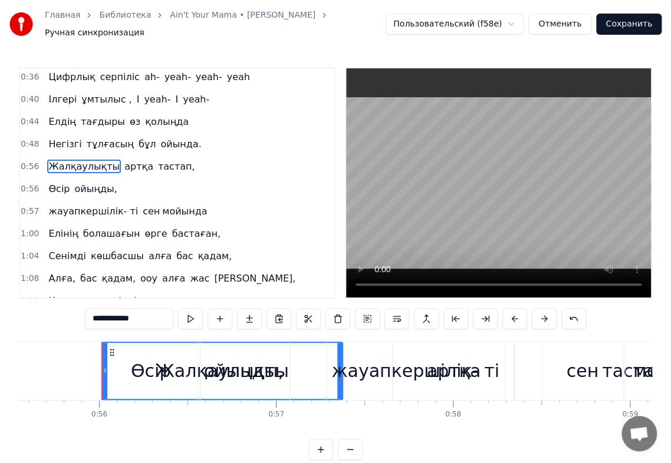
scroll to position [205, 0]
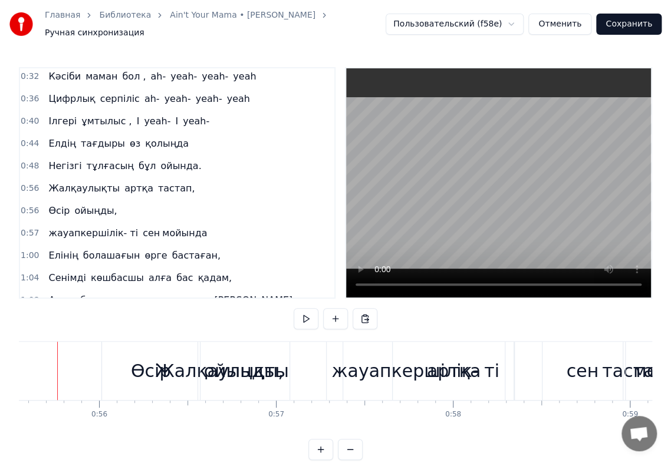
scroll to position [0, 9801]
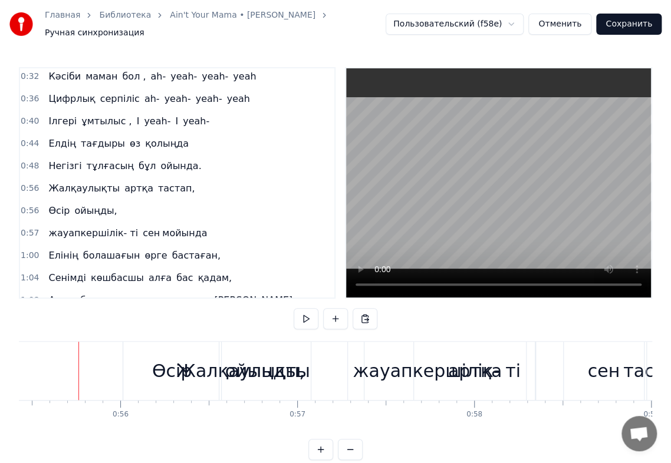
click at [31, 160] on span "0:48" at bounding box center [30, 166] width 18 height 12
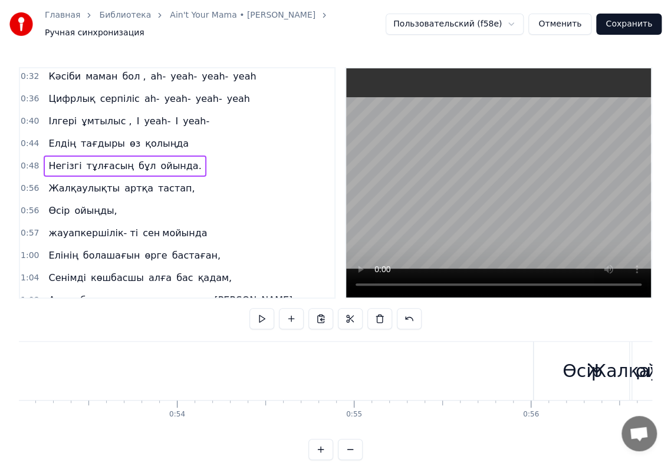
scroll to position [0, 9609]
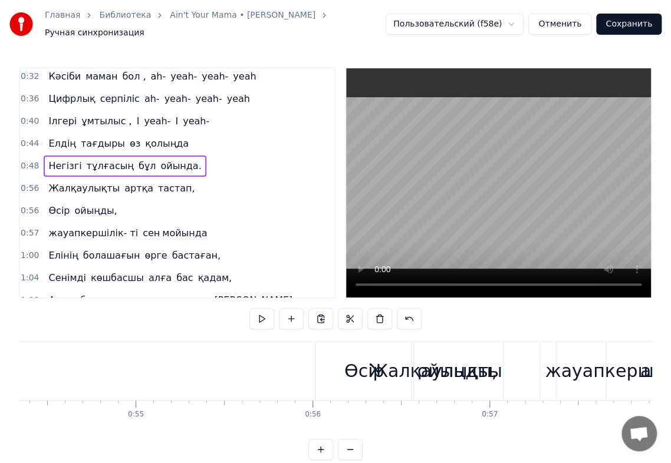
click at [29, 160] on span "0:48" at bounding box center [30, 166] width 18 height 12
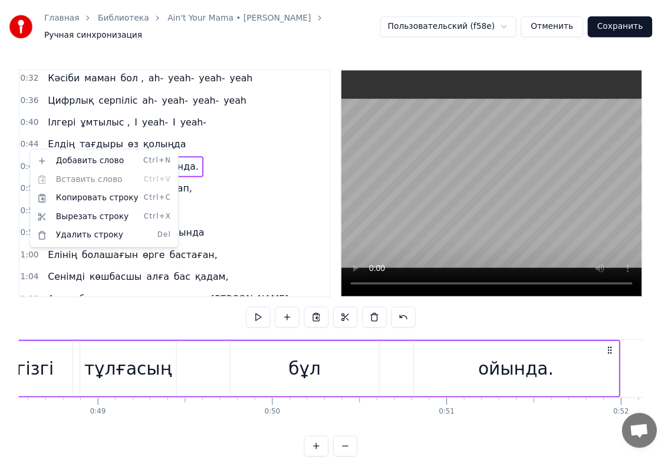
scroll to position [0, 8478]
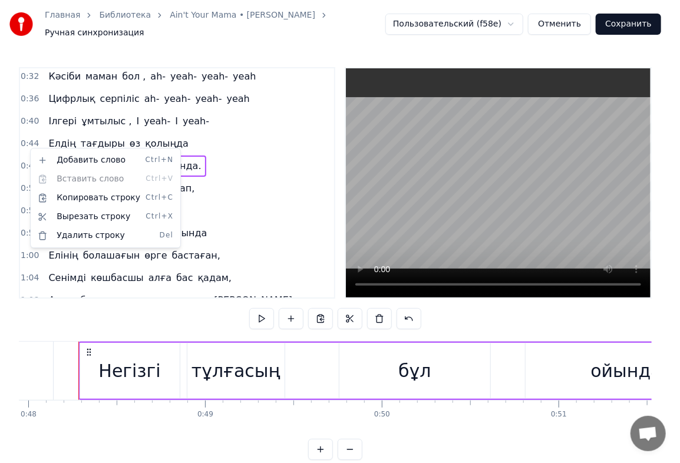
click at [257, 196] on html "Главная Библиотека Ain't Your Mama • [PERSON_NAME] Ручная синхронизация Пользов…" at bounding box center [340, 239] width 680 height 479
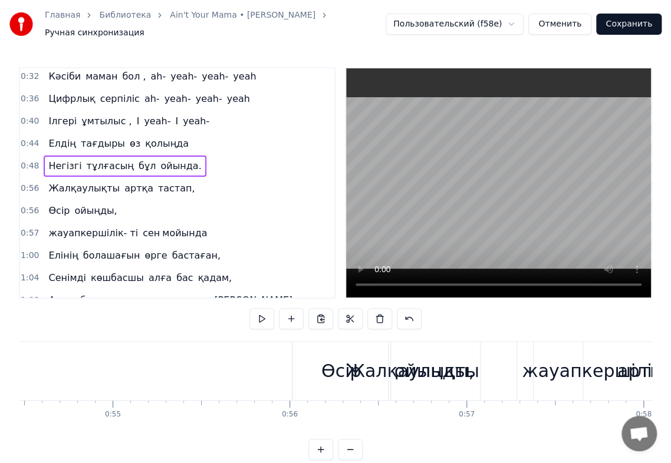
scroll to position [0, 9634]
click at [375, 362] on div "Өсір" at bounding box center [339, 371] width 98 height 58
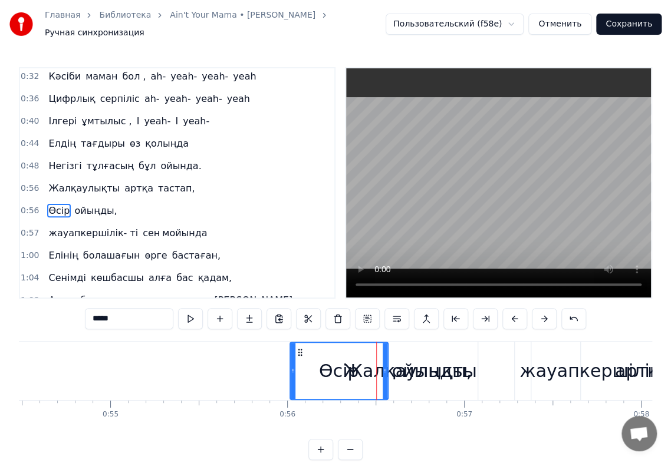
scroll to position [226, 0]
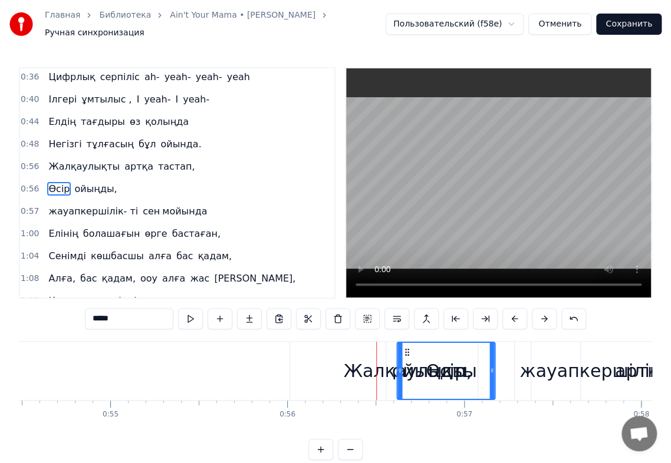
drag, startPoint x: 299, startPoint y: 345, endPoint x: 400, endPoint y: 360, distance: 101.9
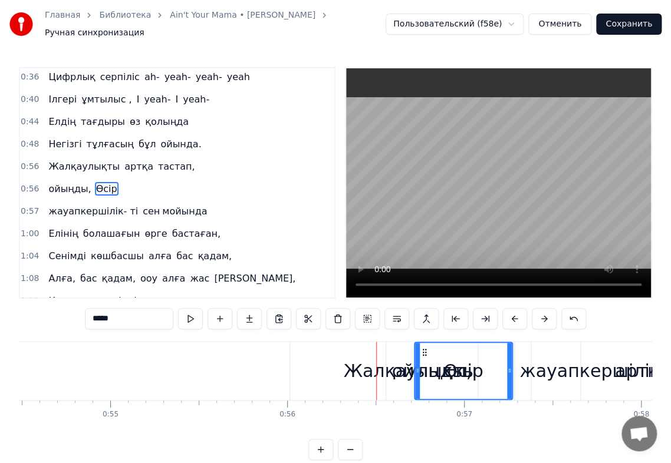
click at [360, 363] on div "Жалқаулықты" at bounding box center [409, 371] width 133 height 27
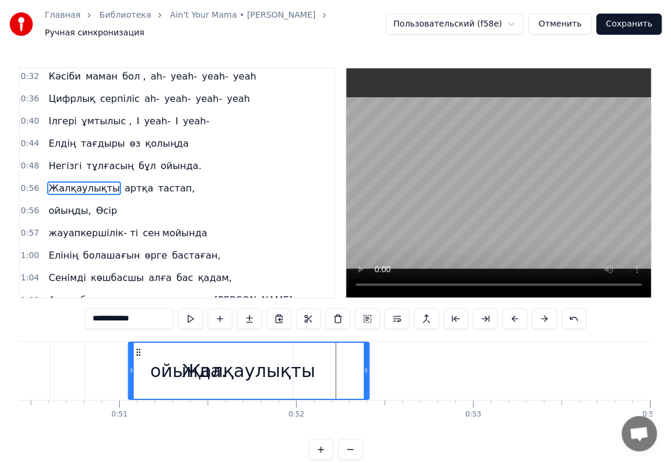
scroll to position [0, 8916]
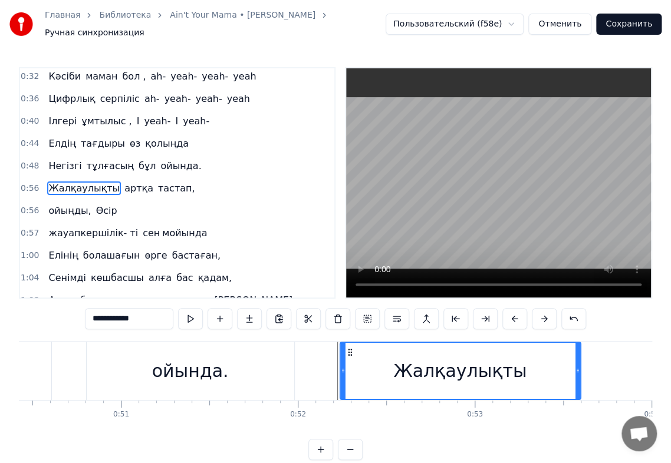
drag, startPoint x: 299, startPoint y: 345, endPoint x: 349, endPoint y: 375, distance: 58.7
click at [349, 375] on div "Жалқаулықты" at bounding box center [459, 371] width 239 height 56
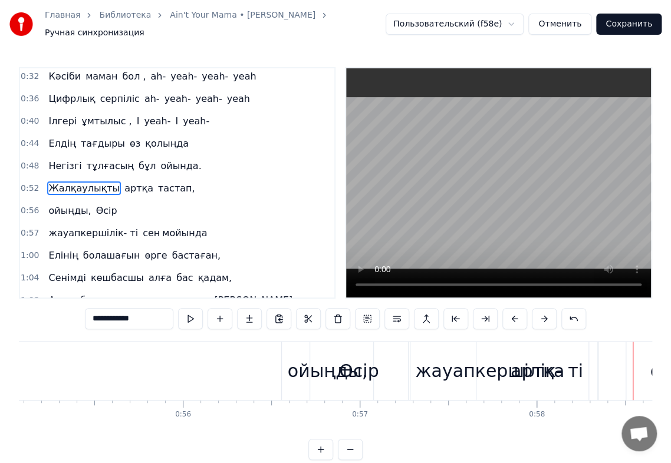
scroll to position [0, 9738]
click at [355, 367] on div "Өсір" at bounding box center [360, 371] width 40 height 27
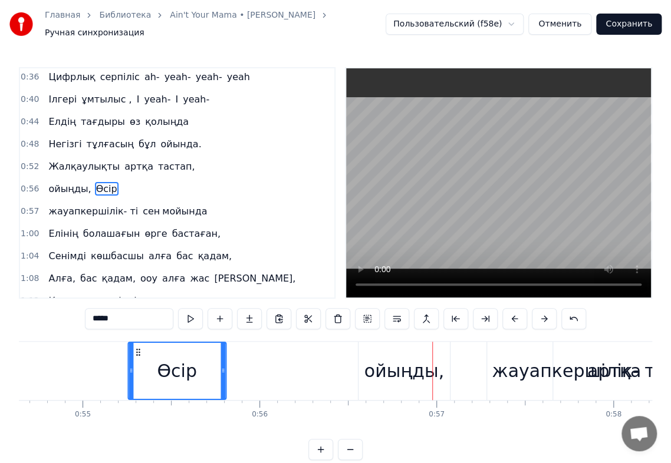
scroll to position [0, 9657]
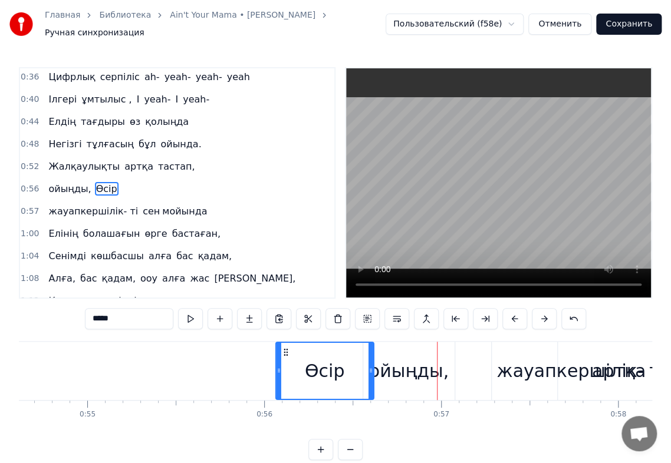
drag, startPoint x: 321, startPoint y: 343, endPoint x: 286, endPoint y: 356, distance: 37.1
click at [286, 356] on div "Өсір" at bounding box center [324, 371] width 97 height 56
click at [530, 367] on div "жауапкершілік- ті" at bounding box center [579, 371] width 167 height 27
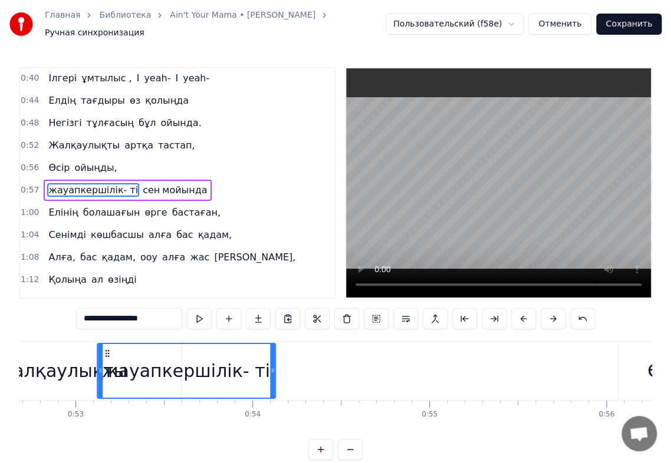
scroll to position [0, 9280]
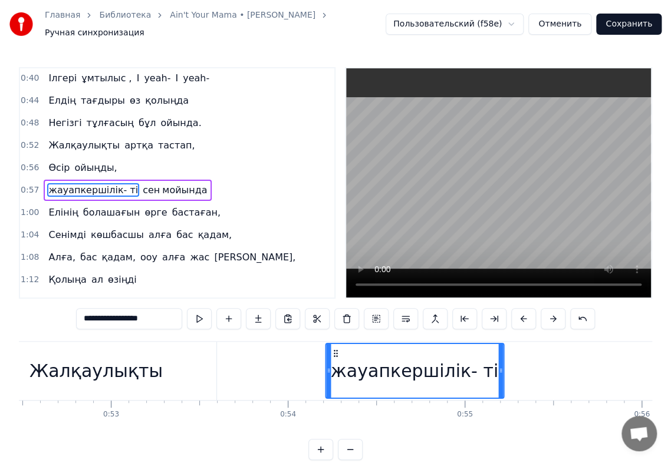
drag, startPoint x: 501, startPoint y: 348, endPoint x: 334, endPoint y: 372, distance: 168.5
click at [334, 372] on div "жауапкершілік- ті" at bounding box center [414, 371] width 177 height 54
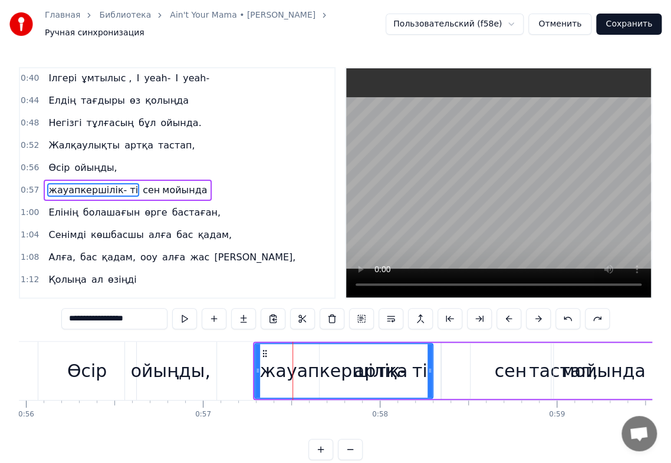
scroll to position [0, 9888]
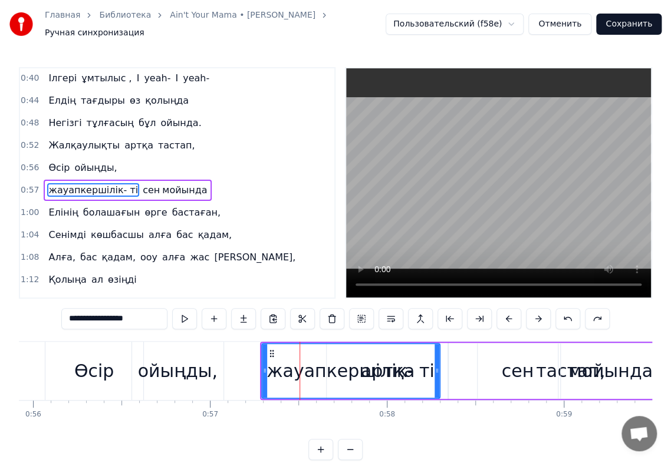
click at [123, 139] on span "артқа" at bounding box center [138, 146] width 31 height 14
type input "*****"
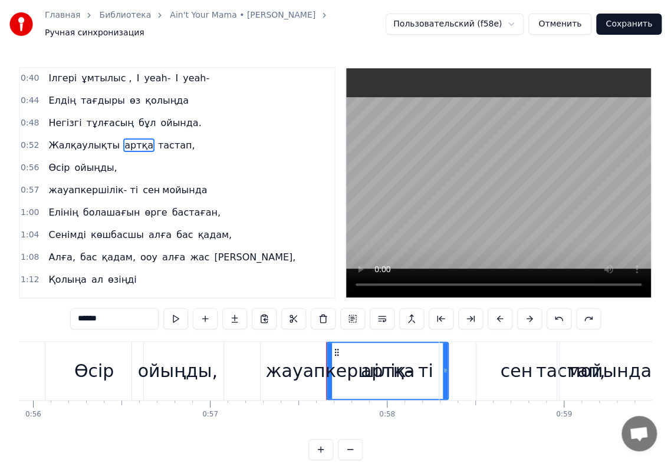
scroll to position [205, 0]
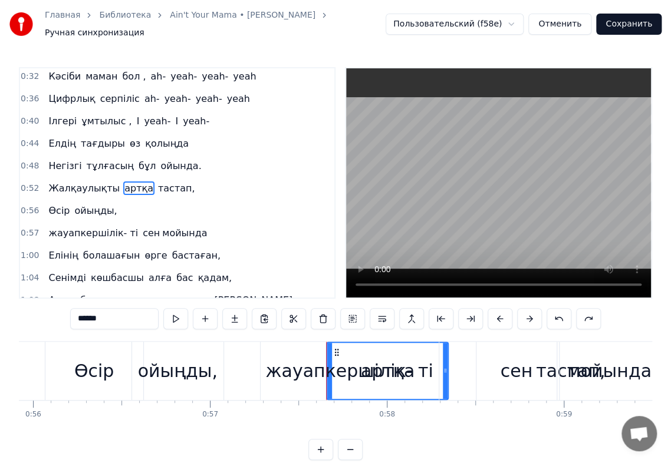
drag, startPoint x: 335, startPoint y: 347, endPoint x: 248, endPoint y: 352, distance: 88.0
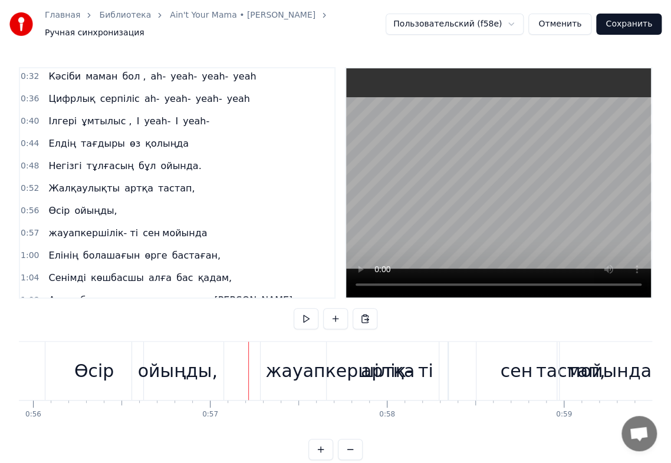
click at [388, 362] on div "жауапкершілік- ті" at bounding box center [348, 371] width 167 height 27
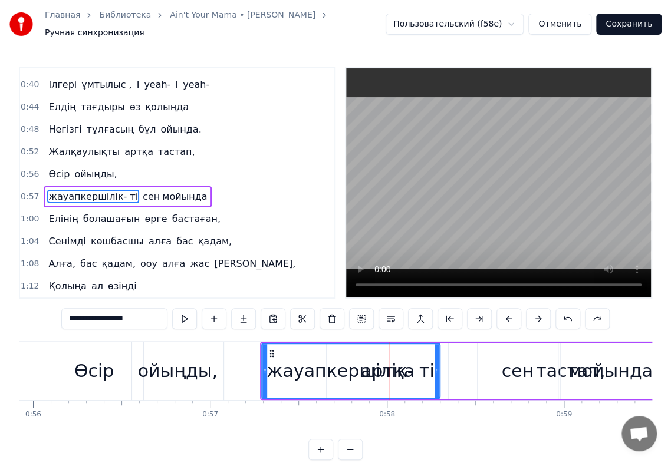
scroll to position [248, 0]
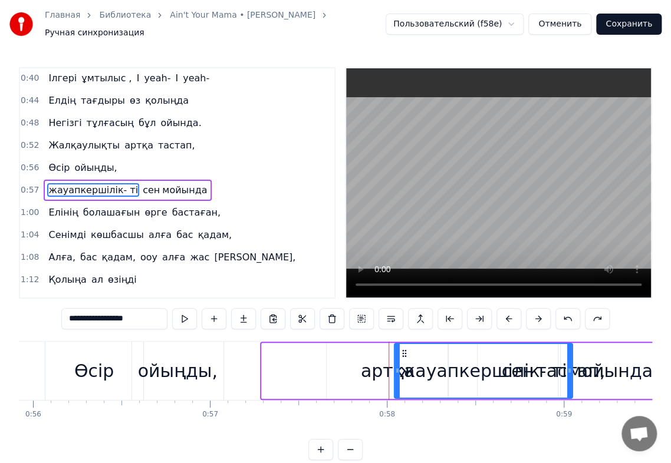
drag, startPoint x: 270, startPoint y: 342, endPoint x: 395, endPoint y: 362, distance: 127.2
click at [407, 359] on div "жауапкершілік- ті" at bounding box center [482, 371] width 177 height 54
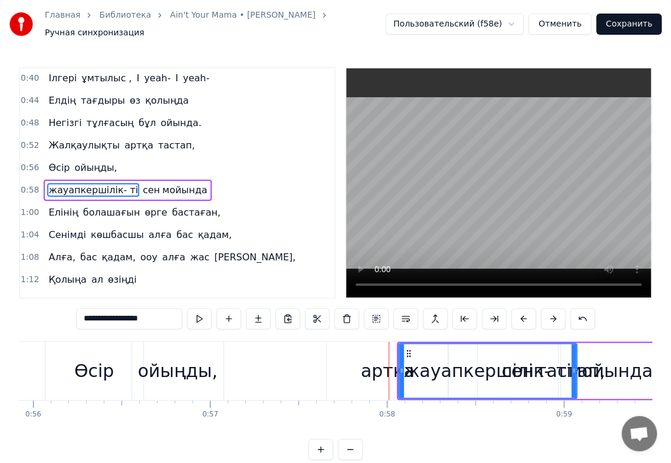
click at [365, 368] on div "артқа" at bounding box center [388, 371] width 54 height 27
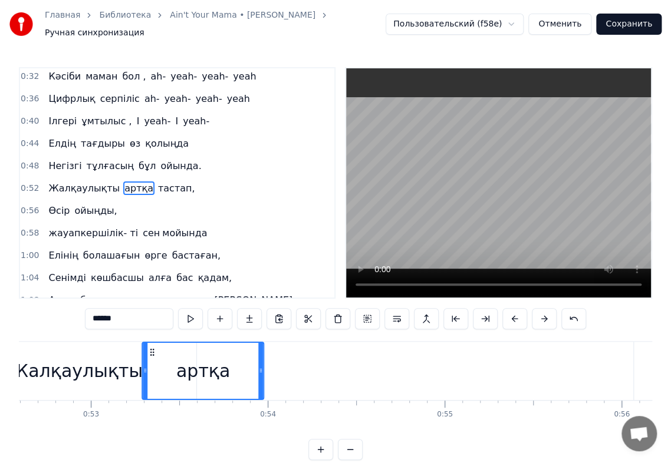
scroll to position [0, 9295]
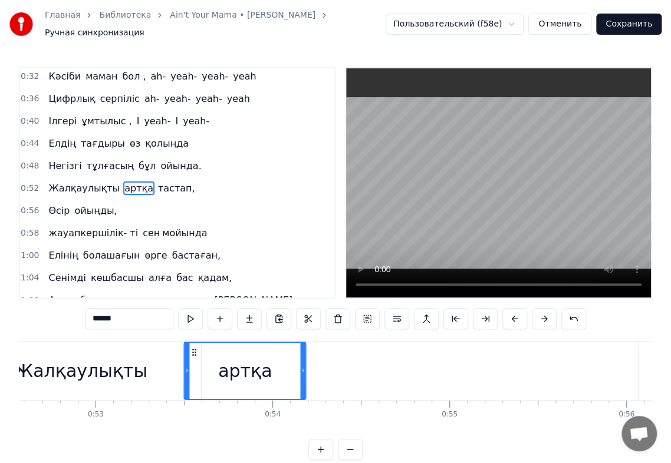
drag, startPoint x: 335, startPoint y: 345, endPoint x: 193, endPoint y: 364, distance: 143.4
click at [193, 364] on div "артқа" at bounding box center [245, 371] width 120 height 56
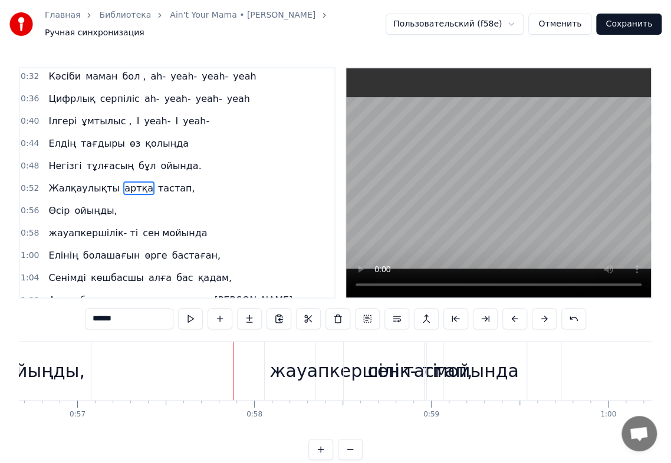
scroll to position [0, 10083]
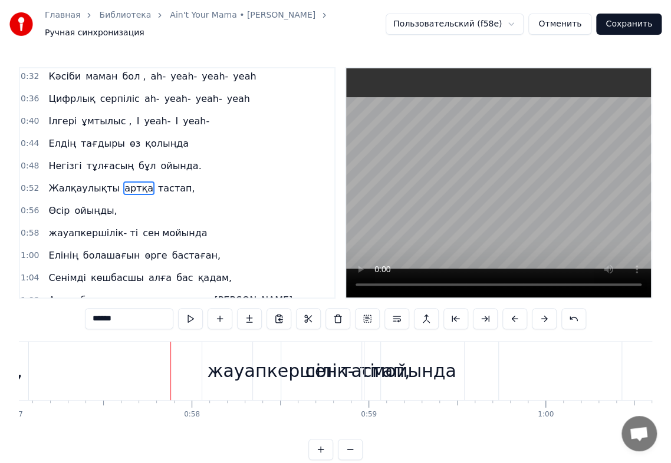
click at [326, 364] on div "сен" at bounding box center [321, 371] width 32 height 27
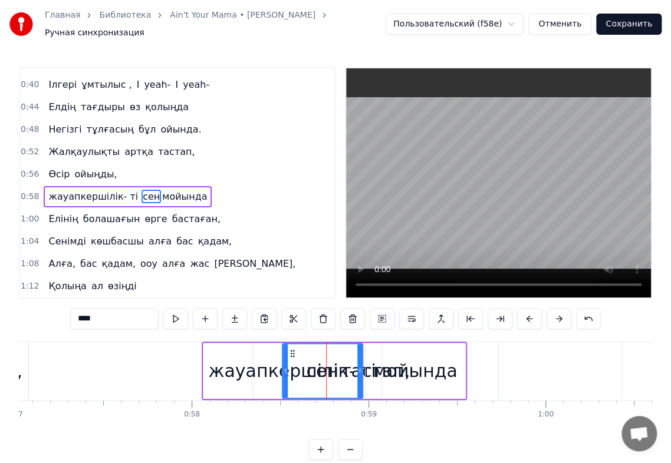
scroll to position [248, 0]
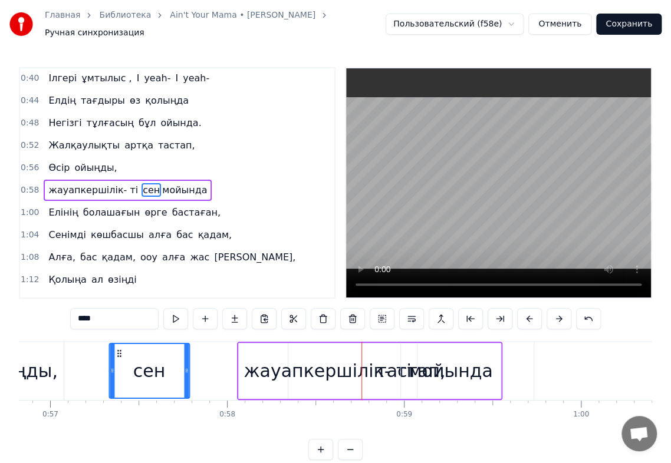
drag, startPoint x: 291, startPoint y: 347, endPoint x: 126, endPoint y: 348, distance: 165.6
click at [124, 349] on icon at bounding box center [118, 353] width 9 height 9
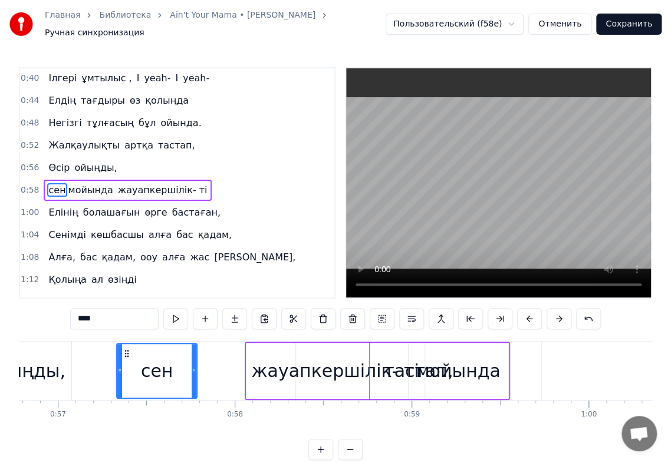
click at [460, 365] on div "мойында" at bounding box center [458, 371] width 84 height 27
type input "*******"
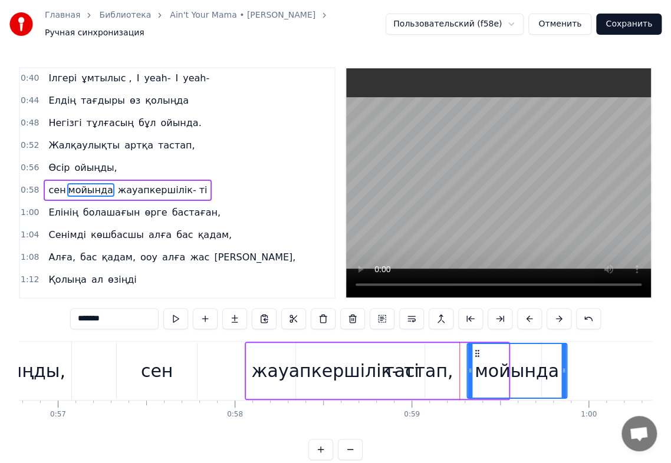
drag, startPoint x: 417, startPoint y: 347, endPoint x: 473, endPoint y: 349, distance: 56.0
click at [473, 349] on icon at bounding box center [476, 353] width 9 height 9
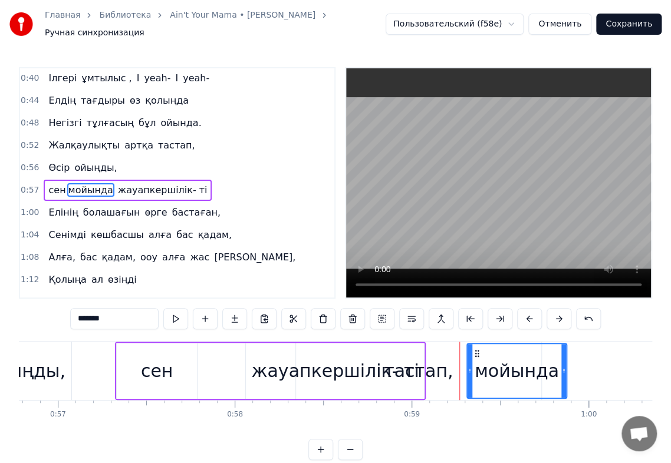
click at [425, 373] on div "сен мойында" at bounding box center [341, 371] width 451 height 56
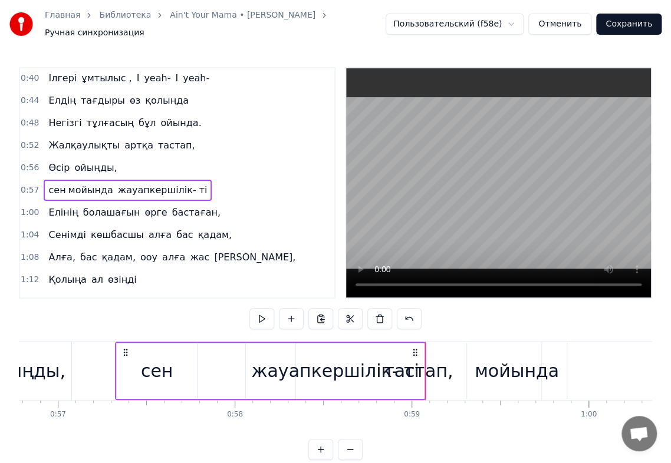
click at [441, 368] on div "сен мойында" at bounding box center [341, 371] width 451 height 56
click at [431, 367] on div "сен мойында" at bounding box center [341, 371] width 451 height 56
click at [436, 368] on div "сен мойында" at bounding box center [341, 371] width 451 height 56
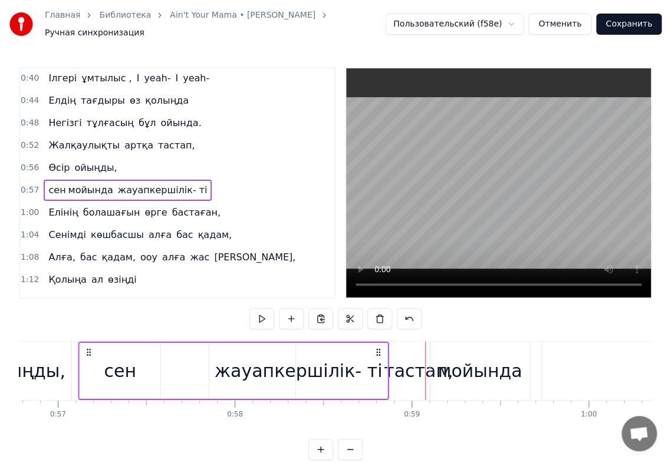
drag, startPoint x: 414, startPoint y: 346, endPoint x: 387, endPoint y: 366, distance: 33.7
click at [376, 371] on div "сен мойында жауапкершілік- ті" at bounding box center [233, 371] width 311 height 58
click at [415, 365] on div "сен мойында" at bounding box center [303, 371] width 451 height 56
click at [400, 362] on div "сен мойында" at bounding box center [303, 371] width 451 height 56
click at [399, 370] on div "сен мойында" at bounding box center [303, 371] width 451 height 56
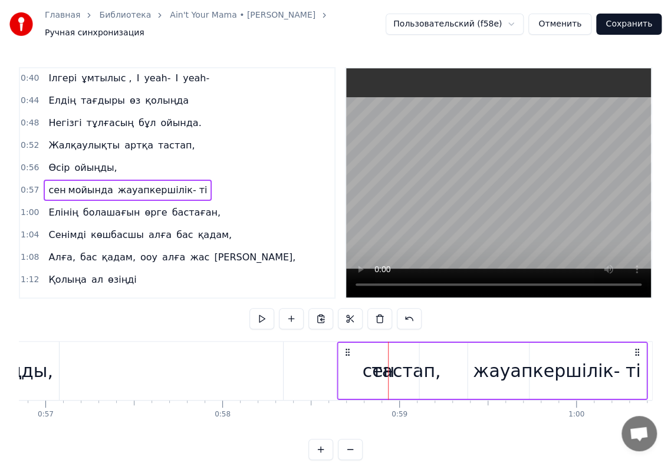
scroll to position [0, 10073]
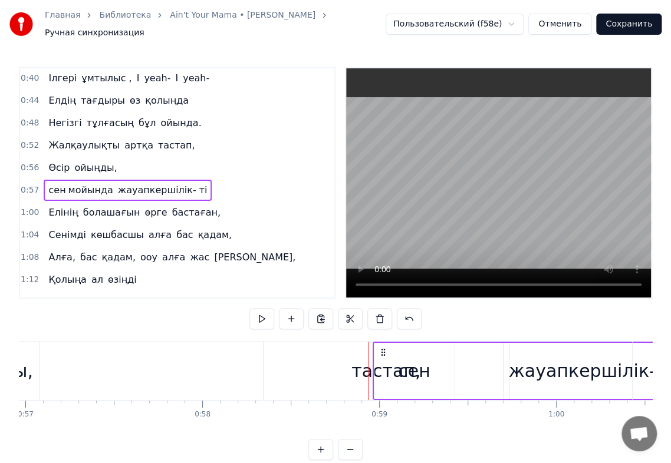
drag, startPoint x: 377, startPoint y: 346, endPoint x: 672, endPoint y: 374, distance: 296.6
click at [671, 374] on html "Главная Библиотека Ain't Your Mama • [PERSON_NAME] Ручная синхронизация Пользов…" at bounding box center [335, 239] width 671 height 479
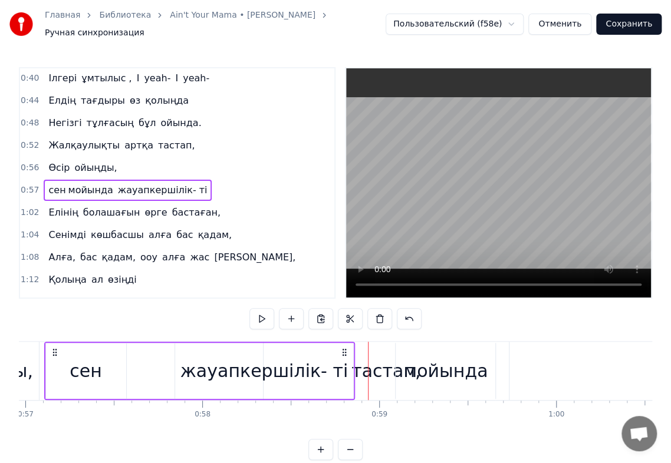
click at [354, 367] on div "сен мойында" at bounding box center [270, 371] width 451 height 56
click at [365, 365] on div "сен мойында" at bounding box center [270, 371] width 451 height 56
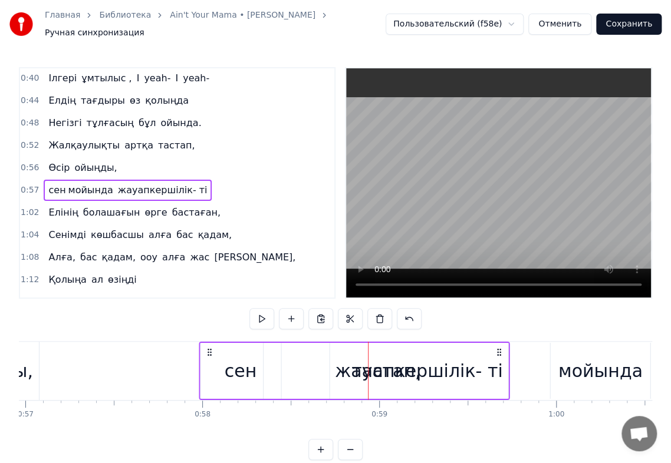
drag, startPoint x: 344, startPoint y: 342, endPoint x: 499, endPoint y: 357, distance: 155.7
click at [505, 356] on div "сен мойында жауапкершілік- ті" at bounding box center [354, 371] width 311 height 58
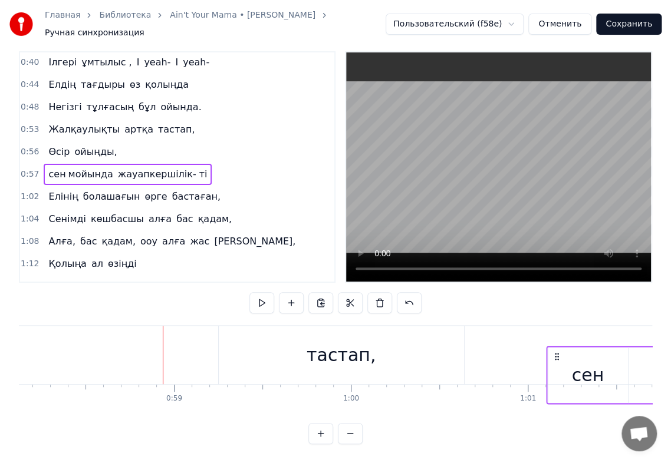
scroll to position [0, 10284]
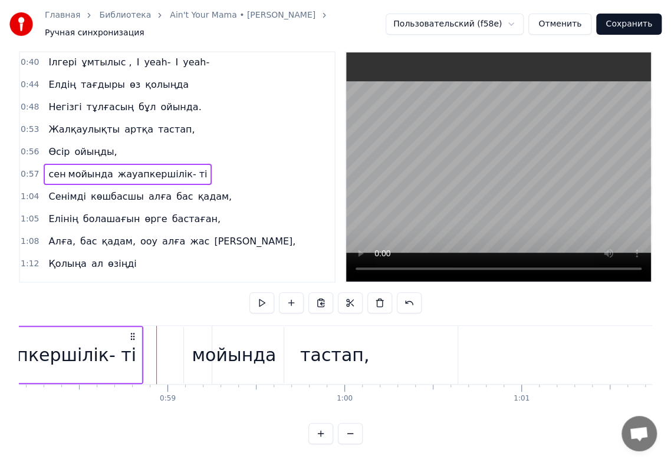
click at [325, 342] on div "тастап," at bounding box center [334, 355] width 69 height 27
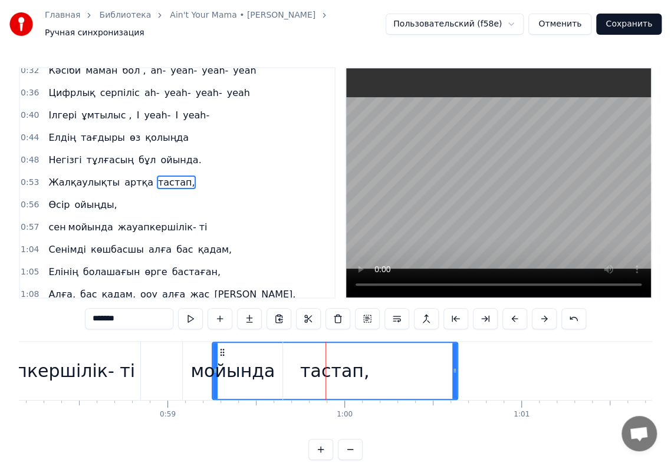
scroll to position [205, 0]
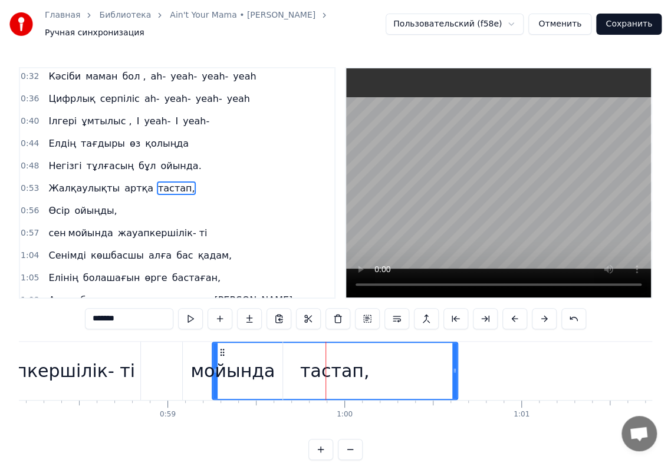
drag, startPoint x: 219, startPoint y: 345, endPoint x: 141, endPoint y: 352, distance: 78.1
click at [141, 352] on div "сен мойында" at bounding box center [58, 371] width 451 height 58
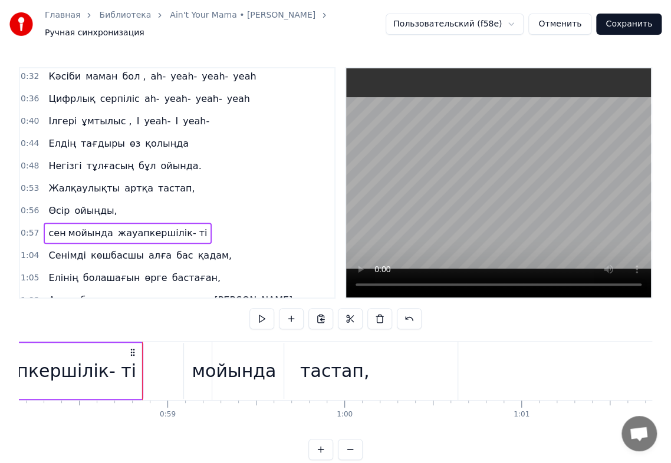
click at [238, 358] on div "мойында" at bounding box center [234, 371] width 84 height 27
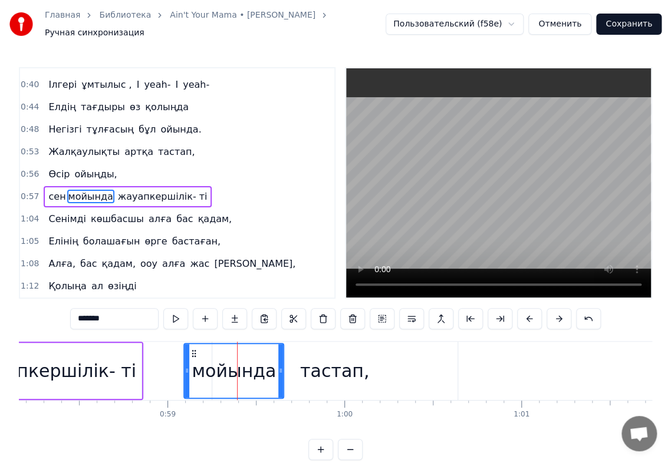
scroll to position [248, 0]
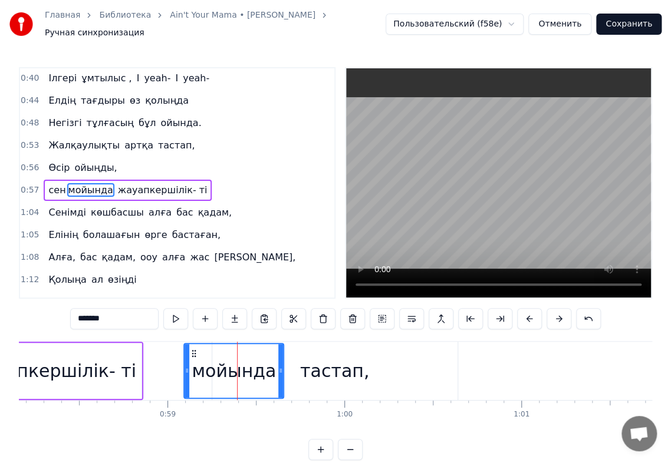
drag, startPoint x: 226, startPoint y: 363, endPoint x: 292, endPoint y: 363, distance: 66.0
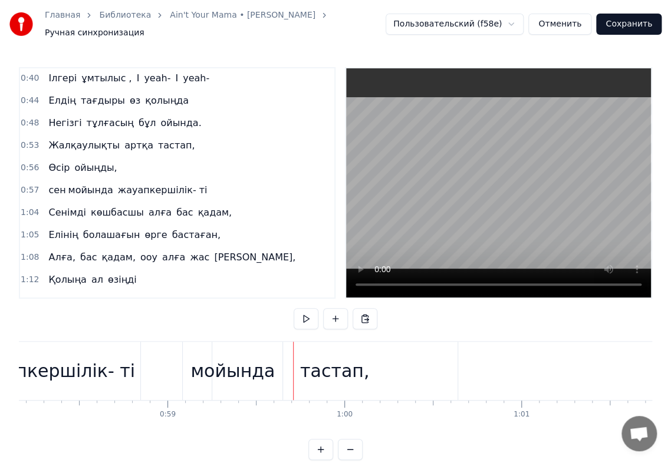
click at [202, 348] on div "мойында" at bounding box center [233, 371] width 100 height 58
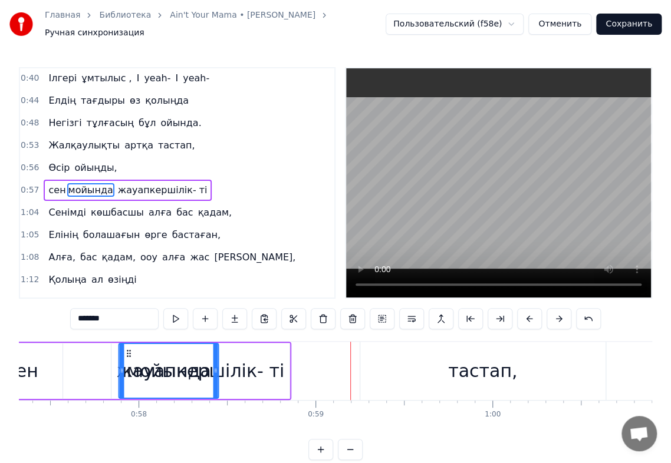
scroll to position [0, 10129]
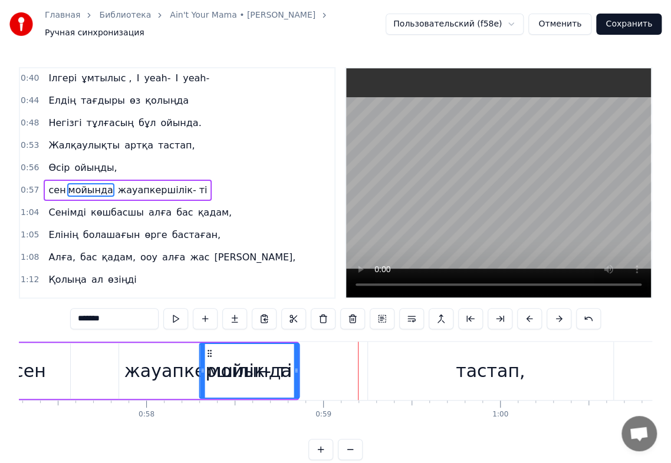
drag, startPoint x: 193, startPoint y: 346, endPoint x: 209, endPoint y: 356, distance: 18.3
click at [209, 356] on div "мойында" at bounding box center [249, 371] width 98 height 54
click at [506, 361] on div "тастап," at bounding box center [490, 371] width 69 height 27
type input "*******"
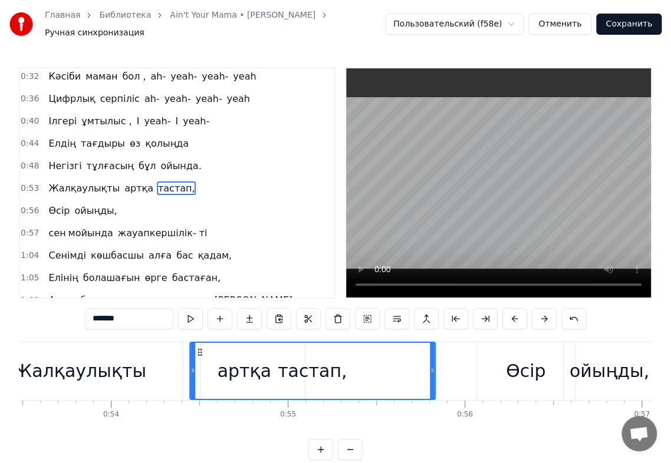
scroll to position [0, 9457]
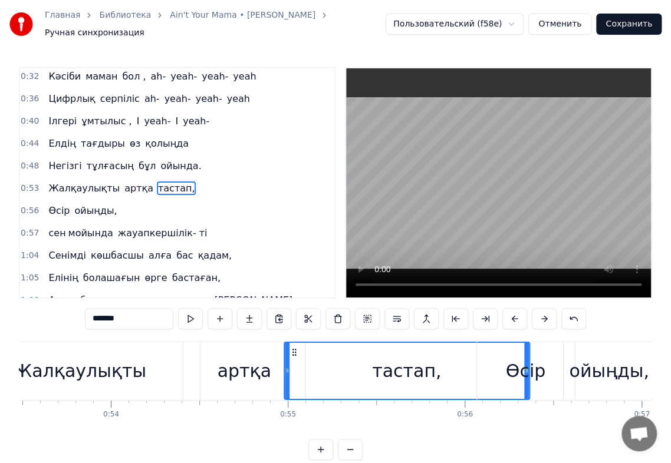
drag, startPoint x: 375, startPoint y: 347, endPoint x: 294, endPoint y: 357, distance: 82.6
click at [294, 357] on div "тастап," at bounding box center [407, 371] width 244 height 56
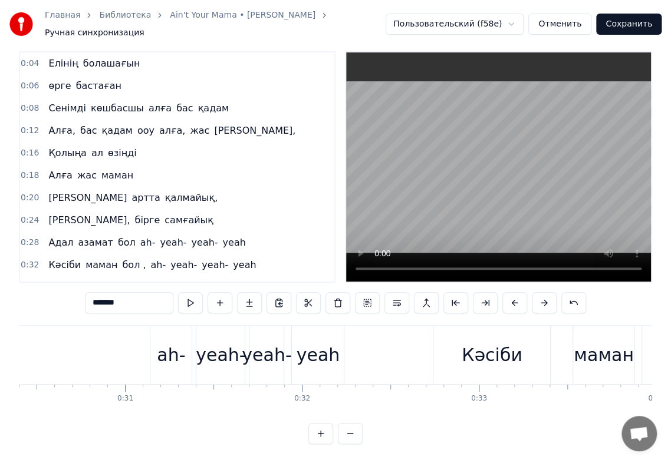
scroll to position [0, 5110]
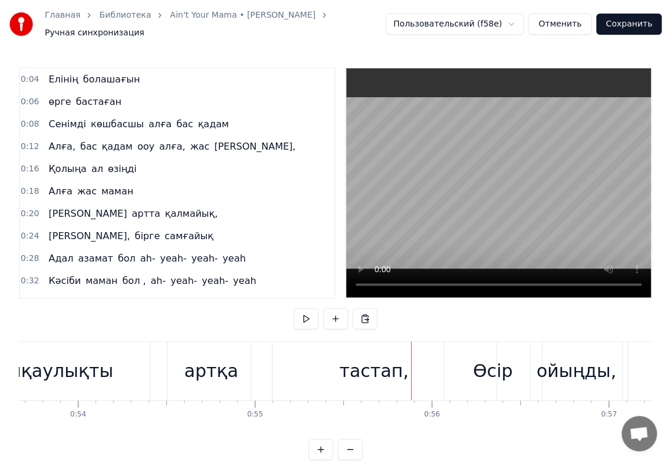
scroll to position [20, 0]
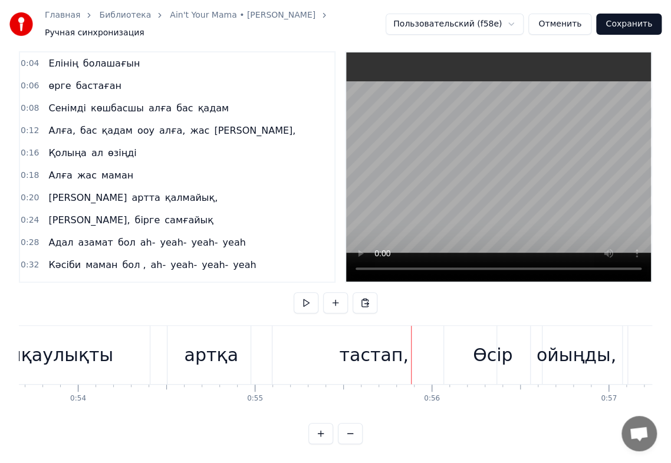
click at [493, 342] on div "Өсір" at bounding box center [493, 355] width 40 height 27
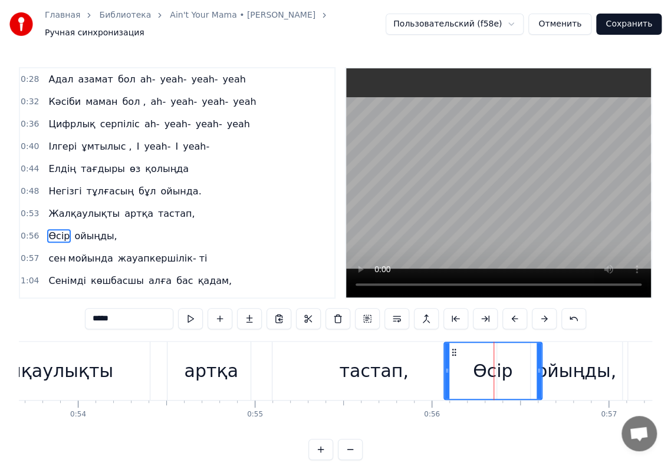
scroll to position [226, 0]
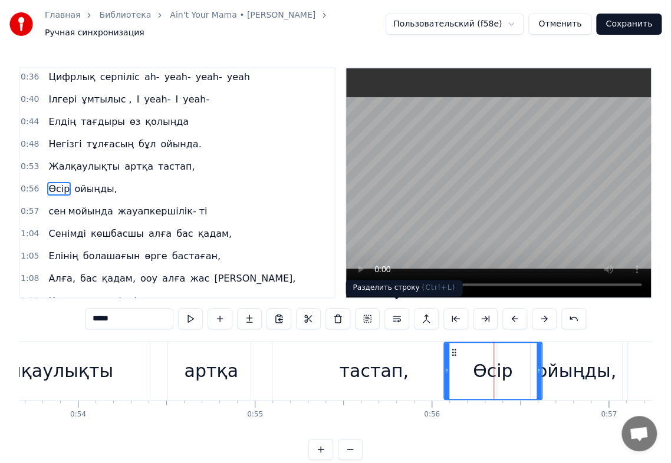
click at [397, 314] on button at bounding box center [396, 318] width 25 height 21
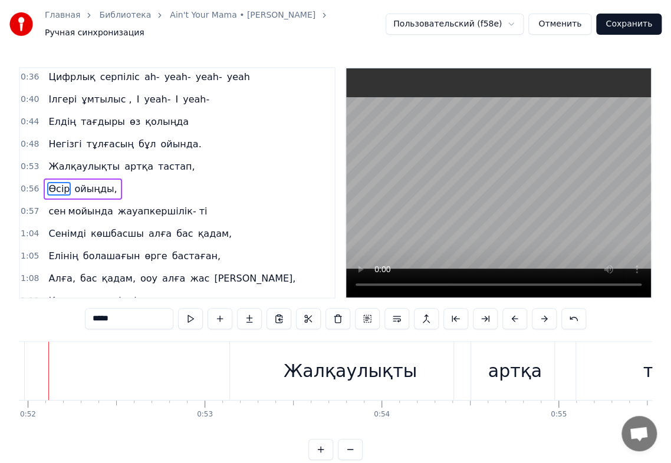
click at [357, 249] on video at bounding box center [498, 182] width 305 height 229
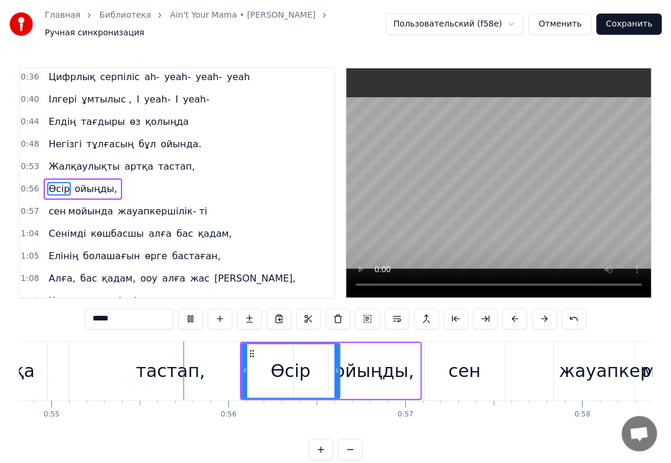
scroll to position [0, 9711]
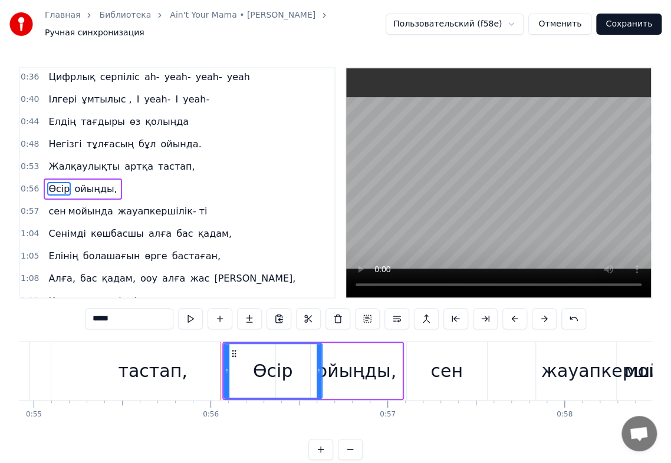
click at [430, 358] on div "сен" at bounding box center [447, 371] width 80 height 58
type input "***"
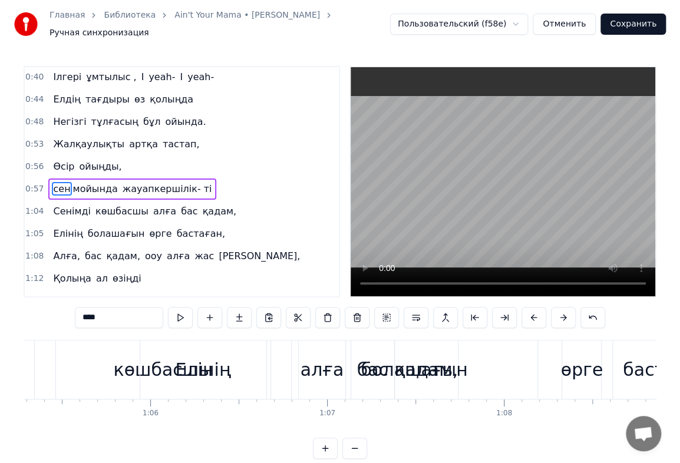
scroll to position [0, 11546]
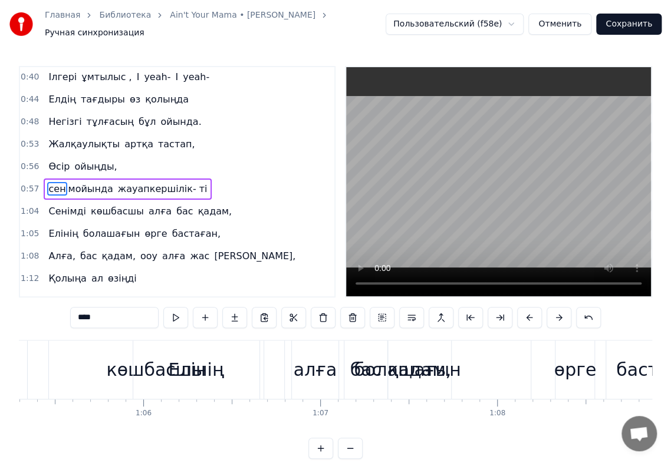
click at [55, 21] on link "Главная" at bounding box center [62, 15] width 35 height 12
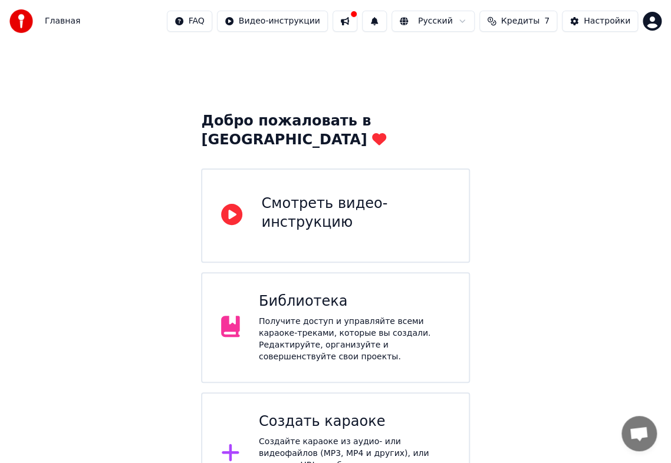
click at [377, 413] on div "Создать караоке" at bounding box center [354, 422] width 191 height 19
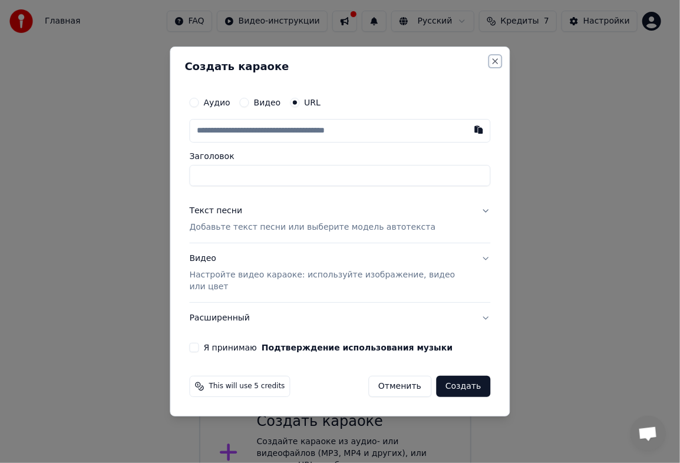
click at [491, 66] on button "Close" at bounding box center [495, 61] width 9 height 9
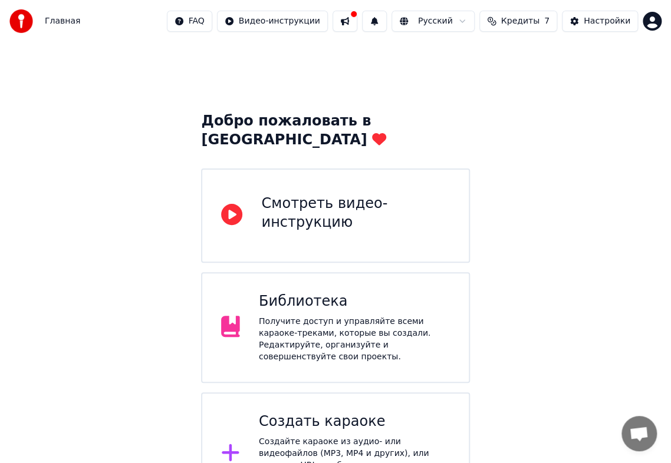
click at [409, 413] on div "Создать караоке" at bounding box center [354, 422] width 191 height 19
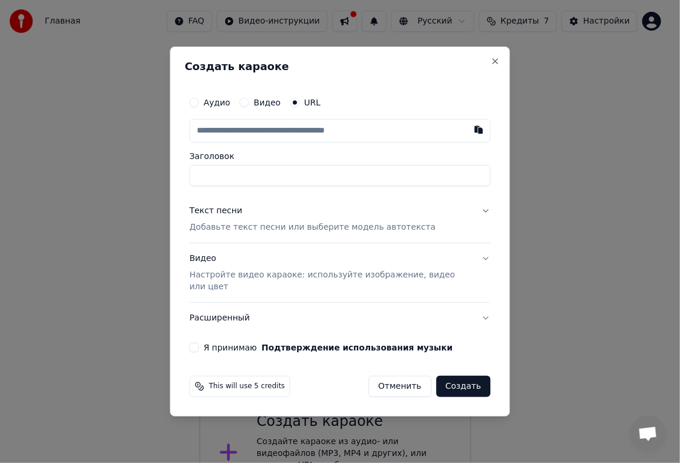
click at [207, 107] on div "Аудио" at bounding box center [210, 102] width 41 height 9
click at [205, 107] on div "Аудио" at bounding box center [210, 102] width 41 height 9
click at [199, 107] on button "Аудио" at bounding box center [194, 102] width 9 height 9
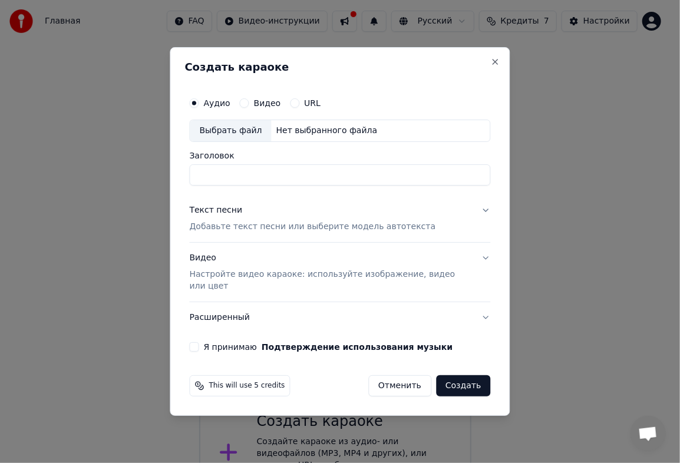
click at [275, 134] on div "Нет выбранного файла" at bounding box center [327, 131] width 111 height 12
type input "**********"
click at [467, 381] on button "Создать" at bounding box center [463, 385] width 54 height 21
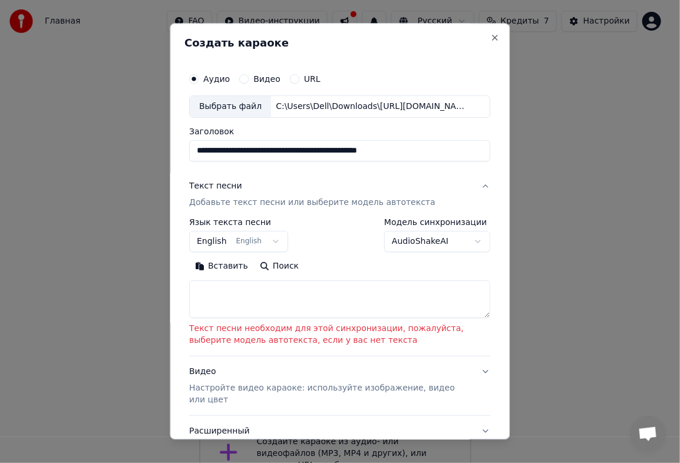
scroll to position [94, 0]
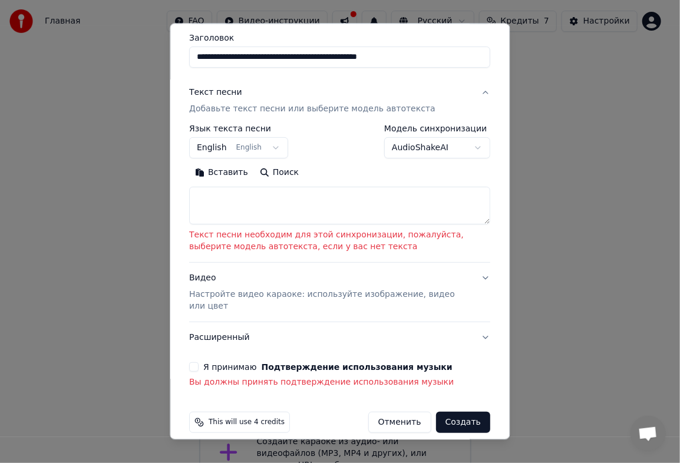
click at [458, 150] on button "AudioShakeAI" at bounding box center [438, 147] width 106 height 21
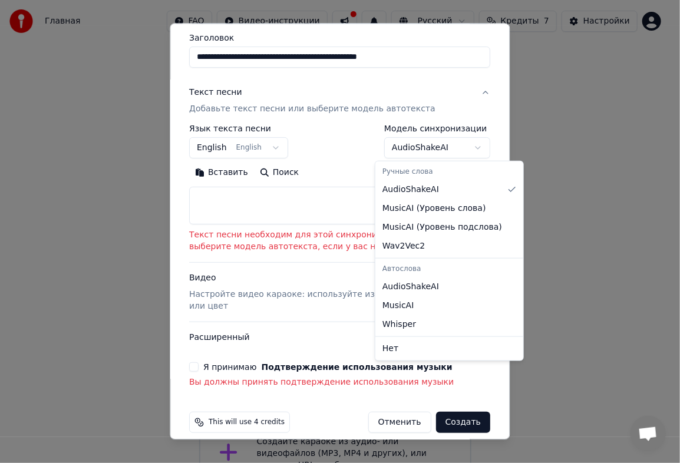
click at [357, 207] on body "Главная FAQ Видео-инструкции Русский Кредиты 7 Настройки Добро пожаловать в You…" at bounding box center [335, 257] width 671 height 516
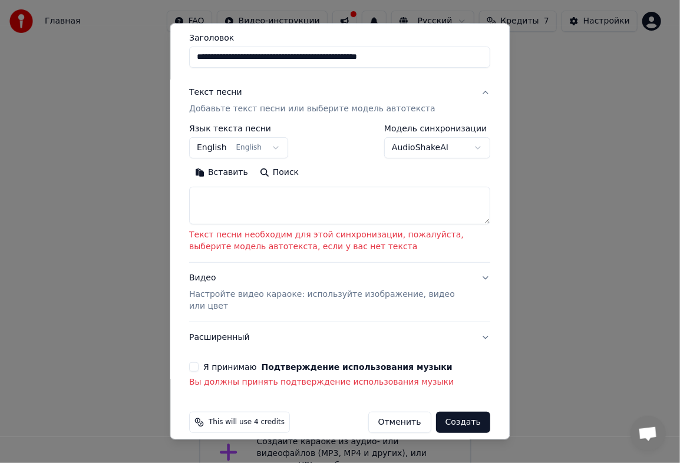
click at [195, 362] on button "Я принимаю Подтверждение использования музыки" at bounding box center [194, 366] width 9 height 9
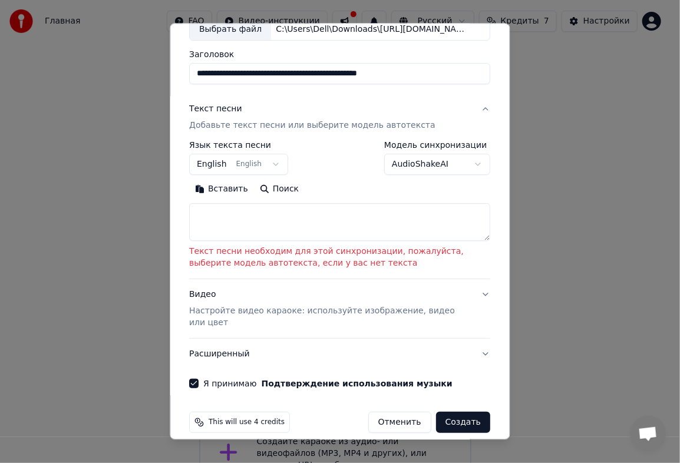
click at [462, 412] on button "Создать" at bounding box center [463, 422] width 54 height 21
click at [448, 412] on button "Создать" at bounding box center [463, 422] width 54 height 21
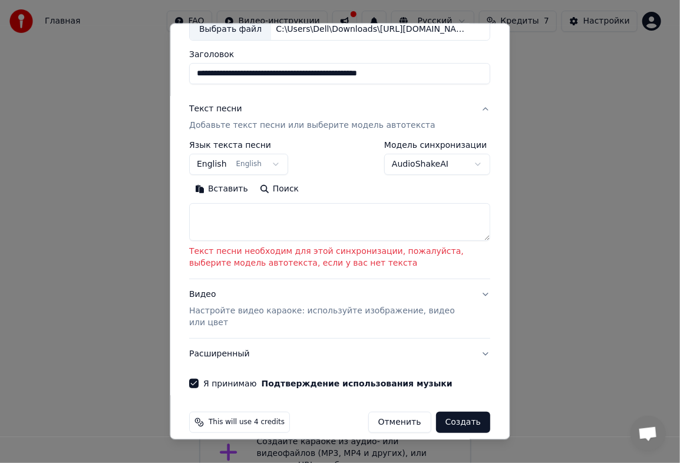
click at [364, 223] on textarea at bounding box center [340, 222] width 301 height 38
paste textarea "**********"
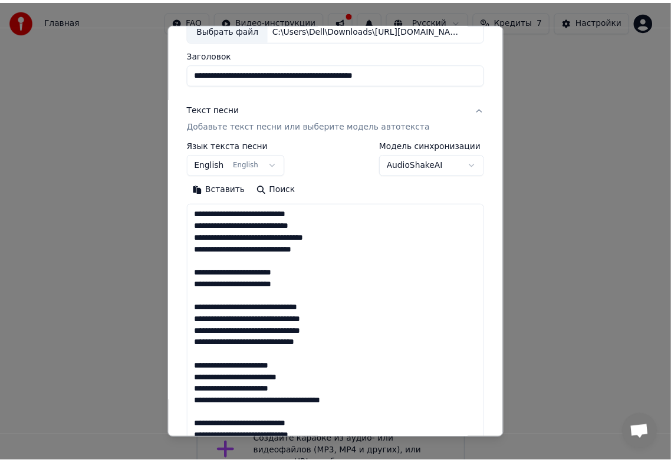
scroll to position [49, 0]
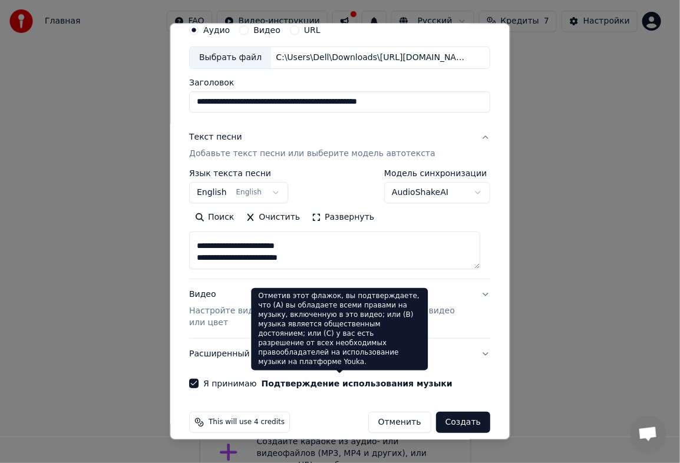
type textarea "**********"
click at [451, 412] on button "Создать" at bounding box center [463, 422] width 54 height 21
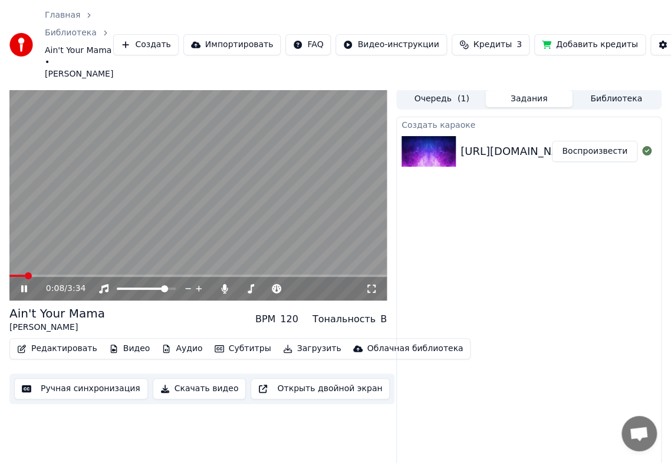
click at [31, 290] on icon at bounding box center [32, 288] width 27 height 9
click at [67, 347] on button "Редактировать" at bounding box center [57, 349] width 90 height 17
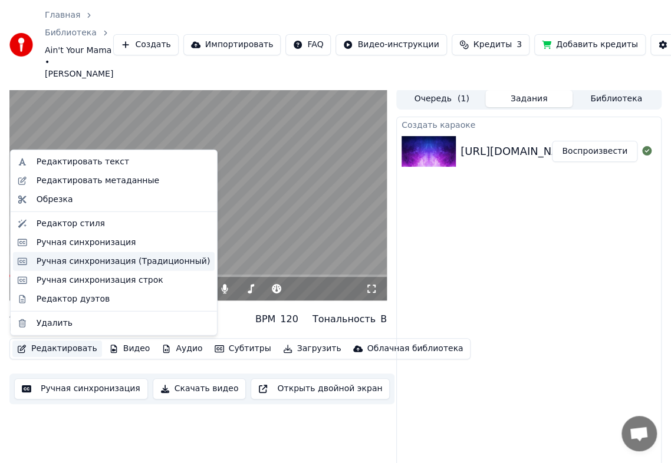
click at [149, 266] on div "Ручная синхронизация (Традиционный)" at bounding box center [123, 262] width 173 height 12
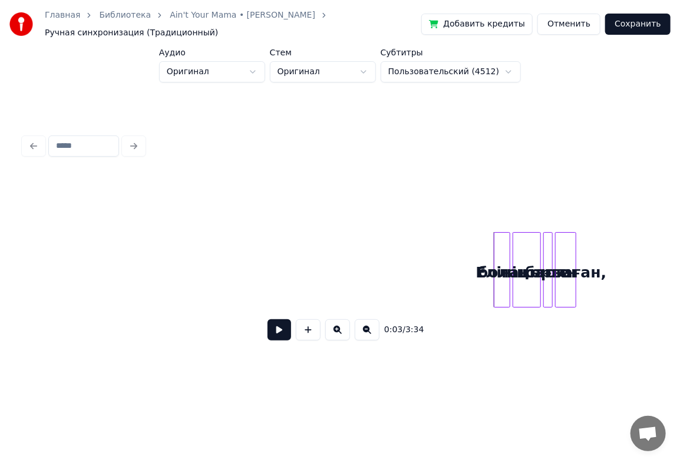
click at [59, 17] on link "Главная" at bounding box center [62, 15] width 35 height 12
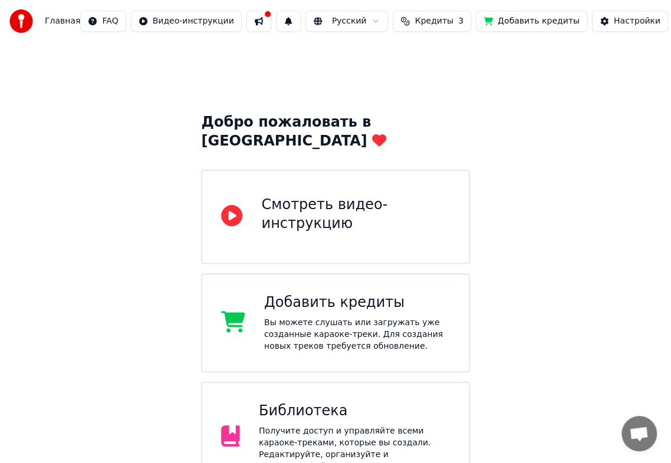
click at [361, 382] on div "Библиотека Получите доступ и управляйте всеми караоке-треками, которые вы созда…" at bounding box center [335, 437] width 268 height 111
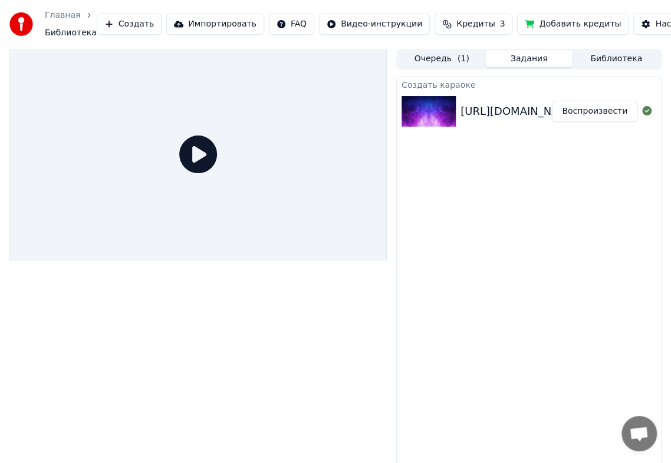
click at [457, 56] on span "( 1 )" at bounding box center [463, 59] width 12 height 12
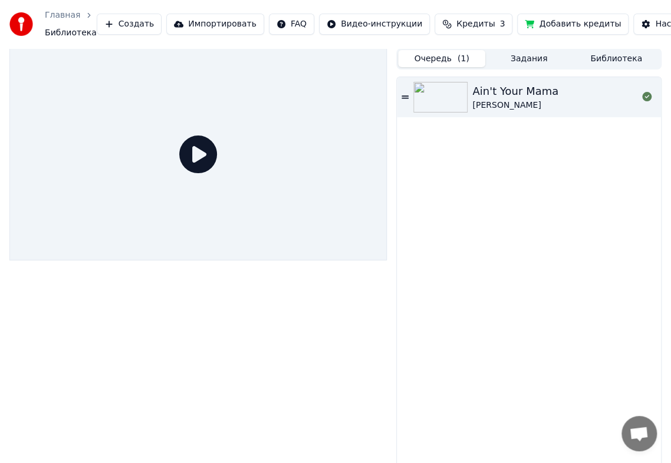
click at [502, 59] on button "Задания" at bounding box center [528, 58] width 87 height 17
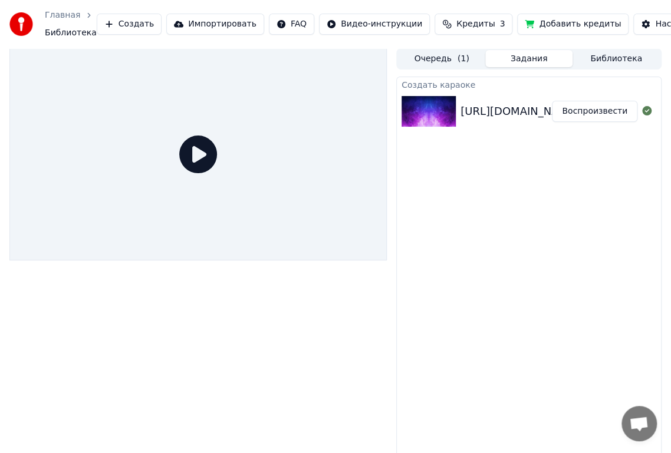
click at [641, 56] on button "Библиотека" at bounding box center [615, 58] width 87 height 17
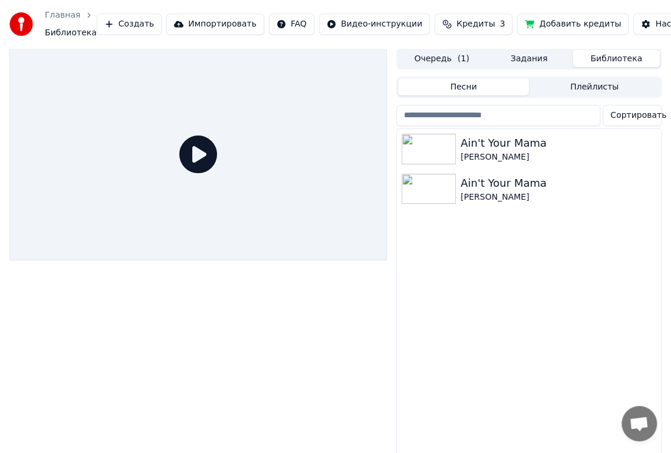
click at [526, 57] on button "Задания" at bounding box center [528, 58] width 87 height 17
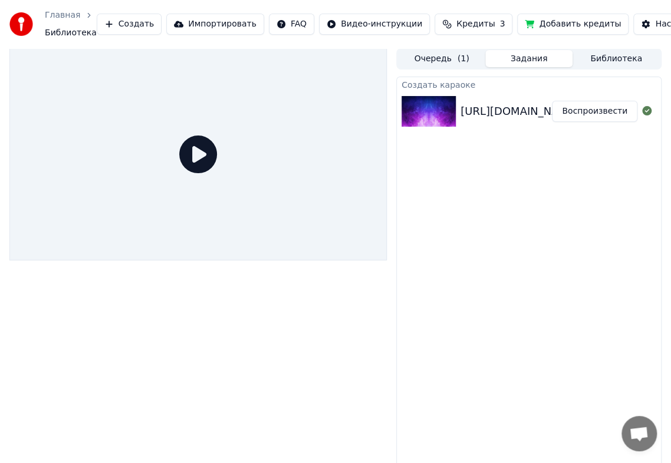
click at [450, 58] on button "Очередь ( 1 )" at bounding box center [441, 58] width 87 height 17
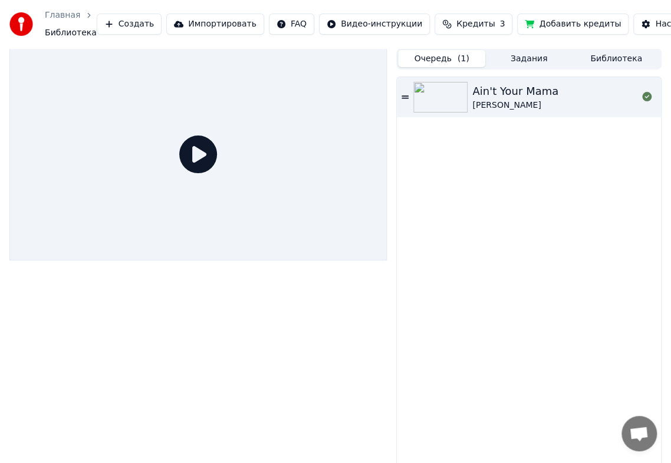
click at [431, 97] on img at bounding box center [440, 97] width 54 height 31
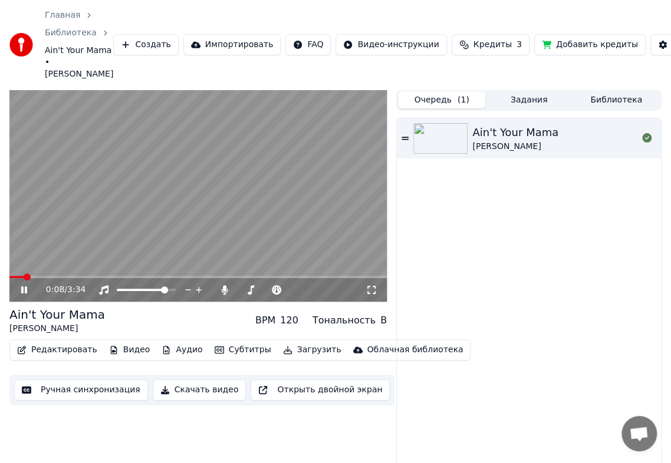
click at [226, 349] on button "Субтитры" at bounding box center [243, 350] width 66 height 17
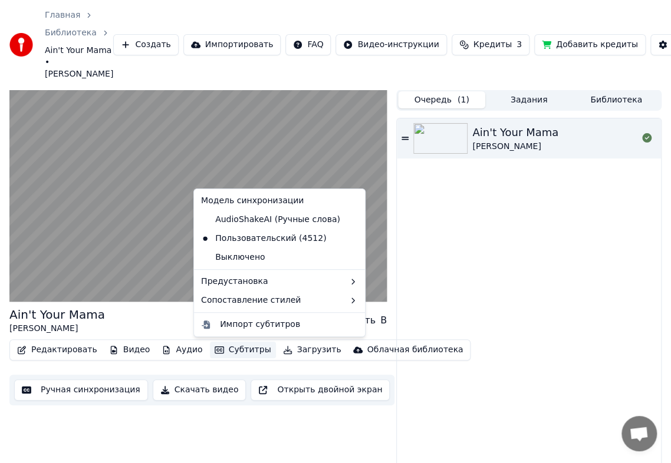
click at [226, 349] on button "Субтитры" at bounding box center [243, 350] width 66 height 17
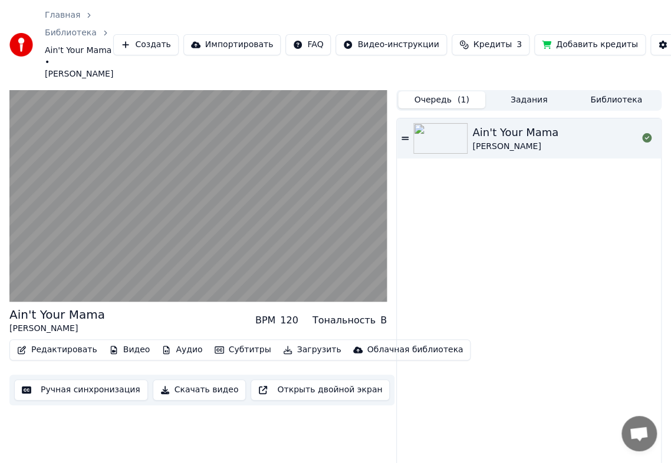
click at [70, 348] on button "Редактировать" at bounding box center [57, 350] width 90 height 17
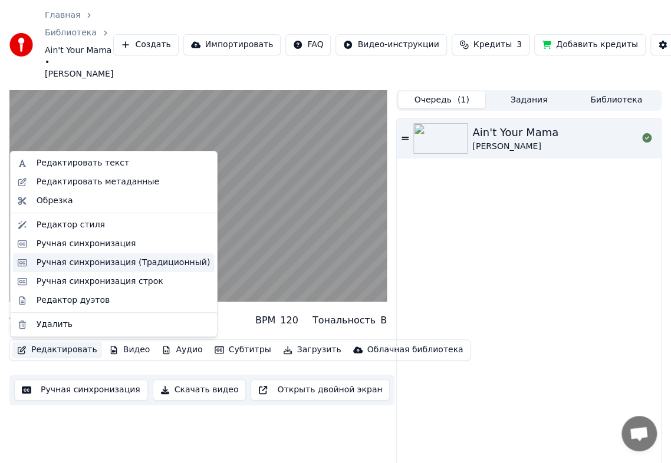
click at [105, 265] on div "Ручная синхронизация (Традиционный)" at bounding box center [123, 263] width 173 height 12
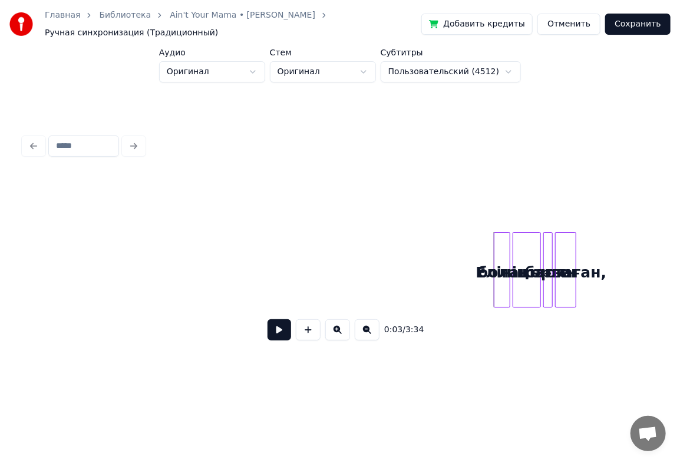
click at [34, 139] on div at bounding box center [340, 146] width 642 height 26
click at [134, 18] on link "Библиотека" at bounding box center [125, 15] width 52 height 12
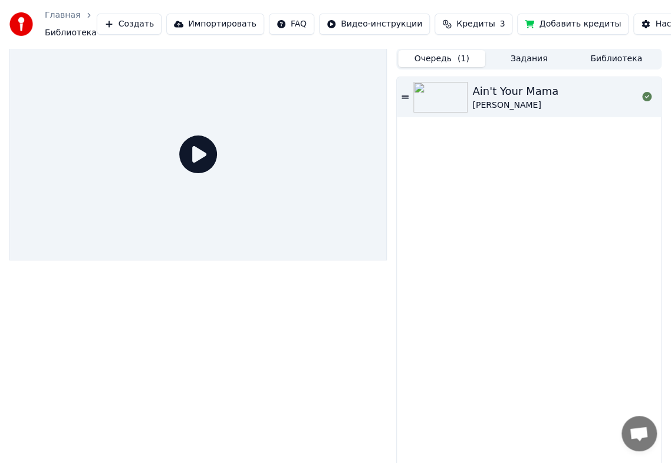
click at [465, 94] on img at bounding box center [440, 97] width 54 height 31
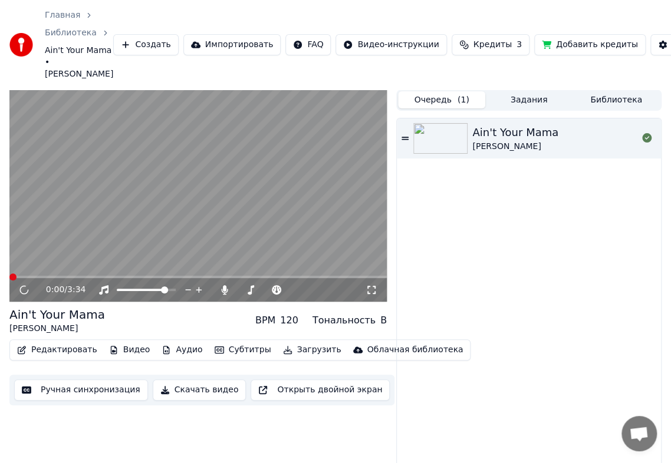
click at [54, 349] on button "Редактировать" at bounding box center [57, 350] width 90 height 17
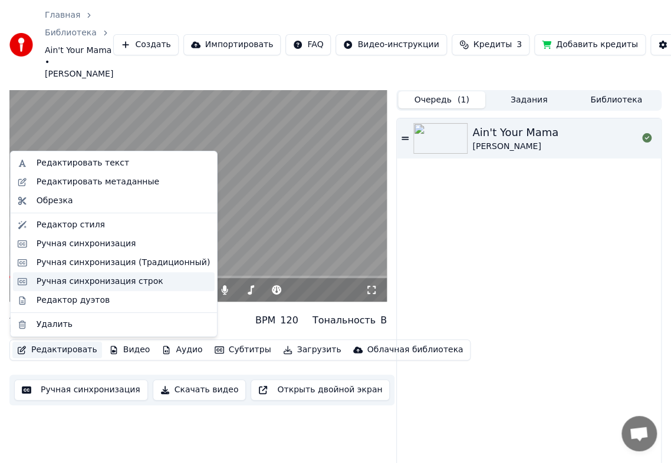
click at [123, 285] on div "Ручная синхронизация строк" at bounding box center [100, 282] width 127 height 12
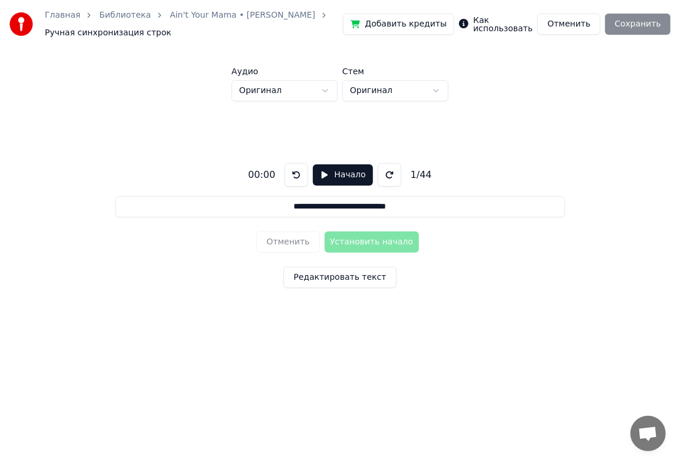
click at [324, 173] on button "Начало" at bounding box center [343, 174] width 60 height 21
click at [344, 273] on button "Редактировать текст" at bounding box center [340, 277] width 113 height 21
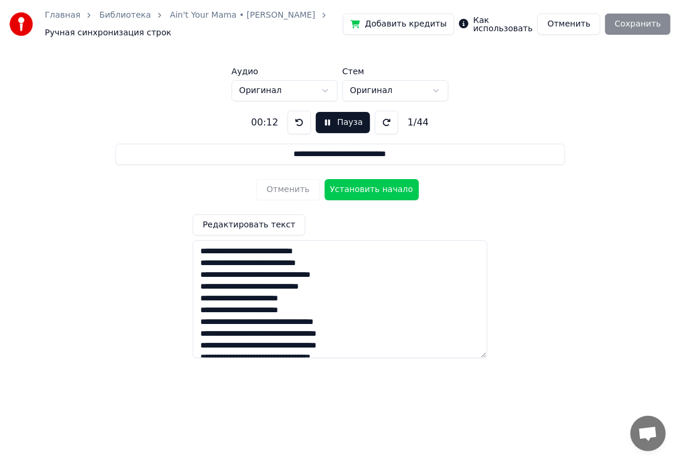
click at [189, 17] on link "Ain't Your Mama • [PERSON_NAME]" at bounding box center [243, 15] width 146 height 12
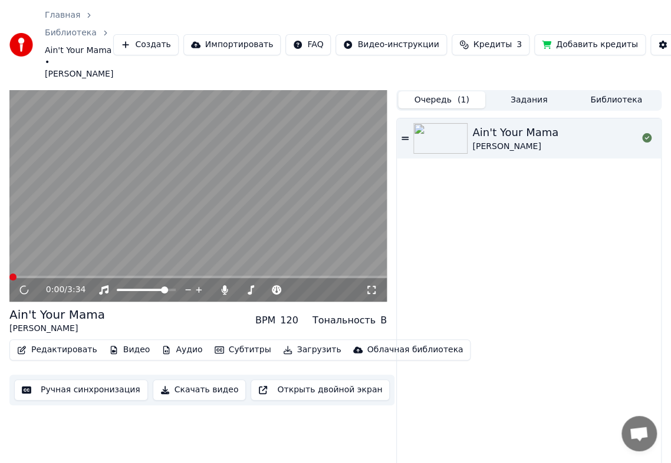
click at [54, 349] on button "Редактировать" at bounding box center [57, 350] width 90 height 17
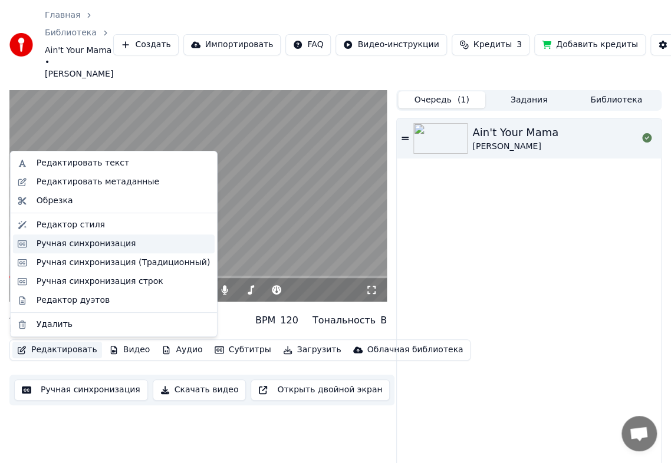
click at [108, 247] on div "Ручная синхронизация" at bounding box center [87, 244] width 100 height 12
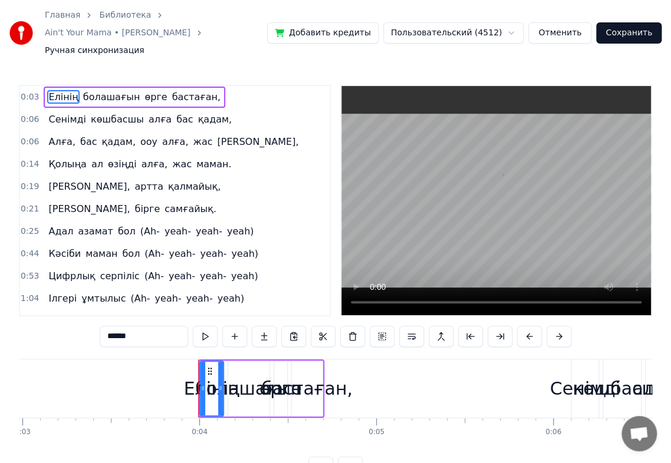
scroll to position [0, 647]
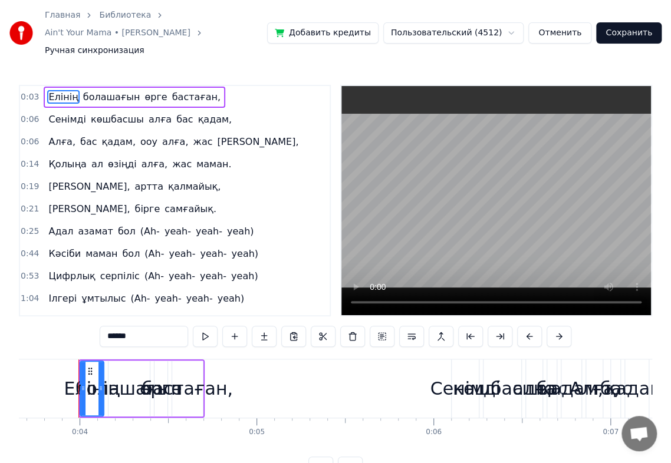
click at [74, 113] on span "Сенімді" at bounding box center [67, 120] width 40 height 14
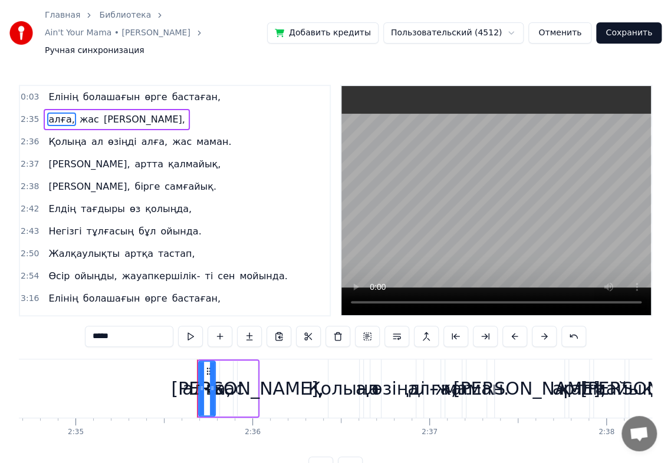
scroll to position [0, 27427]
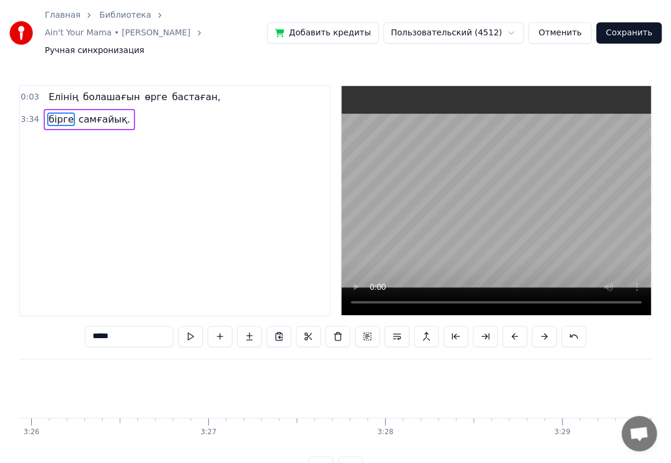
type input "*********"
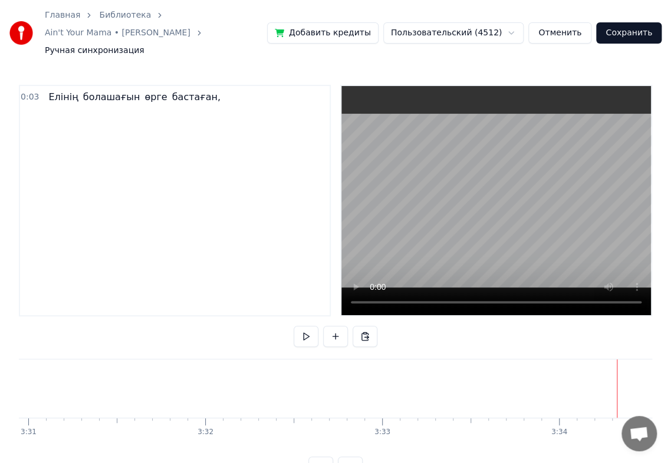
scroll to position [0, 37331]
click at [53, 90] on span "Елінің" at bounding box center [63, 97] width 32 height 14
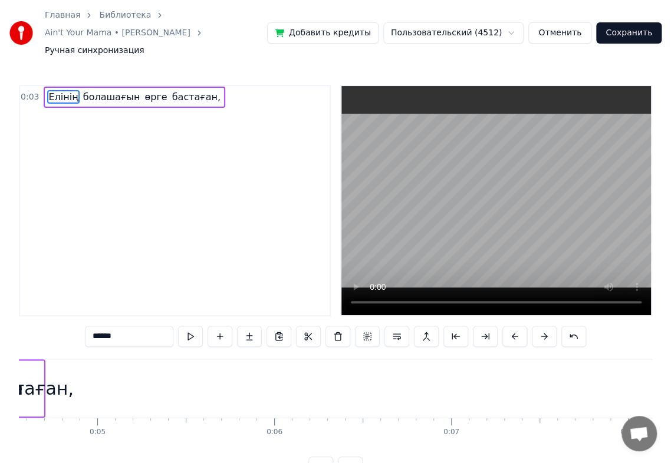
scroll to position [0, 647]
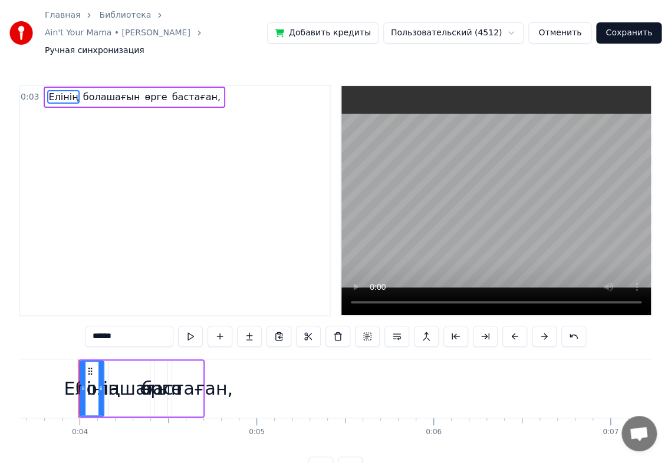
click at [114, 15] on link "Библиотека" at bounding box center [125, 15] width 52 height 12
